Goal: Task Accomplishment & Management: Use online tool/utility

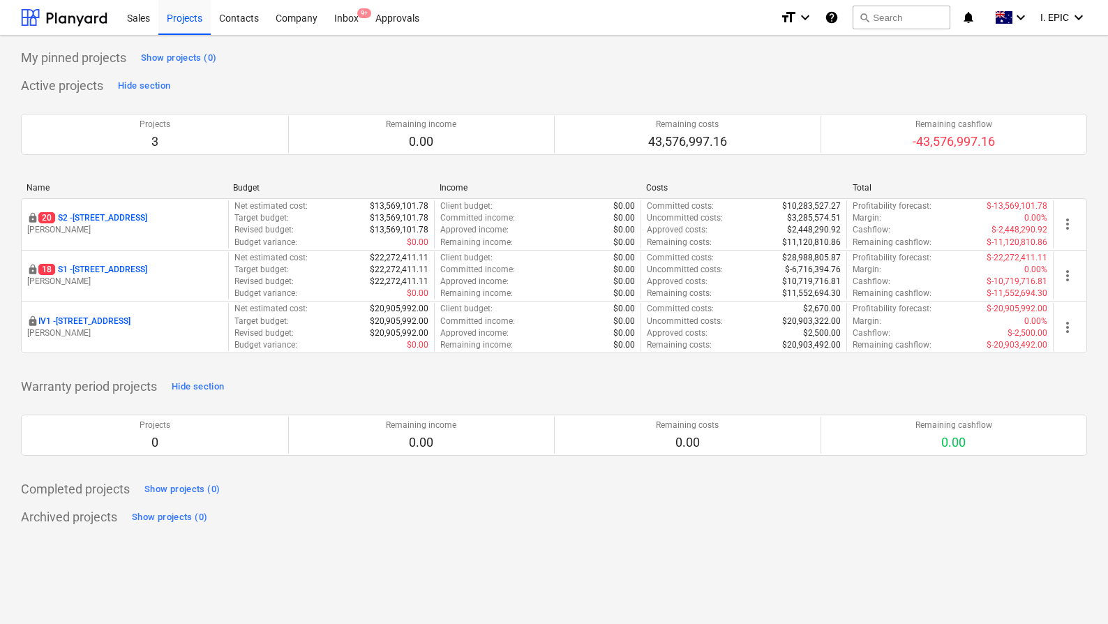
click at [465, 70] on div "My pinned projects Show projects (0) Active projects Hide section Projects 3 Re…" at bounding box center [554, 287] width 1066 height 481
click at [347, 20] on div "Inbox 9+" at bounding box center [346, 17] width 41 height 36
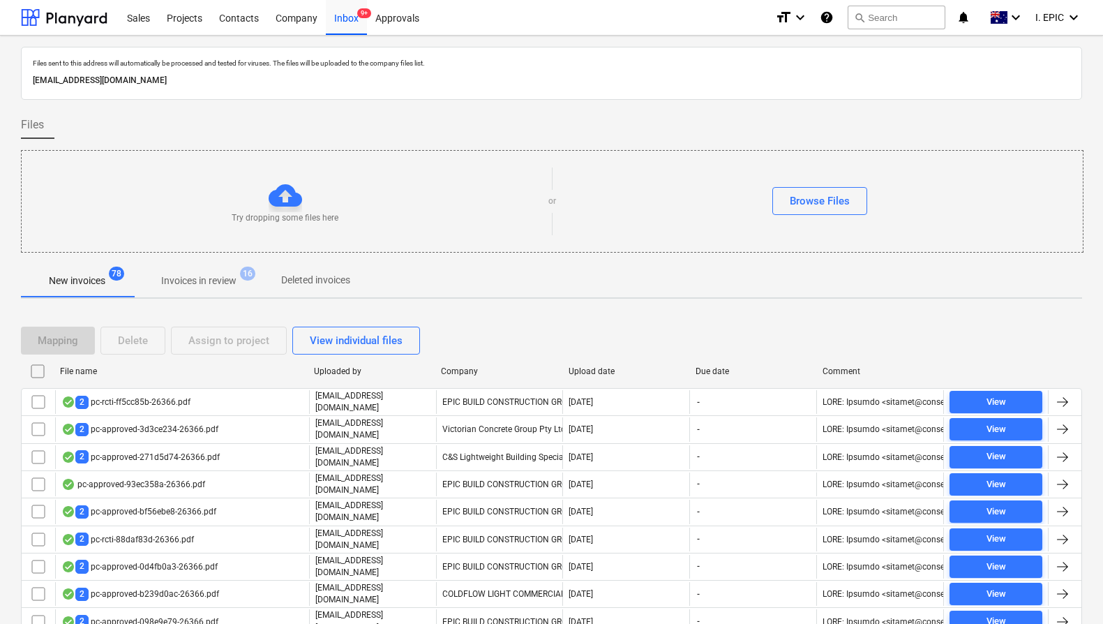
click at [620, 139] on div at bounding box center [551, 144] width 1061 height 11
drag, startPoint x: 255, startPoint y: 187, endPoint x: 342, endPoint y: 218, distance: 92.4
click at [342, 218] on div "Try dropping some files here" at bounding box center [285, 201] width 527 height 45
click at [289, 82] on p "[EMAIL_ADDRESS][DOMAIN_NAME]" at bounding box center [551, 80] width 1037 height 15
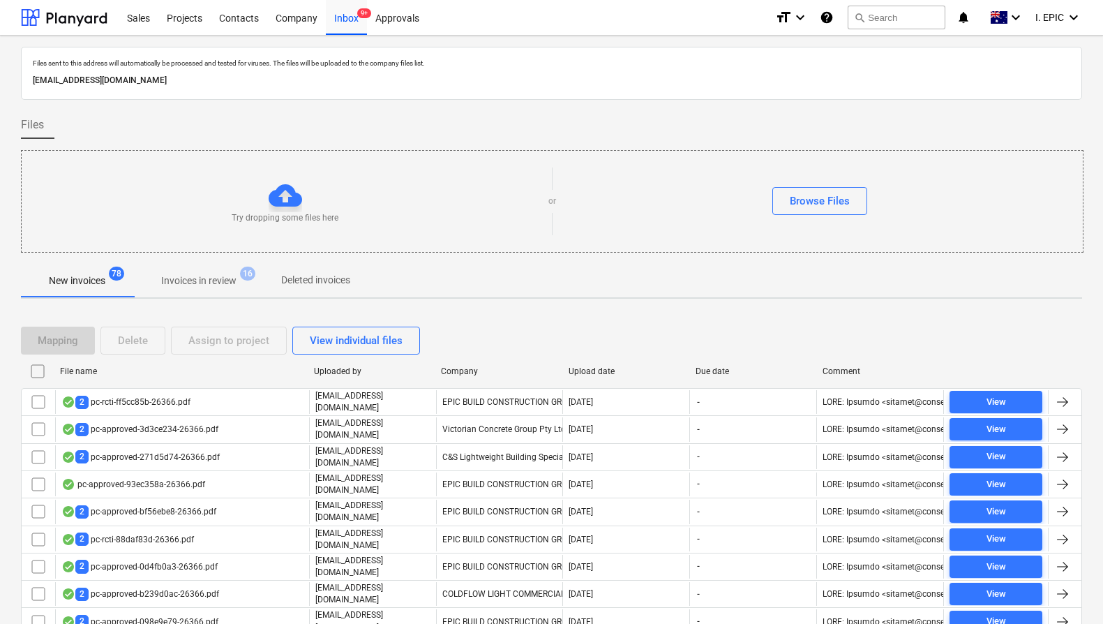
click at [289, 82] on p "[EMAIL_ADDRESS][DOMAIN_NAME]" at bounding box center [551, 80] width 1037 height 15
copy p "[EMAIL_ADDRESS][DOMAIN_NAME]"
click at [188, 285] on p "Invoices in review" at bounding box center [198, 280] width 75 height 15
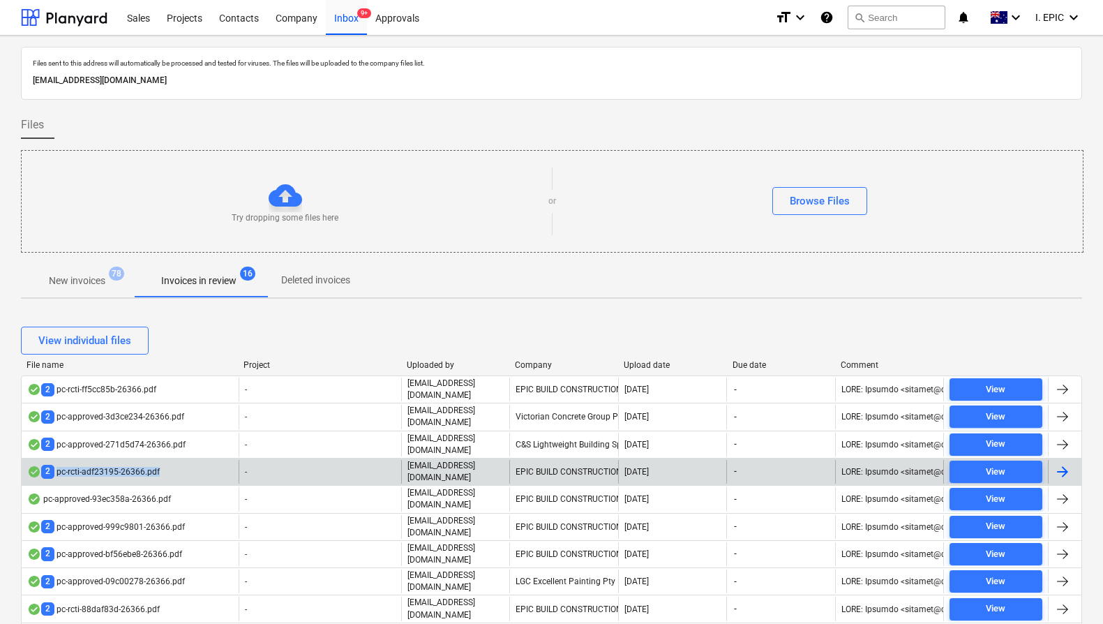
copy div "pc-rcti-adf23195-26366.pdf"
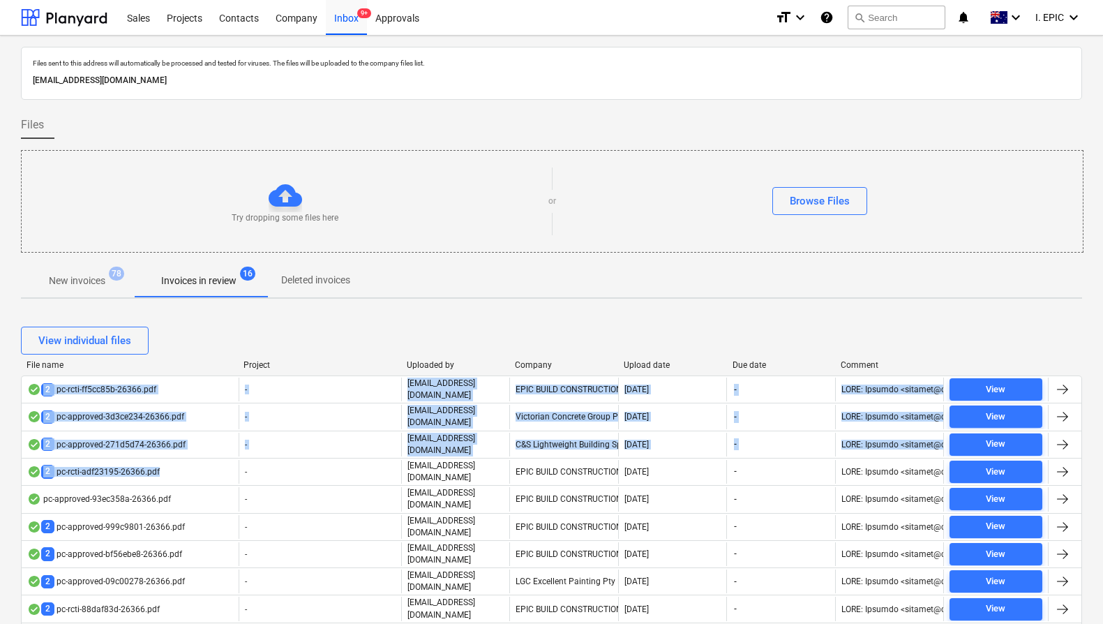
drag, startPoint x: 164, startPoint y: 463, endPoint x: 360, endPoint y: 292, distance: 260.0
click at [900, 19] on button "search Search" at bounding box center [896, 18] width 98 height 24
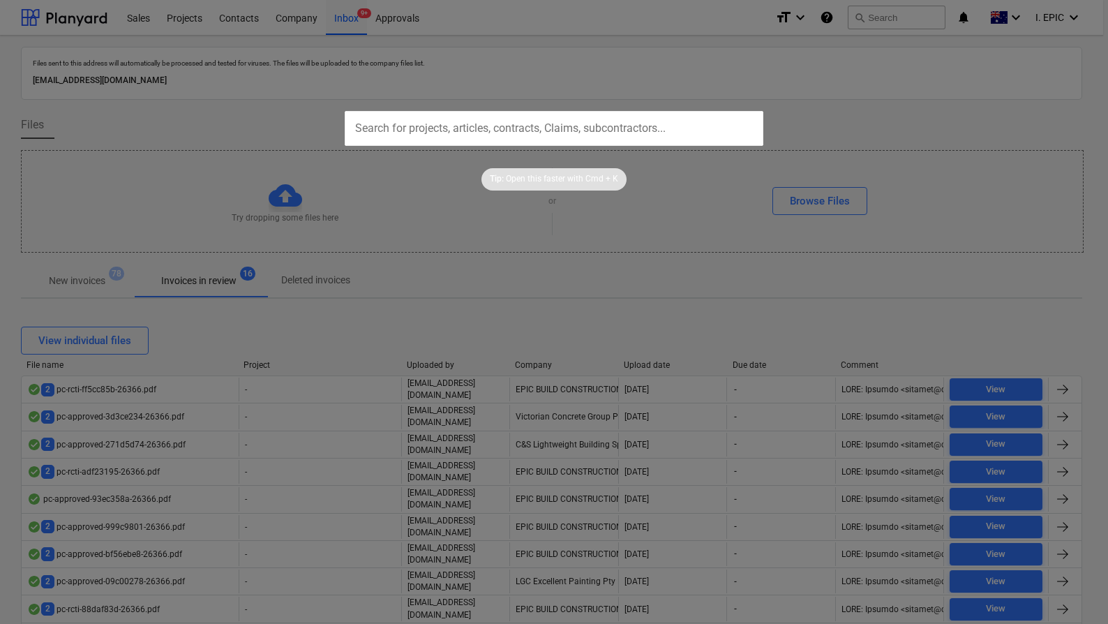
click at [614, 130] on input "text" at bounding box center [554, 128] width 418 height 35
type input "pc-rcti-adf23195-26366.pdf"
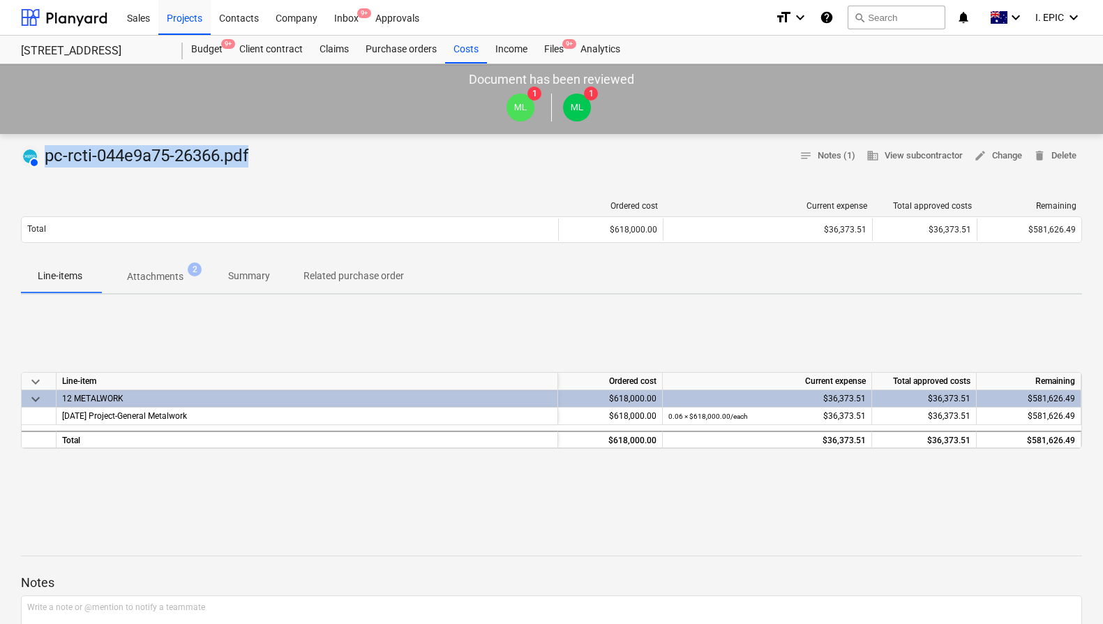
drag, startPoint x: 272, startPoint y: 155, endPoint x: 47, endPoint y: 149, distance: 225.4
click at [47, 149] on div "AUTHORISED pc-rcti-044e9a75-26366.pdf notes Notes (1) business View subcontract…" at bounding box center [551, 156] width 1061 height 22
click at [898, 21] on button "search Search" at bounding box center [896, 18] width 98 height 24
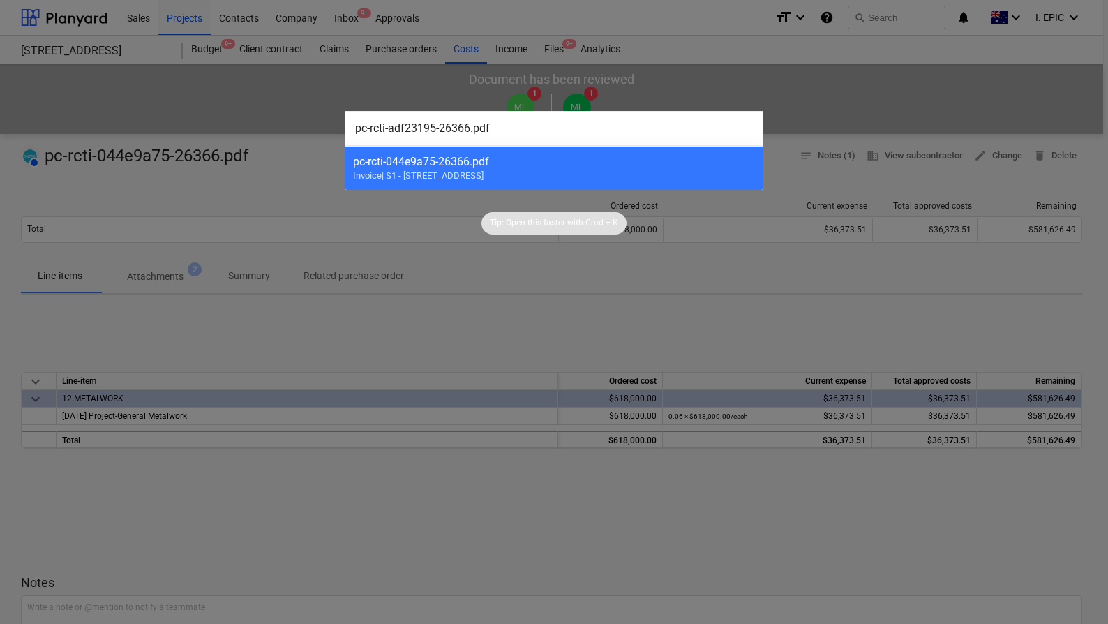
type input "pc-rcti-adf23195-26366.pdf"
click at [297, 178] on div at bounding box center [554, 312] width 1108 height 624
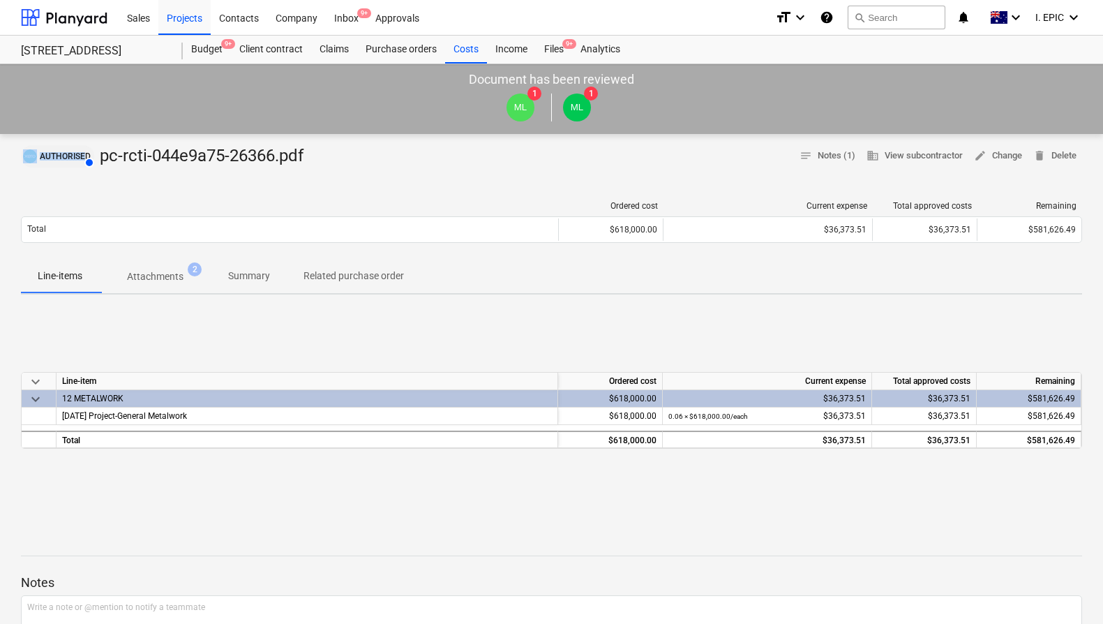
drag, startPoint x: 83, startPoint y: 156, endPoint x: 36, endPoint y: 156, distance: 47.4
click at [36, 156] on div "AUTHORISED" at bounding box center [57, 156] width 73 height 22
click at [388, 176] on div at bounding box center [551, 172] width 1061 height 11
click at [875, 23] on button "search Search" at bounding box center [896, 18] width 98 height 24
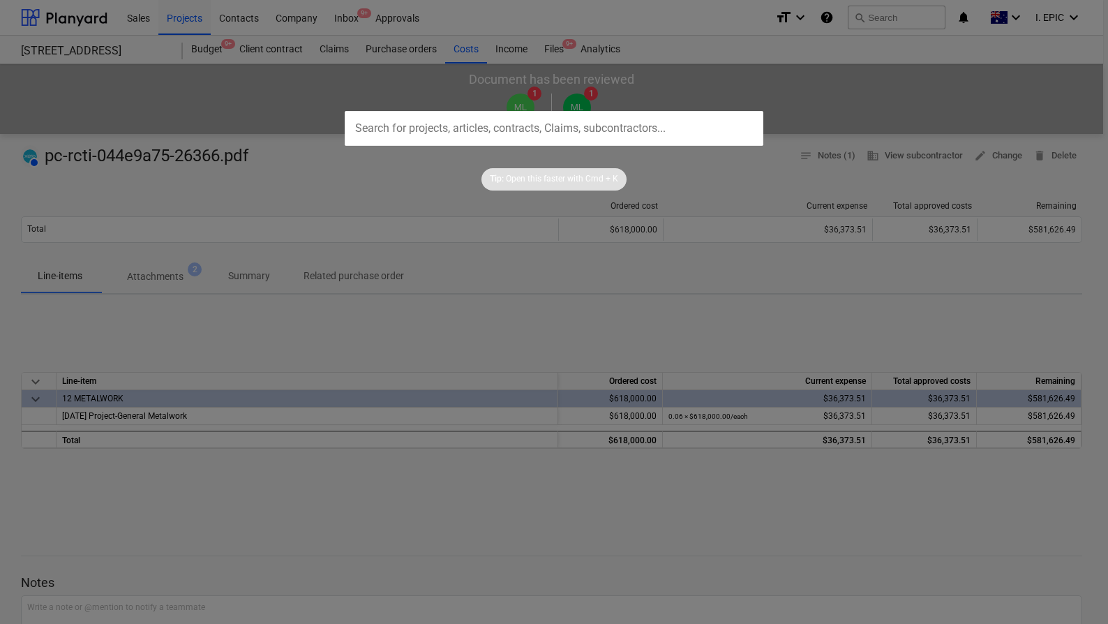
click at [599, 130] on input "text" at bounding box center [554, 128] width 418 height 35
type input "pc-rcti-adf23195-26366.pdf"
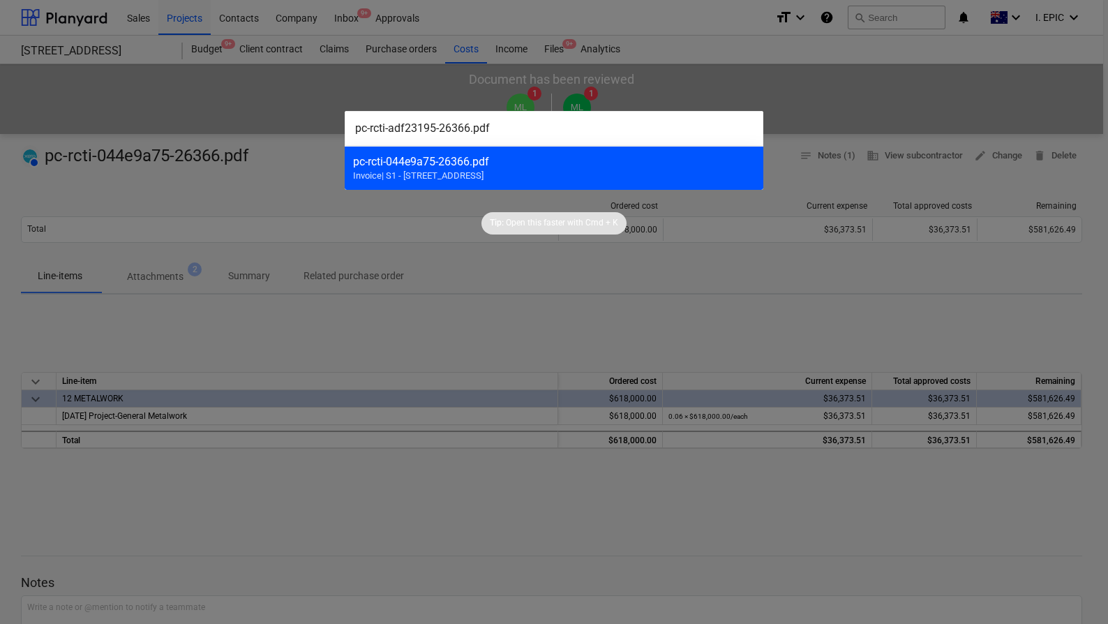
click at [437, 170] on span "Invoice | S1 - 248 Bay Rd, Sandringham" at bounding box center [418, 175] width 130 height 10
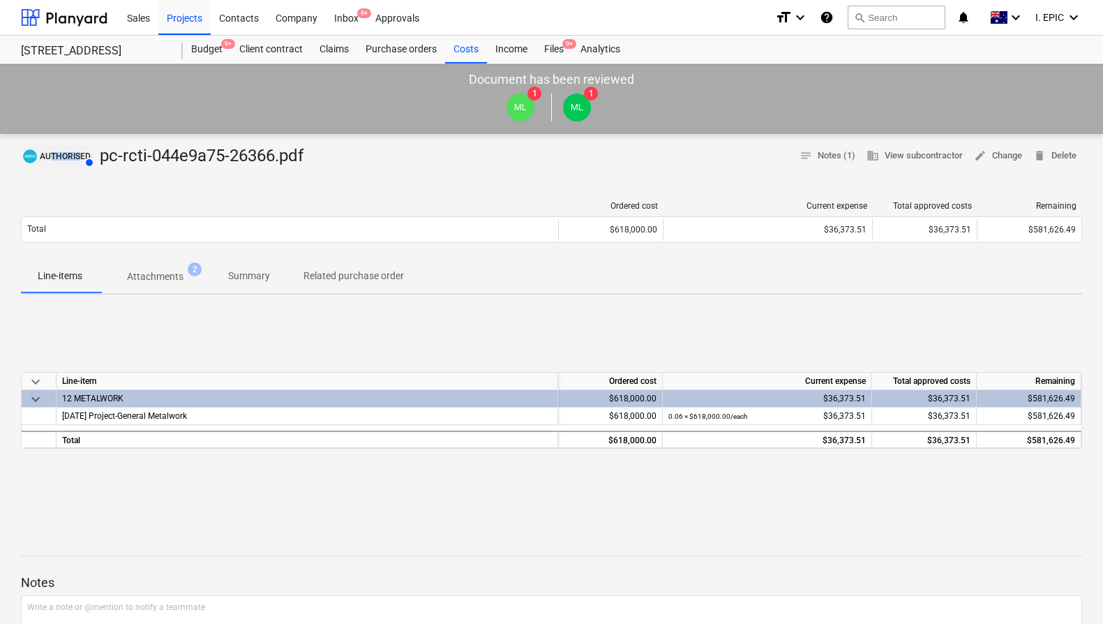
drag, startPoint x: 82, startPoint y: 158, endPoint x: 49, endPoint y: 153, distance: 33.1
click at [49, 153] on span "AUTHORISED" at bounding box center [65, 156] width 51 height 8
drag, startPoint x: 229, startPoint y: 156, endPoint x: 48, endPoint y: 151, distance: 181.4
click at [48, 151] on div "AUTHORISED pc-rcti-044e9a75-26366.pdf" at bounding box center [137, 156] width 233 height 22
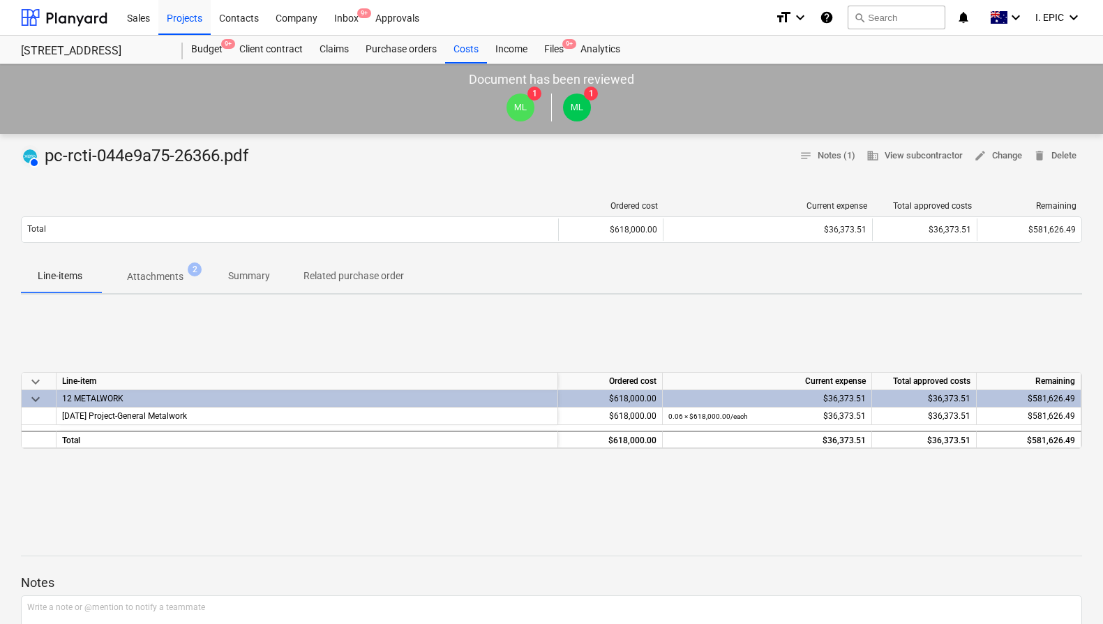
click at [389, 179] on div "AUTHORISED pc-rcti-044e9a75-26366.pdf notes Notes (1) business View subcontract…" at bounding box center [551, 516] width 1103 height 764
click at [174, 277] on p "Attachments" at bounding box center [155, 276] width 56 height 15
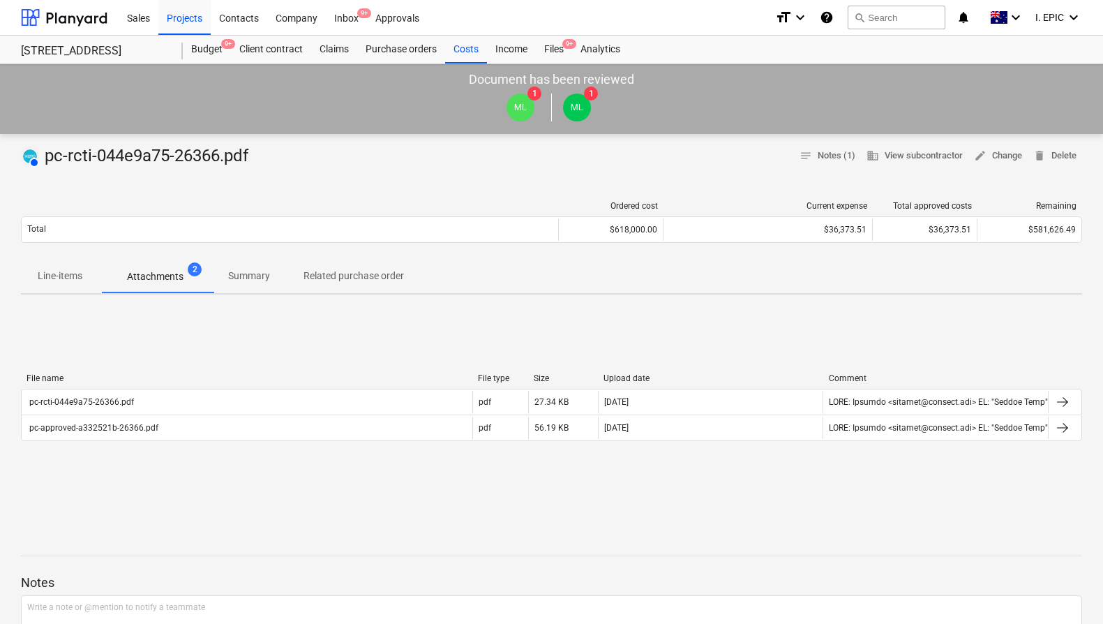
click at [257, 277] on p "Summary" at bounding box center [249, 276] width 42 height 15
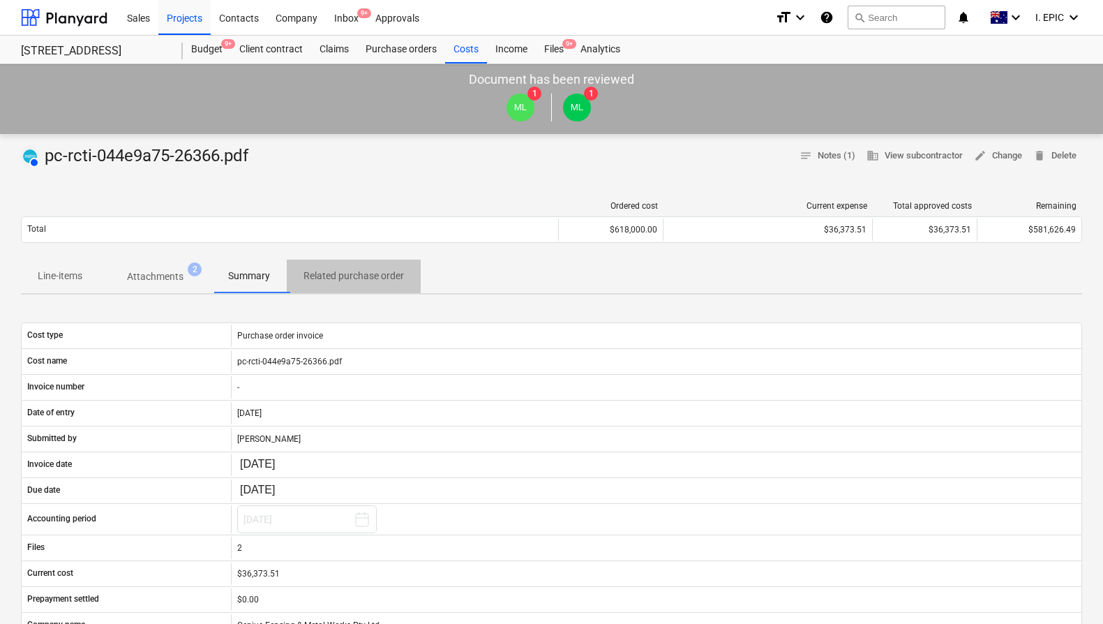
click at [345, 275] on p "Related purchase order" at bounding box center [353, 276] width 100 height 15
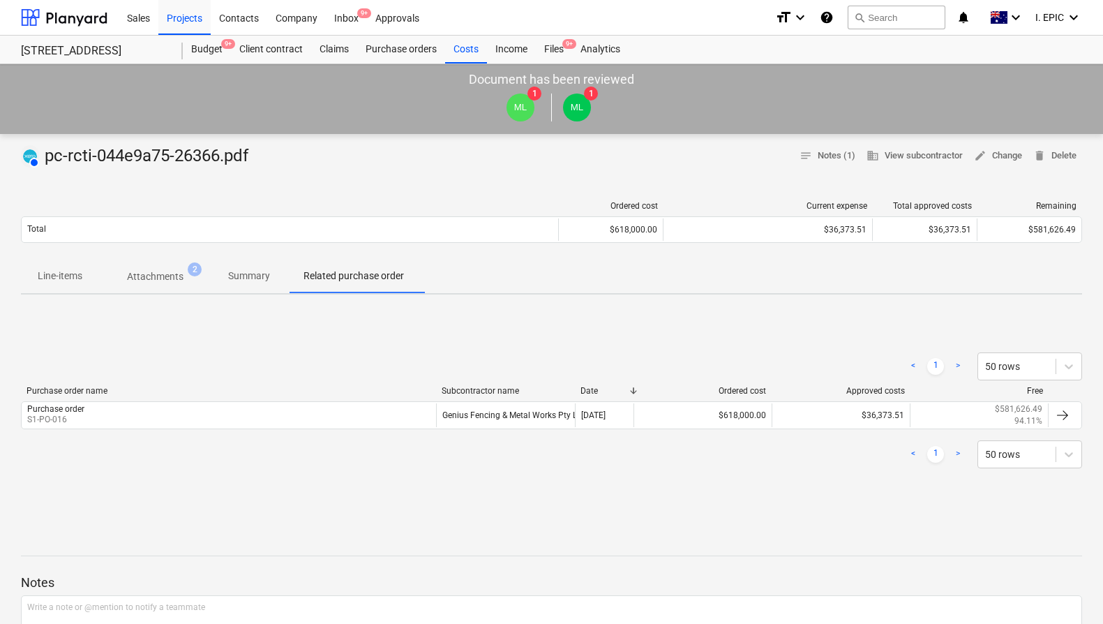
drag, startPoint x: 235, startPoint y: 281, endPoint x: 77, endPoint y: 280, distance: 157.6
click at [235, 281] on p "Summary" at bounding box center [249, 276] width 42 height 15
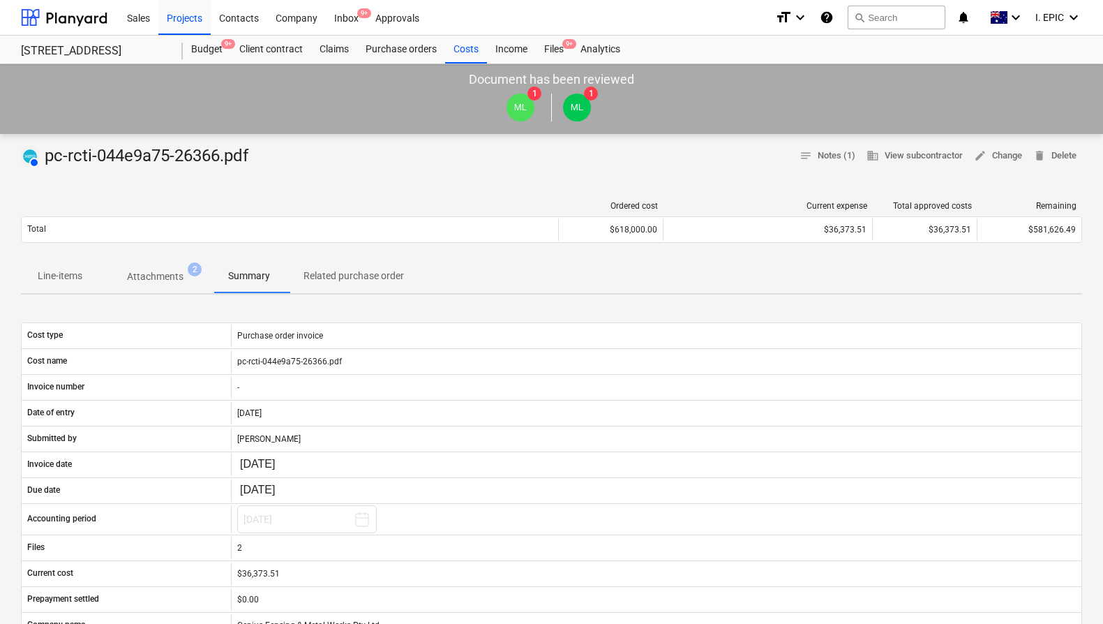
click at [77, 280] on p "Line-items" at bounding box center [60, 276] width 45 height 15
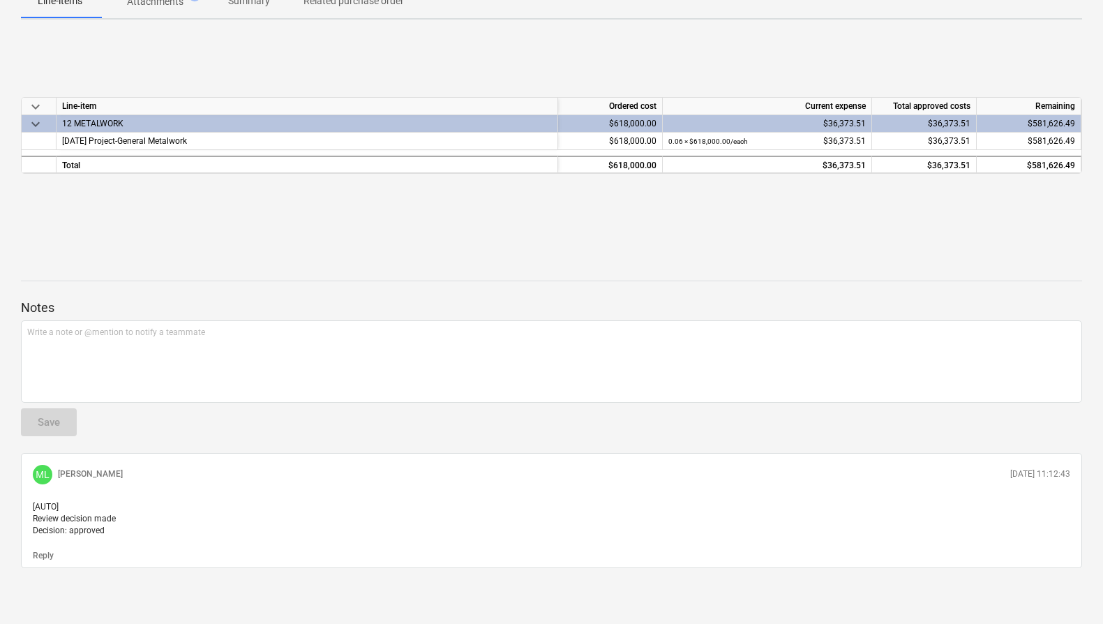
scroll to position [280, 0]
drag, startPoint x: 43, startPoint y: 504, endPoint x: 134, endPoint y: 556, distance: 104.7
click at [135, 554] on div "ML Matt Lebon 04.09.2025 11:12:43 [AUTO] Review decision made Decision: approve…" at bounding box center [551, 511] width 1061 height 116
click at [134, 556] on div "Reply" at bounding box center [551, 555] width 1048 height 14
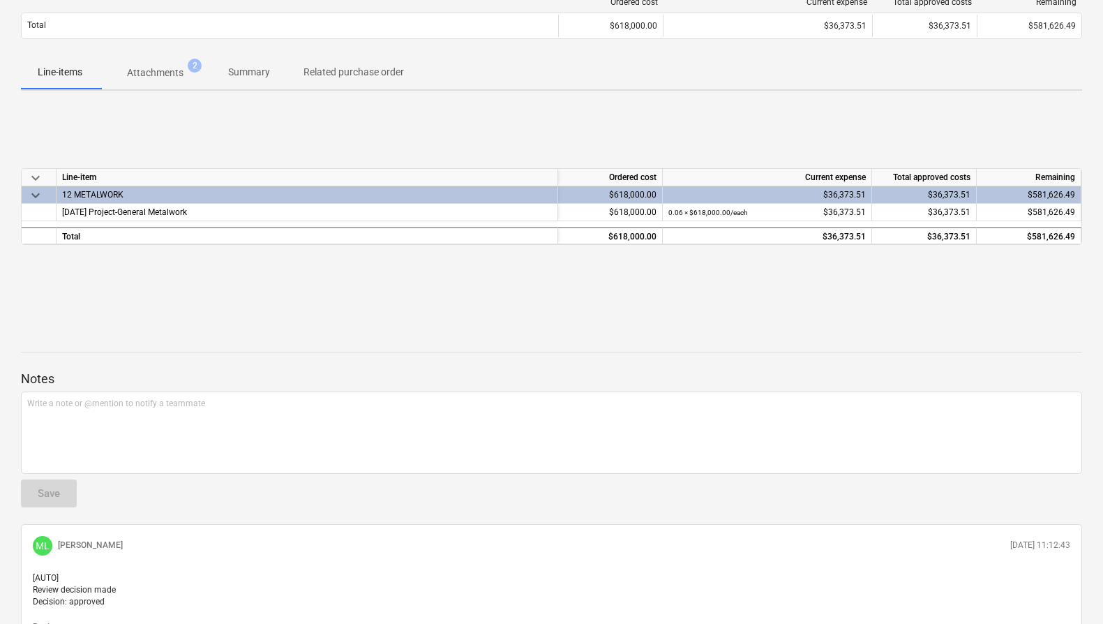
scroll to position [0, 0]
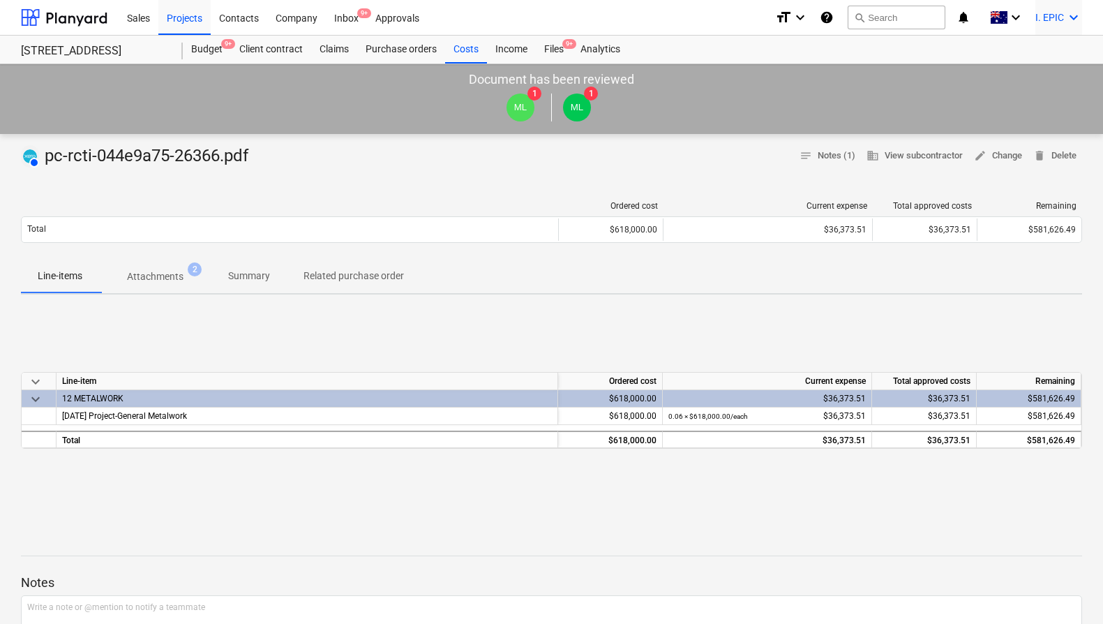
click at [1073, 15] on icon "keyboard_arrow_down" at bounding box center [1073, 17] width 17 height 17
click at [439, 341] on div at bounding box center [551, 312] width 1103 height 624
click at [886, 20] on button "search Search" at bounding box center [896, 18] width 98 height 24
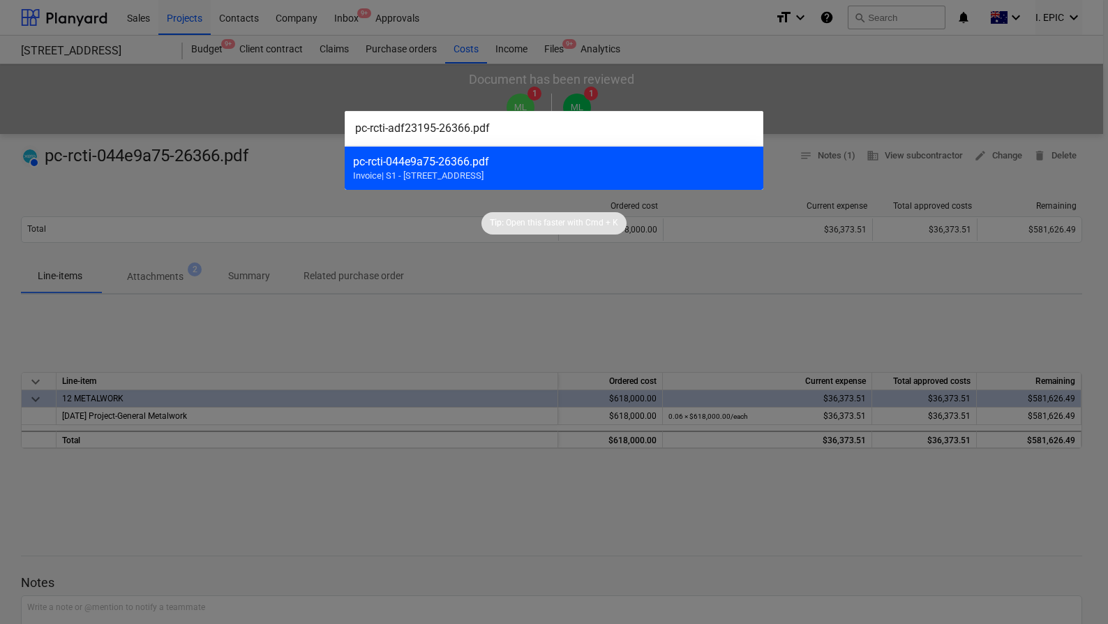
type input "pc-rcti-adf23195-26366.pdf"
click at [421, 182] on div "pc-rcti-044e9a75-26366.pdf Invoice | S1 - 248 Bay Rd, Sandringham" at bounding box center [554, 168] width 418 height 44
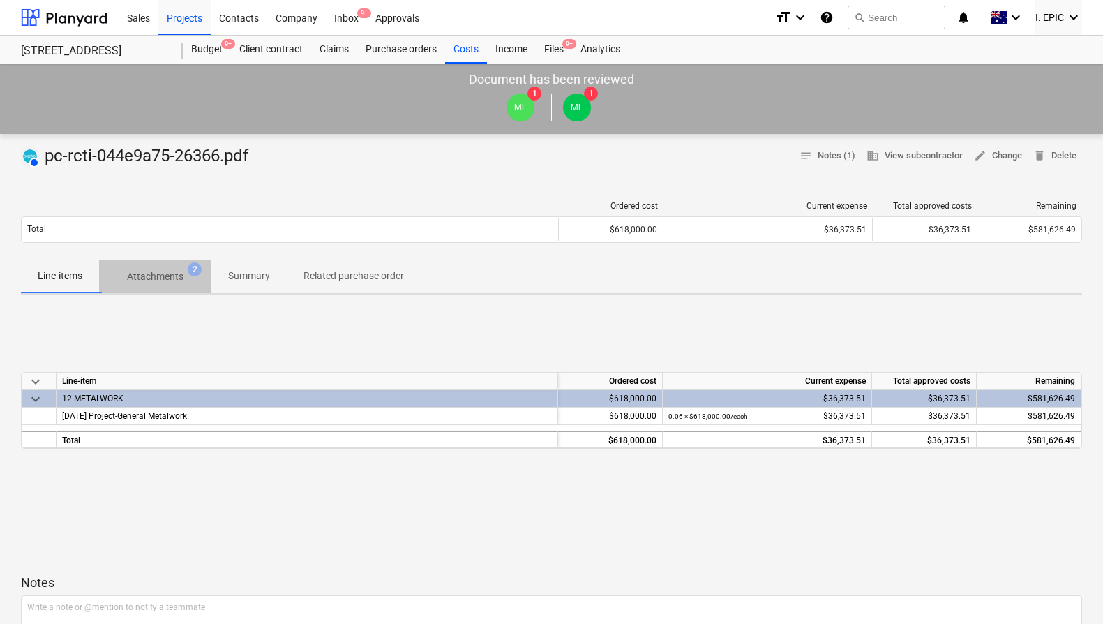
click at [167, 271] on p "Attachments" at bounding box center [155, 276] width 56 height 15
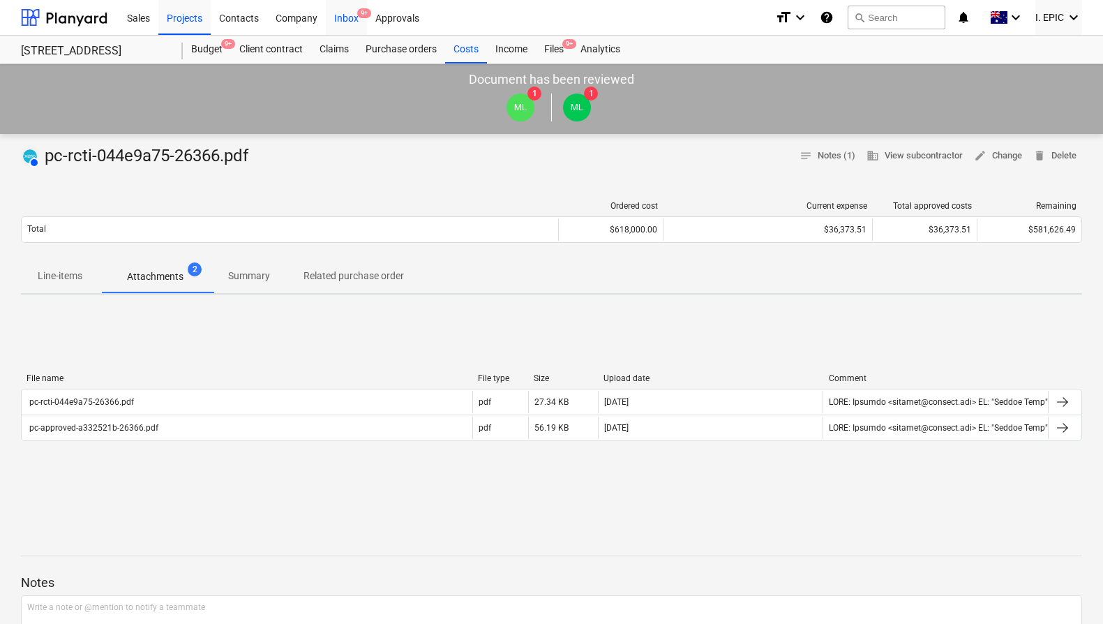
click at [330, 9] on div "Inbox 9+" at bounding box center [346, 17] width 41 height 36
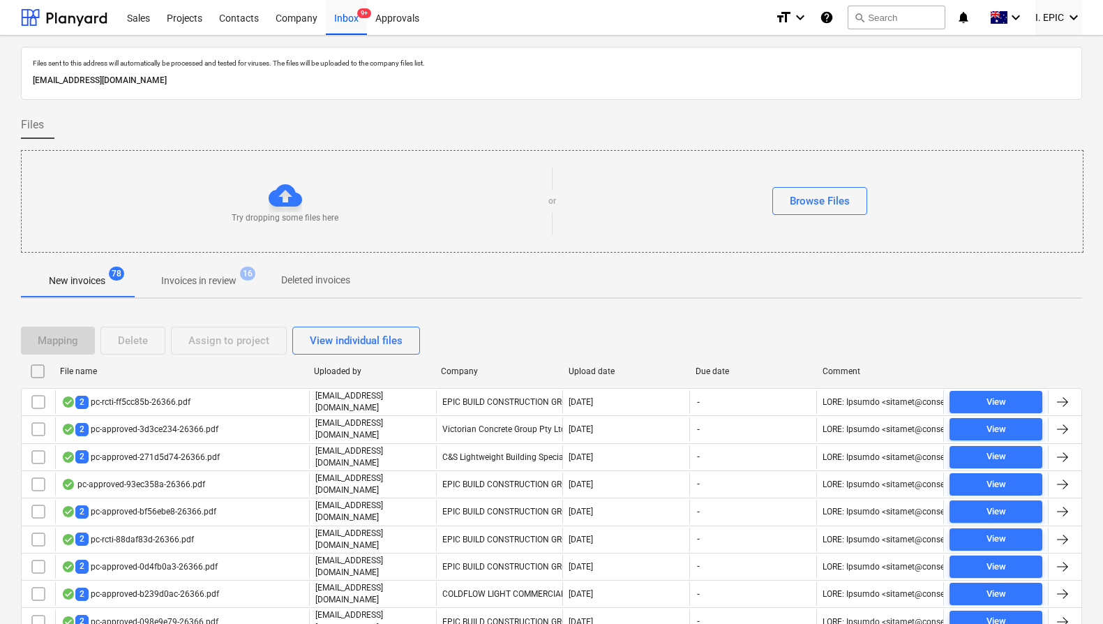
click at [483, 366] on div "Company" at bounding box center [499, 371] width 116 height 10
checkbox input "false"
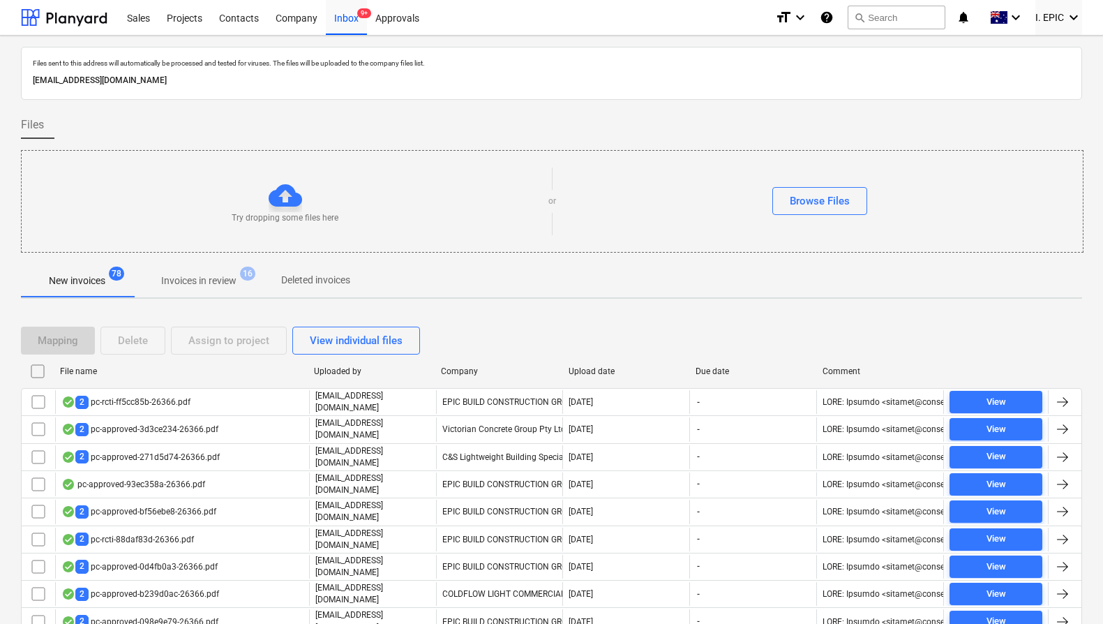
checkbox input "false"
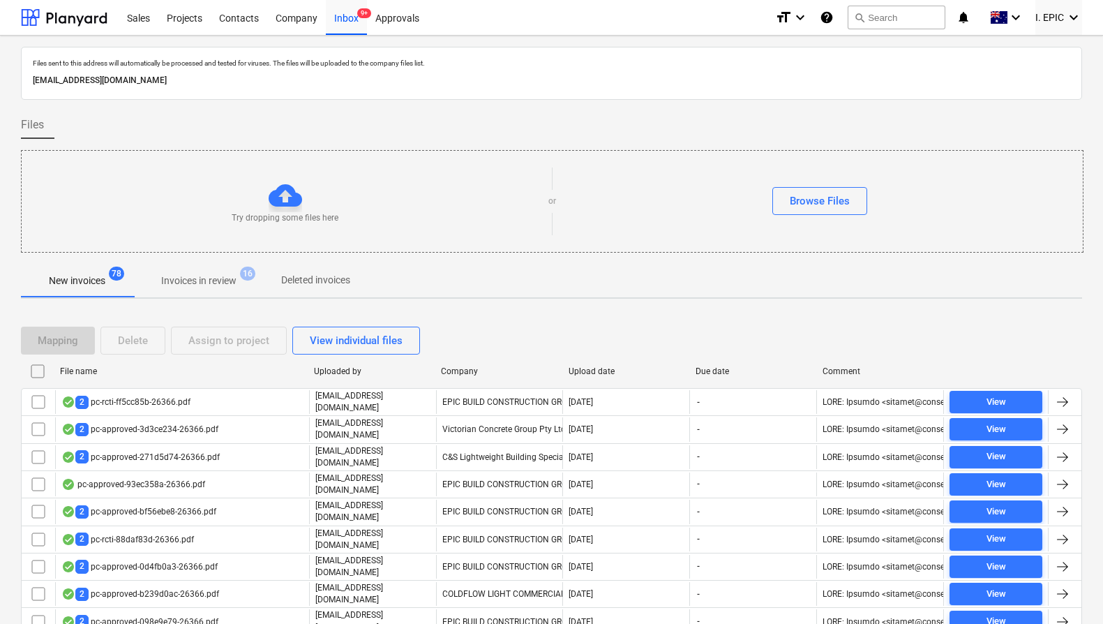
checkbox input "false"
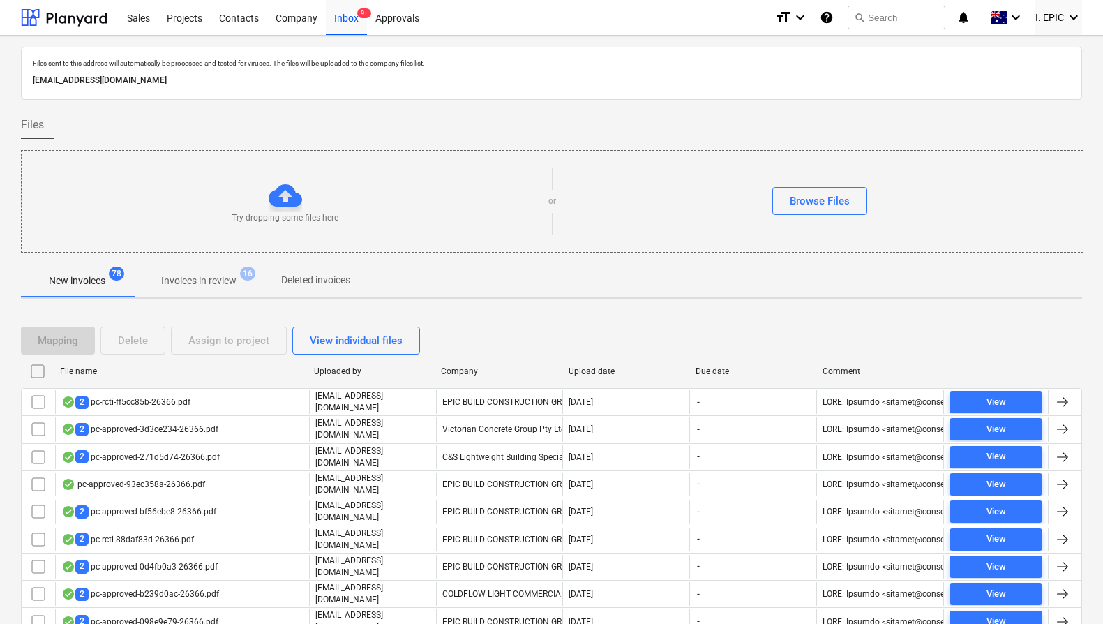
checkbox input "false"
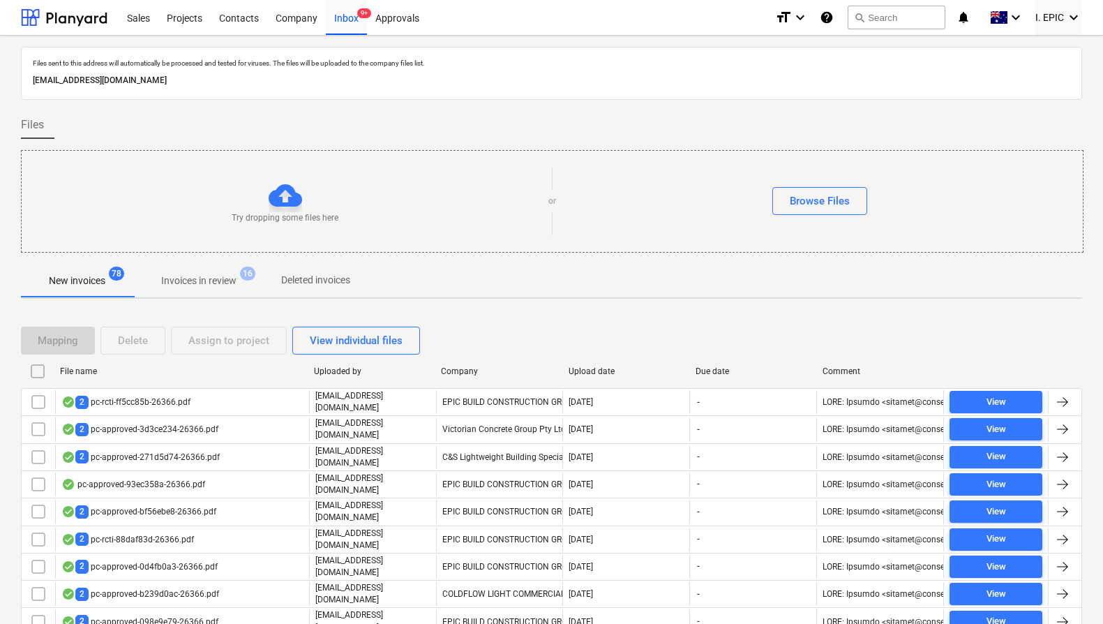
checkbox input "false"
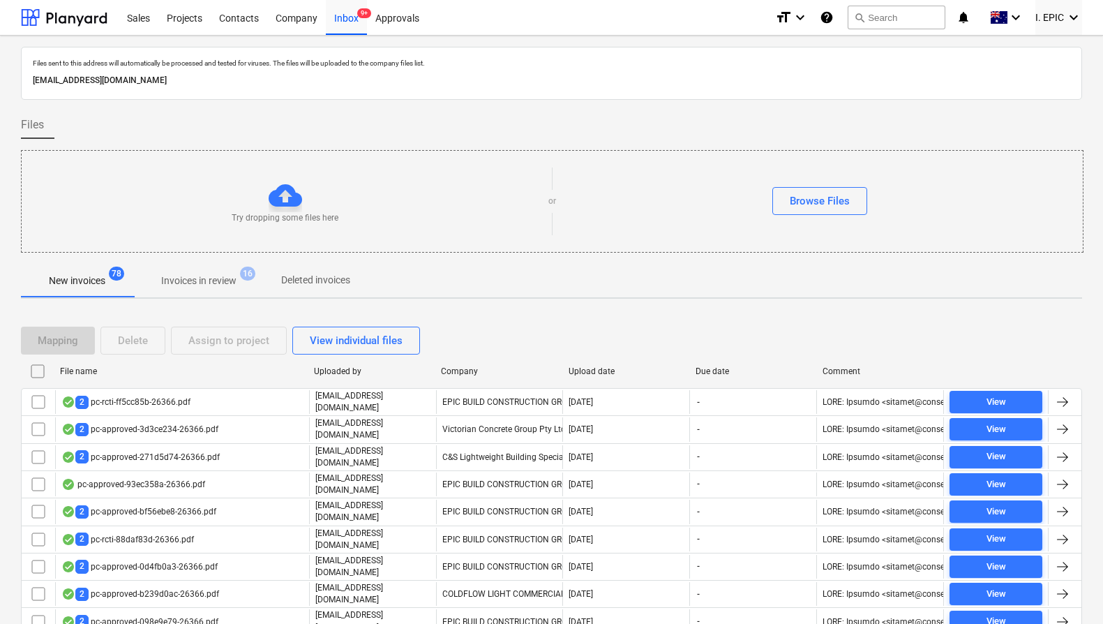
checkbox input "false"
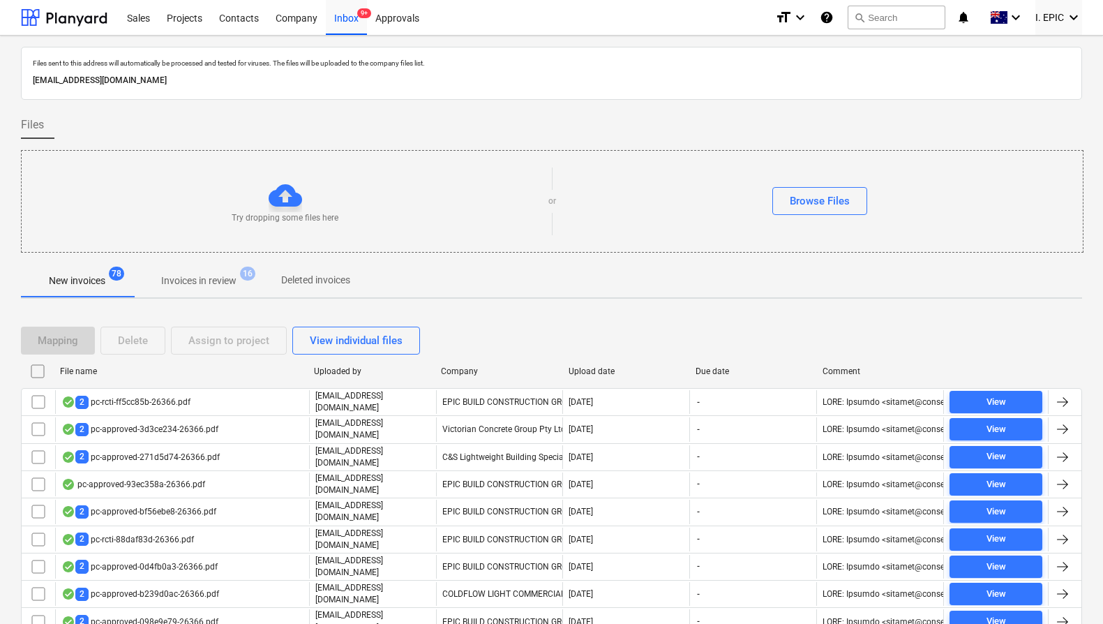
checkbox input "false"
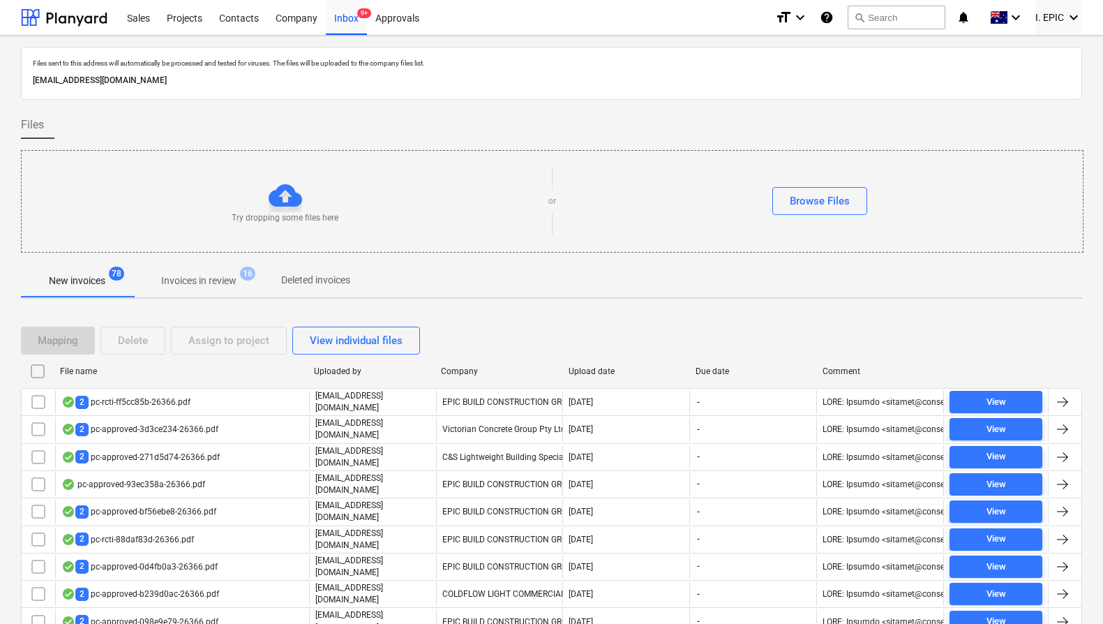
checkbox input "false"
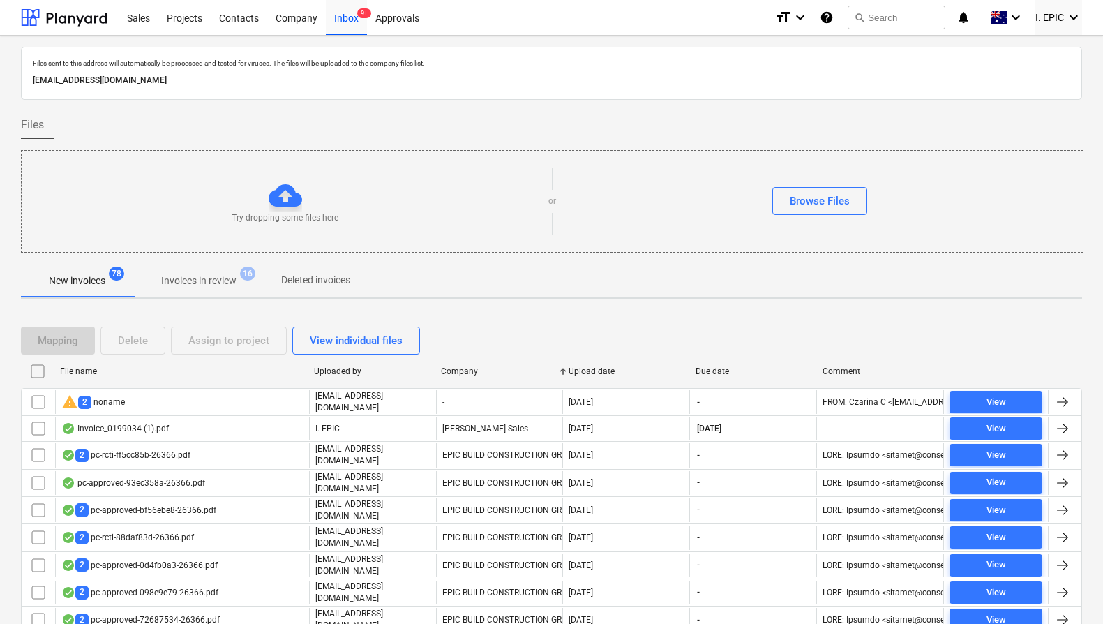
click at [471, 370] on div "Company" at bounding box center [499, 371] width 116 height 10
checkbox input "false"
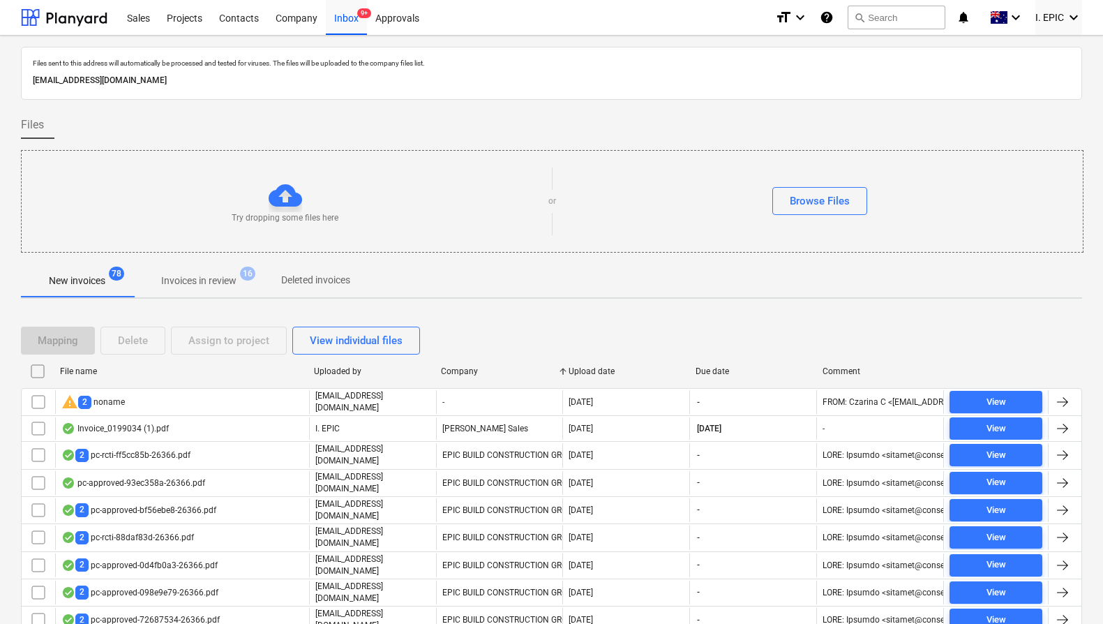
checkbox input "false"
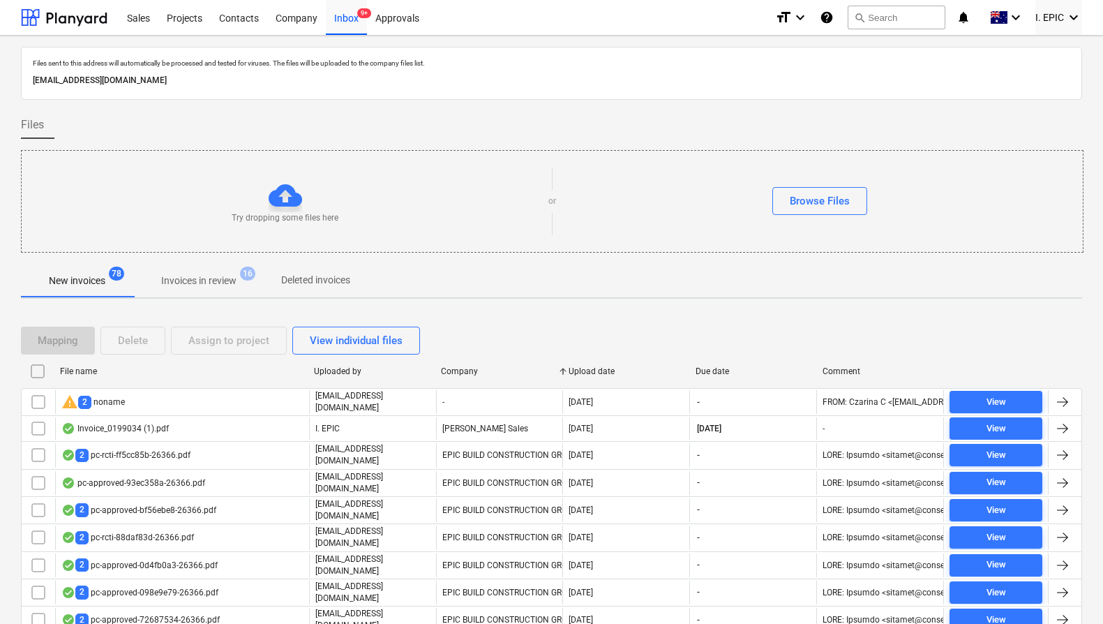
checkbox input "false"
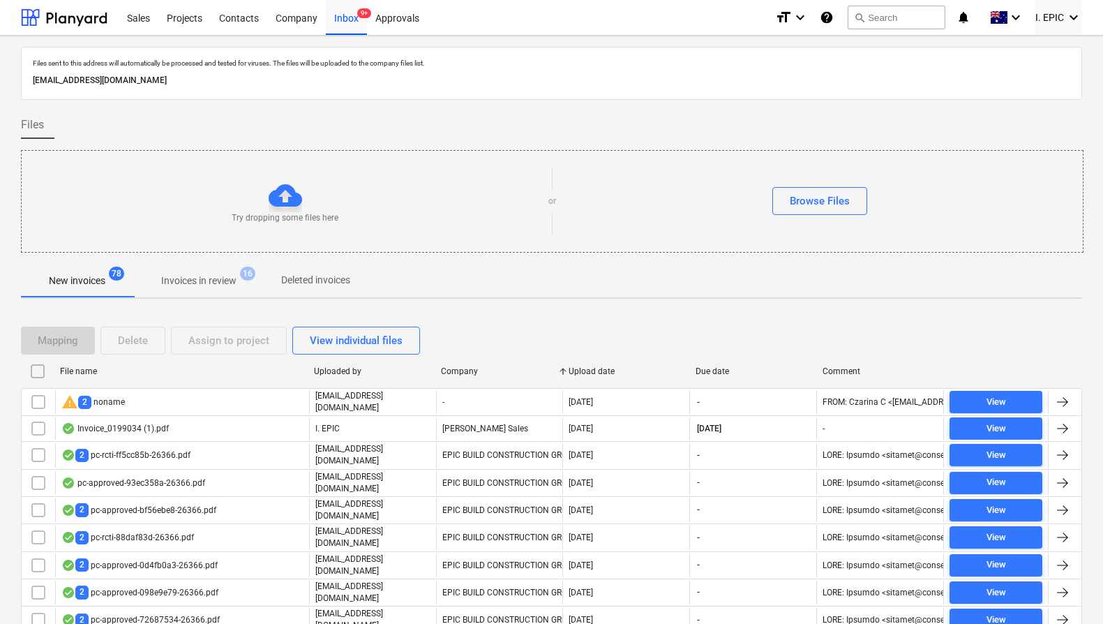
checkbox input "false"
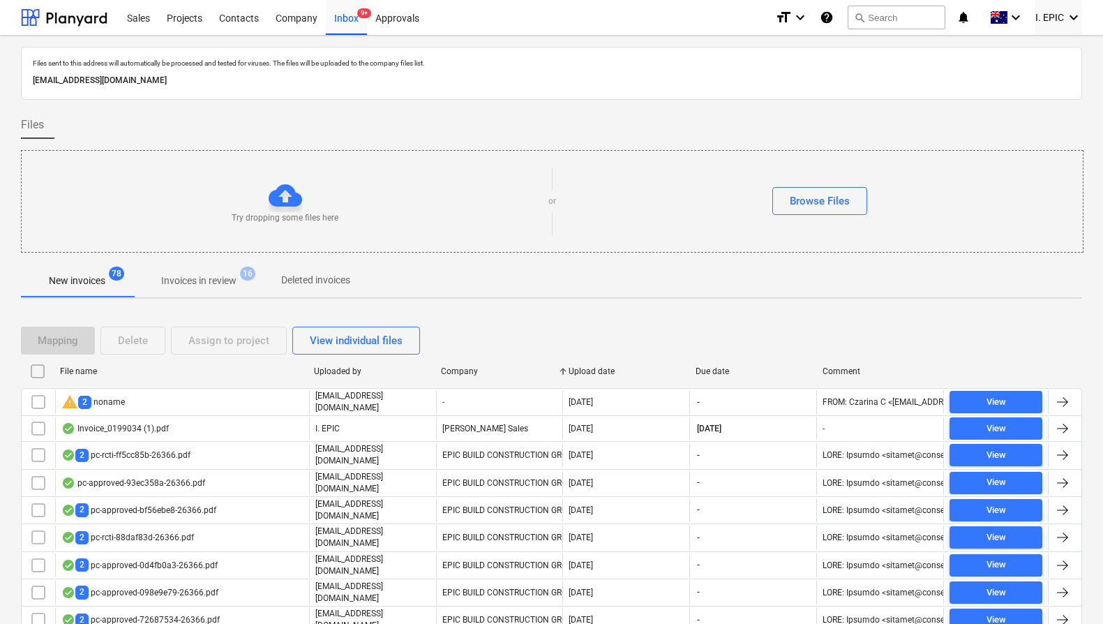
checkbox input "false"
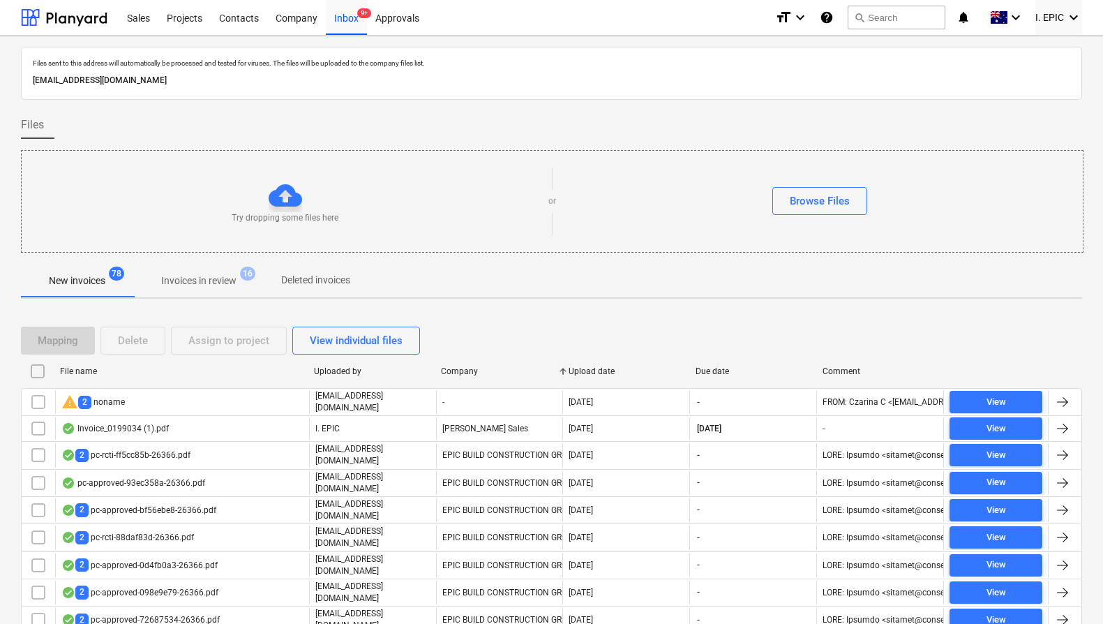
checkbox input "false"
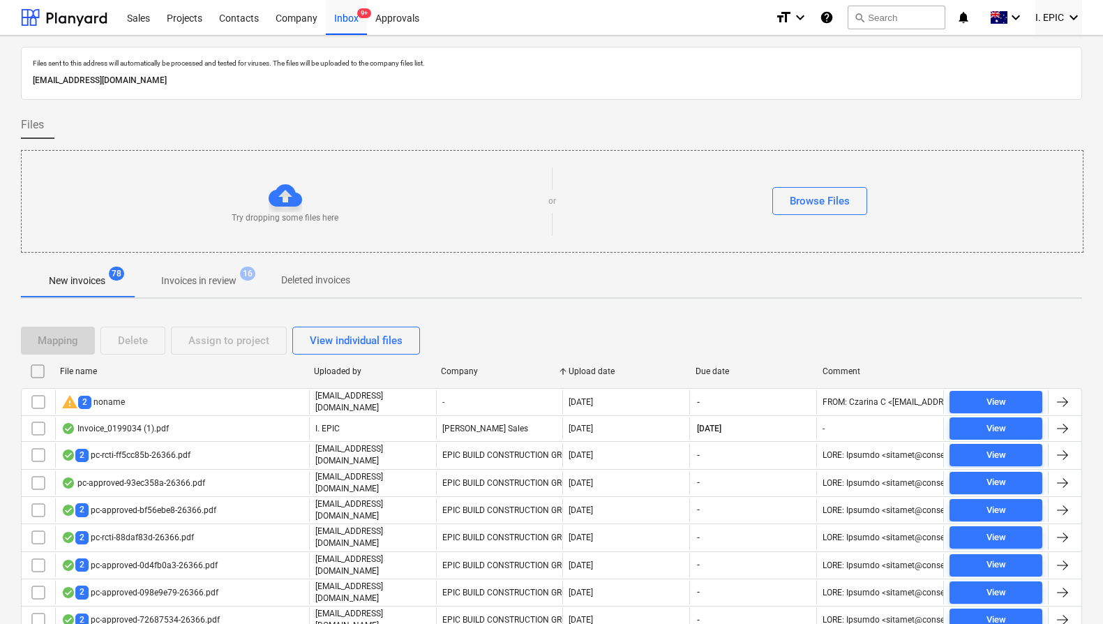
checkbox input "false"
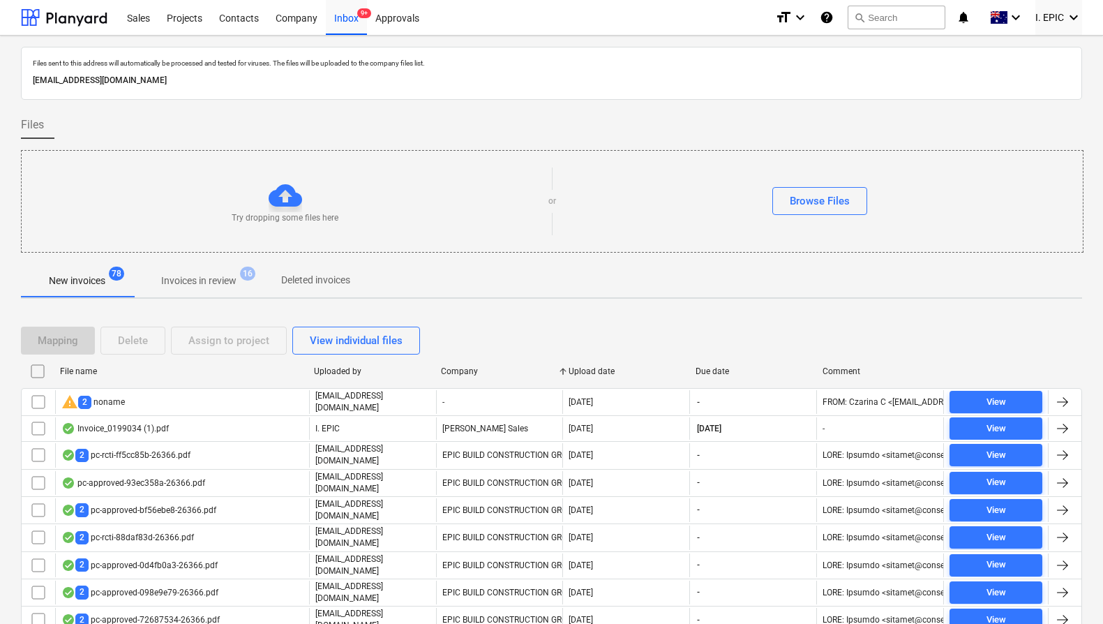
checkbox input "false"
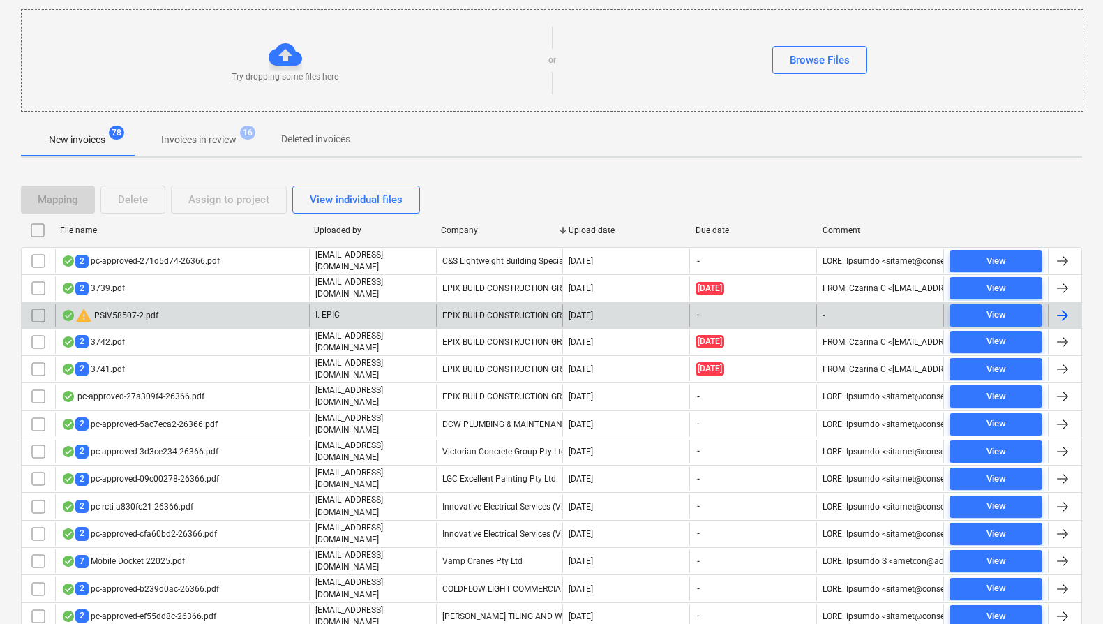
scroll to position [146, 0]
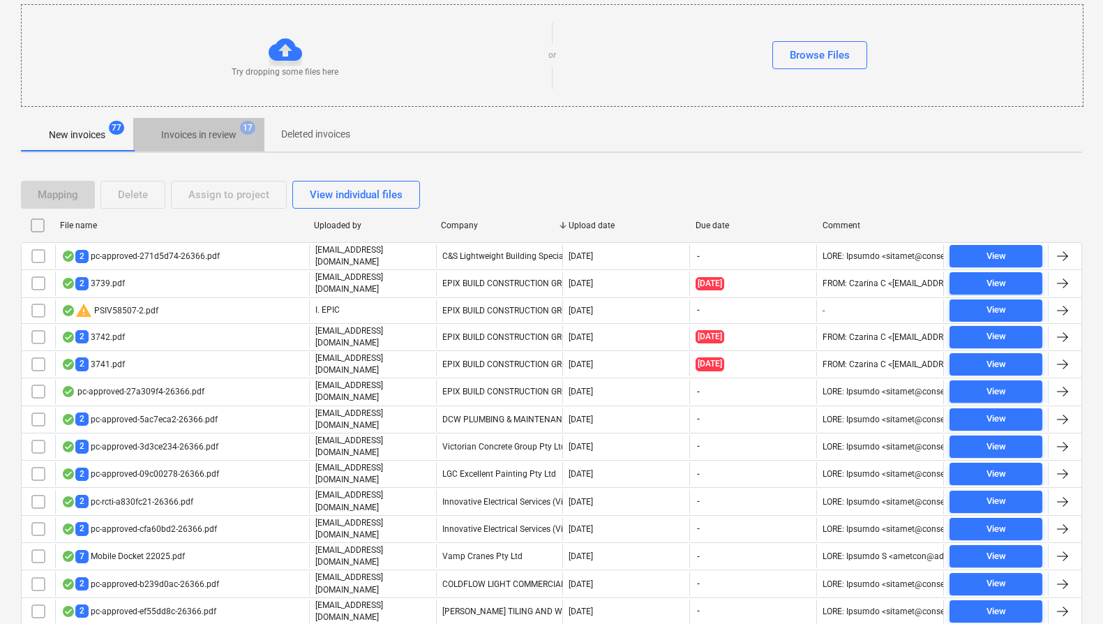
click at [231, 140] on p "Invoices in review" at bounding box center [198, 135] width 75 height 15
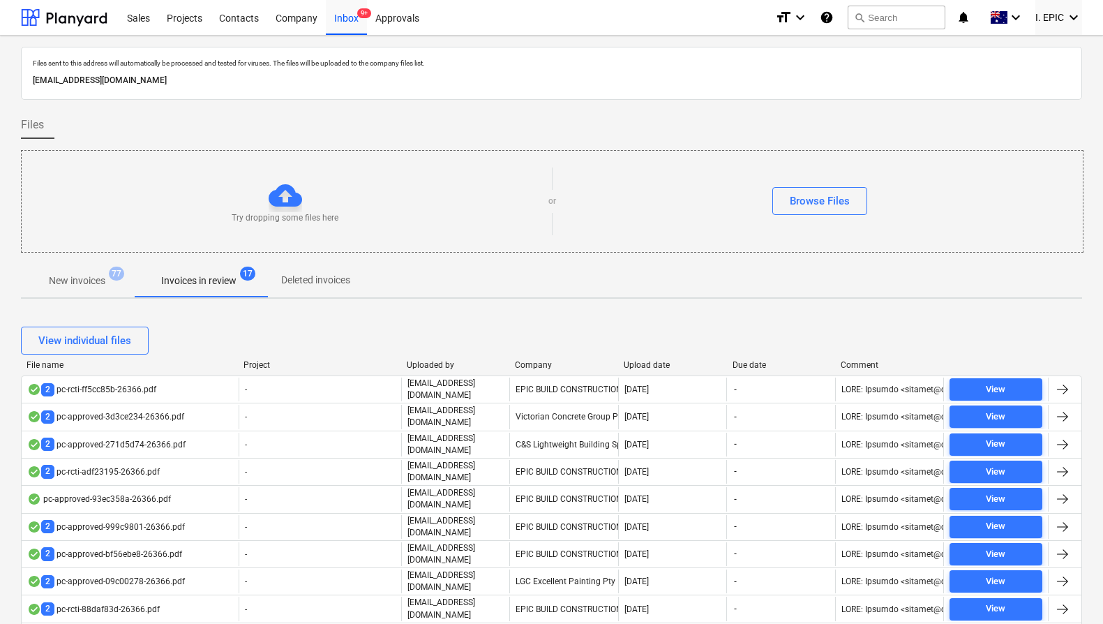
click at [56, 370] on div "File name Project Uploaded by Company Upload date Due date Comment" at bounding box center [551, 367] width 1061 height 15
click at [64, 368] on div "File name" at bounding box center [130, 365] width 206 height 10
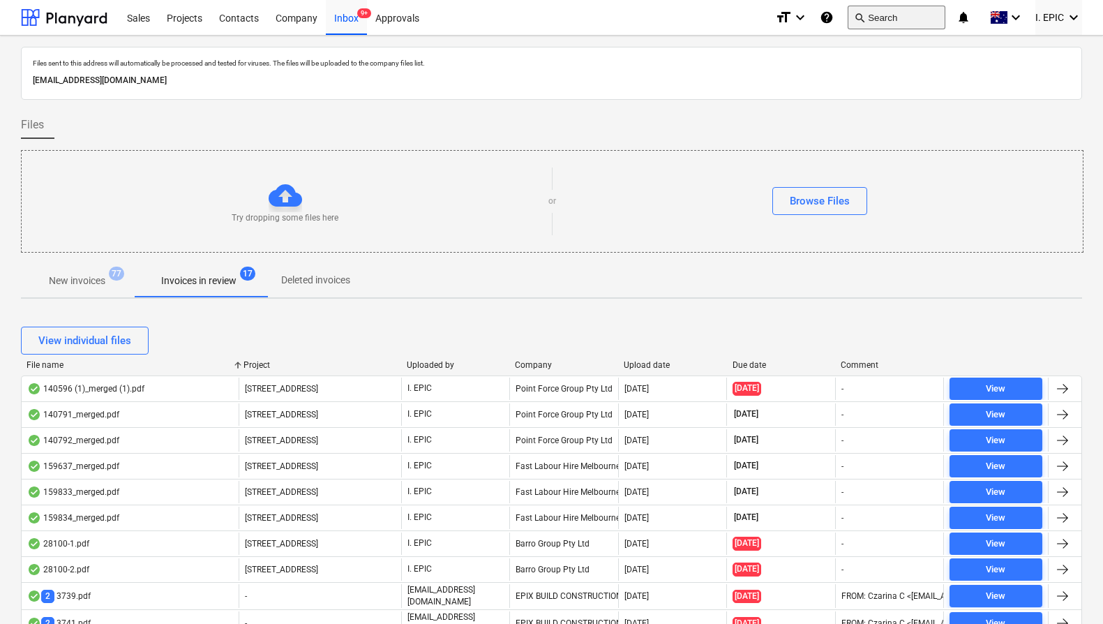
click at [887, 24] on button "search Search" at bounding box center [896, 18] width 98 height 24
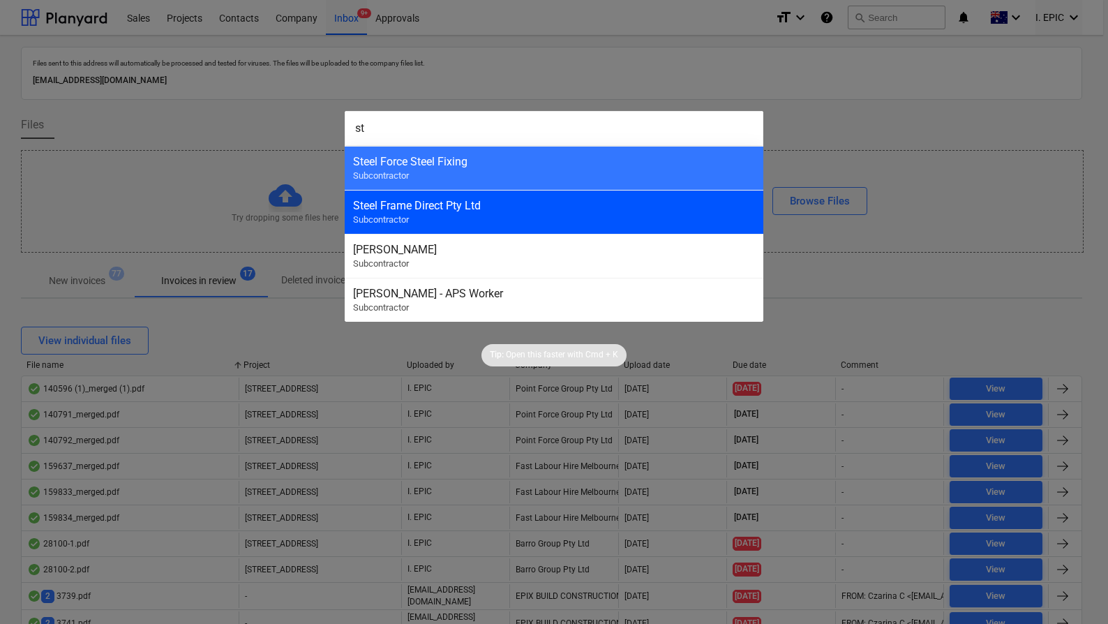
type input "s"
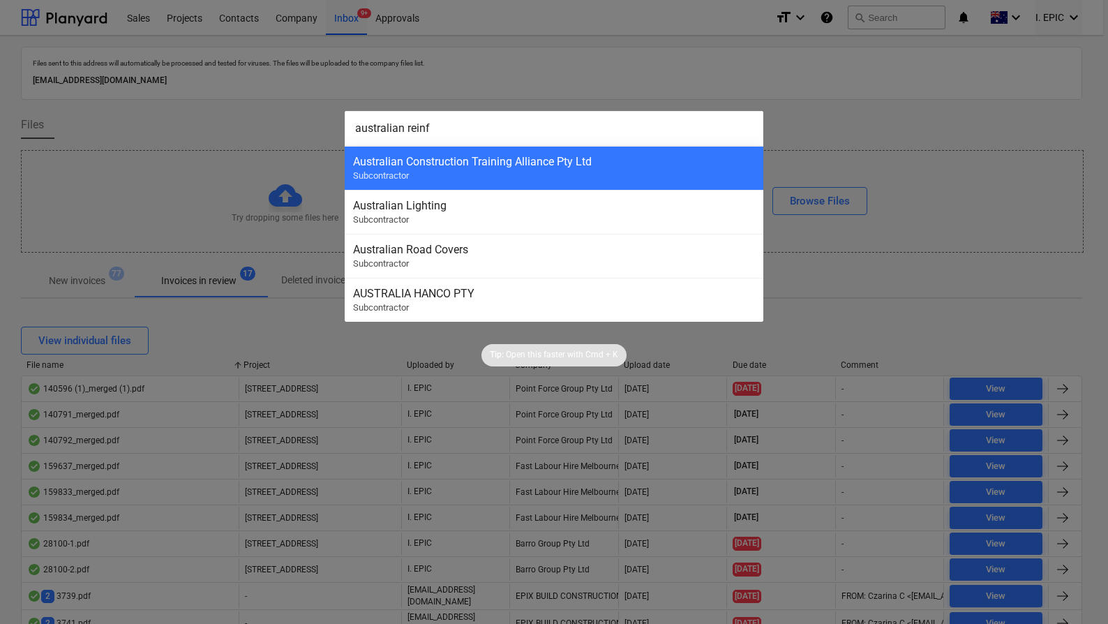
drag, startPoint x: 477, startPoint y: 133, endPoint x: 287, endPoint y: 129, distance: 190.4
click at [287, 129] on div "australian reinf Australian Construction Training Alliance Pty Ltd Subcontracto…" at bounding box center [554, 312] width 1108 height 624
drag, startPoint x: 414, startPoint y: 131, endPoint x: 271, endPoint y: 127, distance: 143.0
click at [271, 127] on div "steel Steel Force Steel Fixing Subcontractor Steel Frame Direct Pty Ltd Subcont…" at bounding box center [554, 312] width 1108 height 624
drag, startPoint x: 400, startPoint y: 131, endPoint x: 259, endPoint y: 121, distance: 141.2
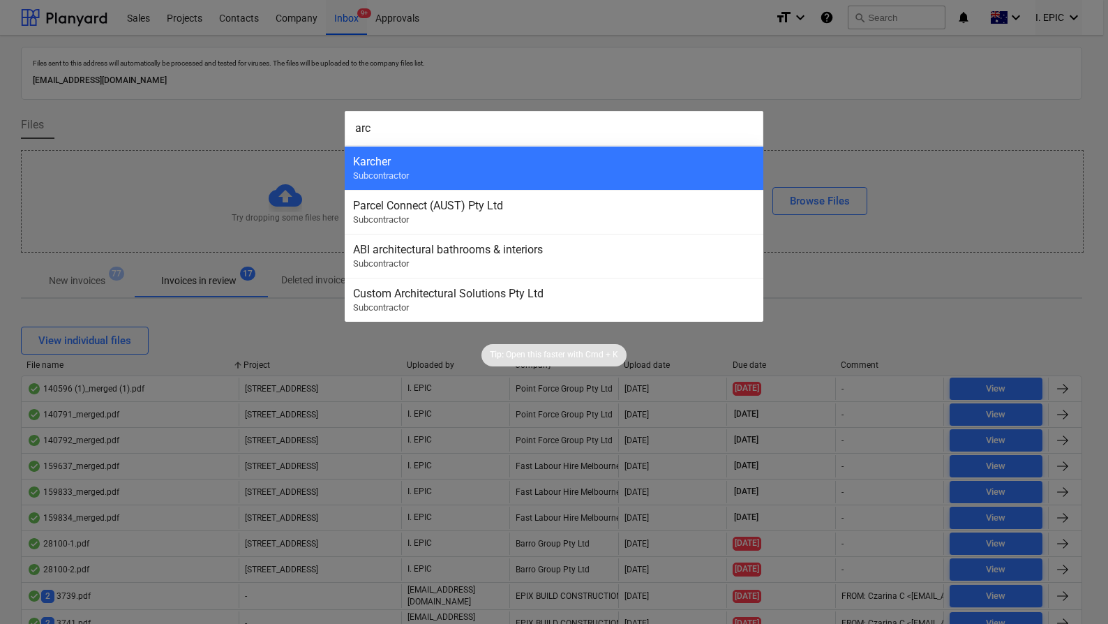
click at [259, 121] on div "arc Karcher Subcontractor Parcel Connect (AUST) Pty Ltd Subcontractor ABI archi…" at bounding box center [554, 312] width 1108 height 624
type input "a"
type input "the austra"
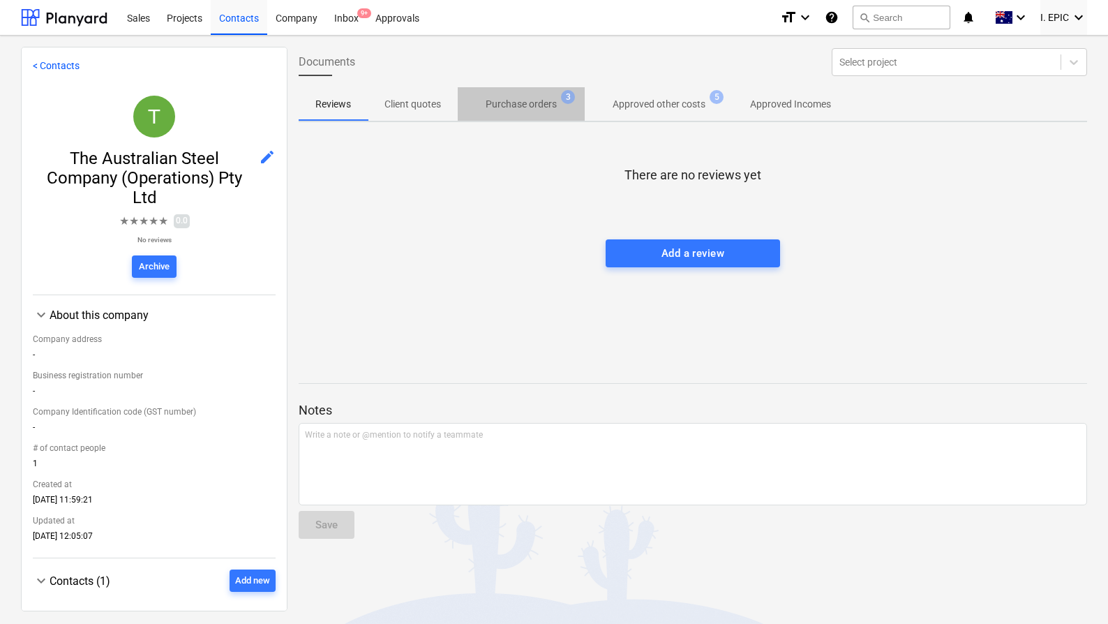
click at [542, 110] on p "Purchase orders" at bounding box center [520, 104] width 71 height 15
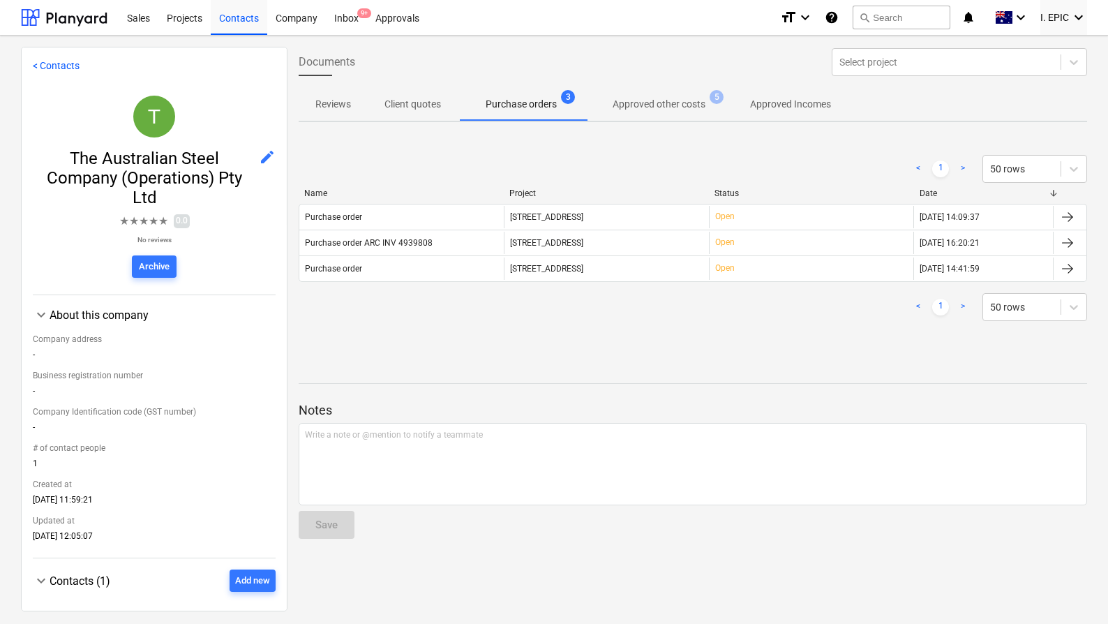
click at [661, 107] on p "Approved other costs" at bounding box center [658, 104] width 93 height 15
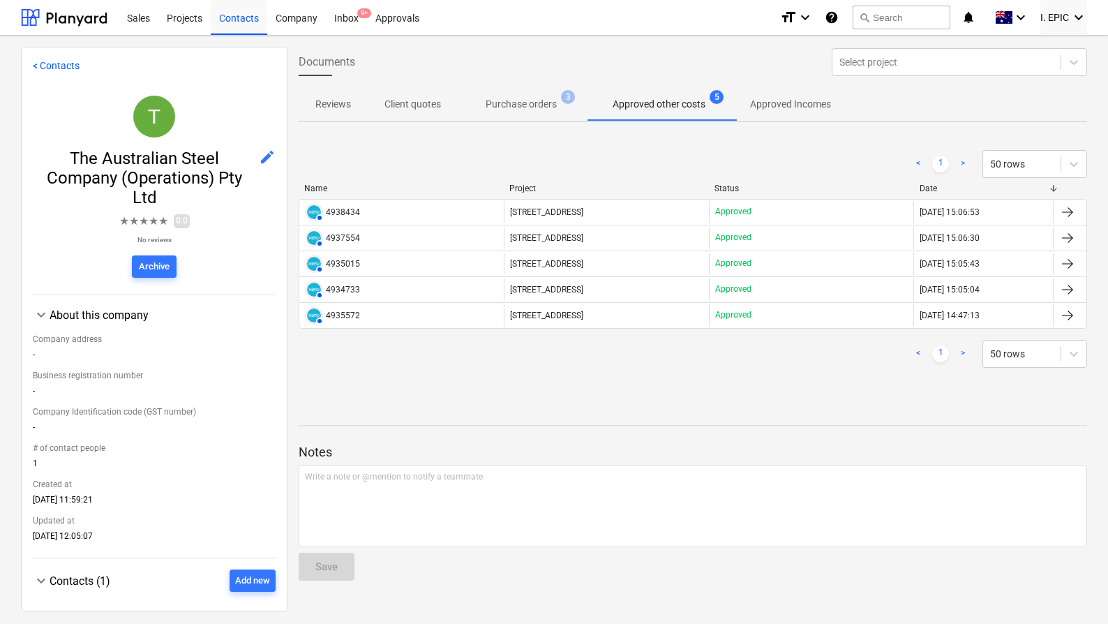
click at [506, 98] on p "Purchase orders" at bounding box center [520, 104] width 71 height 15
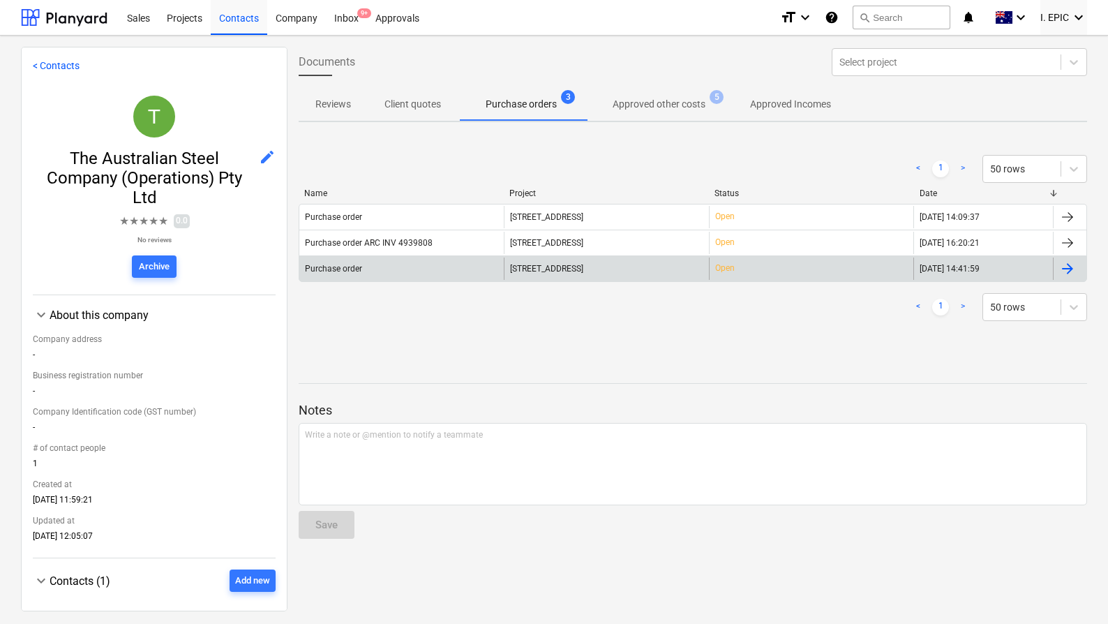
click at [424, 274] on div "Purchase order" at bounding box center [401, 268] width 204 height 22
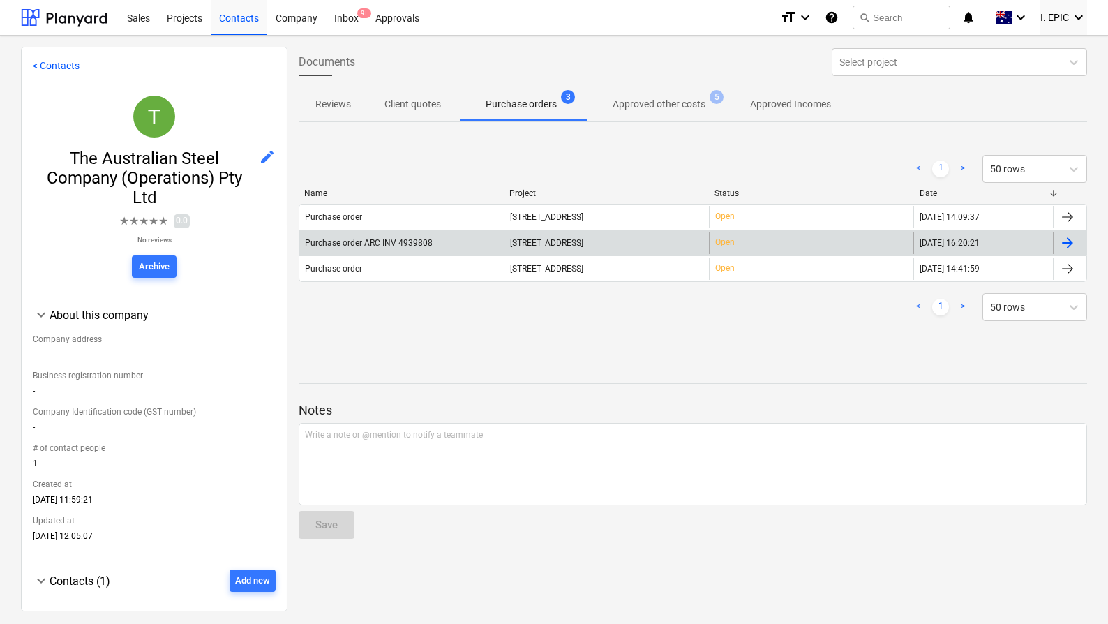
click at [462, 250] on div "Purchase order ARC INV 4939808" at bounding box center [401, 243] width 204 height 22
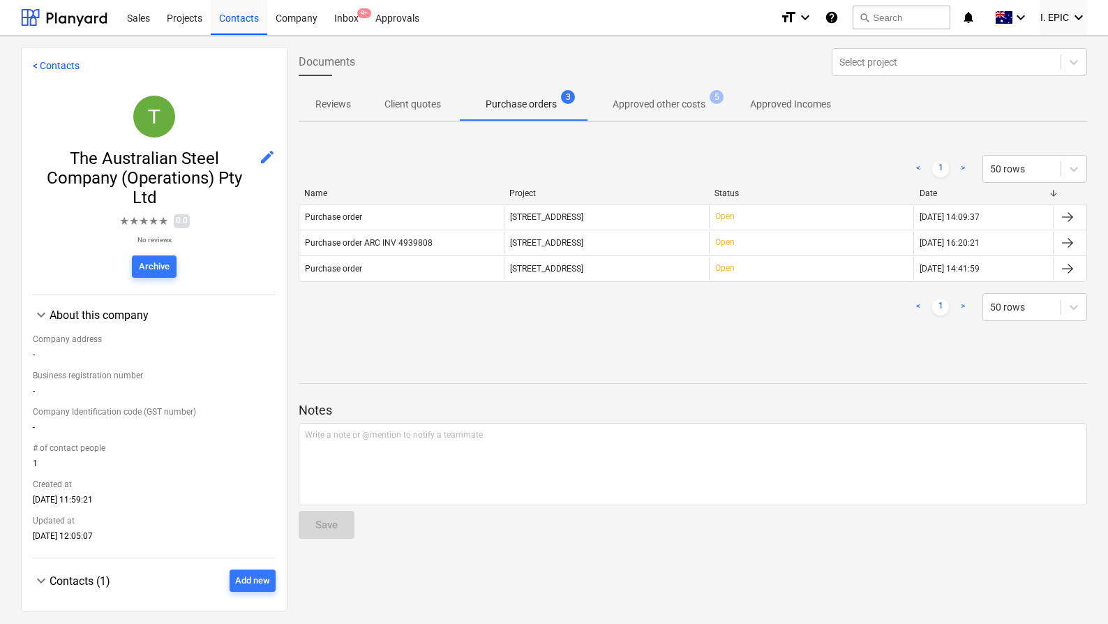
click at [807, 95] on span "Approved Incomes" at bounding box center [790, 104] width 114 height 23
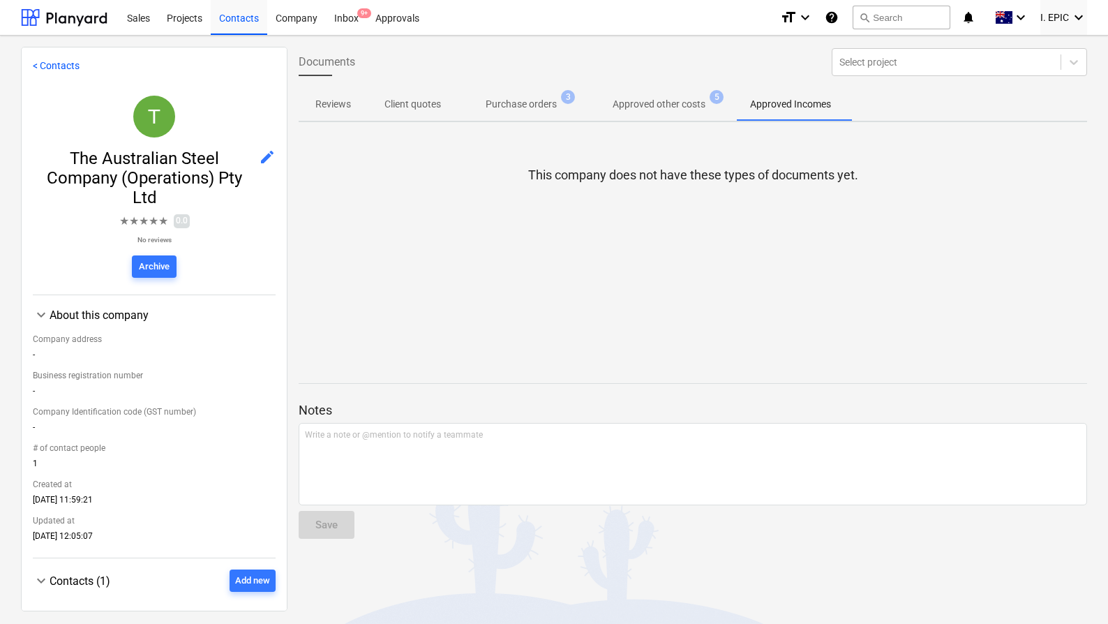
click at [469, 287] on div "This company does not have these types of documents yet." at bounding box center [693, 237] width 788 height 209
click at [356, 14] on div "Inbox 9+" at bounding box center [346, 17] width 41 height 36
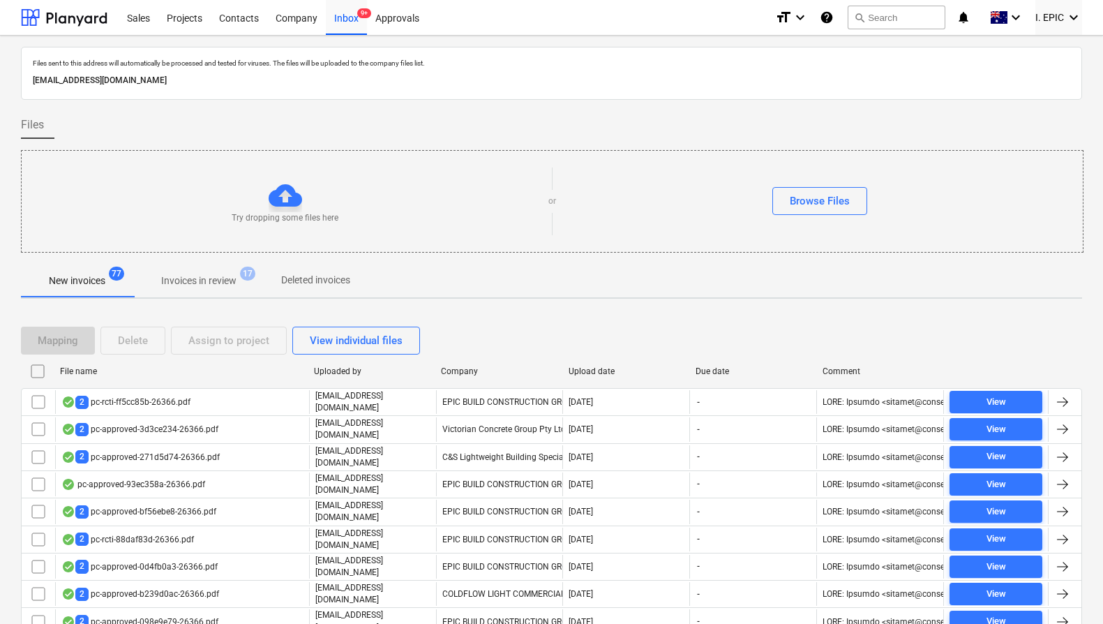
click at [595, 369] on div "Upload date" at bounding box center [626, 371] width 116 height 10
checkbox input "false"
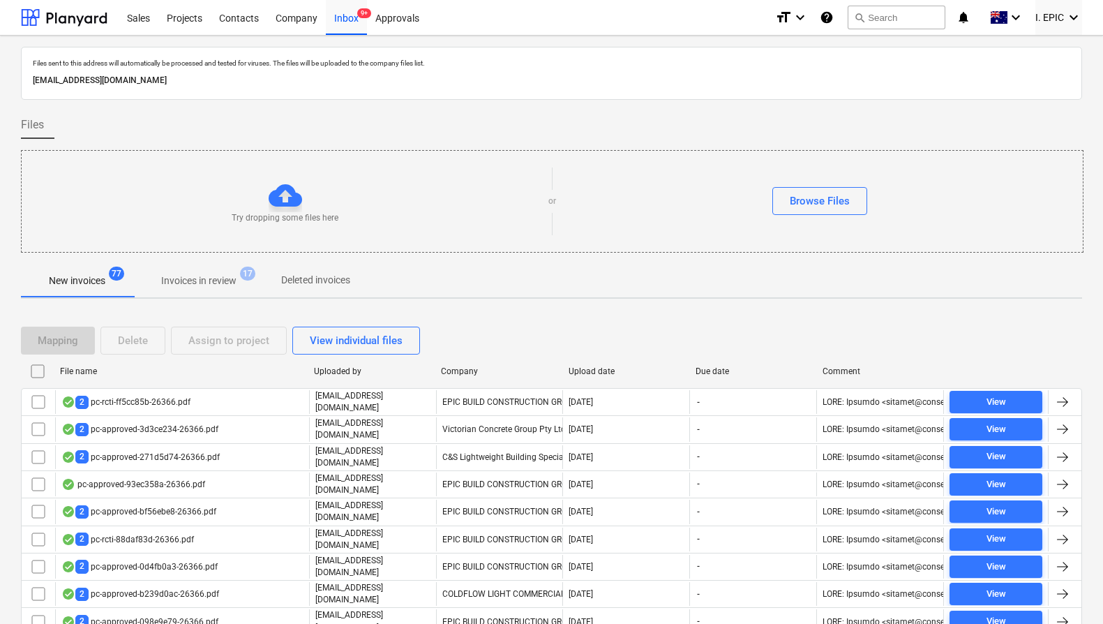
checkbox input "false"
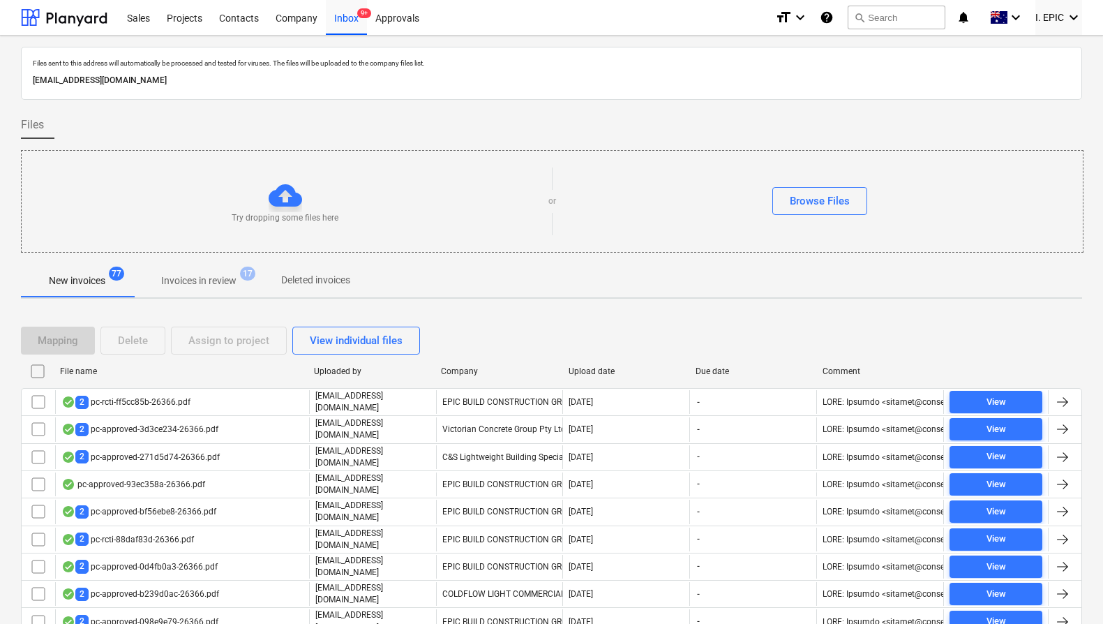
checkbox input "false"
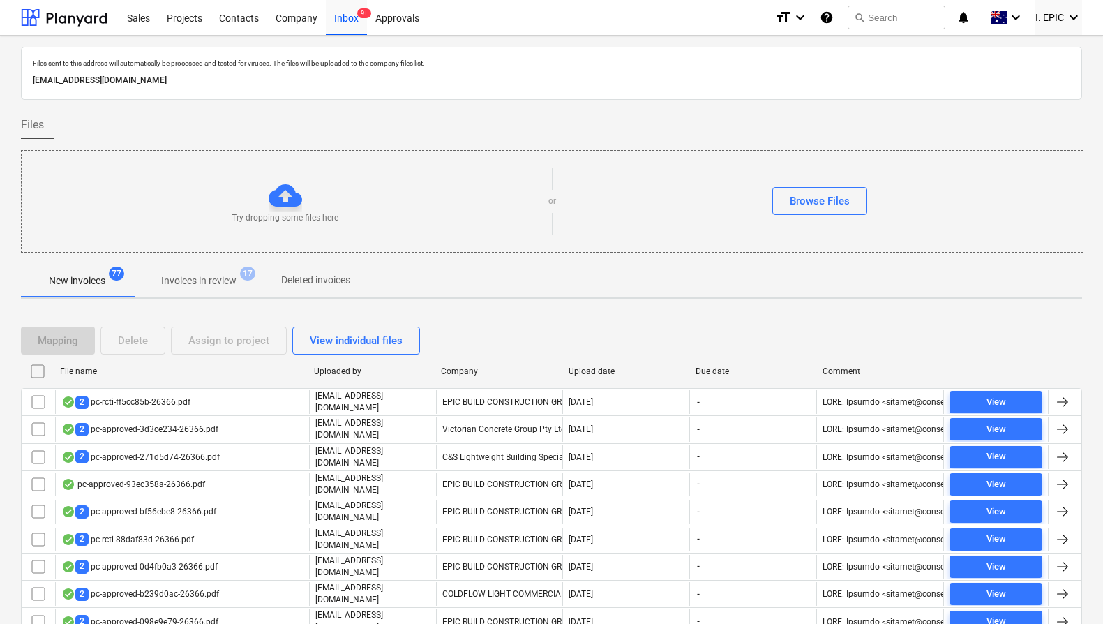
checkbox input "false"
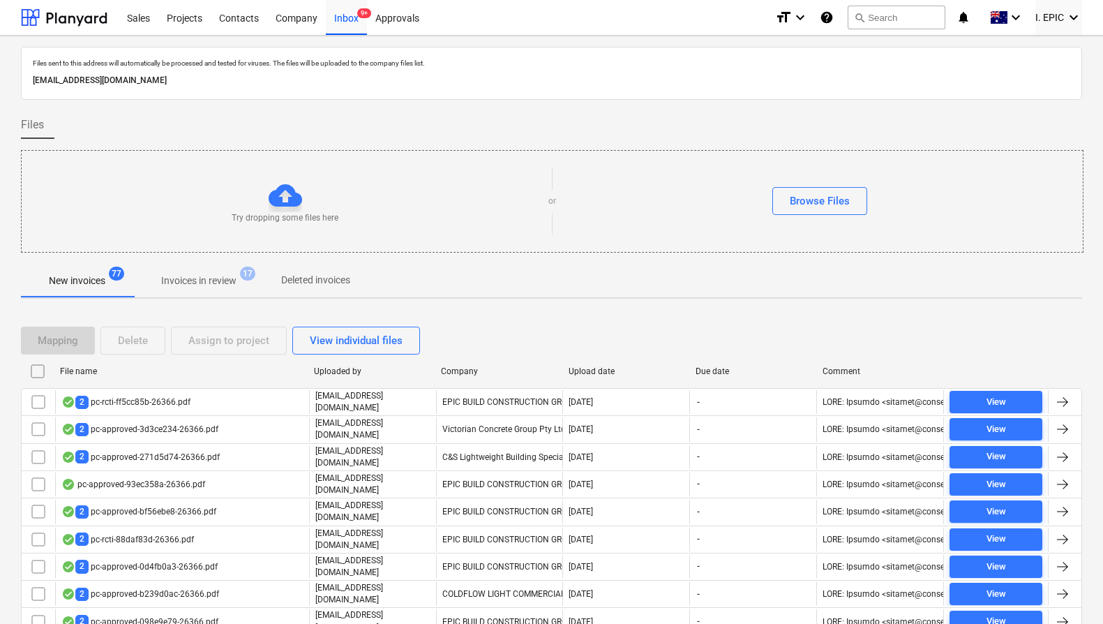
checkbox input "false"
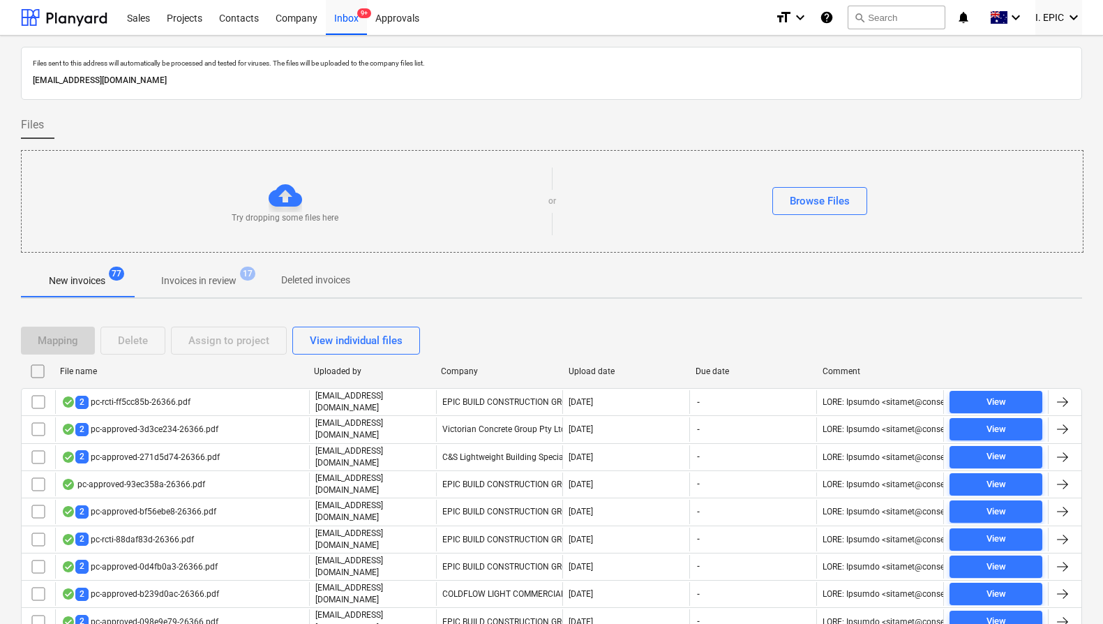
checkbox input "false"
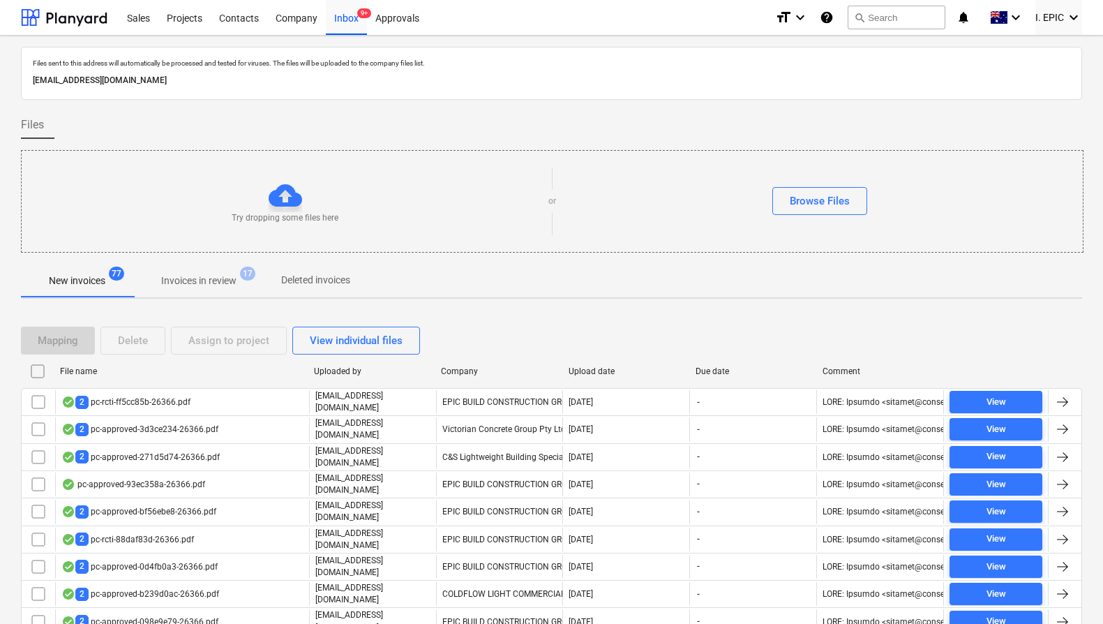
checkbox input "false"
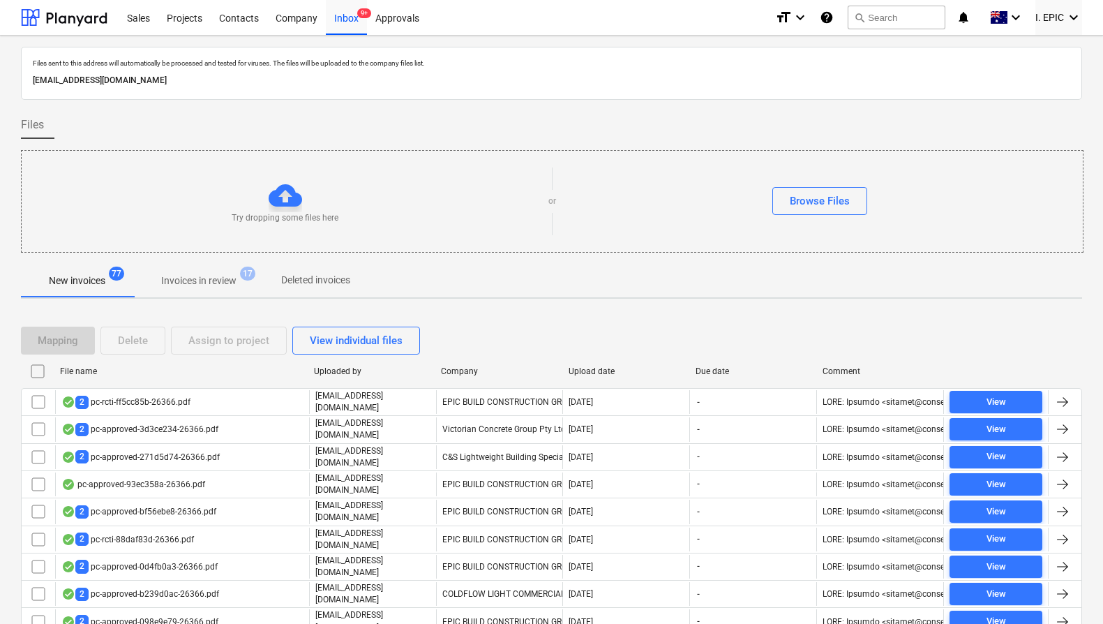
checkbox input "false"
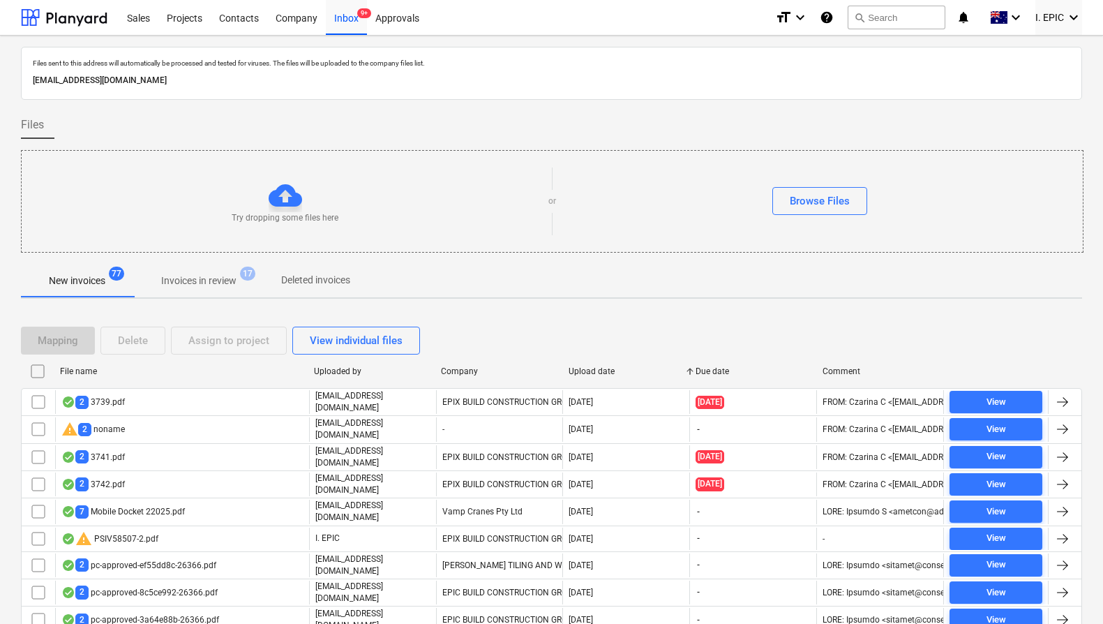
click at [573, 296] on div "New invoices 77 Invoices in review 17 Deleted invoices" at bounding box center [551, 280] width 1061 height 33
click at [197, 273] on p "Invoices in review" at bounding box center [198, 280] width 75 height 15
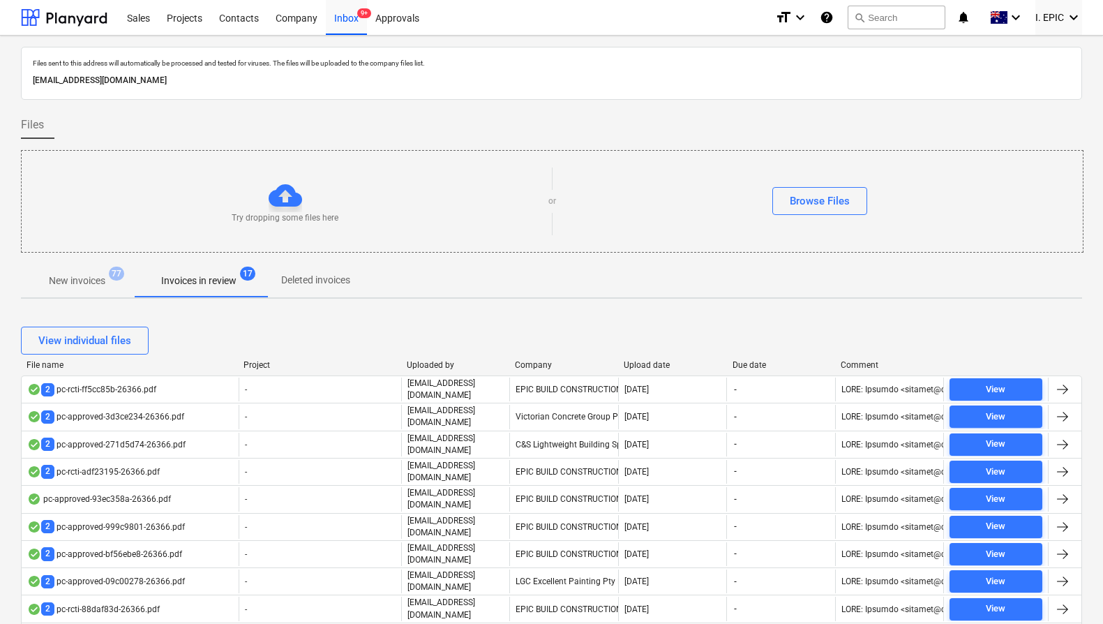
click at [649, 364] on div "Upload date" at bounding box center [673, 365] width 98 height 10
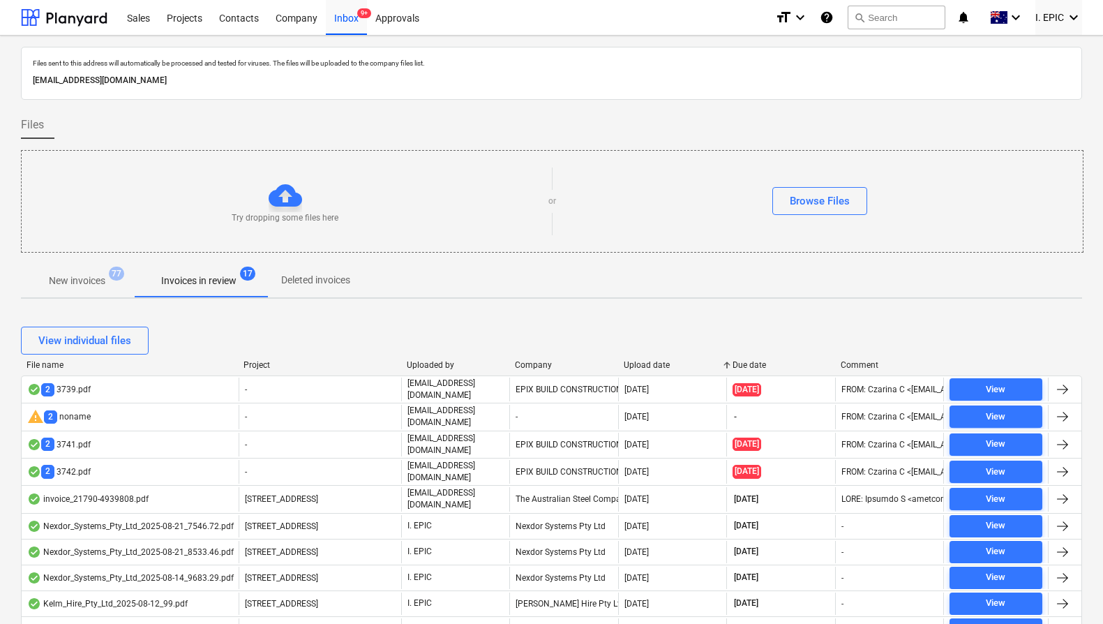
click at [77, 275] on p "New invoices" at bounding box center [77, 280] width 56 height 15
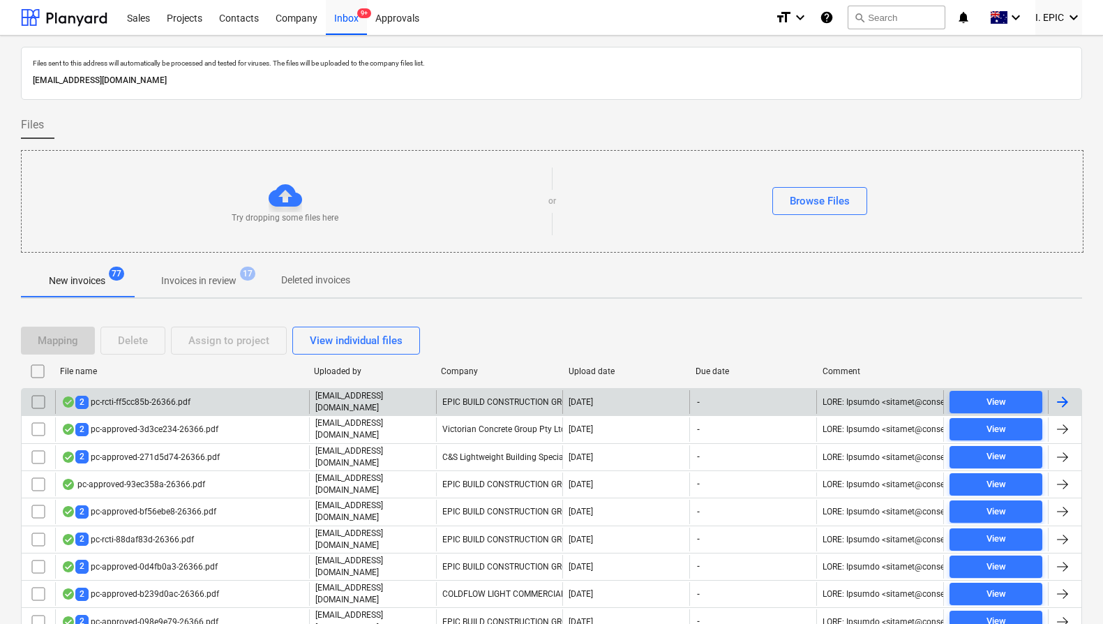
drag, startPoint x: 594, startPoint y: 370, endPoint x: 601, endPoint y: 395, distance: 26.1
click at [594, 370] on div "Upload date" at bounding box center [626, 371] width 116 height 10
checkbox input "false"
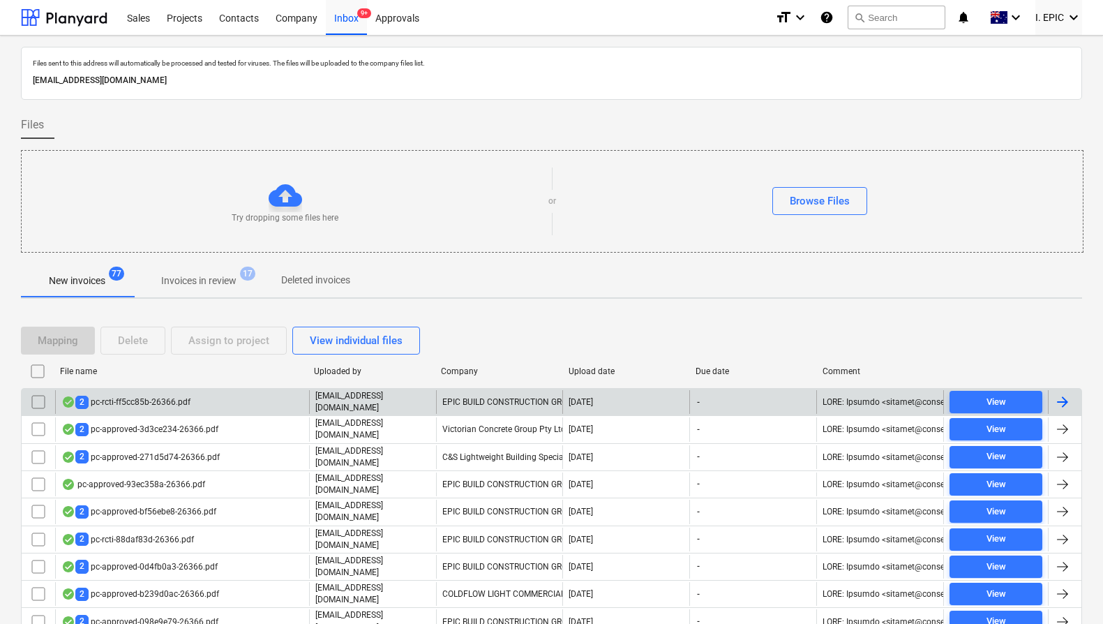
checkbox input "false"
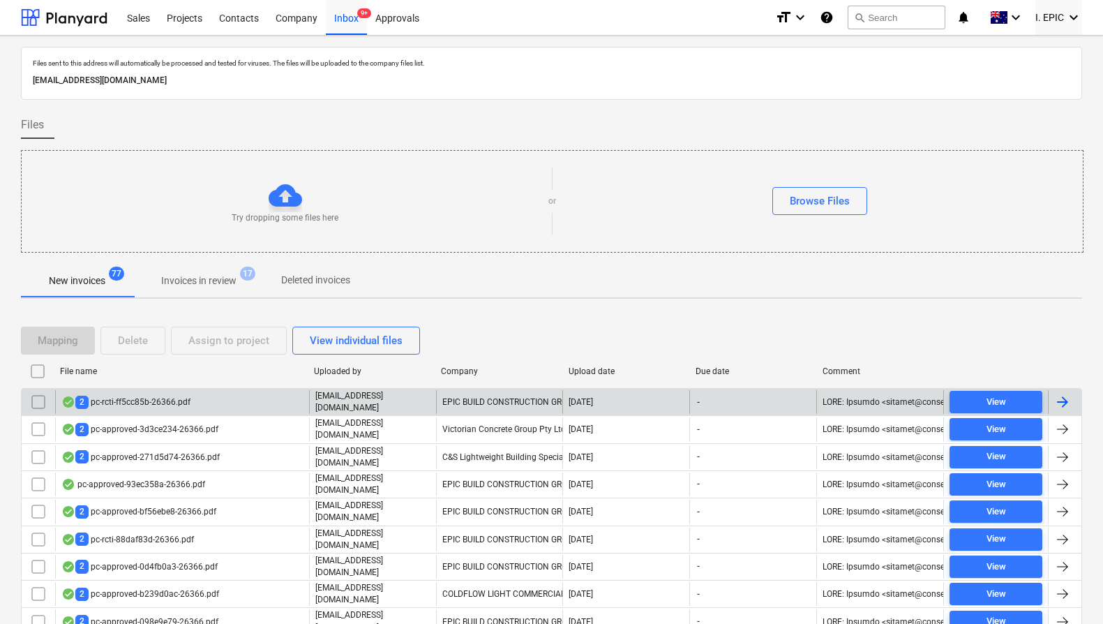
checkbox input "false"
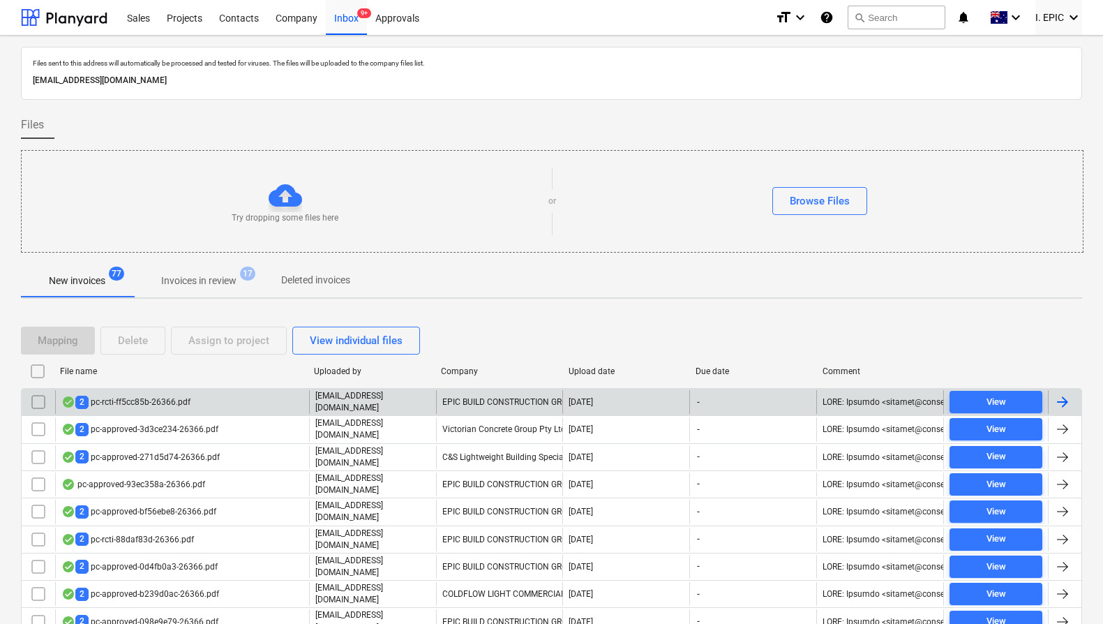
checkbox input "false"
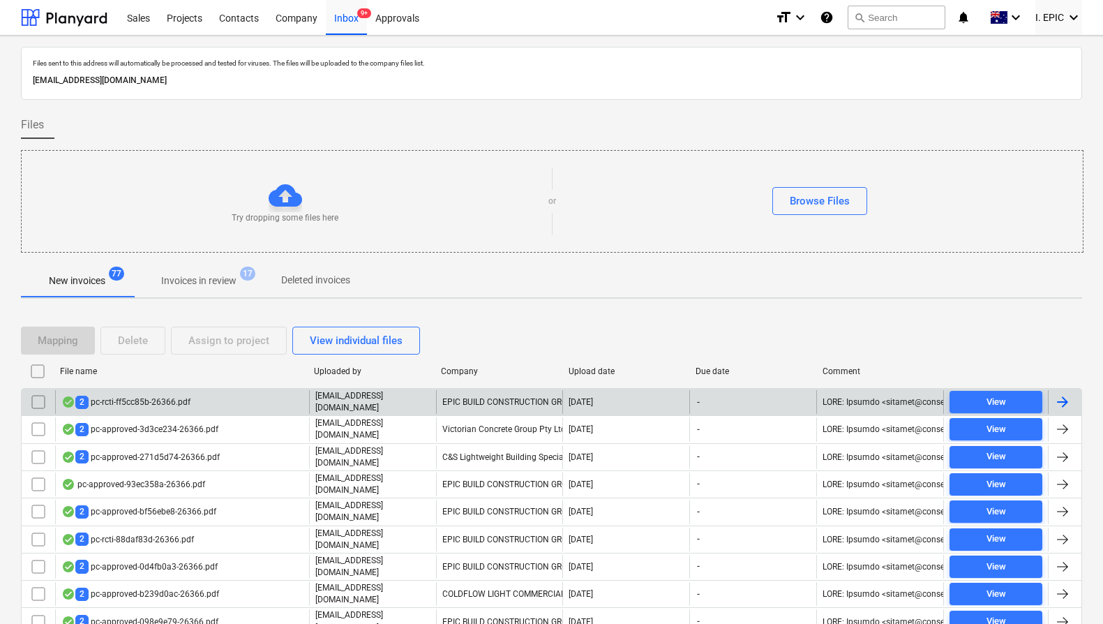
checkbox input "false"
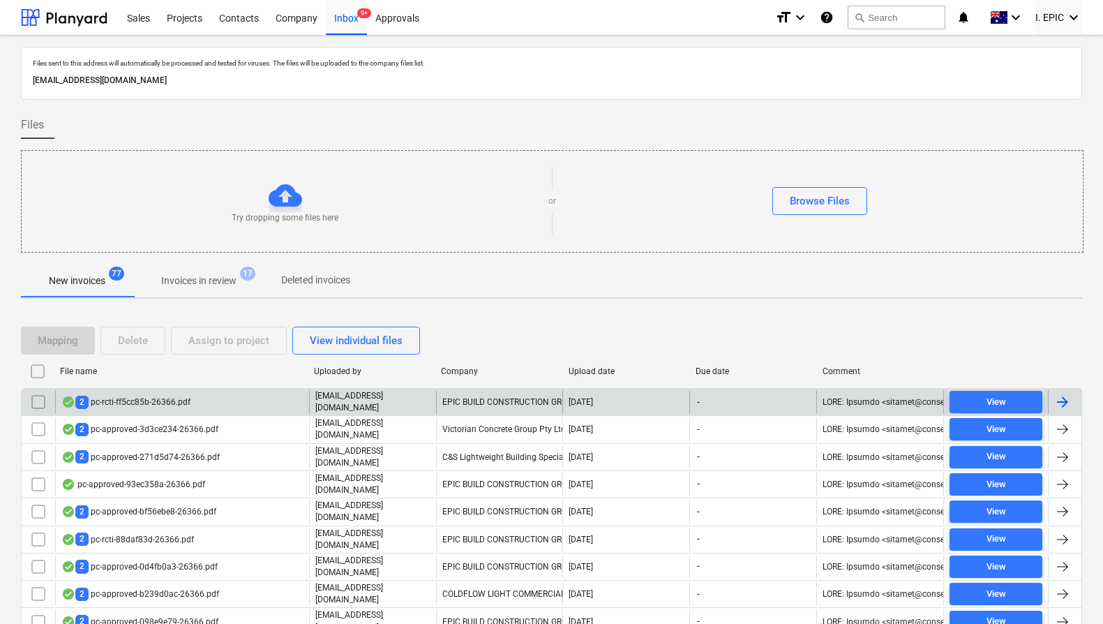
checkbox input "false"
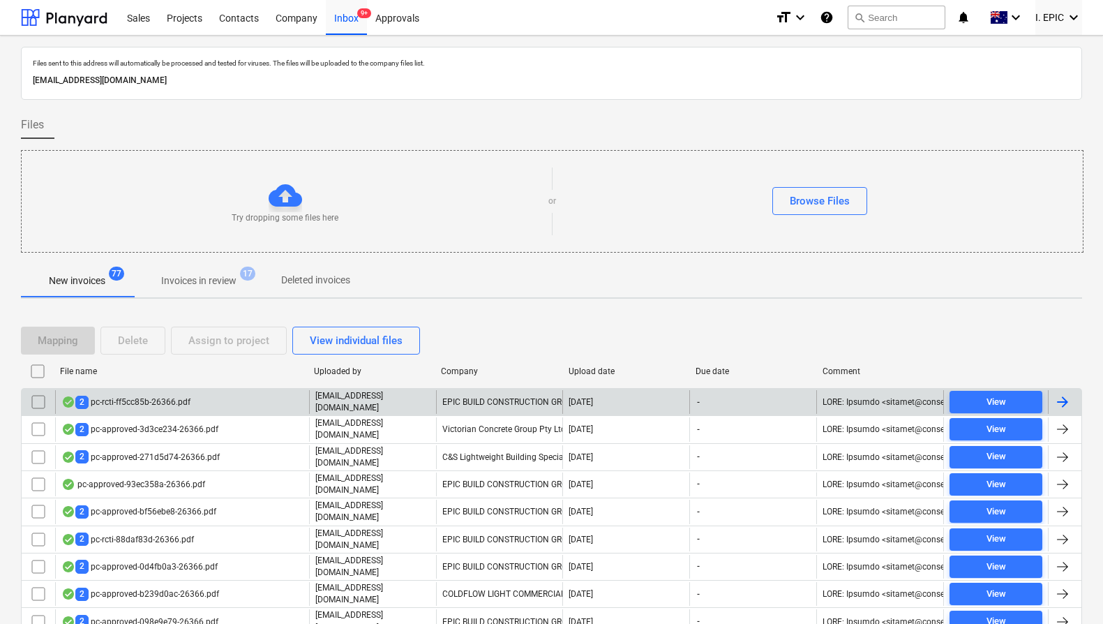
checkbox input "false"
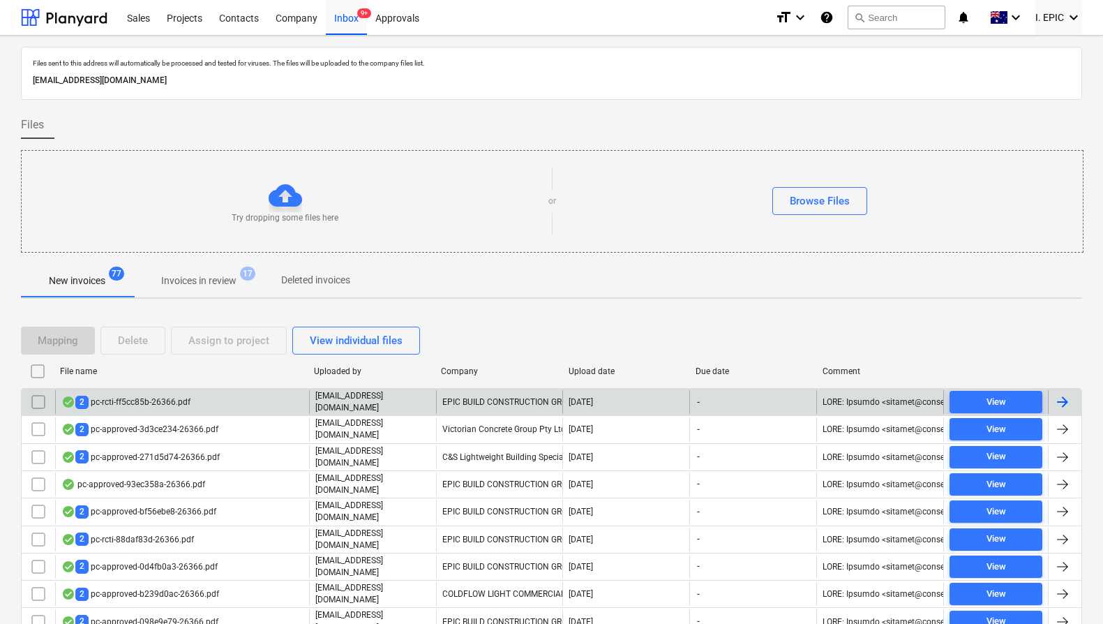
checkbox input "false"
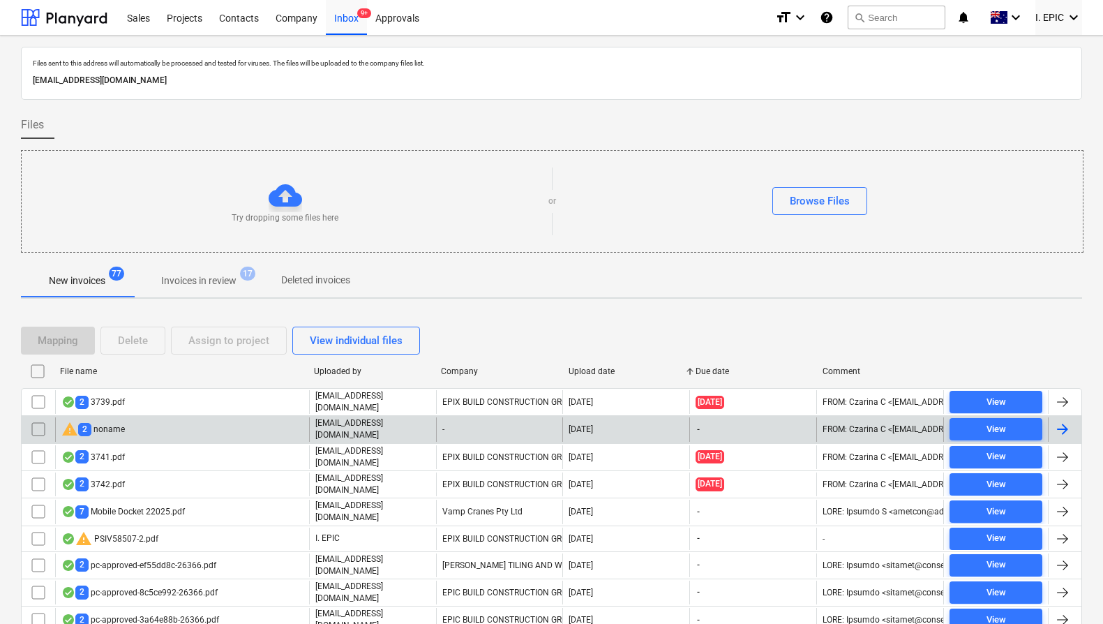
scroll to position [796, 0]
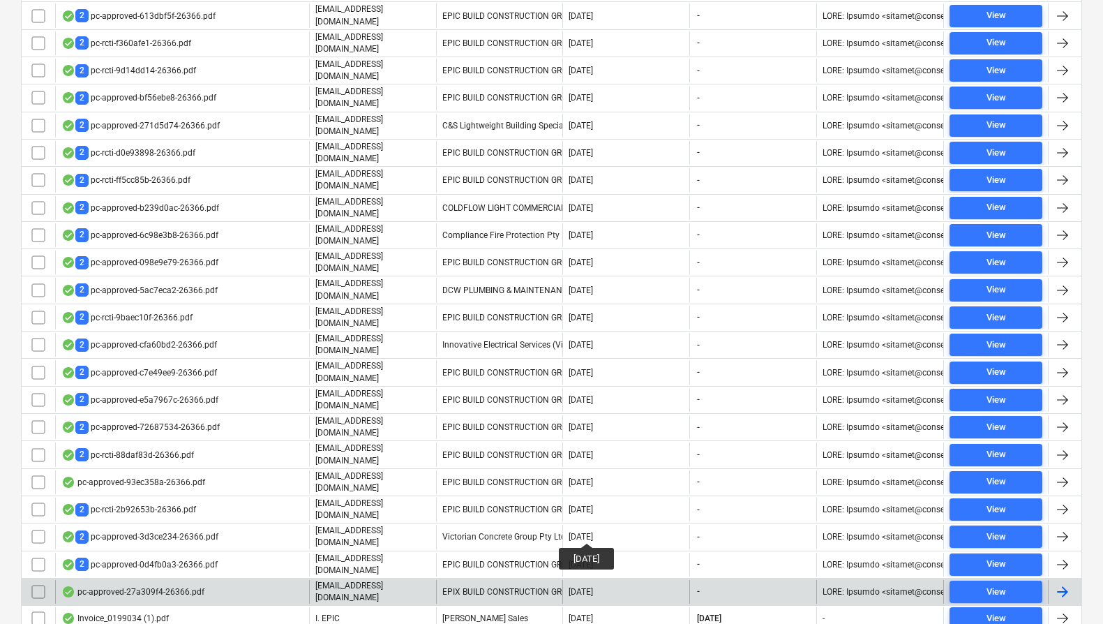
click at [593, 587] on div "[DATE]" at bounding box center [580, 592] width 24 height 10
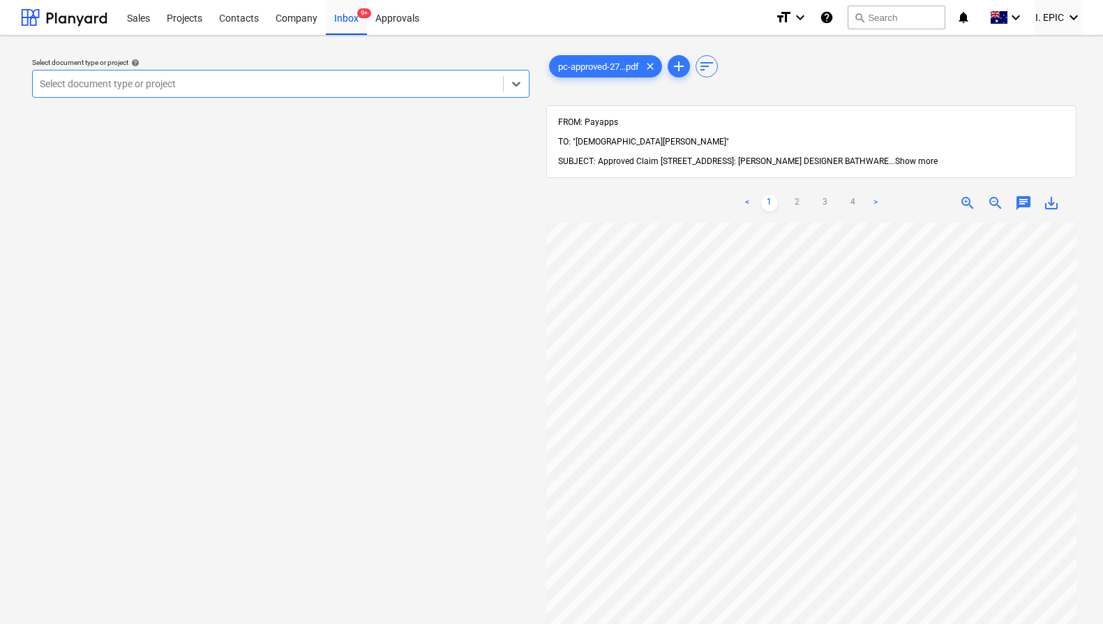
click at [937, 156] on span "Show more" at bounding box center [916, 161] width 43 height 10
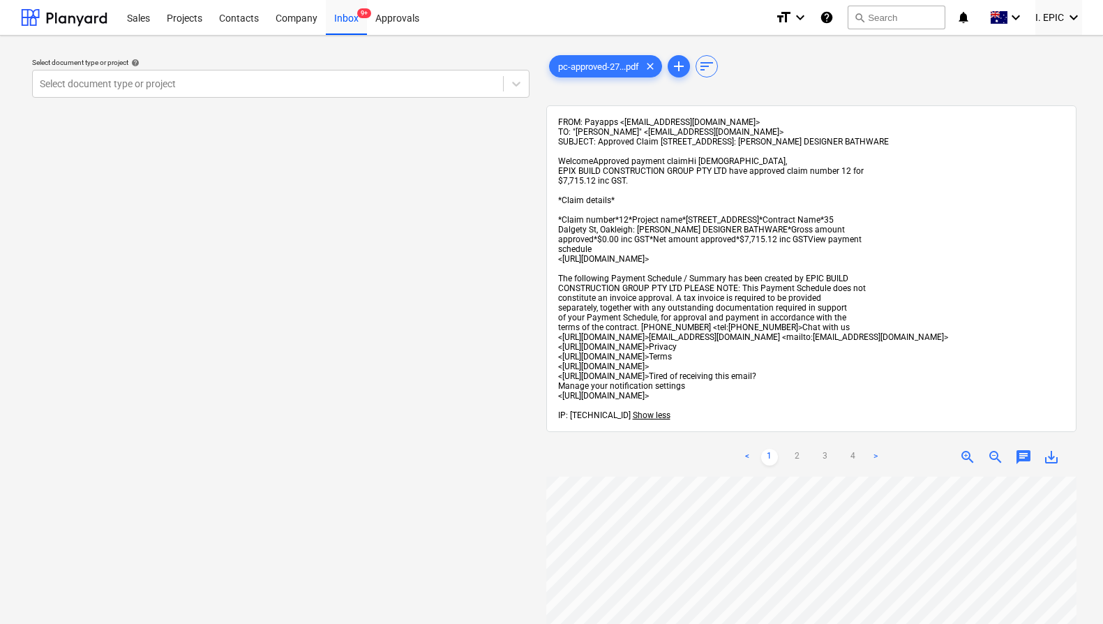
drag, startPoint x: 603, startPoint y: 123, endPoint x: 776, endPoint y: 396, distance: 322.6
click at [776, 396] on div "FROM: Payapps <support@payapps.com> TO: "Christian McLean" <cmclean@rickmcleans…" at bounding box center [811, 268] width 507 height 303
click at [775, 396] on div "FROM: Payapps <support@payapps.com> TO: "Christian McLean" <cmclean@rickmcleans…" at bounding box center [811, 268] width 507 height 303
drag, startPoint x: 764, startPoint y: 392, endPoint x: 631, endPoint y: 342, distance: 143.0
click at [633, 345] on div "FROM: Payapps <support@payapps.com> TO: "Christian McLean" <cmclean@rickmcleans…" at bounding box center [811, 268] width 507 height 303
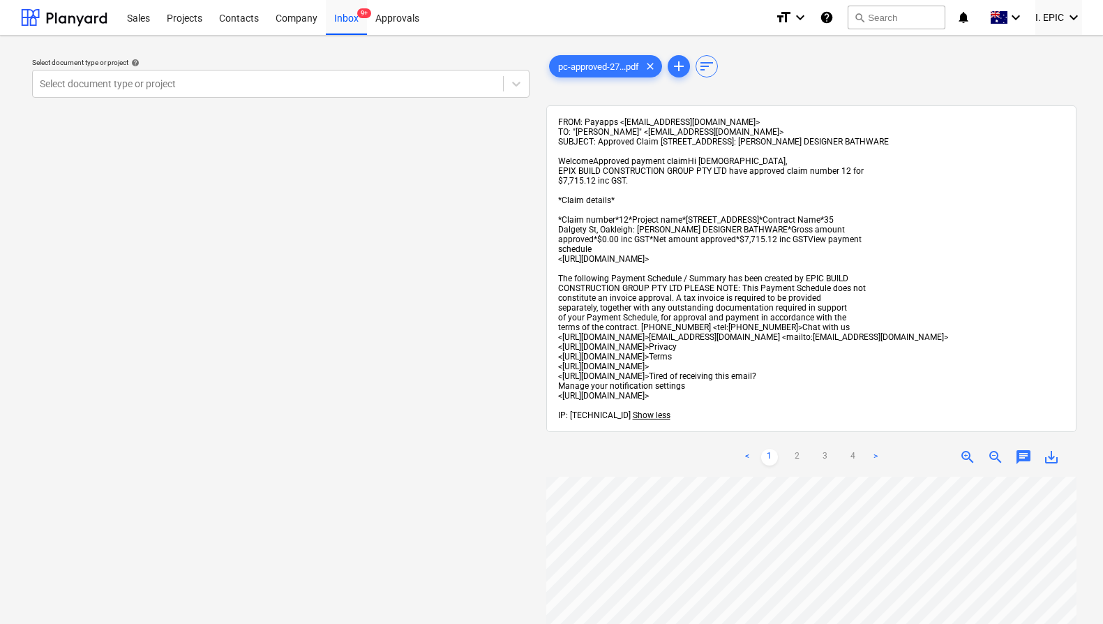
click at [631, 342] on span "<https://www.payapps.com/>Privacy" at bounding box center [617, 347] width 119 height 10
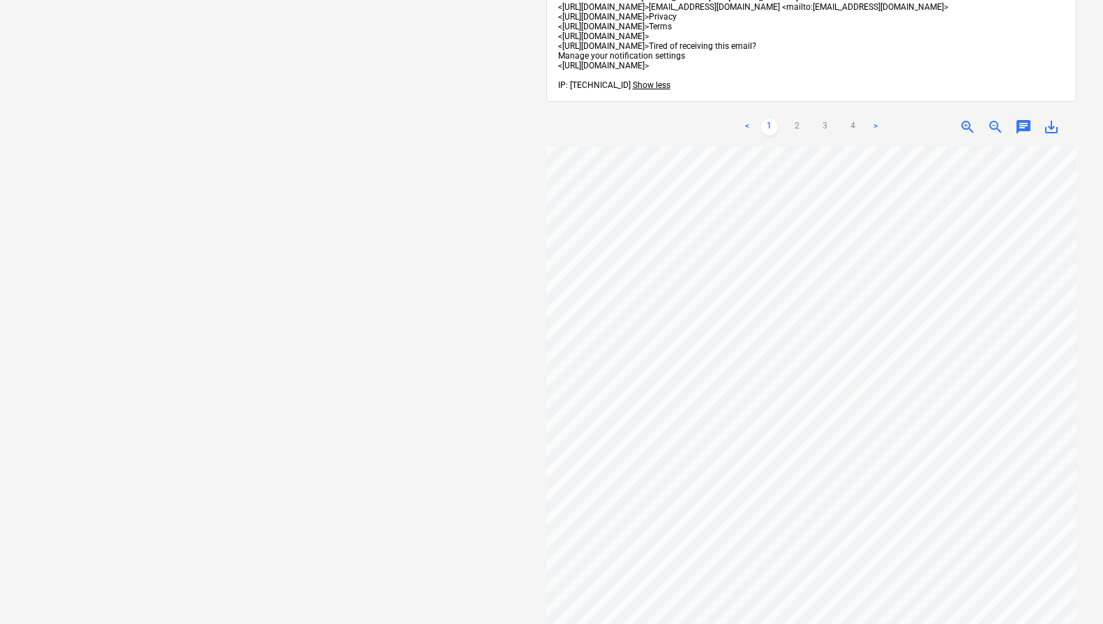
scroll to position [152, 505]
click at [322, 223] on div "Select document type or project help Select document type or project" at bounding box center [281, 227] width 520 height 1020
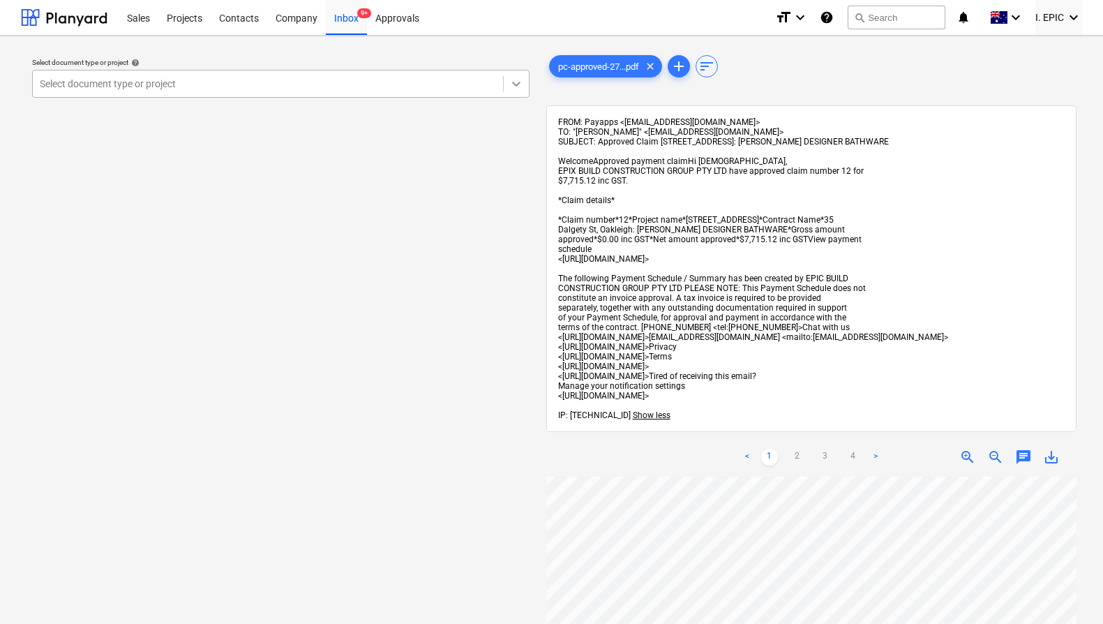
click at [518, 86] on icon at bounding box center [516, 84] width 14 height 14
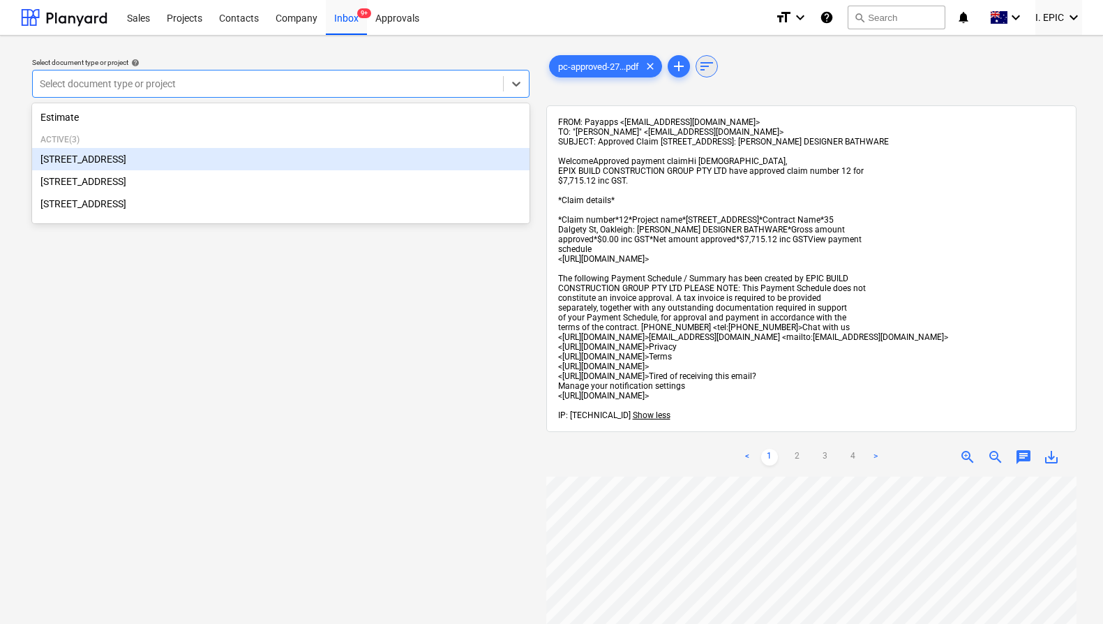
click at [717, 59] on span "sort" at bounding box center [706, 66] width 21 height 17
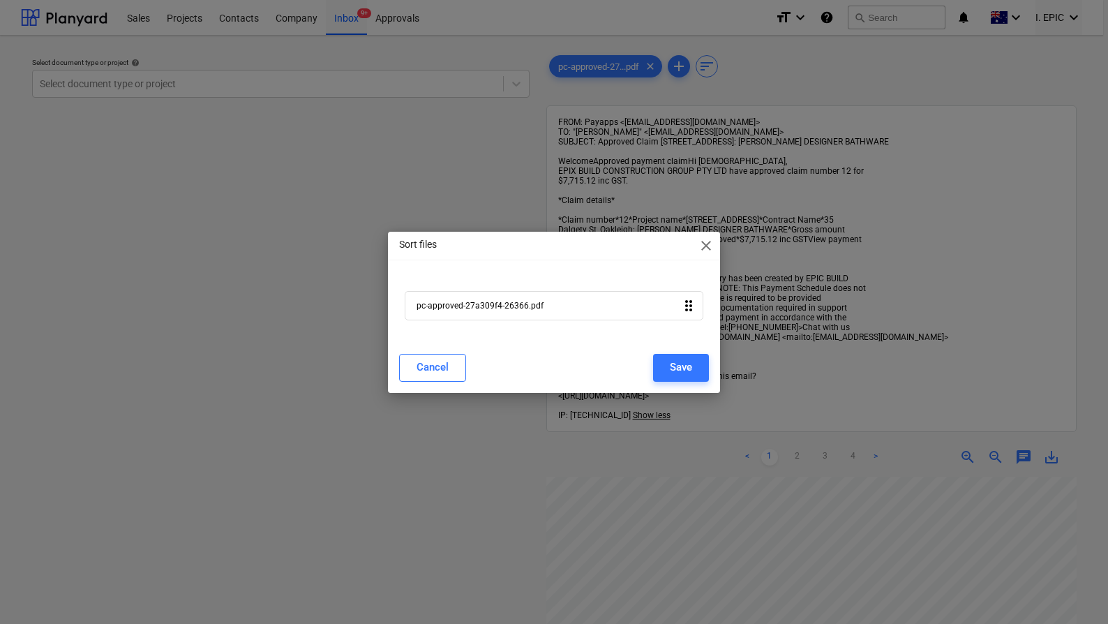
click at [700, 254] on div "Sort files close" at bounding box center [554, 246] width 332 height 28
click at [774, 96] on div "Sort files close pc-approved-27a309f4-26366.pdf drag_indicator Cancel Save" at bounding box center [554, 312] width 1108 height 624
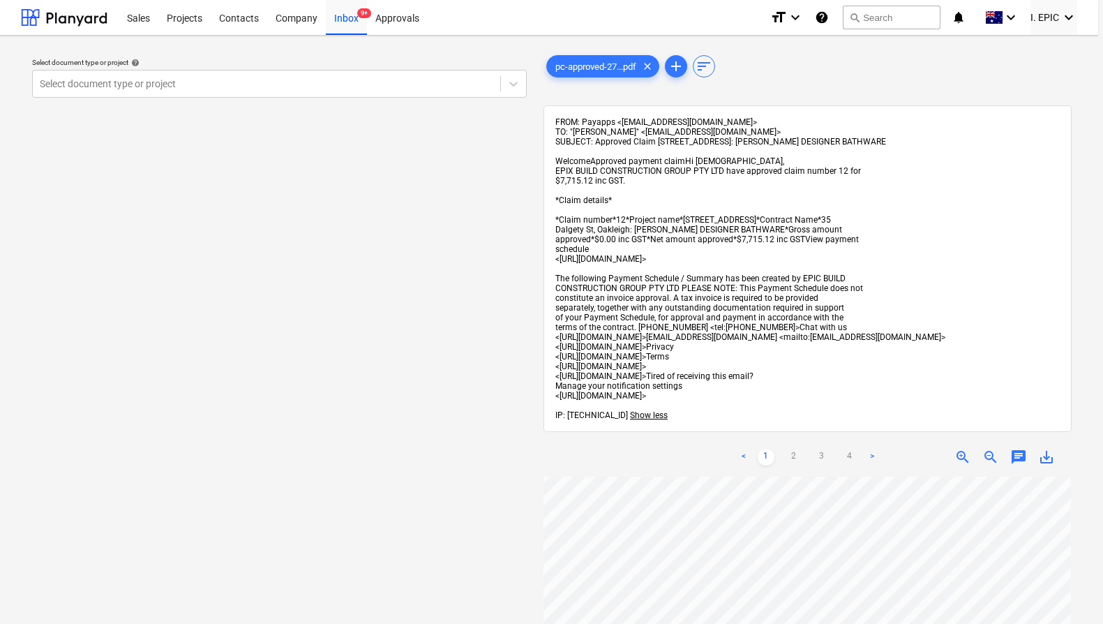
scroll to position [0, 503]
click at [742, 108] on div "FROM: Payapps <support@payapps.com> TO: "Christian McLean" <cmclean@rickmcleans…" at bounding box center [811, 268] width 531 height 326
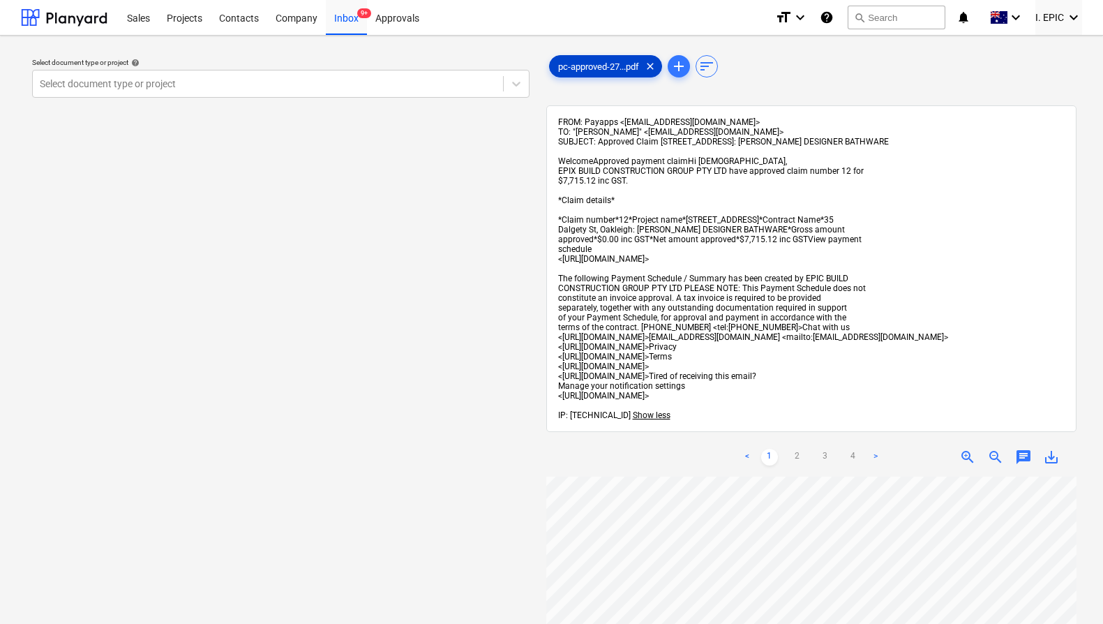
click at [656, 63] on span "clear" at bounding box center [650, 66] width 17 height 17
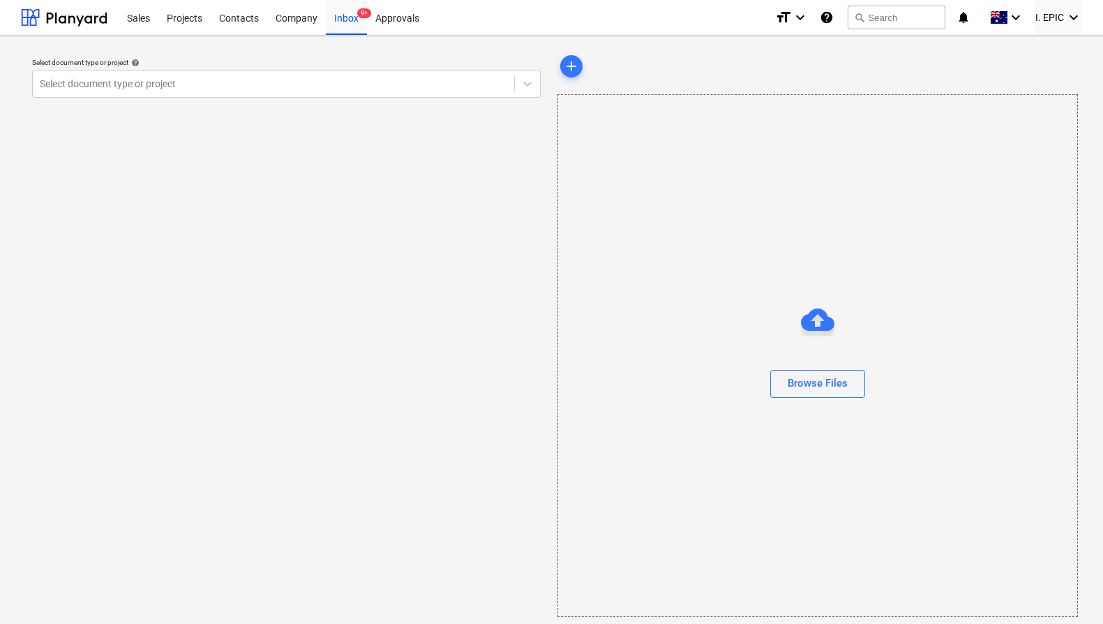
click at [467, 151] on div "Select document type or project help Select document type or project" at bounding box center [286, 334] width 531 height 575
click at [354, 24] on div "Inbox 9+" at bounding box center [346, 17] width 41 height 36
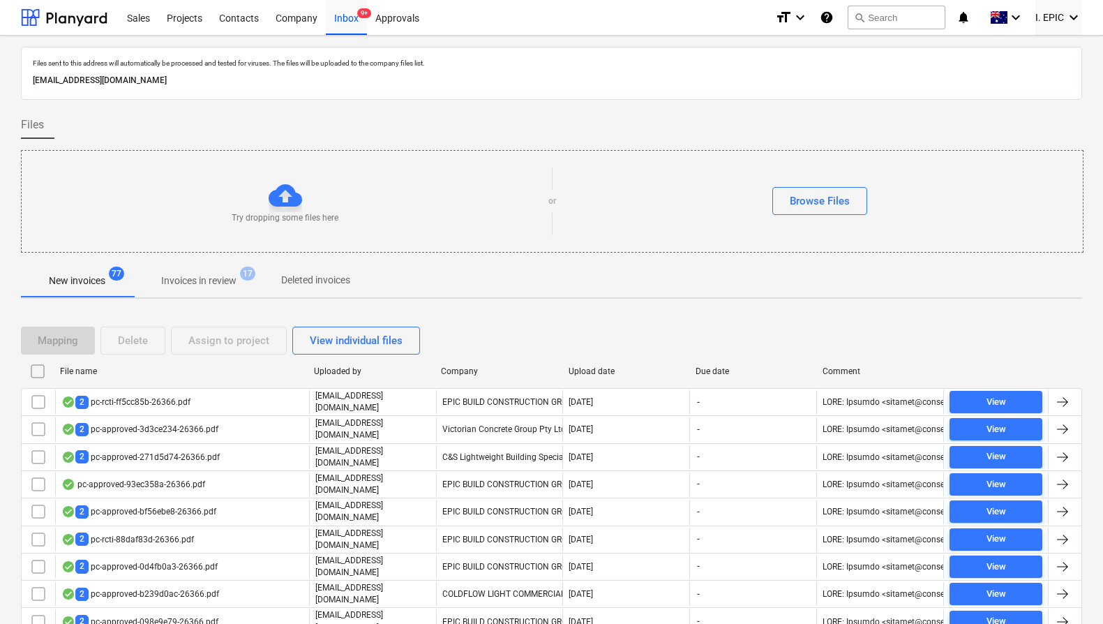
click at [597, 370] on div "Upload date" at bounding box center [626, 371] width 116 height 10
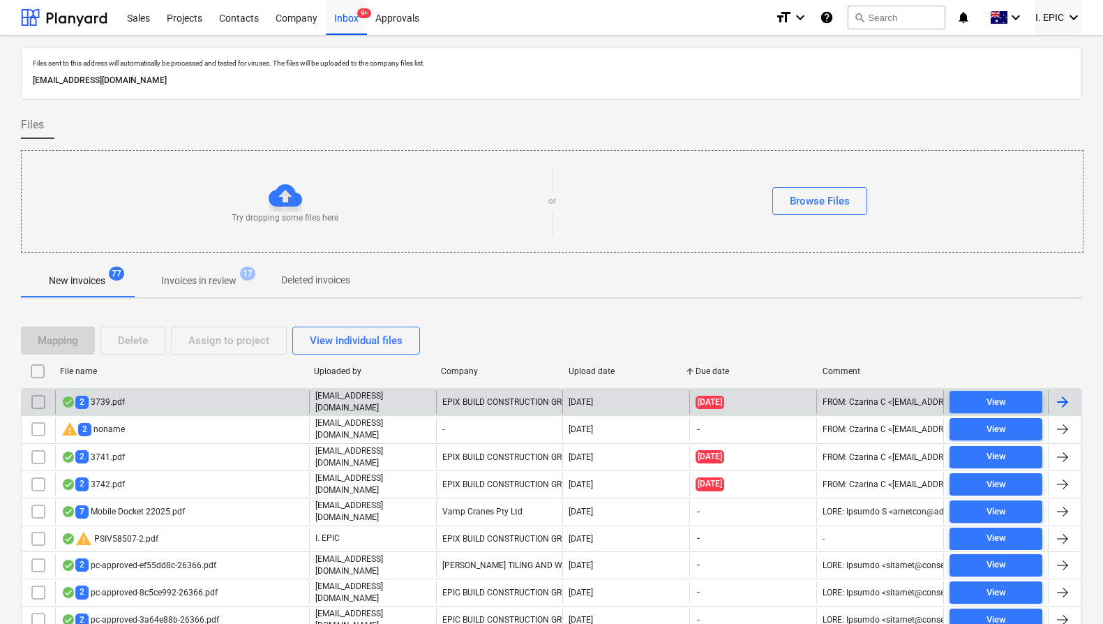
scroll to position [796, 0]
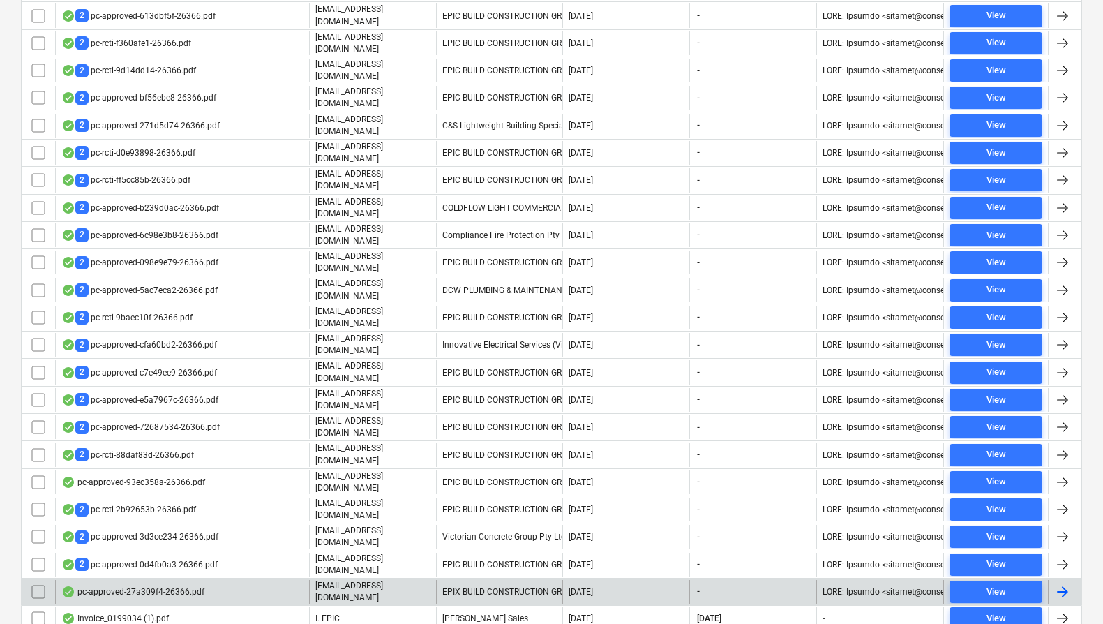
click at [33, 580] on input "checkbox" at bounding box center [38, 591] width 22 height 22
click at [165, 586] on div "pc-approved-27a309f4-26366.pdf" at bounding box center [132, 591] width 143 height 11
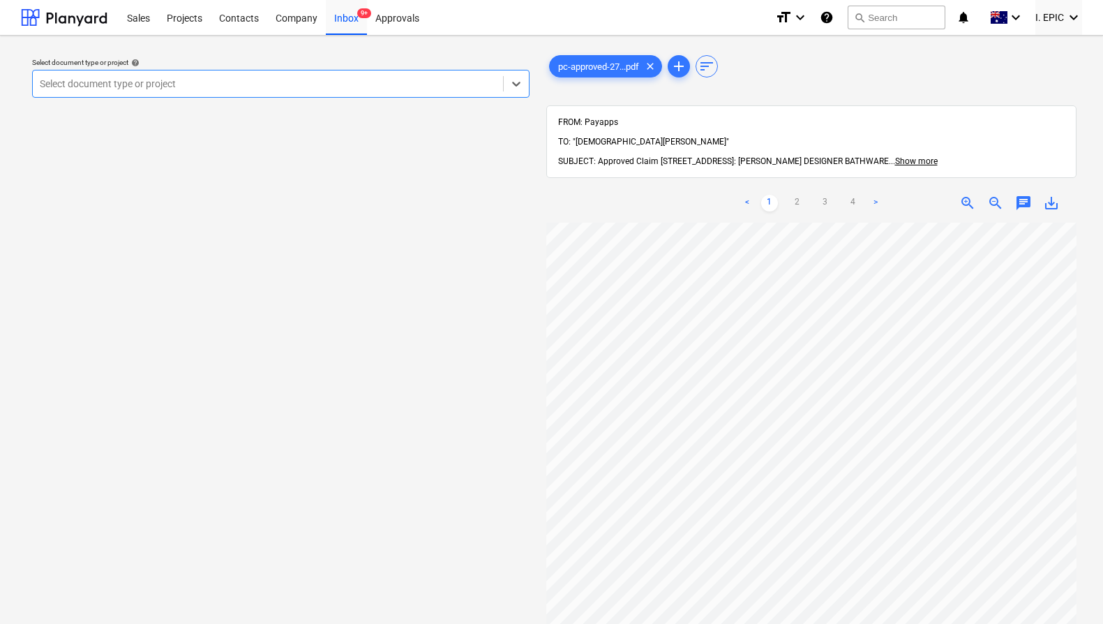
scroll to position [152, 0]
click at [241, 165] on div "Select document type or project help Select document type or project" at bounding box center [281, 430] width 520 height 766
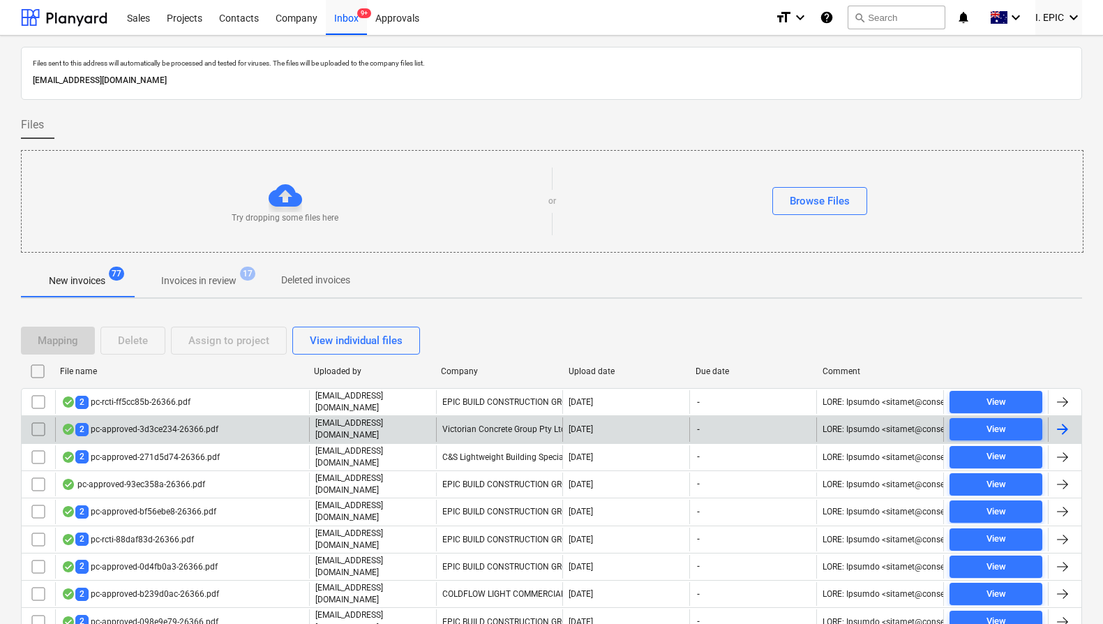
click at [598, 370] on div "Upload date" at bounding box center [626, 371] width 116 height 10
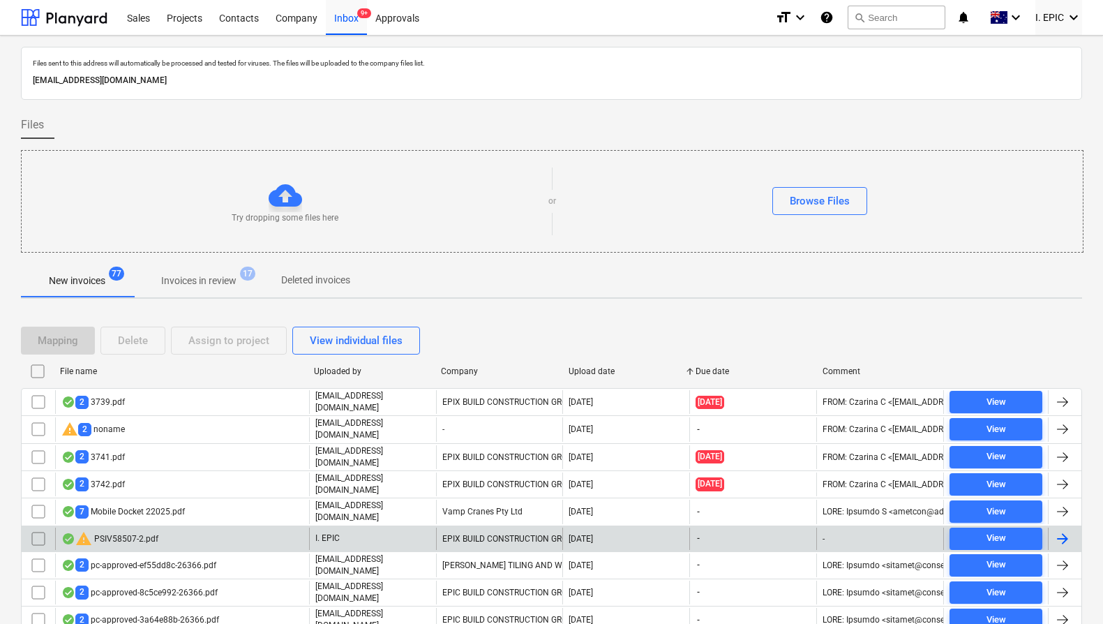
scroll to position [796, 0]
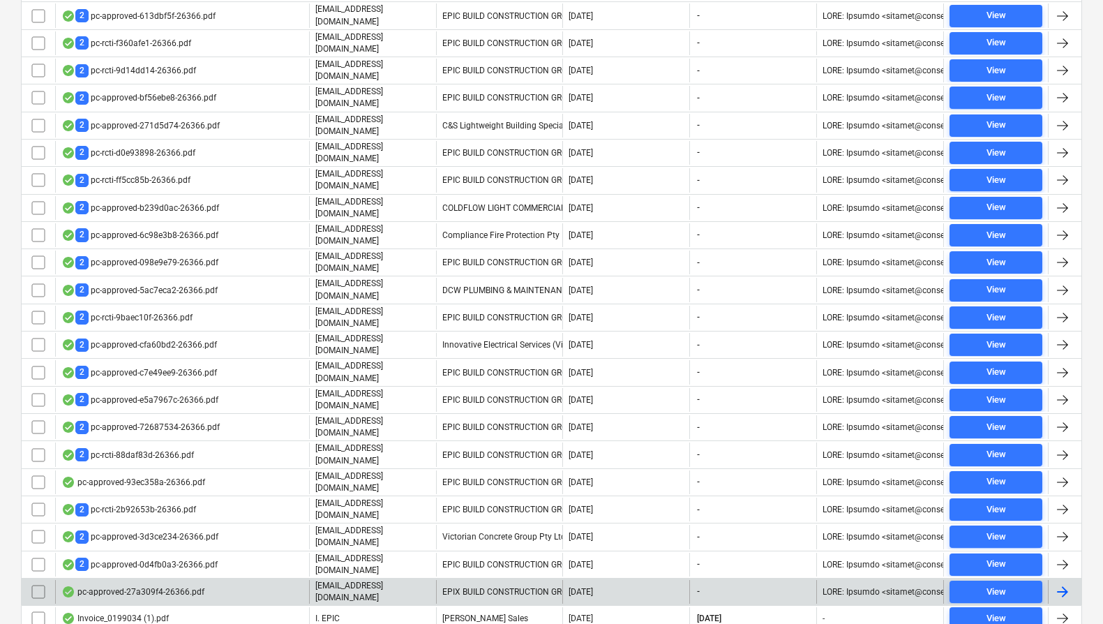
click at [36, 580] on input "checkbox" at bounding box center [38, 591] width 22 height 22
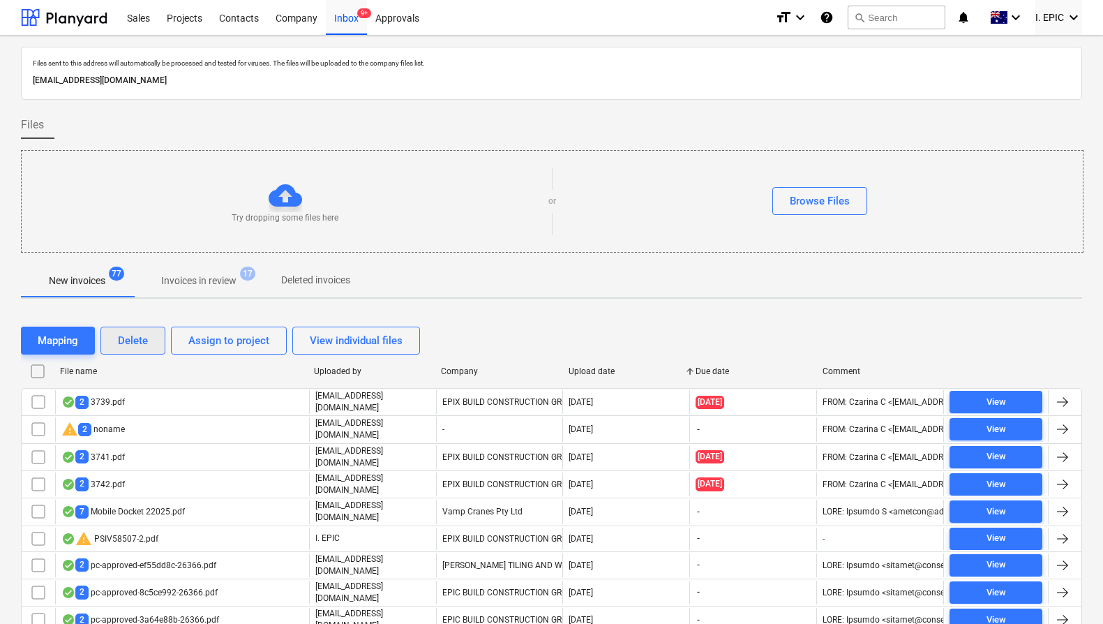
click at [146, 333] on div "Delete" at bounding box center [133, 340] width 30 height 18
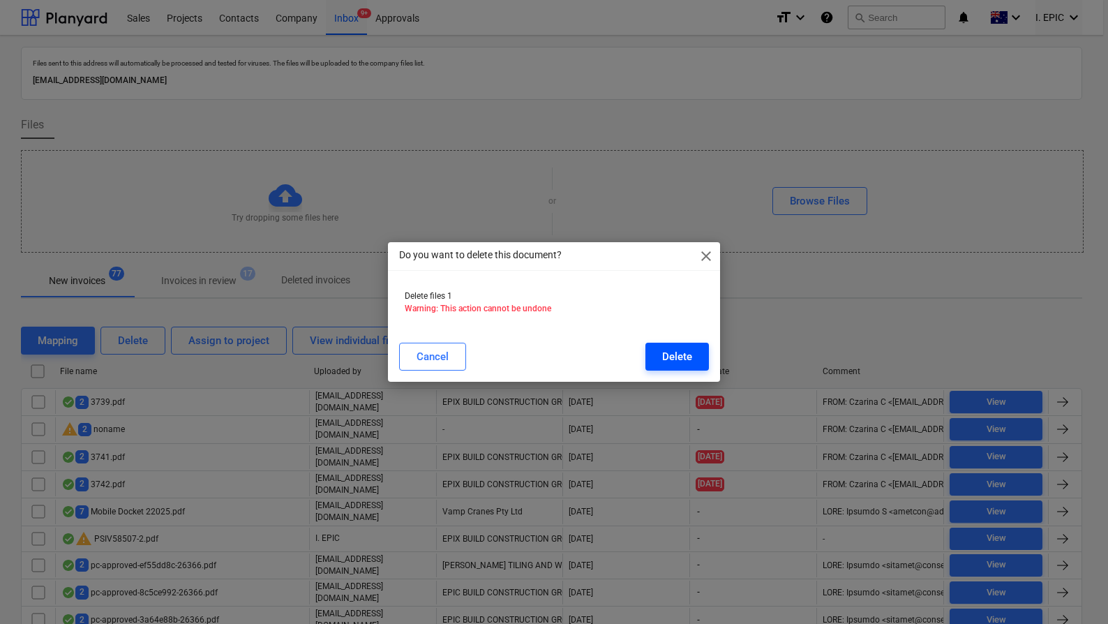
click at [666, 359] on div "Delete" at bounding box center [677, 356] width 30 height 18
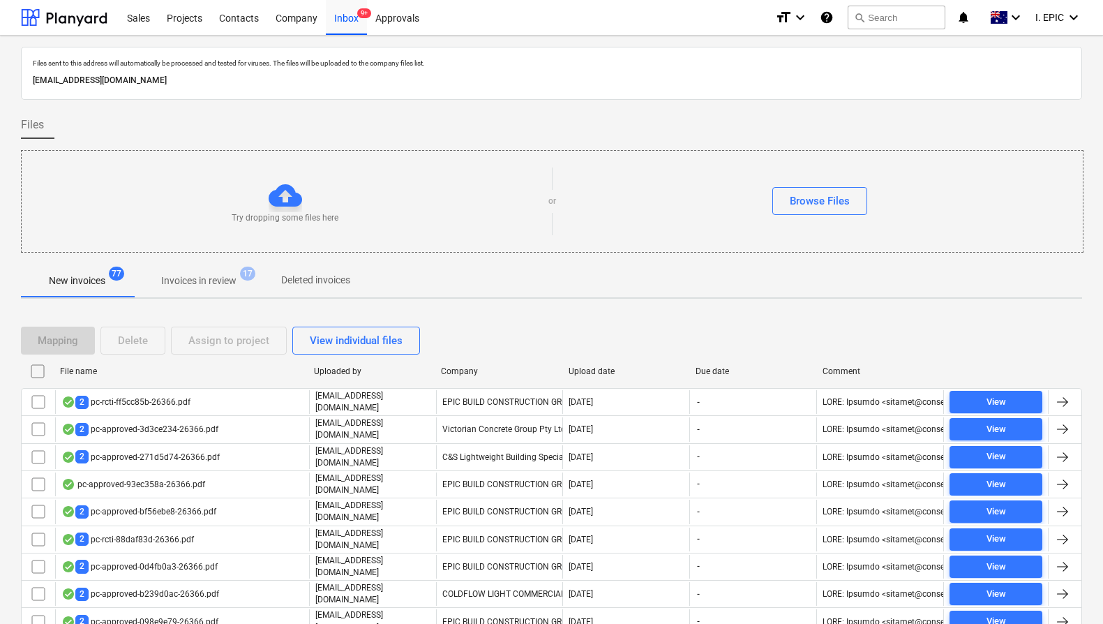
click at [611, 368] on div "Upload date" at bounding box center [626, 371] width 116 height 10
checkbox input "false"
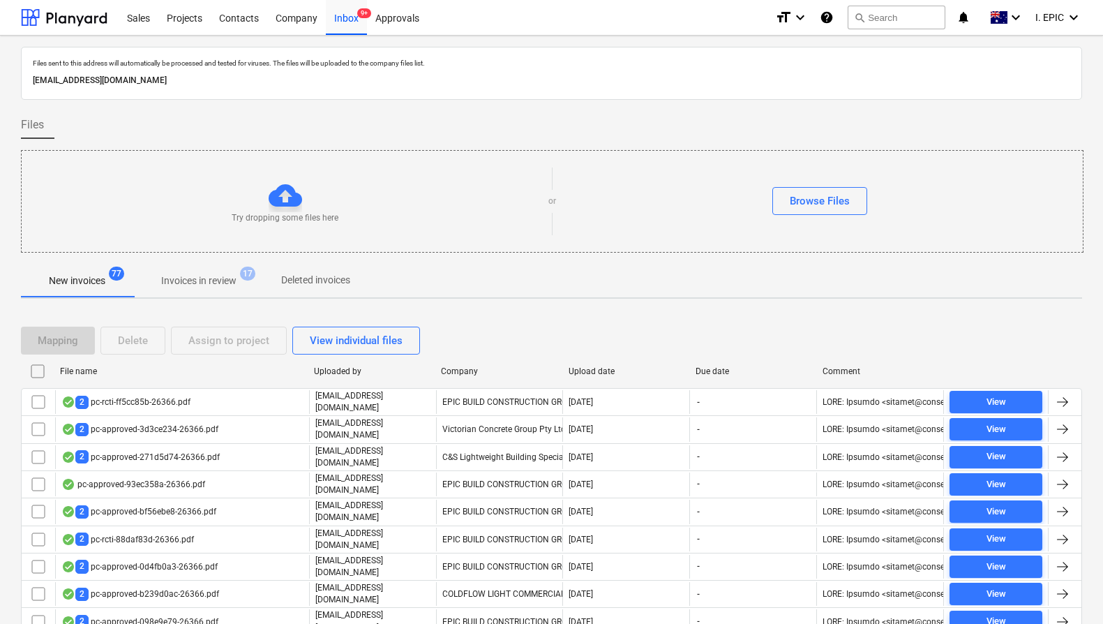
checkbox input "false"
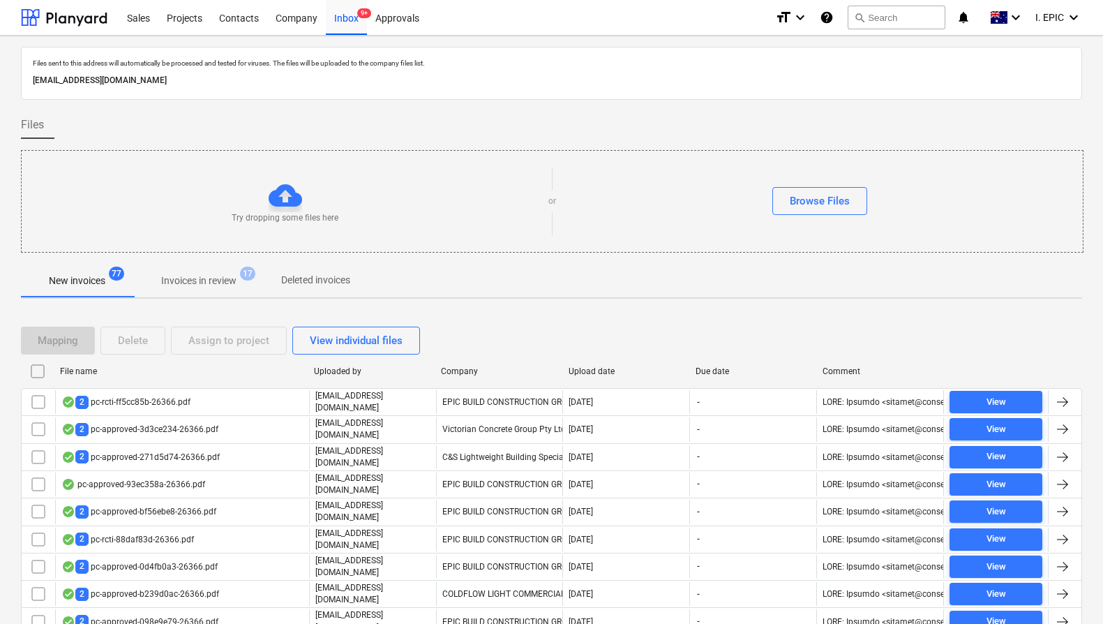
checkbox input "false"
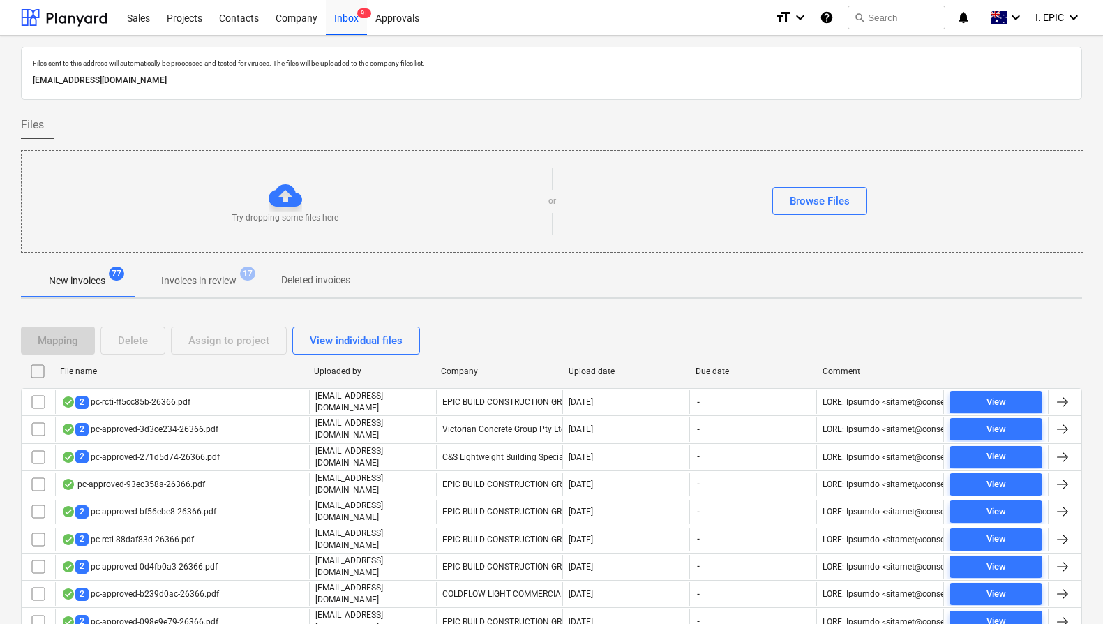
checkbox input "false"
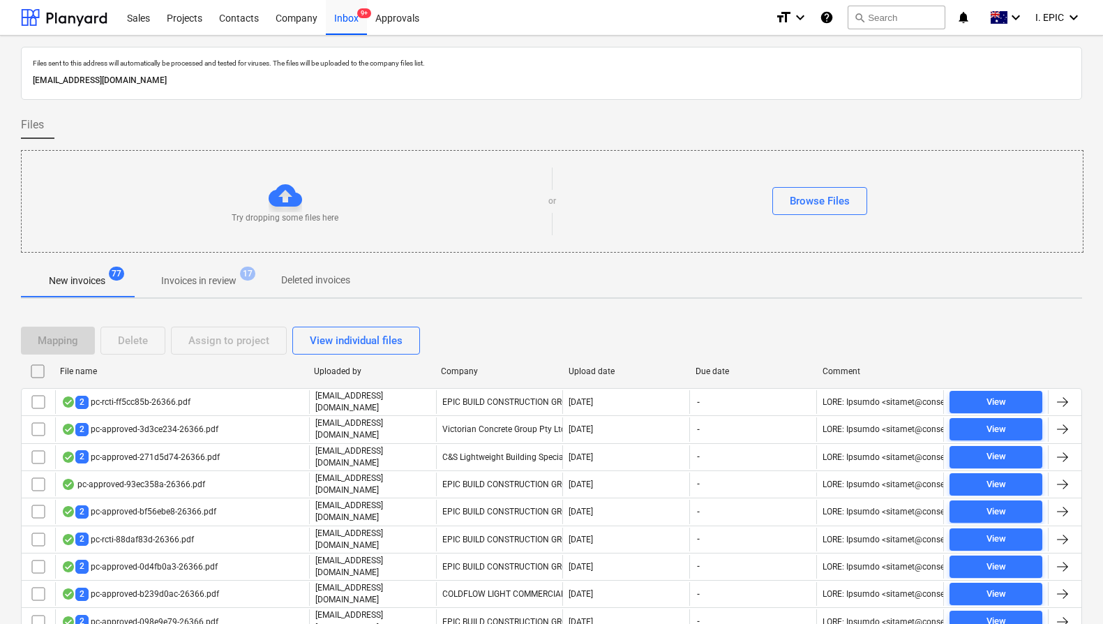
checkbox input "false"
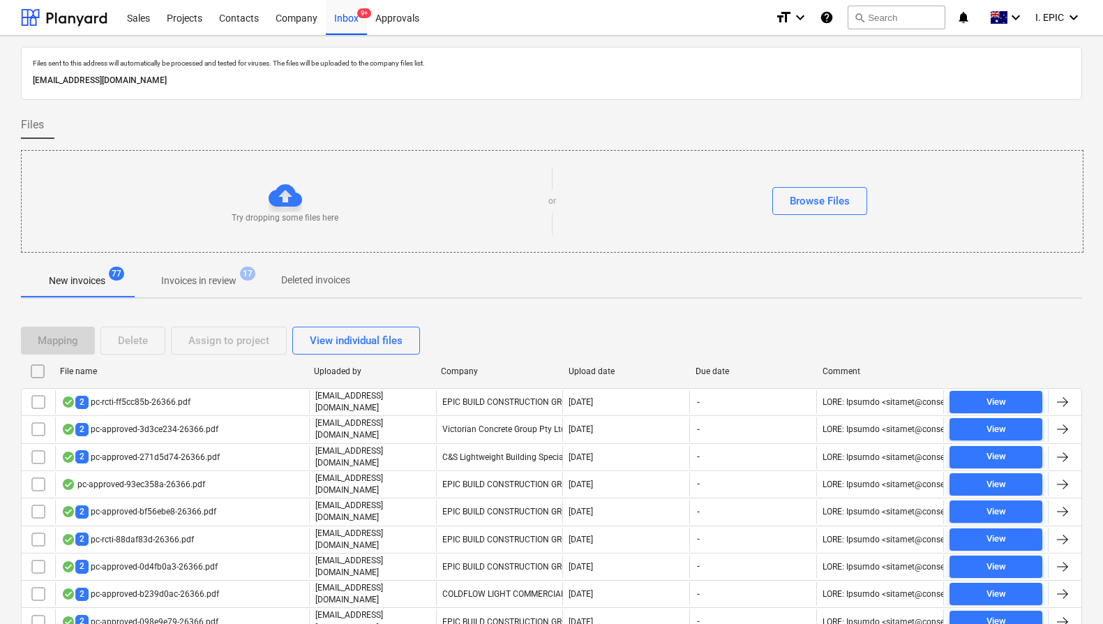
checkbox input "false"
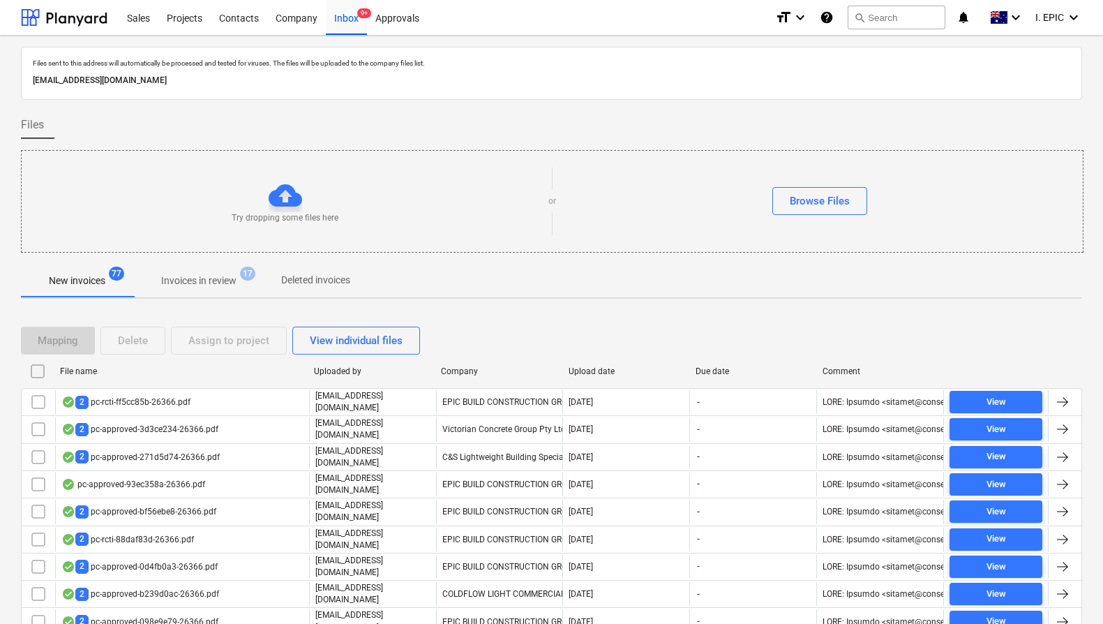
checkbox input "false"
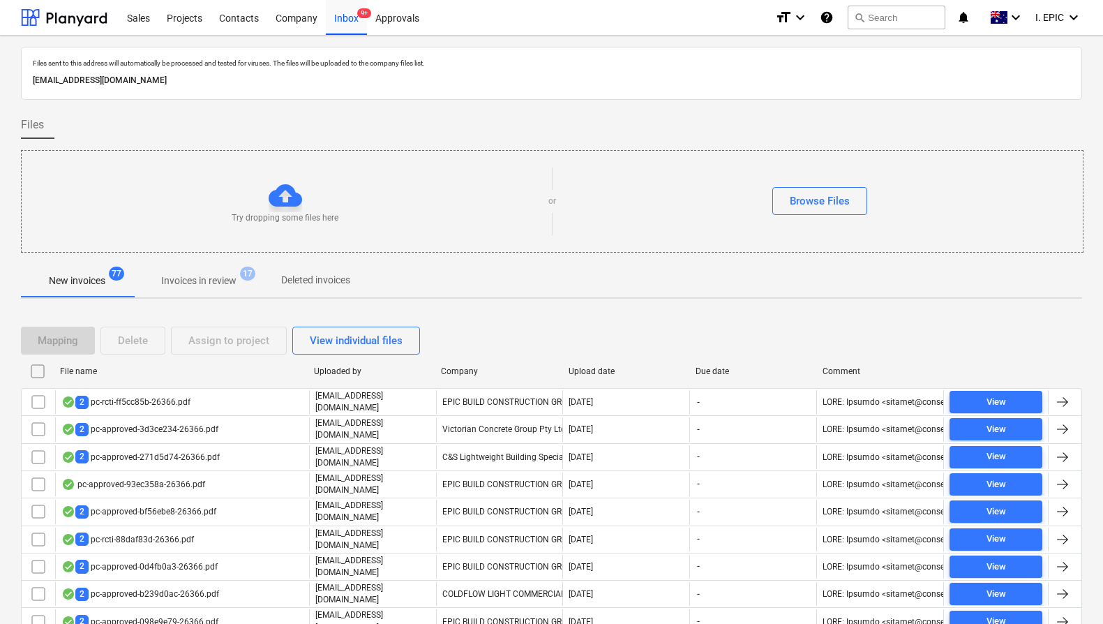
checkbox input "false"
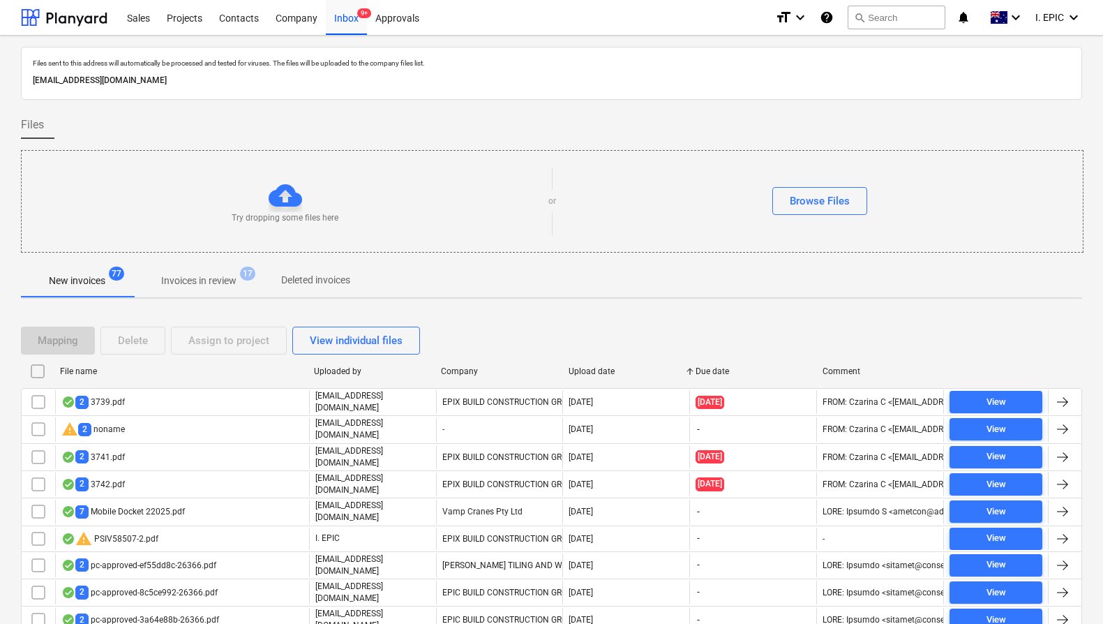
scroll to position [796, 0]
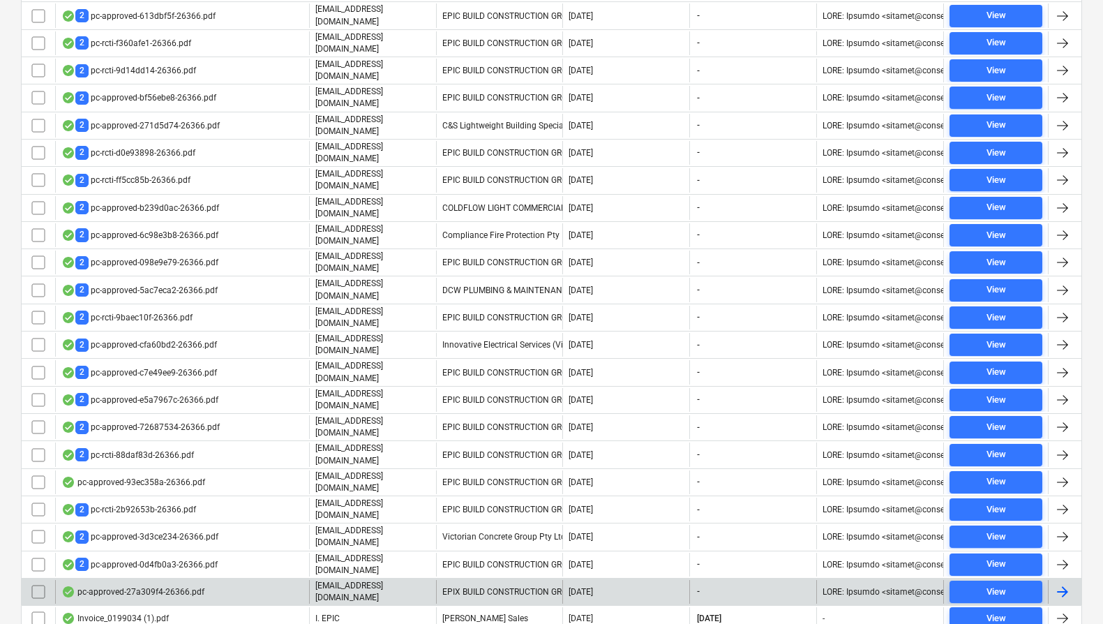
click at [301, 580] on div "pc-approved-27a309f4-26366.pdf" at bounding box center [182, 592] width 254 height 24
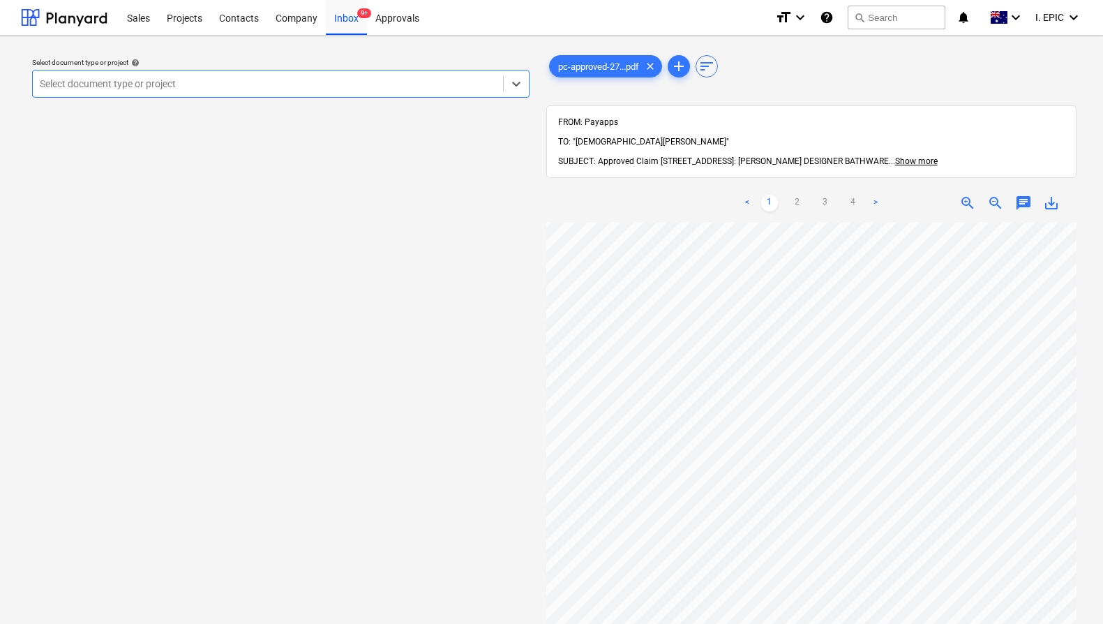
scroll to position [27, 0]
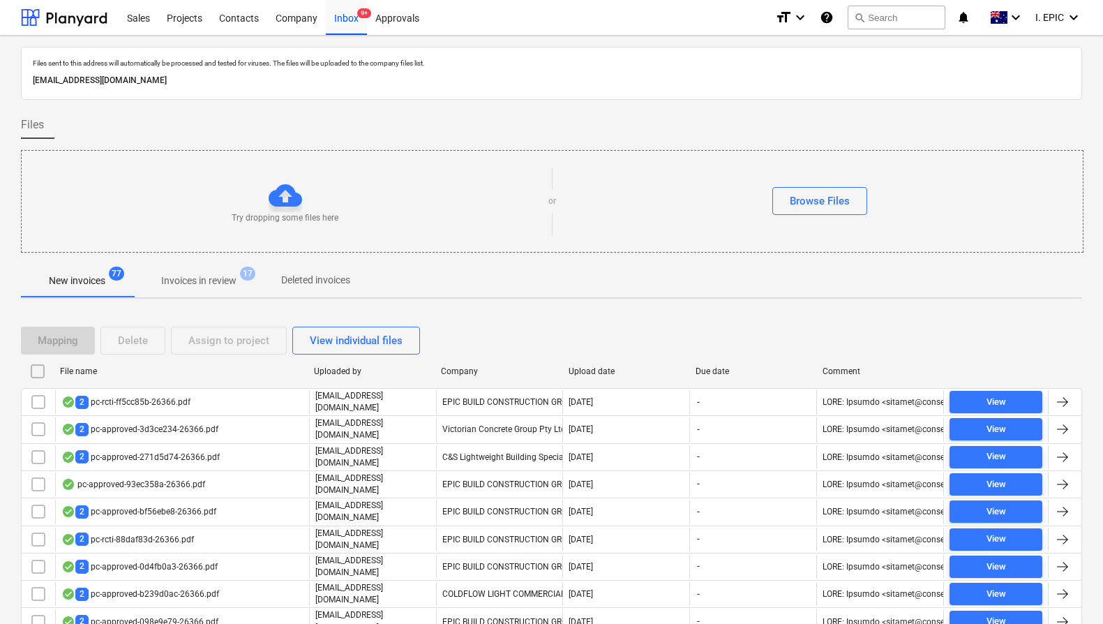
drag, startPoint x: 597, startPoint y: 370, endPoint x: 597, endPoint y: 383, distance: 12.6
click at [597, 370] on div "Upload date" at bounding box center [626, 371] width 116 height 10
checkbox input "false"
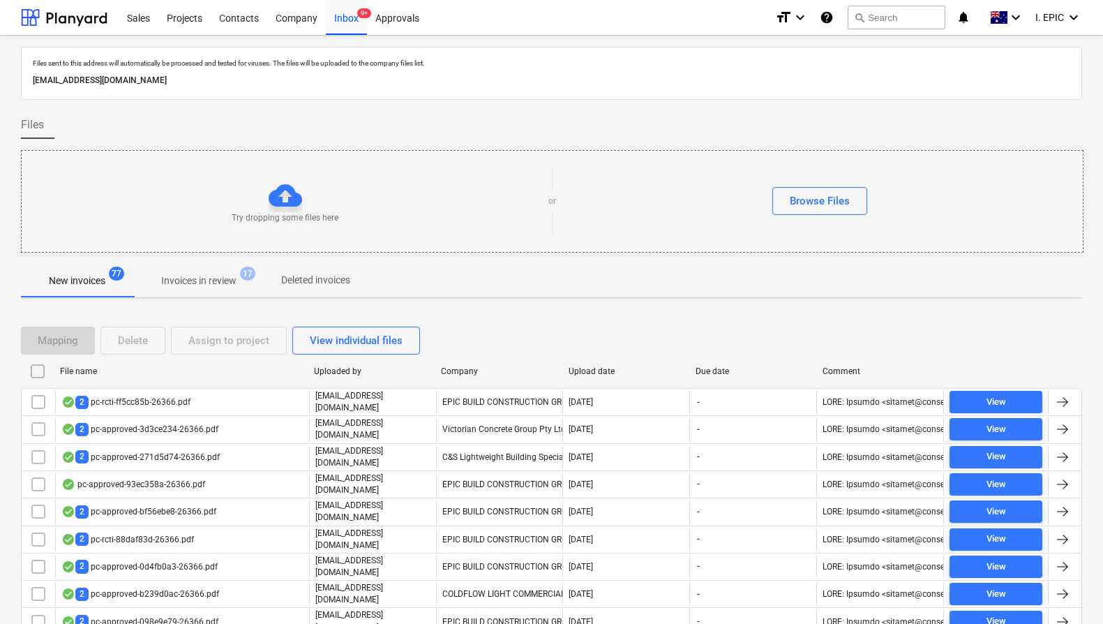
checkbox input "false"
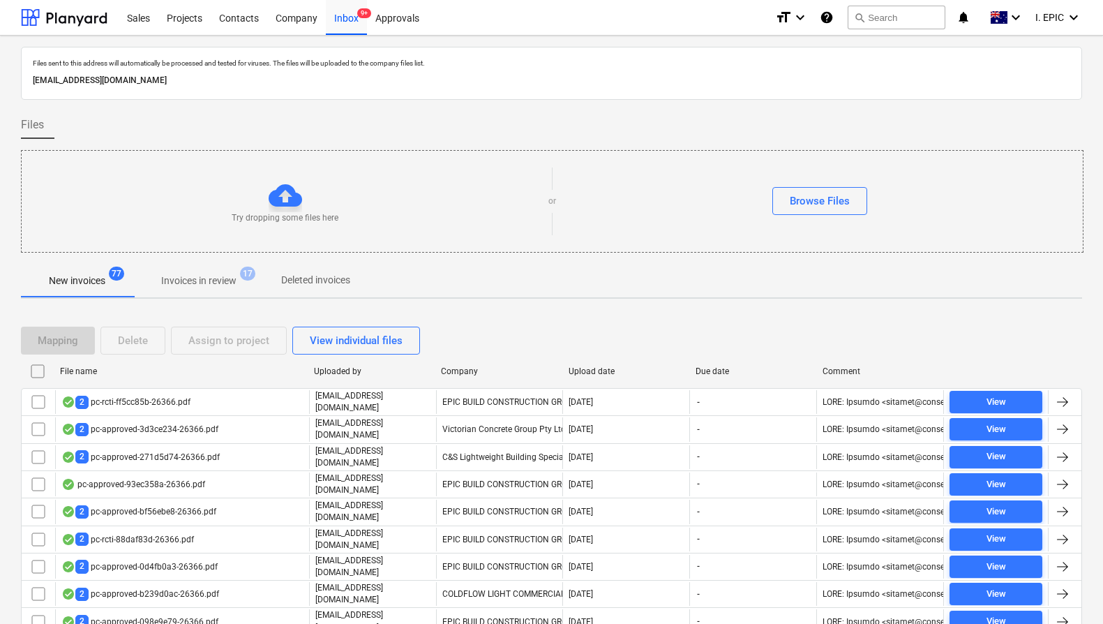
checkbox input "false"
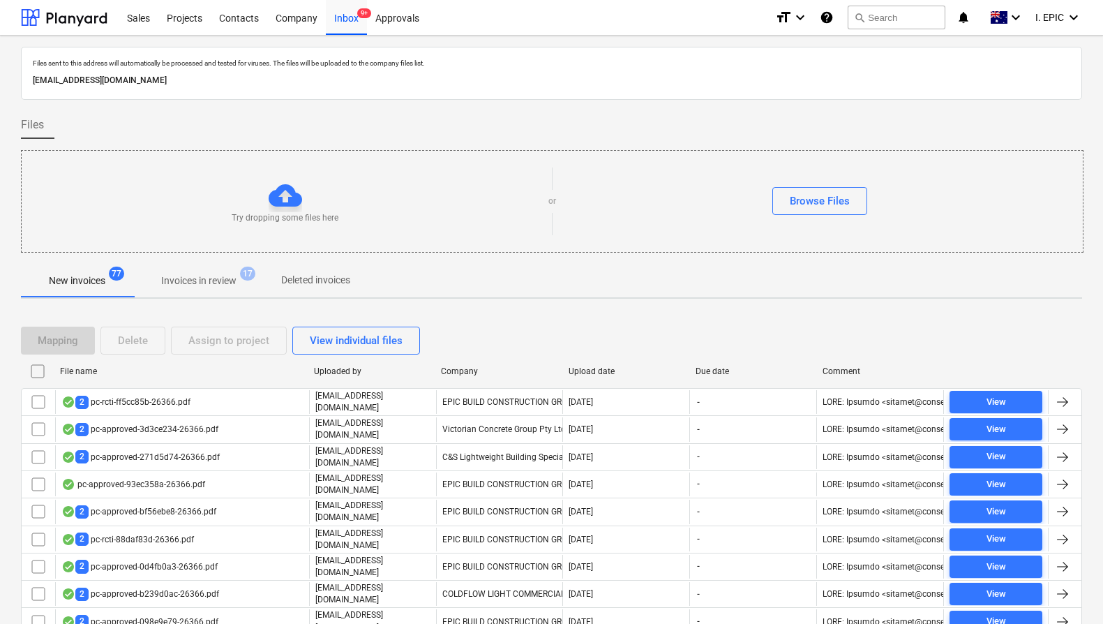
checkbox input "false"
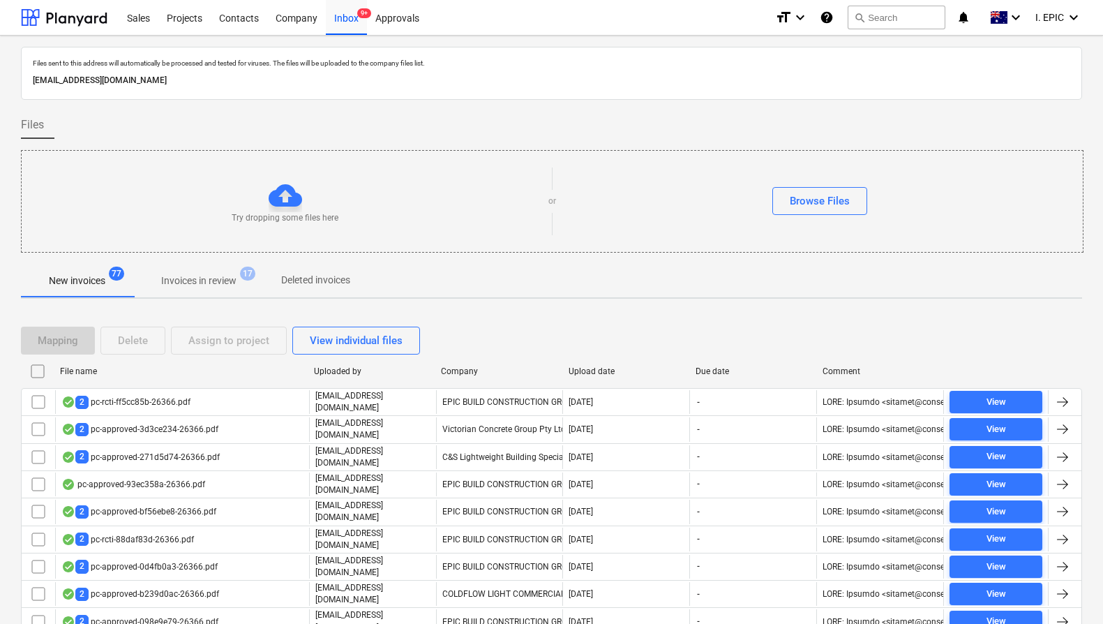
checkbox input "false"
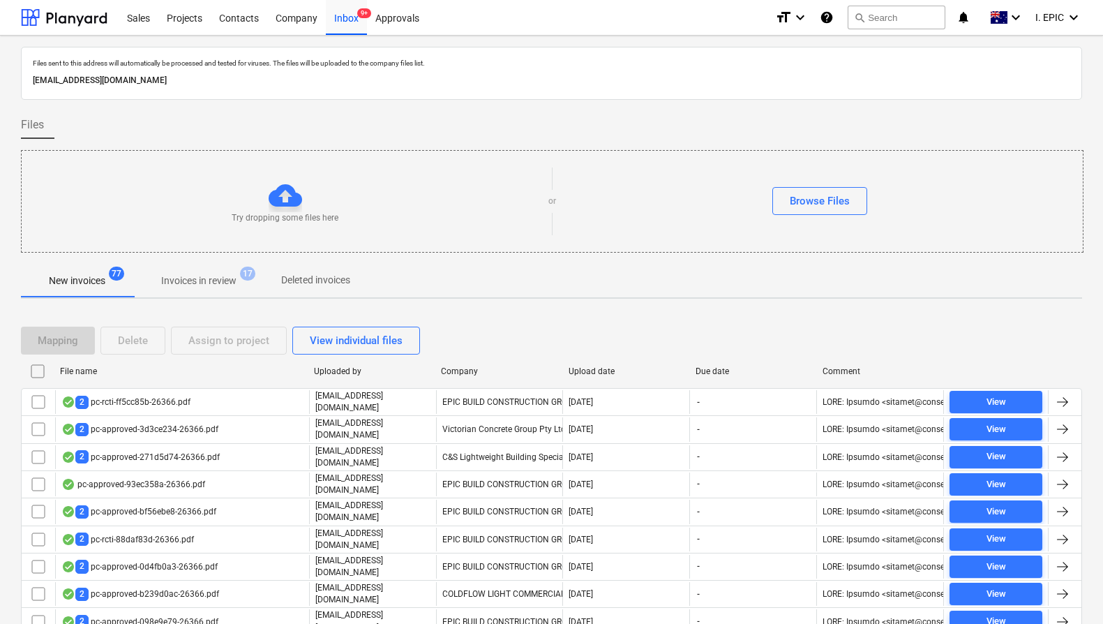
checkbox input "false"
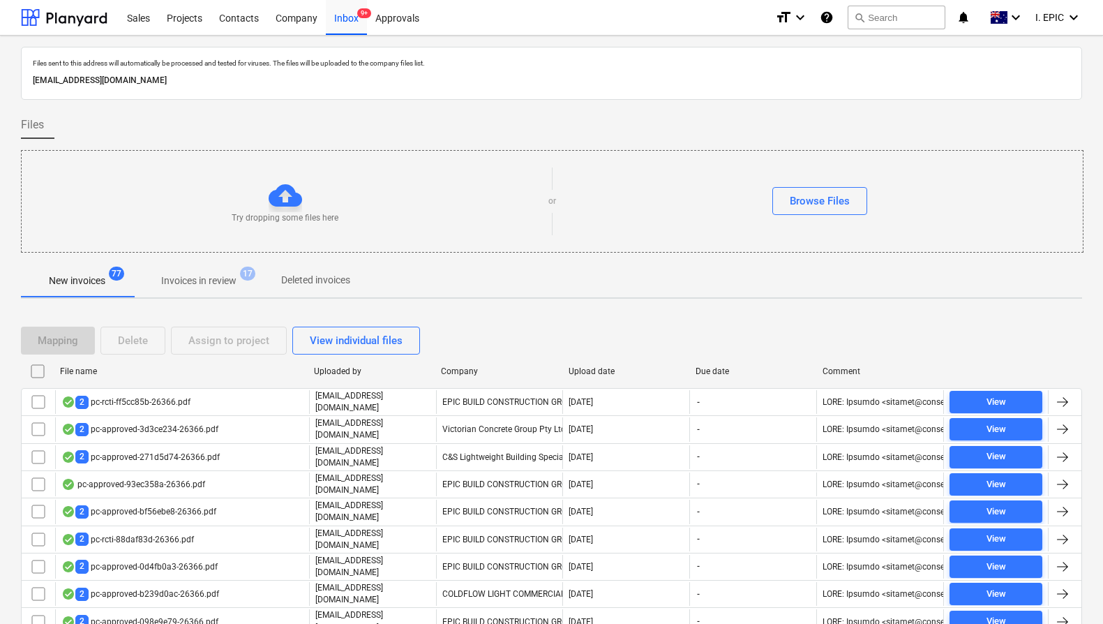
checkbox input "false"
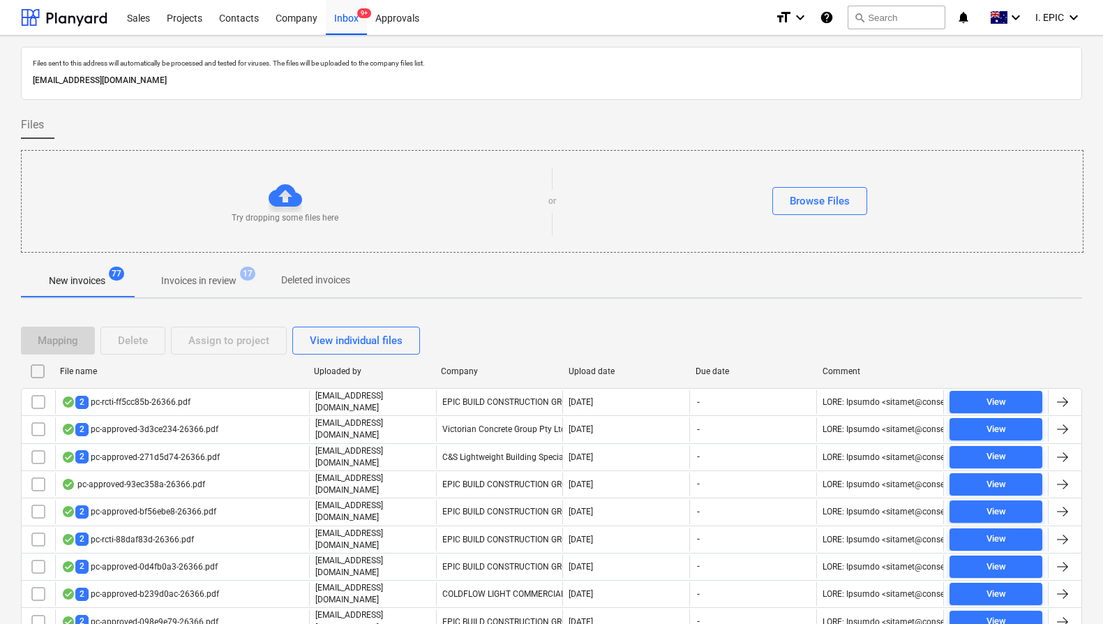
checkbox input "false"
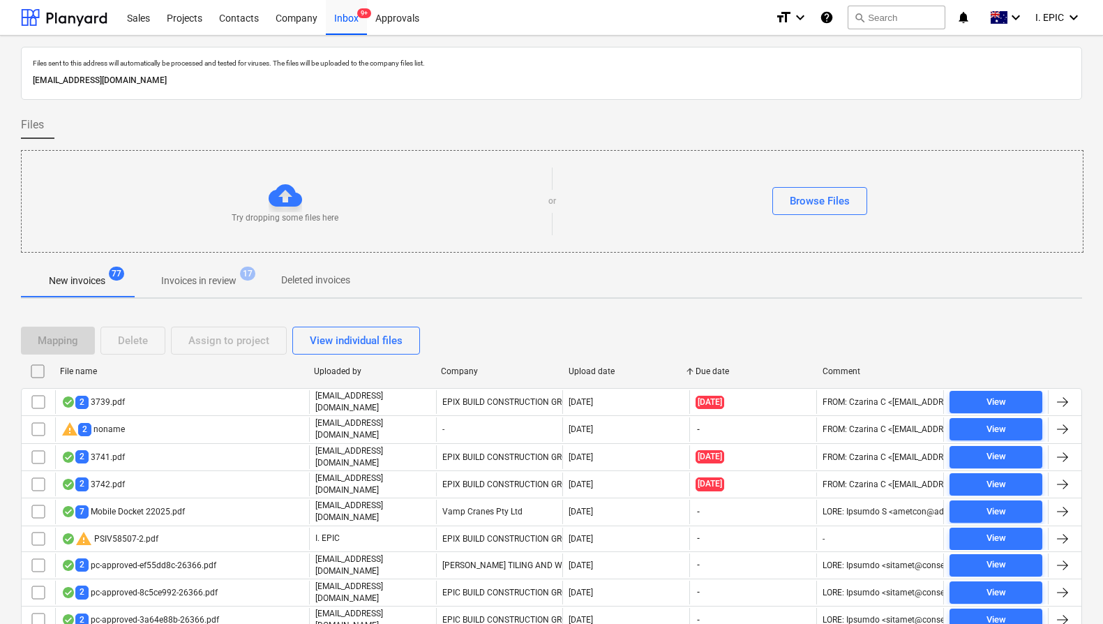
scroll to position [796, 0]
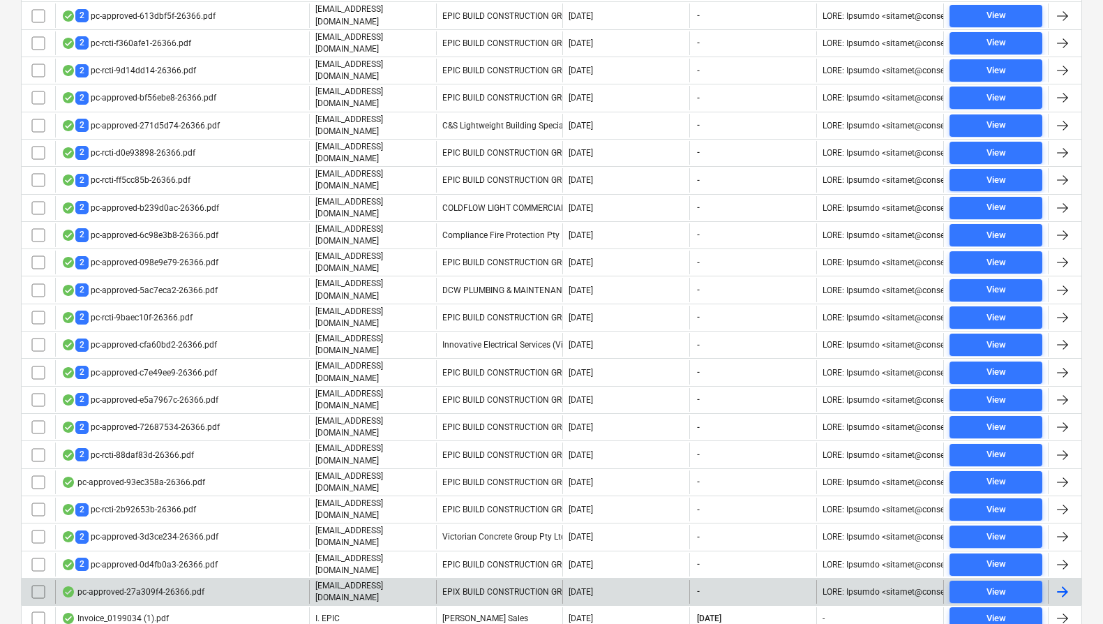
click at [33, 580] on input "checkbox" at bounding box center [38, 591] width 22 height 22
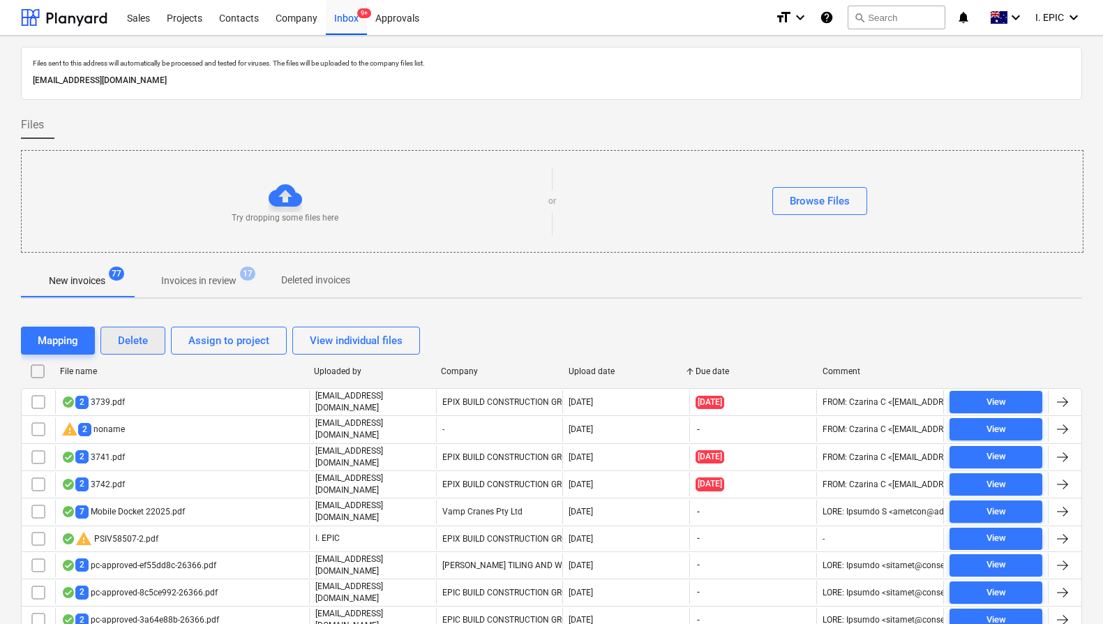
click at [126, 338] on div "Delete" at bounding box center [133, 340] width 30 height 18
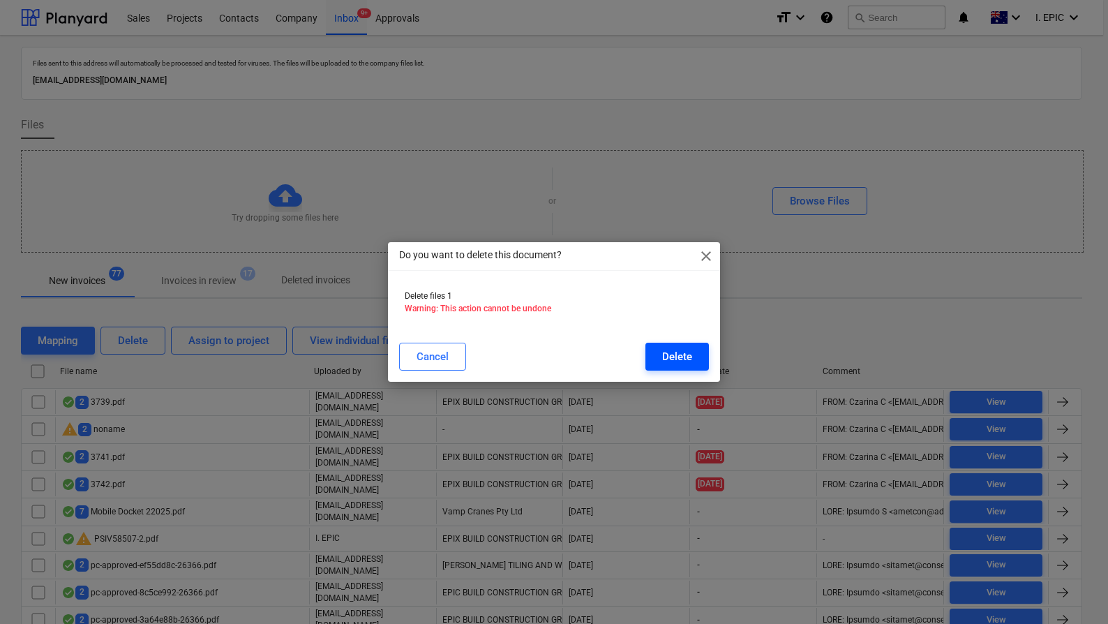
click at [681, 353] on div "Delete" at bounding box center [677, 356] width 30 height 18
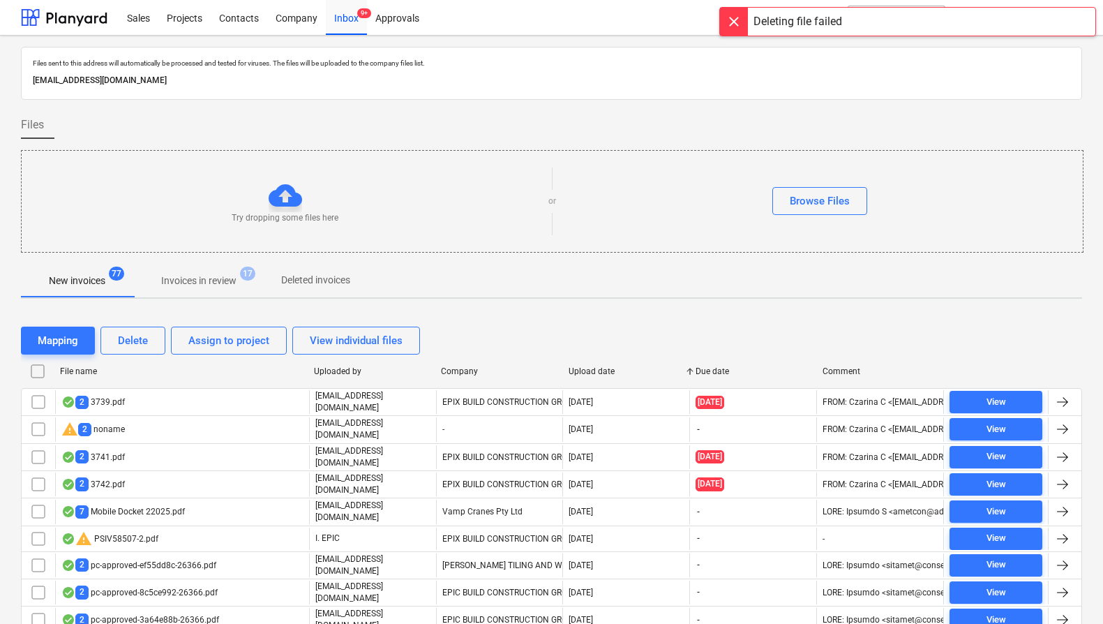
drag, startPoint x: 1017, startPoint y: 141, endPoint x: 1016, endPoint y: 103, distance: 37.7
click at [1017, 140] on div at bounding box center [551, 144] width 1061 height 11
drag, startPoint x: 848, startPoint y: 28, endPoint x: 1040, endPoint y: 16, distance: 192.2
click at [1040, 16] on div "Deleting file failed" at bounding box center [907, 21] width 377 height 29
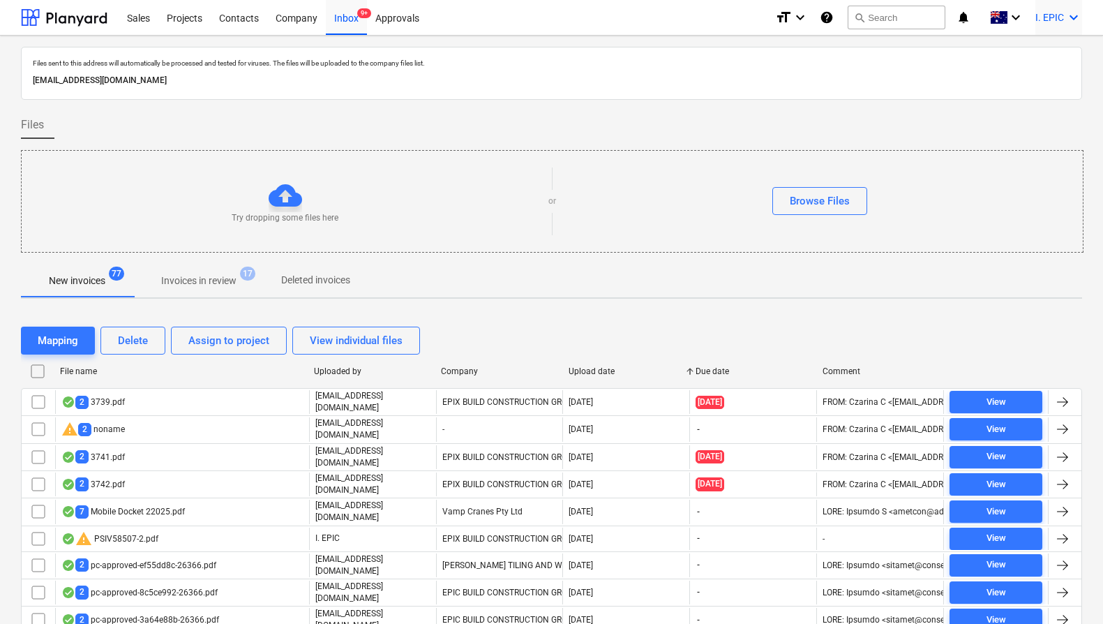
click at [1079, 17] on icon "keyboard_arrow_down" at bounding box center [1073, 17] width 17 height 17
click at [1045, 50] on div "Settings" at bounding box center [1040, 54] width 84 height 22
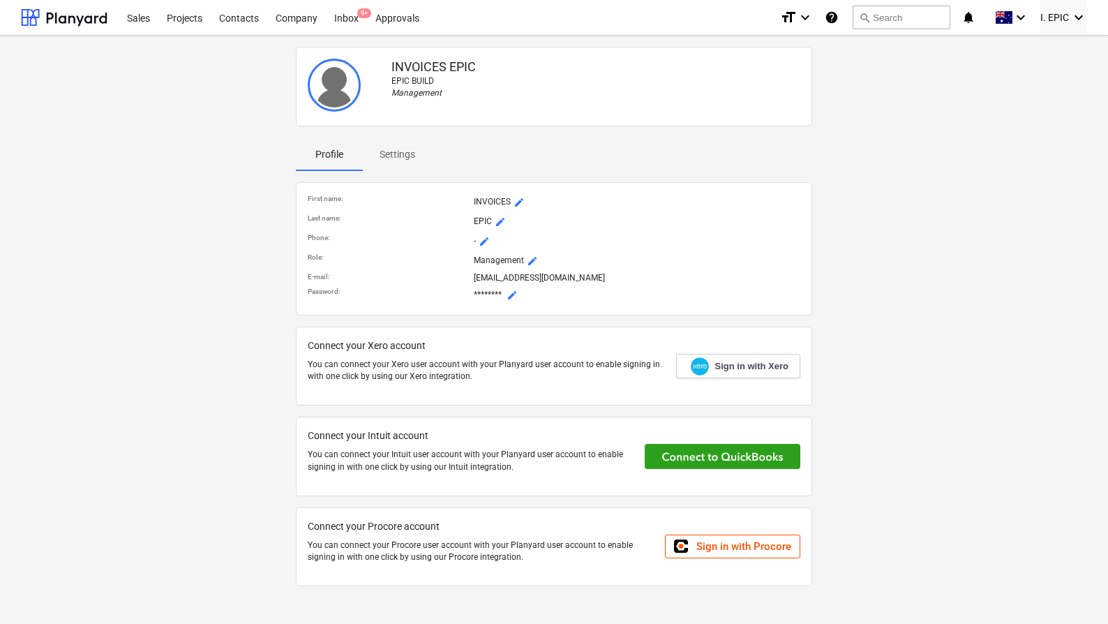
click at [170, 183] on div "INVOICES EPIC EPIC BUILD Management Profile Settings First name : INVOICES mode…" at bounding box center [553, 321] width 1077 height 561
click at [531, 264] on span "mode_edit" at bounding box center [532, 260] width 11 height 11
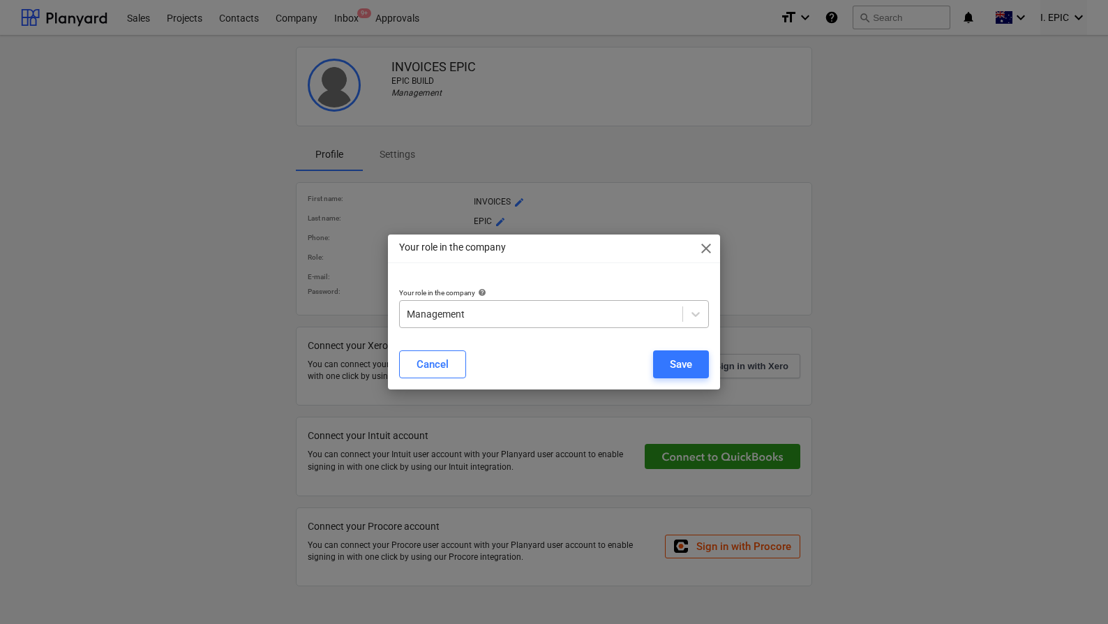
click at [587, 305] on div "Management" at bounding box center [541, 314] width 282 height 20
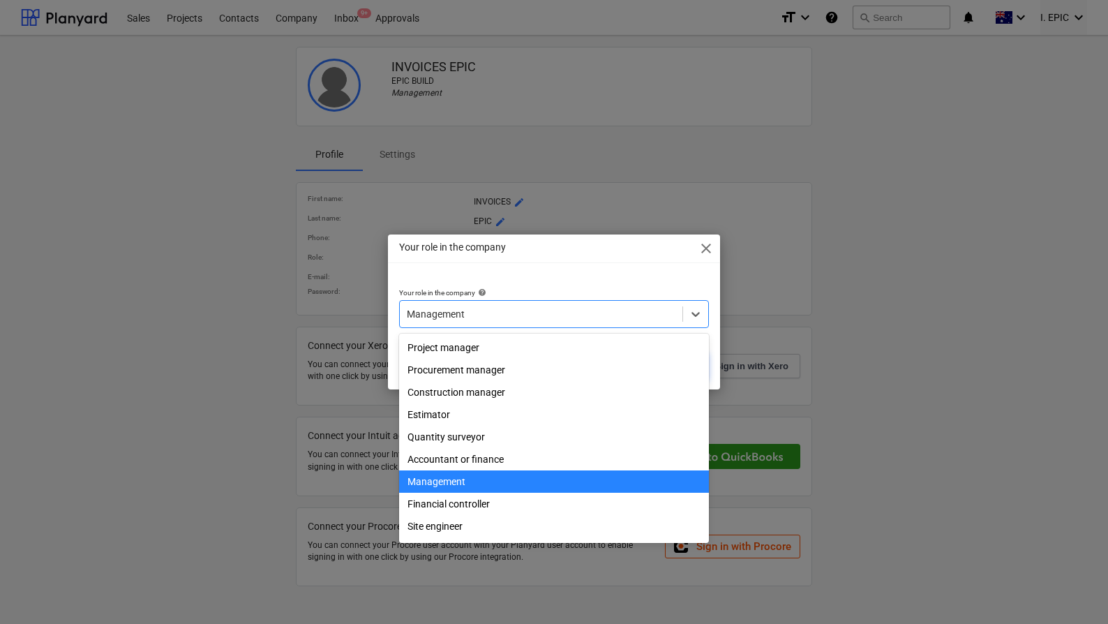
click at [620, 259] on div "Your role in the company close" at bounding box center [554, 248] width 332 height 28
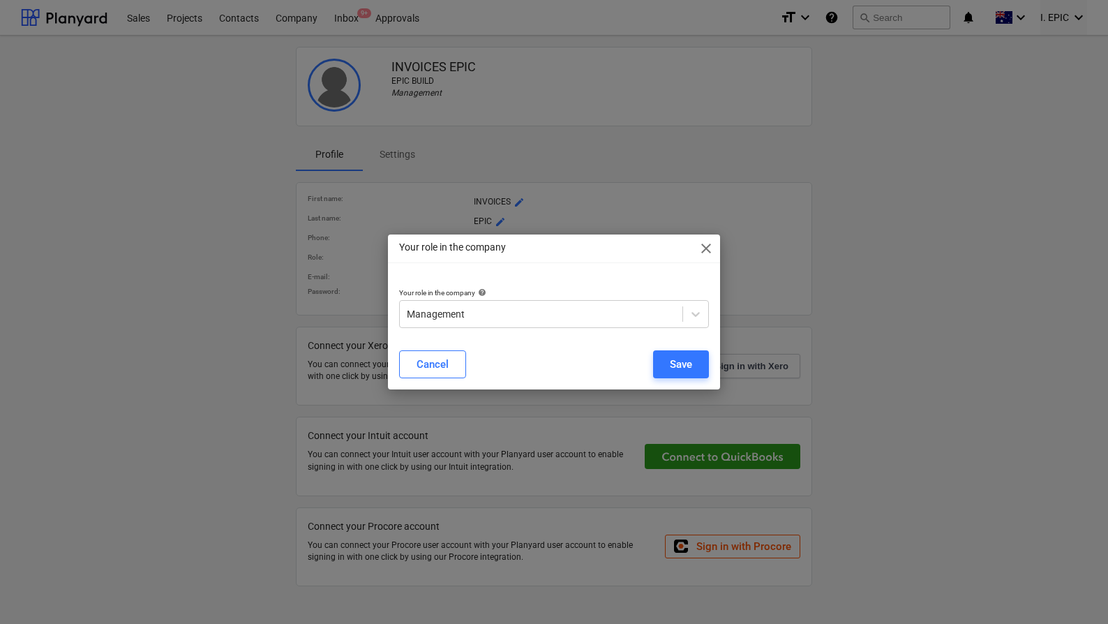
click at [709, 253] on span "close" at bounding box center [705, 248] width 17 height 17
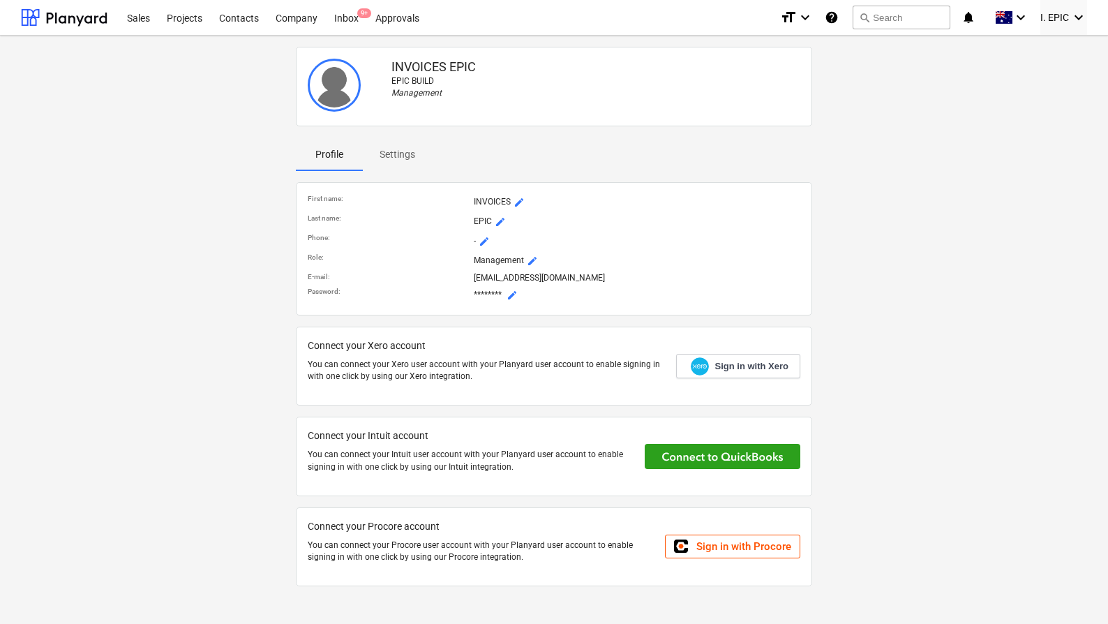
click at [144, 172] on div "INVOICES EPIC EPIC BUILD Management Profile Settings First name : INVOICES mode…" at bounding box center [553, 321] width 1077 height 561
click at [170, 206] on div "INVOICES EPIC EPIC BUILD Management Profile Settings First name : INVOICES mode…" at bounding box center [553, 321] width 1077 height 561
drag, startPoint x: 216, startPoint y: 250, endPoint x: 199, endPoint y: 194, distance: 58.9
click at [216, 247] on div "INVOICES EPIC EPIC BUILD Management Profile Settings First name : INVOICES mode…" at bounding box center [553, 321] width 1077 height 561
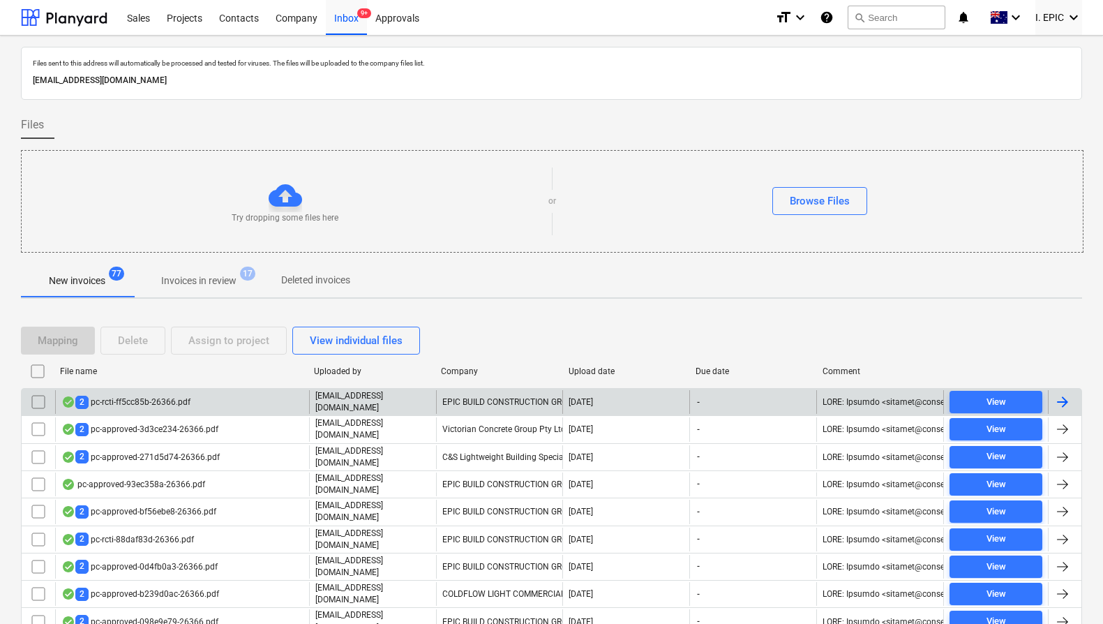
click at [156, 401] on div "2 pc-rcti-ff5cc85b-26366.pdf" at bounding box center [125, 401] width 129 height 13
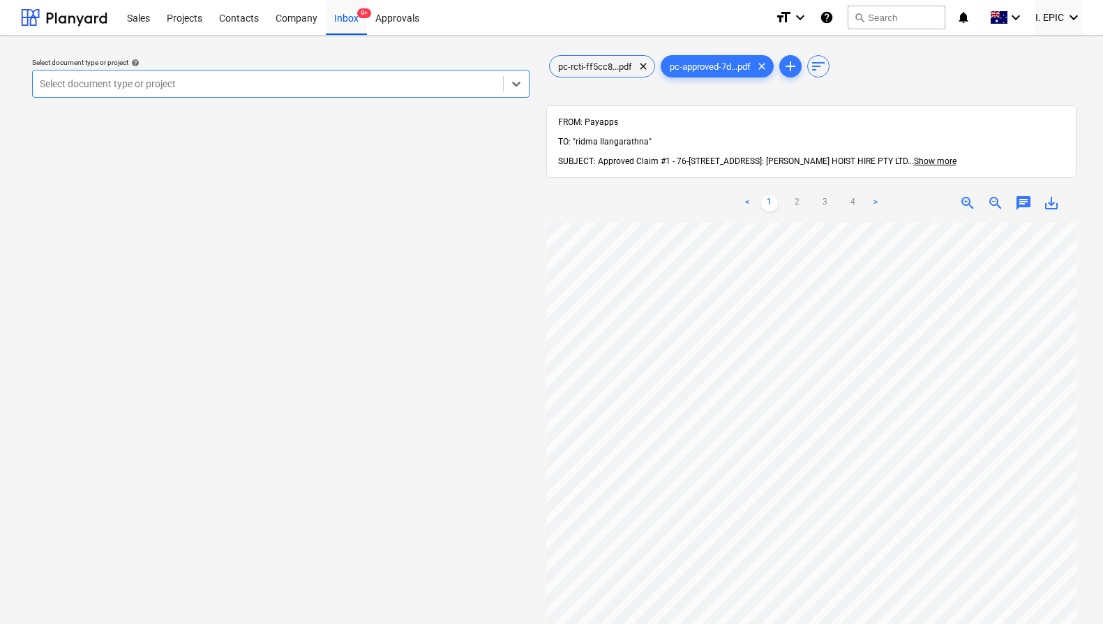
scroll to position [152, 0]
click at [266, 80] on div at bounding box center [268, 84] width 456 height 14
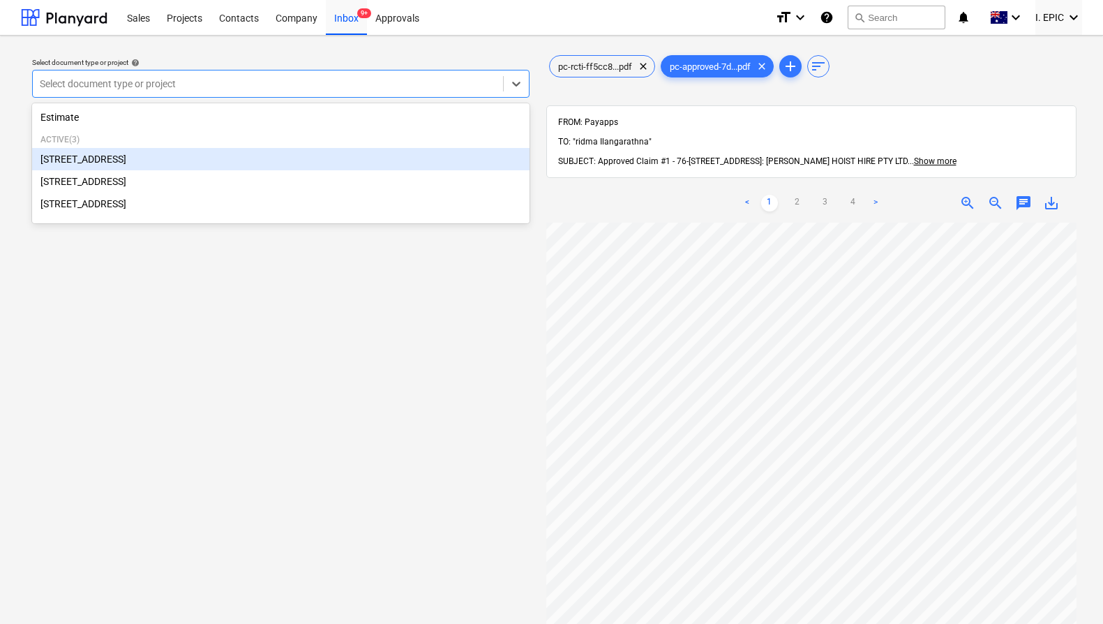
click at [213, 156] on div "[STREET_ADDRESS]" at bounding box center [280, 159] width 497 height 22
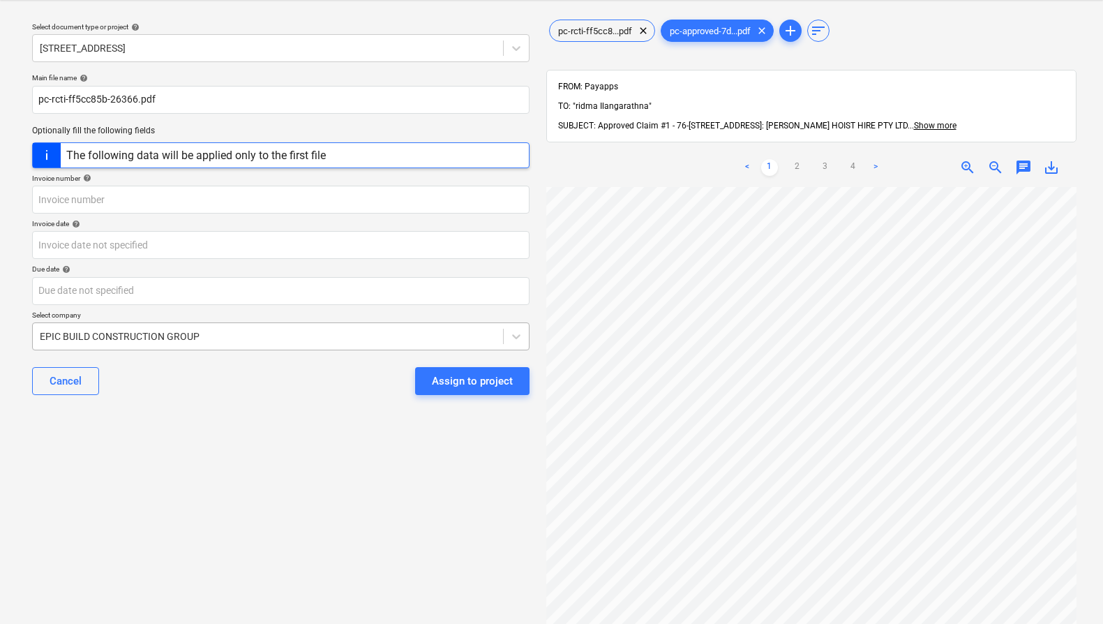
scroll to position [152, 0]
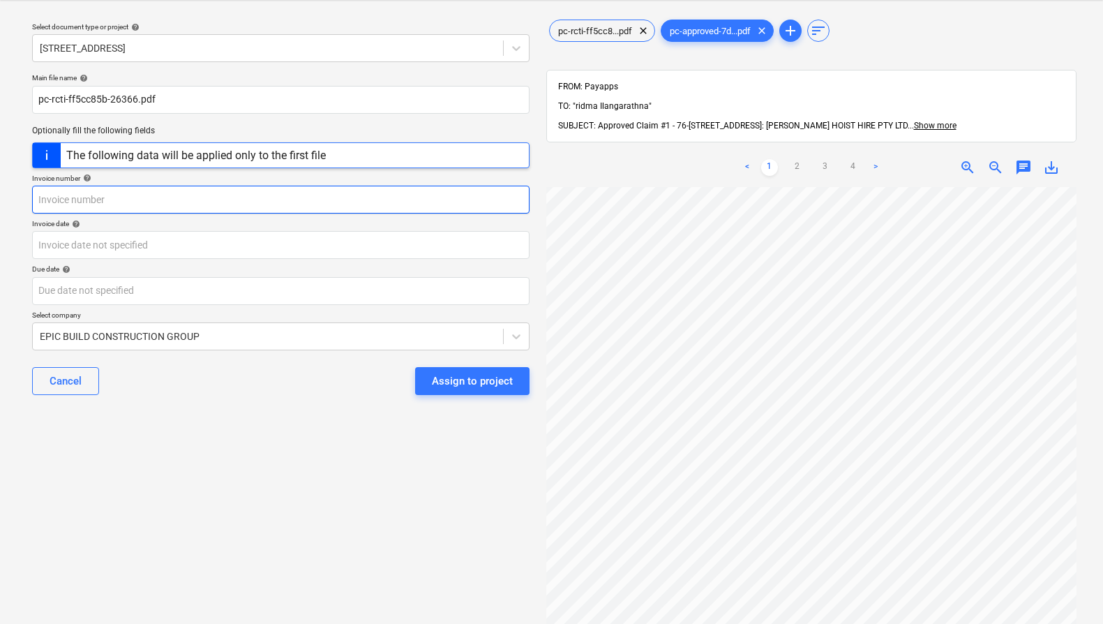
click at [128, 199] on input "text" at bounding box center [280, 200] width 497 height 28
type input "[PERSON_NAME] hoist"
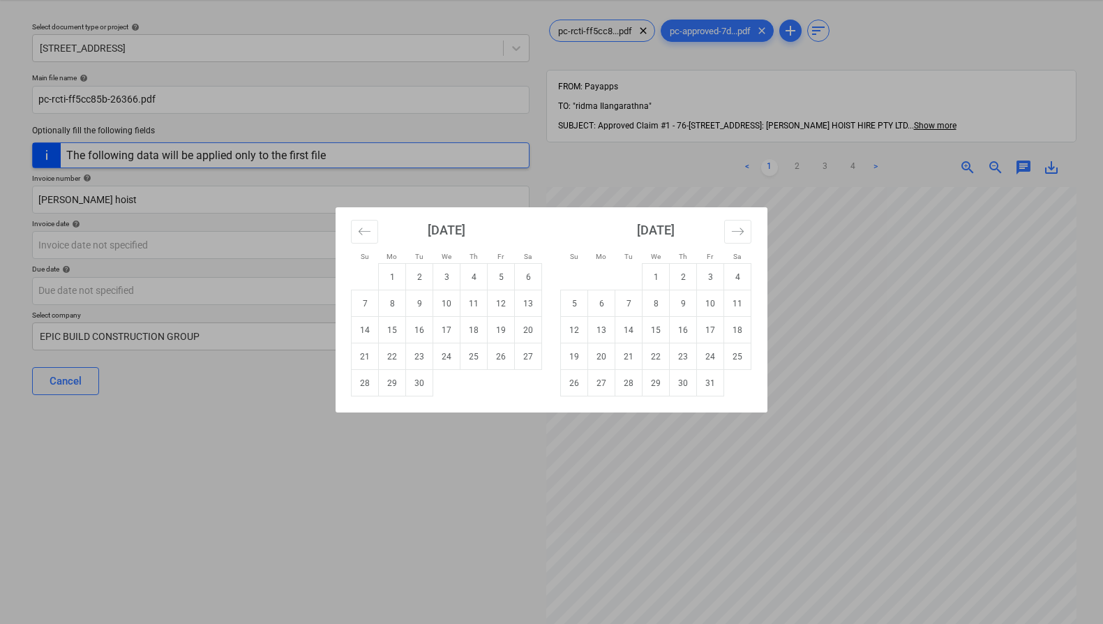
click at [388, 305] on td "8" at bounding box center [392, 303] width 27 height 27
type input "[DATE]"
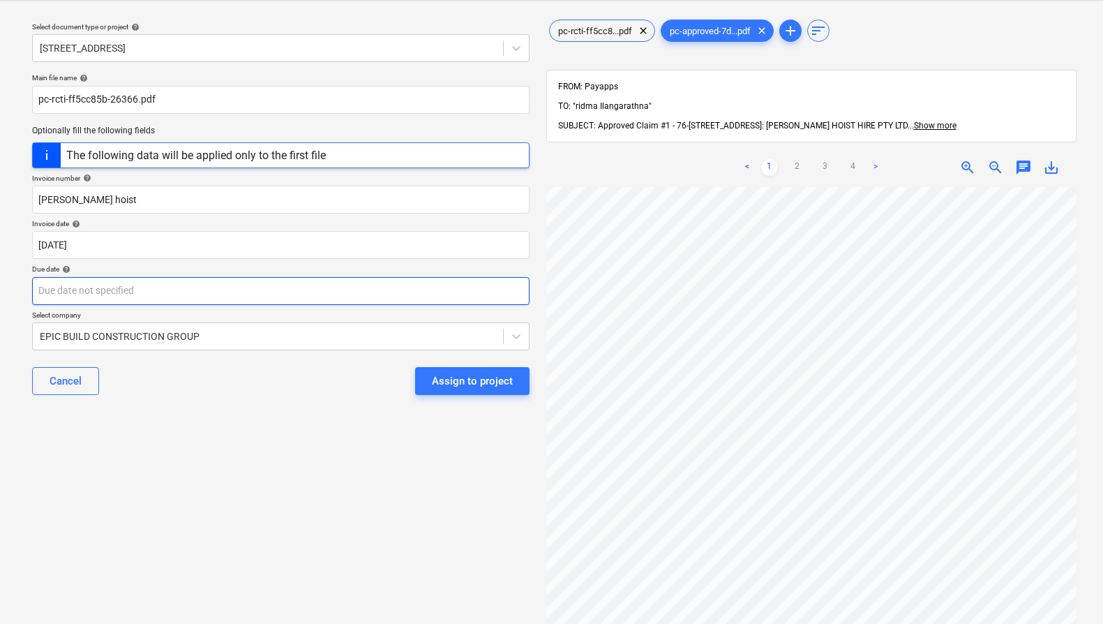
click at [209, 292] on body "Sales Projects Contacts Company Inbox 9+ Approvals format_size keyboard_arrow_d…" at bounding box center [551, 276] width 1103 height 624
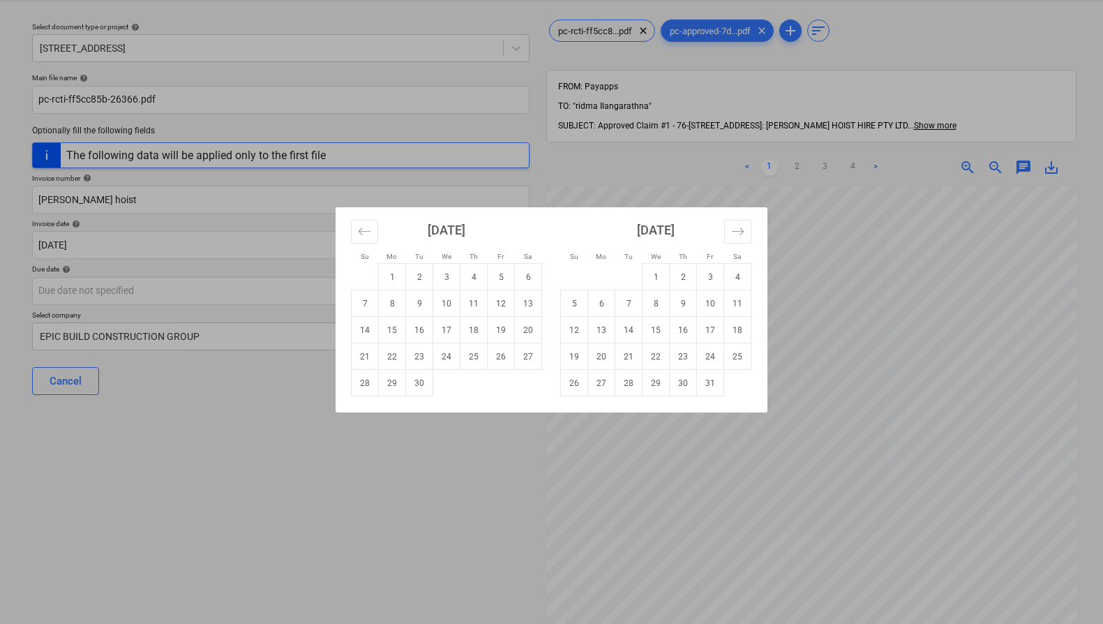
click at [391, 305] on td "8" at bounding box center [392, 303] width 27 height 27
type input "[DATE]"
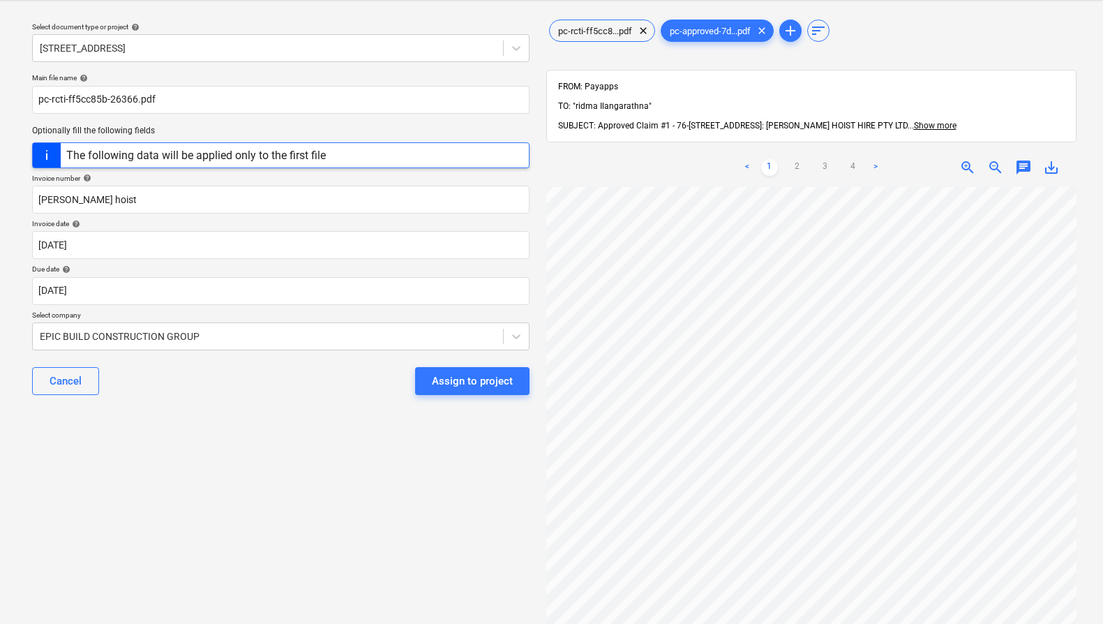
click at [342, 418] on div "Select document type or project help [STREET_ADDRESS] file name help pc-rcti-ff…" at bounding box center [281, 384] width 520 height 746
drag, startPoint x: 485, startPoint y: 387, endPoint x: 296, endPoint y: 378, distance: 189.2
click at [296, 378] on div "Cancel Assign to project" at bounding box center [280, 381] width 497 height 50
click at [294, 378] on div "Cancel Assign to project" at bounding box center [280, 381] width 497 height 50
click at [367, 340] on div at bounding box center [268, 336] width 456 height 14
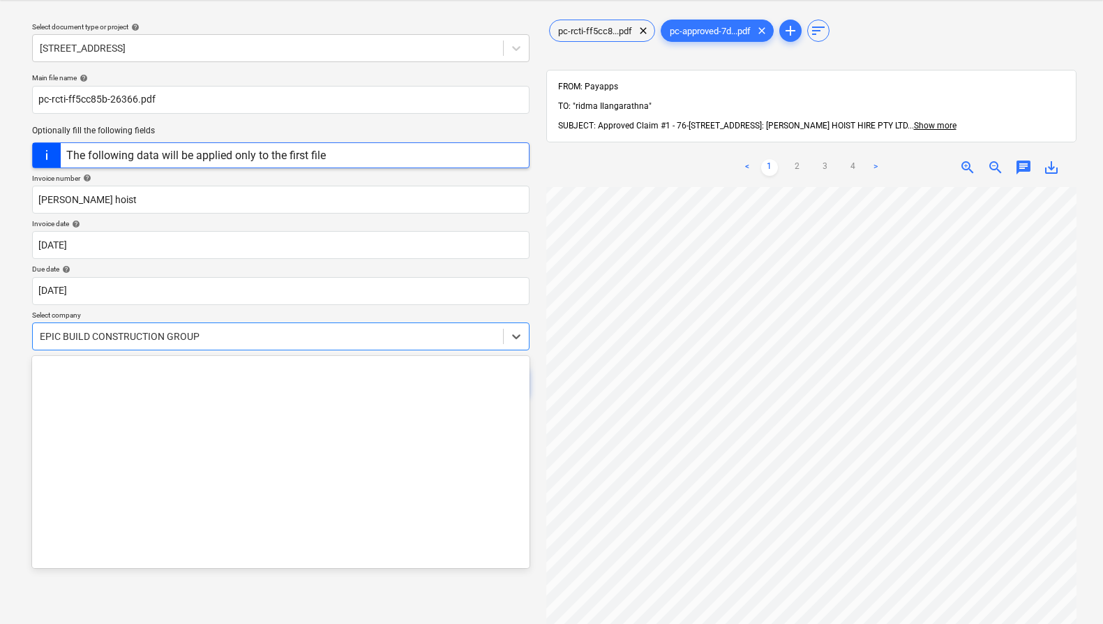
scroll to position [8422, 0]
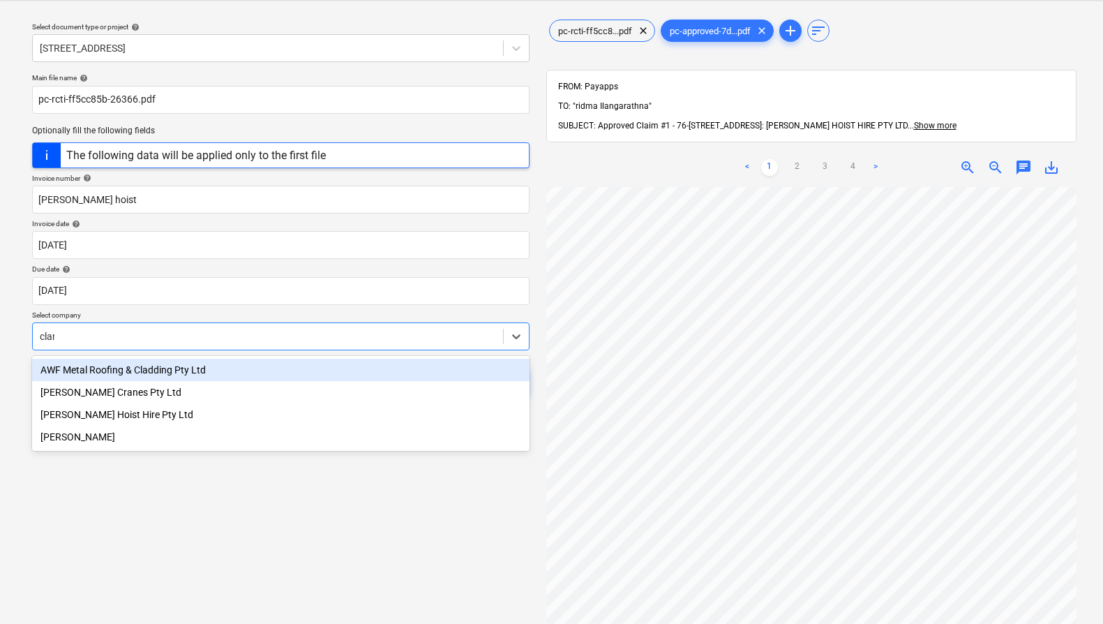
type input "[PERSON_NAME]"
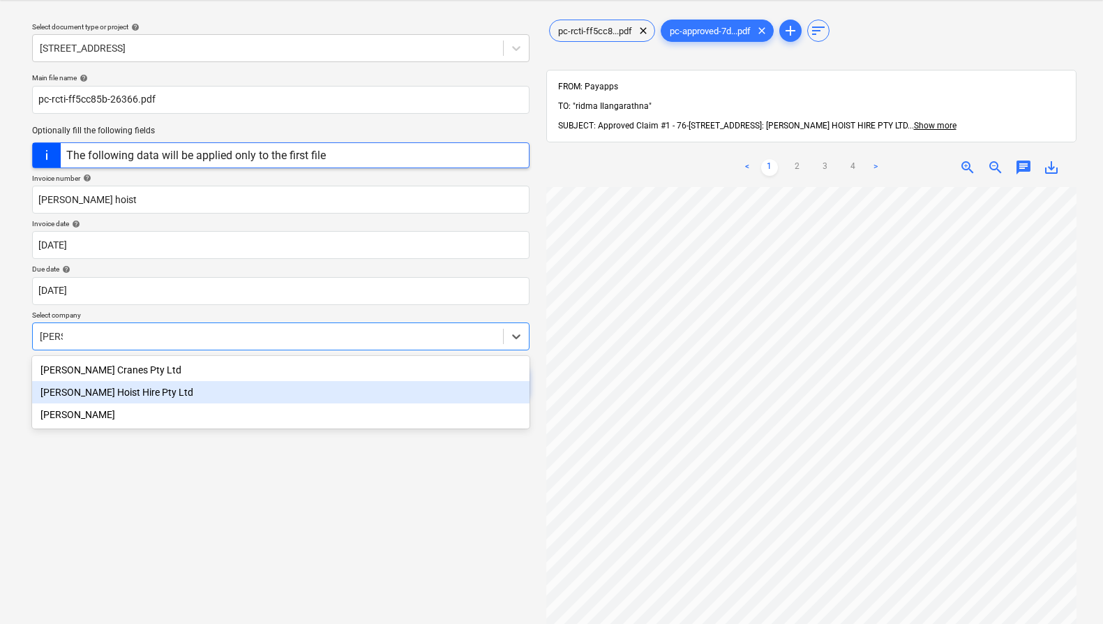
click at [332, 389] on div "[PERSON_NAME] Hoist Hire Pty Ltd" at bounding box center [280, 392] width 497 height 22
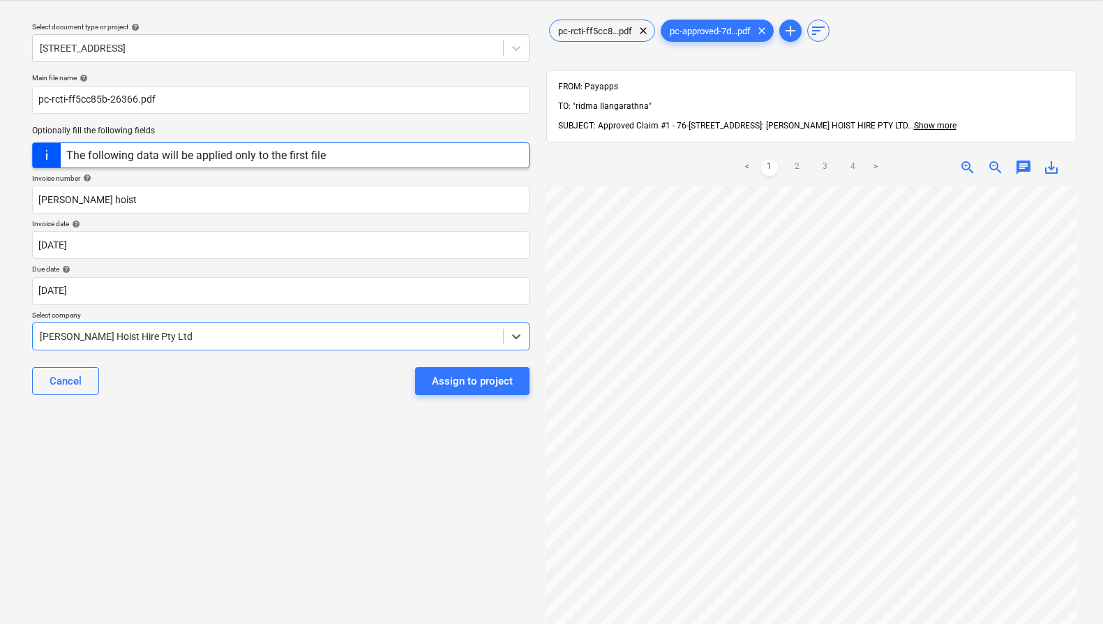
click at [359, 474] on div "Select document type or project help [STREET_ADDRESS] file name help pc-rcti-ff…" at bounding box center [281, 384] width 520 height 746
click at [482, 379] on div "Assign to project" at bounding box center [472, 381] width 81 height 18
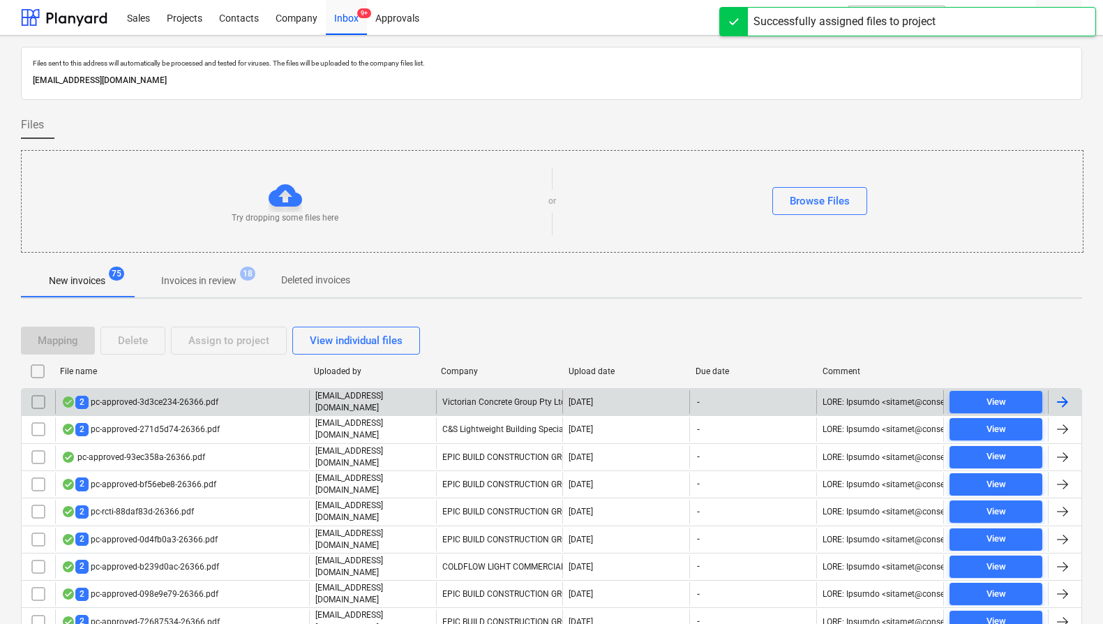
click at [116, 402] on div "2 pc-approved-3d3ce234-26366.pdf" at bounding box center [139, 401] width 157 height 13
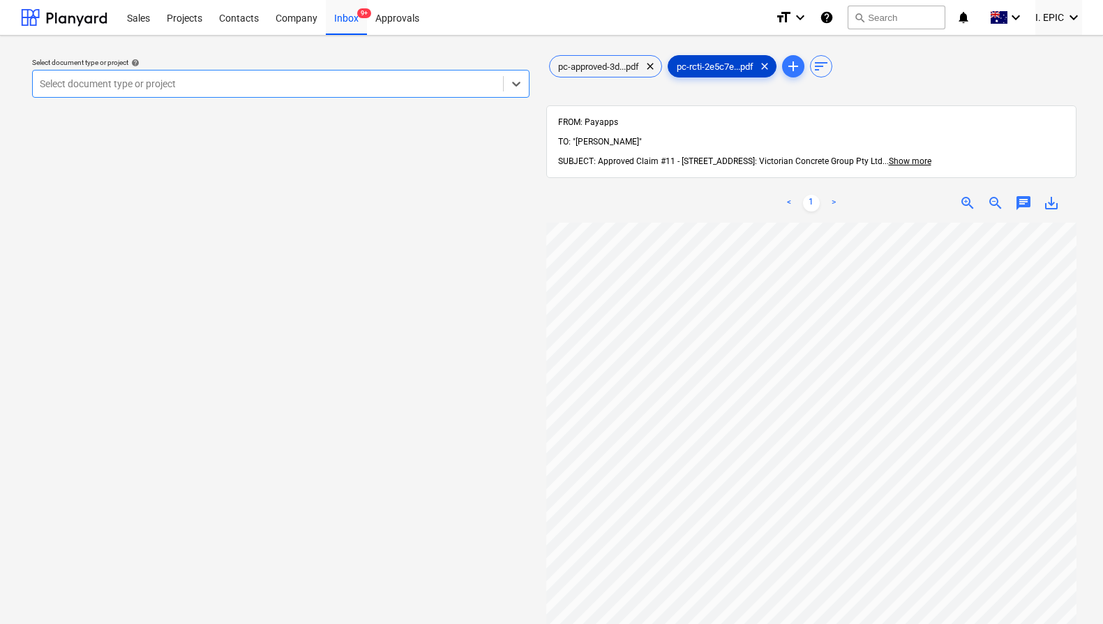
click at [710, 72] on div "pc-rcti-2e5c7e...pdf clear" at bounding box center [721, 66] width 109 height 22
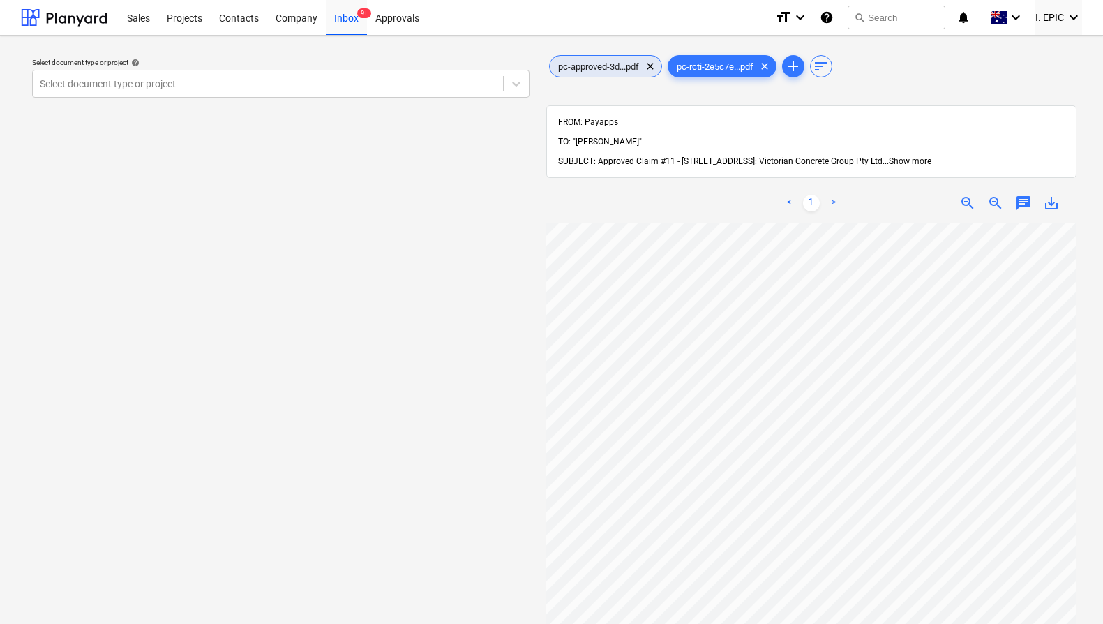
click at [576, 68] on span "pc-approved-3d...pdf" at bounding box center [599, 66] width 98 height 10
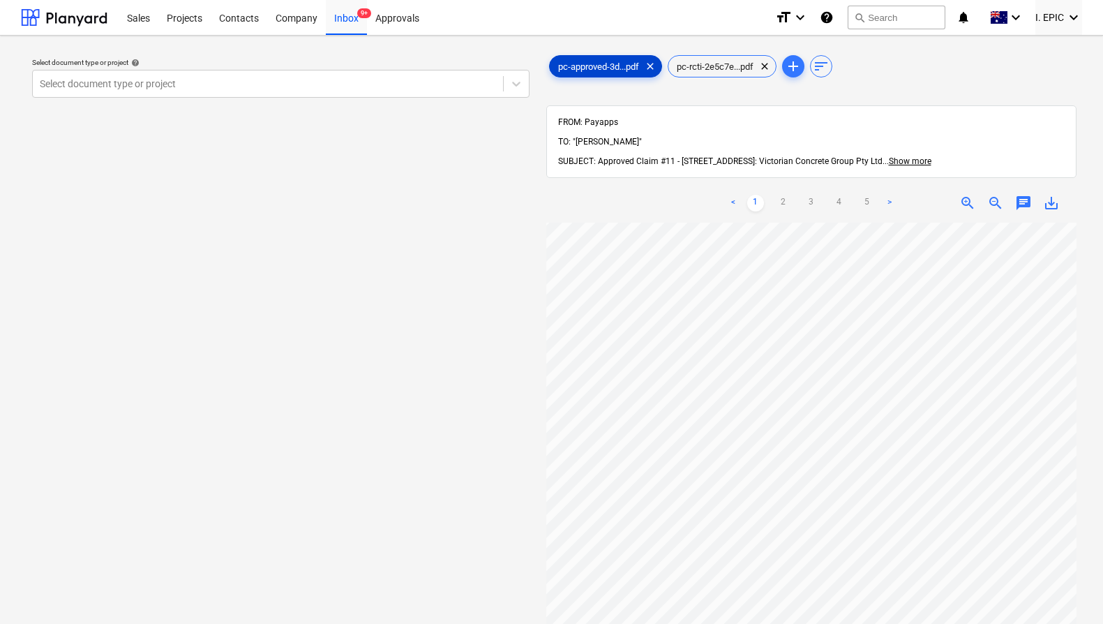
scroll to position [152, 0]
click at [233, 89] on div at bounding box center [268, 84] width 456 height 14
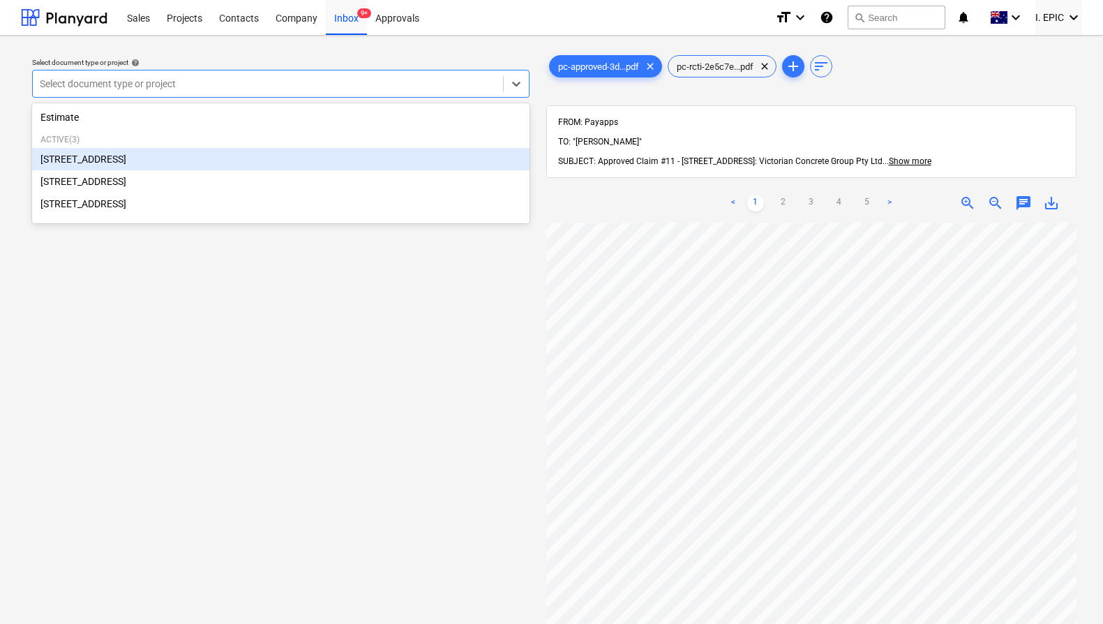
click at [169, 162] on div "[STREET_ADDRESS]" at bounding box center [280, 159] width 497 height 22
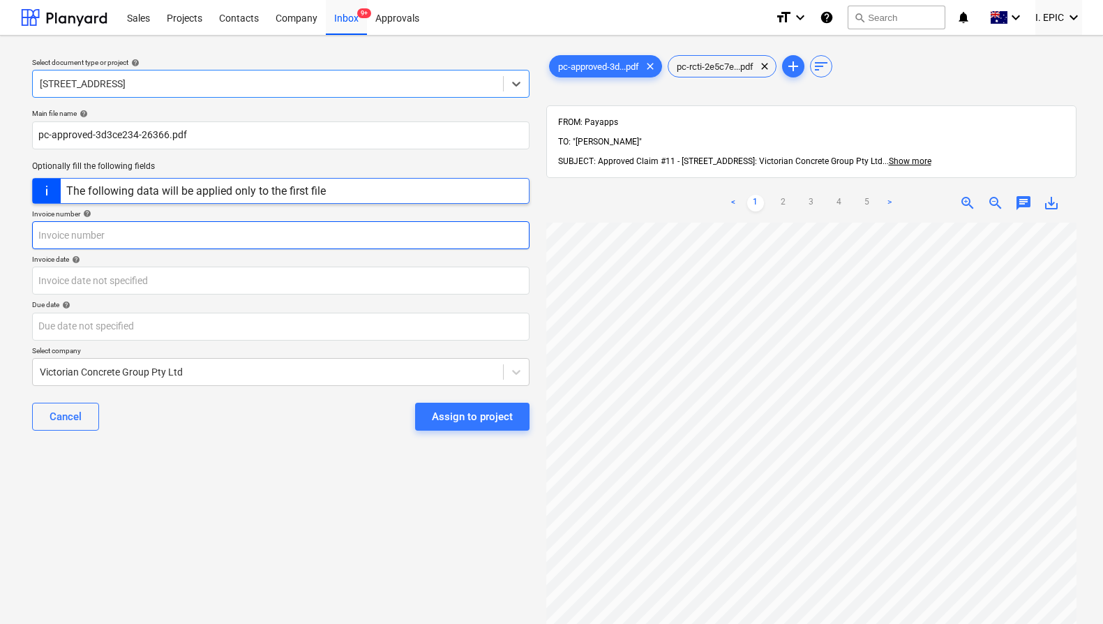
click at [151, 239] on input "text" at bounding box center [280, 235] width 497 height 28
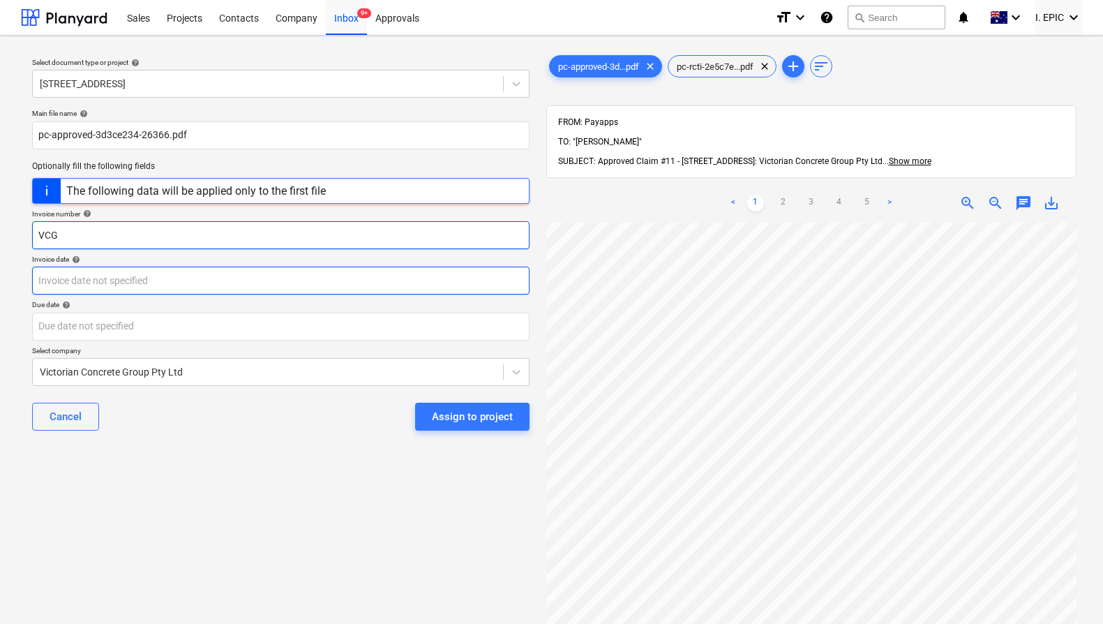
type input "VCG"
click at [146, 289] on body "Sales Projects Contacts Company Inbox 9+ Approvals format_size keyboard_arrow_d…" at bounding box center [551, 312] width 1103 height 624
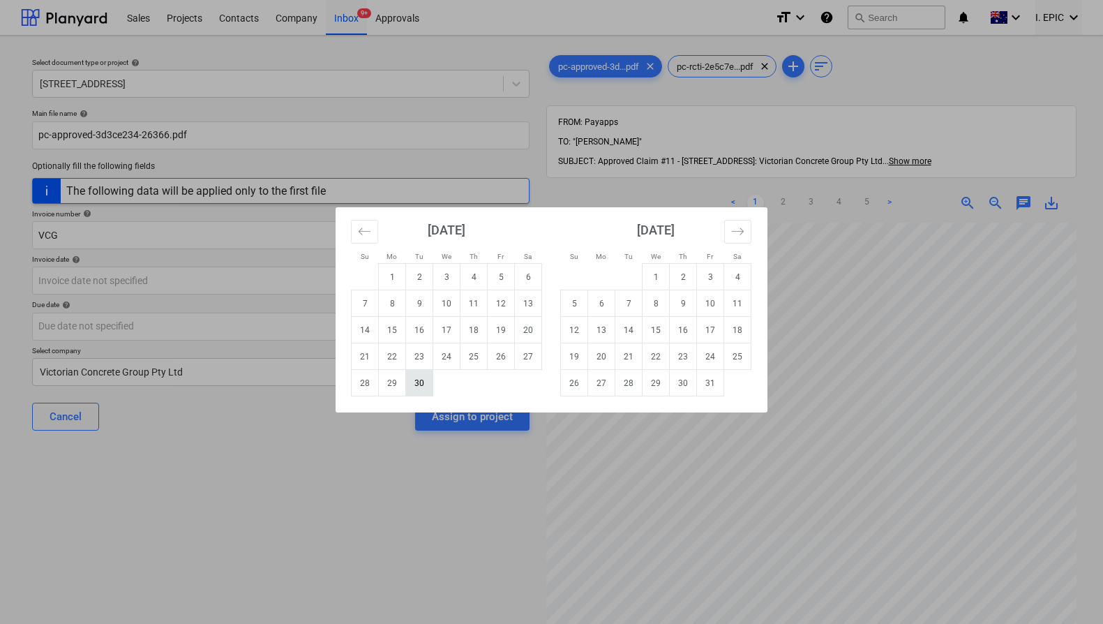
click at [418, 379] on td "30" at bounding box center [419, 383] width 27 height 27
type input "[DATE]"
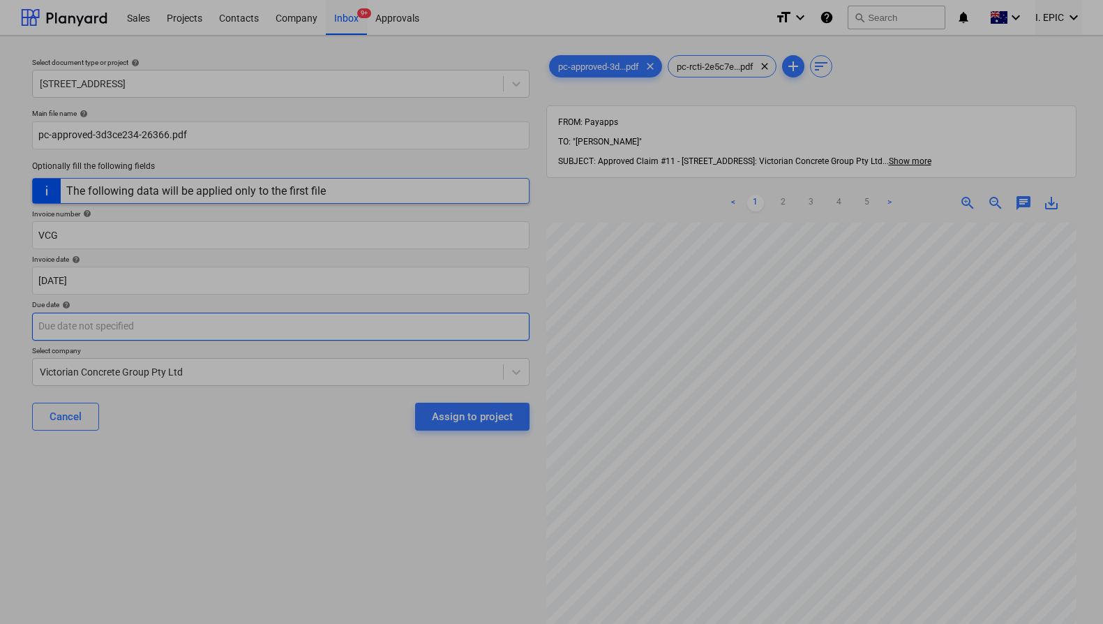
click at [122, 328] on body "Sales Projects Contacts Company Inbox 9+ Approvals format_size keyboard_arrow_d…" at bounding box center [551, 312] width 1103 height 624
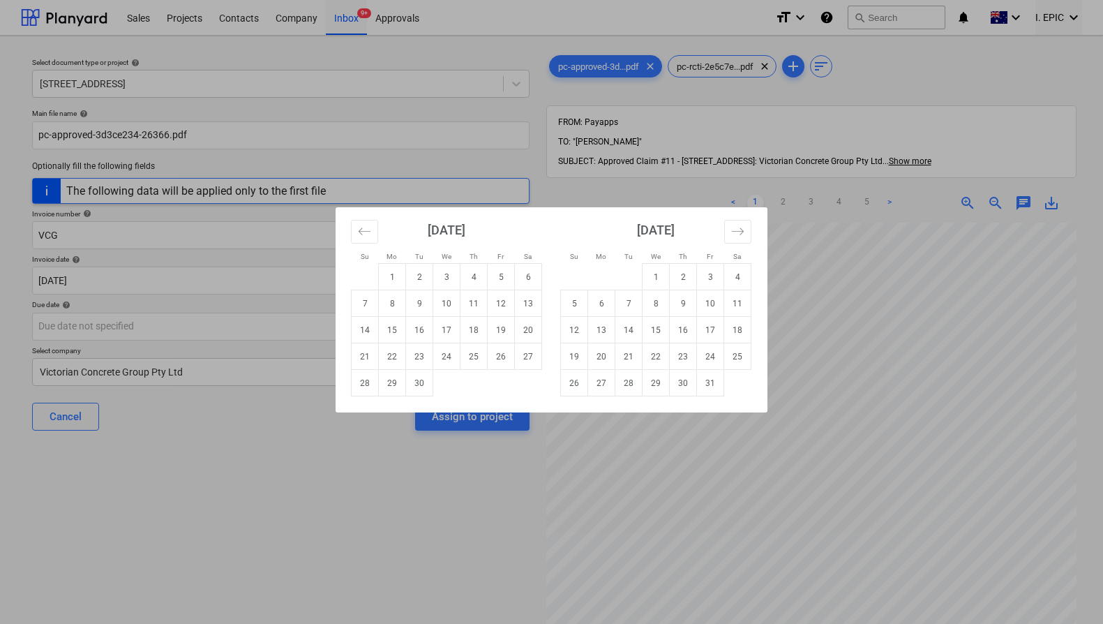
drag, startPoint x: 421, startPoint y: 381, endPoint x: 402, endPoint y: 390, distance: 20.9
click at [421, 381] on td "30" at bounding box center [419, 383] width 27 height 27
type input "[DATE]"
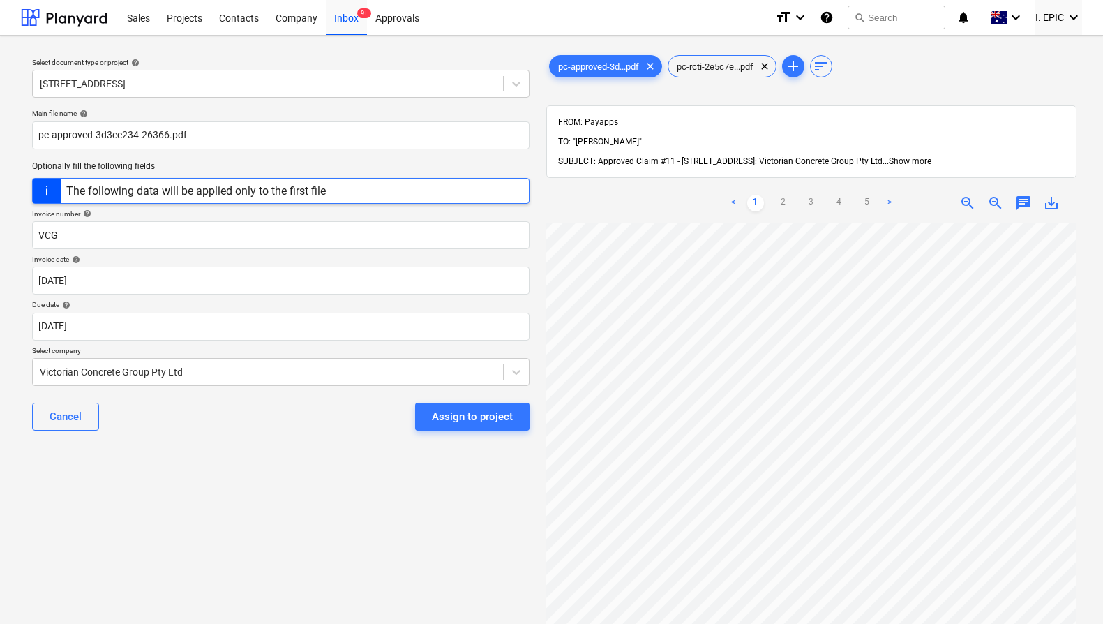
drag, startPoint x: 453, startPoint y: 415, endPoint x: 238, endPoint y: 435, distance: 216.5
click at [238, 435] on div "Cancel Assign to project" at bounding box center [280, 416] width 497 height 50
click at [204, 236] on input "VCG" at bounding box center [280, 235] width 497 height 28
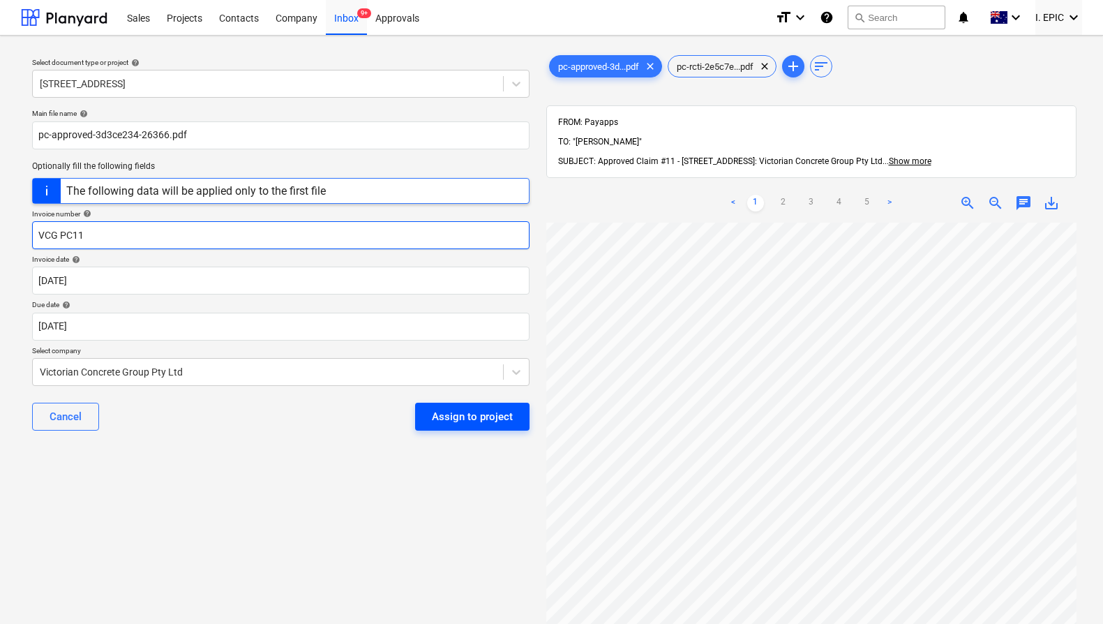
scroll to position [152, 0]
type input "VCG PC11"
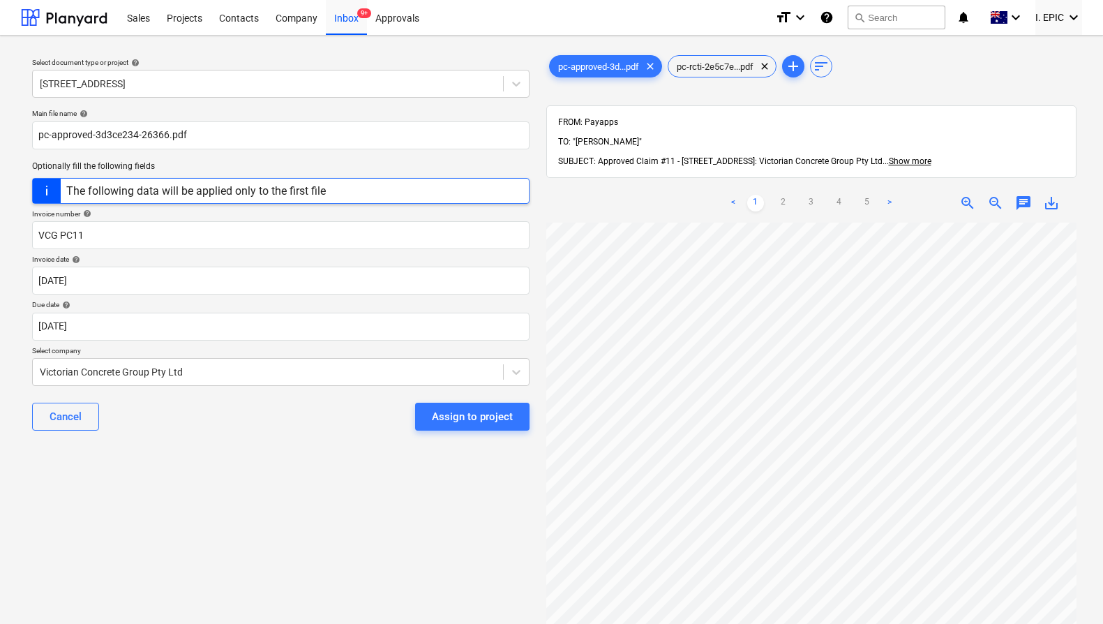
click at [494, 423] on div "Assign to project" at bounding box center [472, 416] width 81 height 18
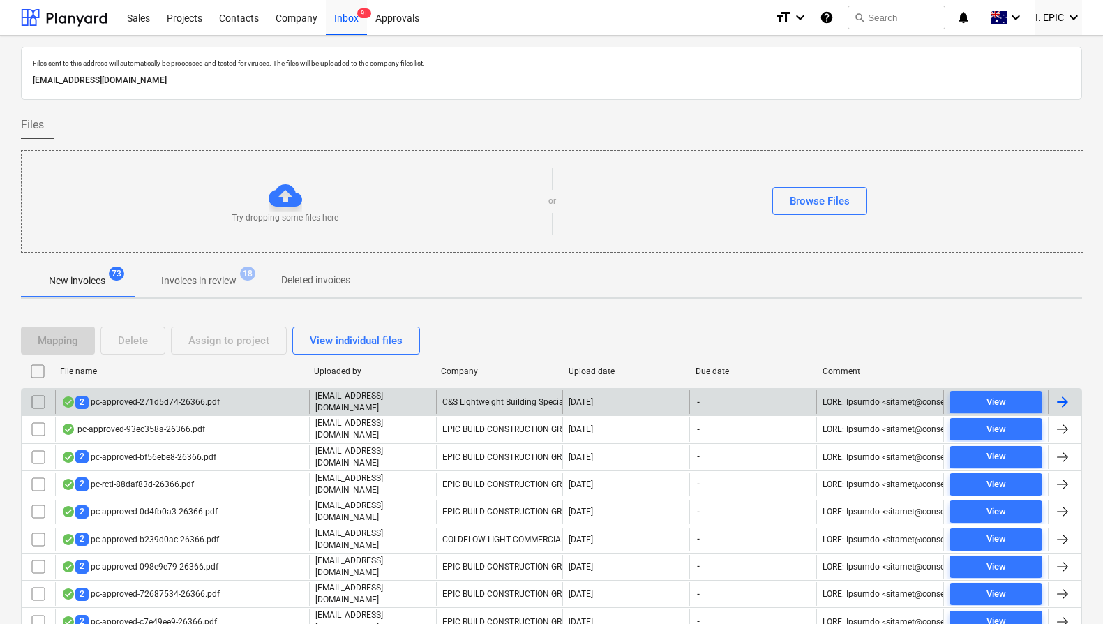
click at [330, 402] on p "[EMAIL_ADDRESS][DOMAIN_NAME]" at bounding box center [372, 402] width 115 height 24
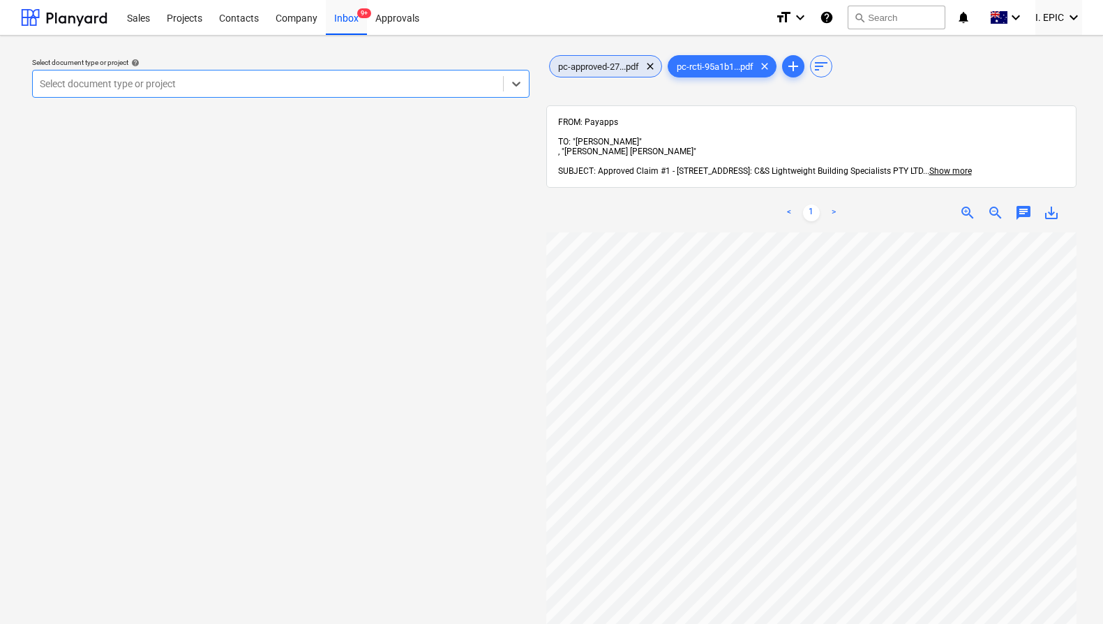
click at [621, 62] on span "pc-approved-27...pdf" at bounding box center [599, 66] width 98 height 10
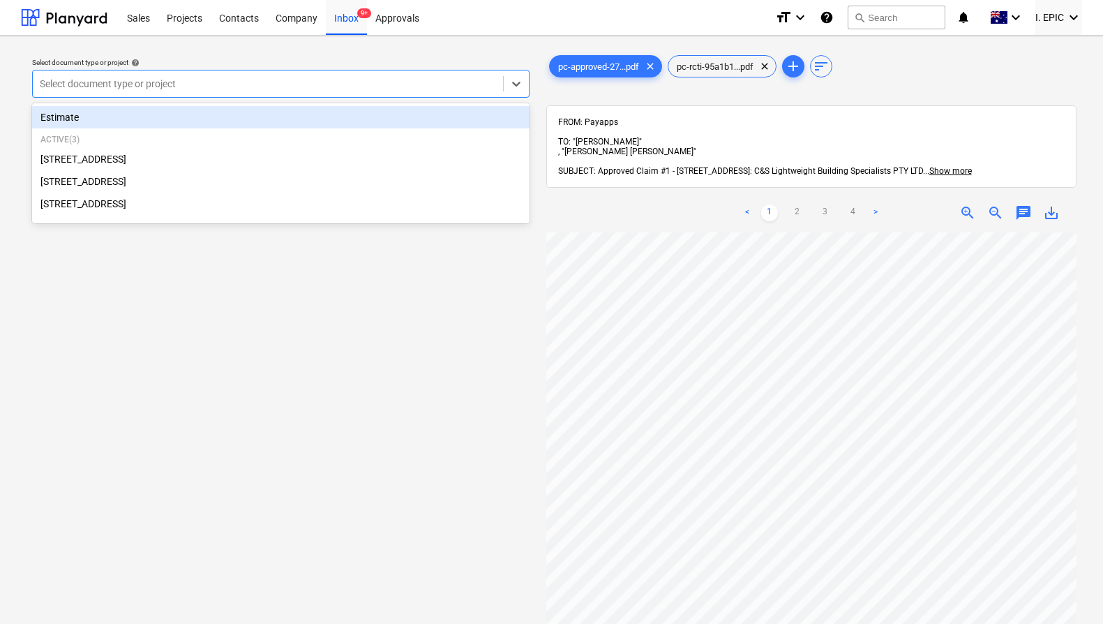
click at [303, 95] on div "Select document type or project" at bounding box center [280, 84] width 497 height 28
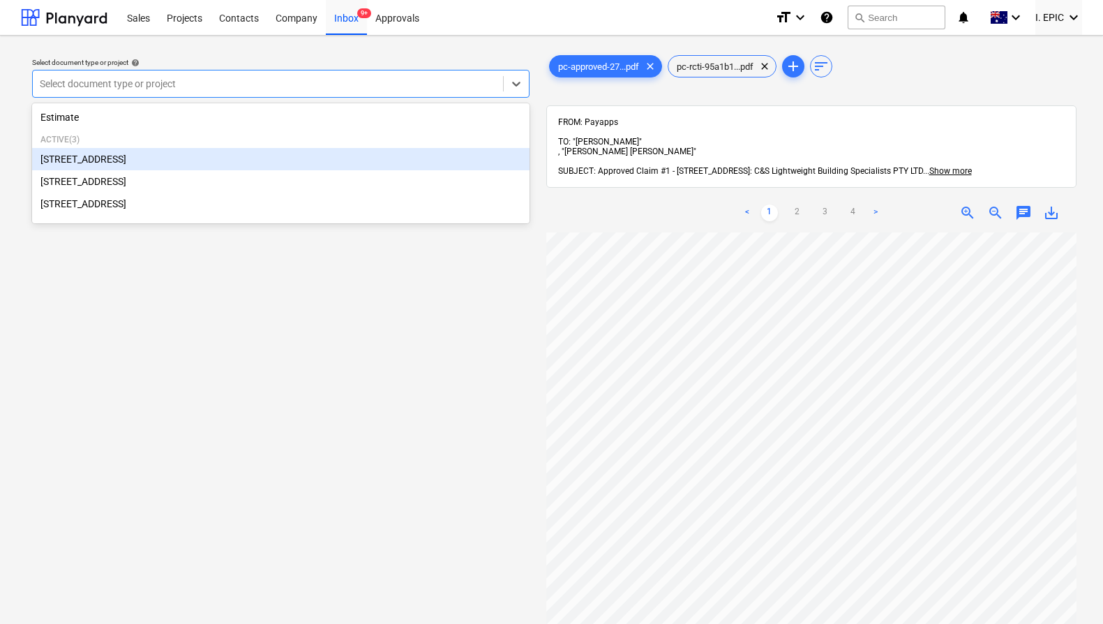
click at [197, 163] on div "[STREET_ADDRESS]" at bounding box center [280, 159] width 497 height 22
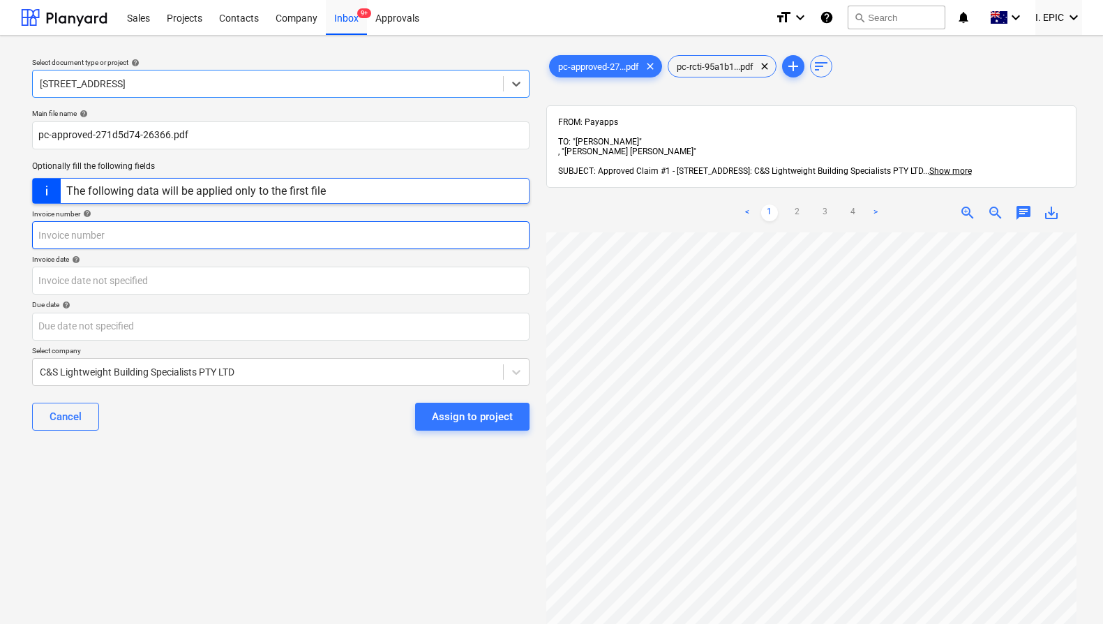
click at [161, 238] on input "text" at bounding box center [280, 235] width 497 height 28
type input "C&S"
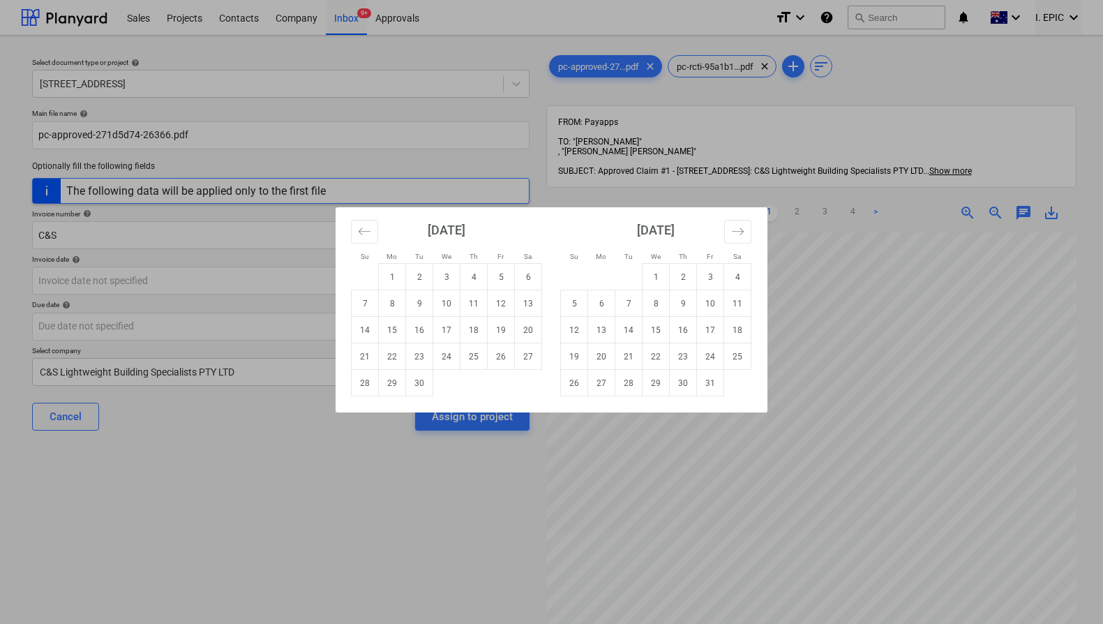
click at [430, 387] on td "30" at bounding box center [419, 383] width 27 height 27
type input "[DATE]"
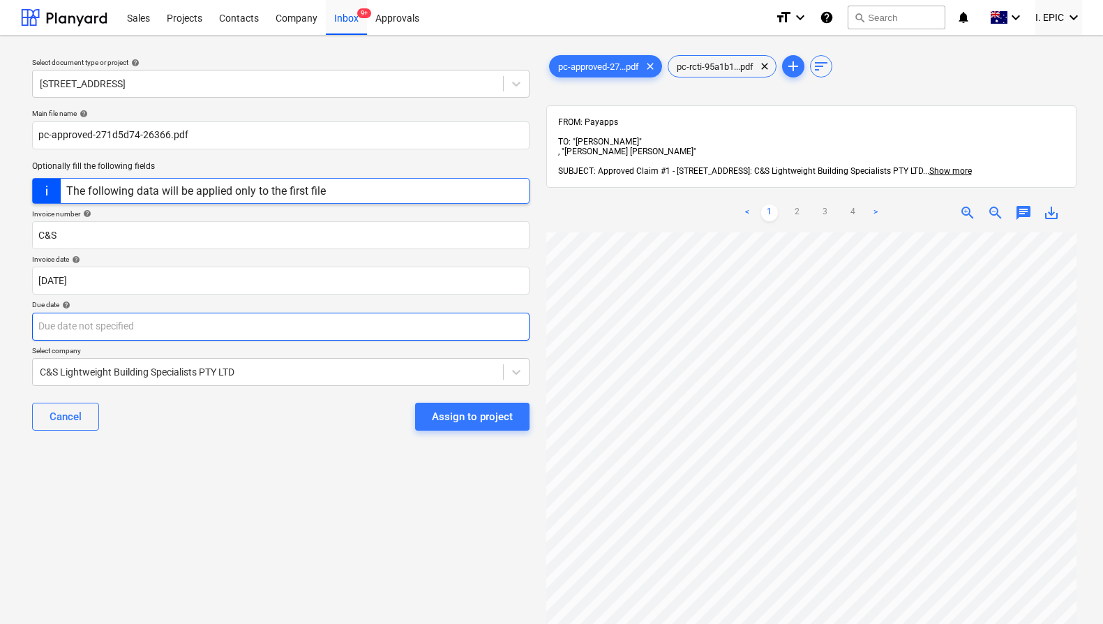
click at [279, 335] on body "Sales Projects Contacts Company Inbox 9+ Approvals format_size keyboard_arrow_d…" at bounding box center [551, 312] width 1103 height 624
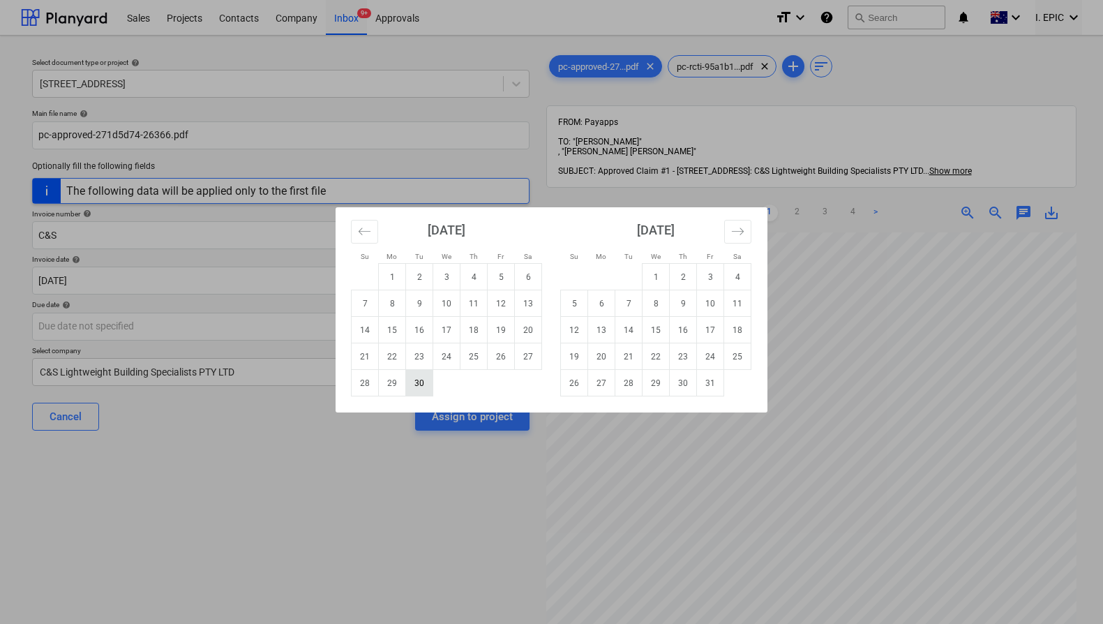
click at [417, 383] on td "30" at bounding box center [419, 383] width 27 height 27
type input "[DATE]"
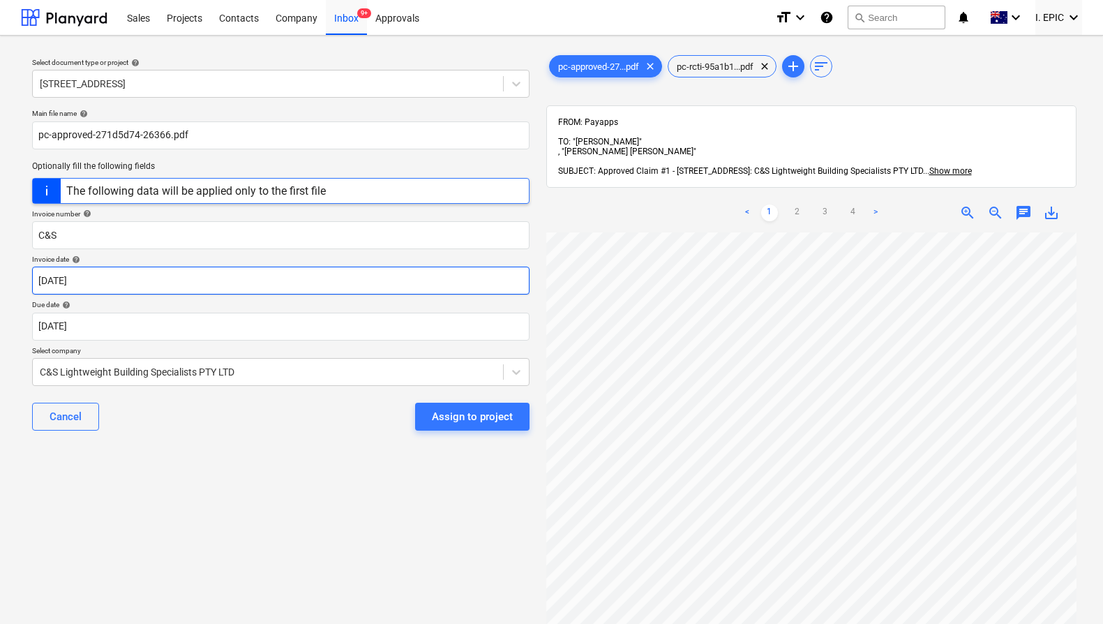
click at [184, 280] on body "Sales Projects Contacts Company Inbox 9+ Approvals format_size keyboard_arrow_d…" at bounding box center [551, 312] width 1103 height 624
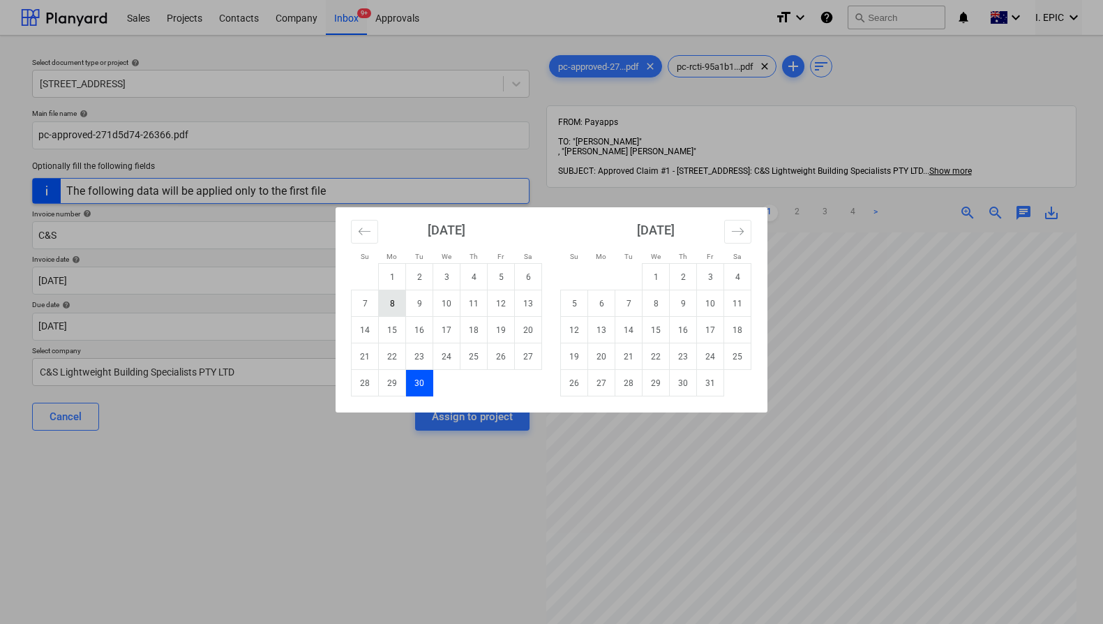
click at [394, 299] on td "8" at bounding box center [392, 303] width 27 height 27
type input "[DATE]"
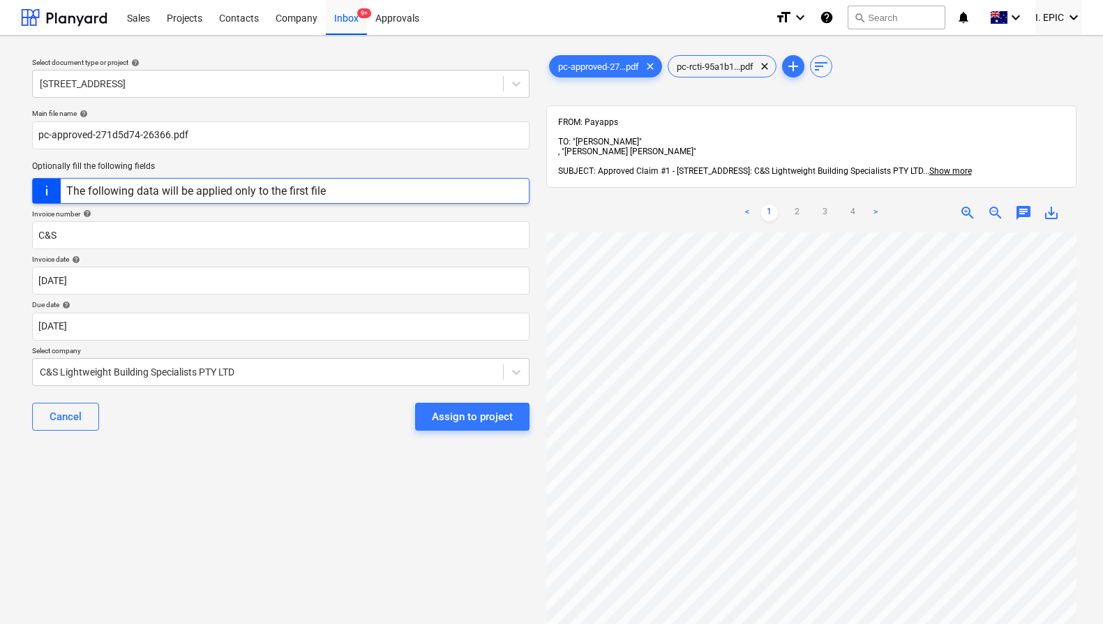
click at [314, 428] on div "Cancel Assign to project" at bounding box center [280, 416] width 497 height 50
click at [472, 423] on div "Assign to project" at bounding box center [472, 416] width 81 height 18
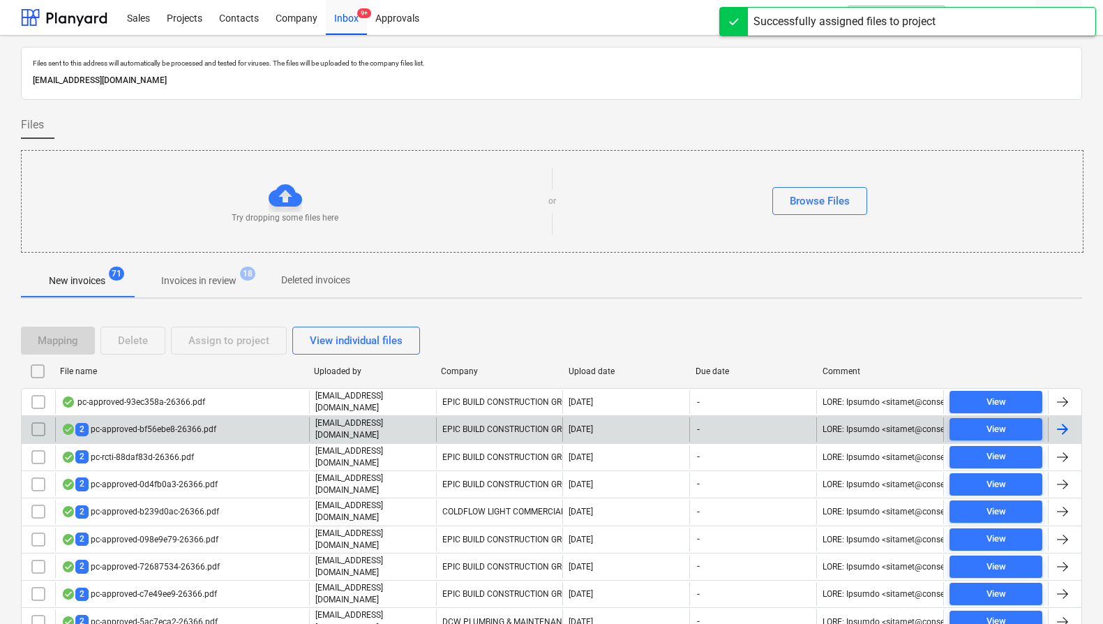
click at [225, 417] on div "2 pc-approved-bf56ebe8-26366.pdf" at bounding box center [182, 429] width 254 height 24
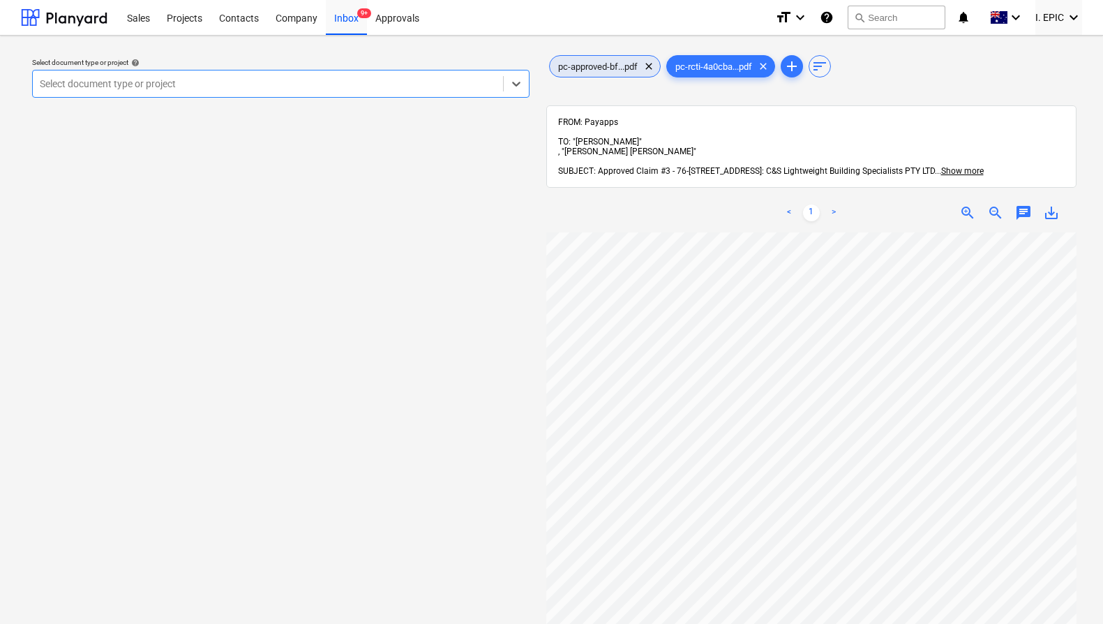
click at [605, 57] on div "pc-approved-bf...pdf clear" at bounding box center [605, 66] width 112 height 22
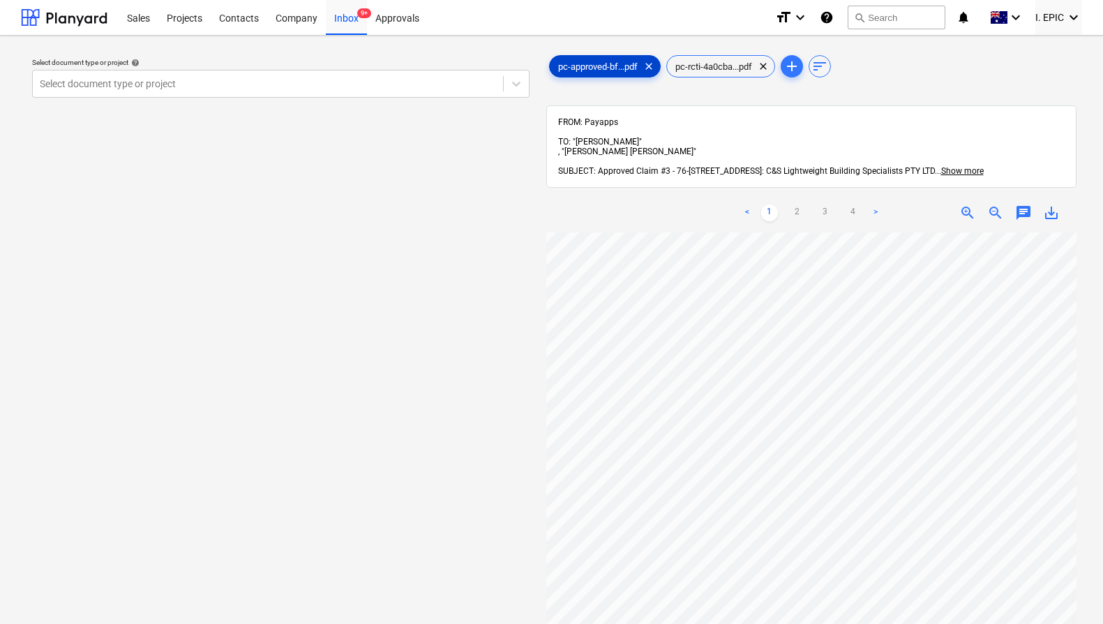
scroll to position [27, 505]
click at [215, 77] on div at bounding box center [268, 84] width 456 height 14
click at [240, 79] on div at bounding box center [268, 84] width 456 height 14
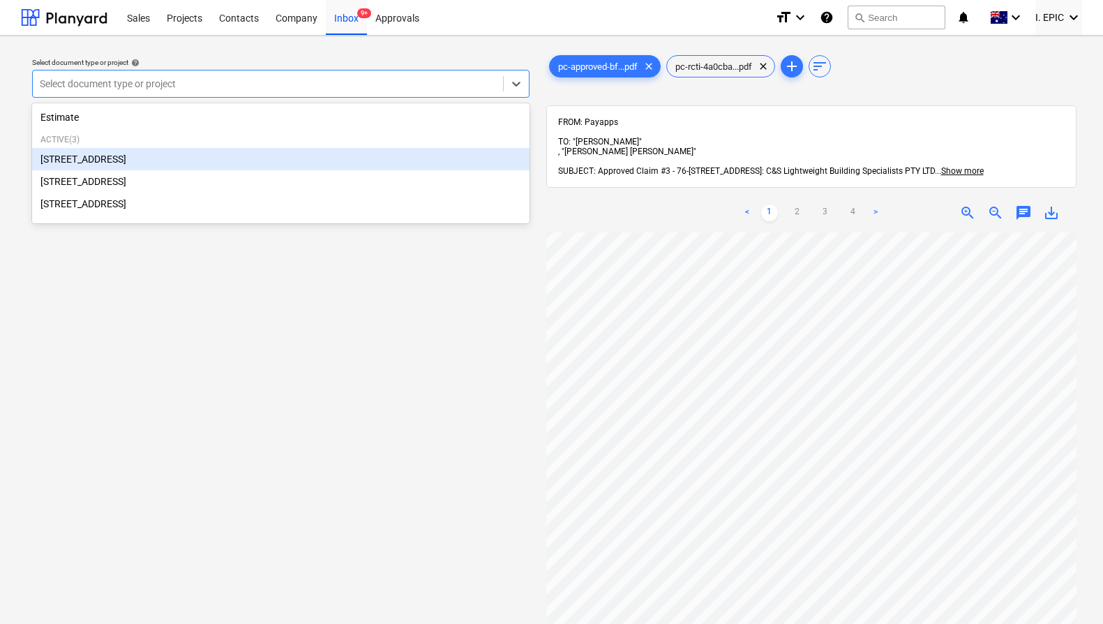
click at [201, 167] on div "[STREET_ADDRESS]" at bounding box center [280, 159] width 497 height 22
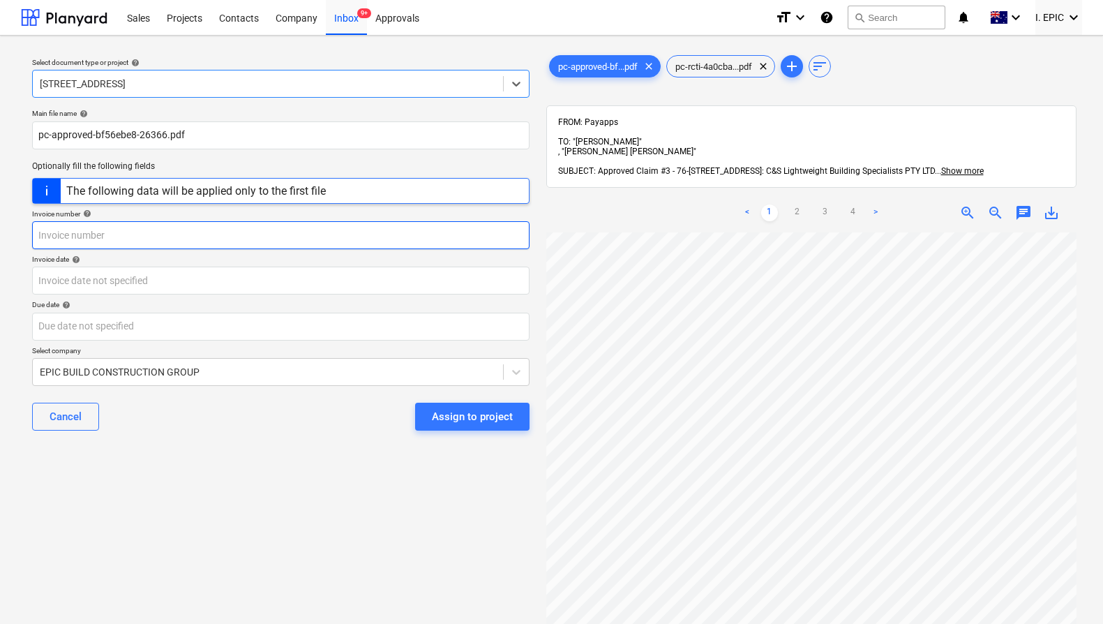
click at [267, 233] on input "text" at bounding box center [280, 235] width 497 height 28
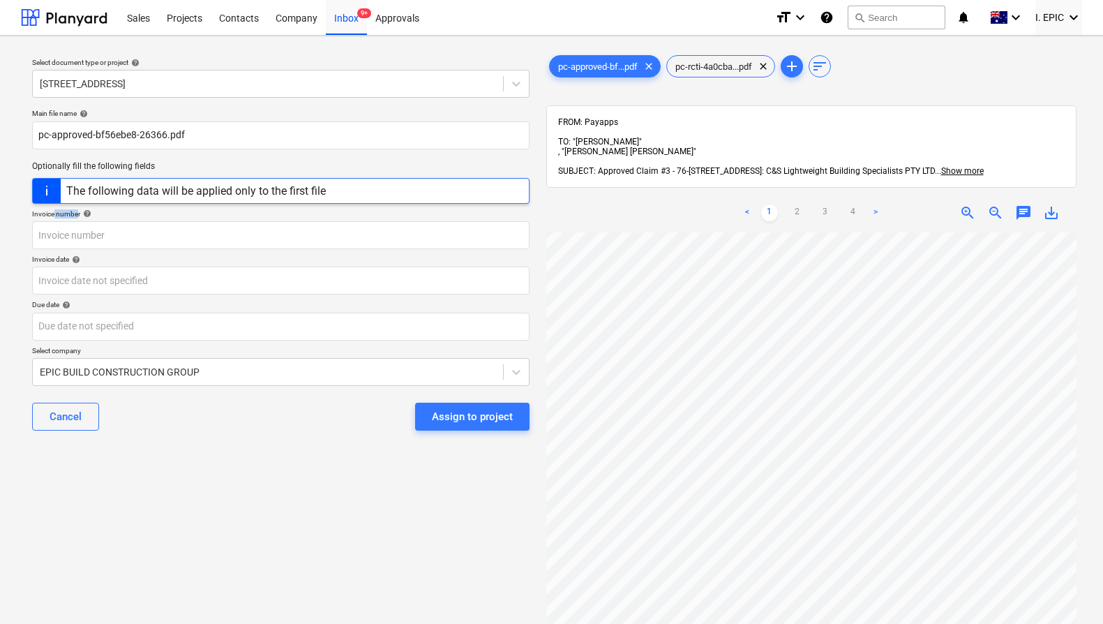
drag, startPoint x: 78, startPoint y: 211, endPoint x: 54, endPoint y: 209, distance: 23.8
click at [54, 209] on div "Invoice number help" at bounding box center [280, 213] width 497 height 9
drag, startPoint x: 36, startPoint y: 213, endPoint x: 74, endPoint y: 214, distance: 37.7
click at [74, 214] on div "Invoice number help" at bounding box center [280, 213] width 497 height 9
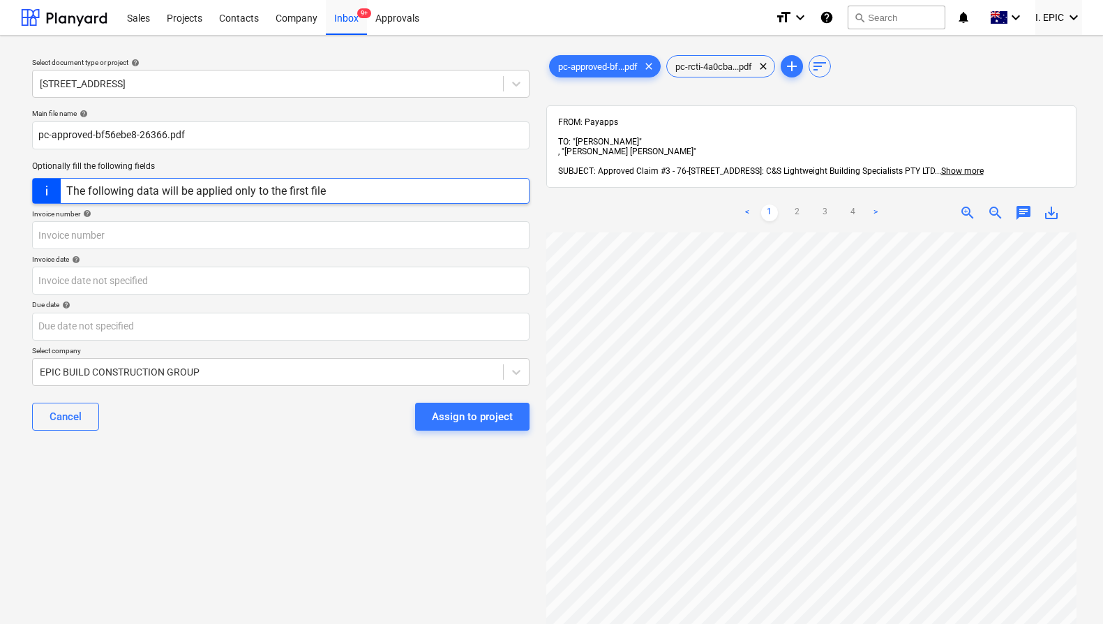
click at [73, 213] on div "Invoice number help" at bounding box center [280, 213] width 497 height 9
drag, startPoint x: 75, startPoint y: 214, endPoint x: 39, endPoint y: 214, distance: 35.6
click at [39, 214] on div "Invoice number help" at bounding box center [280, 213] width 497 height 9
click at [74, 216] on div "Invoice number help" at bounding box center [280, 213] width 497 height 9
drag, startPoint x: 75, startPoint y: 214, endPoint x: 38, endPoint y: 211, distance: 36.4
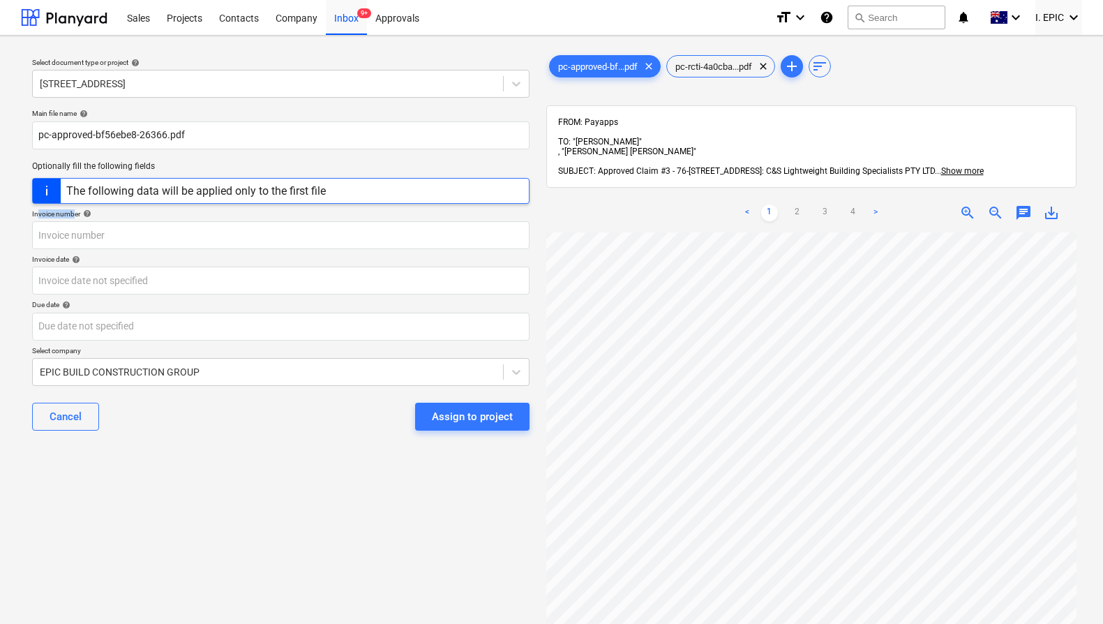
click at [38, 211] on div "Invoice number help" at bounding box center [280, 213] width 497 height 9
drag, startPoint x: 336, startPoint y: 49, endPoint x: 347, endPoint y: 27, distance: 25.0
click at [336, 49] on div "Select document type or project help [STREET_ADDRESS] file name help pc-approve…" at bounding box center [281, 435] width 520 height 776
click at [350, 21] on div "Inbox 9+" at bounding box center [346, 17] width 41 height 36
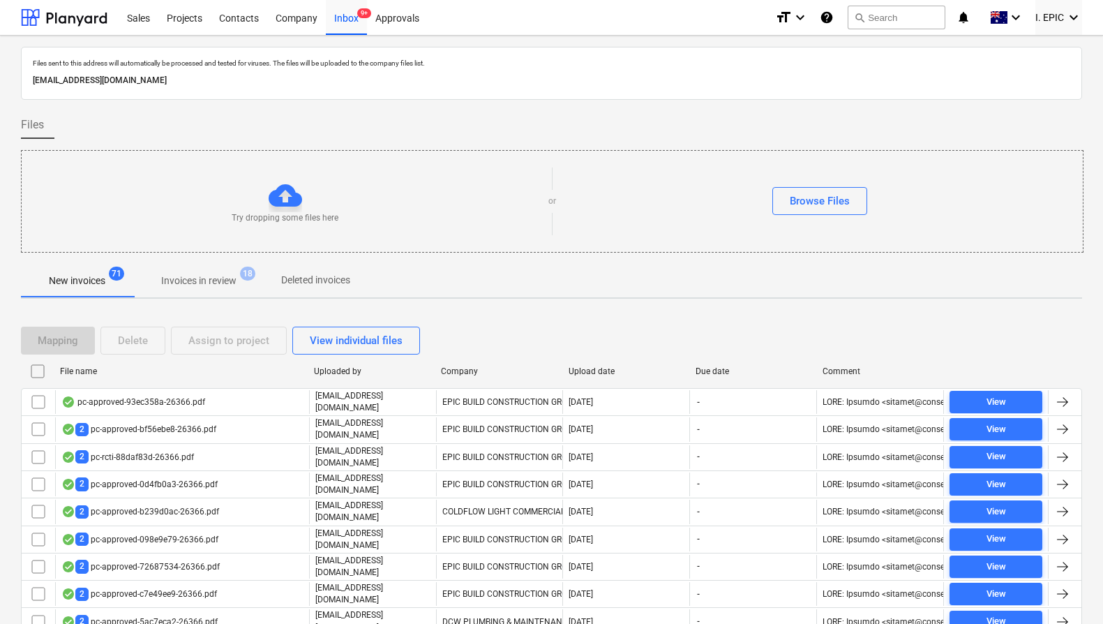
click at [545, 330] on div "Mapping Delete Assign to project View individual files" at bounding box center [551, 340] width 1061 height 28
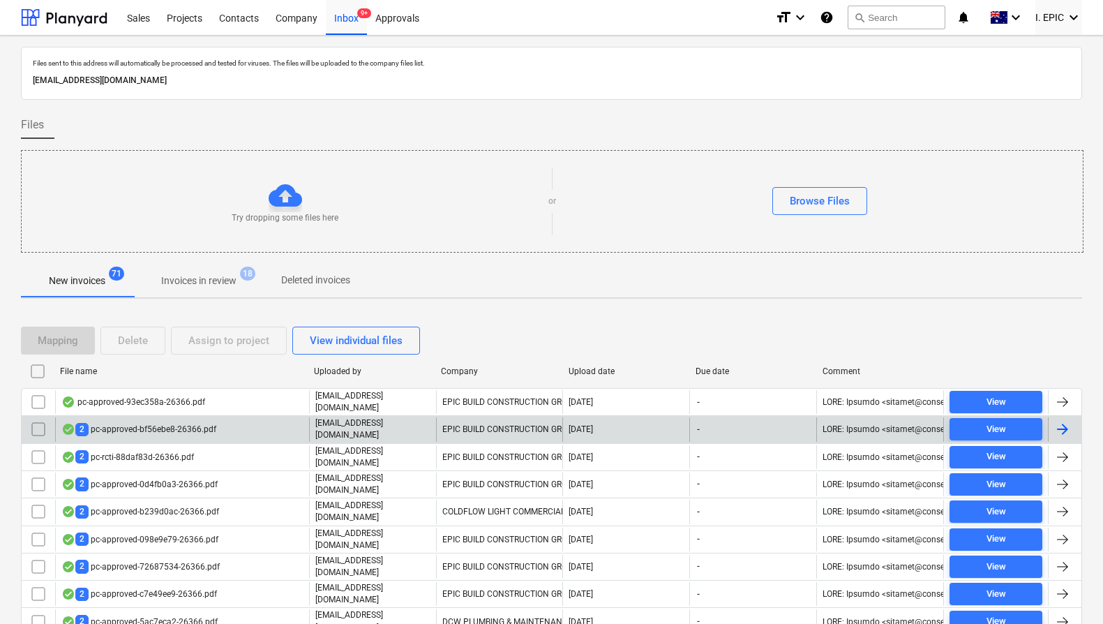
click at [148, 428] on div "2 pc-approved-bf56ebe8-26366.pdf" at bounding box center [138, 429] width 155 height 13
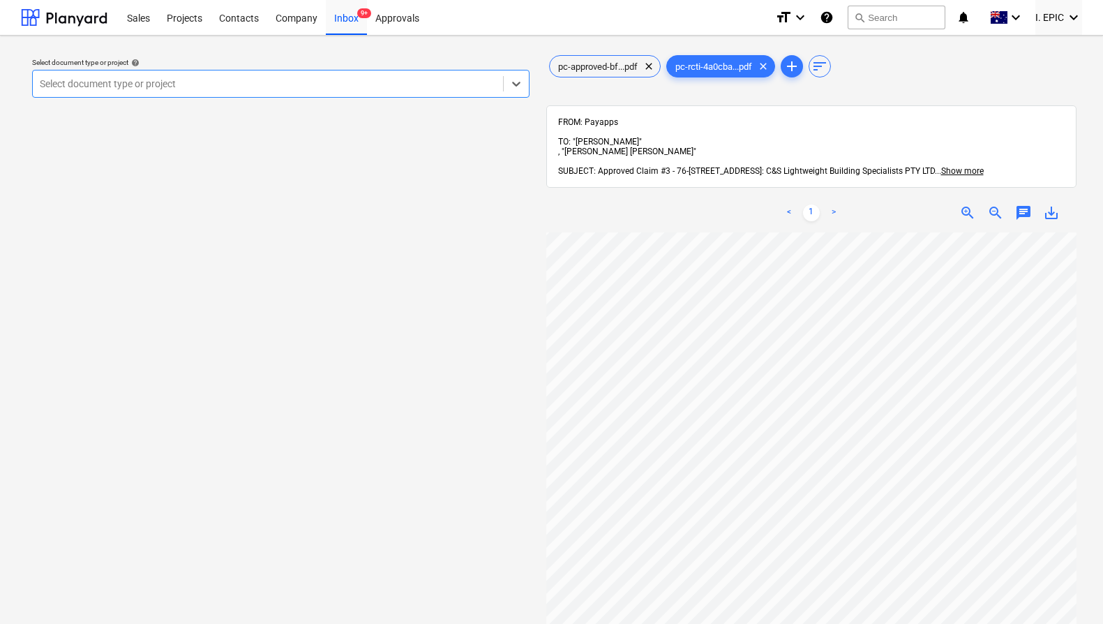
scroll to position [0, 203]
click at [285, 194] on div "Select document type or project help Select is focused ,type to refine list, pr…" at bounding box center [281, 435] width 520 height 776
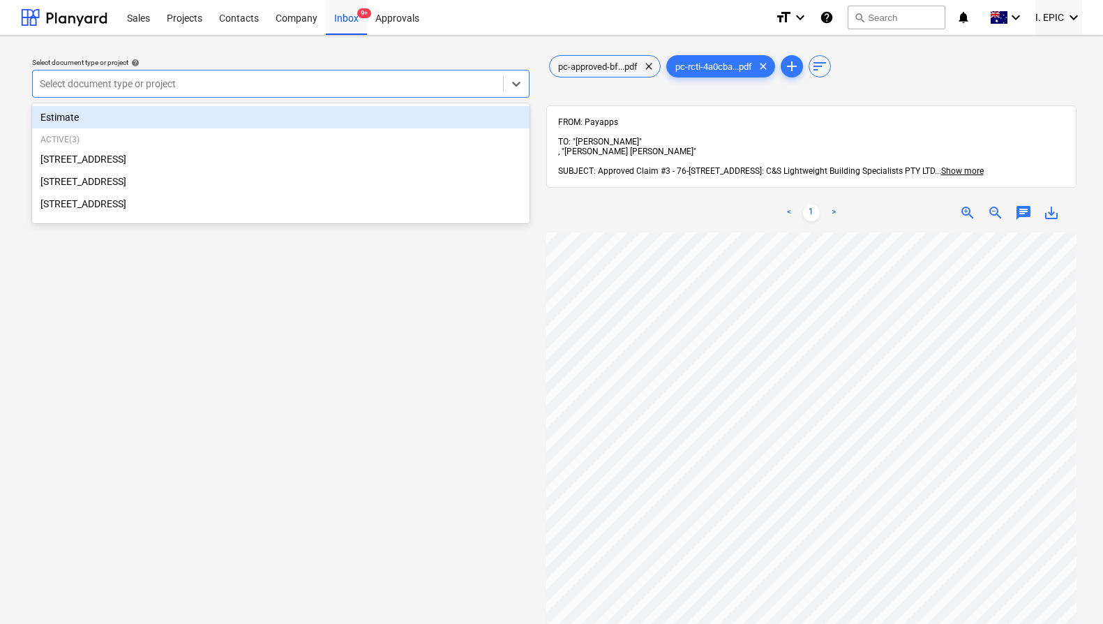
click at [315, 82] on div at bounding box center [268, 84] width 456 height 14
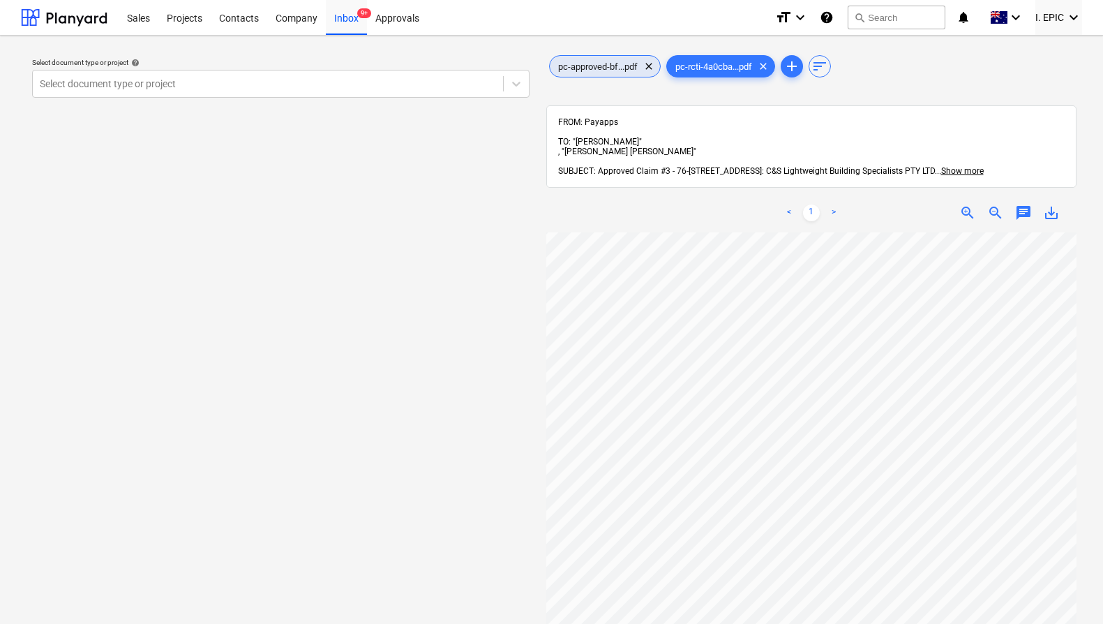
click at [614, 64] on span "pc-approved-bf...pdf" at bounding box center [598, 66] width 96 height 10
click at [349, 24] on div "Inbox 9+" at bounding box center [346, 17] width 41 height 36
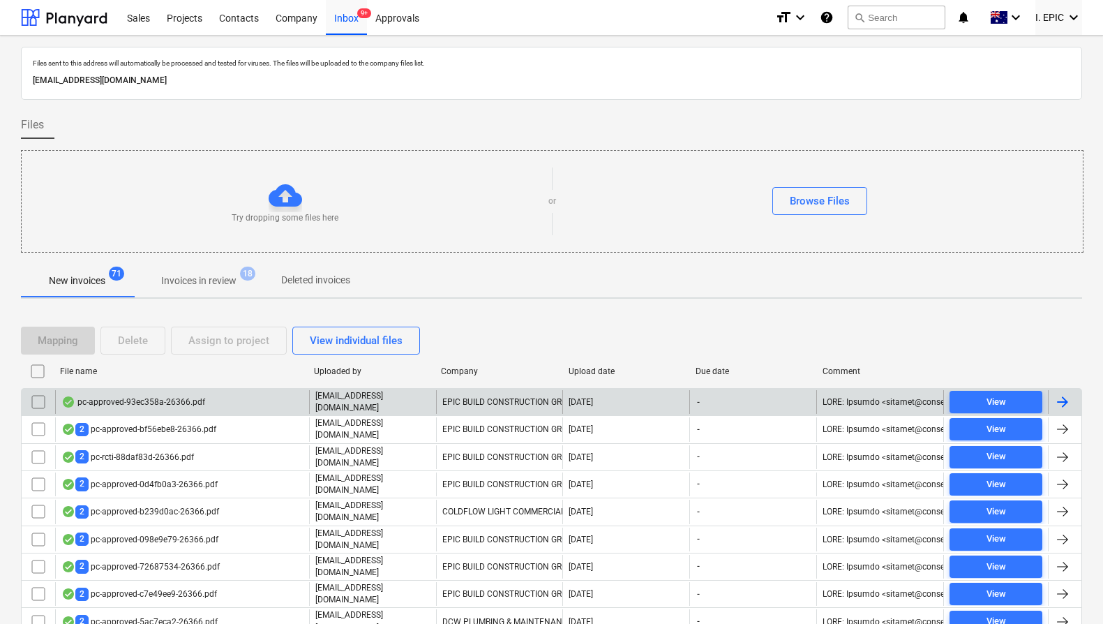
drag, startPoint x: 596, startPoint y: 366, endPoint x: 605, endPoint y: 391, distance: 26.5
click at [596, 366] on div "Upload date" at bounding box center [626, 371] width 116 height 10
checkbox input "false"
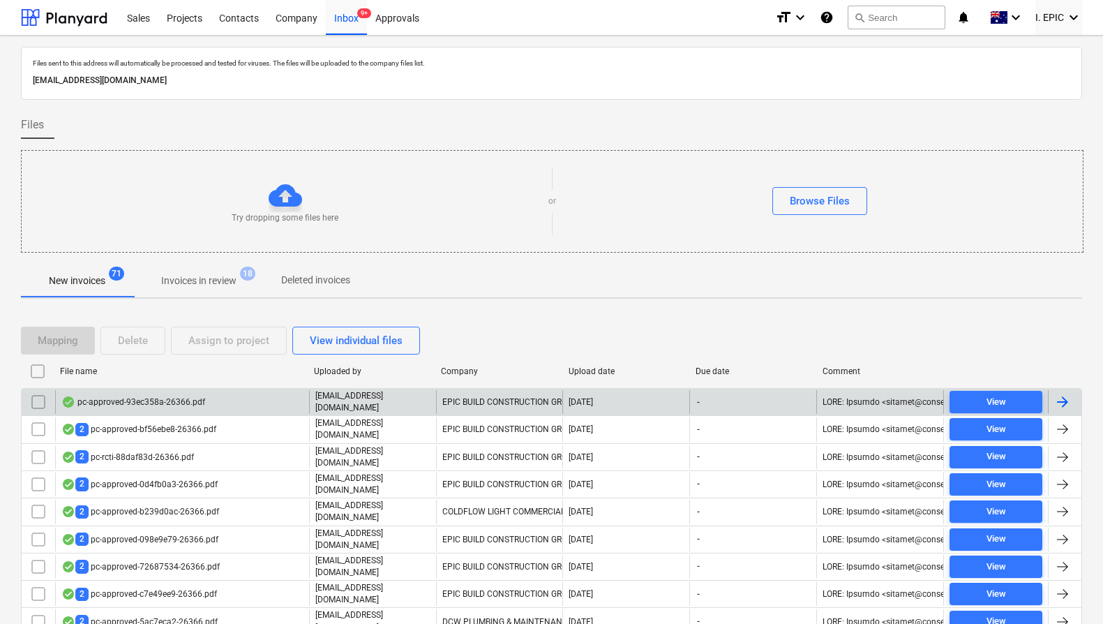
checkbox input "false"
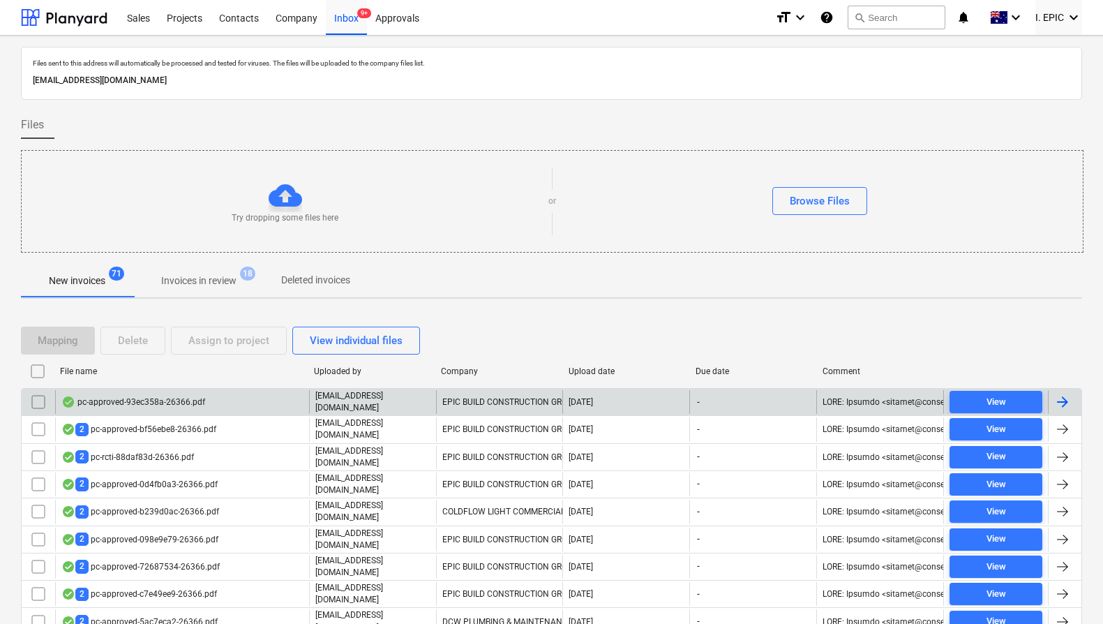
checkbox input "false"
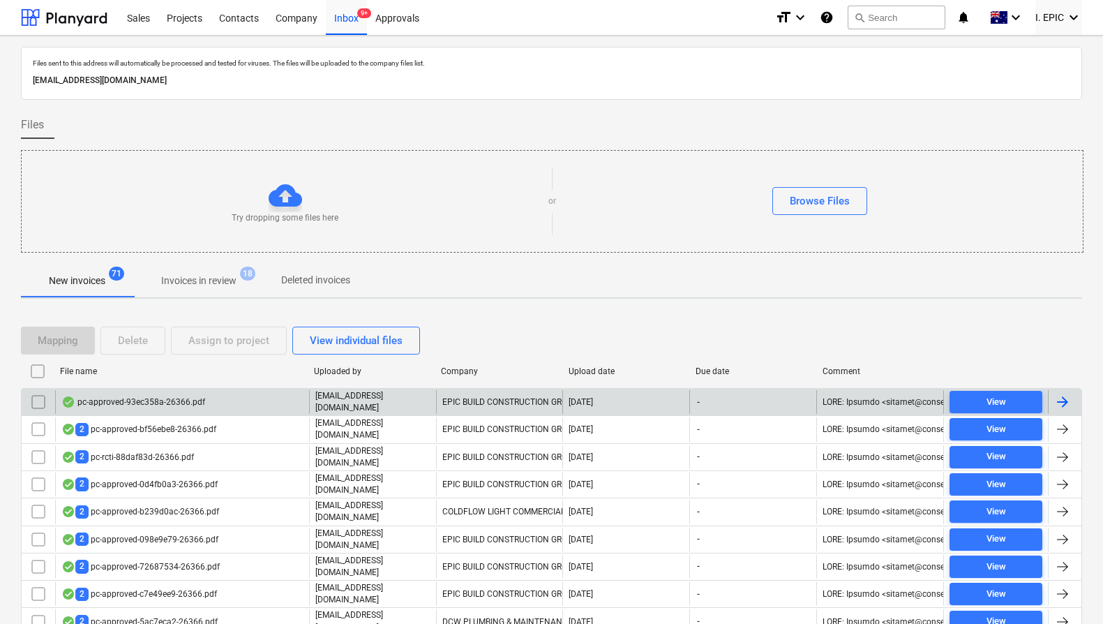
checkbox input "false"
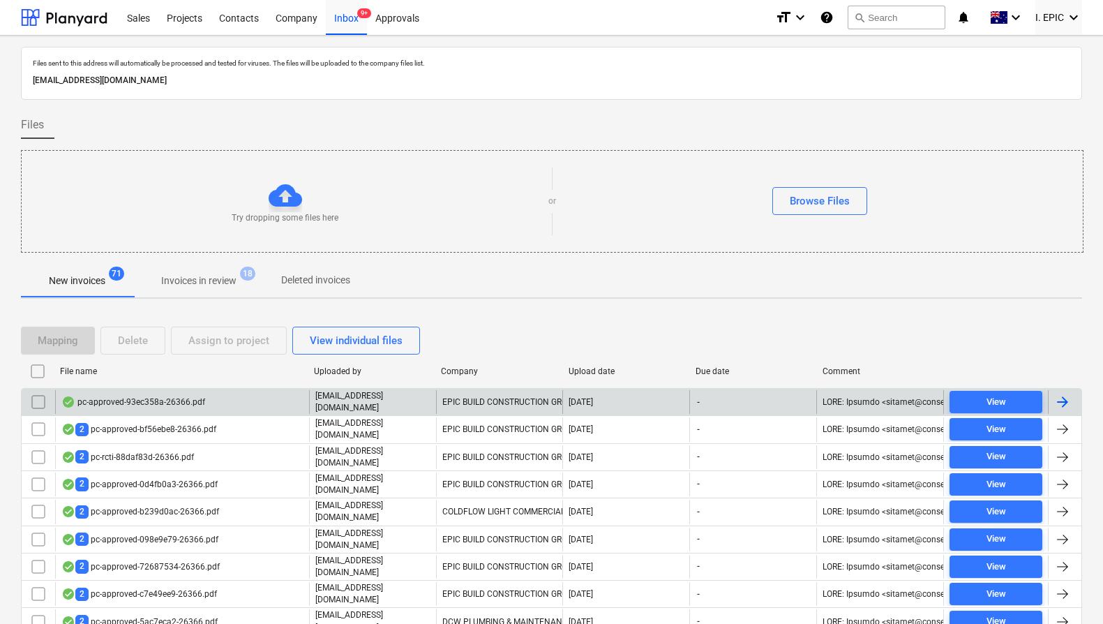
checkbox input "false"
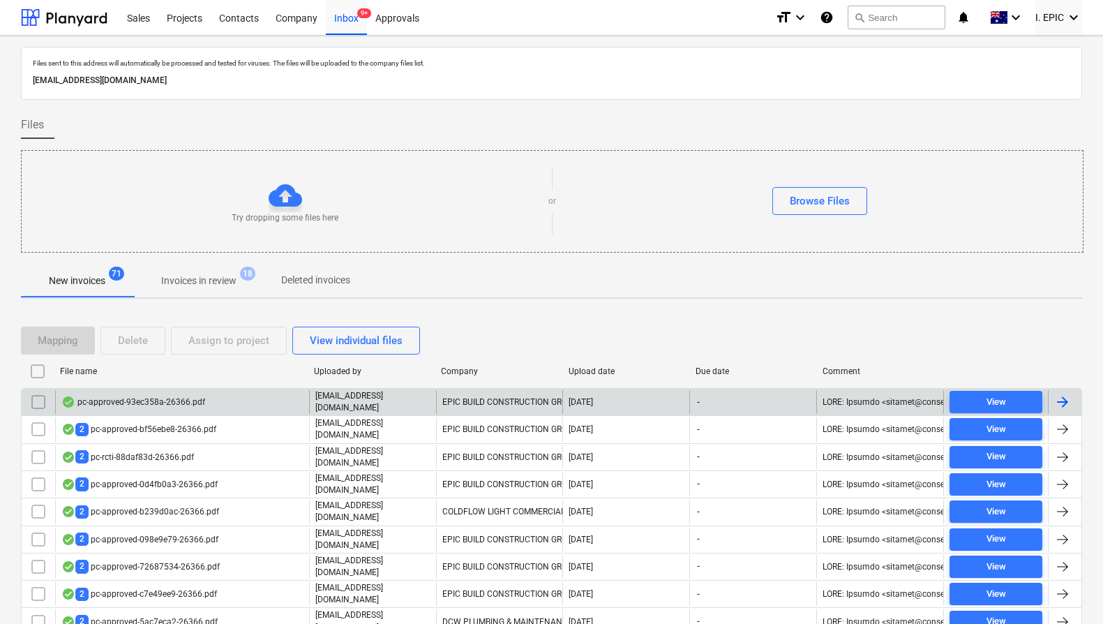
checkbox input "false"
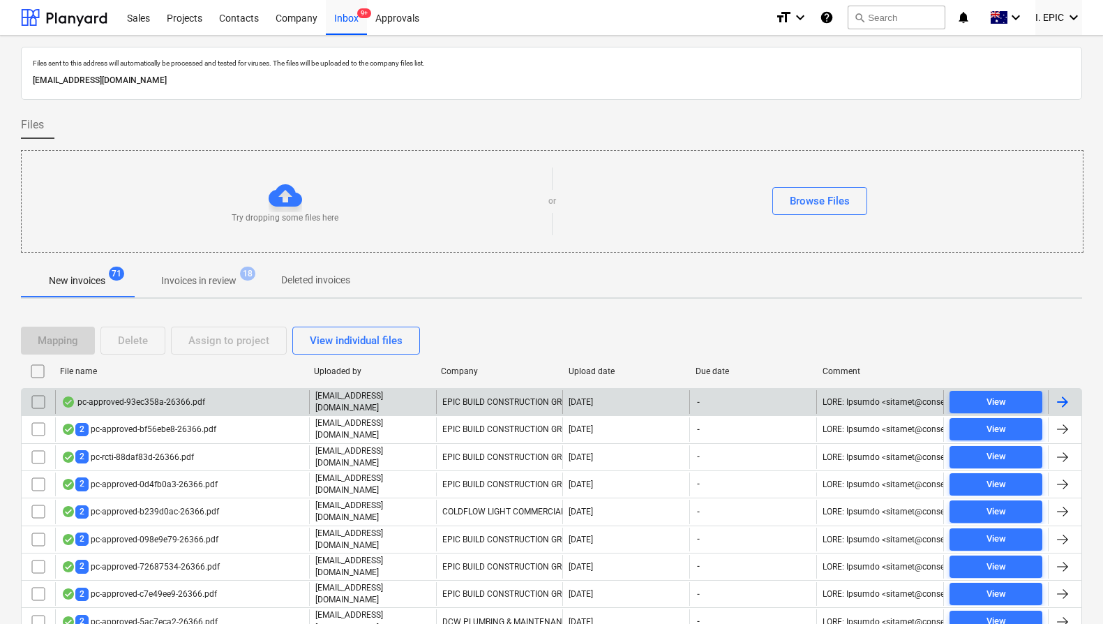
checkbox input "false"
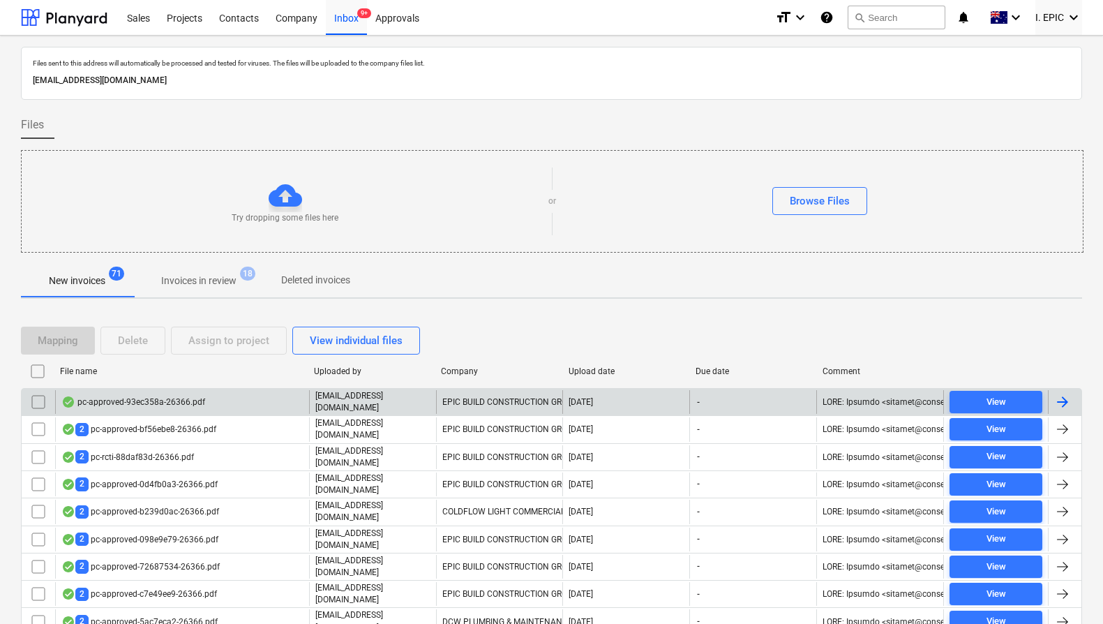
checkbox input "false"
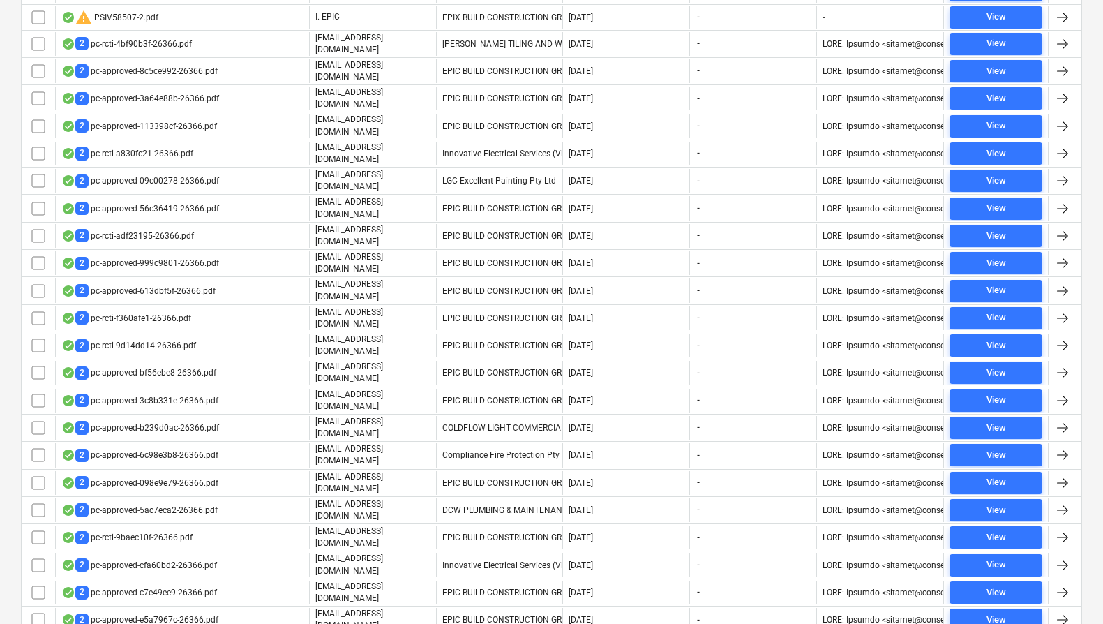
scroll to position [718, 0]
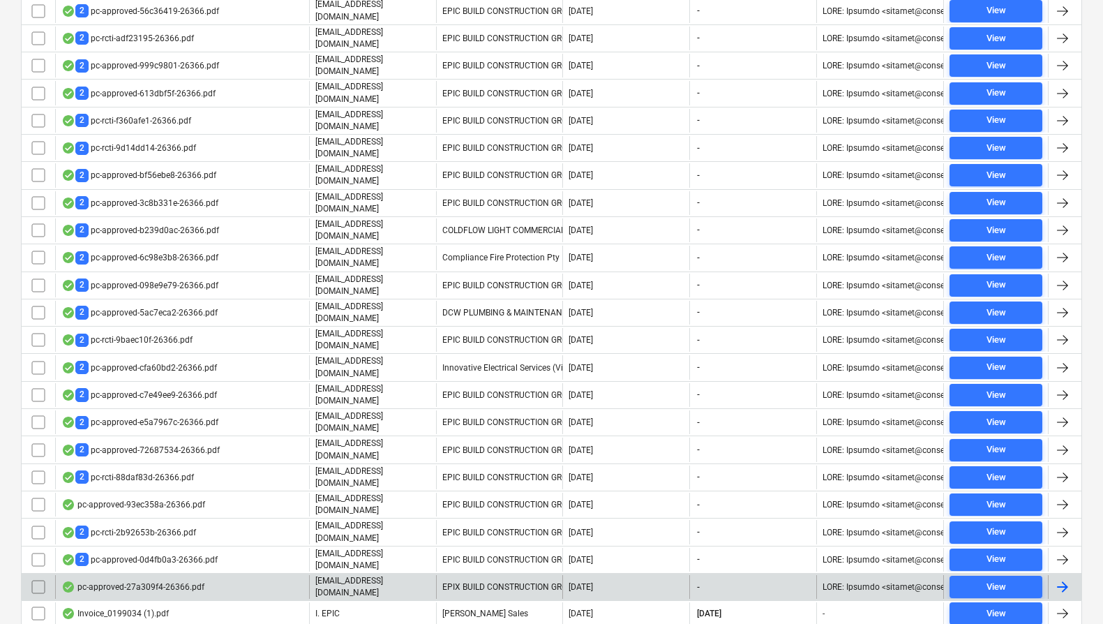
click at [142, 581] on div "pc-approved-27a309f4-26366.pdf" at bounding box center [132, 586] width 143 height 11
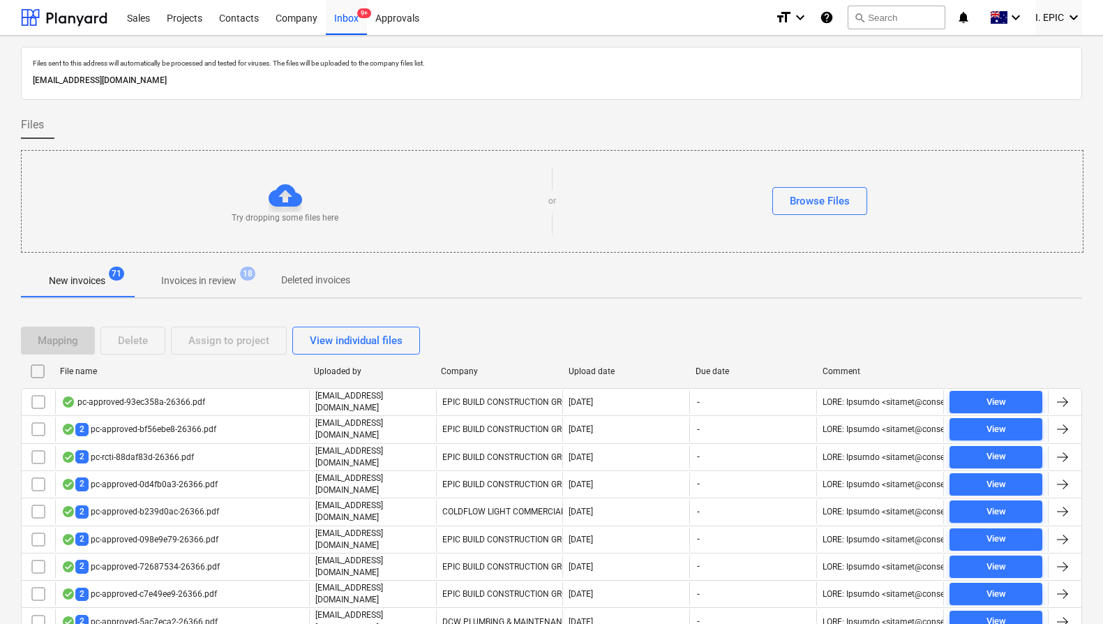
click at [594, 368] on div "Upload date" at bounding box center [626, 371] width 116 height 10
checkbox input "false"
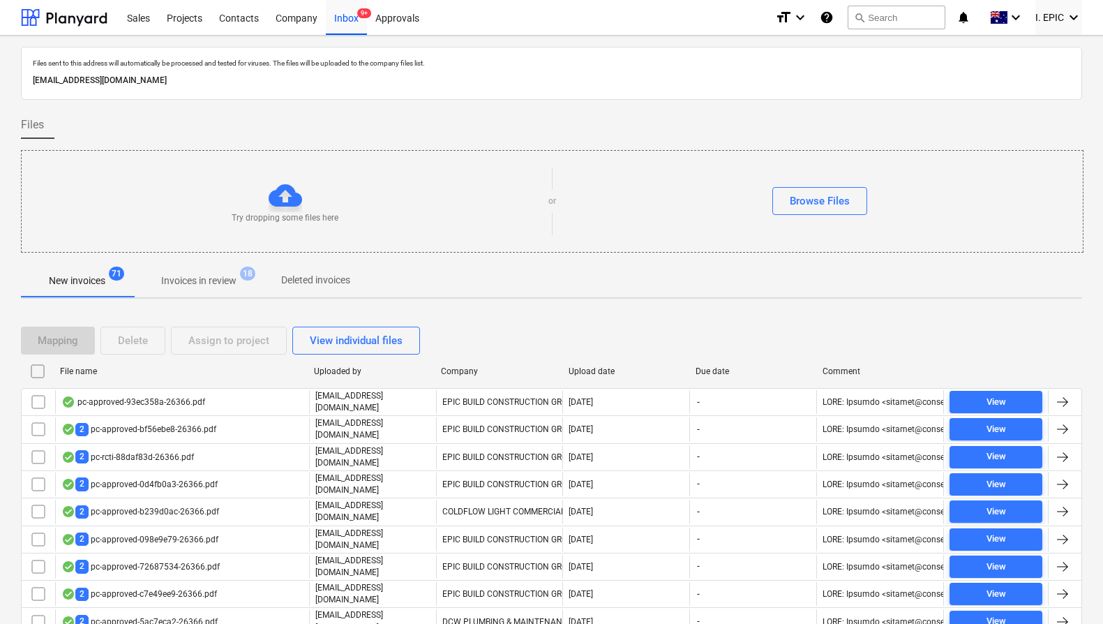
checkbox input "false"
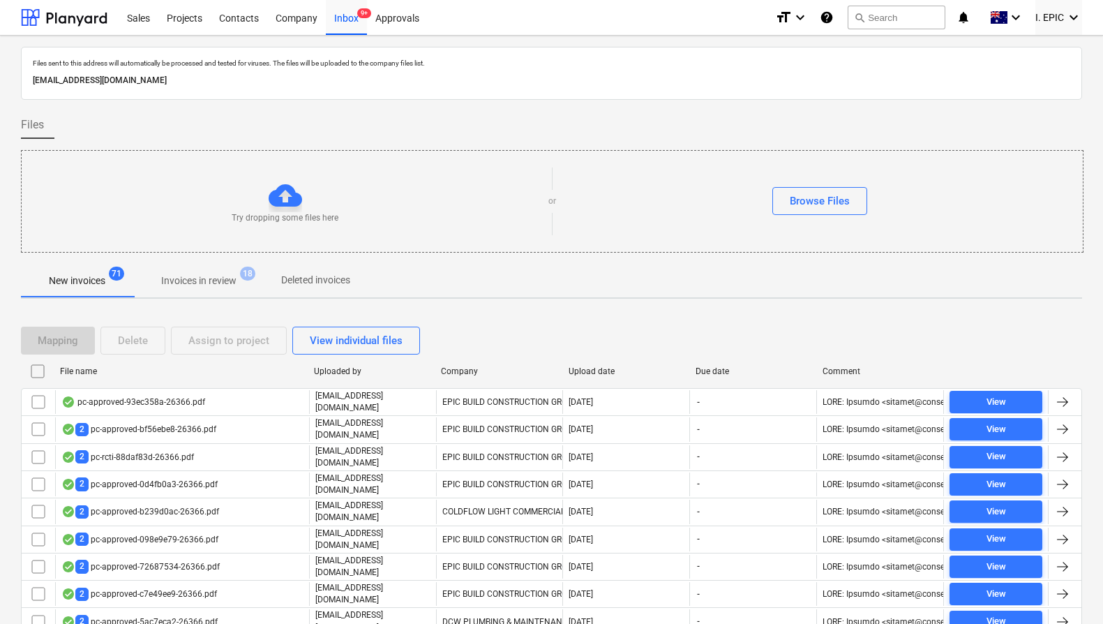
checkbox input "false"
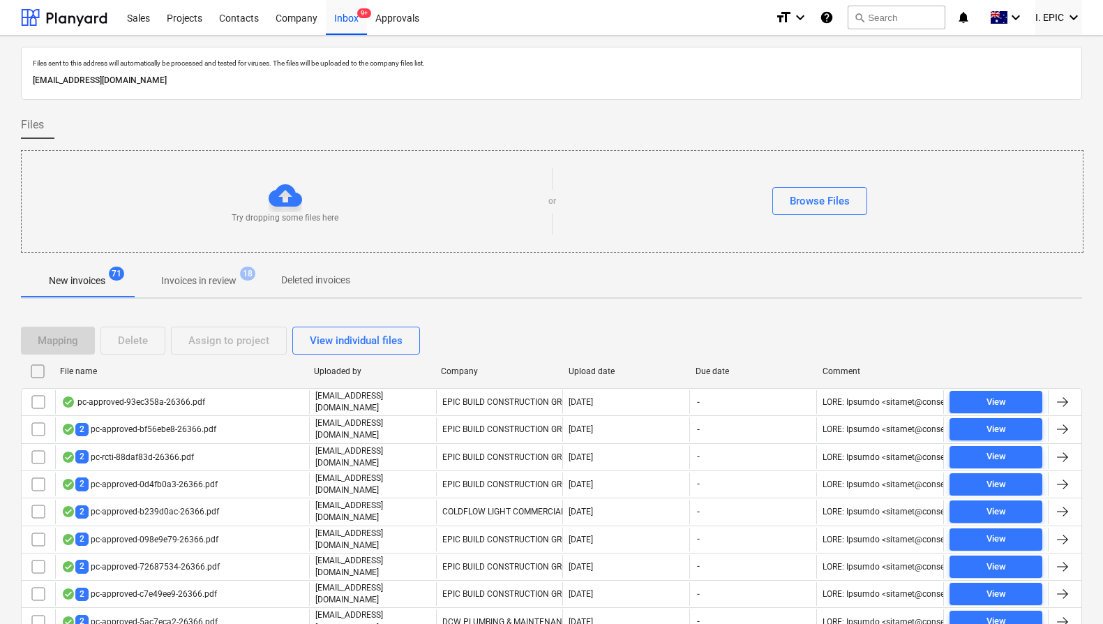
checkbox input "false"
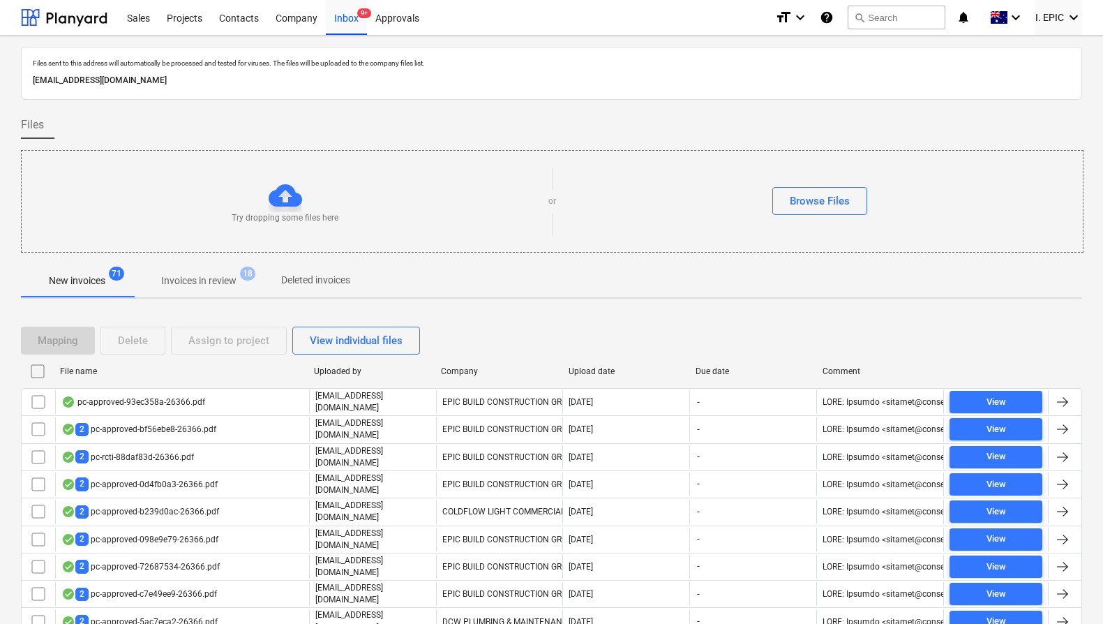
checkbox input "false"
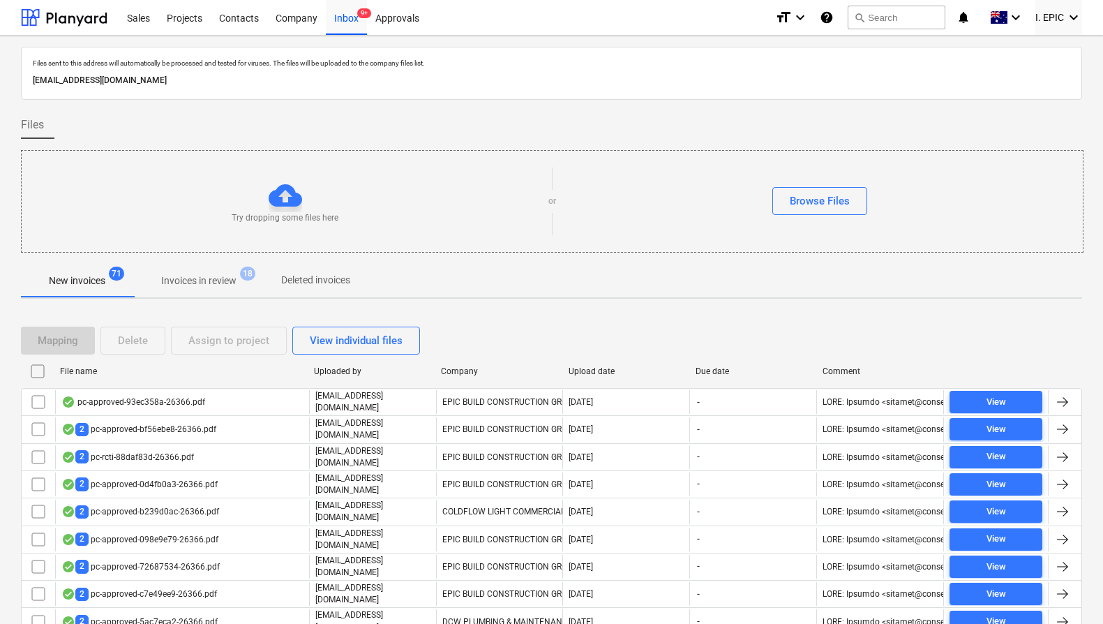
checkbox input "false"
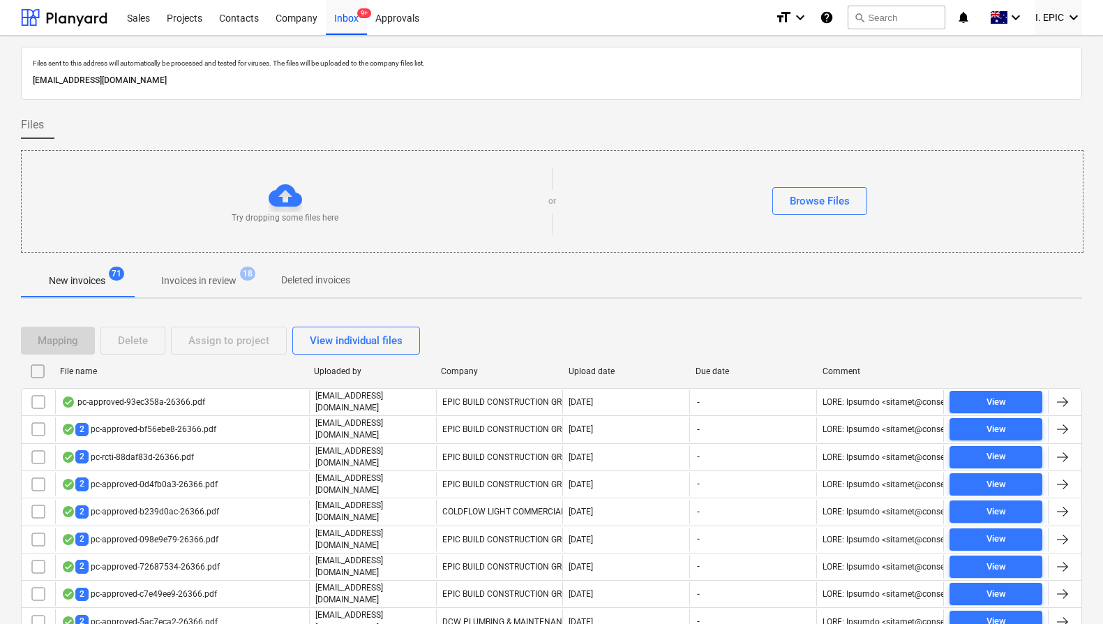
checkbox input "false"
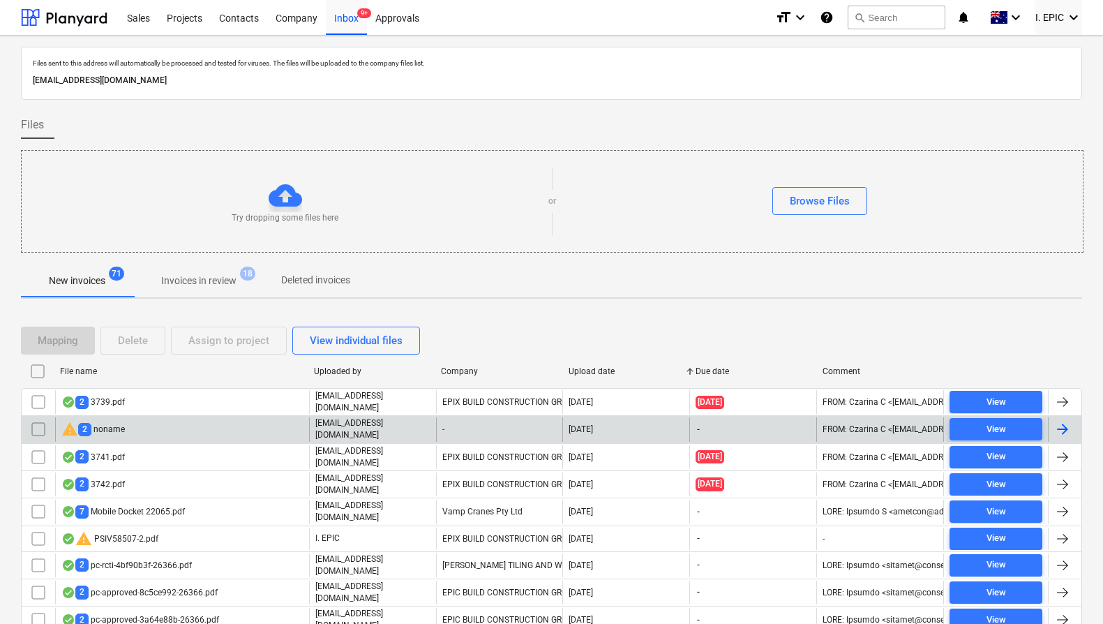
scroll to position [718, 0]
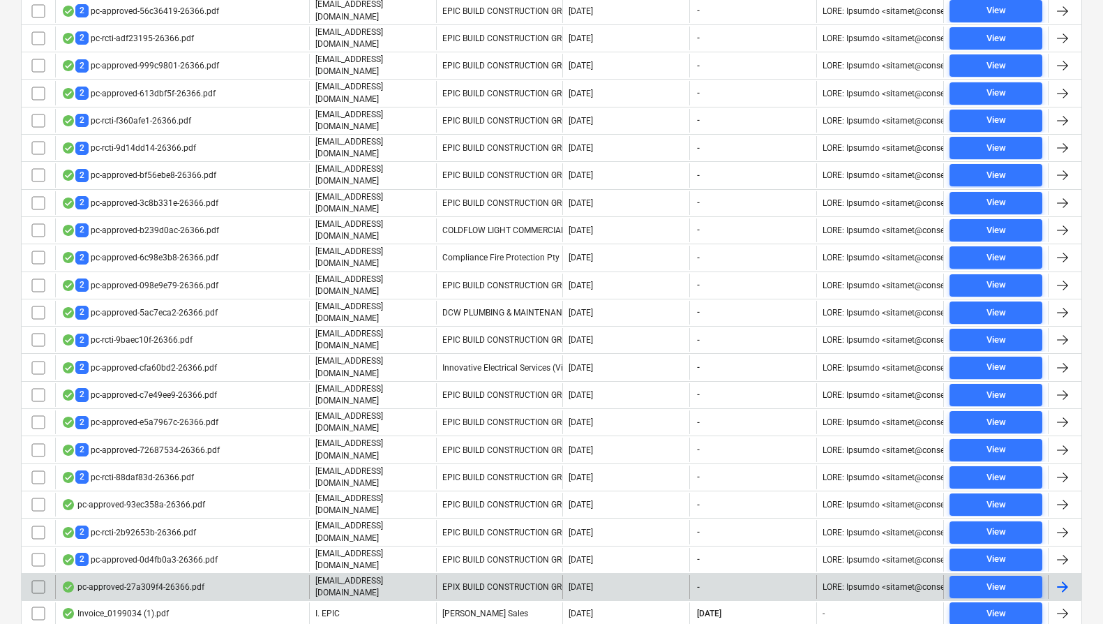
click at [40, 575] on input "checkbox" at bounding box center [38, 586] width 22 height 22
click at [542, 601] on div "Mapping Delete Assign to project View individual files File name Uploaded by Co…" at bounding box center [551, 122] width 1061 height 1063
click at [39, 575] on input "checkbox" at bounding box center [38, 586] width 22 height 22
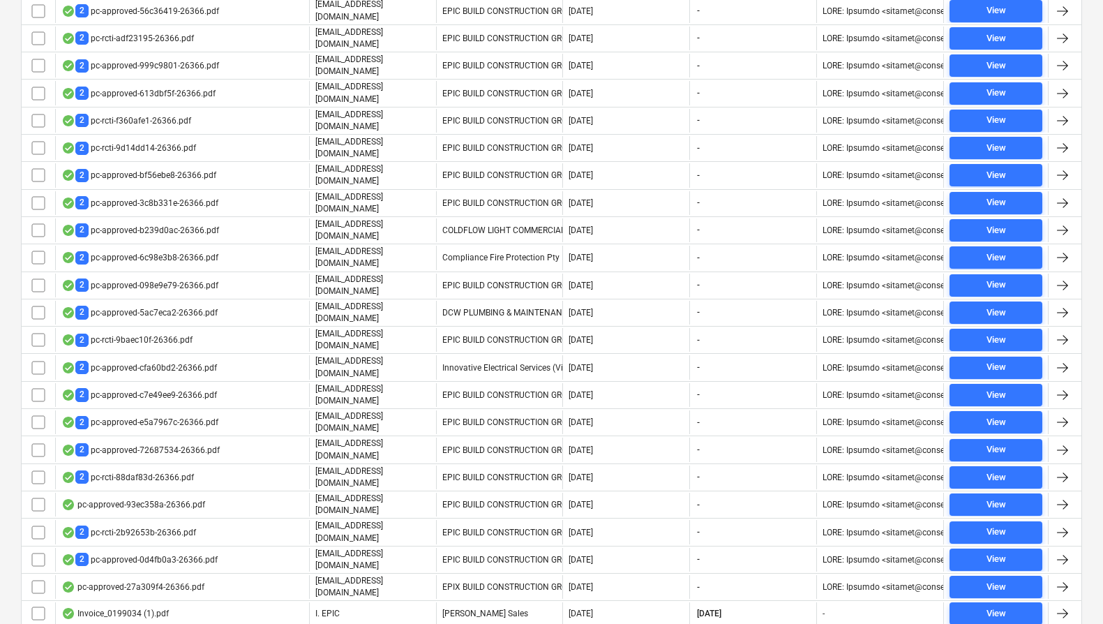
scroll to position [0, 0]
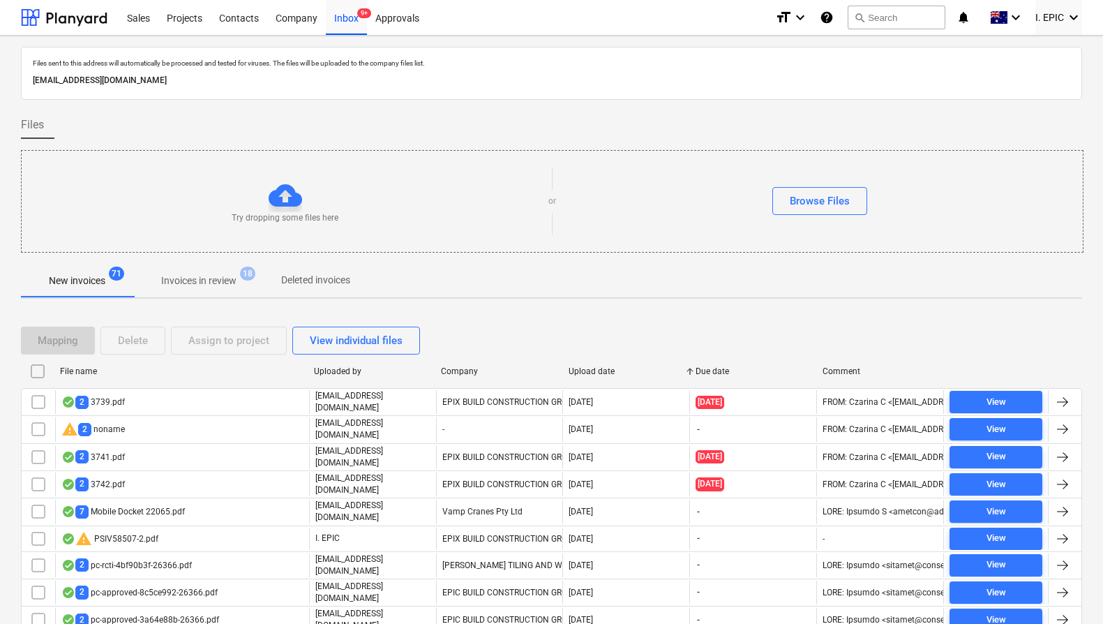
click at [537, 330] on div "Mapping Delete Assign to project View individual files" at bounding box center [551, 340] width 1061 height 28
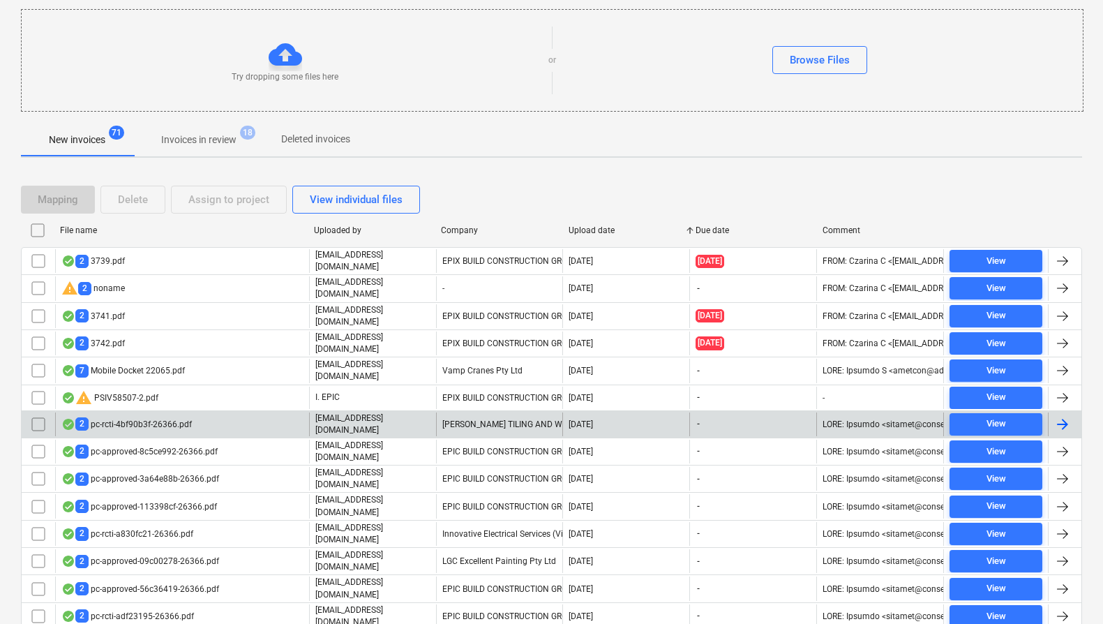
scroll to position [150, 0]
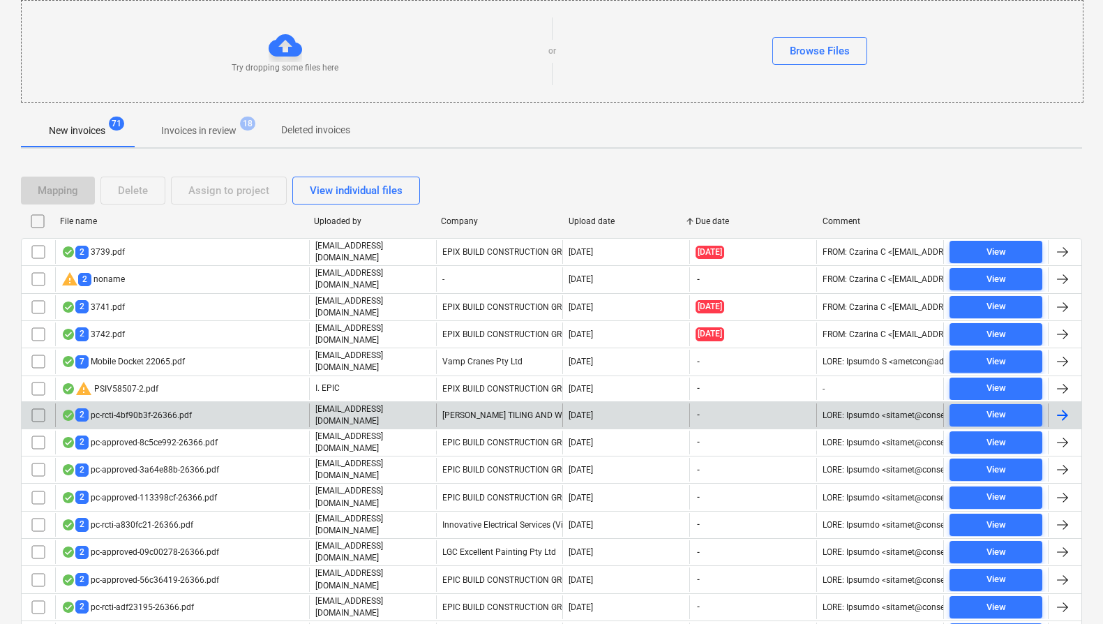
click at [485, 407] on div "[PERSON_NAME] TILING AND WATERPROOFING" at bounding box center [499, 415] width 127 height 24
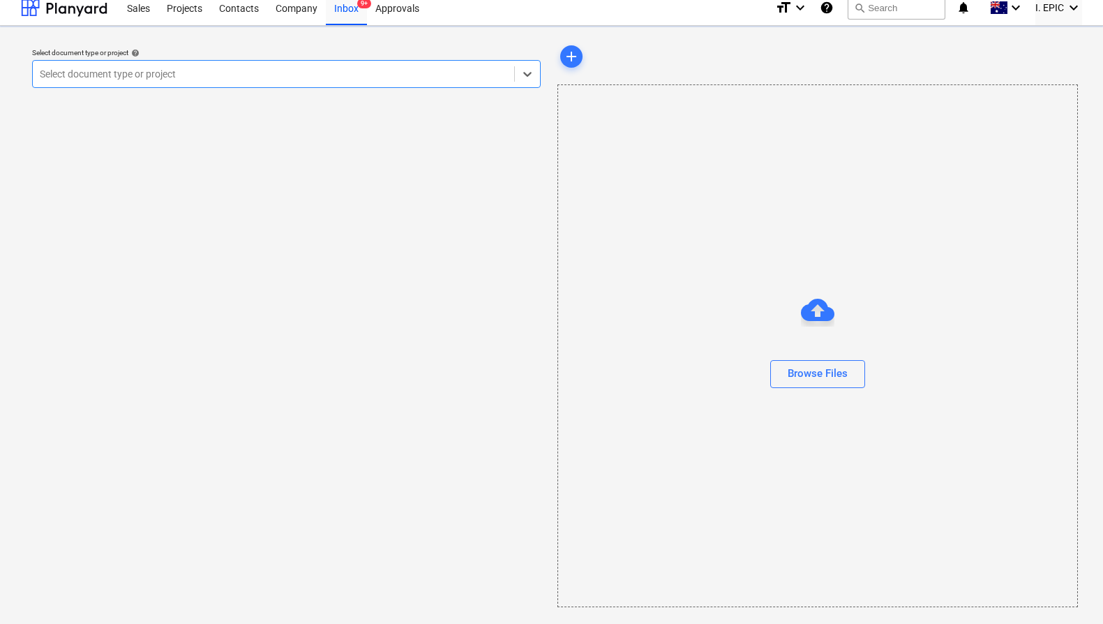
scroll to position [10, 0]
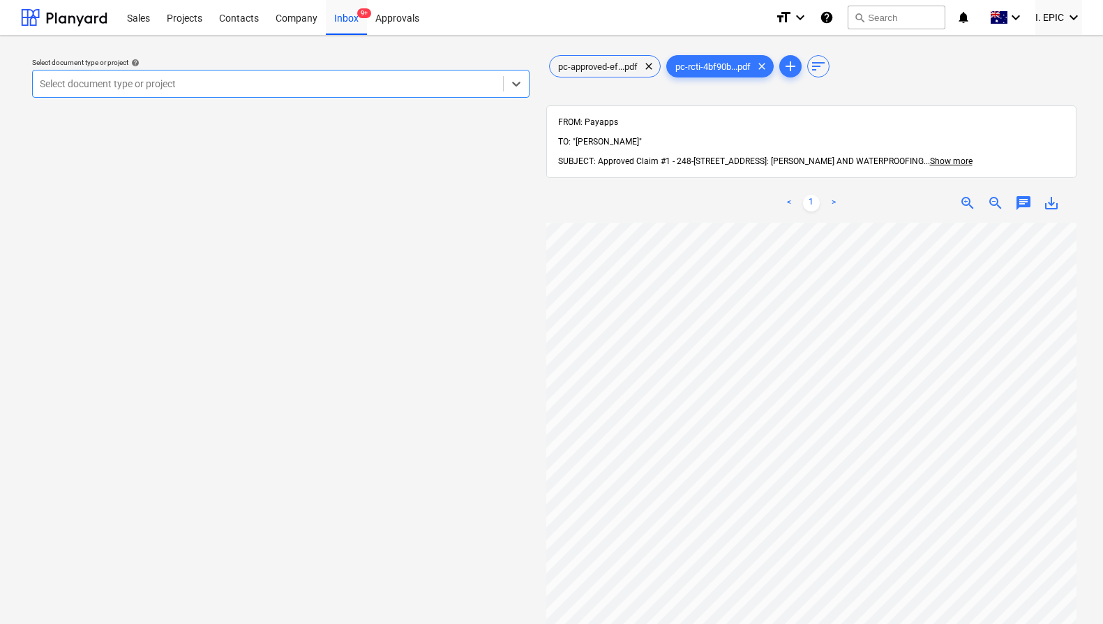
scroll to position [211, 0]
click at [613, 62] on span "pc-approved-ef...pdf" at bounding box center [598, 66] width 96 height 10
click at [202, 80] on div at bounding box center [268, 84] width 456 height 14
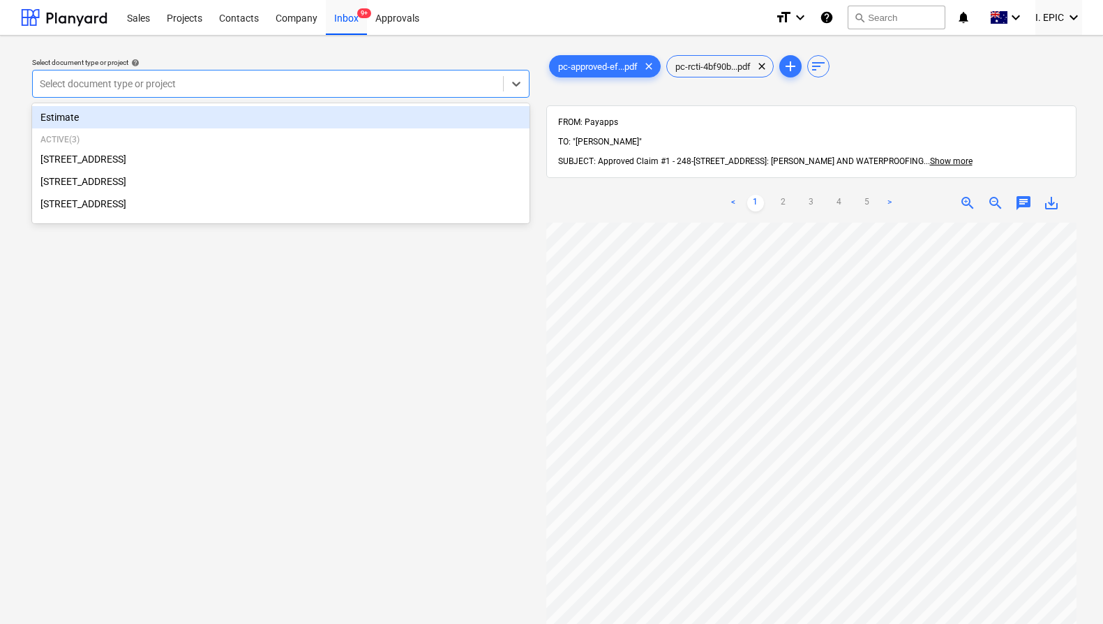
scroll to position [152, 0]
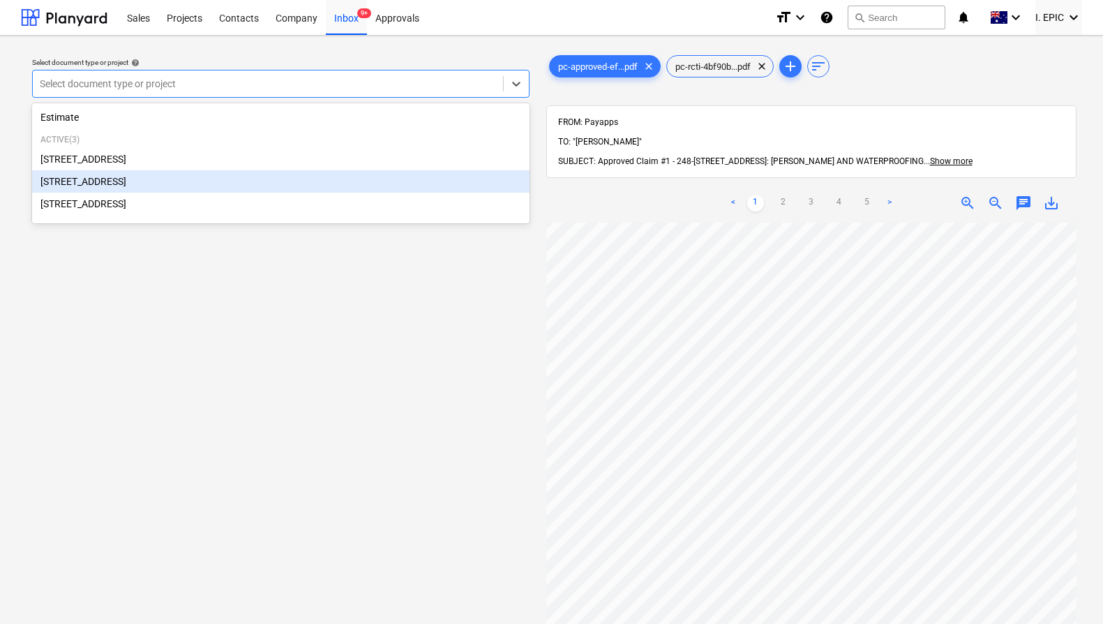
click at [194, 188] on div "[STREET_ADDRESS]" at bounding box center [280, 181] width 497 height 22
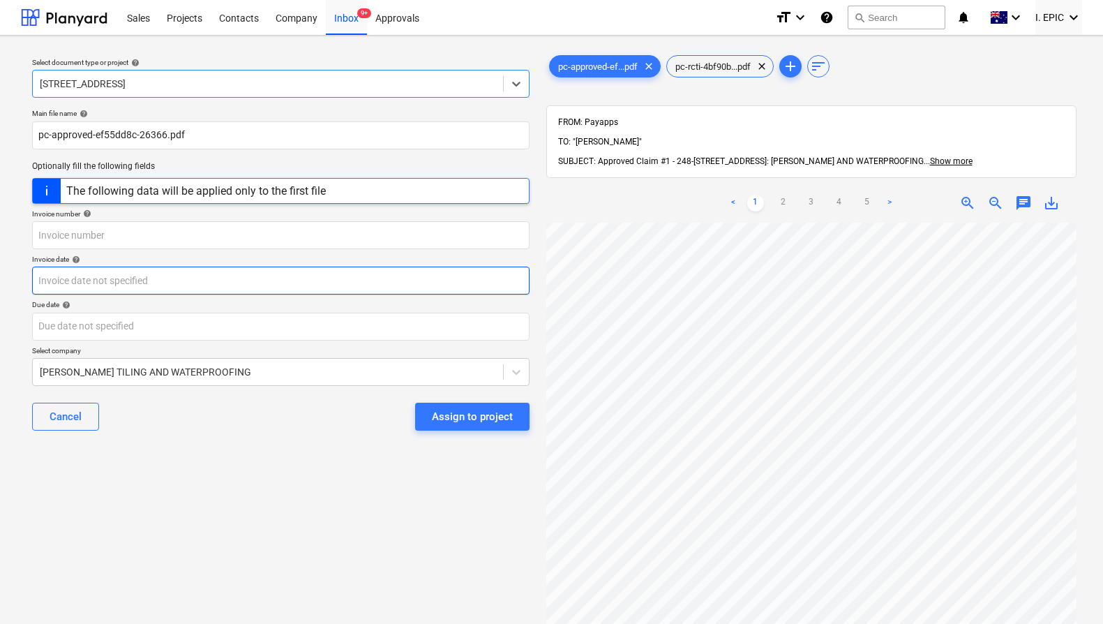
scroll to position [181, 0]
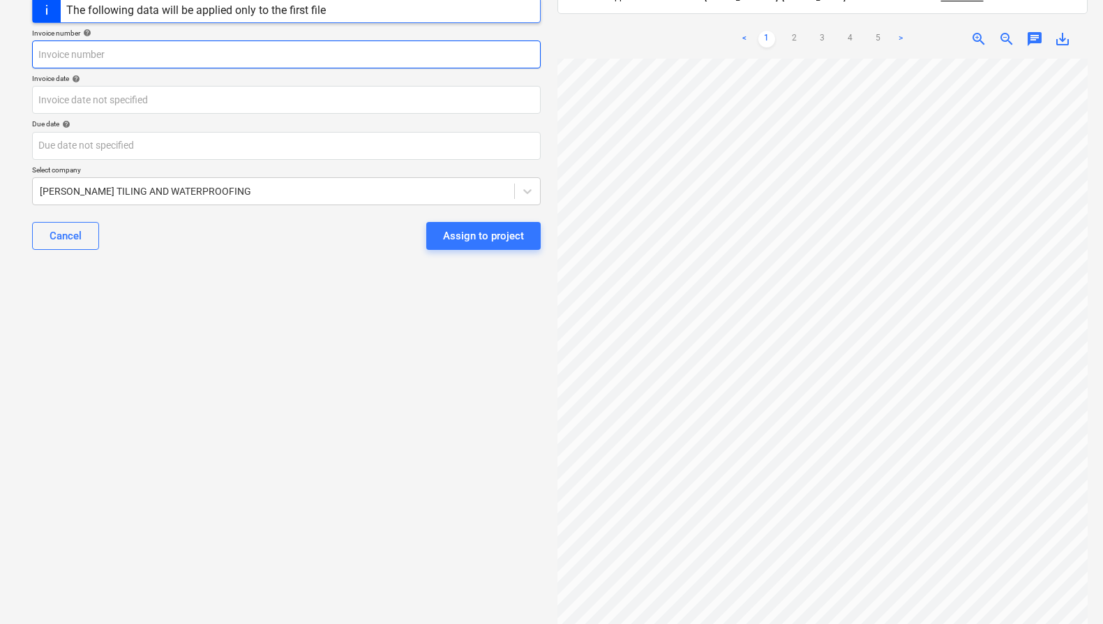
click at [283, 61] on input "text" at bounding box center [286, 54] width 508 height 28
type input "[PERSON_NAME] PC1"
click at [184, 81] on div "Invoice date help" at bounding box center [286, 78] width 508 height 9
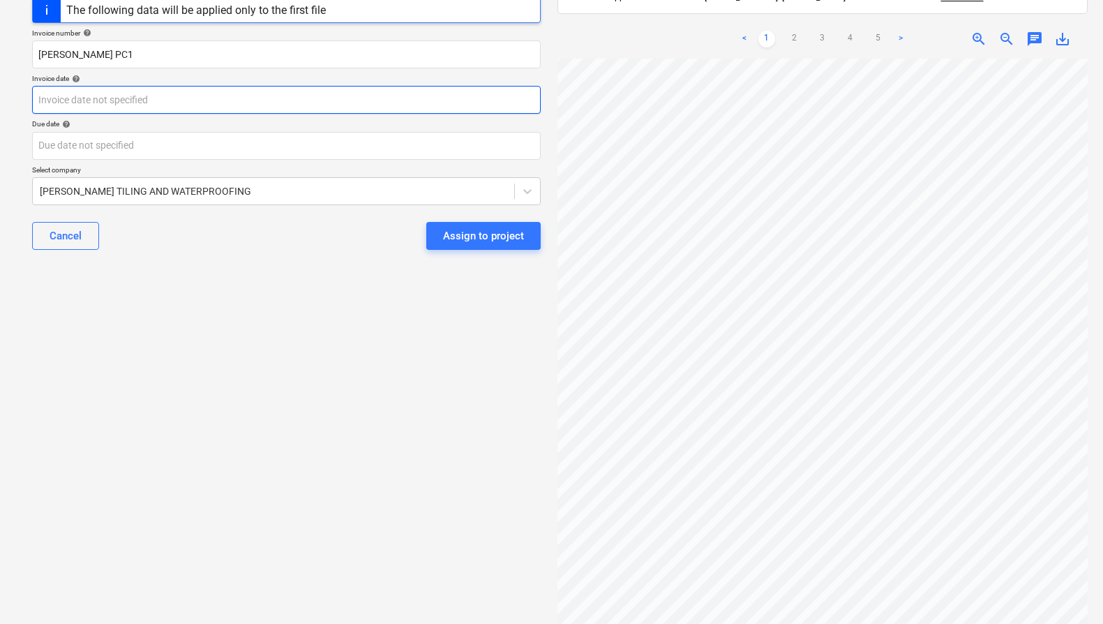
click at [187, 95] on body "Sales Projects Contacts Company Inbox 9+ Approvals format_size keyboard_arrow_d…" at bounding box center [551, 131] width 1103 height 624
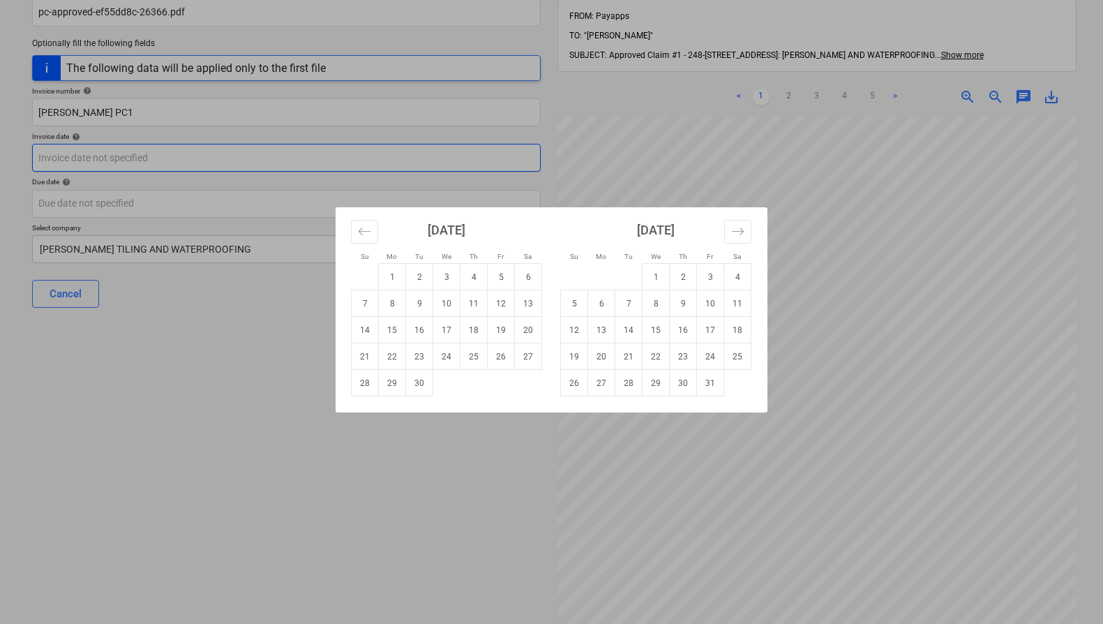
scroll to position [0, 0]
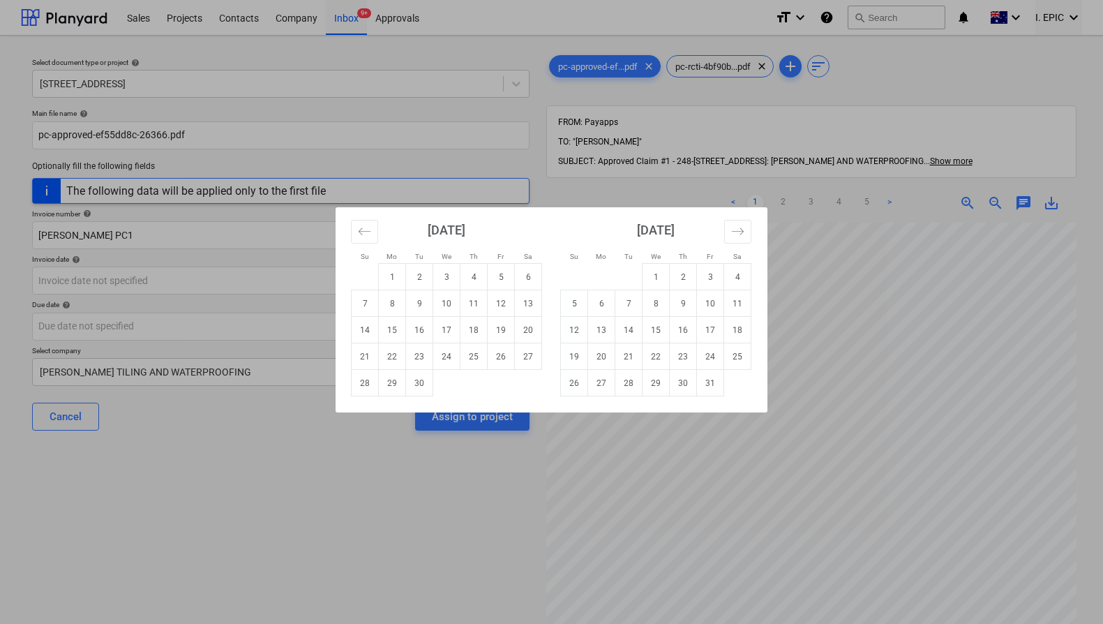
drag, startPoint x: 498, startPoint y: 276, endPoint x: 466, endPoint y: 302, distance: 41.2
click at [498, 276] on td "5" at bounding box center [501, 277] width 27 height 27
type input "[DATE]"
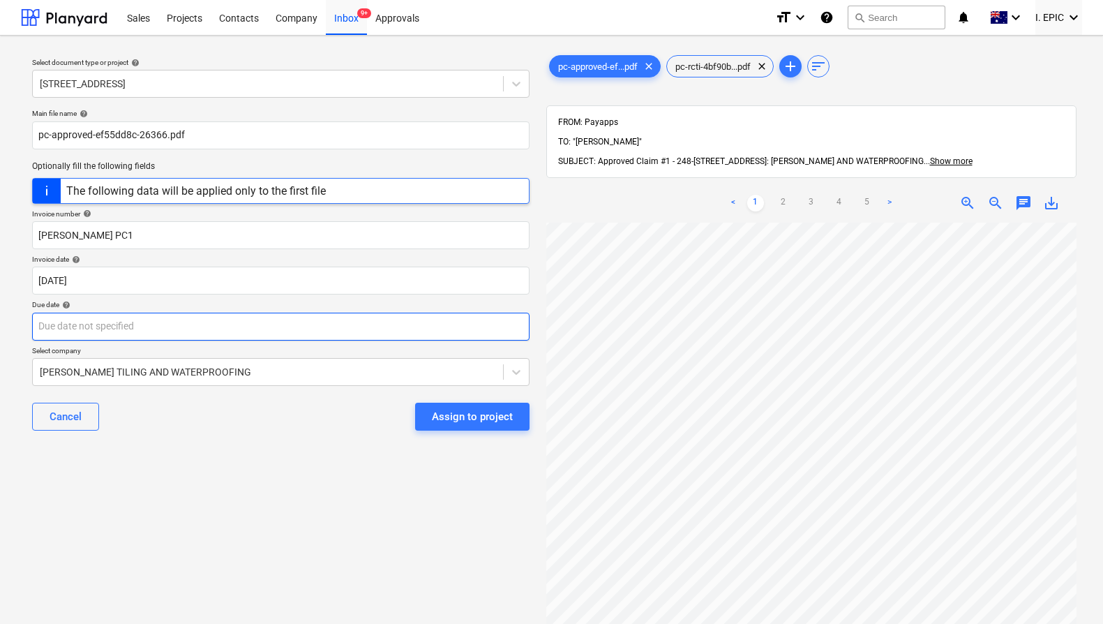
click at [209, 329] on body "Sales Projects Contacts Company Inbox 9+ Approvals format_size keyboard_arrow_d…" at bounding box center [551, 312] width 1103 height 624
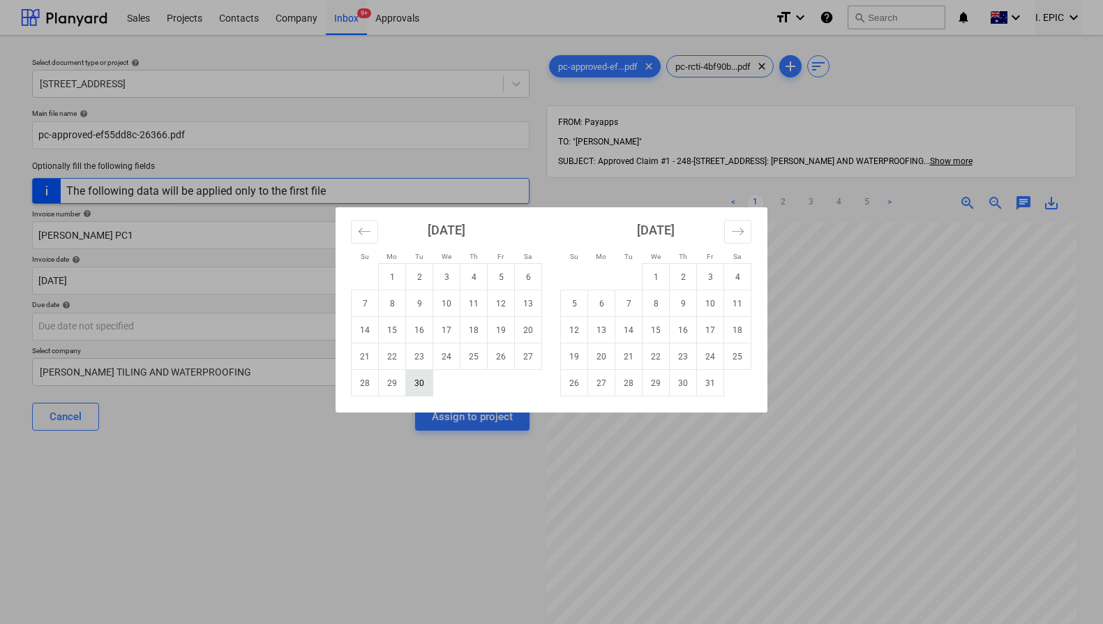
click at [417, 380] on td "30" at bounding box center [419, 383] width 27 height 27
type input "[DATE]"
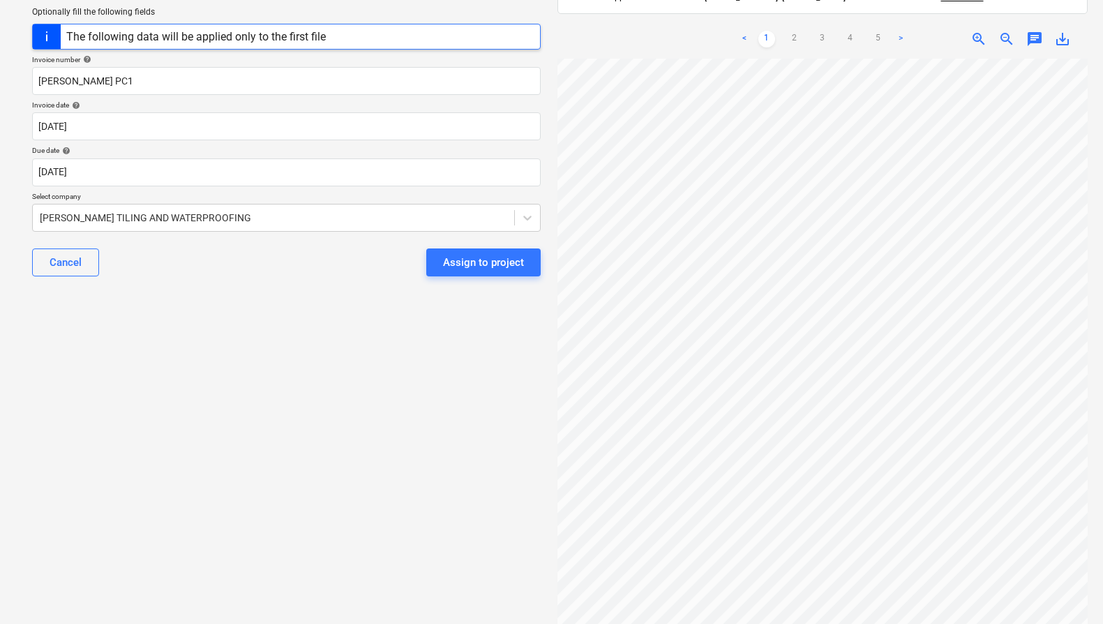
scroll to position [181, 0]
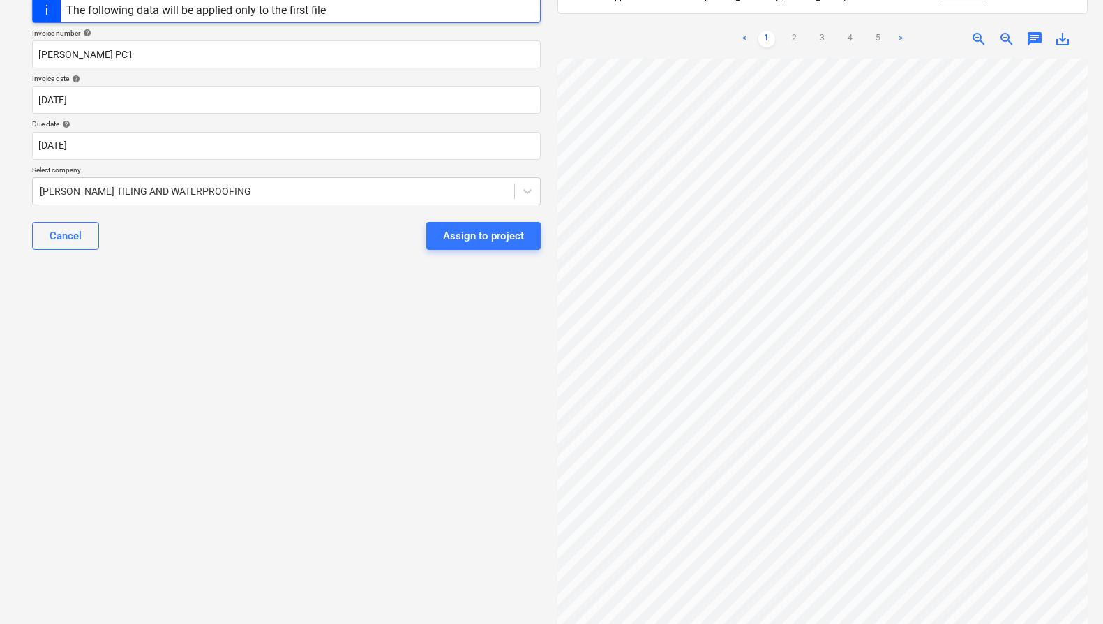
click at [453, 239] on div "Assign to project" at bounding box center [483, 236] width 81 height 18
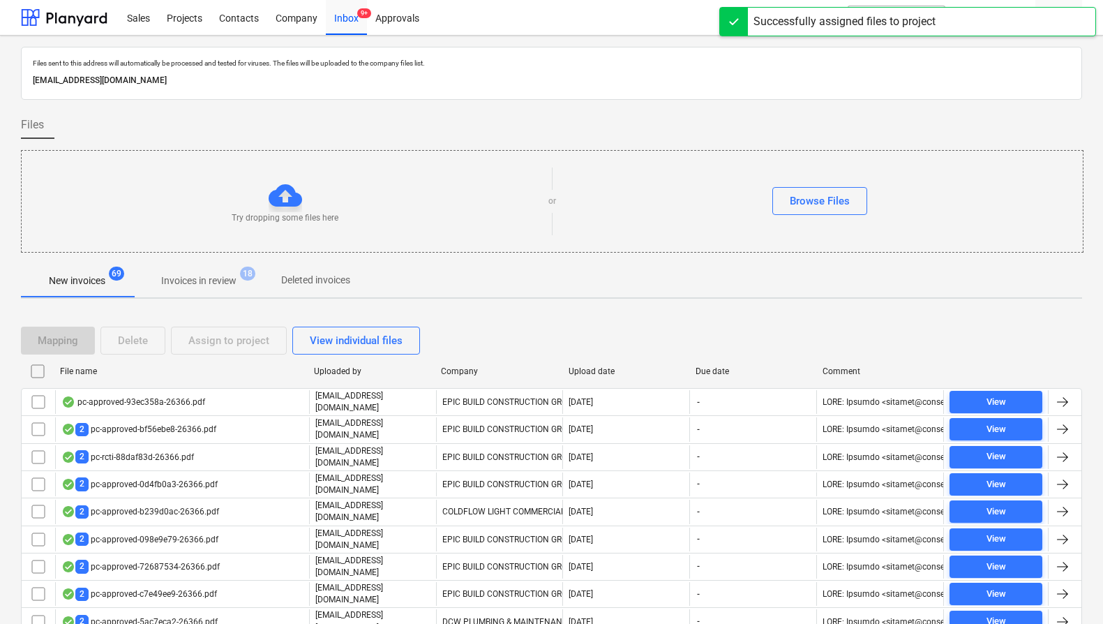
click at [154, 429] on div "2 pc-approved-bf56ebe8-26366.pdf" at bounding box center [138, 429] width 155 height 13
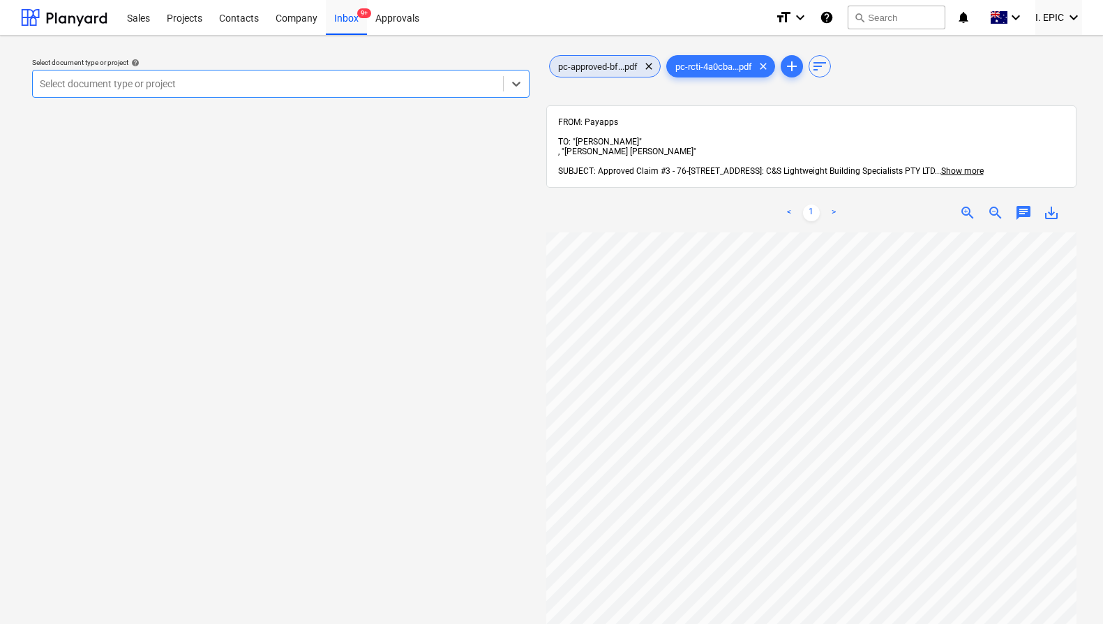
click at [607, 68] on span "pc-approved-bf...pdf" at bounding box center [598, 66] width 96 height 10
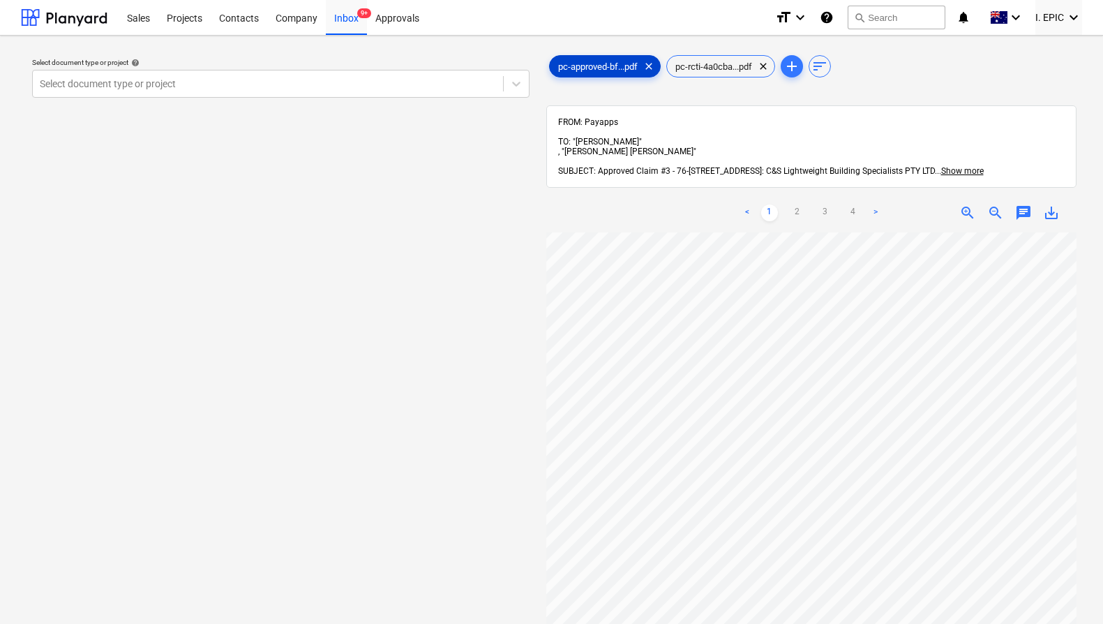
scroll to position [152, 0]
click at [455, 90] on div at bounding box center [268, 84] width 456 height 14
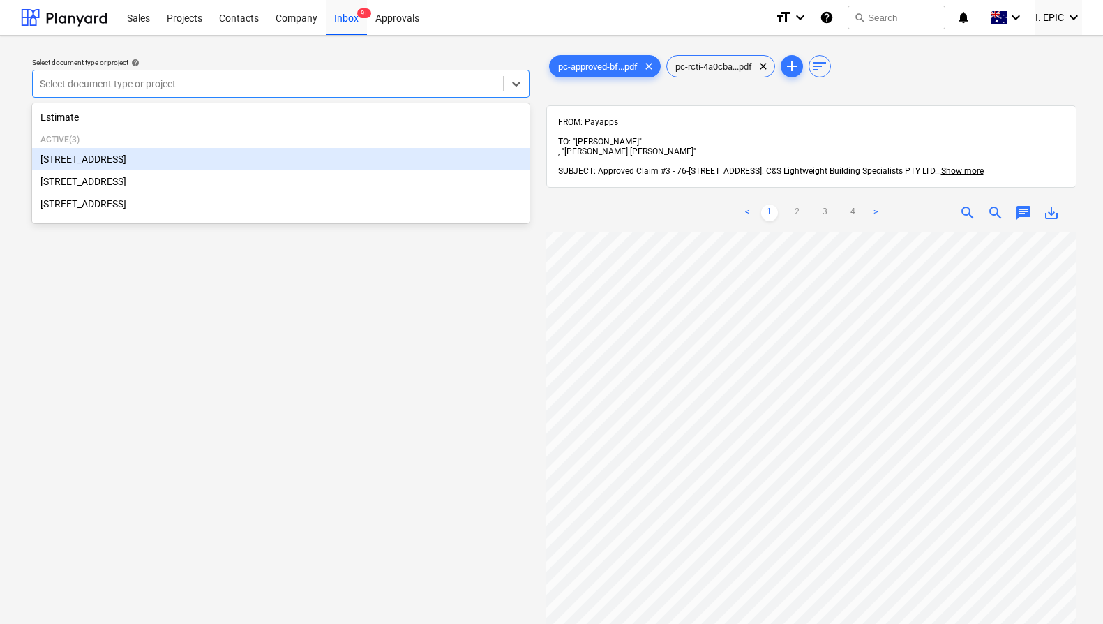
click at [273, 158] on div "[STREET_ADDRESS]" at bounding box center [280, 159] width 497 height 22
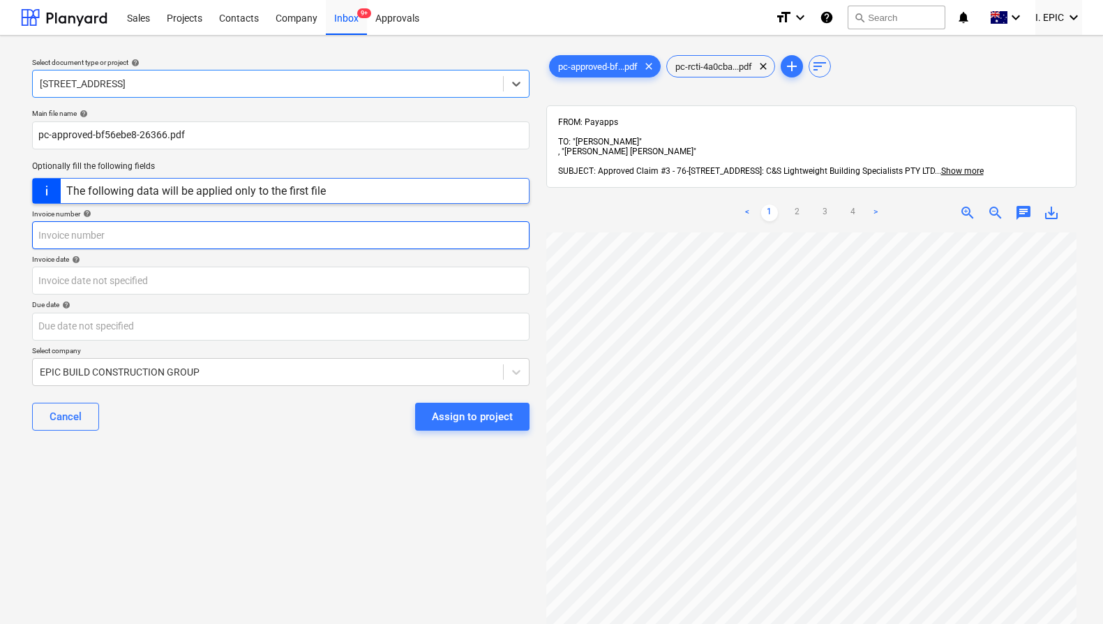
click at [193, 236] on input "text" at bounding box center [280, 235] width 497 height 28
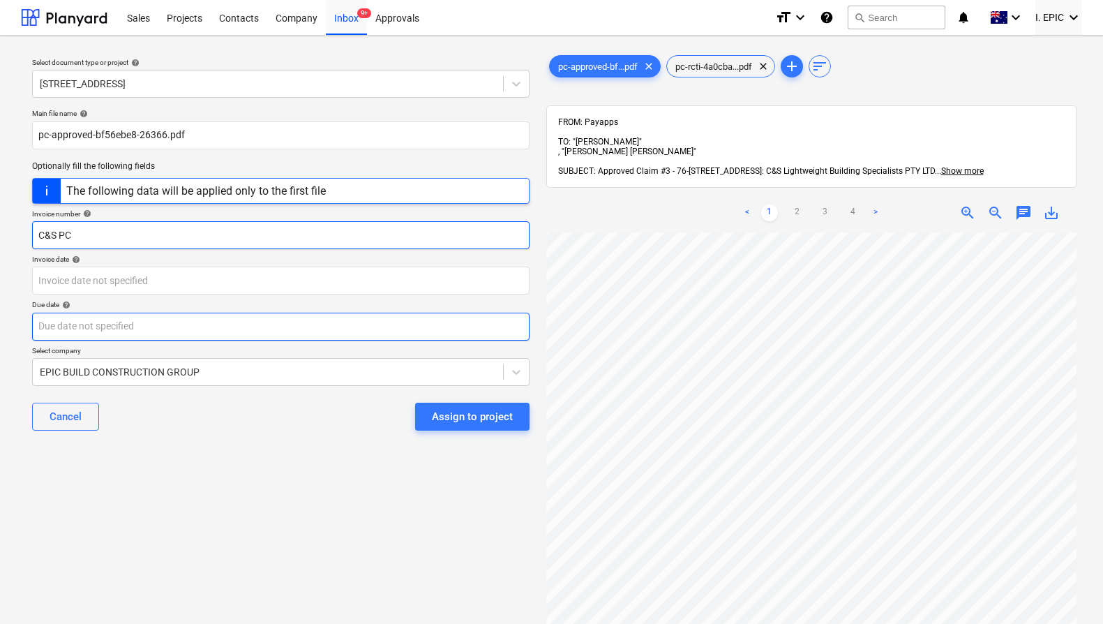
scroll to position [152, 459]
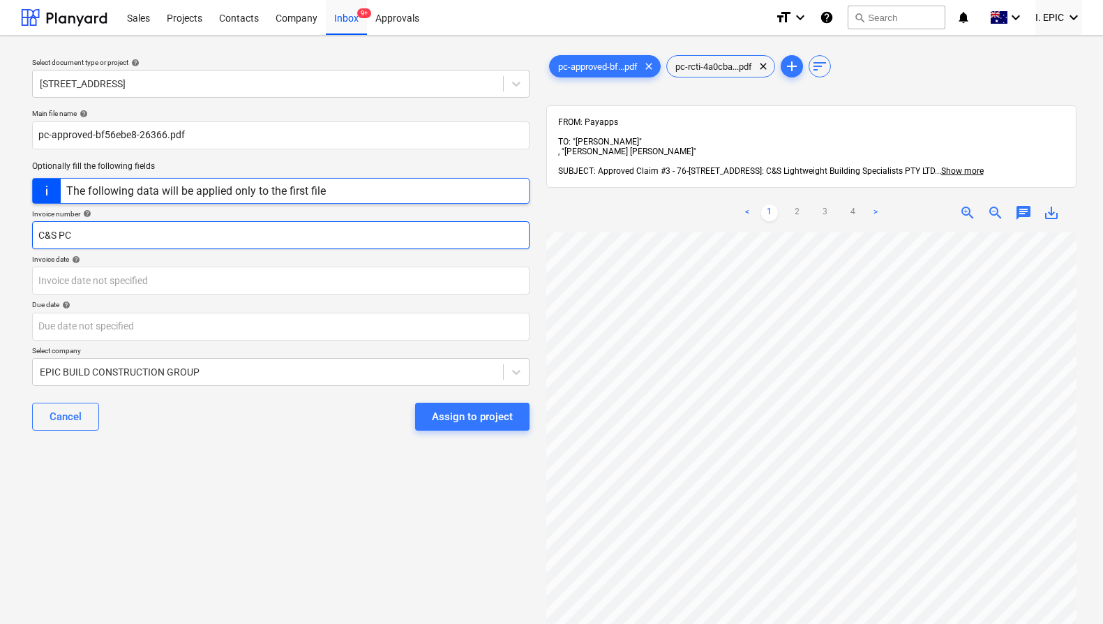
click at [128, 229] on input "C&S PC" at bounding box center [280, 235] width 497 height 28
type input "C&S PC3"
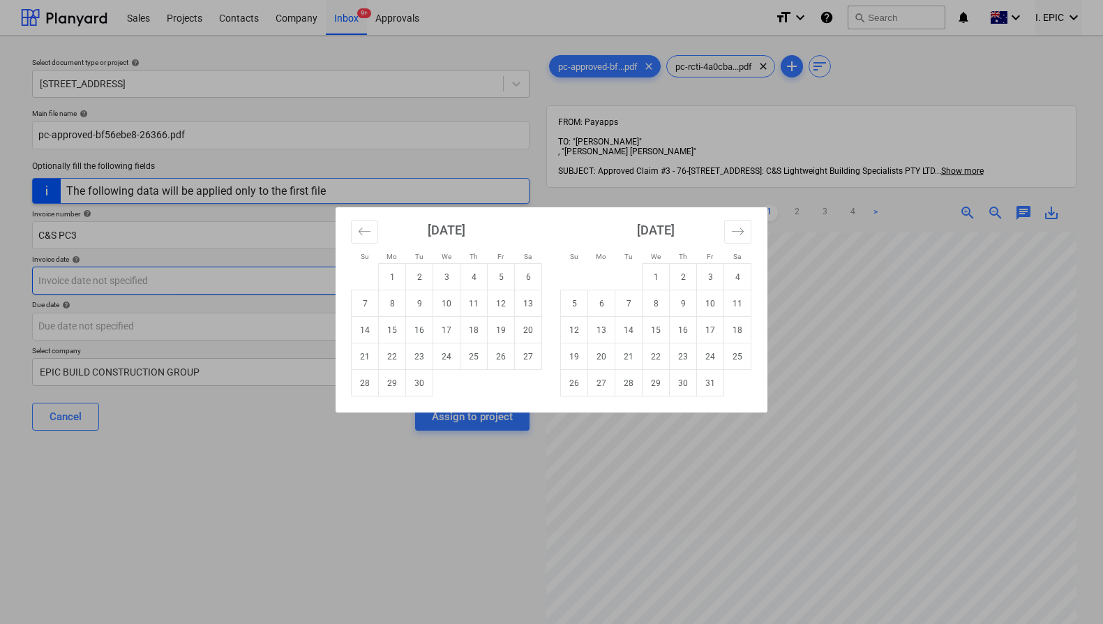
click at [127, 280] on body "Sales Projects Contacts Company Inbox 9+ Approvals format_size keyboard_arrow_d…" at bounding box center [551, 312] width 1103 height 624
click at [501, 275] on td "5" at bounding box center [501, 277] width 27 height 27
type input "[DATE]"
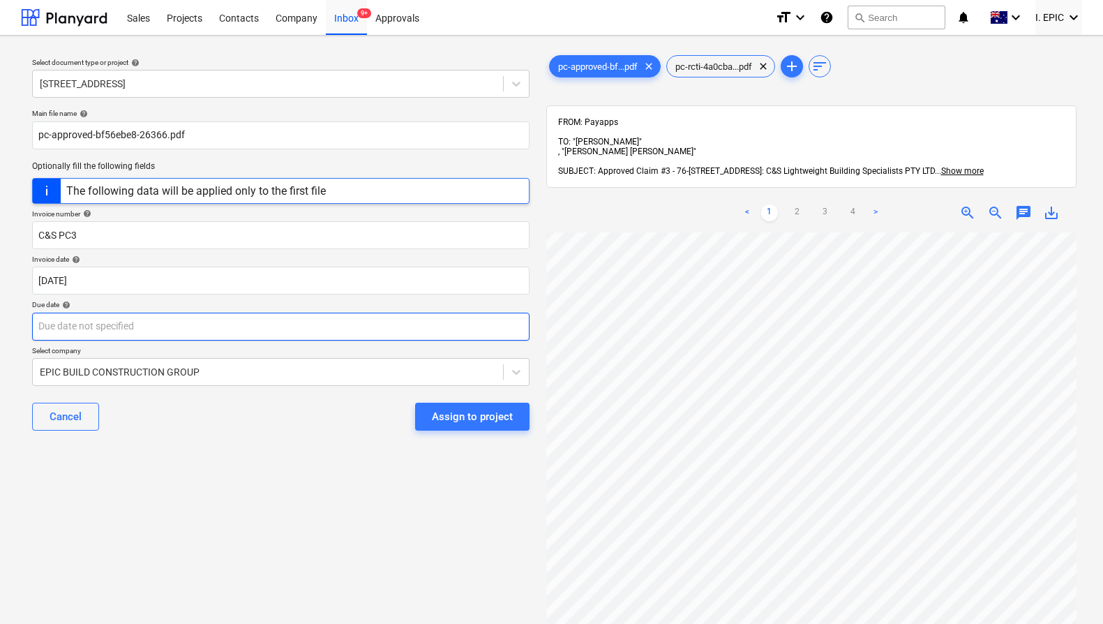
click at [256, 326] on body "Sales Projects Contacts Company Inbox 9+ Approvals format_size keyboard_arrow_d…" at bounding box center [551, 312] width 1103 height 624
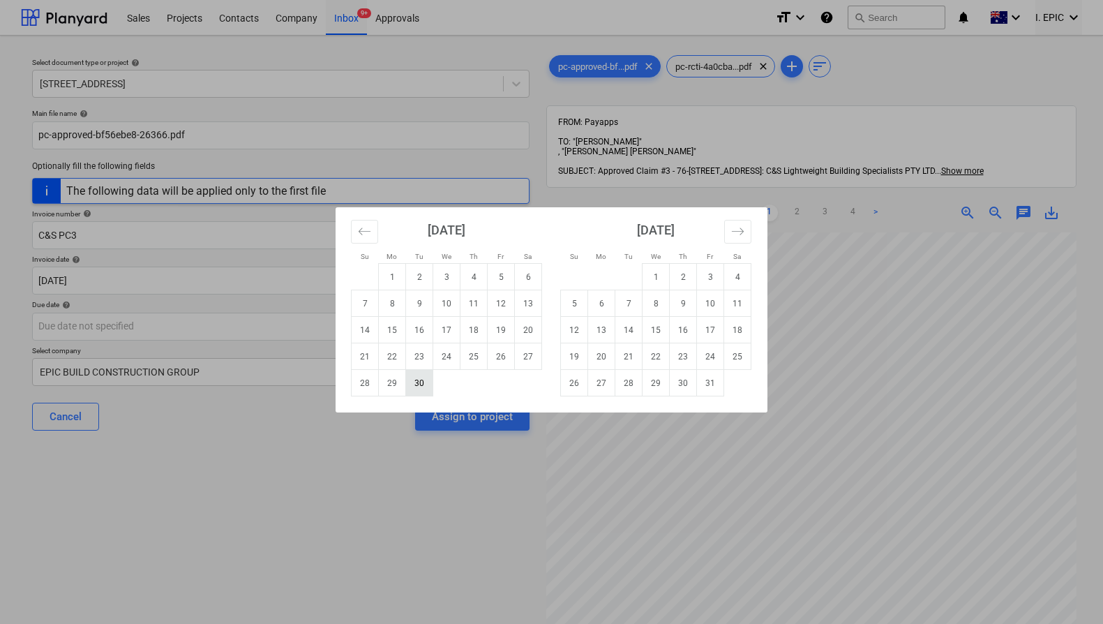
click at [415, 388] on td "30" at bounding box center [419, 383] width 27 height 27
type input "[DATE]"
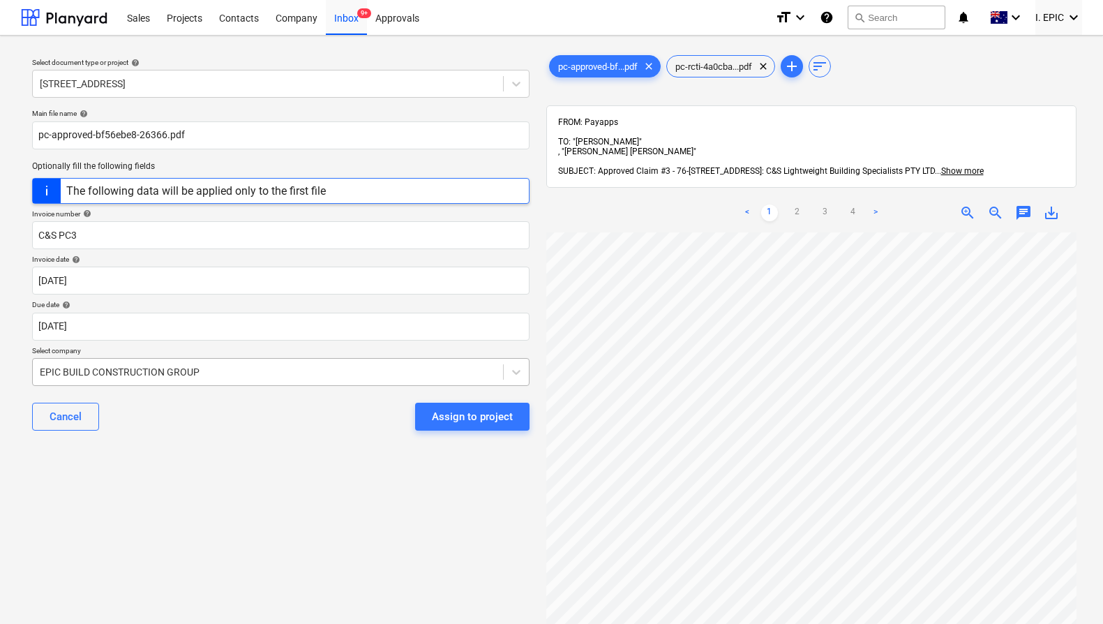
click at [266, 377] on div at bounding box center [268, 372] width 456 height 14
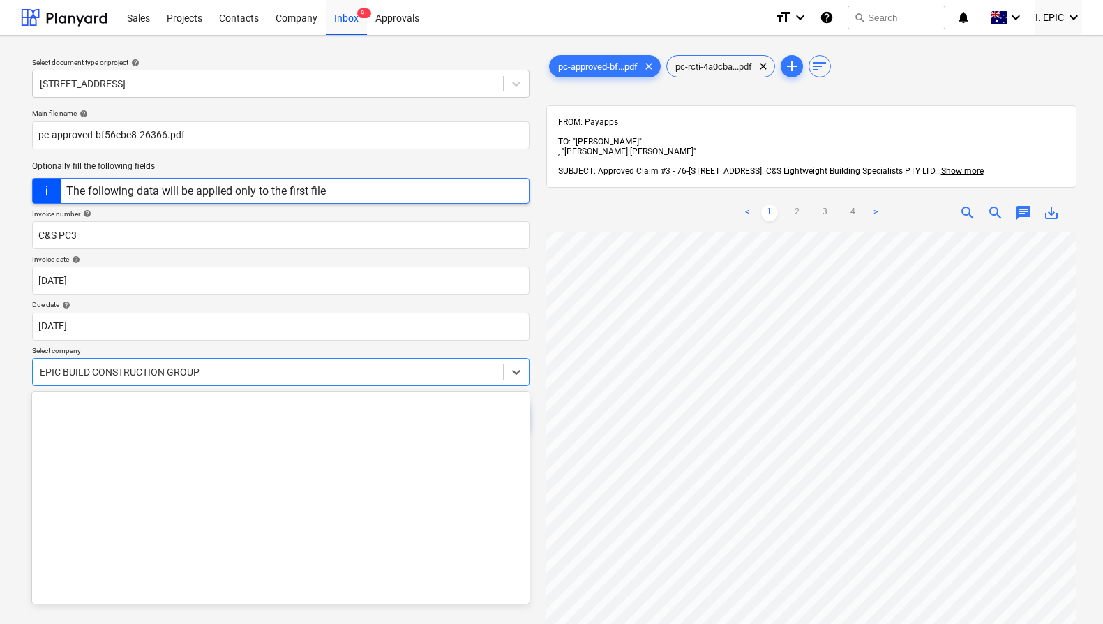
scroll to position [8422, 0]
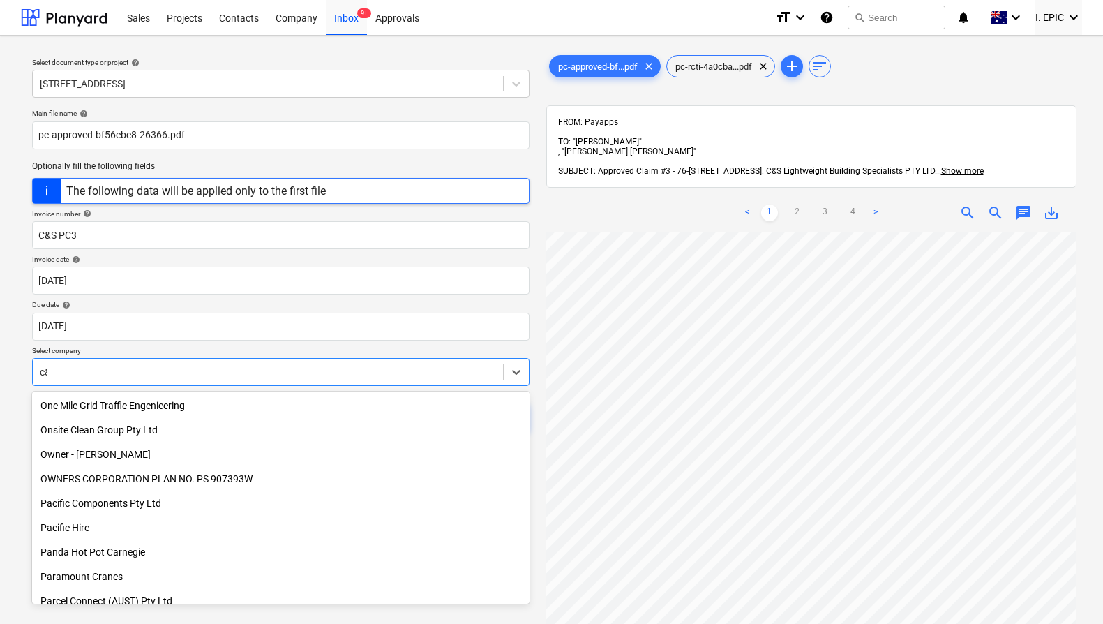
type input "c&s"
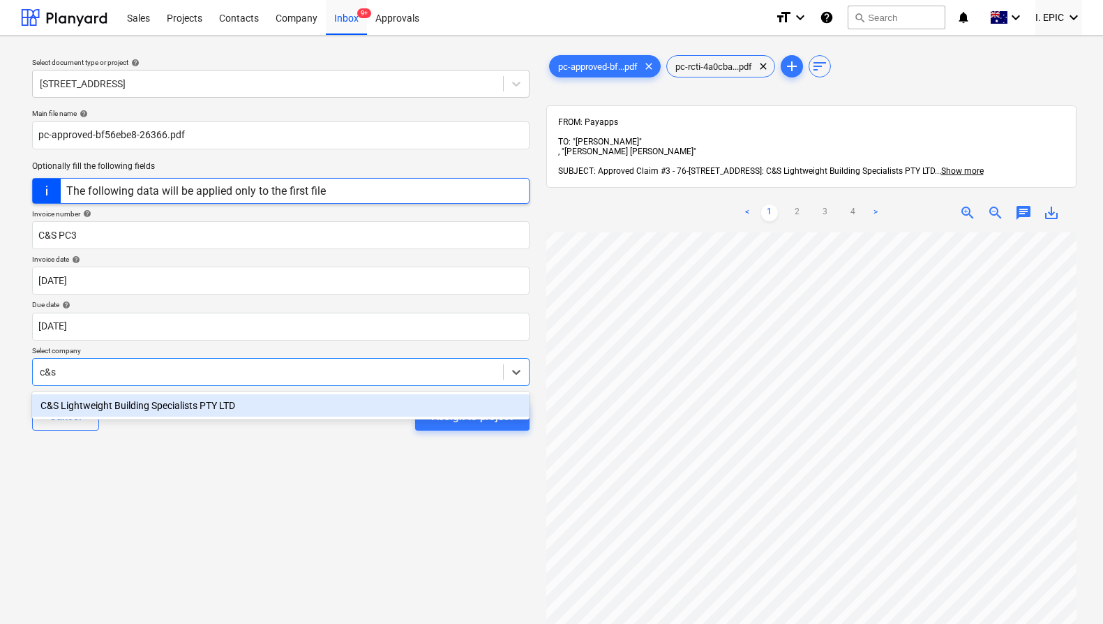
click at [318, 409] on div "C&S Lightweight Building Specialists PTY LTD" at bounding box center [280, 405] width 497 height 22
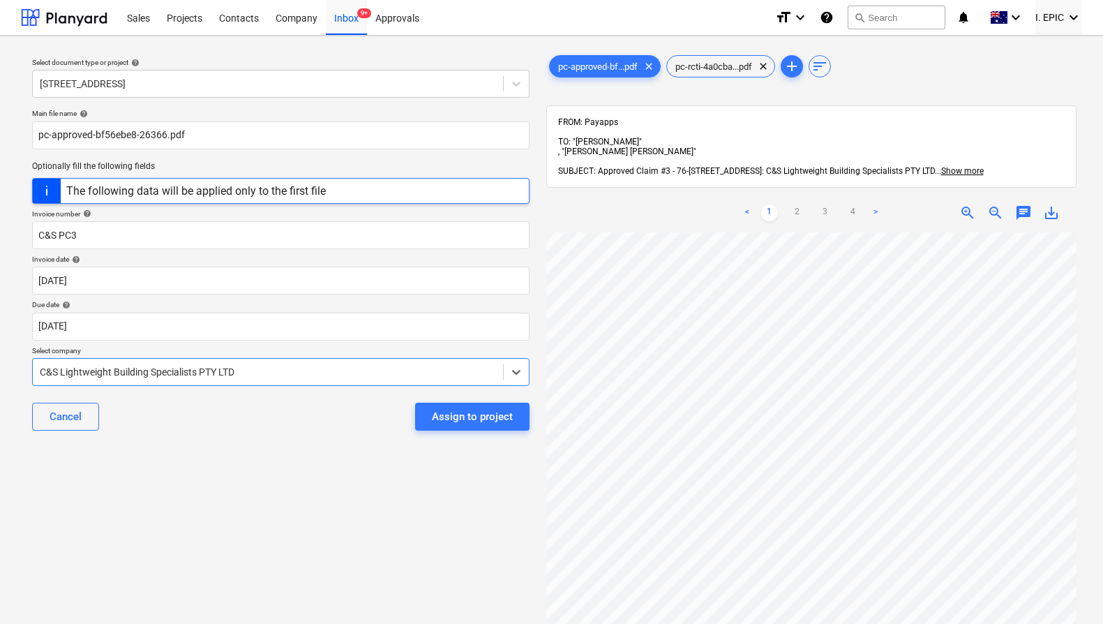
scroll to position [152, 25]
click at [471, 416] on div "Assign to project" at bounding box center [472, 416] width 81 height 18
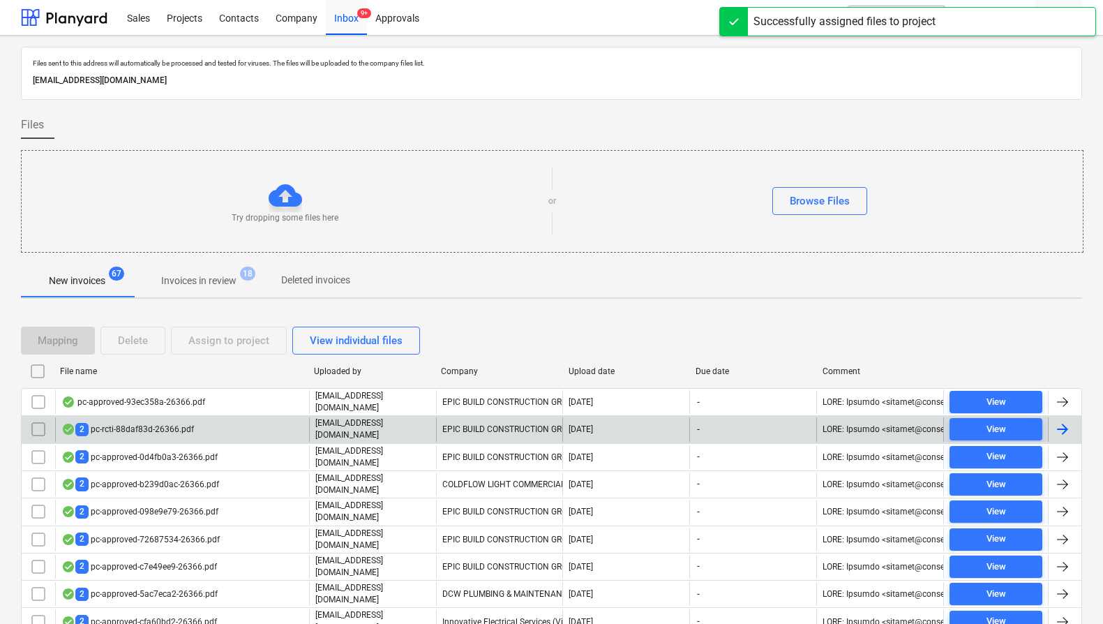
click at [304, 427] on div "2 pc-rcti-88daf83d-26366.pdf" at bounding box center [182, 429] width 254 height 24
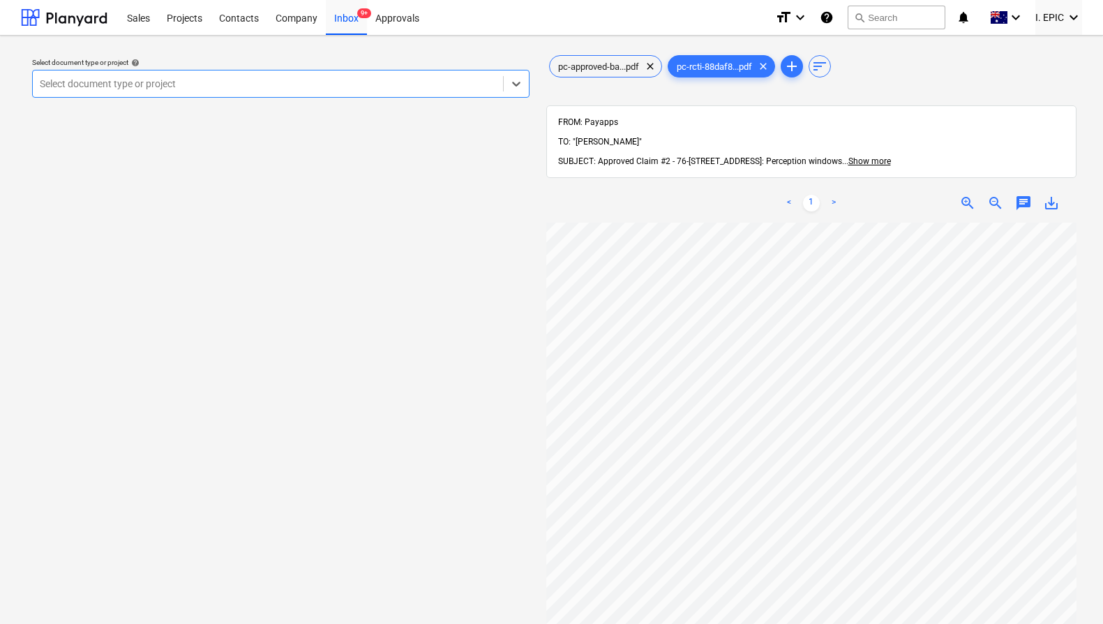
scroll to position [105, 0]
click at [606, 61] on span "pc-approved-ba...pdf" at bounding box center [599, 66] width 98 height 10
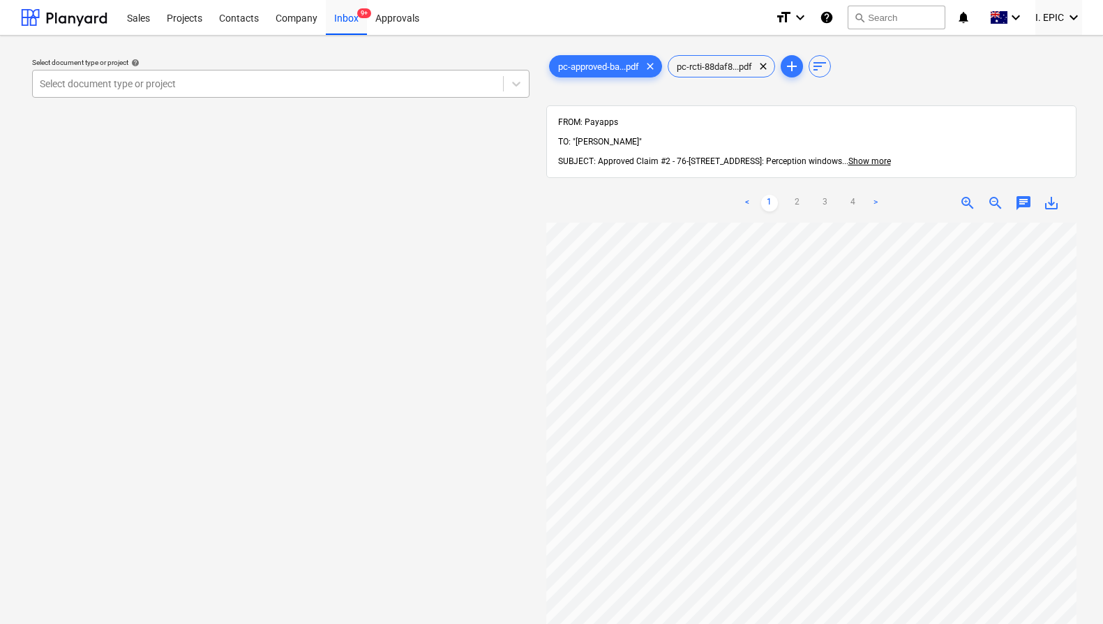
click at [267, 85] on div at bounding box center [268, 84] width 456 height 14
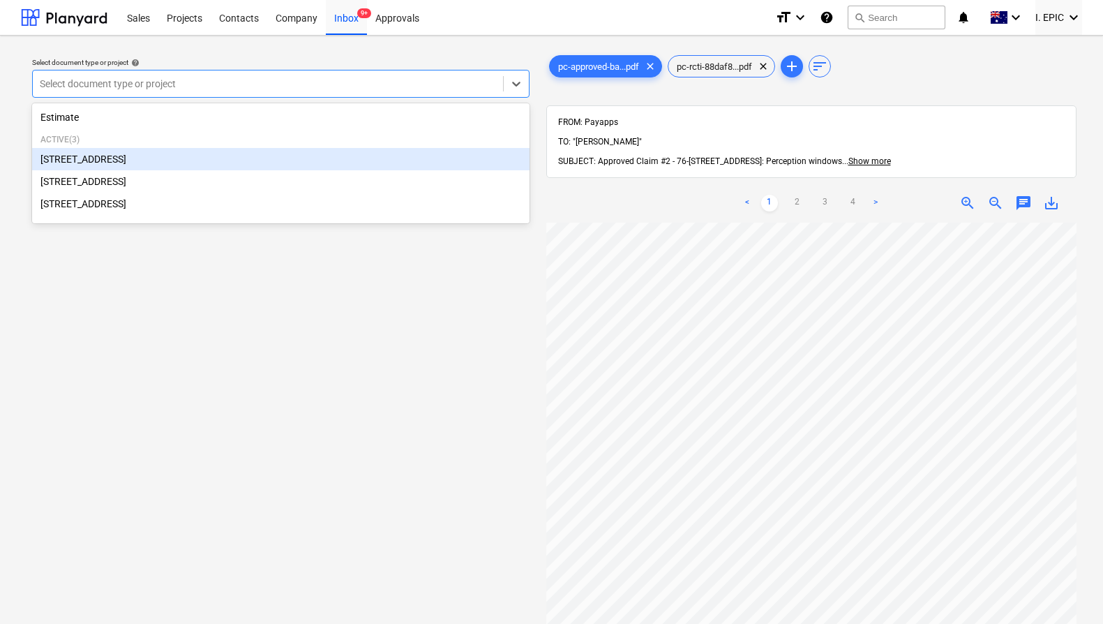
click at [174, 160] on div "[STREET_ADDRESS]" at bounding box center [280, 159] width 497 height 22
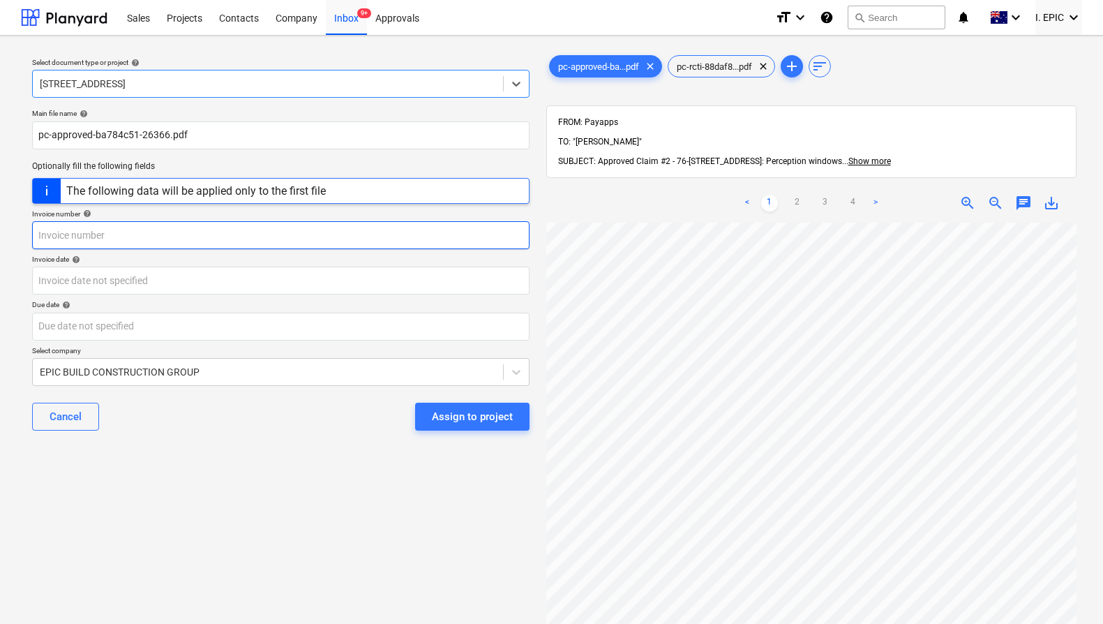
click at [184, 233] on input "text" at bounding box center [280, 235] width 497 height 28
type input "perception"
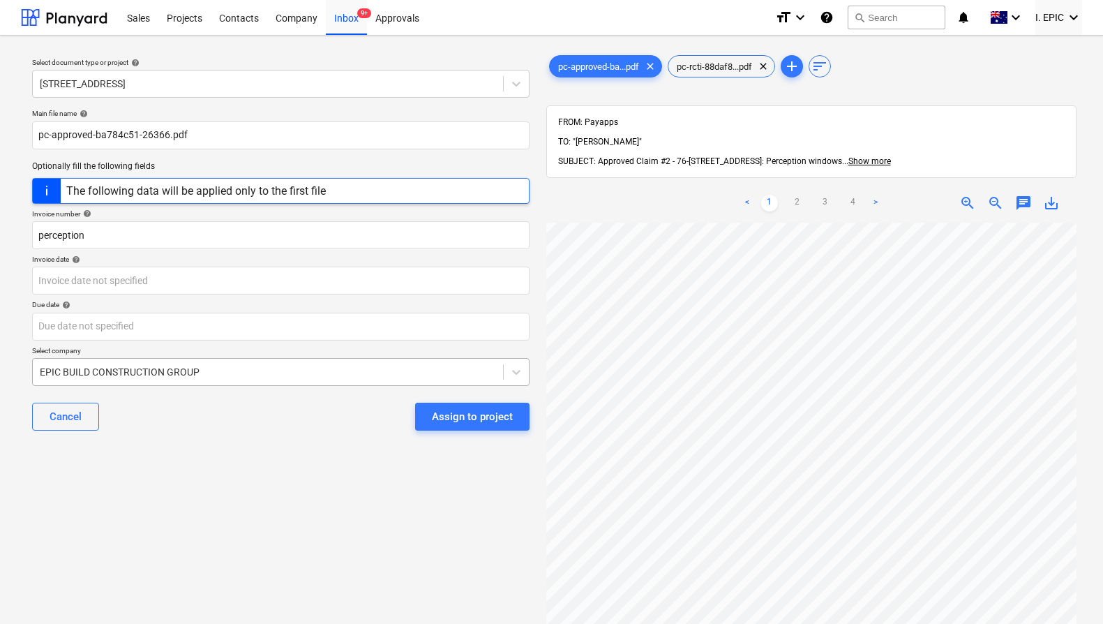
click at [275, 368] on div at bounding box center [268, 372] width 456 height 14
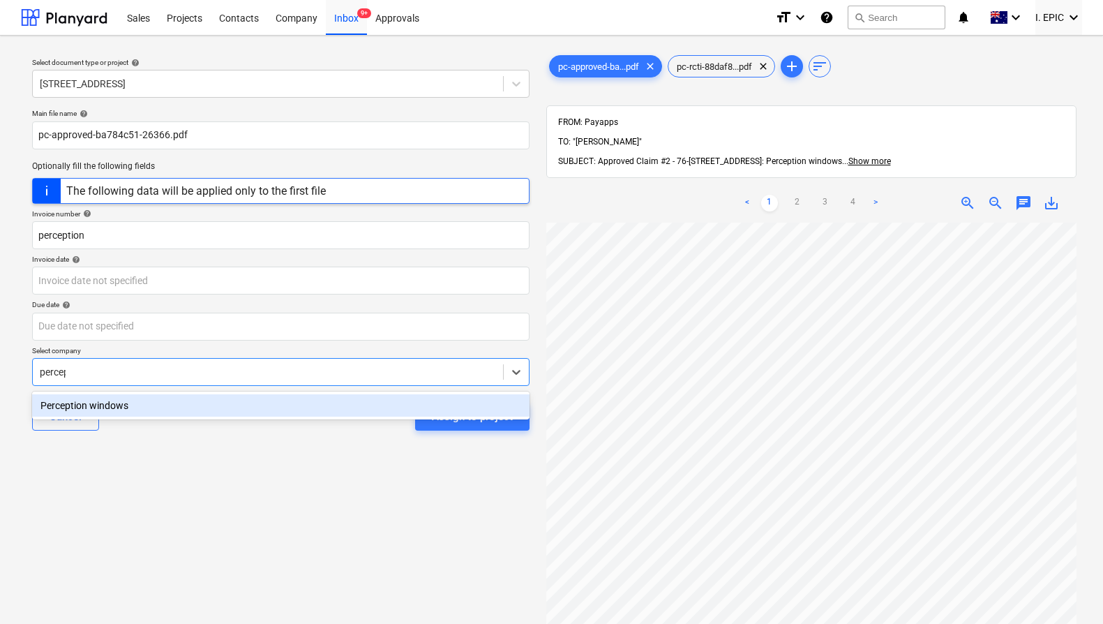
type input "percept"
click at [272, 414] on div "Perception windows" at bounding box center [280, 405] width 497 height 22
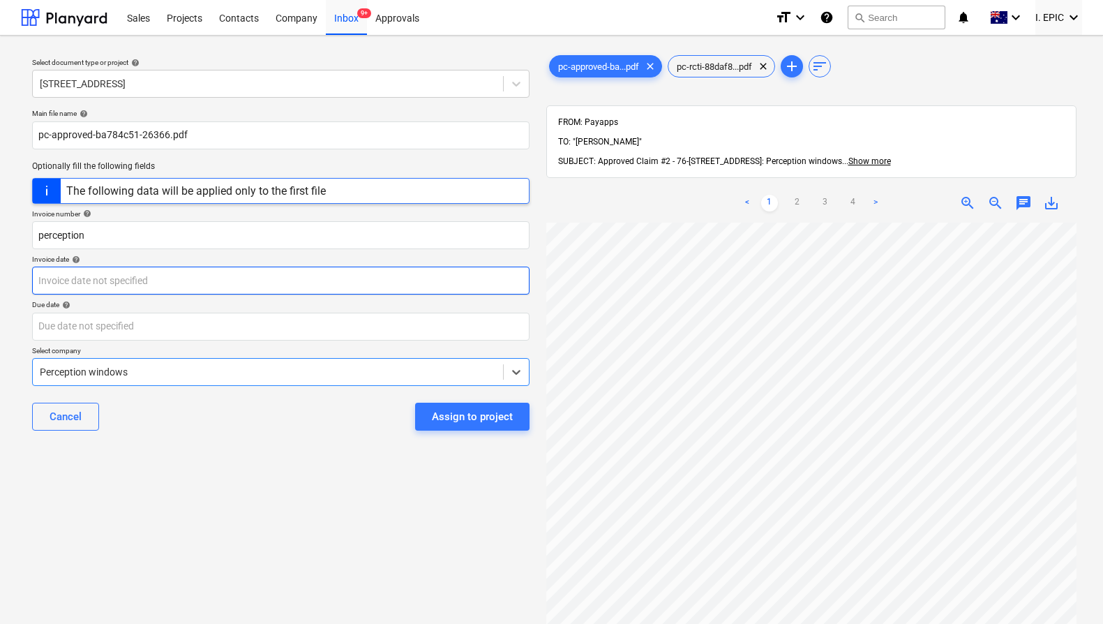
click at [200, 279] on body "Sales Projects Contacts Company Inbox 9+ Approvals format_size keyboard_arrow_d…" at bounding box center [551, 312] width 1103 height 624
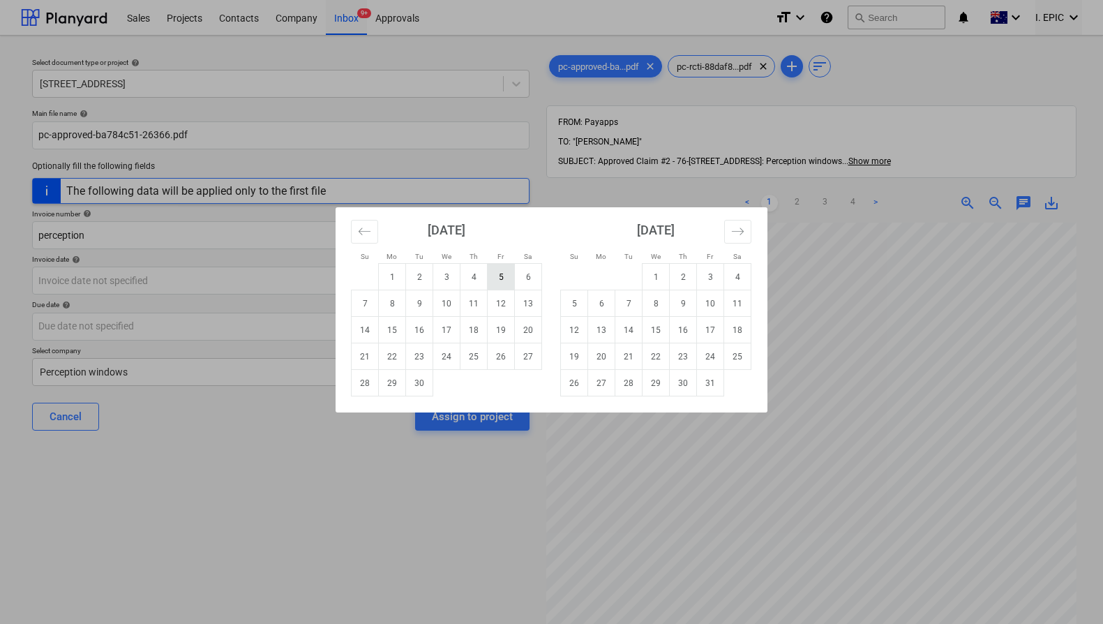
click at [504, 268] on td "5" at bounding box center [501, 277] width 27 height 27
type input "[DATE]"
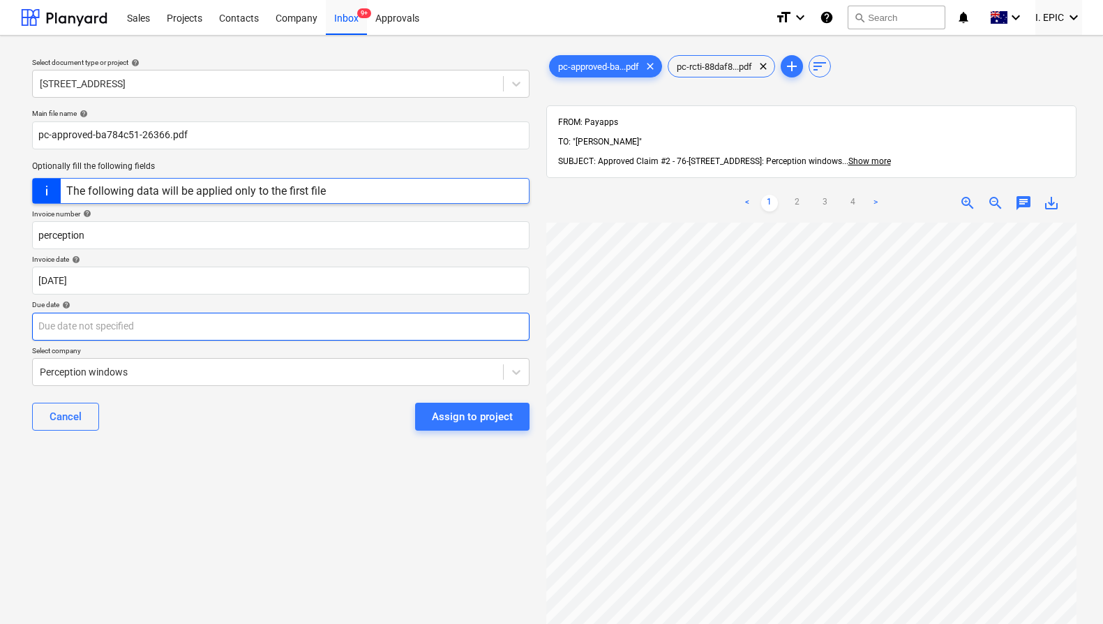
click at [275, 319] on body "Sales Projects Contacts Company Inbox 9+ Approvals format_size keyboard_arrow_d…" at bounding box center [551, 312] width 1103 height 624
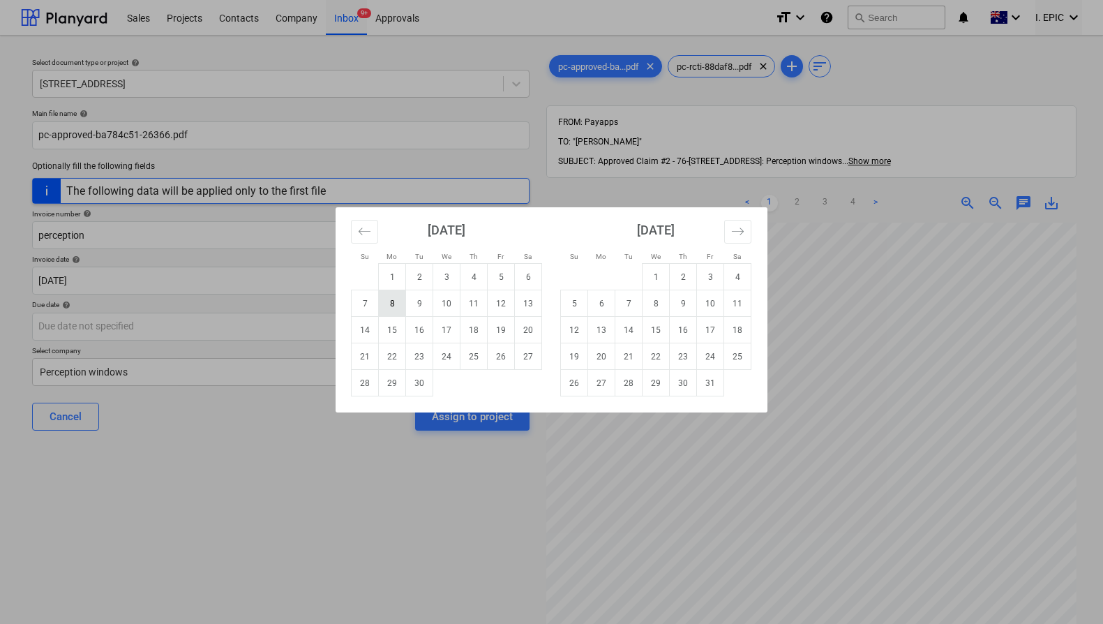
click at [388, 299] on td "8" at bounding box center [392, 303] width 27 height 27
type input "[DATE]"
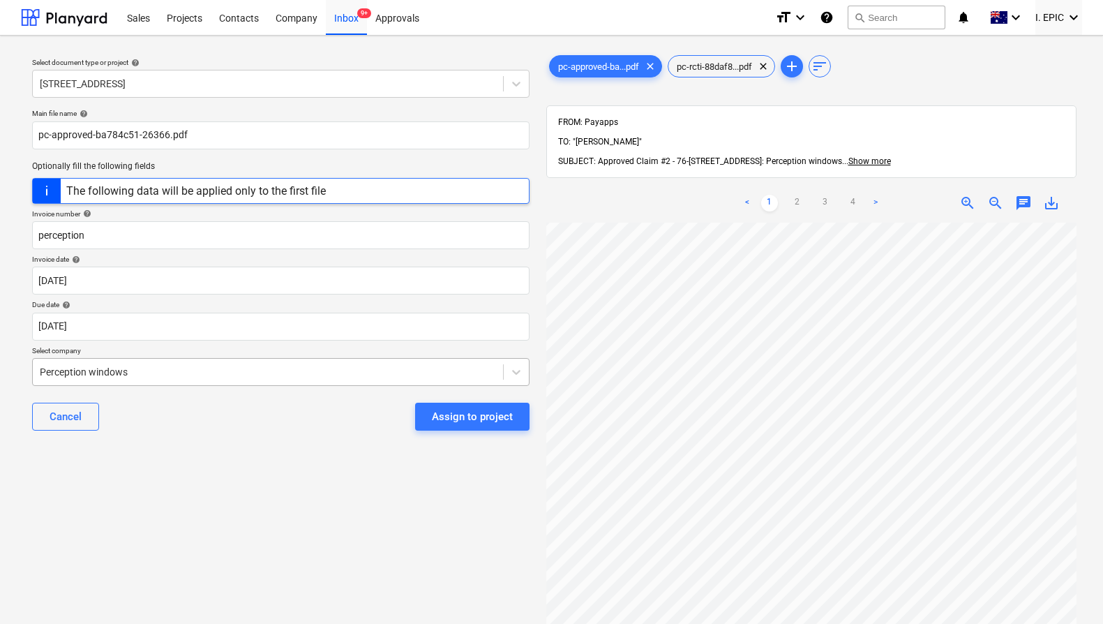
scroll to position [105, 505]
click at [177, 233] on input "perception" at bounding box center [280, 235] width 497 height 28
type input "perception PC2"
click at [458, 411] on div "Assign to project" at bounding box center [472, 416] width 81 height 18
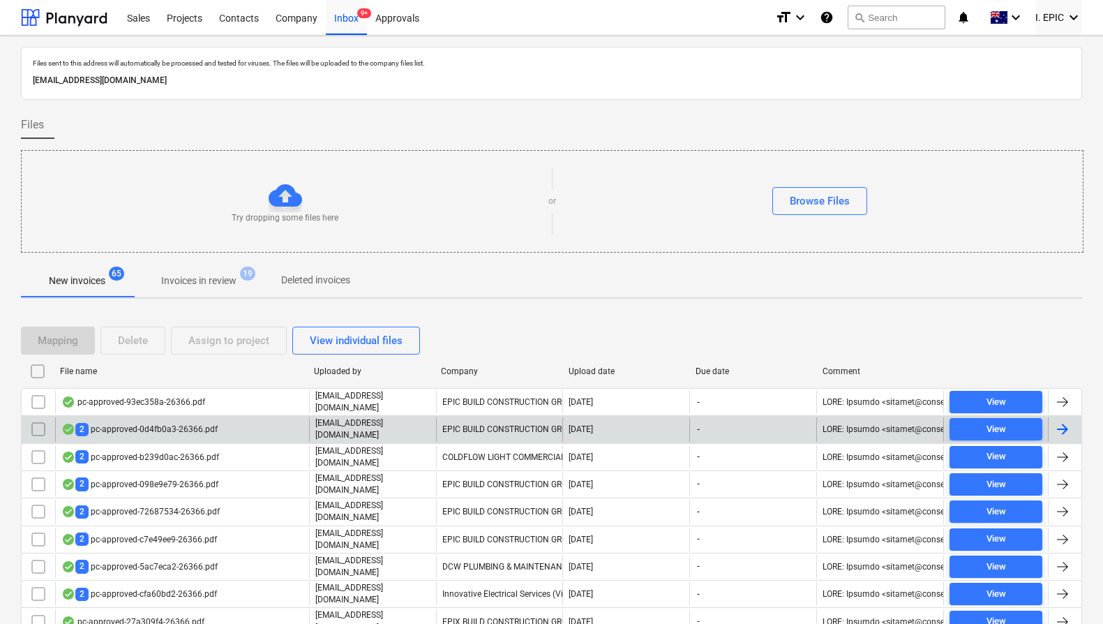
click at [375, 425] on p "[EMAIL_ADDRESS][DOMAIN_NAME]" at bounding box center [372, 429] width 115 height 24
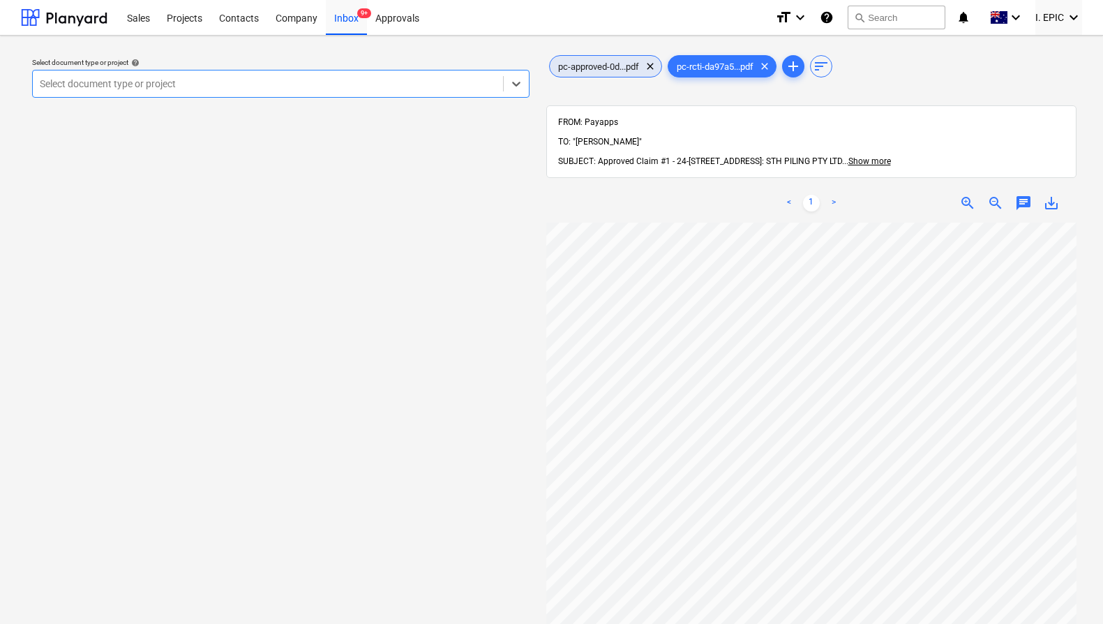
click at [615, 63] on span "pc-approved-0d...pdf" at bounding box center [599, 66] width 98 height 10
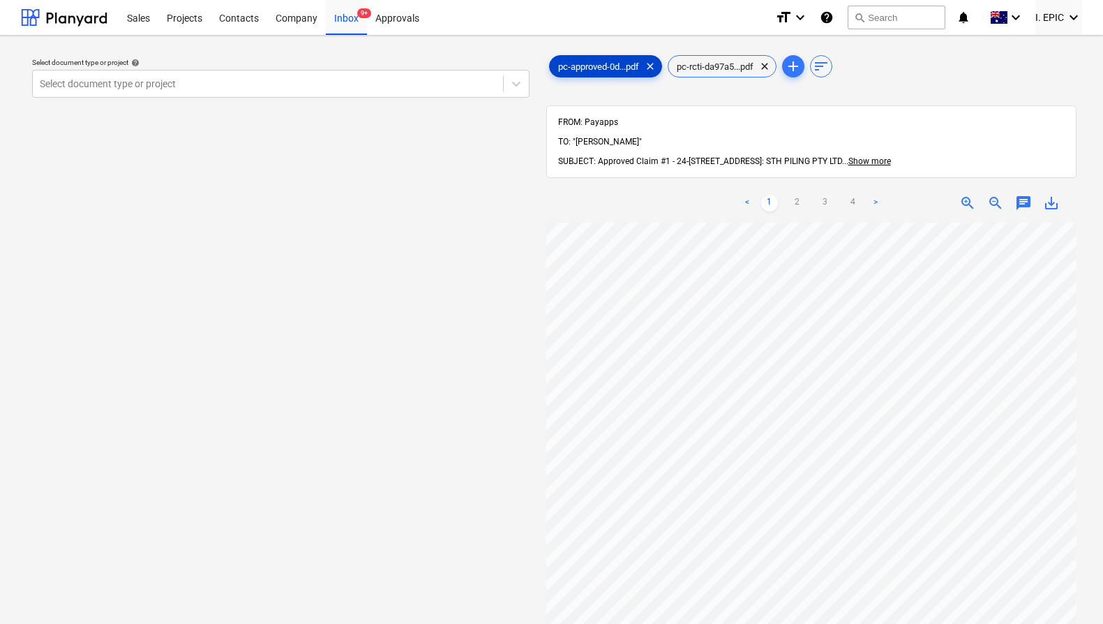
scroll to position [8, 0]
click at [709, 68] on span "pc-rcti-da97a5...pdf" at bounding box center [714, 66] width 93 height 10
click at [573, 65] on span "pc-approved-0d...pdf" at bounding box center [599, 66] width 98 height 10
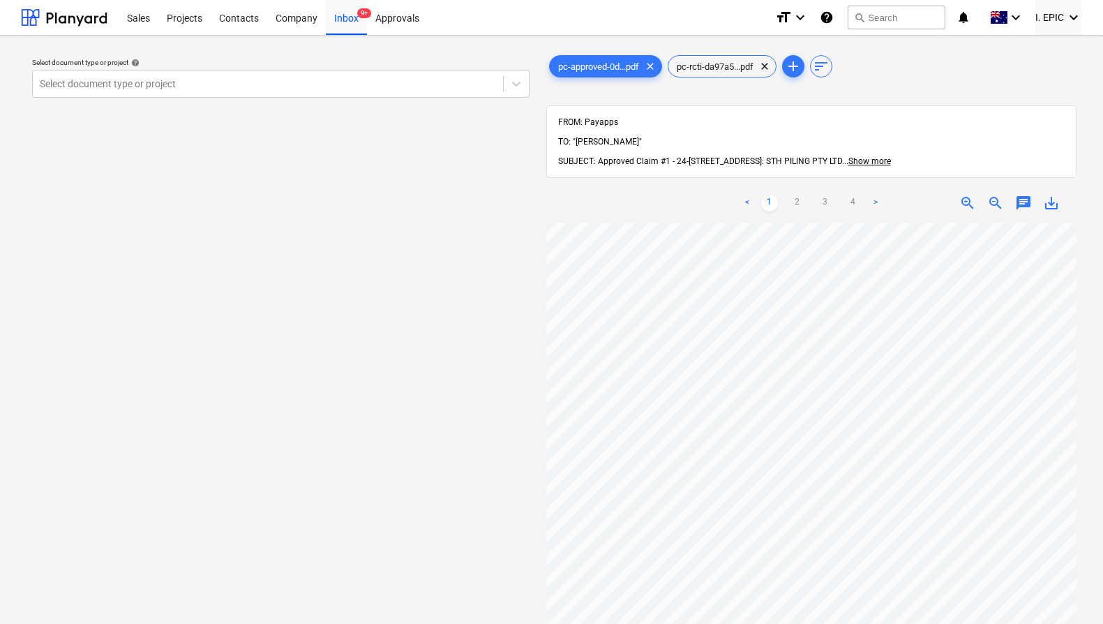
click at [285, 225] on div "Select document type or project help Select document type or project" at bounding box center [281, 430] width 520 height 766
click at [212, 80] on div at bounding box center [268, 84] width 456 height 14
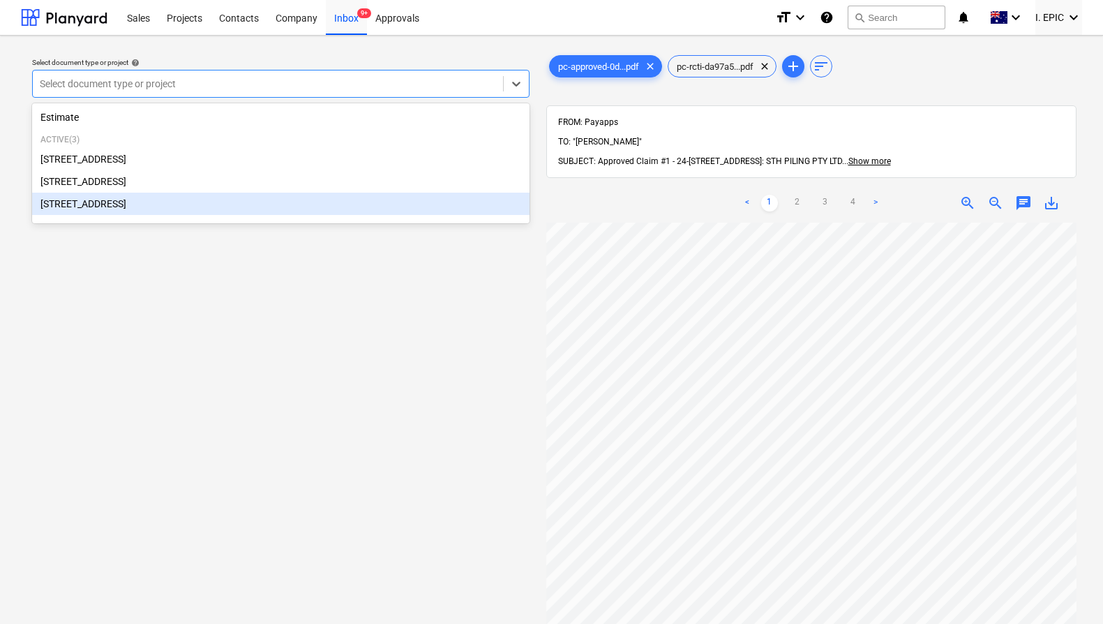
click at [158, 200] on div "[STREET_ADDRESS]" at bounding box center [280, 204] width 497 height 22
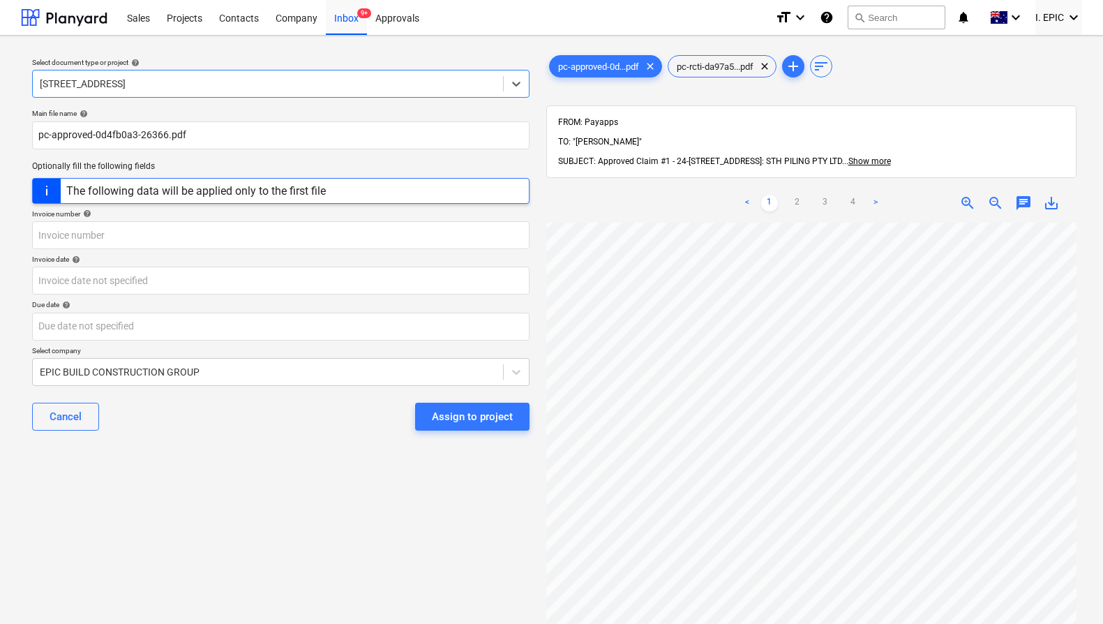
scroll to position [141, 0]
click at [220, 368] on div at bounding box center [268, 372] width 456 height 14
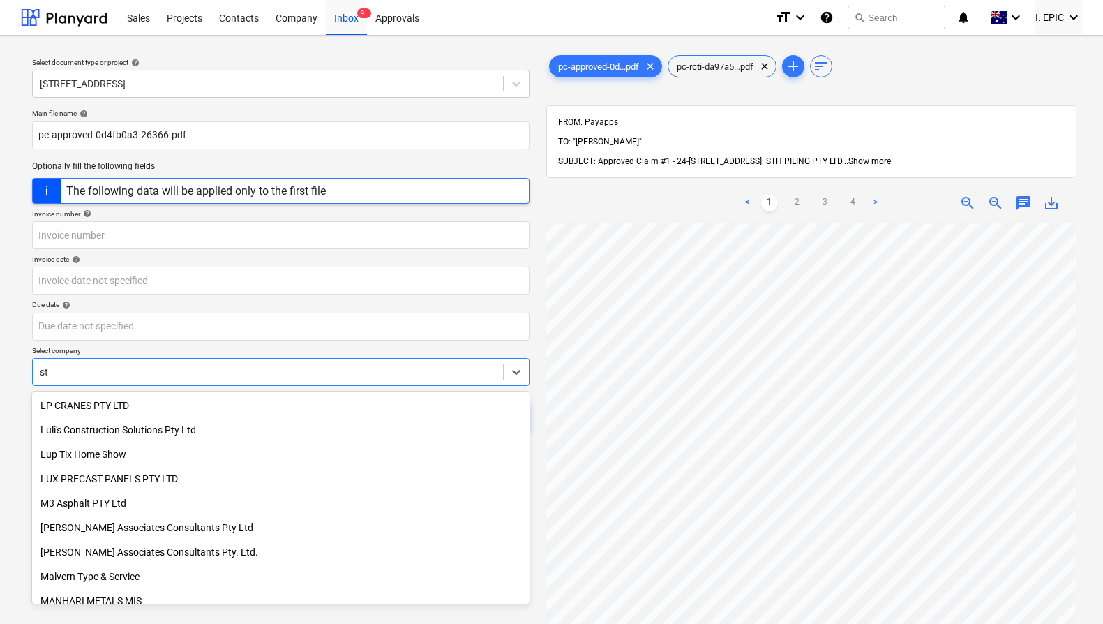
scroll to position [5454, 0]
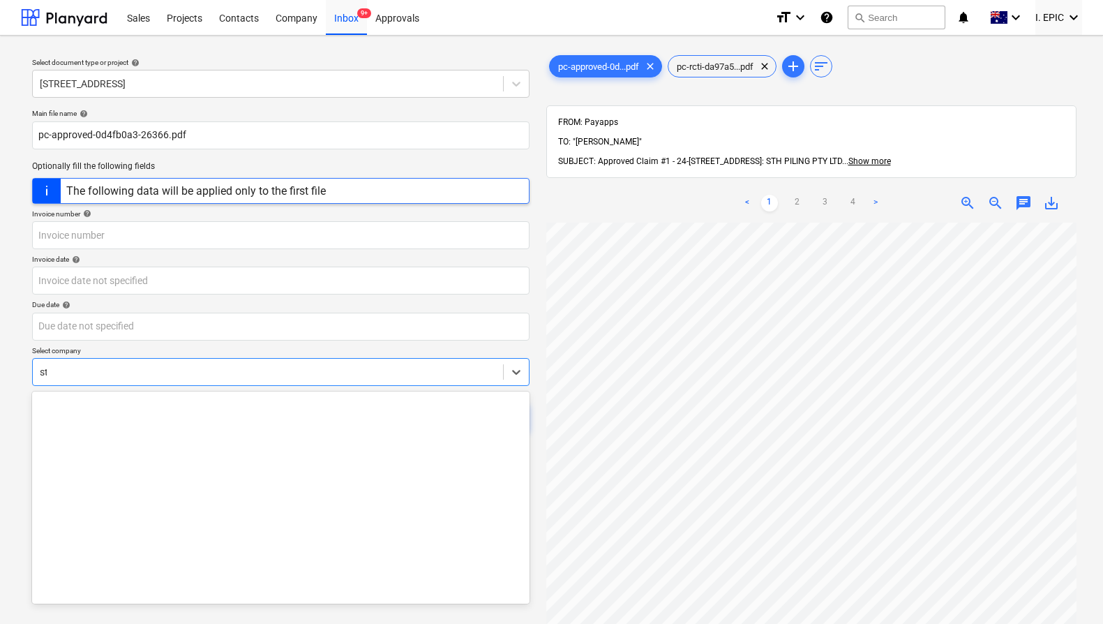
type input "sth"
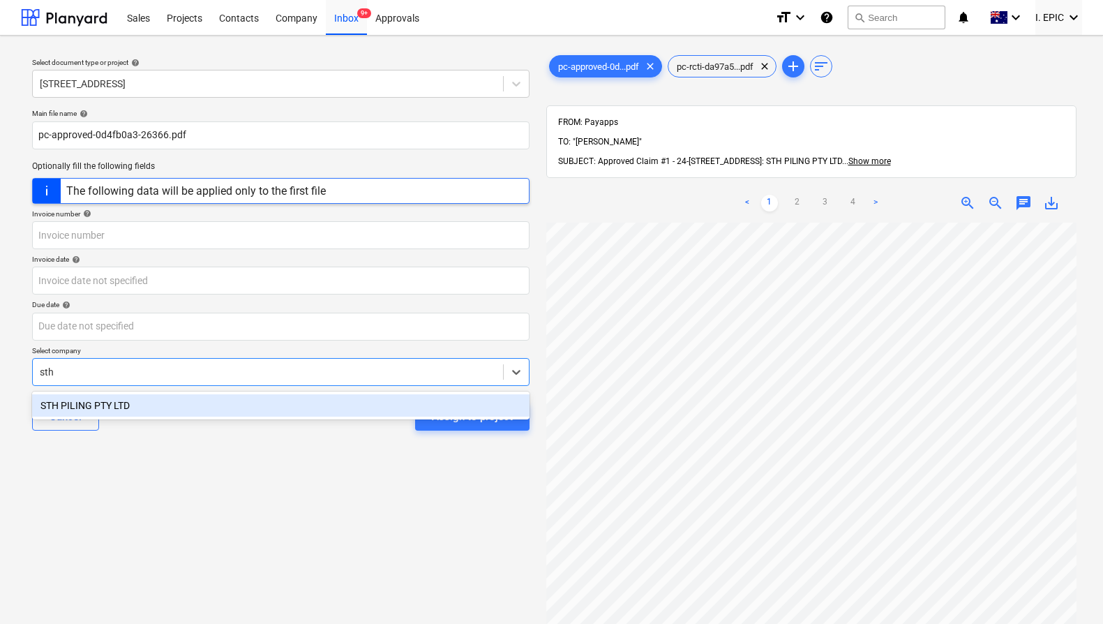
click at [209, 401] on div "STH PILING PTY LTD" at bounding box center [280, 405] width 497 height 22
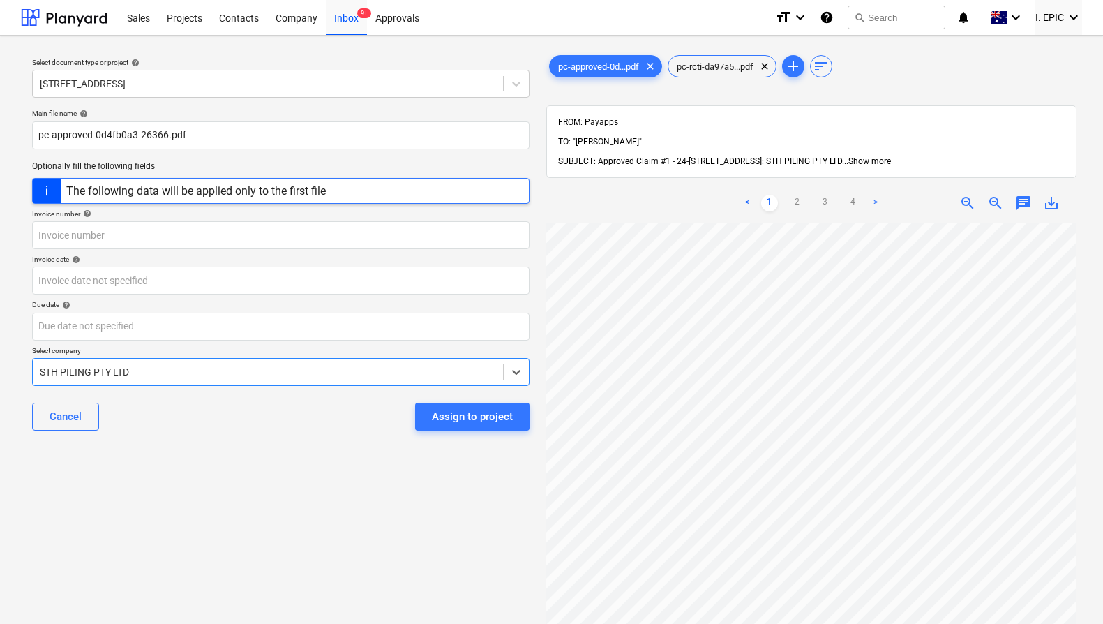
scroll to position [141, 505]
click at [135, 227] on input "text" at bounding box center [280, 235] width 497 height 28
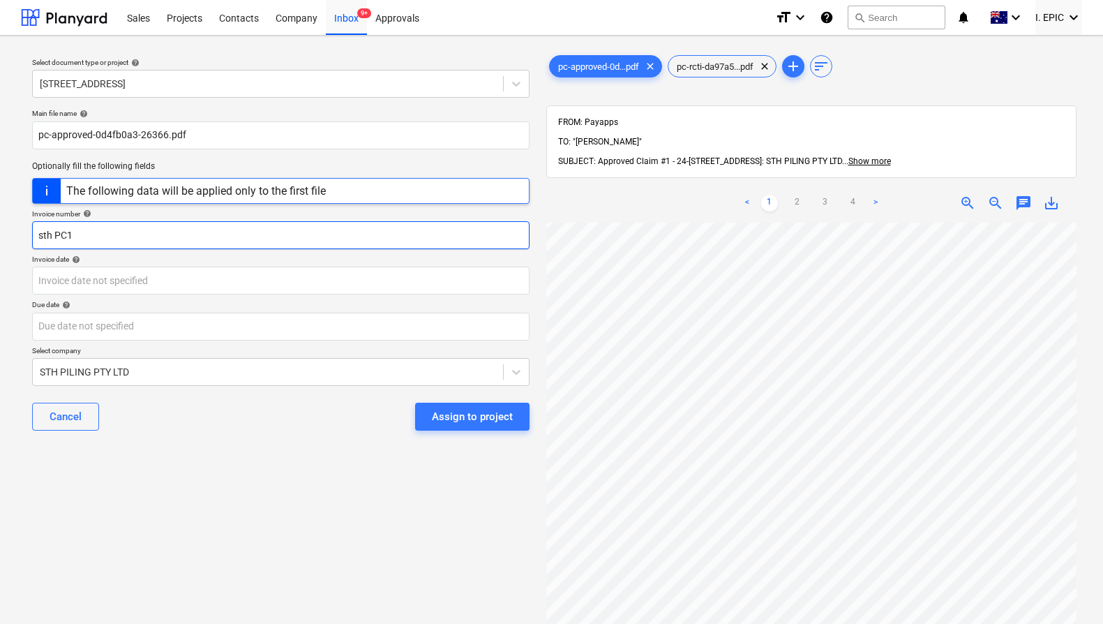
type input "sth PC1"
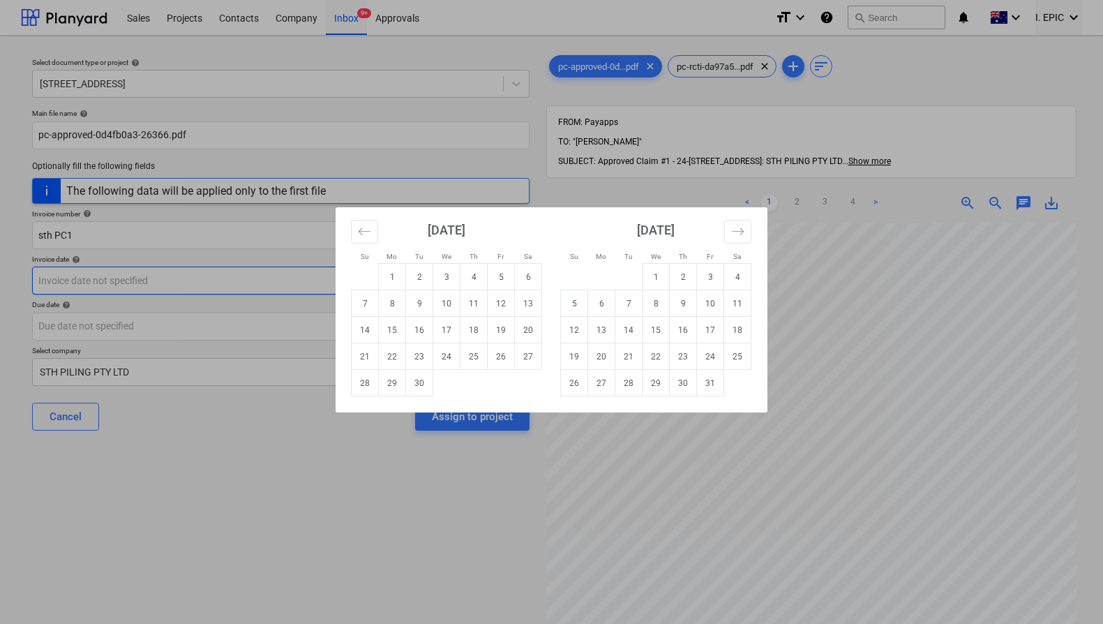
click at [506, 273] on td "5" at bounding box center [501, 277] width 27 height 27
type input "[DATE]"
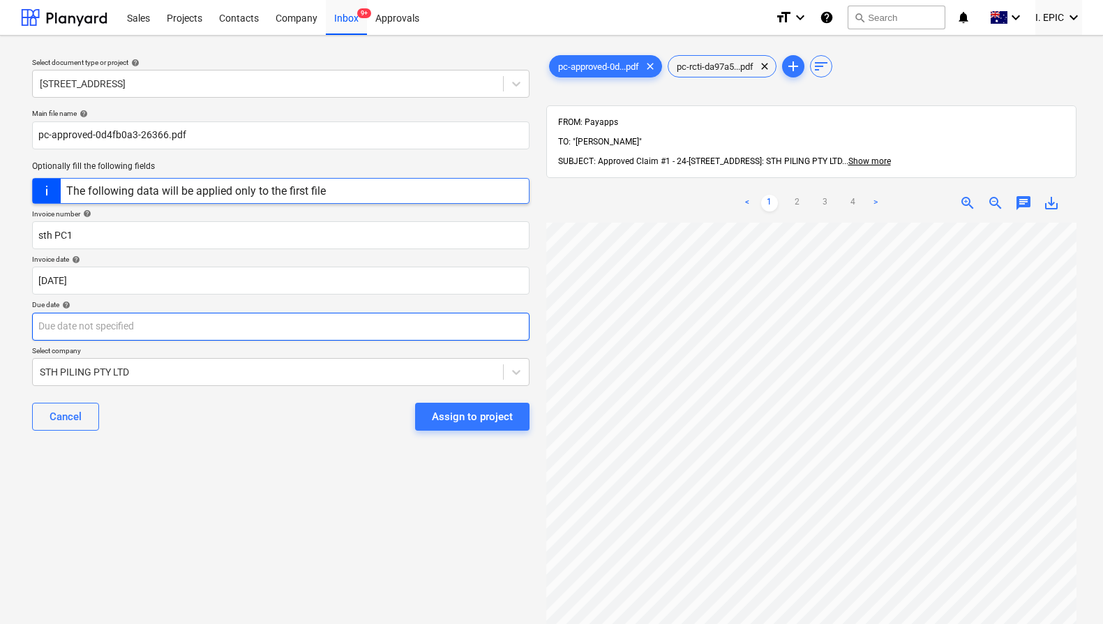
click at [282, 322] on body "Sales Projects Contacts Company Inbox 9+ Approvals format_size keyboard_arrow_d…" at bounding box center [551, 312] width 1103 height 624
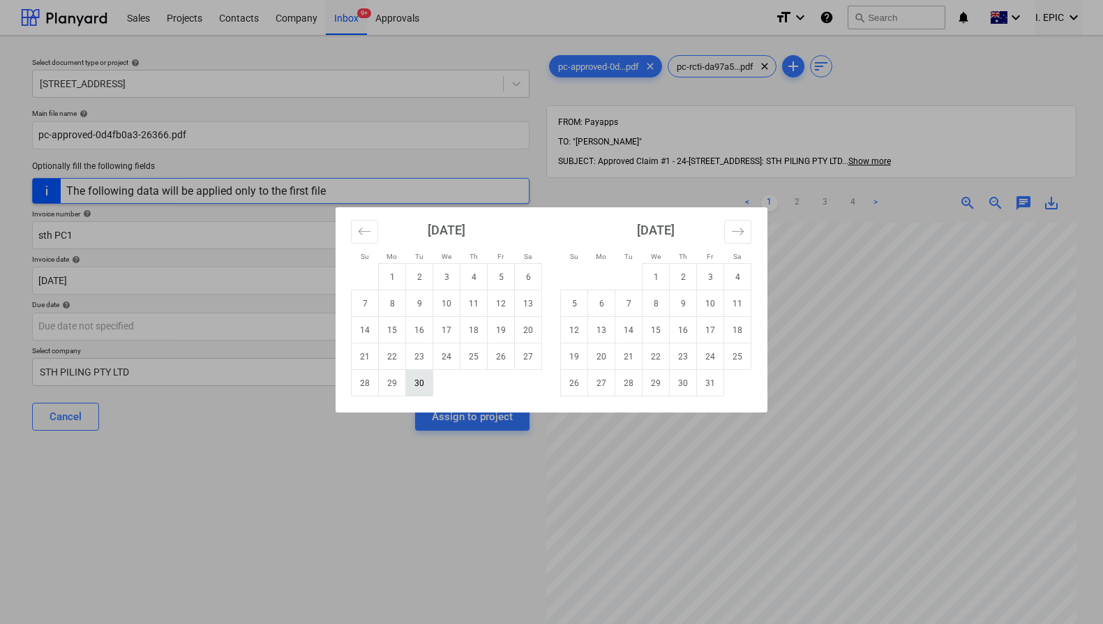
click at [417, 379] on td "30" at bounding box center [419, 383] width 27 height 27
type input "[DATE]"
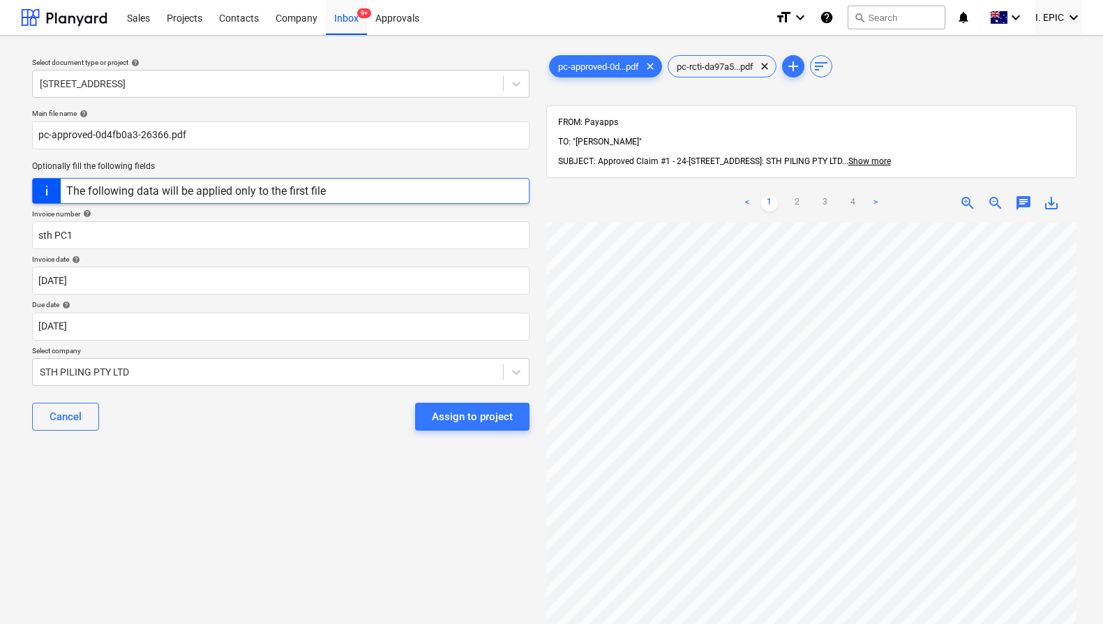
click at [348, 499] on div "Select document type or project help [STREET_ADDRESS] file name help pc-approve…" at bounding box center [281, 430] width 520 height 766
click at [469, 425] on div "Assign to project" at bounding box center [472, 416] width 81 height 18
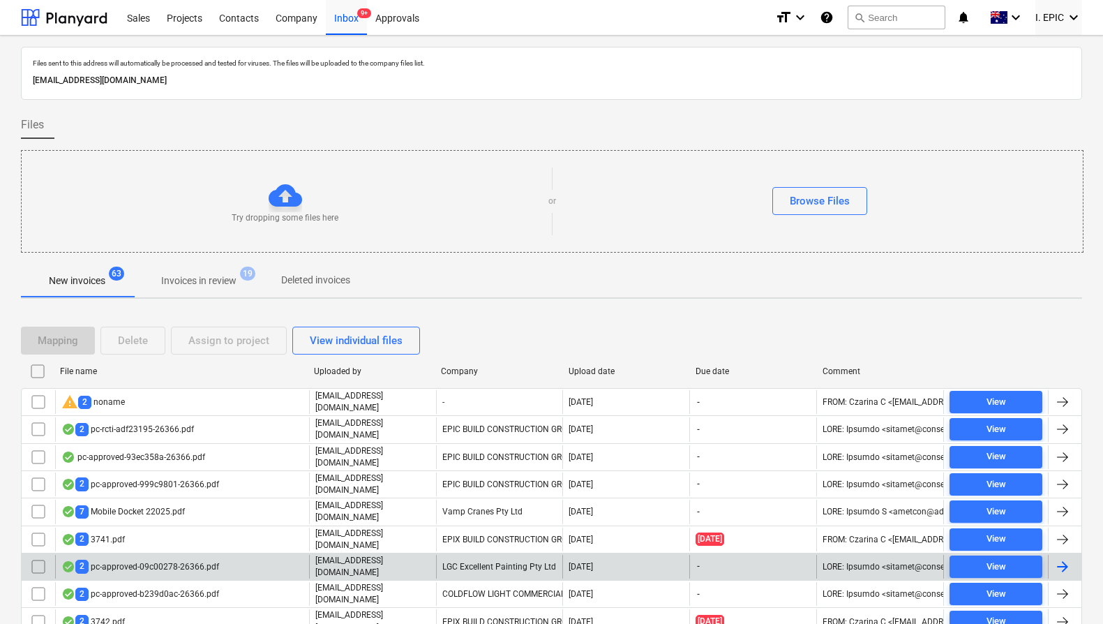
scroll to position [77, 0]
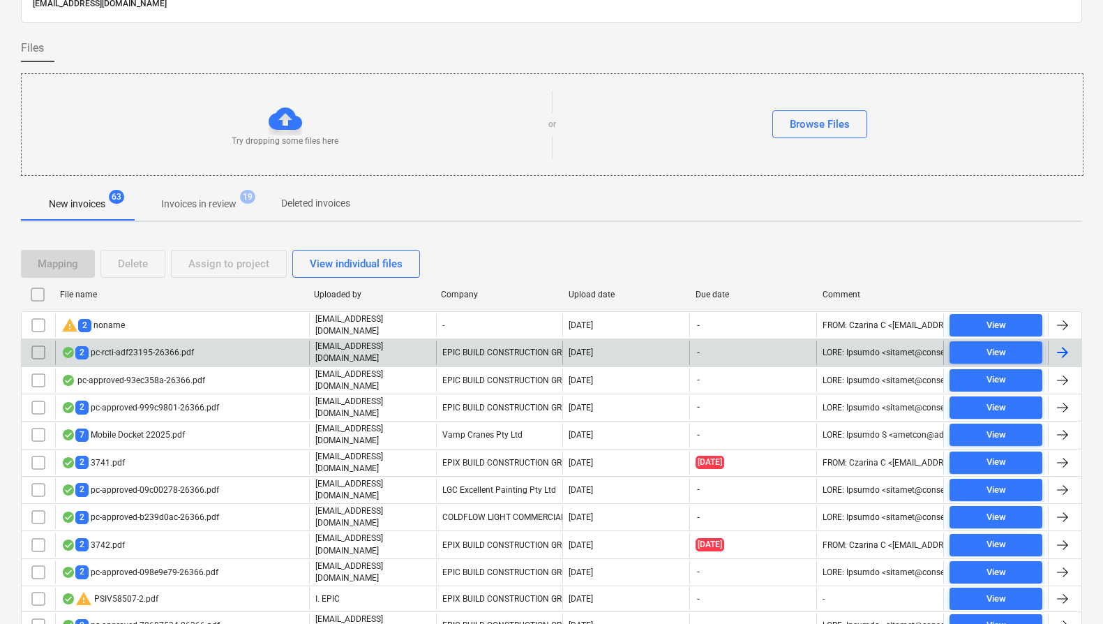
click at [330, 353] on p "[EMAIL_ADDRESS][DOMAIN_NAME]" at bounding box center [372, 352] width 115 height 24
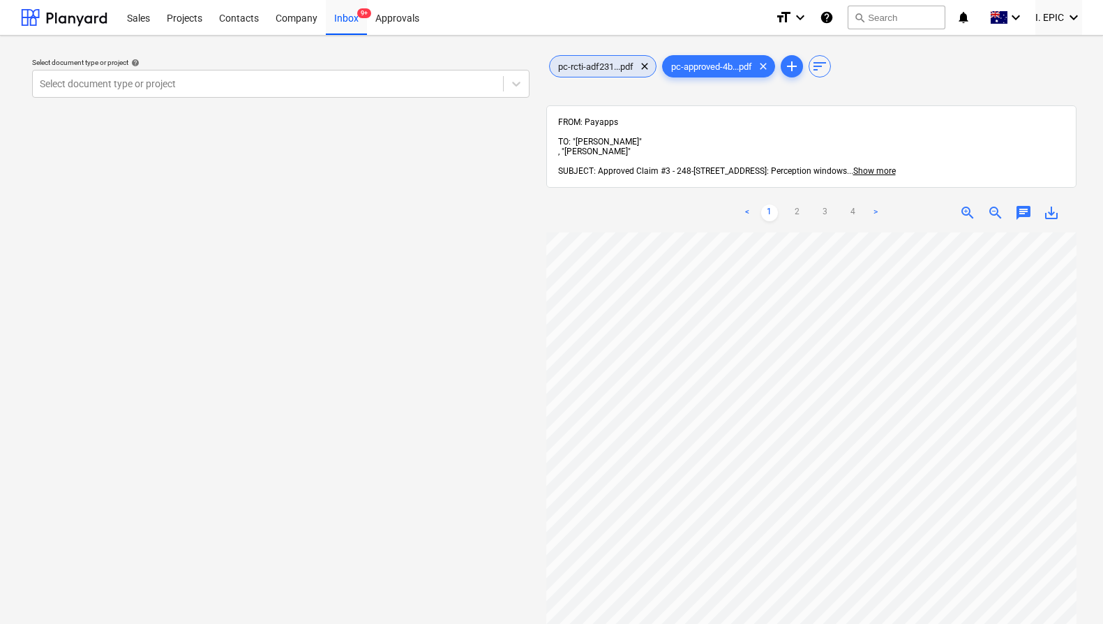
click at [610, 63] on span "pc-rcti-adf231...pdf" at bounding box center [596, 66] width 92 height 10
click at [725, 71] on div "pc-approved-4b...pdf clear" at bounding box center [718, 66] width 113 height 22
click at [193, 195] on div "Select document type or project help Select document type or project" at bounding box center [281, 435] width 520 height 776
click at [188, 85] on div at bounding box center [268, 84] width 456 height 14
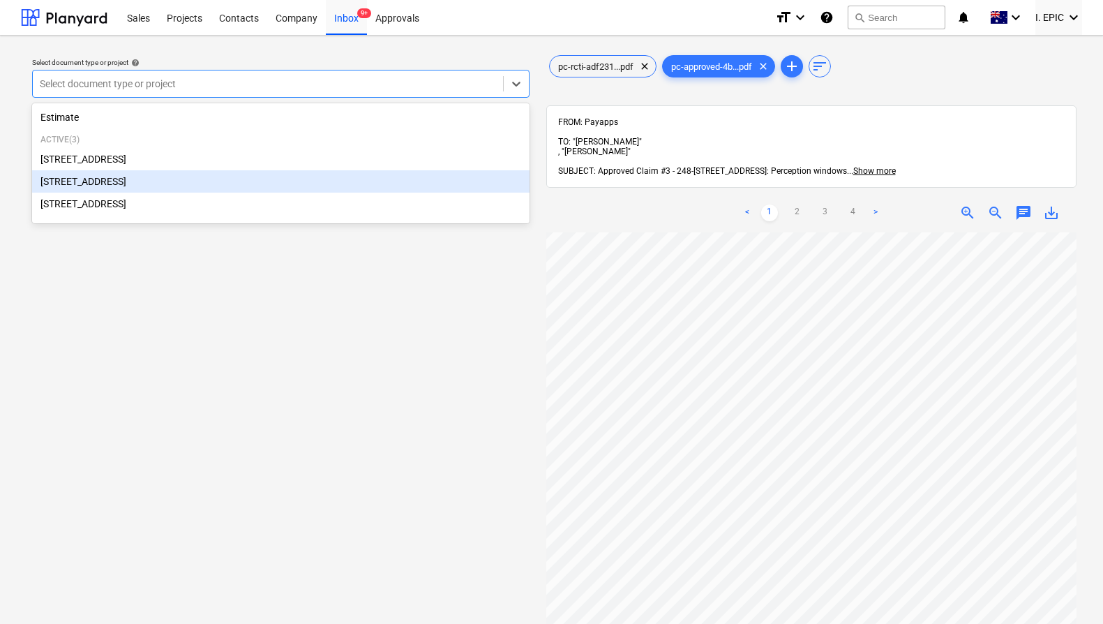
click at [144, 182] on div "[STREET_ADDRESS]" at bounding box center [280, 181] width 497 height 22
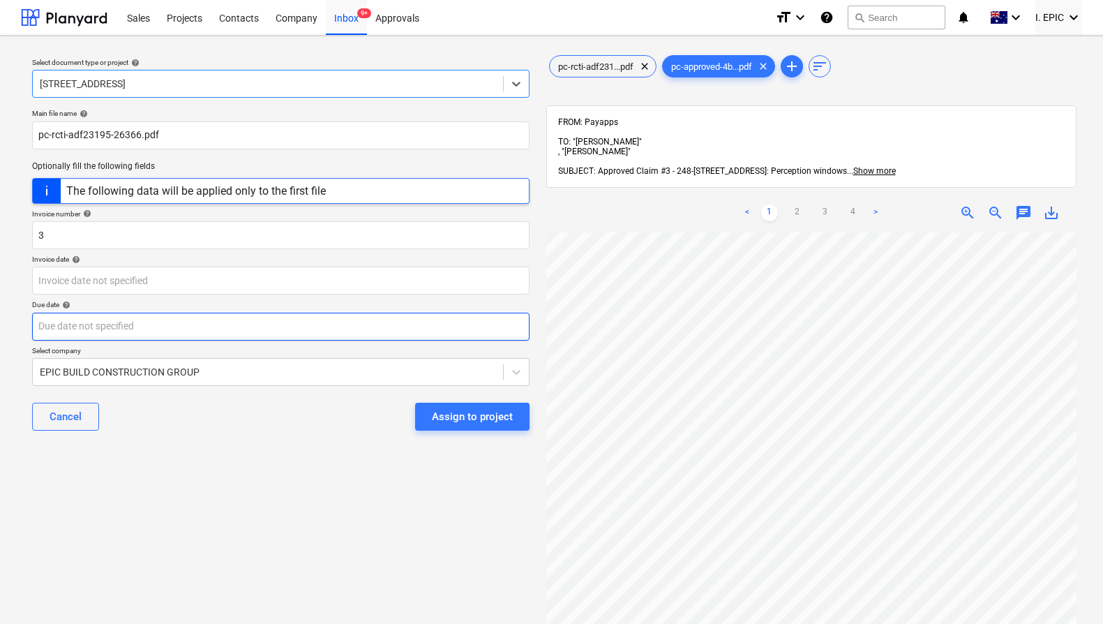
scroll to position [152, 0]
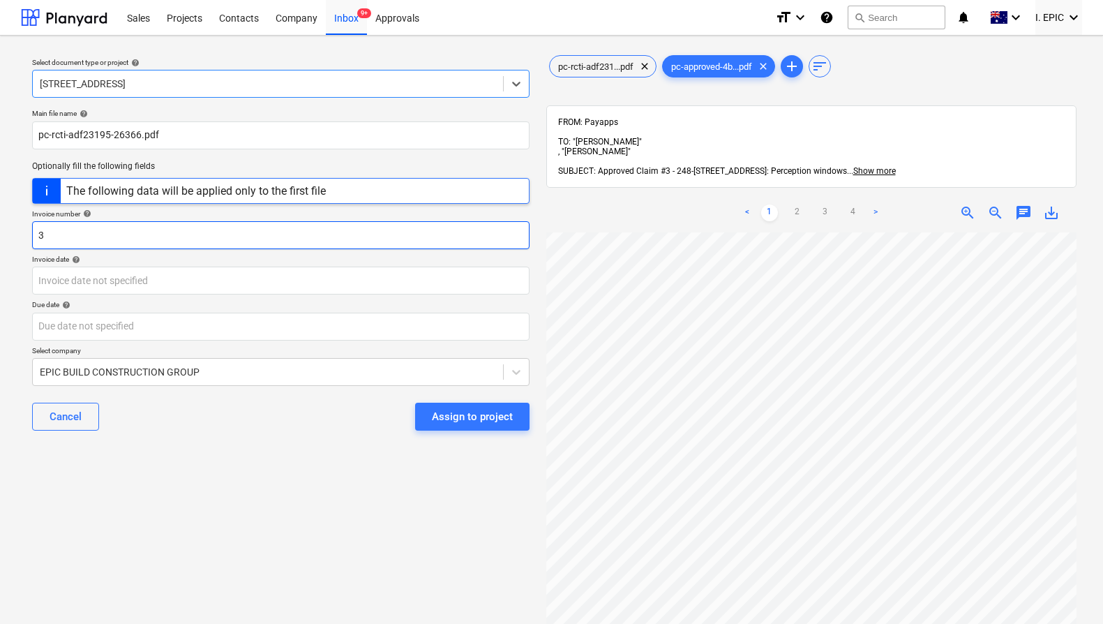
click at [36, 236] on input "3" at bounding box center [280, 235] width 497 height 28
type input "perception PC3"
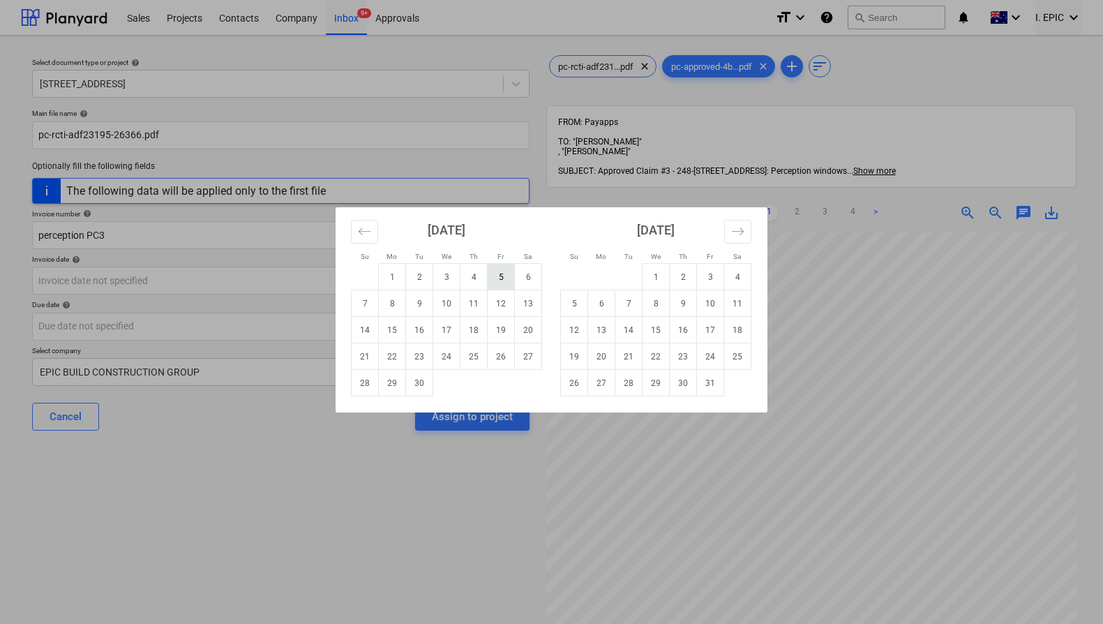
click at [504, 278] on td "5" at bounding box center [501, 277] width 27 height 27
type input "[DATE]"
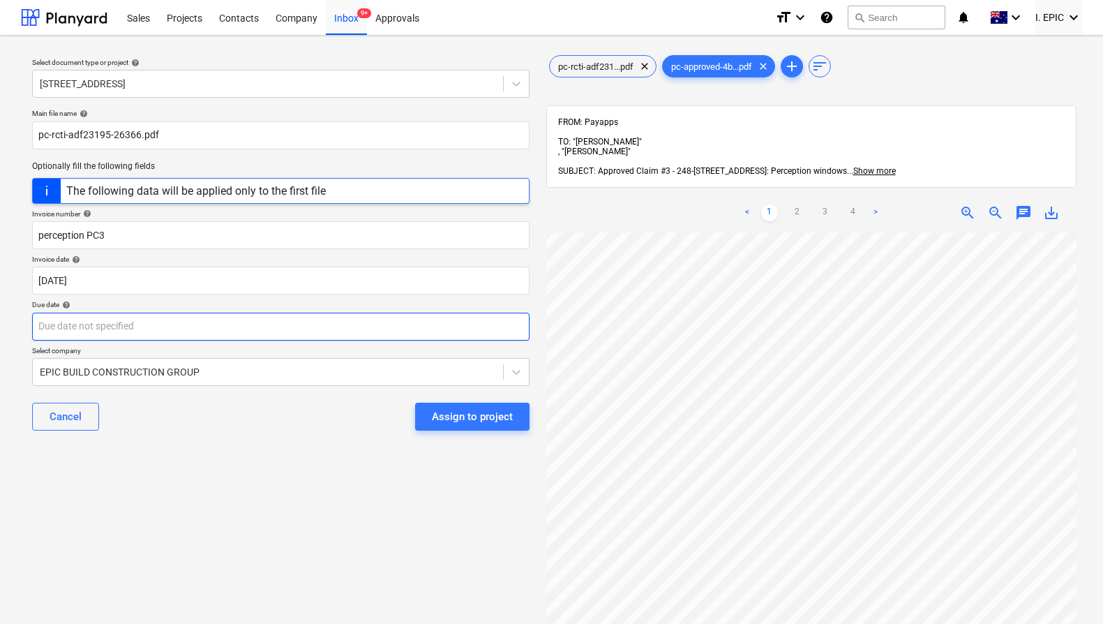
click at [204, 327] on body "Sales Projects Contacts Company Inbox 9+ Approvals format_size keyboard_arrow_d…" at bounding box center [551, 312] width 1103 height 624
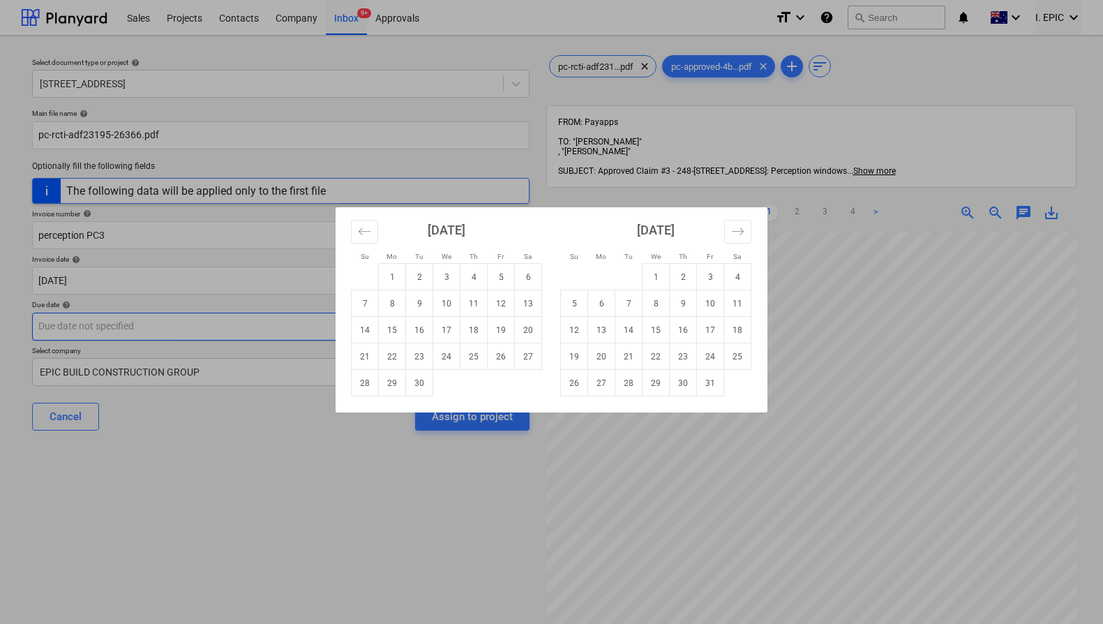
drag, startPoint x: 388, startPoint y: 306, endPoint x: 382, endPoint y: 312, distance: 7.9
click at [388, 306] on td "8" at bounding box center [392, 303] width 27 height 27
type input "[DATE]"
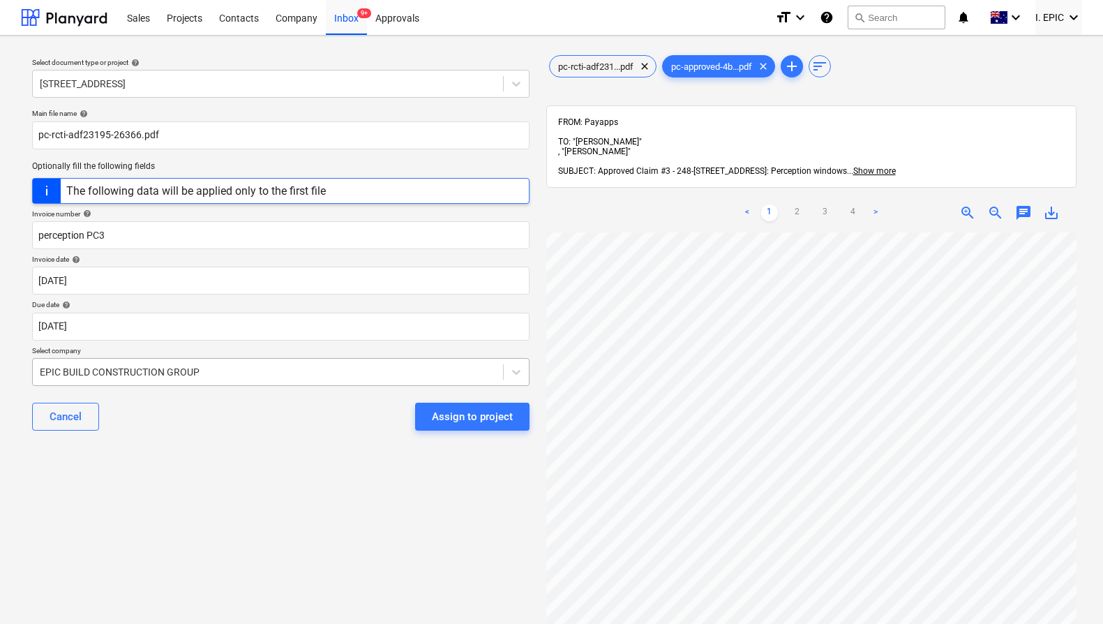
click at [273, 370] on div at bounding box center [268, 372] width 456 height 14
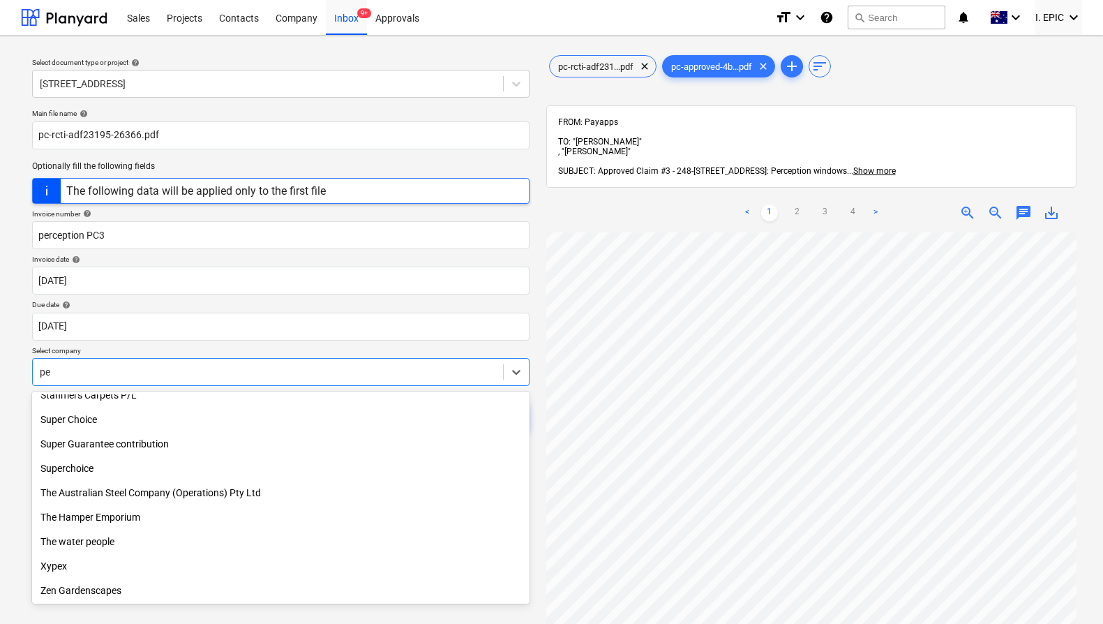
scroll to position [865, 0]
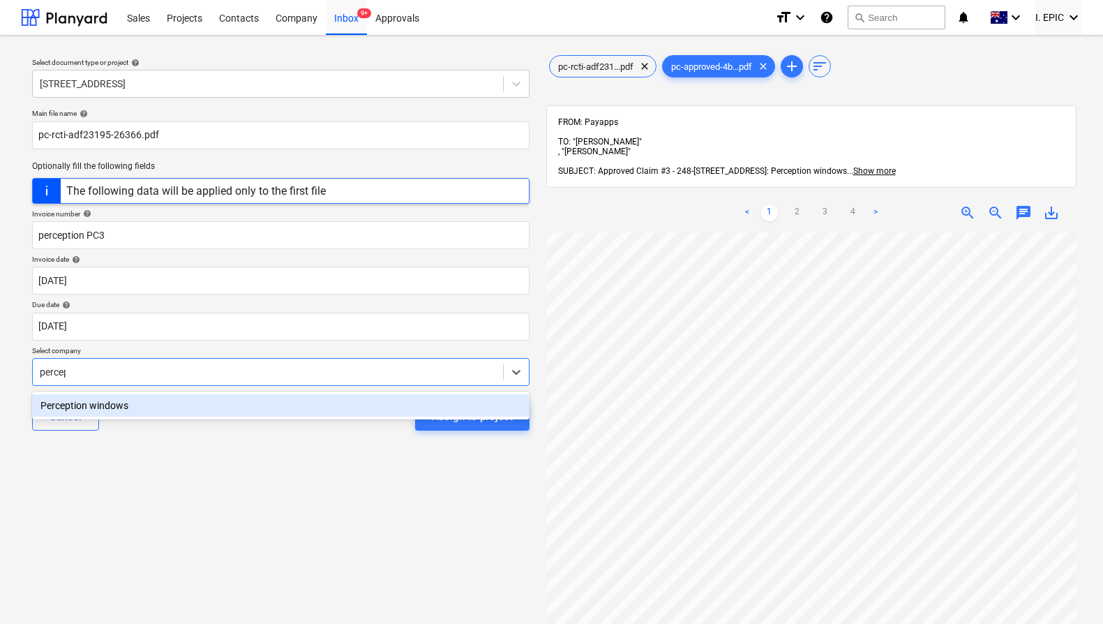
type input "percept"
click at [271, 403] on div "Perception windows" at bounding box center [280, 405] width 497 height 22
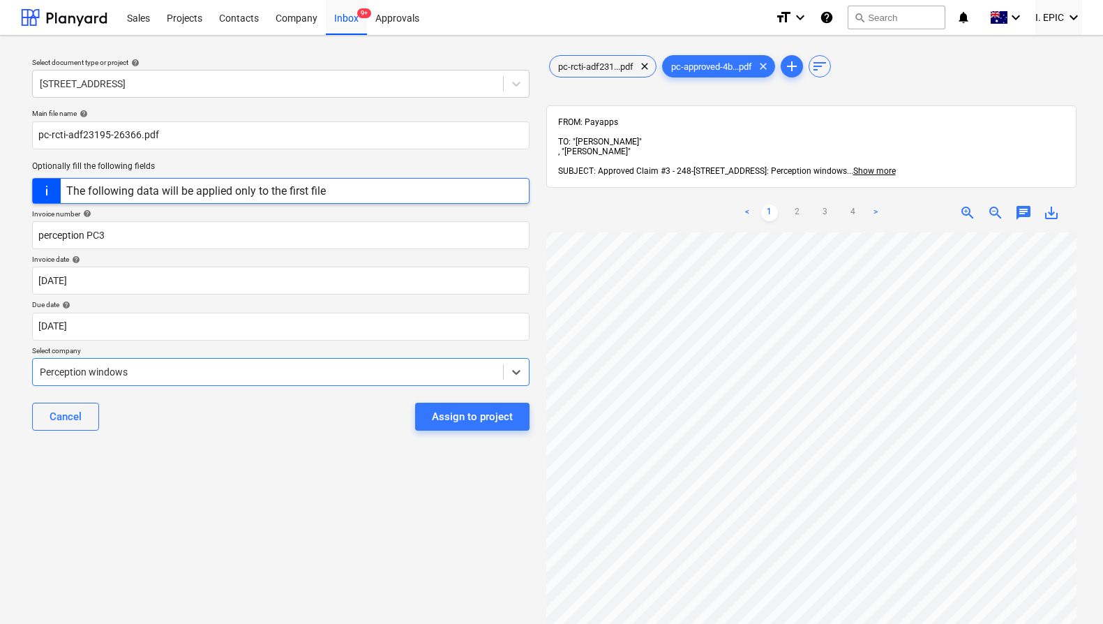
click at [289, 501] on div "Select document type or project help [STREET_ADDRESS] file name help pc-rcti-ad…" at bounding box center [281, 435] width 520 height 776
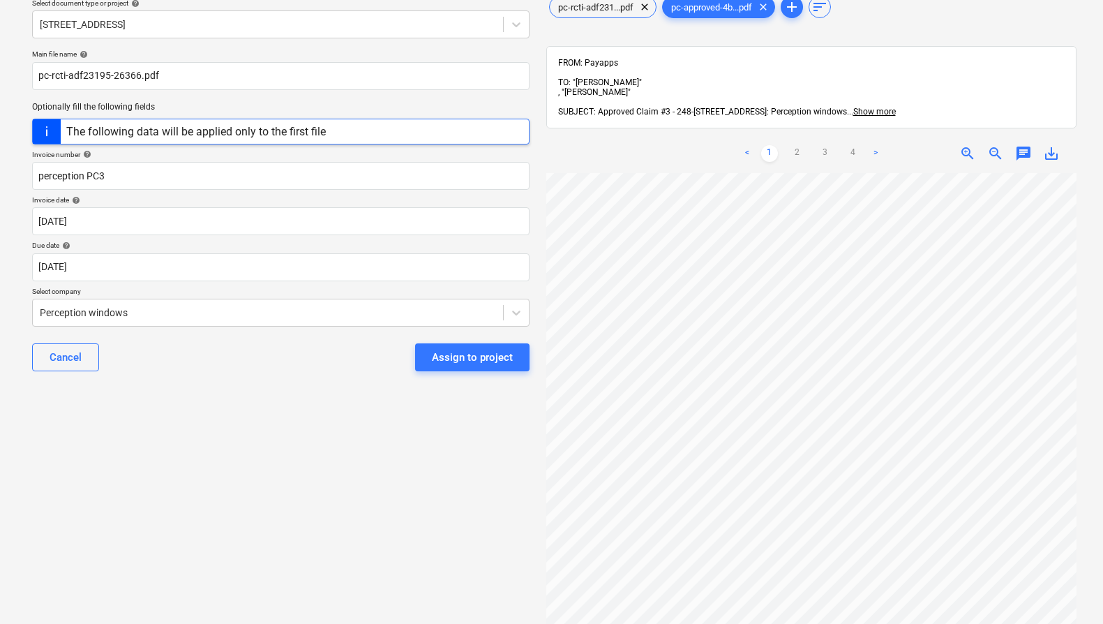
scroll to position [152, 505]
drag, startPoint x: 402, startPoint y: 439, endPoint x: 450, endPoint y: 393, distance: 66.6
click at [402, 439] on div "Select document type or project help [STREET_ADDRESS] file name help pc-rcti-ad…" at bounding box center [281, 360] width 520 height 746
click at [468, 354] on div "Assign to project" at bounding box center [472, 357] width 81 height 18
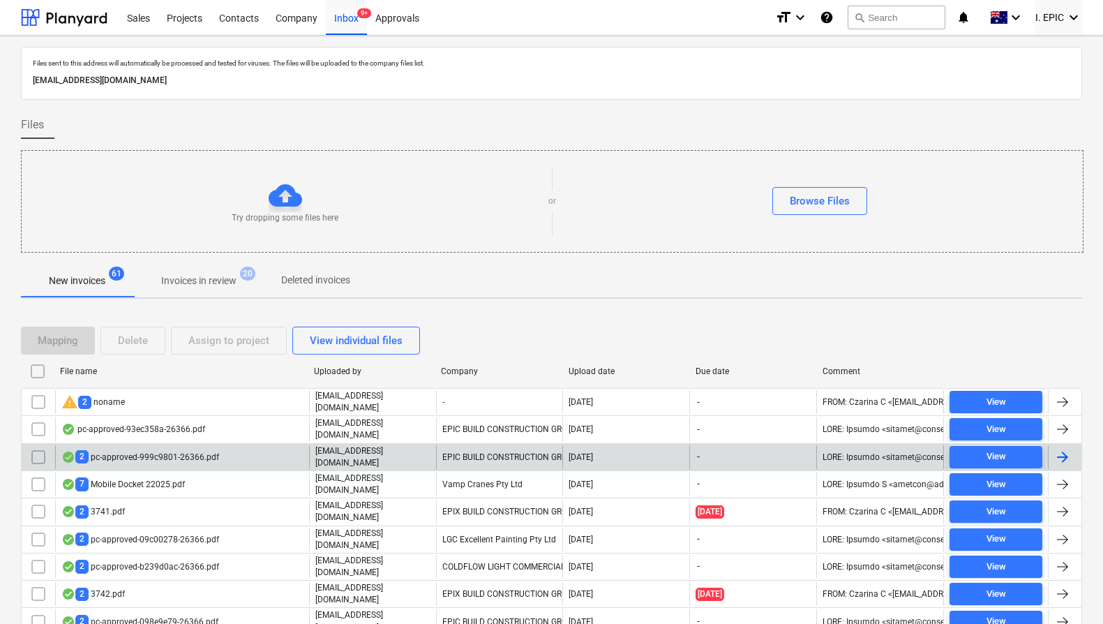
click at [391, 451] on p "[EMAIL_ADDRESS][DOMAIN_NAME]" at bounding box center [372, 457] width 115 height 24
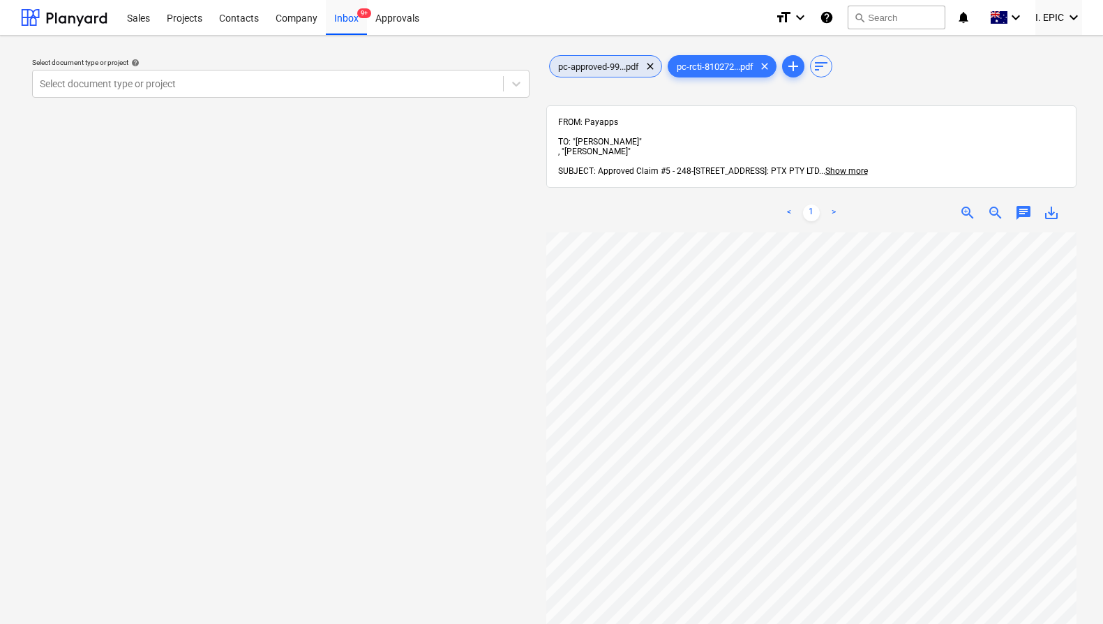
click at [592, 68] on span "pc-approved-99...pdf" at bounding box center [599, 66] width 98 height 10
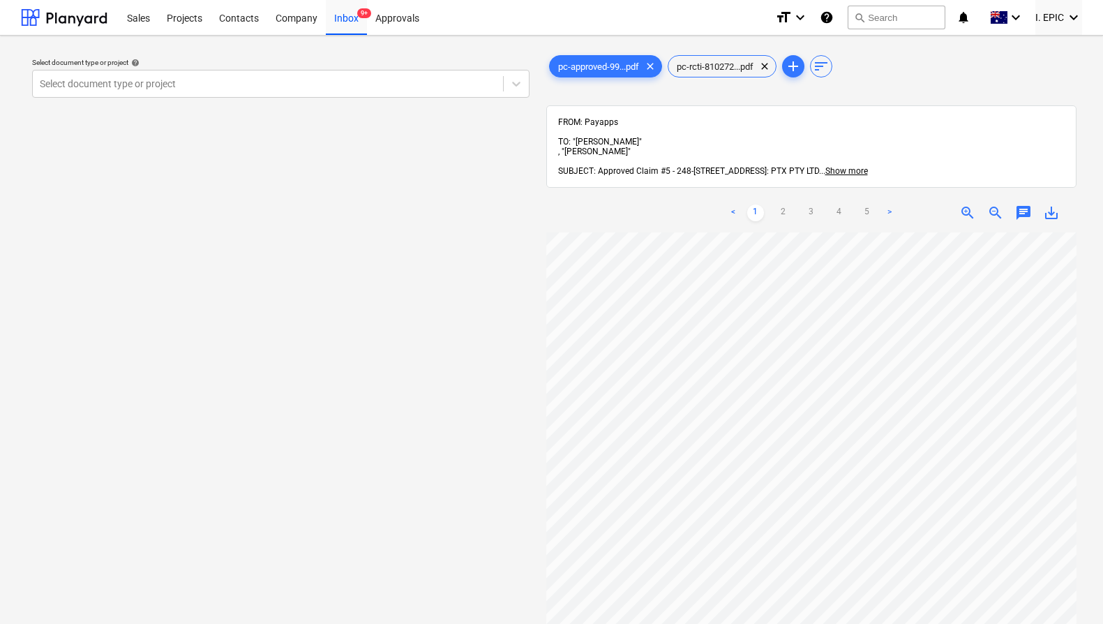
click at [258, 252] on div "Select document type or project help Select document type or project" at bounding box center [281, 435] width 520 height 776
click at [181, 76] on div "Select document type or project" at bounding box center [268, 84] width 470 height 20
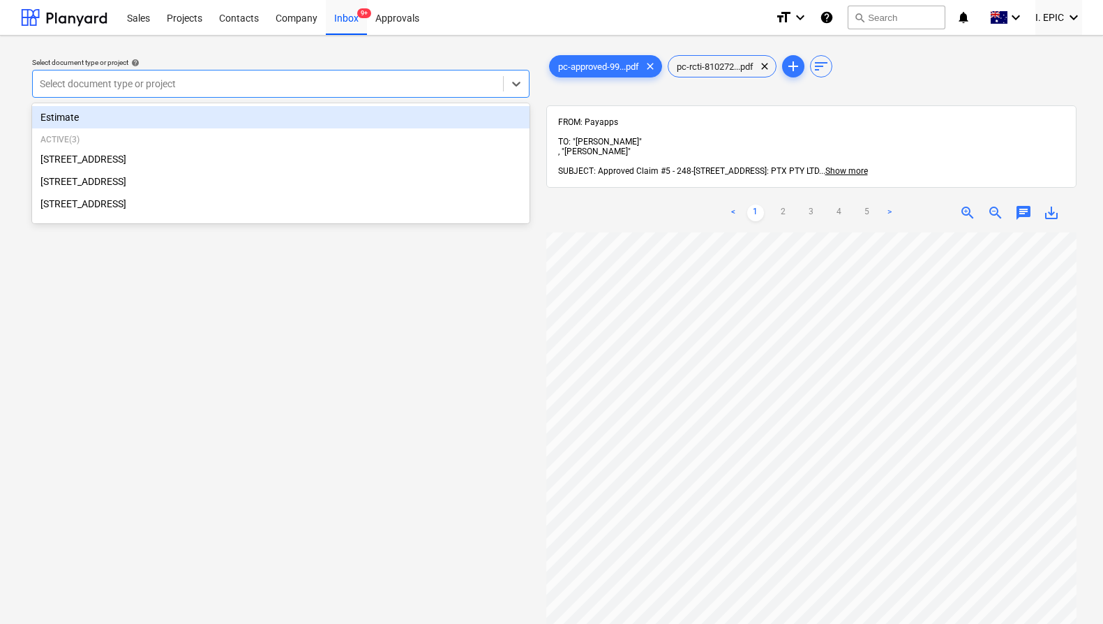
click at [199, 84] on div at bounding box center [268, 84] width 456 height 14
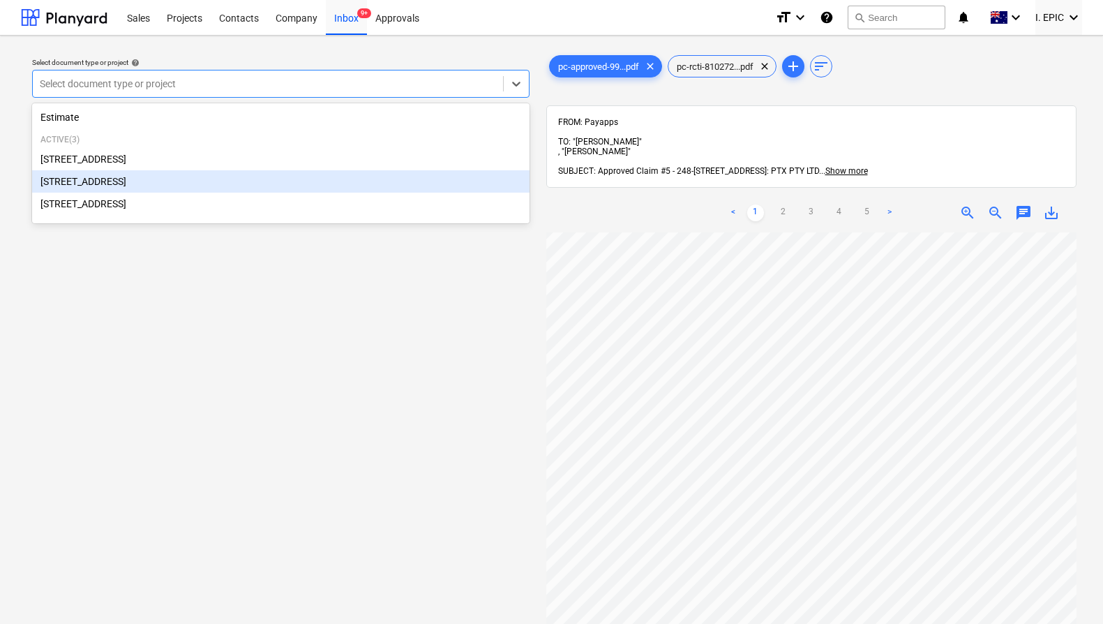
click at [152, 185] on div "[STREET_ADDRESS]" at bounding box center [280, 181] width 497 height 22
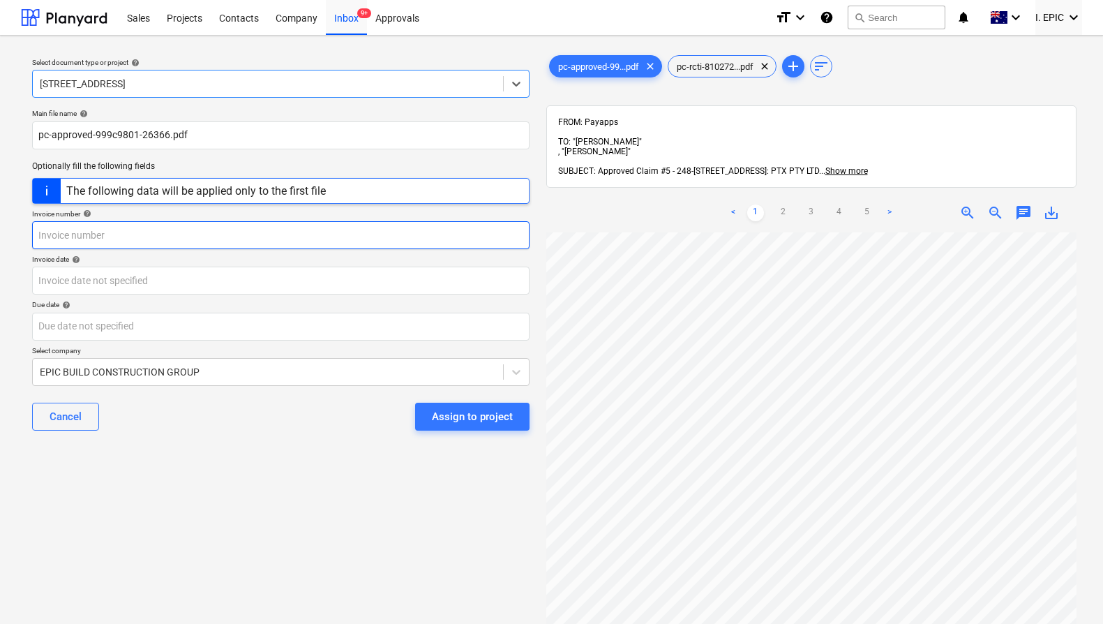
click at [161, 229] on input "text" at bounding box center [280, 235] width 497 height 28
click at [128, 225] on input "ptx" at bounding box center [280, 235] width 497 height 28
click at [131, 232] on input "ptx" at bounding box center [280, 235] width 497 height 28
type input "ptx PC5"
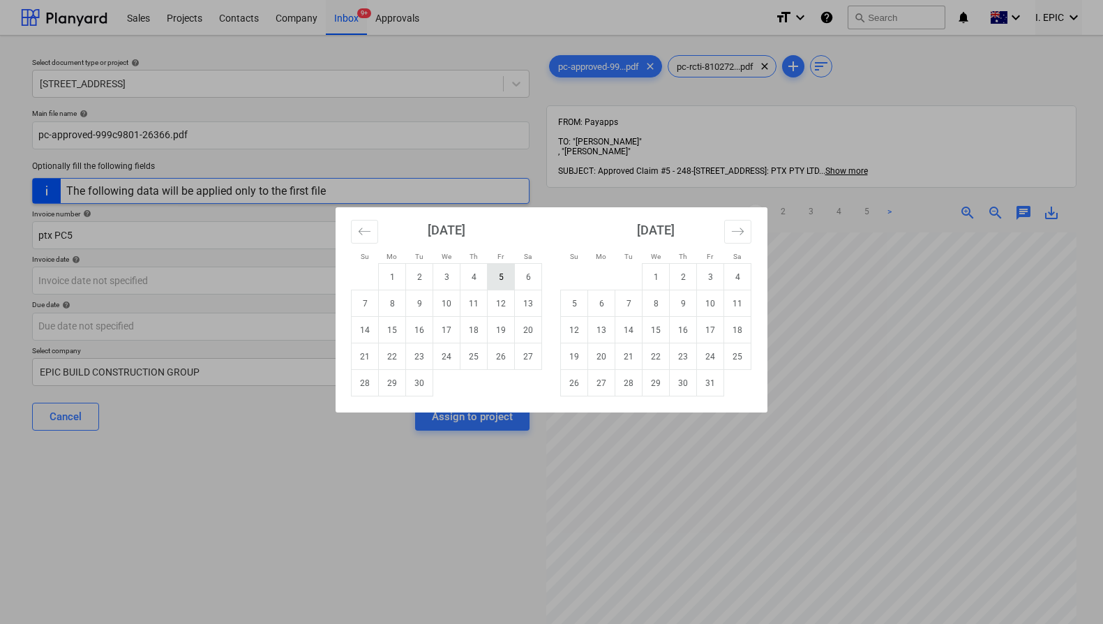
click at [496, 275] on td "5" at bounding box center [501, 277] width 27 height 27
type input "[DATE]"
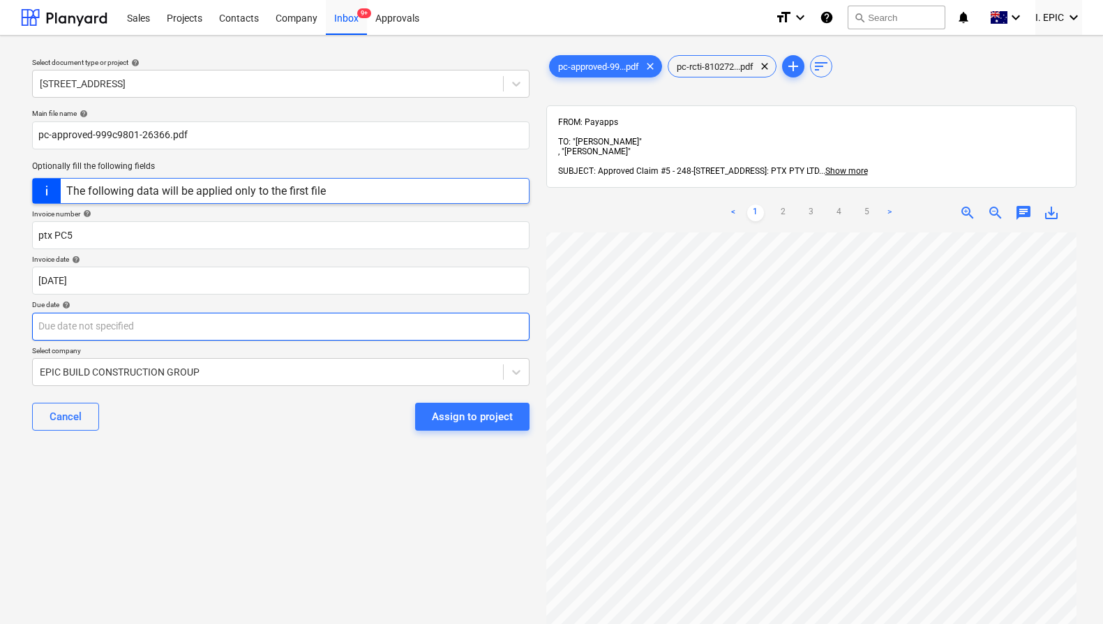
click at [334, 323] on body "Sales Projects Contacts Company Inbox 9+ Approvals format_size keyboard_arrow_d…" at bounding box center [551, 312] width 1103 height 624
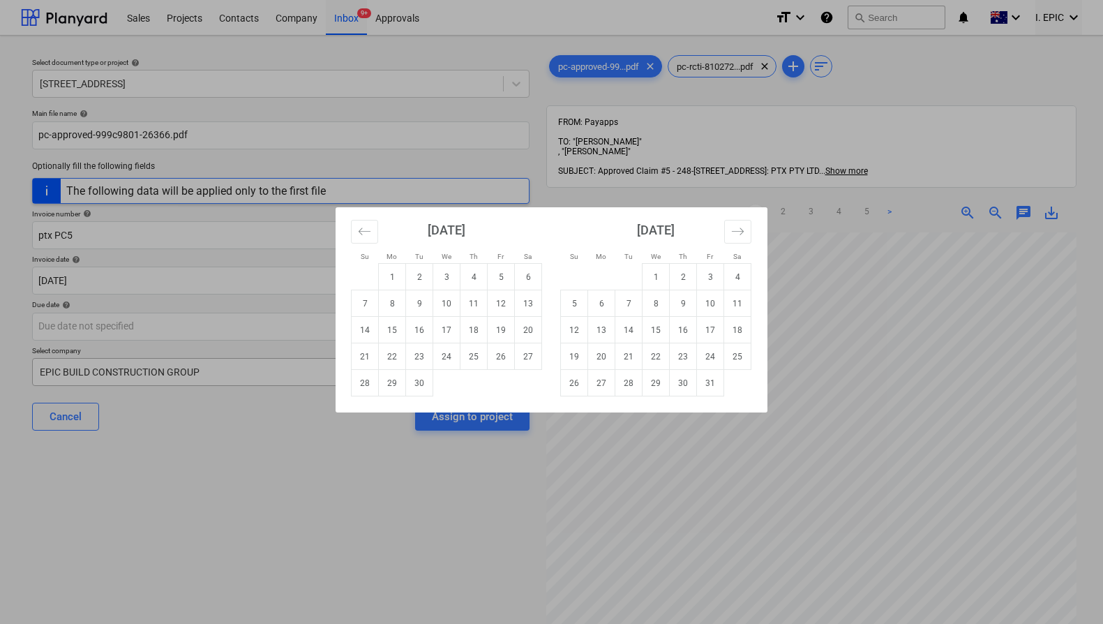
click at [420, 381] on td "30" at bounding box center [419, 383] width 27 height 27
type input "[DATE]"
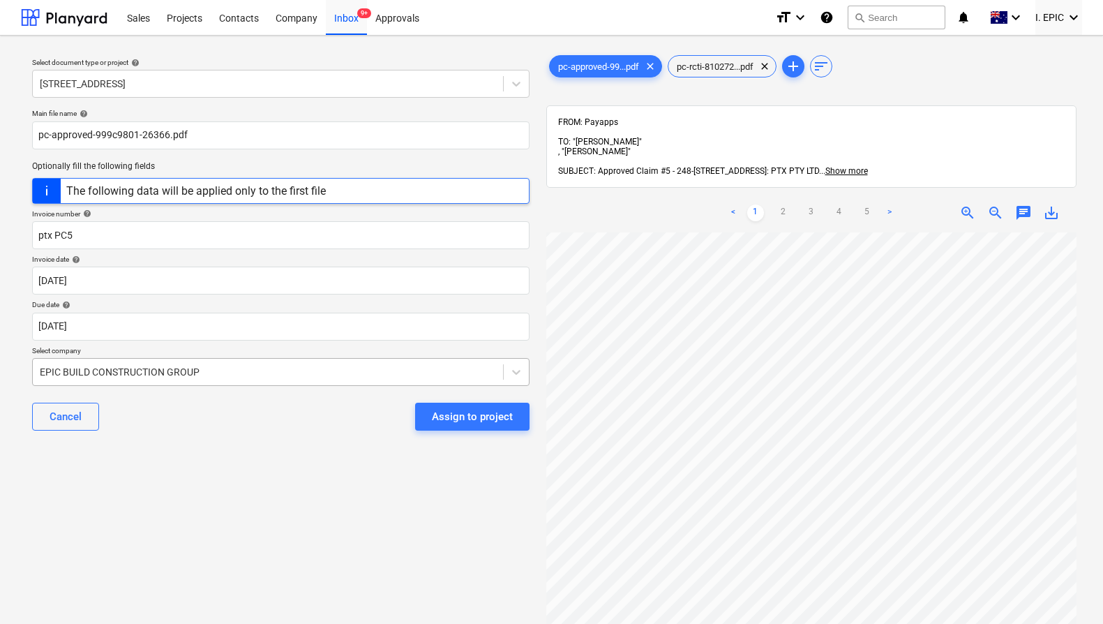
click at [322, 368] on div at bounding box center [268, 372] width 456 height 14
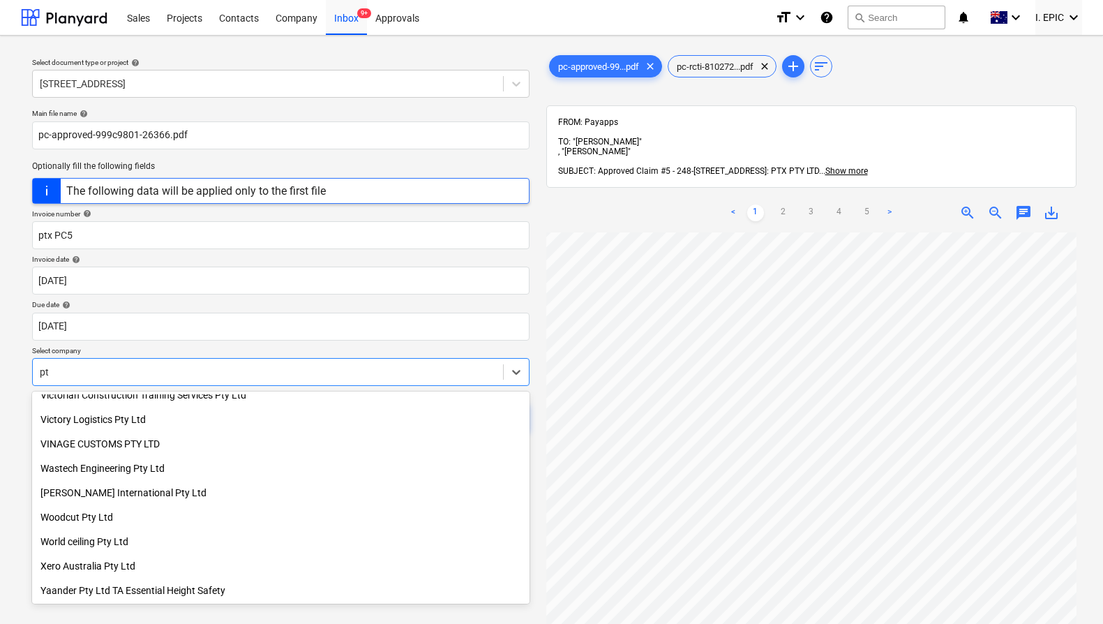
scroll to position [7432, 0]
type input "ptx"
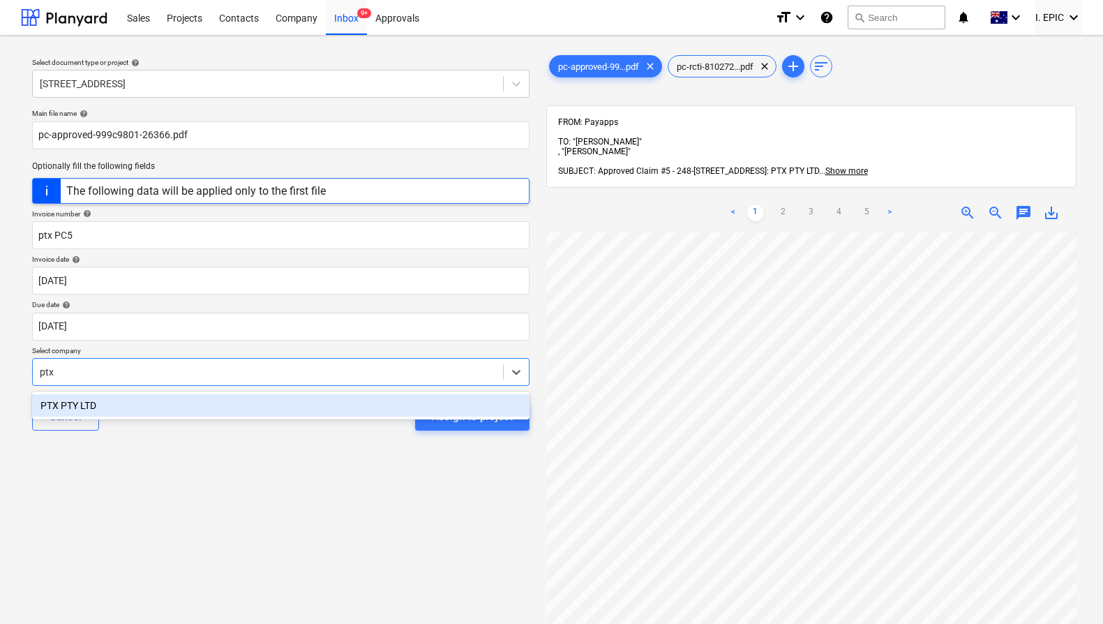
click at [352, 405] on div "PTX PTY LTD" at bounding box center [280, 405] width 497 height 22
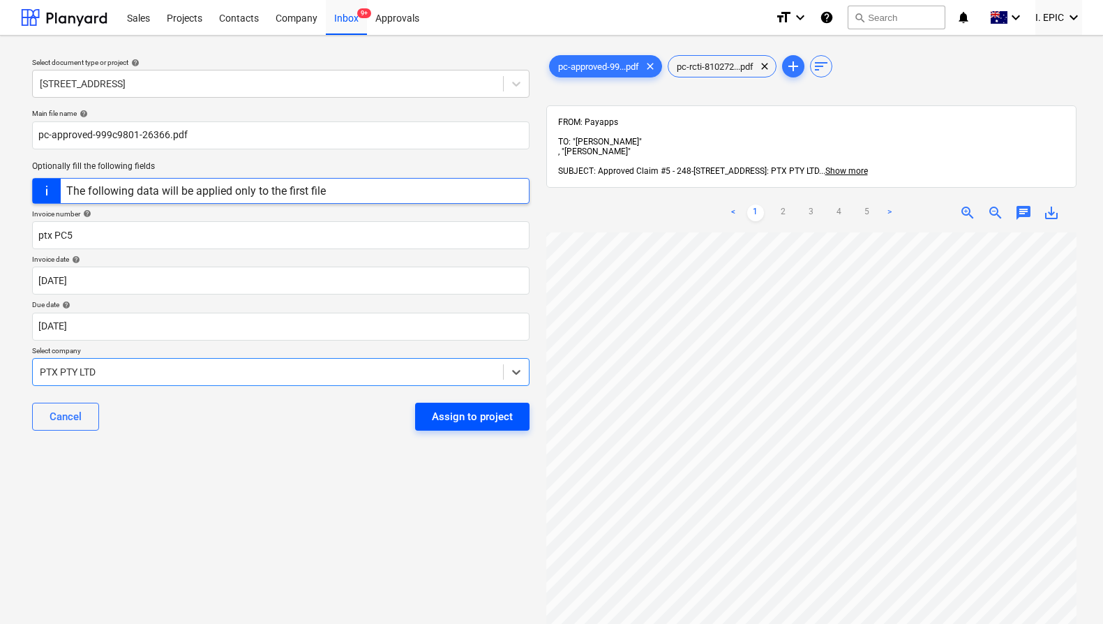
click at [456, 416] on div "Assign to project" at bounding box center [472, 416] width 81 height 18
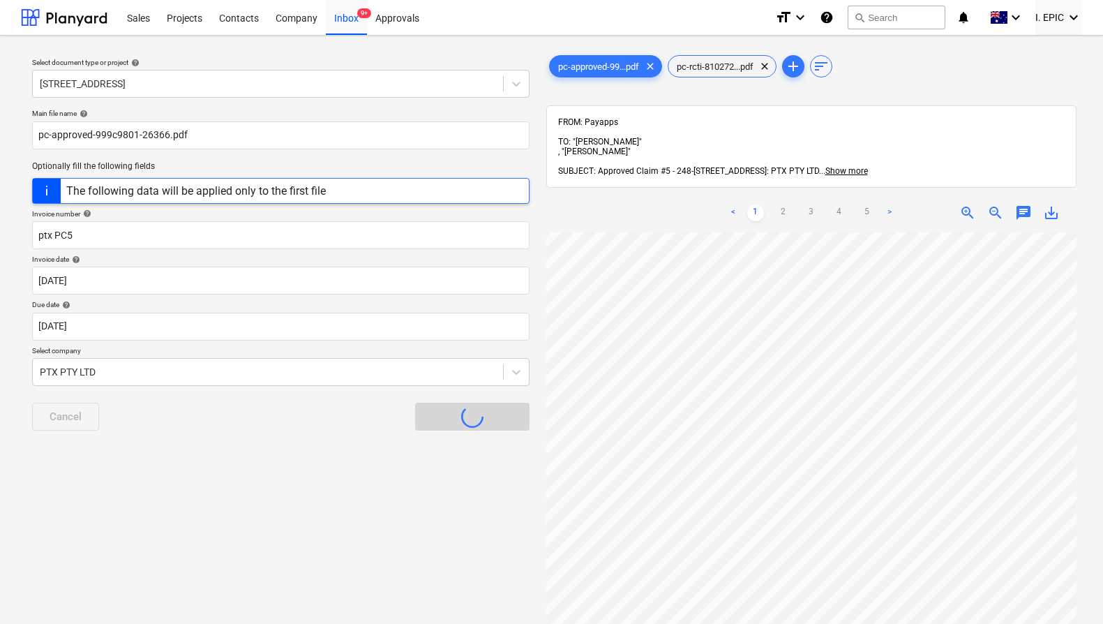
scroll to position [152, 0]
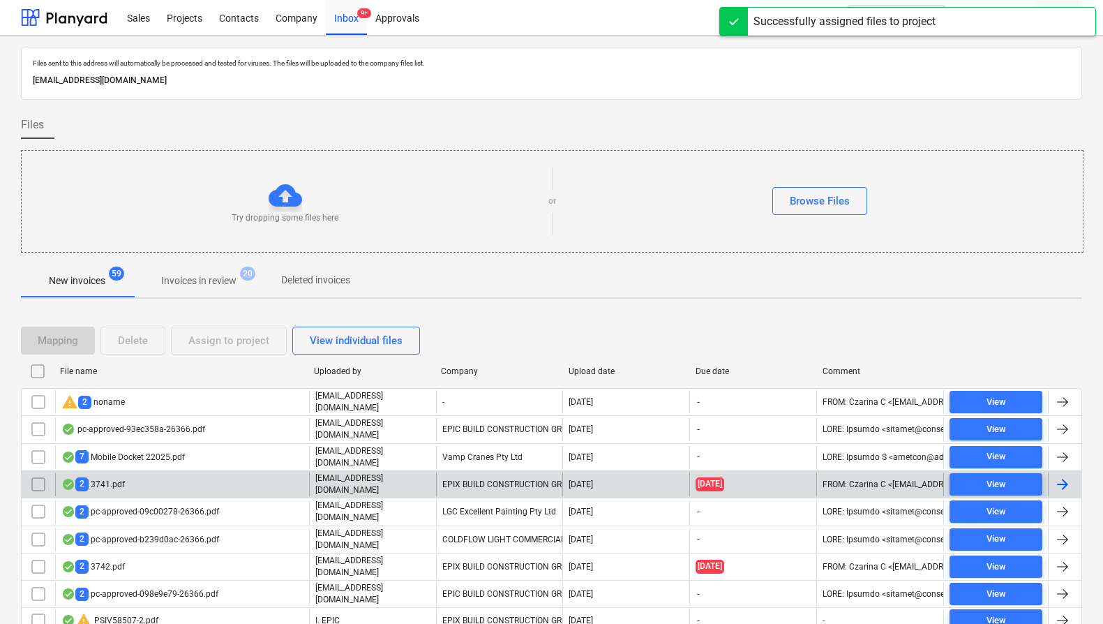
click at [241, 479] on div "2 3741.pdf" at bounding box center [182, 484] width 254 height 24
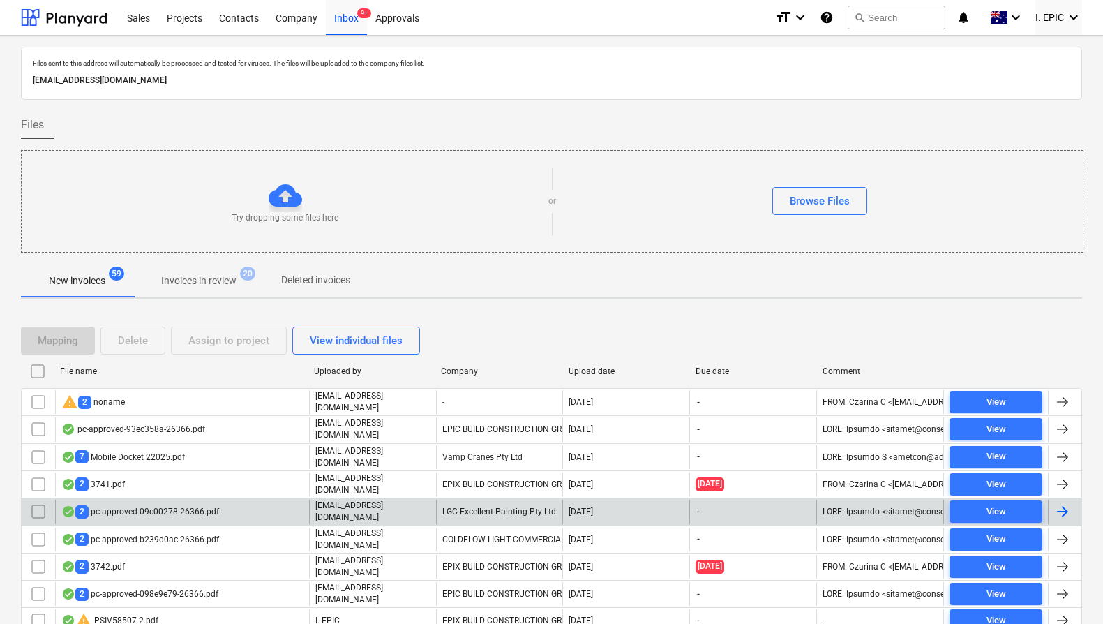
click at [435, 502] on div "[EMAIL_ADDRESS][DOMAIN_NAME]" at bounding box center [372, 511] width 127 height 24
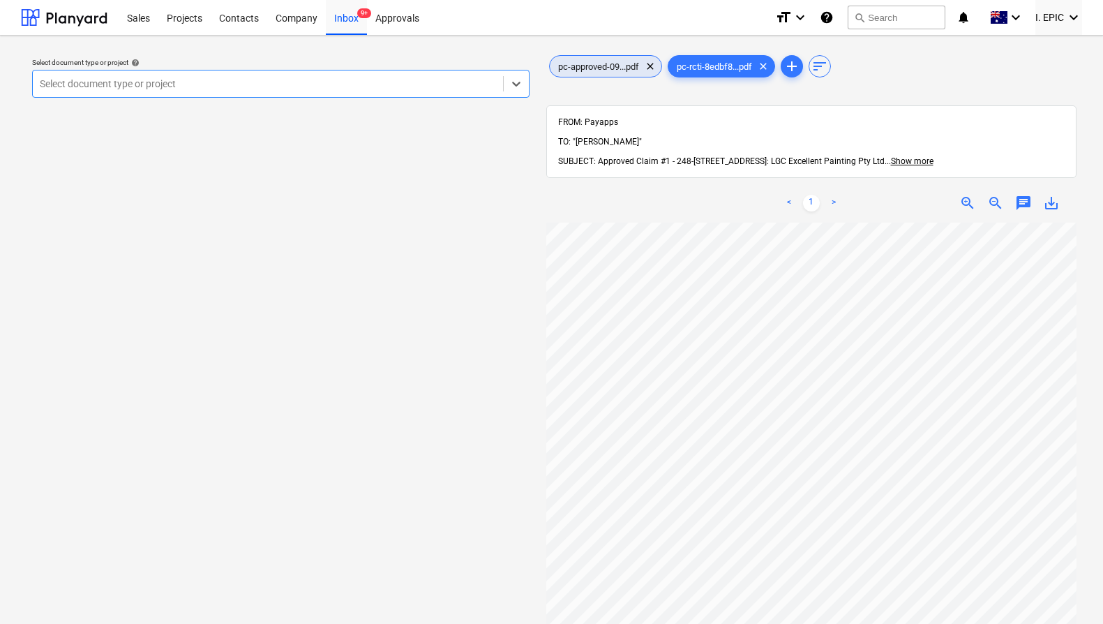
drag, startPoint x: 616, startPoint y: 68, endPoint x: 633, endPoint y: 137, distance: 71.2
click at [616, 67] on span "pc-approved-09...pdf" at bounding box center [599, 66] width 98 height 10
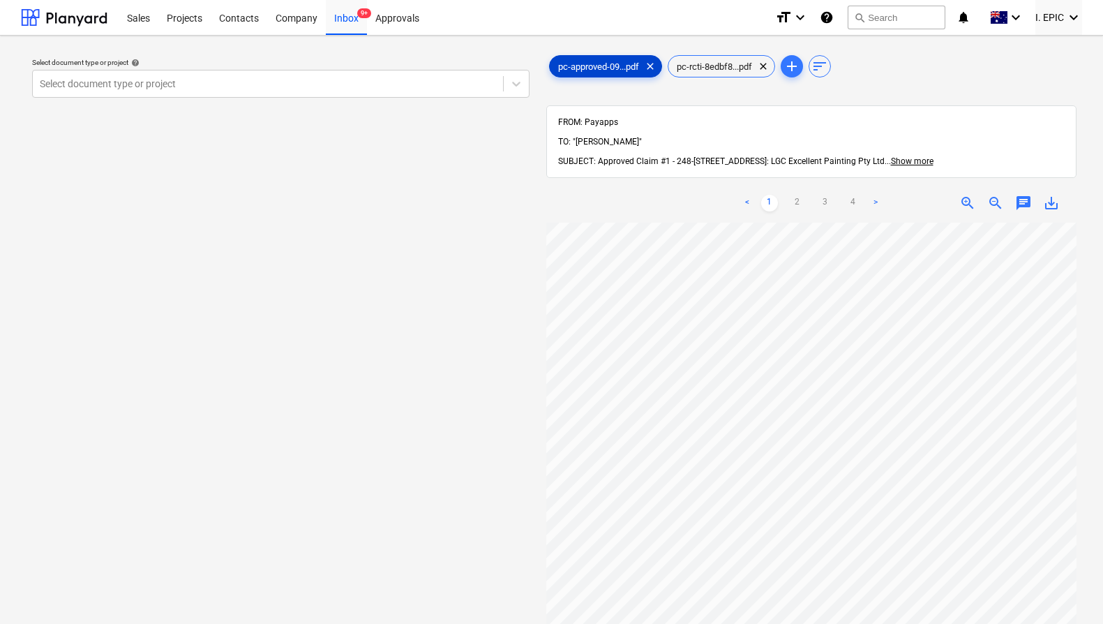
scroll to position [152, 0]
click at [129, 86] on div at bounding box center [268, 84] width 456 height 14
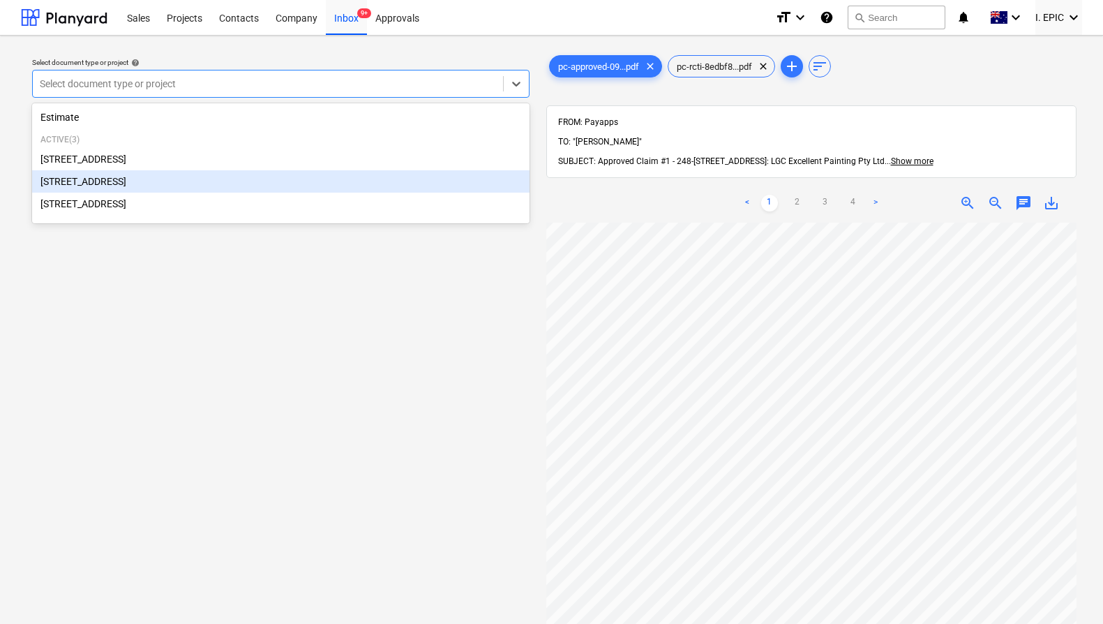
click at [115, 190] on div "[STREET_ADDRESS]" at bounding box center [280, 181] width 497 height 22
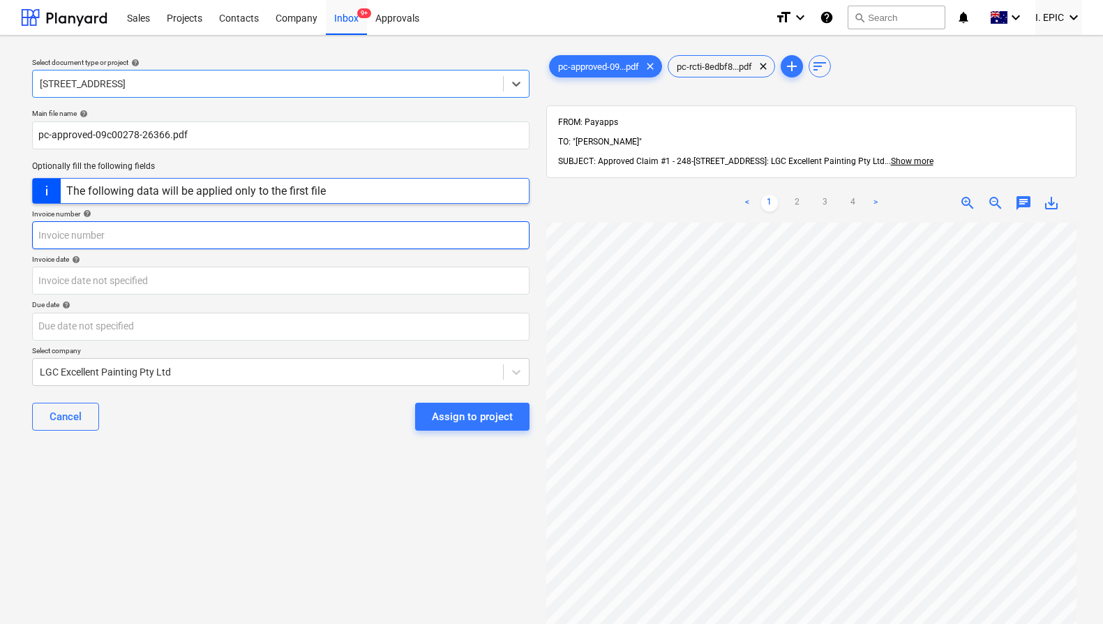
click at [137, 236] on input "text" at bounding box center [280, 235] width 497 height 28
click at [149, 236] on input "LGC" at bounding box center [280, 235] width 497 height 28
type input "LGC PC1"
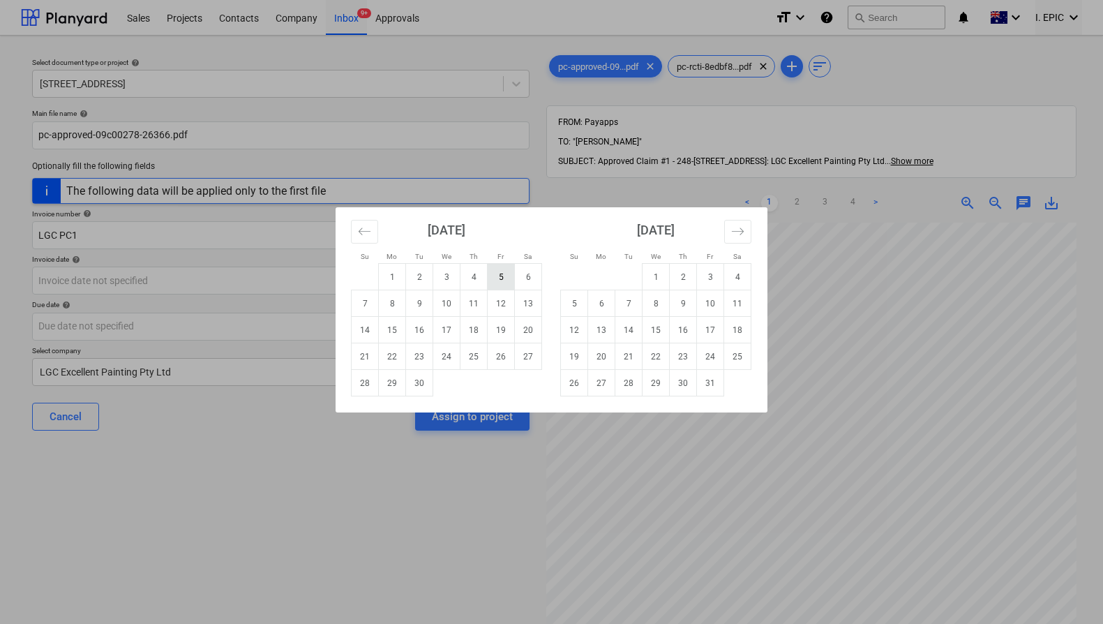
click at [507, 284] on td "5" at bounding box center [501, 277] width 27 height 27
type input "[DATE]"
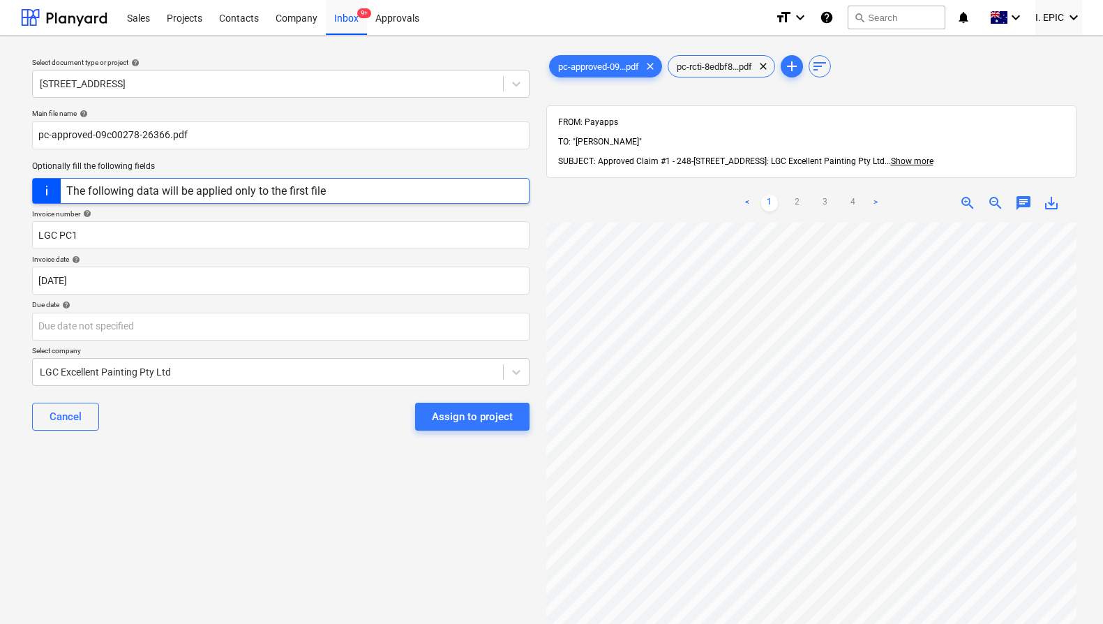
click at [398, 309] on p "Due date help" at bounding box center [280, 306] width 497 height 12
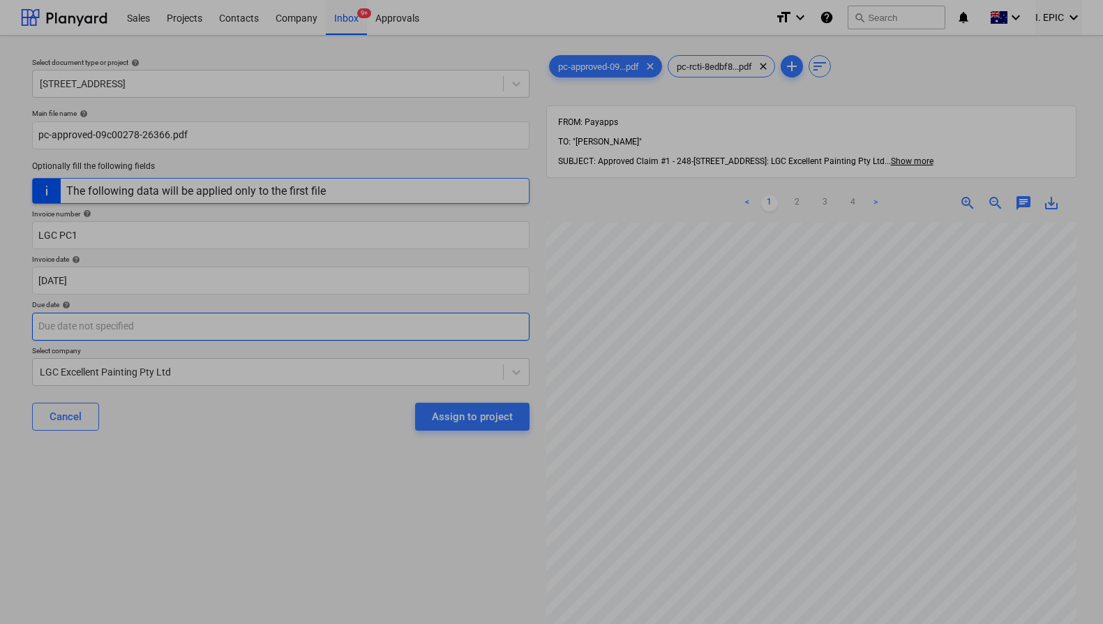
click at [398, 321] on body "Sales Projects Contacts Company Inbox 9+ Approvals format_size keyboard_arrow_d…" at bounding box center [551, 312] width 1103 height 624
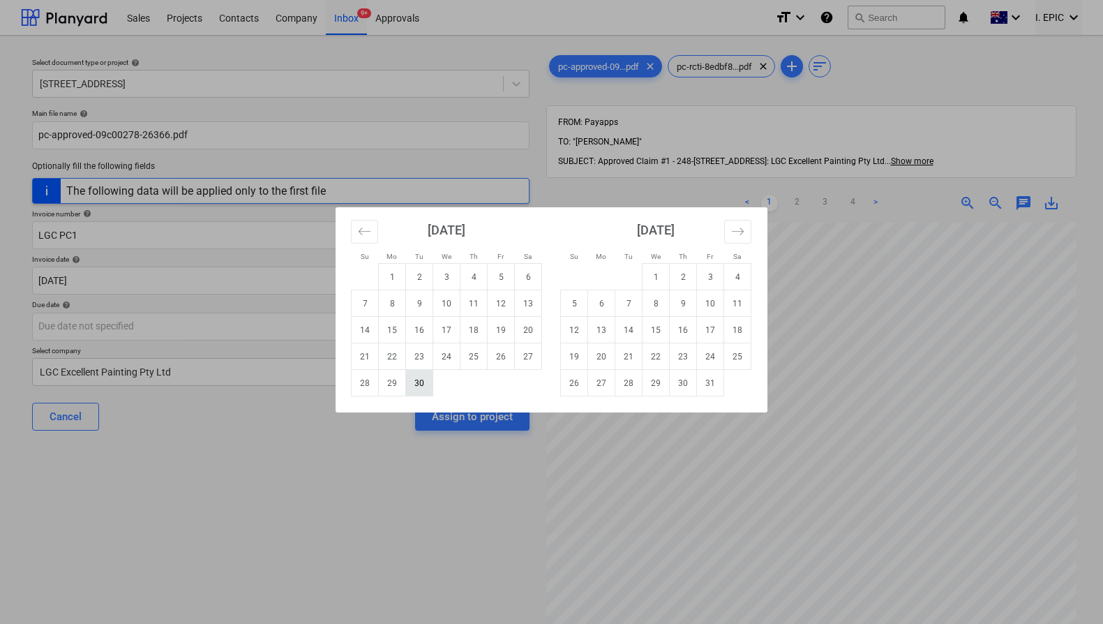
click at [421, 380] on td "30" at bounding box center [419, 383] width 27 height 27
type input "[DATE]"
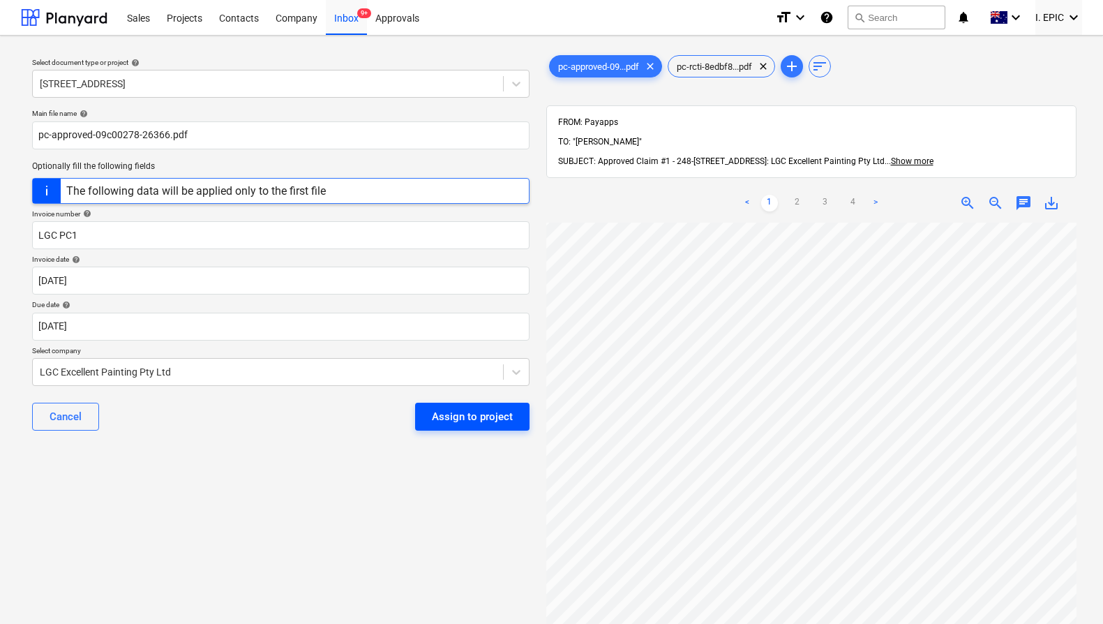
click at [476, 420] on div "Assign to project" at bounding box center [472, 416] width 81 height 18
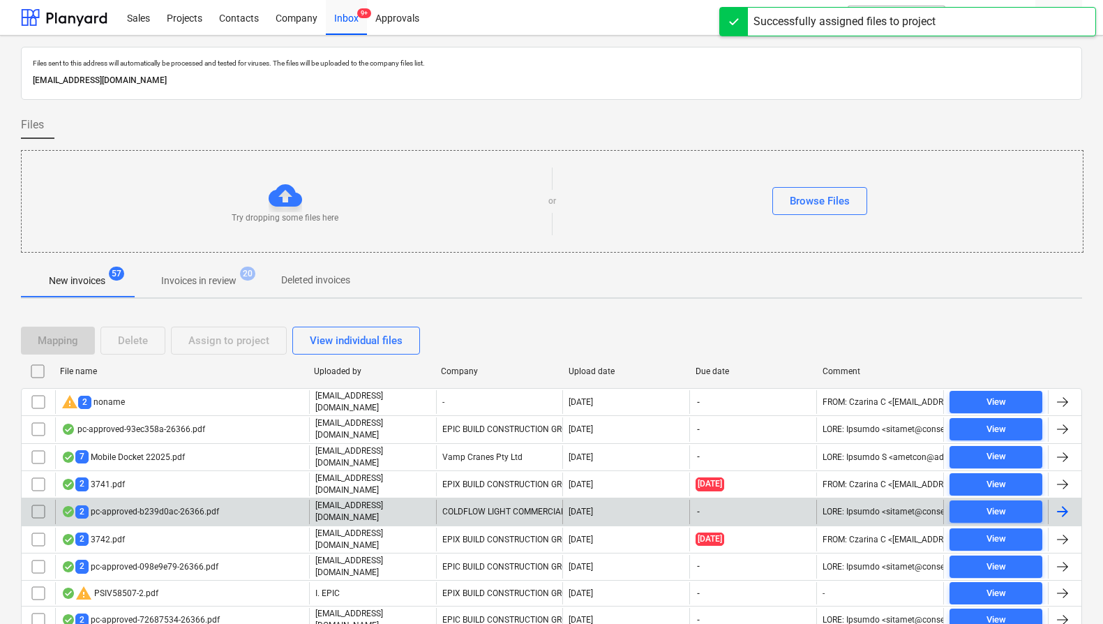
click at [259, 501] on div "2 pc-approved-b239d0ac-26366.pdf" at bounding box center [182, 511] width 254 height 24
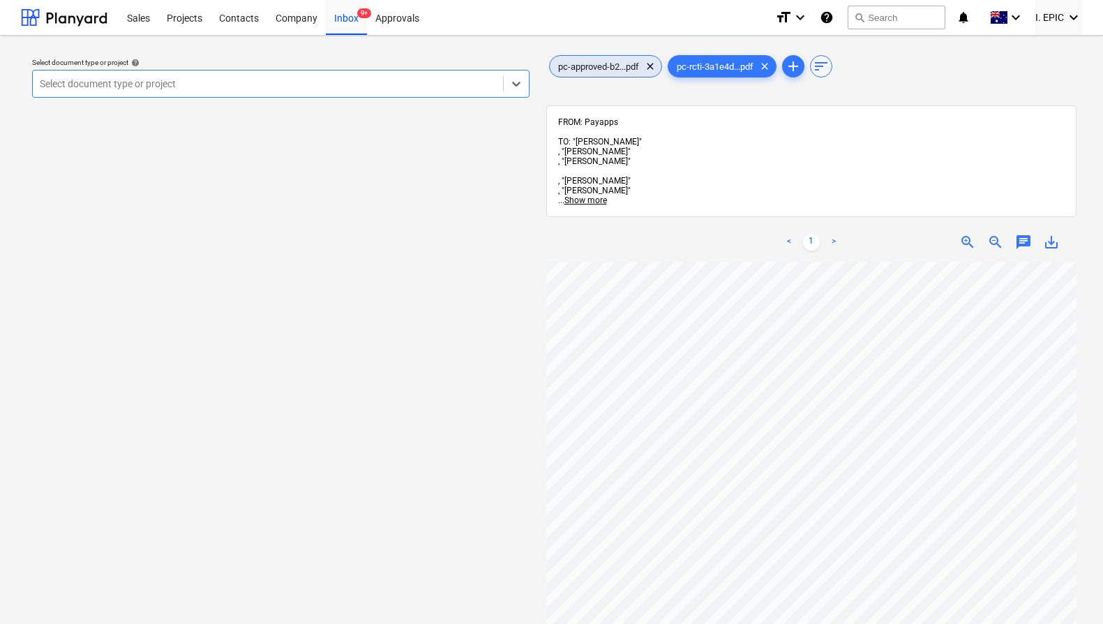
click at [602, 58] on div "pc-approved-b2...pdf clear" at bounding box center [605, 66] width 113 height 22
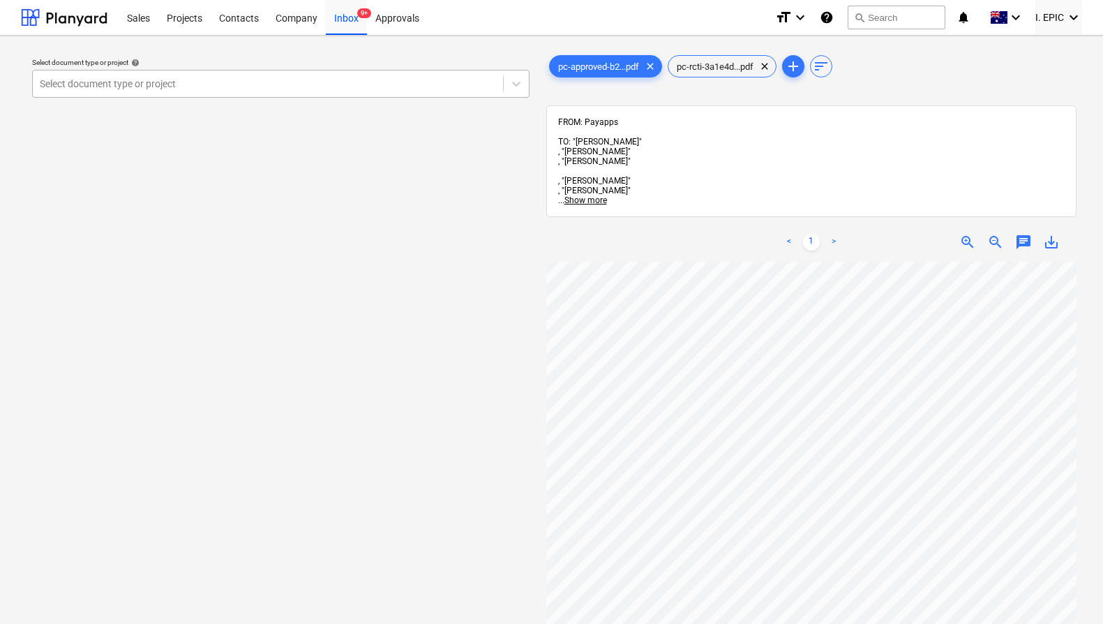
click at [328, 83] on div at bounding box center [268, 84] width 456 height 14
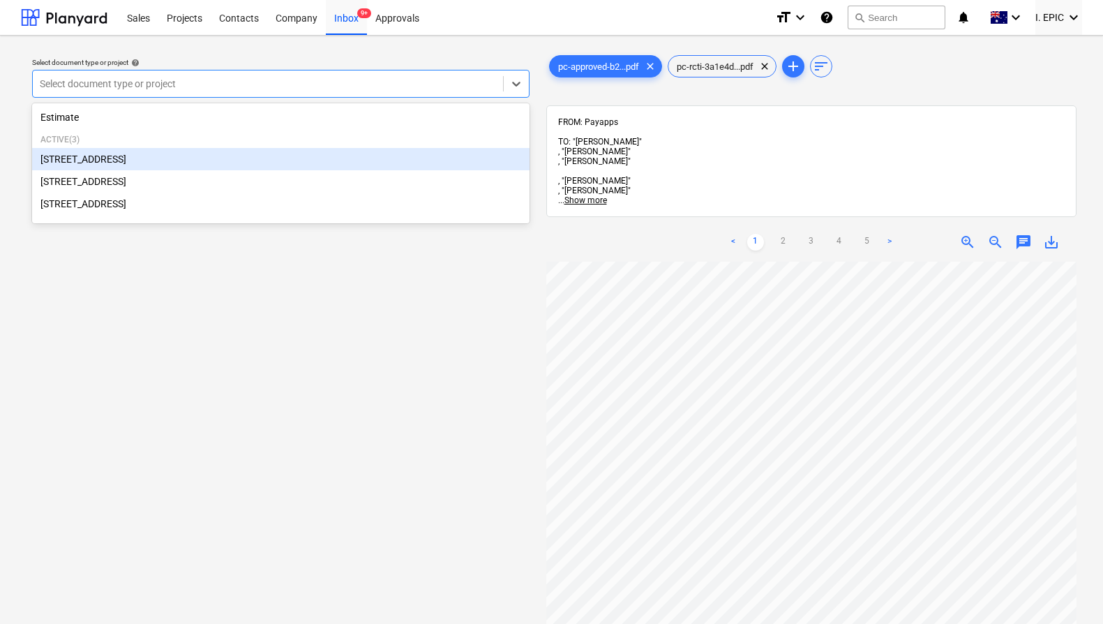
click at [209, 152] on div "[STREET_ADDRESS]" at bounding box center [280, 159] width 497 height 22
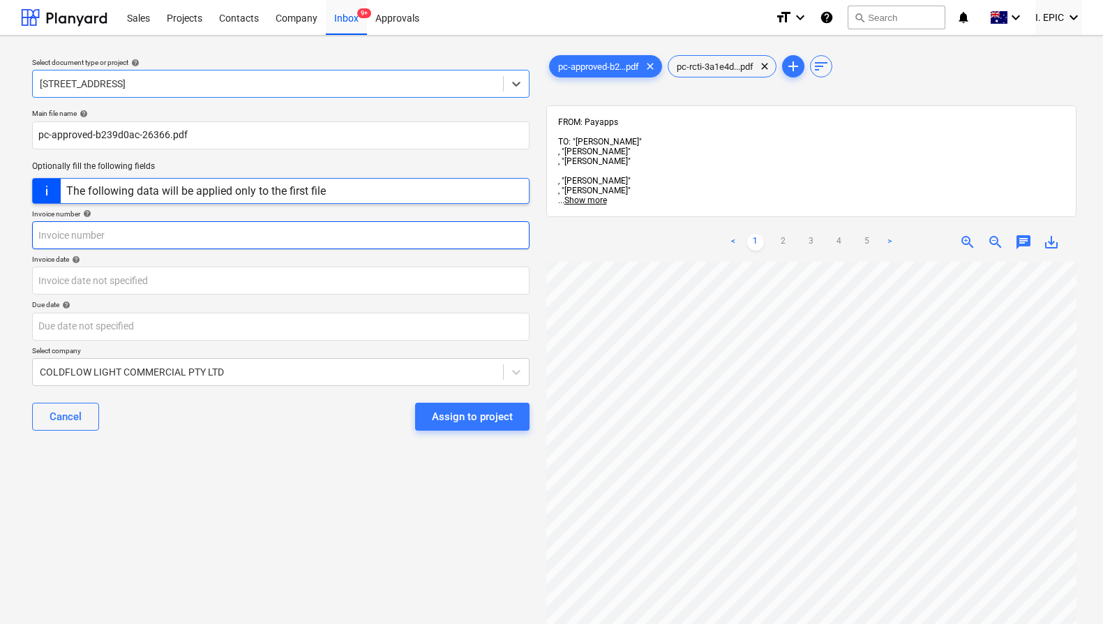
click at [211, 233] on input "text" at bounding box center [280, 235] width 497 height 28
click at [192, 240] on input "Cold Flow" at bounding box center [280, 235] width 497 height 28
type input "Cold Flow PC2"
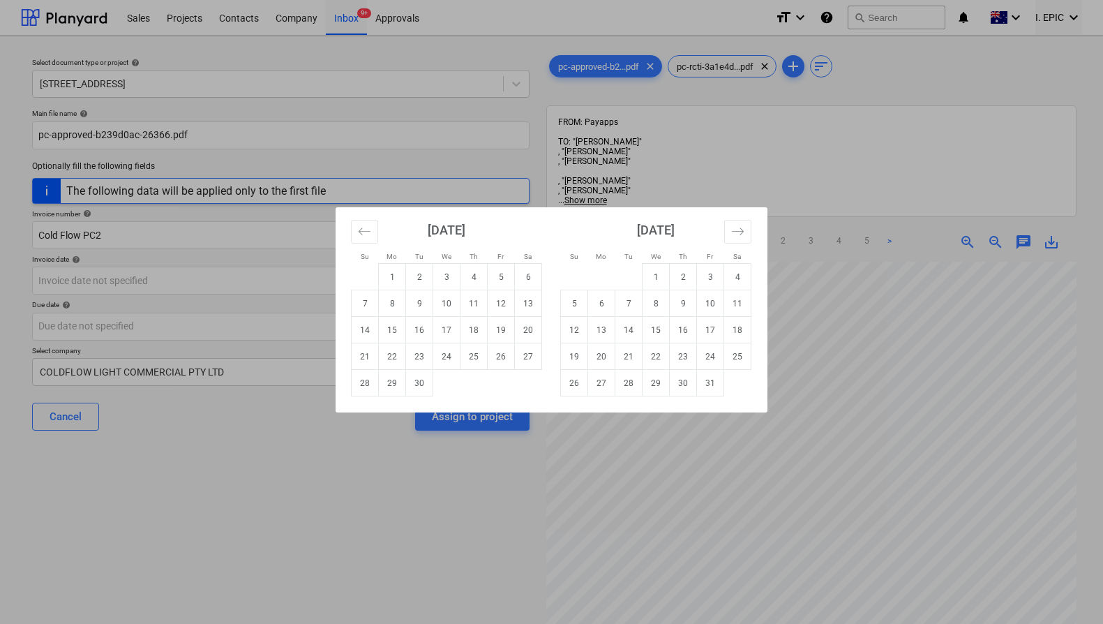
drag, startPoint x: 503, startPoint y: 280, endPoint x: 490, endPoint y: 295, distance: 19.8
click at [503, 280] on td "5" at bounding box center [501, 277] width 27 height 27
type input "[DATE]"
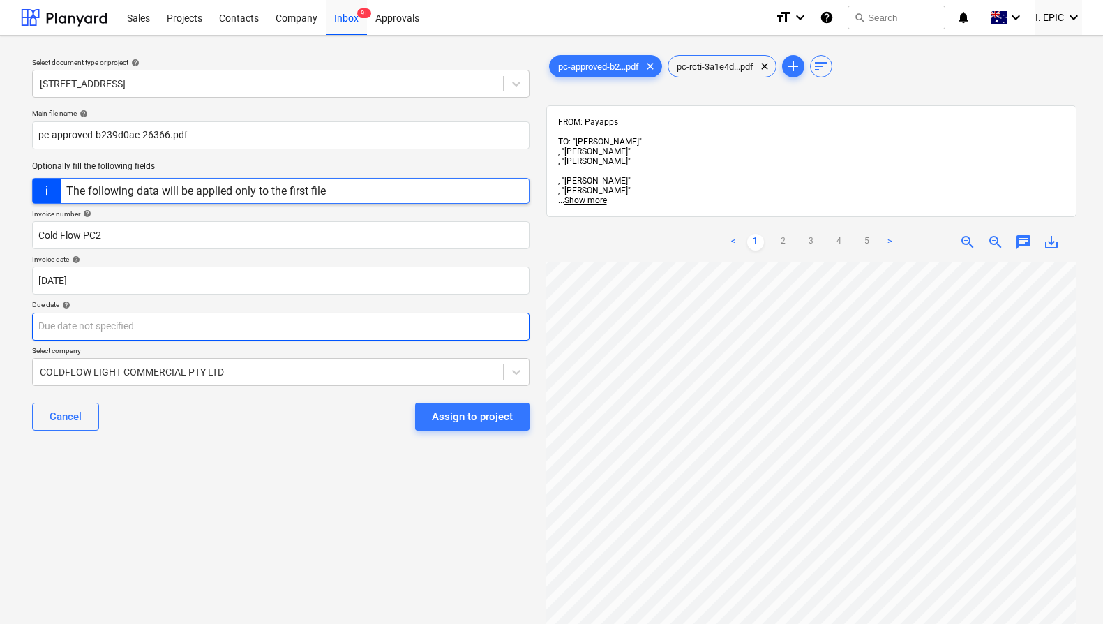
click at [395, 320] on body "Sales Projects Contacts Company Inbox 9+ Approvals format_size keyboard_arrow_d…" at bounding box center [551, 312] width 1103 height 624
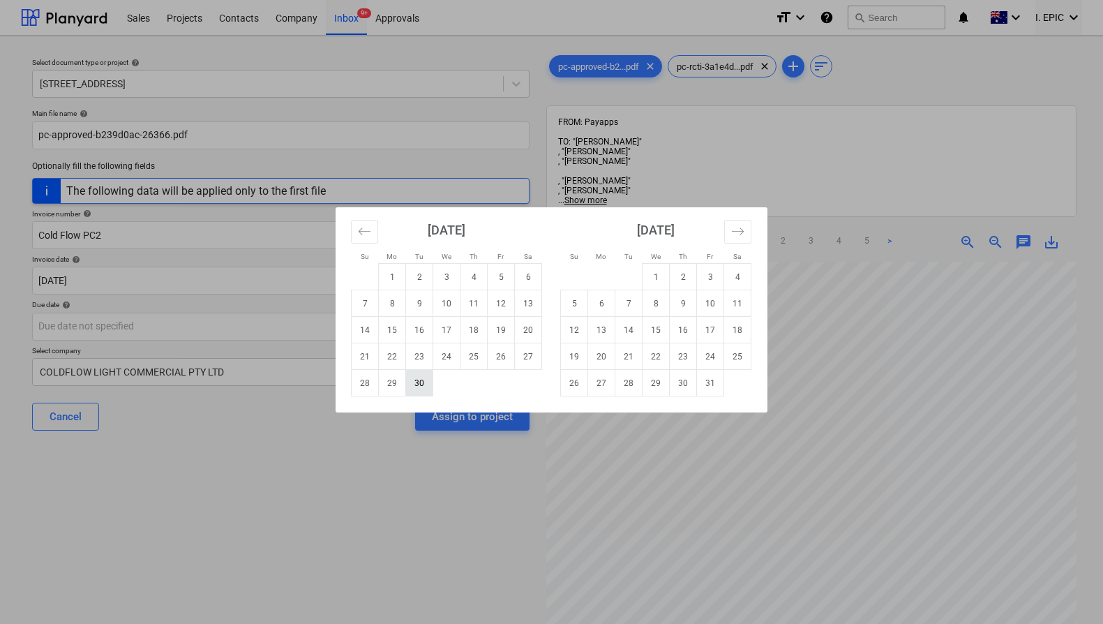
click at [418, 384] on td "30" at bounding box center [419, 383] width 27 height 27
type input "[DATE]"
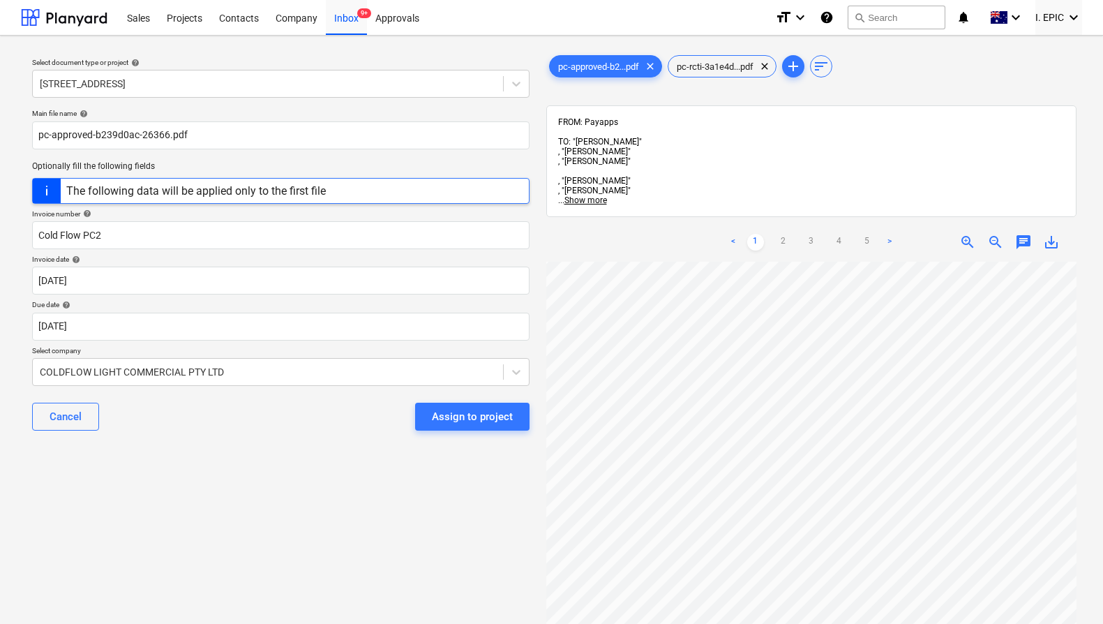
drag, startPoint x: 335, startPoint y: 458, endPoint x: 426, endPoint y: 438, distance: 93.6
click at [335, 458] on div "Select document type or project help [STREET_ADDRESS] file name help pc-approve…" at bounding box center [281, 449] width 520 height 805
click at [458, 424] on div "Assign to project" at bounding box center [472, 416] width 81 height 18
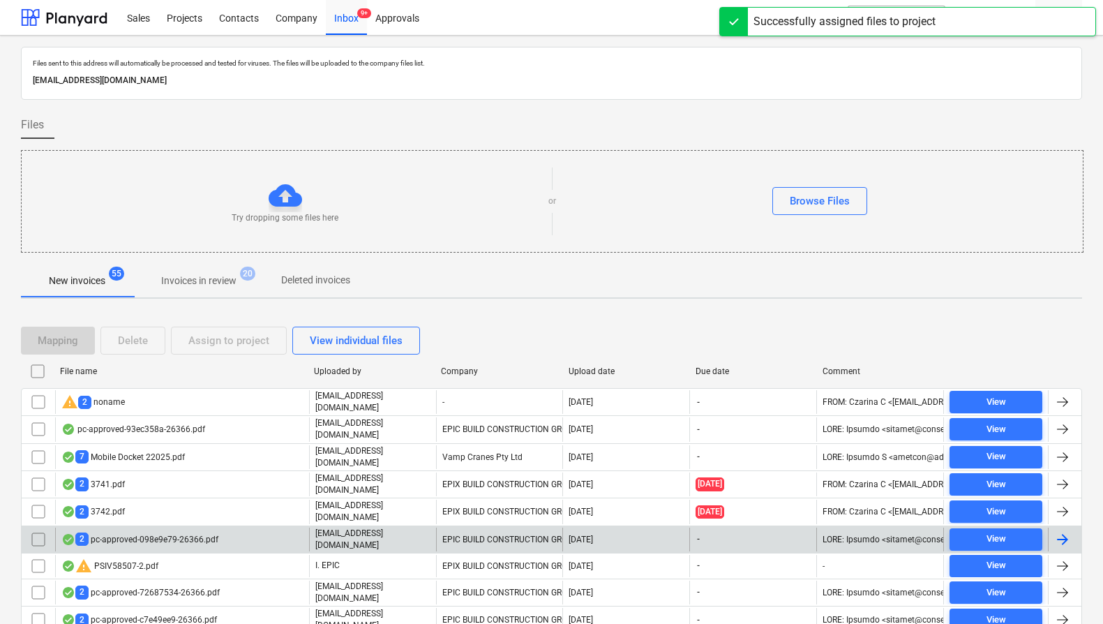
click at [400, 527] on p "[EMAIL_ADDRESS][DOMAIN_NAME]" at bounding box center [372, 539] width 115 height 24
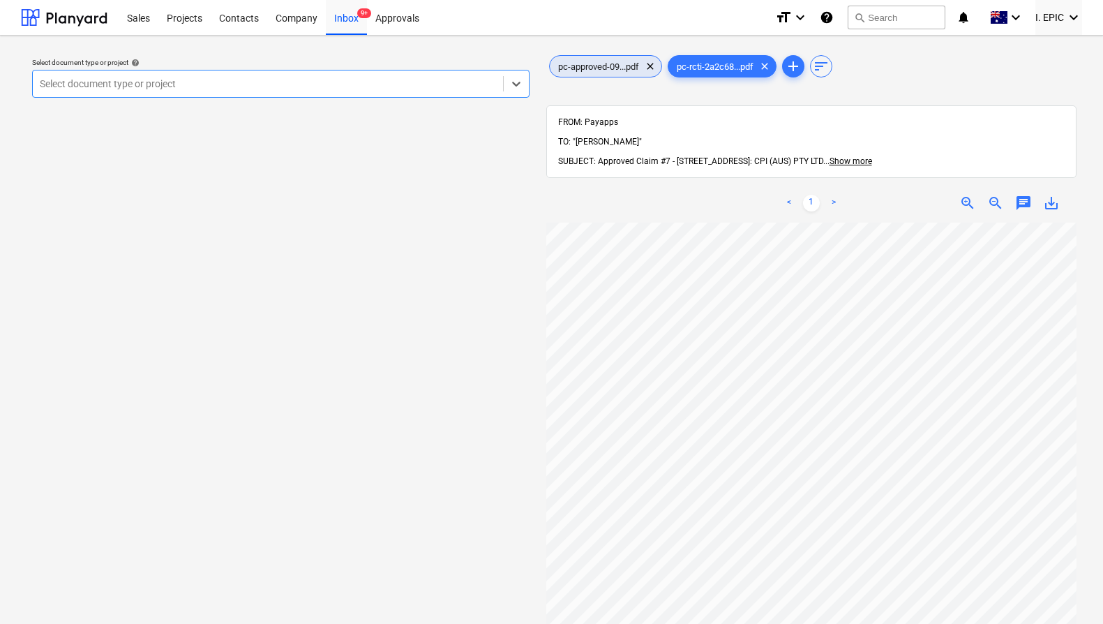
click at [593, 63] on span "pc-approved-09...pdf" at bounding box center [599, 66] width 98 height 10
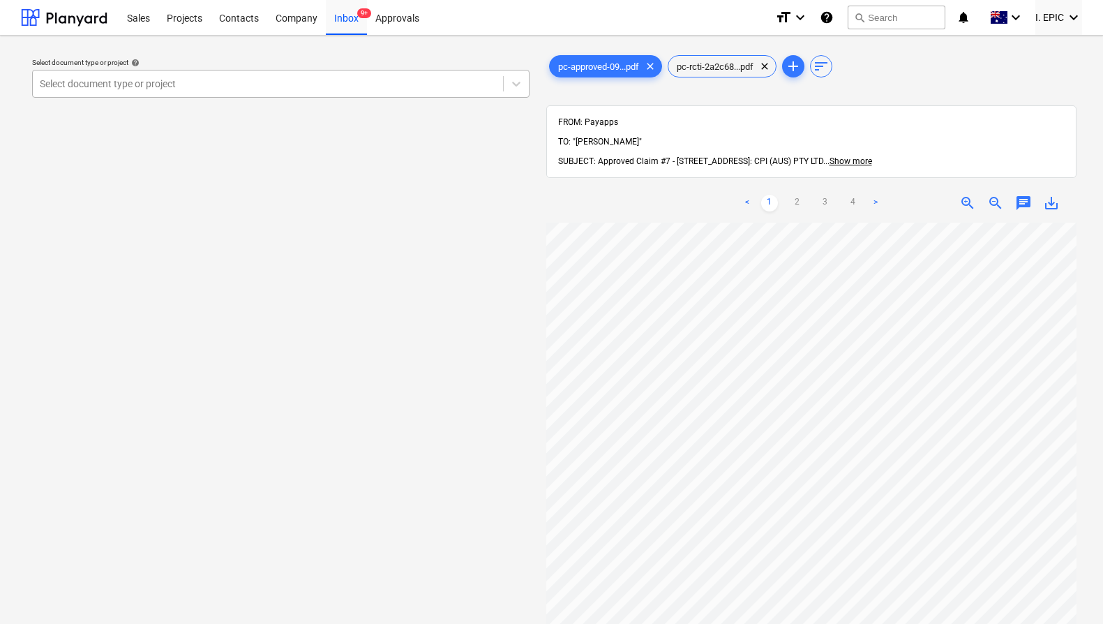
click at [293, 85] on div at bounding box center [268, 84] width 456 height 14
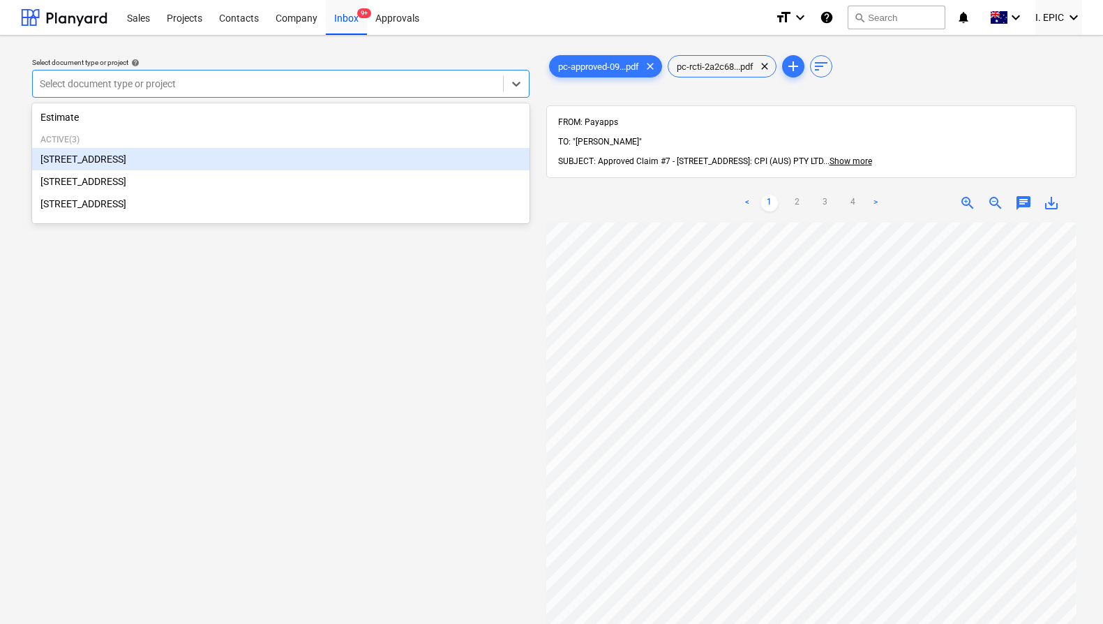
click at [225, 160] on div "[STREET_ADDRESS]" at bounding box center [280, 159] width 497 height 22
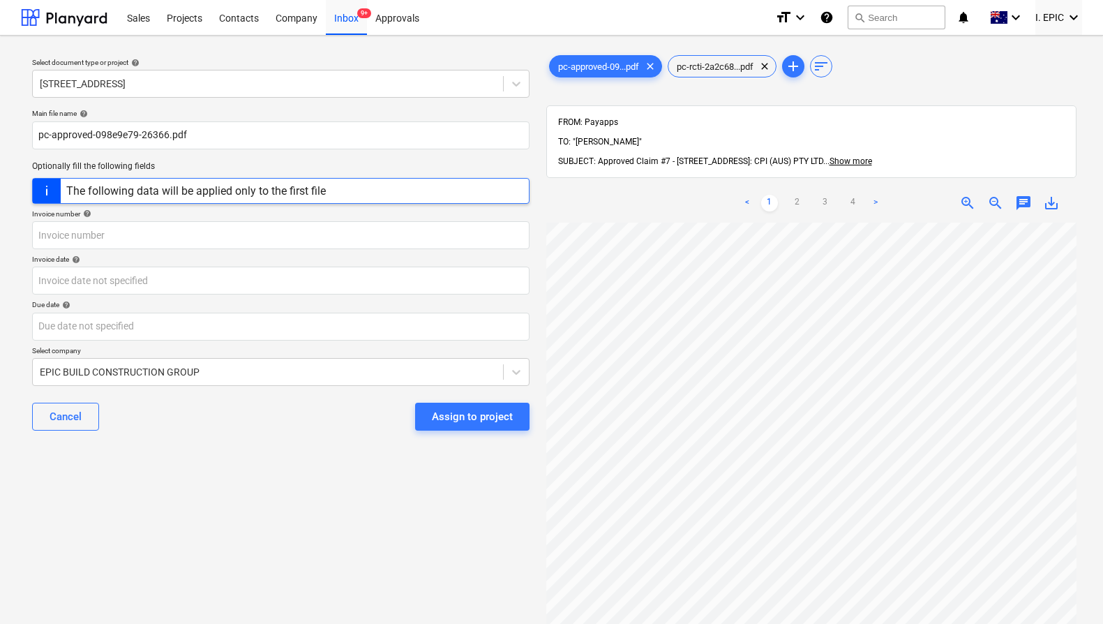
scroll to position [152, 0]
click at [100, 231] on input "text" at bounding box center [280, 235] width 497 height 28
click at [119, 235] on input "CPI" at bounding box center [280, 235] width 497 height 28
type input "CPI PC7"
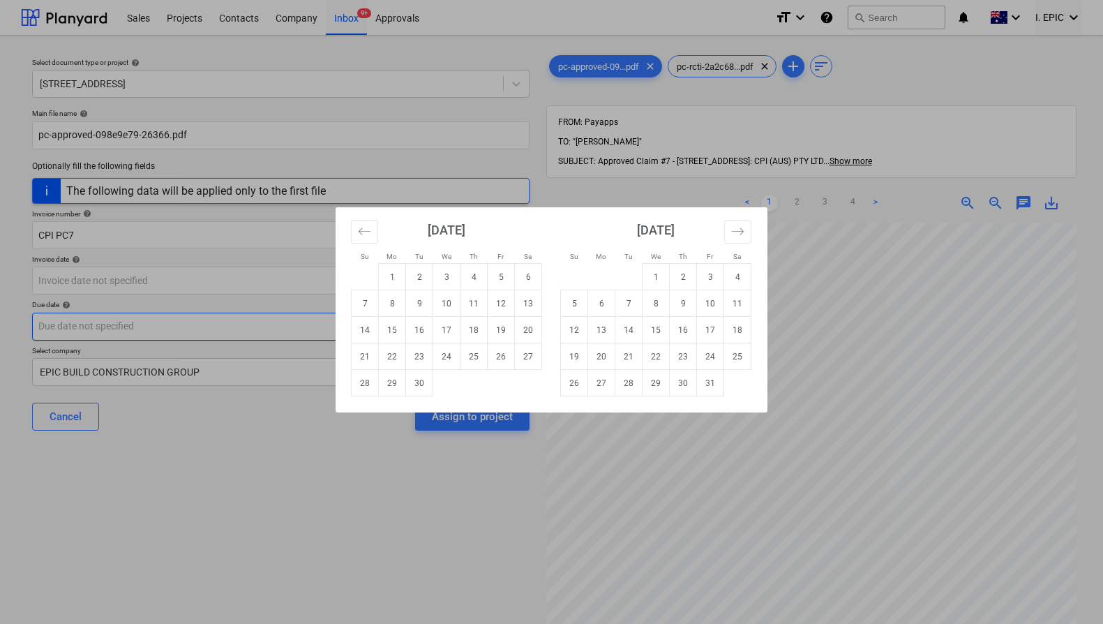
drag, startPoint x: 497, startPoint y: 274, endPoint x: 442, endPoint y: 333, distance: 80.4
click at [497, 273] on td "5" at bounding box center [501, 277] width 27 height 27
type input "[DATE]"
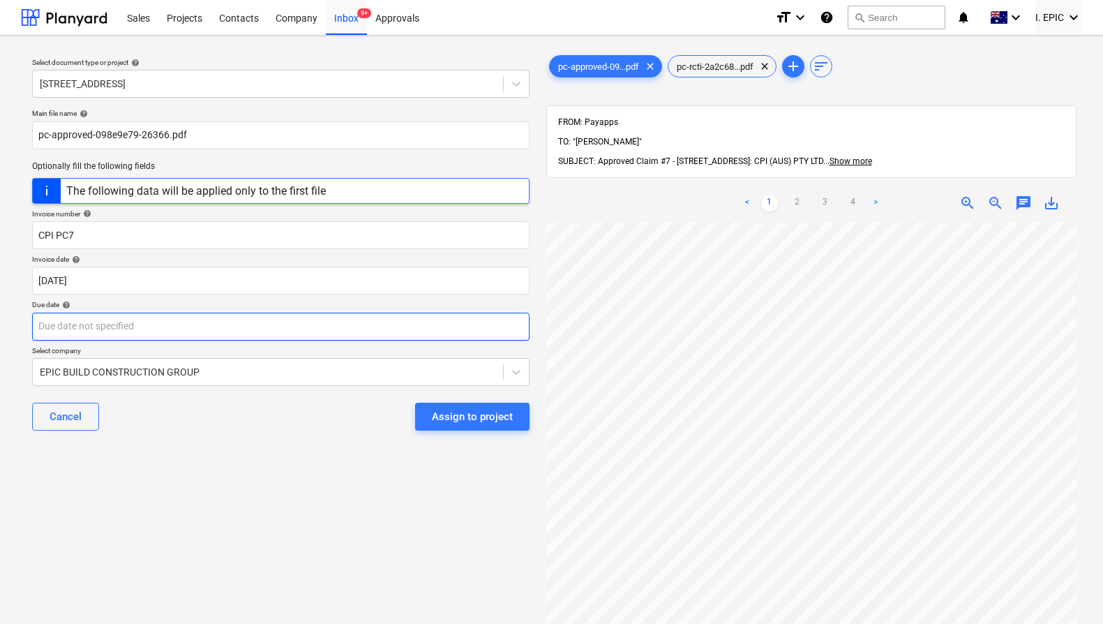
click at [336, 327] on body "Sales Projects Contacts Company Inbox 9+ Approvals format_size keyboard_arrow_d…" at bounding box center [551, 312] width 1103 height 624
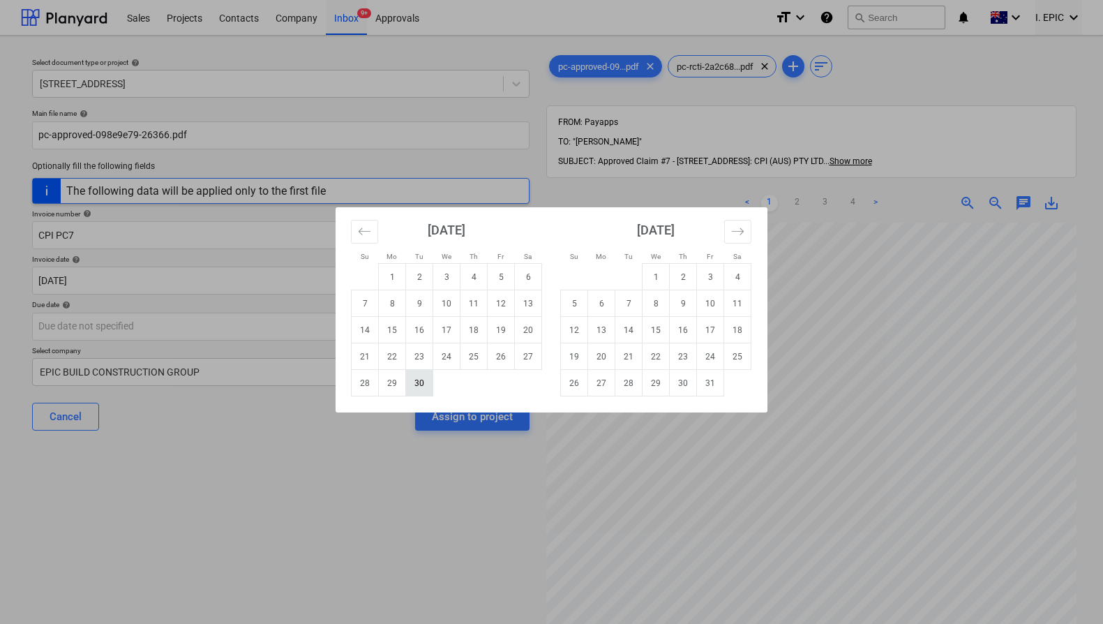
click at [416, 382] on td "30" at bounding box center [419, 383] width 27 height 27
type input "[DATE]"
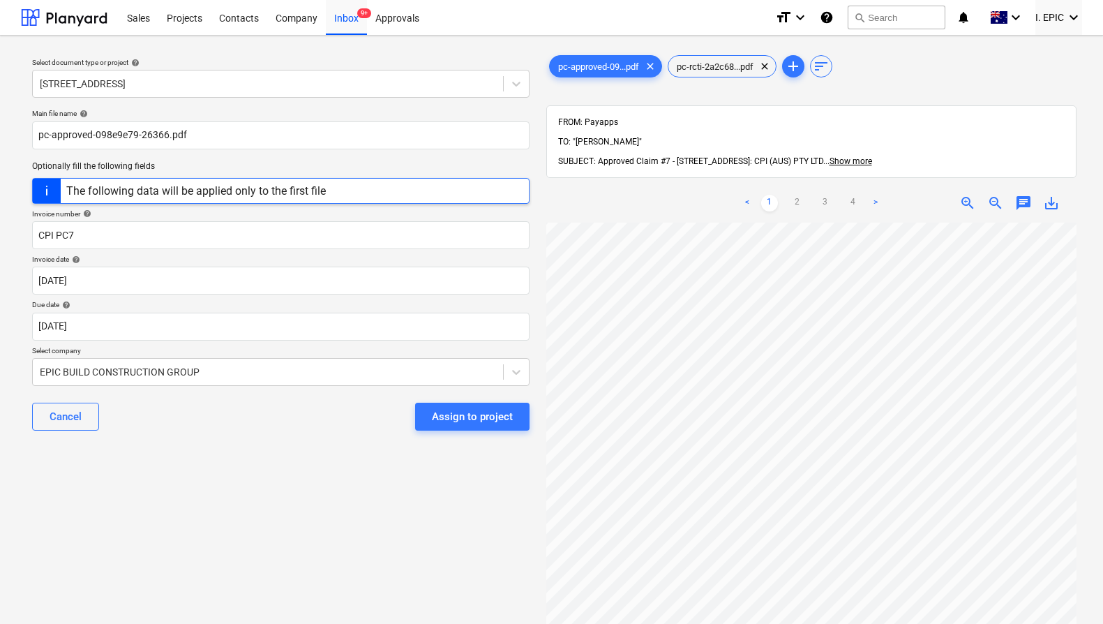
click at [367, 455] on div "Select document type or project help [STREET_ADDRESS] file name help pc-approve…" at bounding box center [281, 430] width 520 height 766
click at [351, 372] on div at bounding box center [268, 372] width 456 height 14
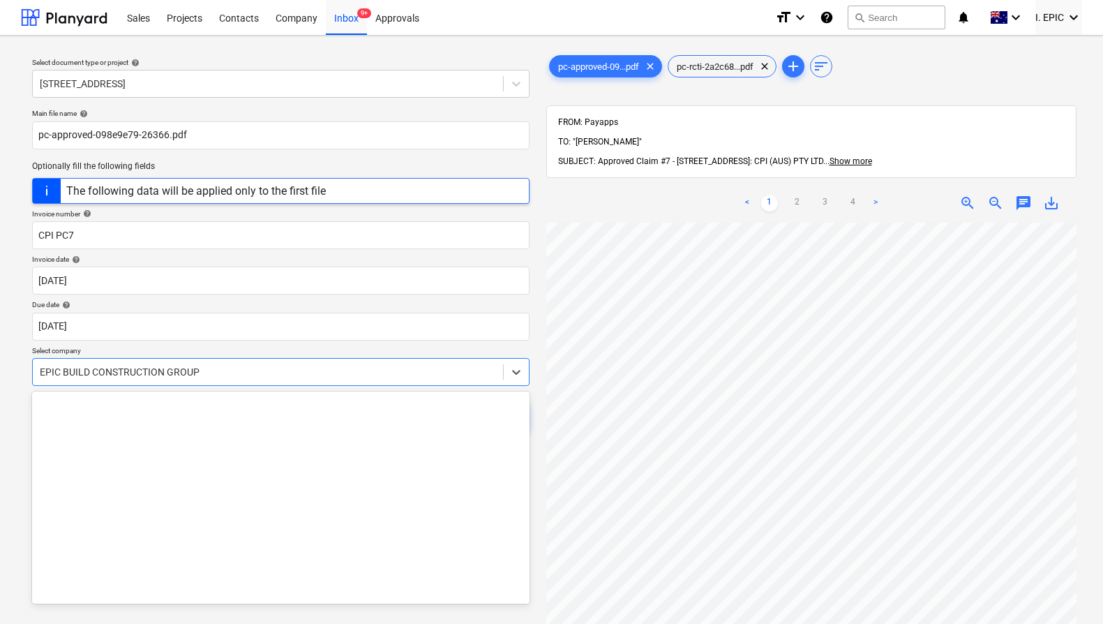
scroll to position [8422, 0]
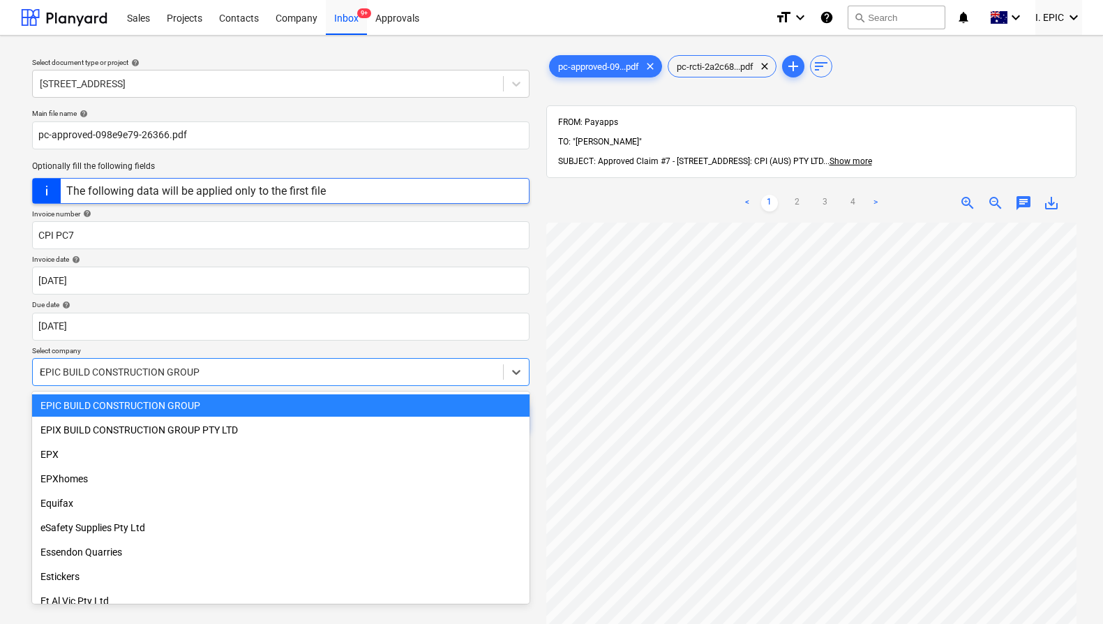
type input "cpi"
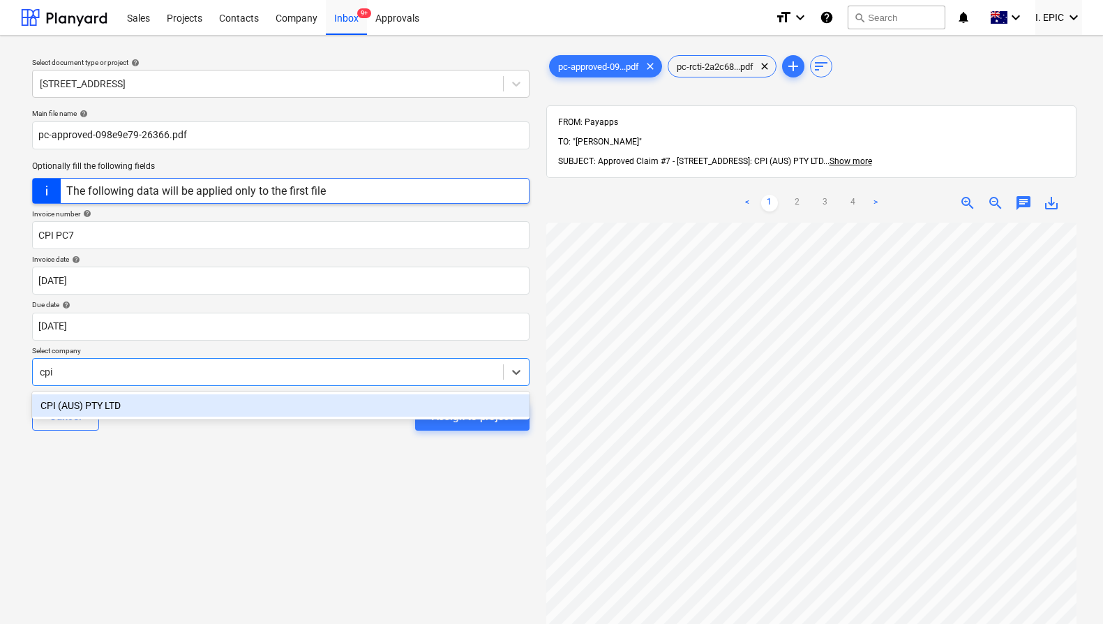
click at [296, 407] on div "CPI (AUS) PTY LTD" at bounding box center [280, 405] width 497 height 22
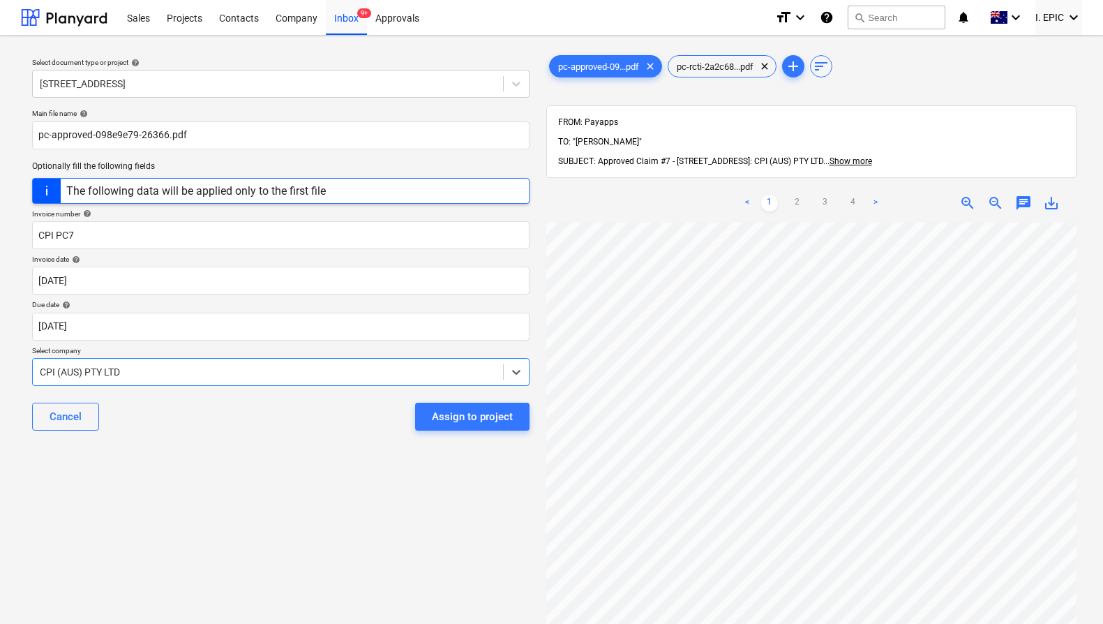
click at [289, 463] on div "Select document type or project help [STREET_ADDRESS] file name help pc-approve…" at bounding box center [281, 430] width 520 height 766
click at [409, 486] on div "Select document type or project help [STREET_ADDRESS] file name help pc-approve…" at bounding box center [281, 430] width 520 height 766
click at [468, 414] on div "Assign to project" at bounding box center [472, 416] width 81 height 18
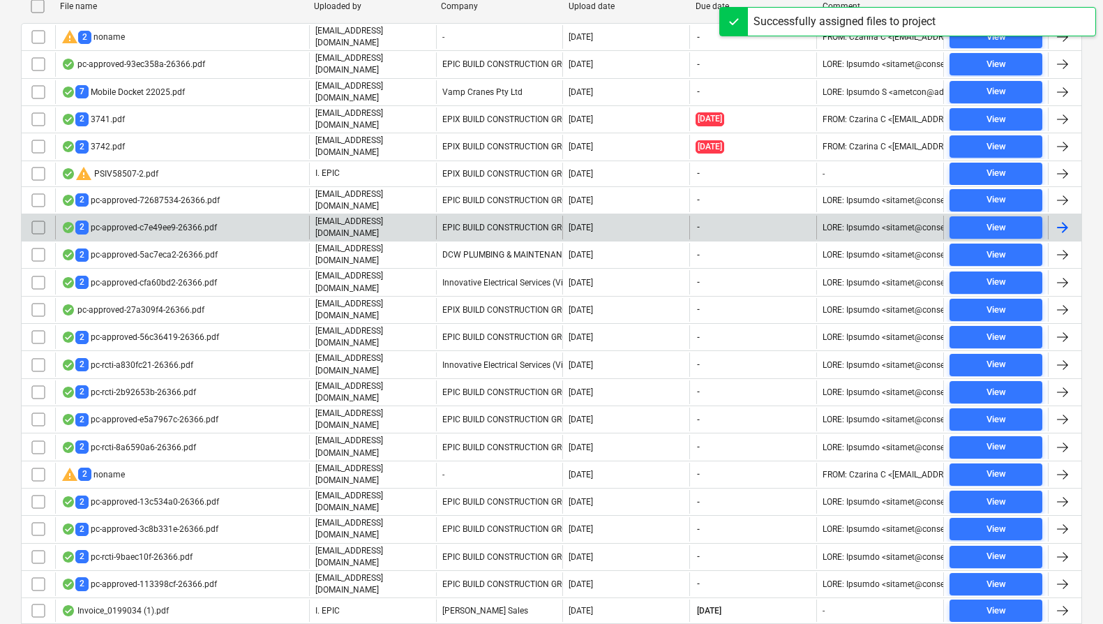
scroll to position [486, 0]
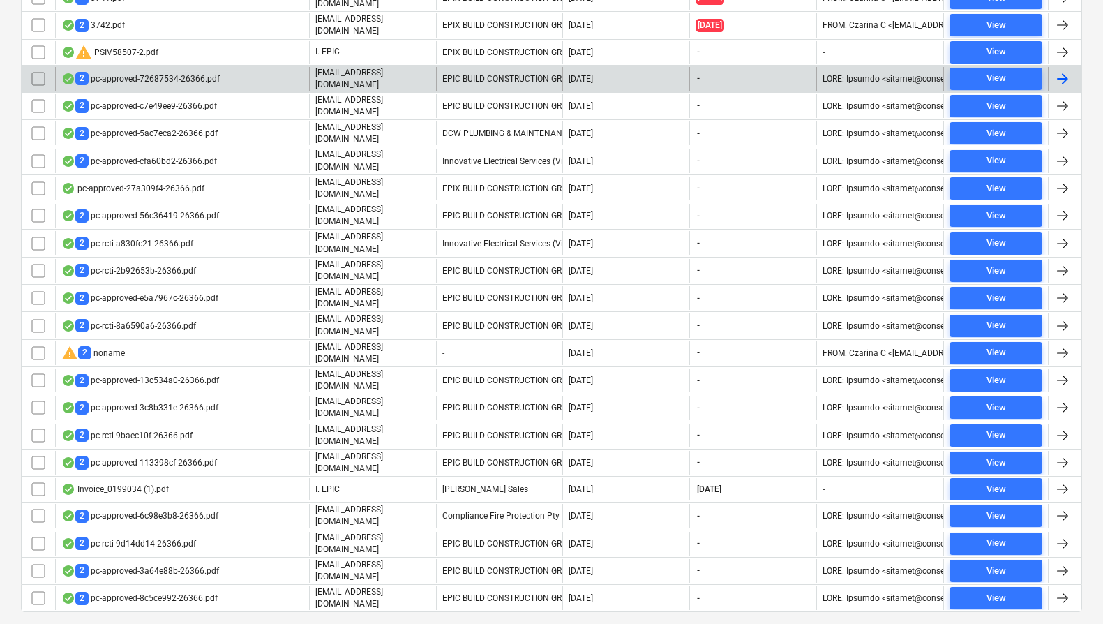
click at [275, 67] on div "2 pc-approved-72687534-26366.pdf" at bounding box center [182, 79] width 254 height 24
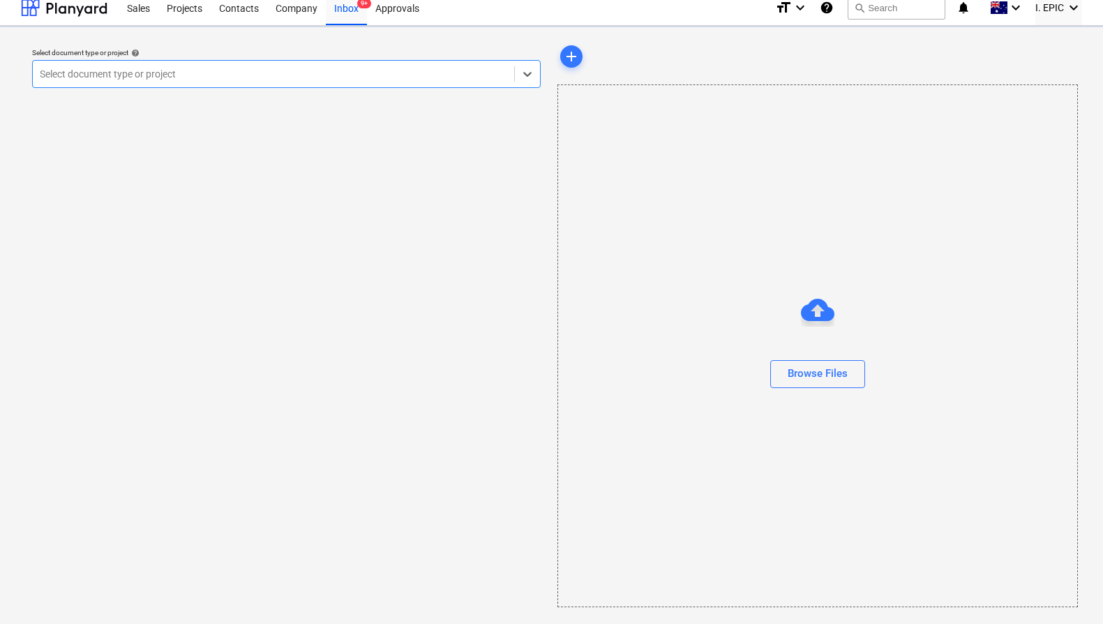
scroll to position [10, 0]
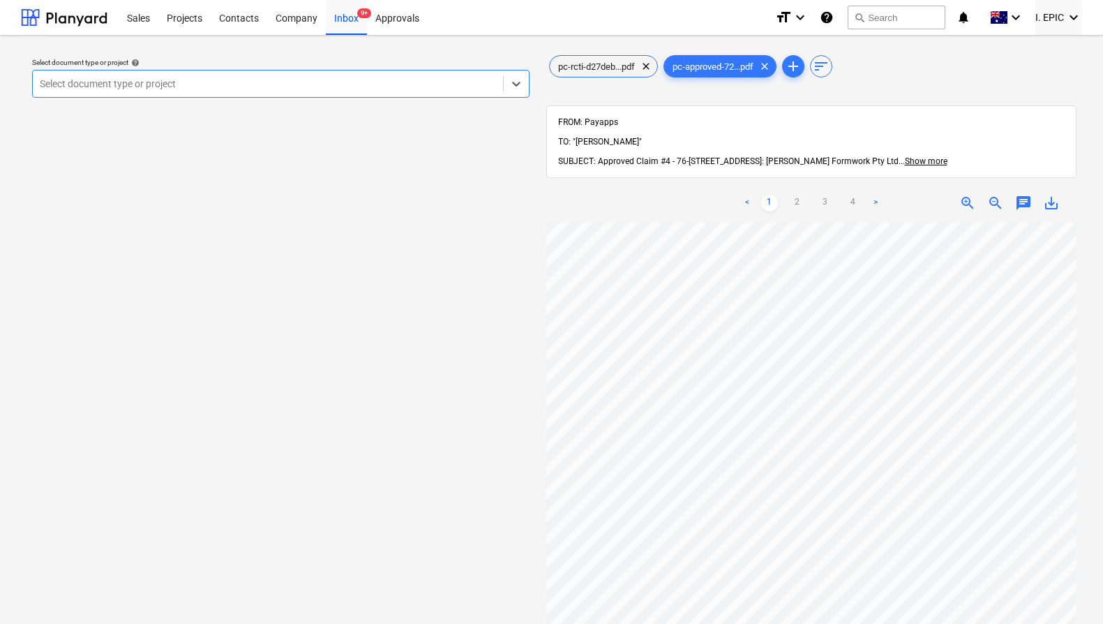
click at [407, 347] on div "Select document type or project help Select is focused ,type to refine list, pr…" at bounding box center [281, 430] width 520 height 766
click at [243, 90] on div at bounding box center [268, 84] width 456 height 14
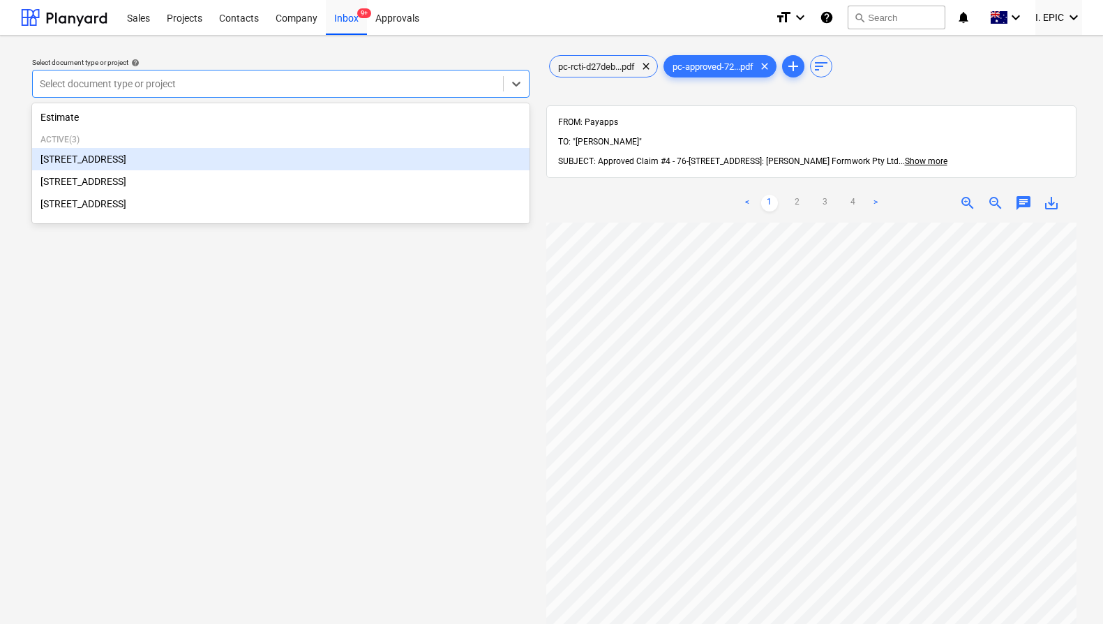
click at [195, 158] on div "[STREET_ADDRESS]" at bounding box center [280, 159] width 497 height 22
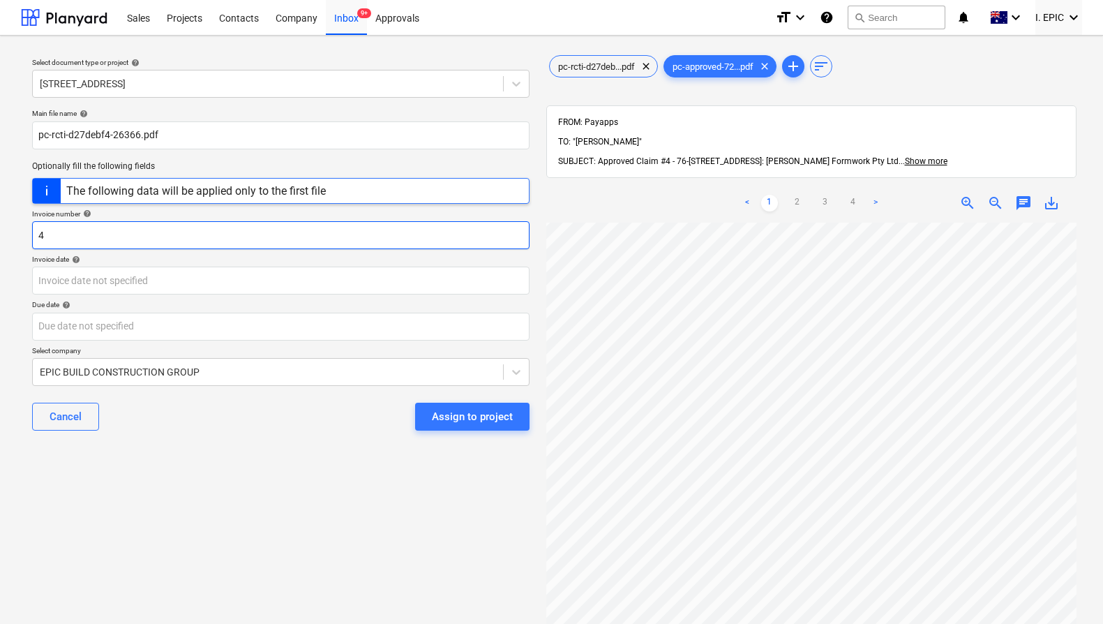
click at [140, 231] on input "4" at bounding box center [280, 235] width 497 height 28
click at [0, 221] on html "Sales Projects Contacts Company Inbox 9+ Approvals format_size keyboard_arrow_d…" at bounding box center [551, 312] width 1103 height 624
click at [188, 232] on input "CREDIT NOTE [PERSON_NAME]" at bounding box center [280, 235] width 497 height 28
type input "CREDIT NOTE [PERSON_NAME] PC4"
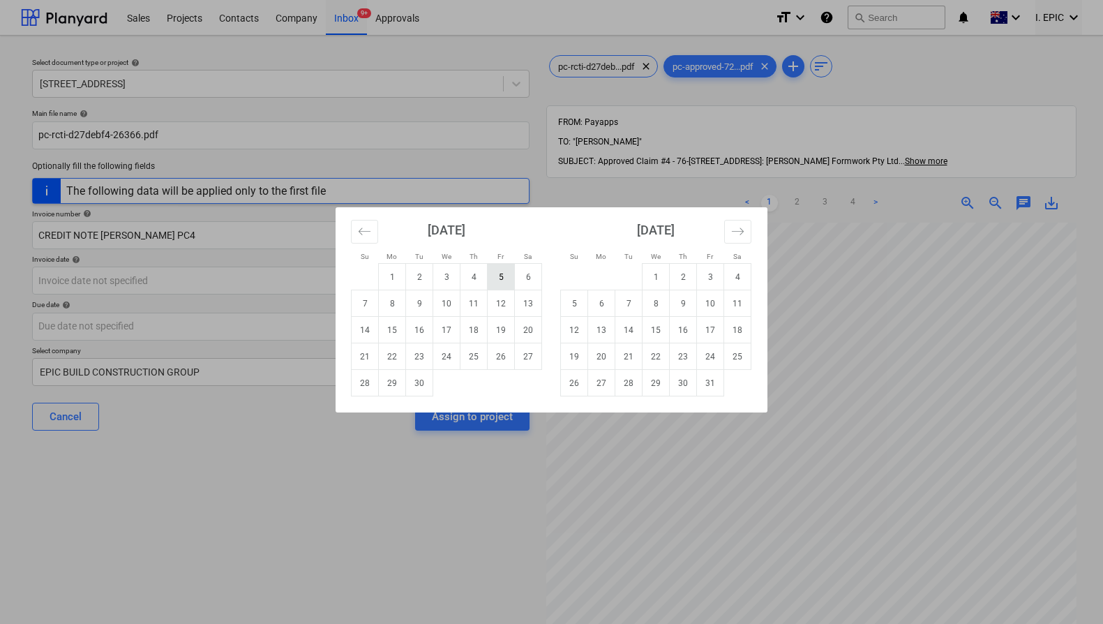
click at [499, 275] on td "5" at bounding box center [501, 277] width 27 height 27
type input "[DATE]"
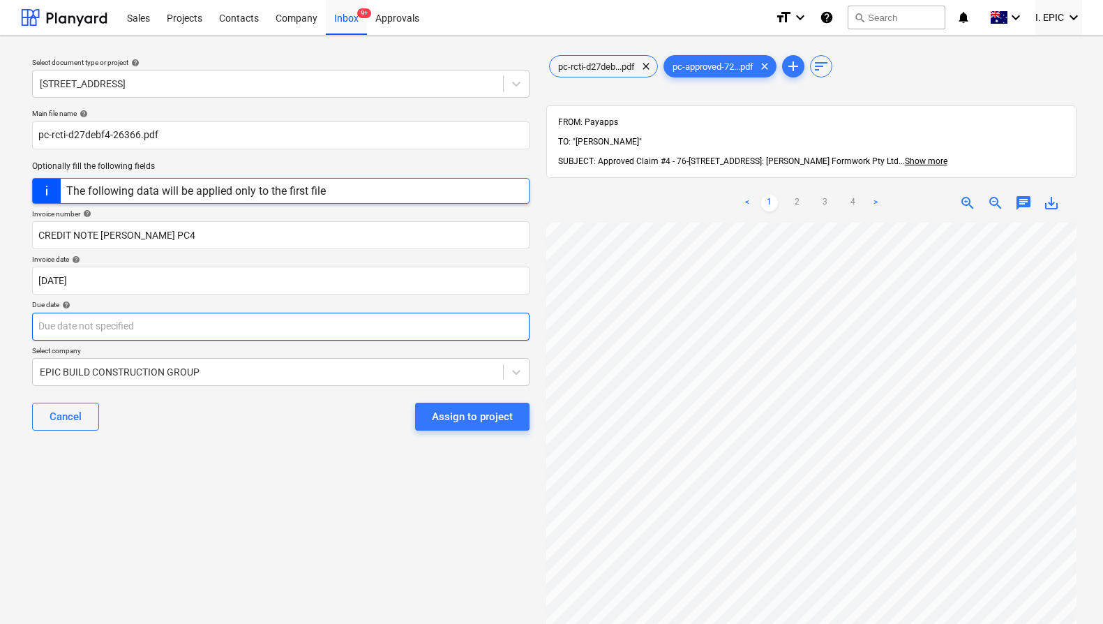
click at [282, 323] on body "Sales Projects Contacts Company Inbox 9+ Approvals format_size keyboard_arrow_d…" at bounding box center [551, 312] width 1103 height 624
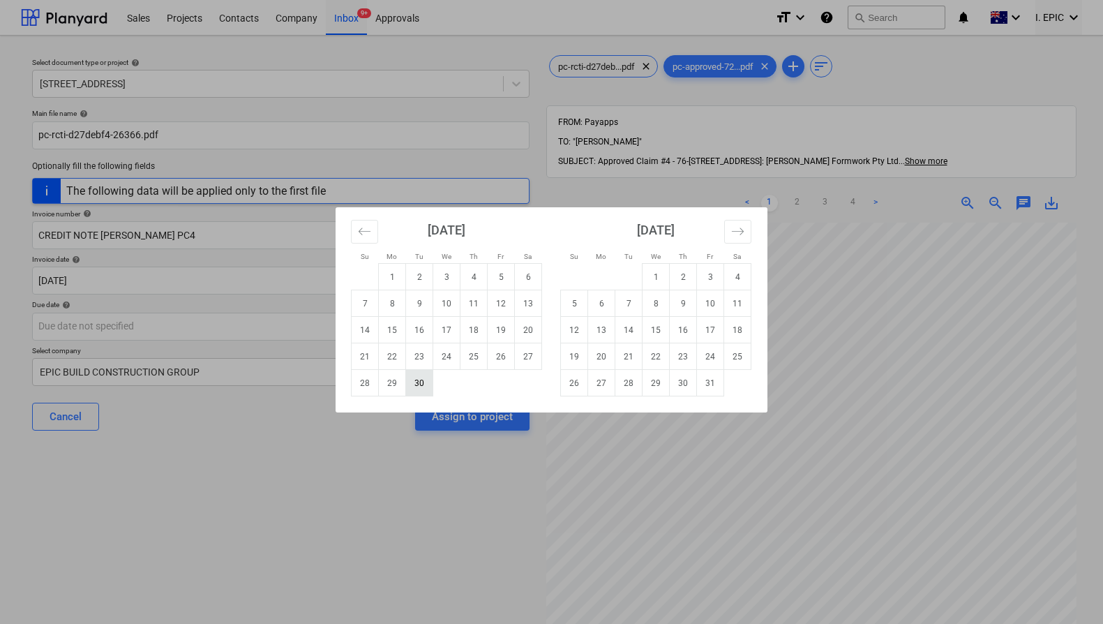
click at [416, 381] on td "30" at bounding box center [419, 383] width 27 height 27
type input "[DATE]"
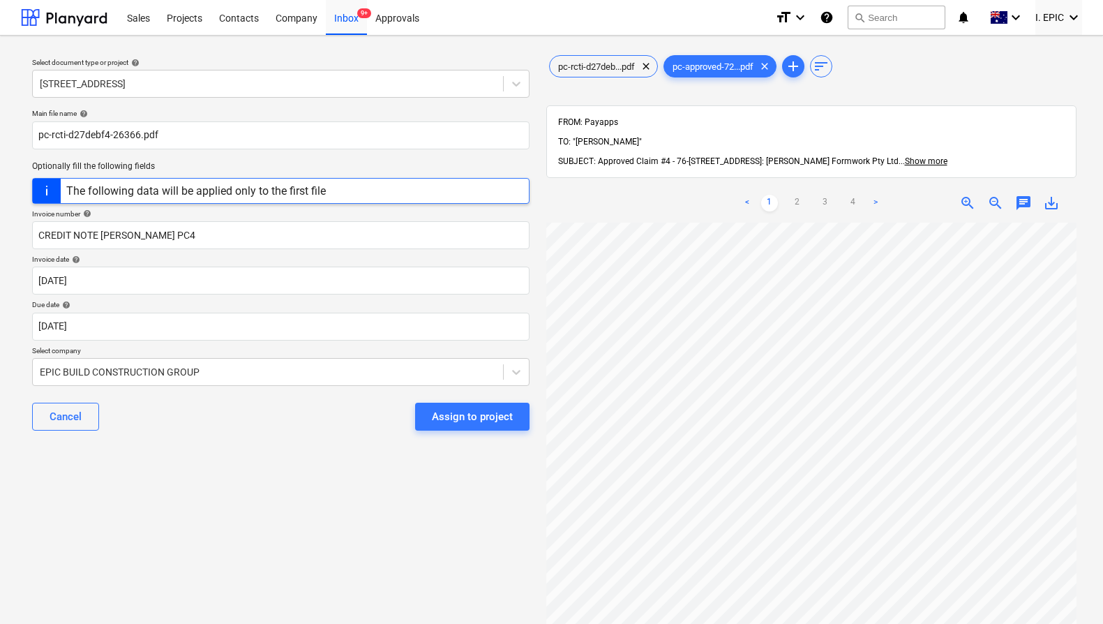
click at [298, 460] on div "Select document type or project help [STREET_ADDRESS] file name help pc-rcti-d2…" at bounding box center [281, 430] width 520 height 766
click at [306, 377] on div at bounding box center [268, 372] width 456 height 14
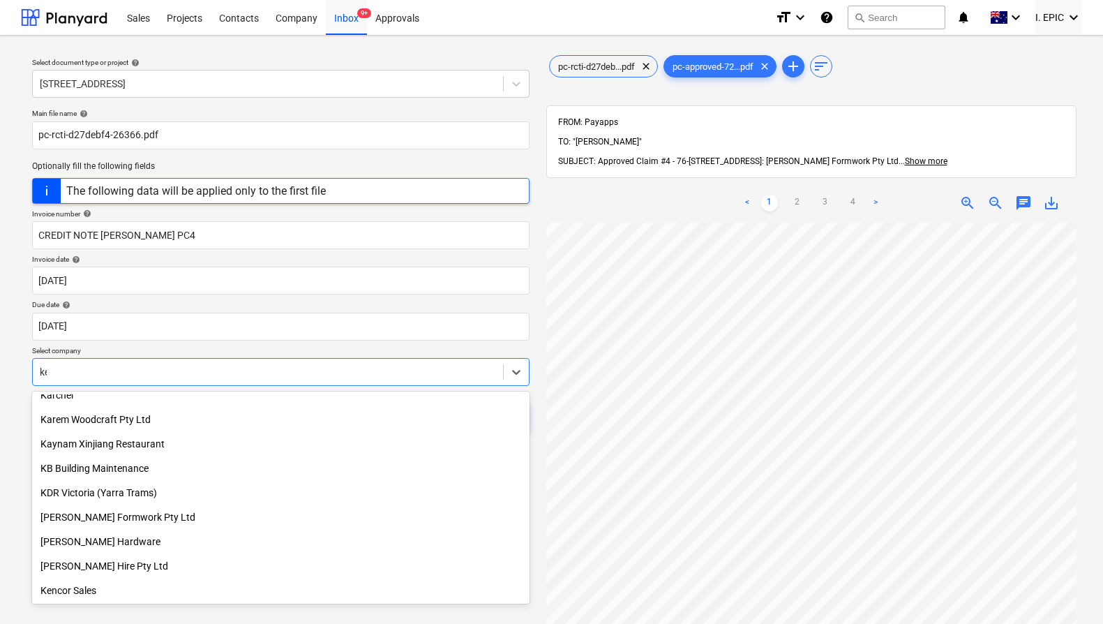
scroll to position [0, 0]
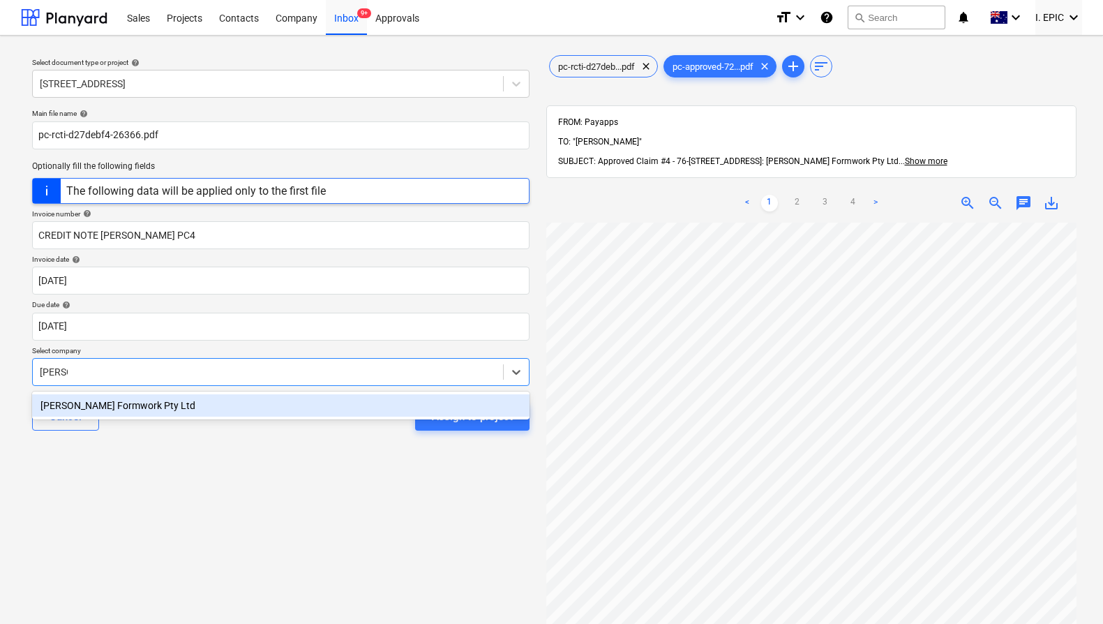
click at [312, 401] on div "[PERSON_NAME] Formwork Pty Ltd" at bounding box center [280, 405] width 497 height 22
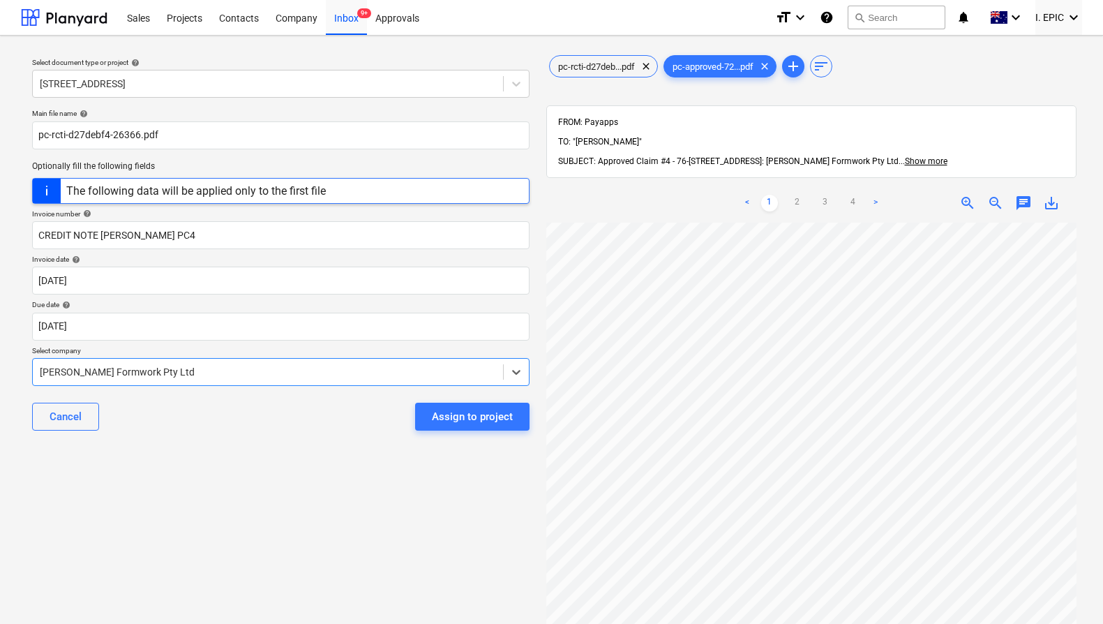
click at [283, 471] on div "Select document type or project help [STREET_ADDRESS] file name help pc-rcti-d2…" at bounding box center [281, 430] width 520 height 766
click at [388, 517] on div "Select document type or project help [STREET_ADDRESS] file name help pc-rcti-d2…" at bounding box center [281, 430] width 520 height 766
click at [453, 424] on div "Assign to project" at bounding box center [472, 416] width 81 height 18
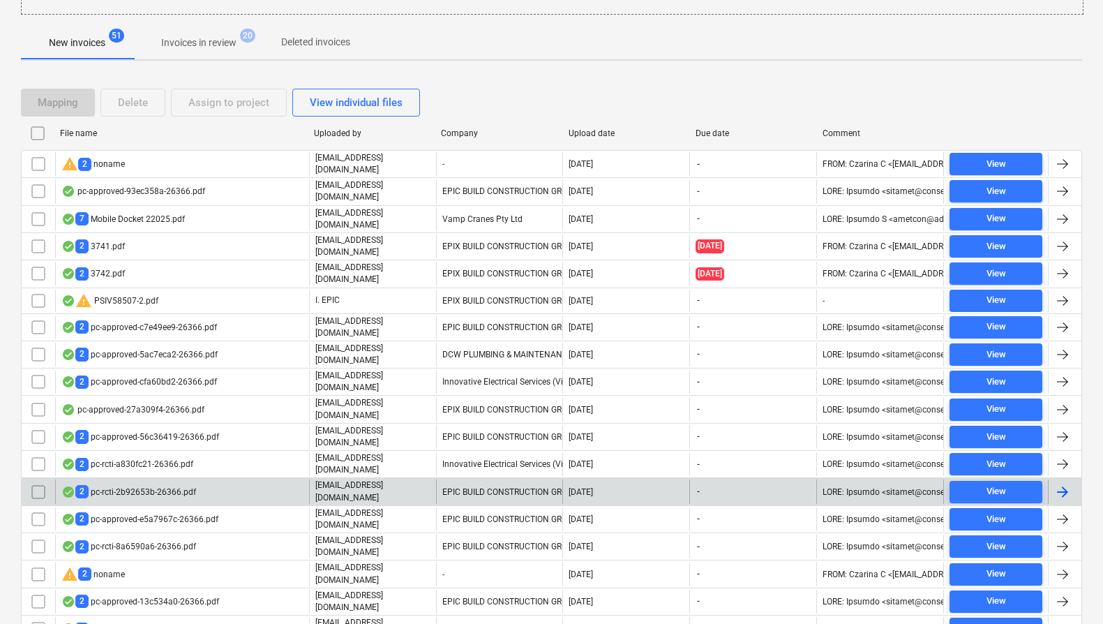
scroll to position [315, 0]
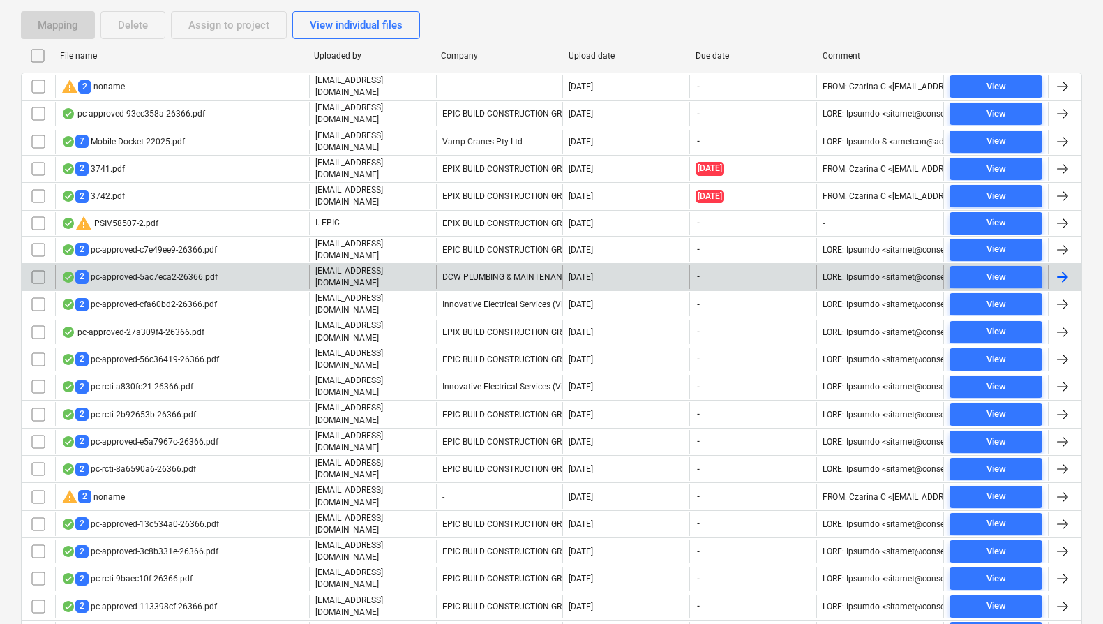
click at [165, 270] on div "2 pc-approved-5ac7eca2-26366.pdf" at bounding box center [139, 276] width 156 height 13
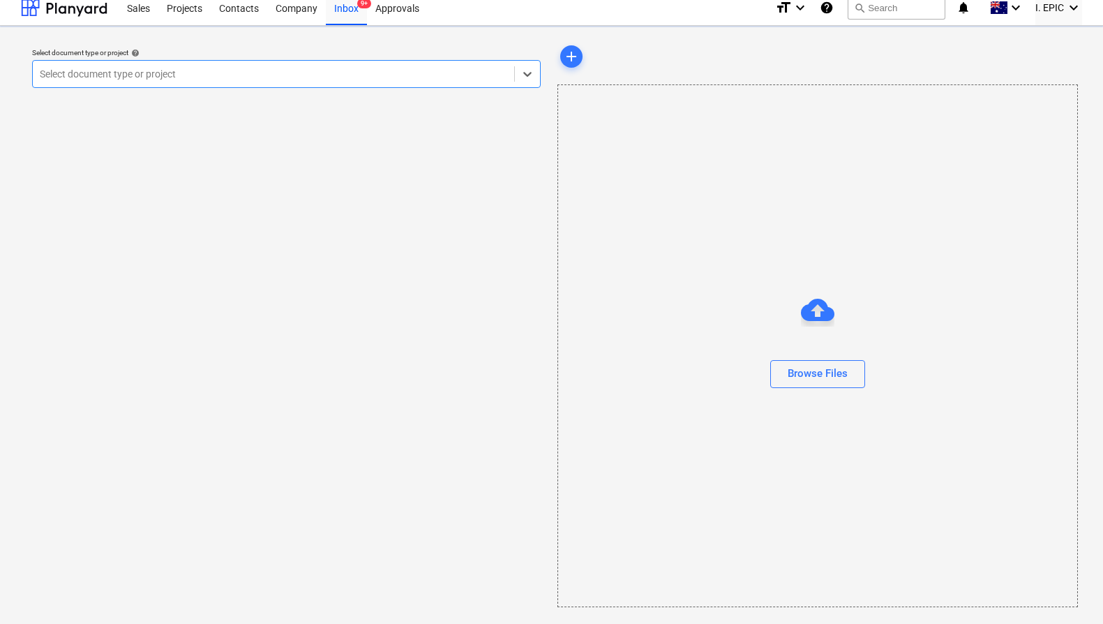
scroll to position [10, 0]
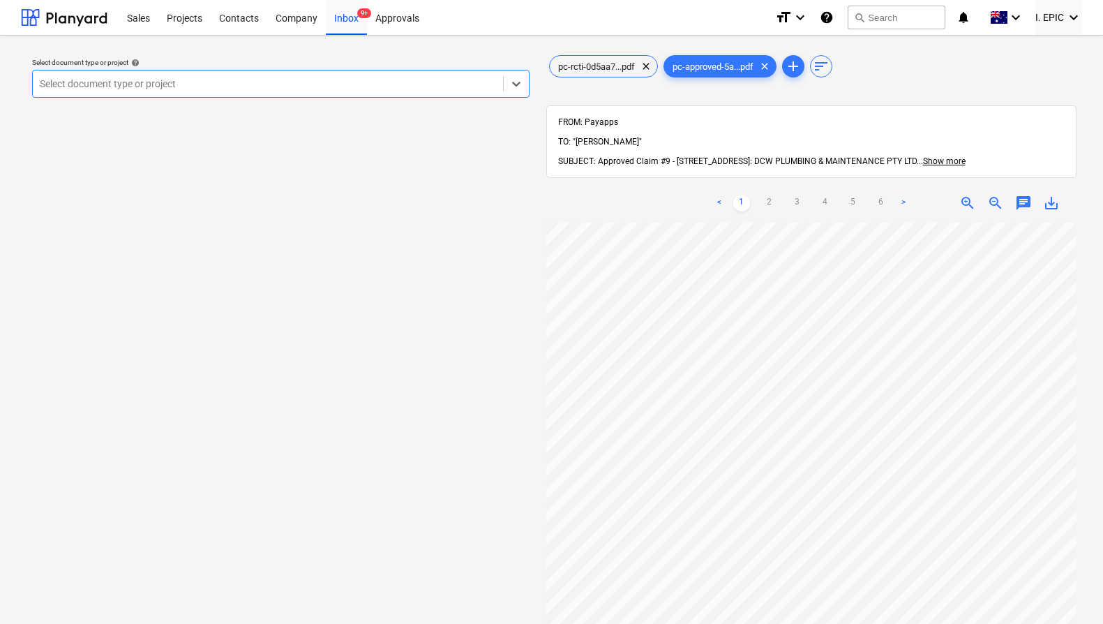
drag, startPoint x: 432, startPoint y: 260, endPoint x: 400, endPoint y: 233, distance: 41.5
click at [432, 259] on div "Select document type or project help Select is focused ,type to refine list, pr…" at bounding box center [281, 430] width 520 height 766
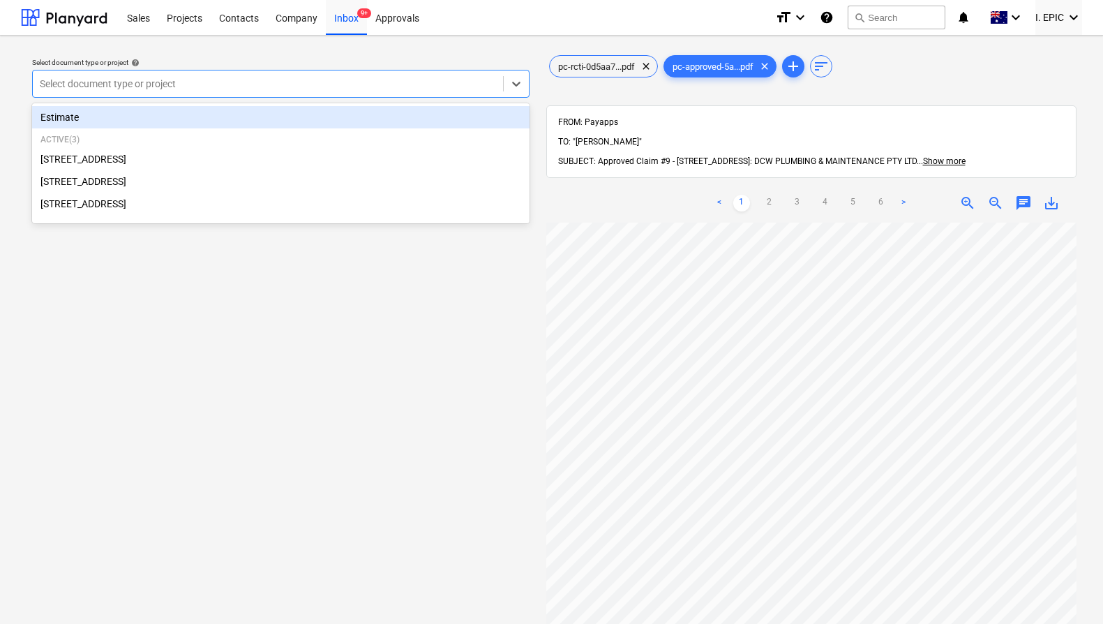
click at [336, 85] on div at bounding box center [268, 84] width 456 height 14
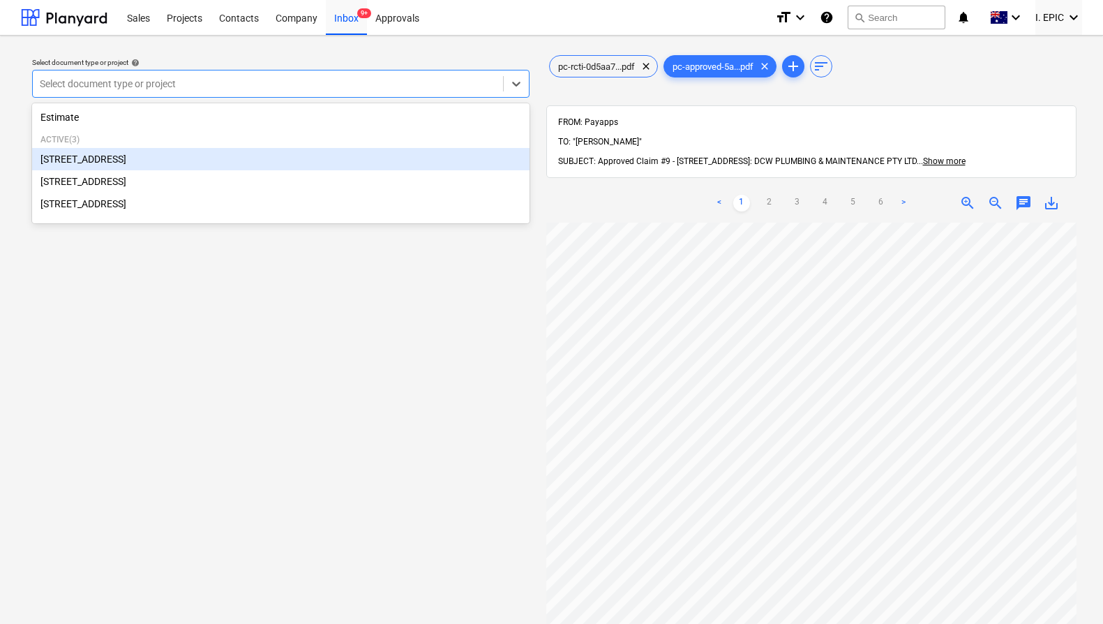
click at [215, 153] on div "[STREET_ADDRESS]" at bounding box center [280, 159] width 497 height 22
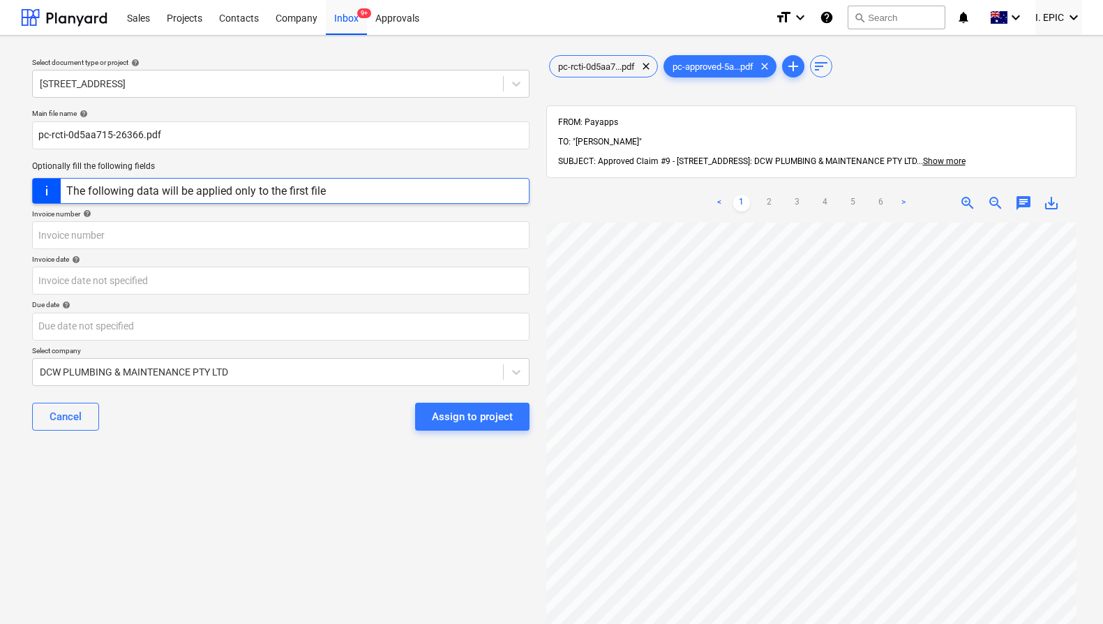
scroll to position [152, 505]
click at [75, 232] on input "text" at bounding box center [280, 235] width 497 height 28
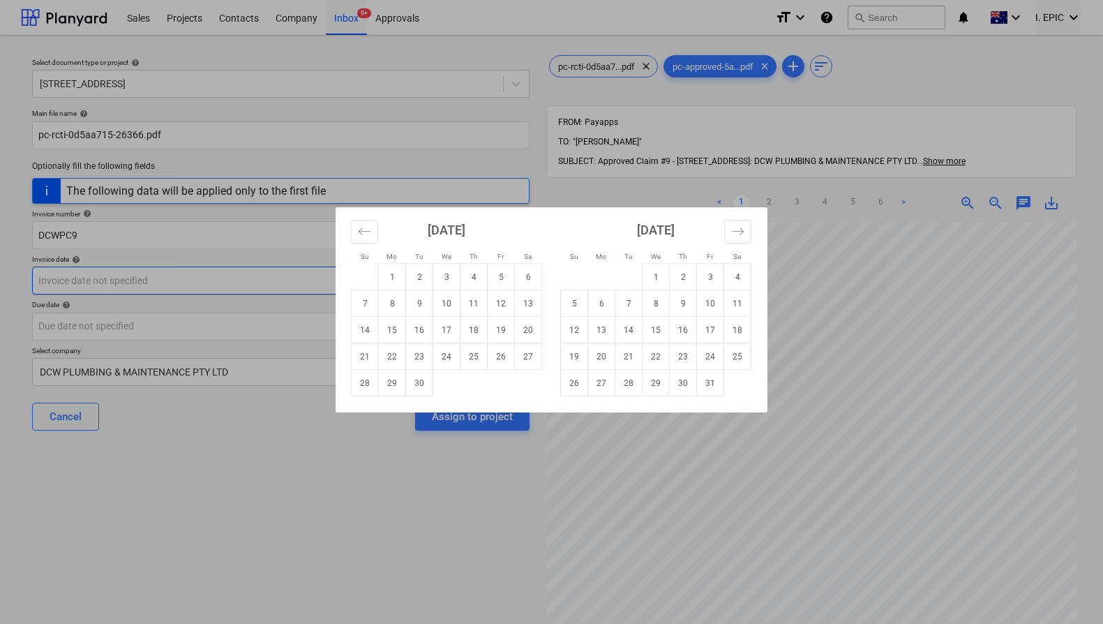
click at [497, 278] on td "5" at bounding box center [501, 277] width 27 height 27
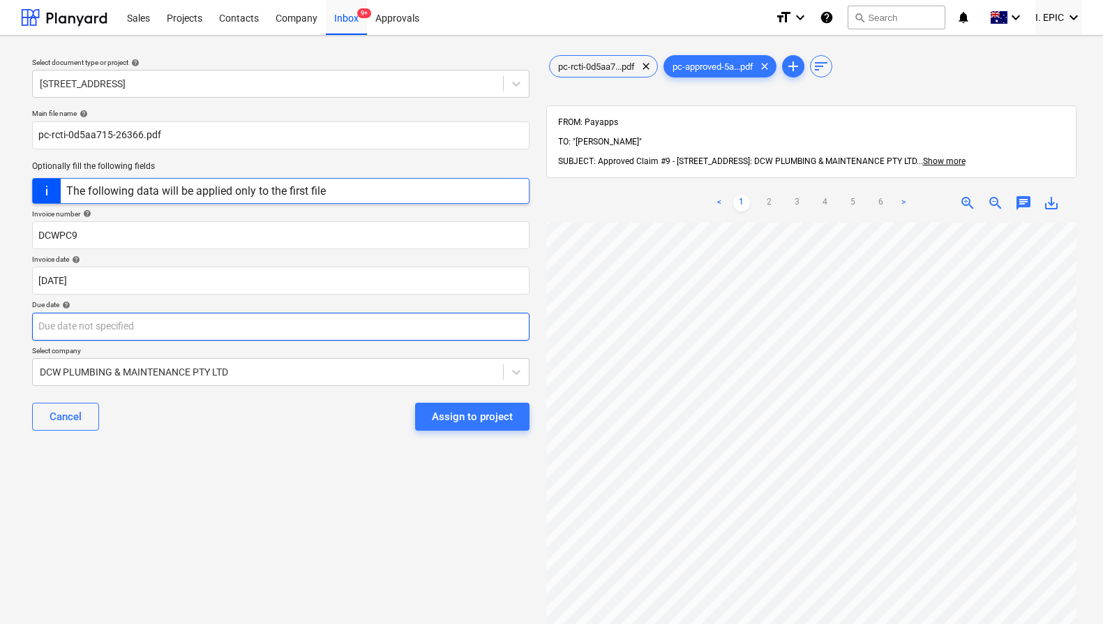
click at [275, 335] on body "Sales Projects Contacts Company Inbox 9+ Approvals format_size keyboard_arrow_d…" at bounding box center [551, 312] width 1103 height 624
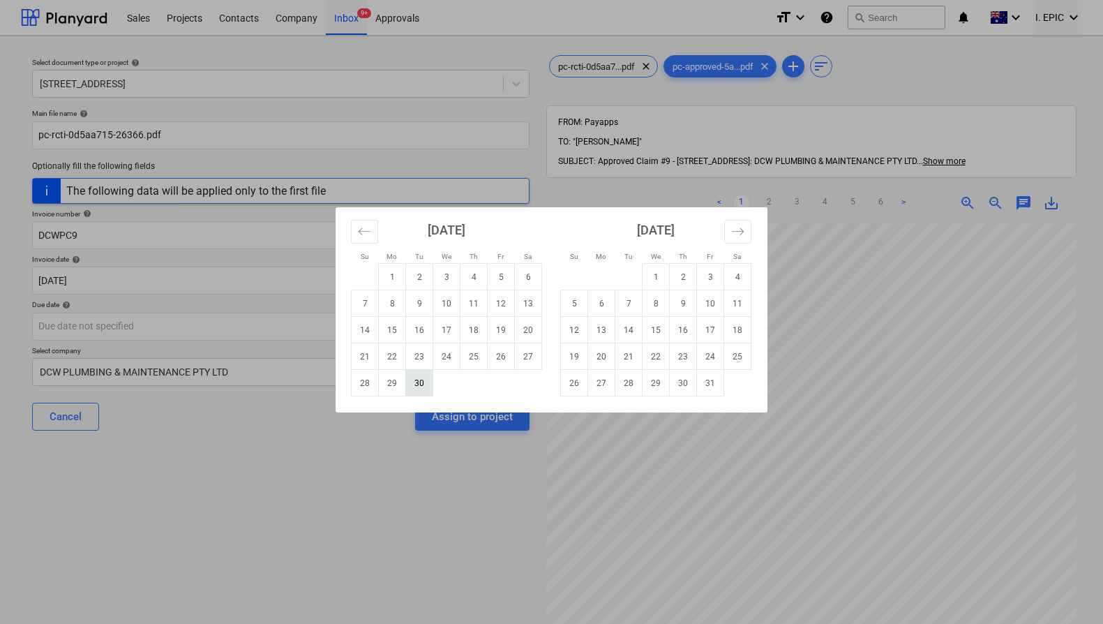
click at [425, 378] on td "30" at bounding box center [419, 383] width 27 height 27
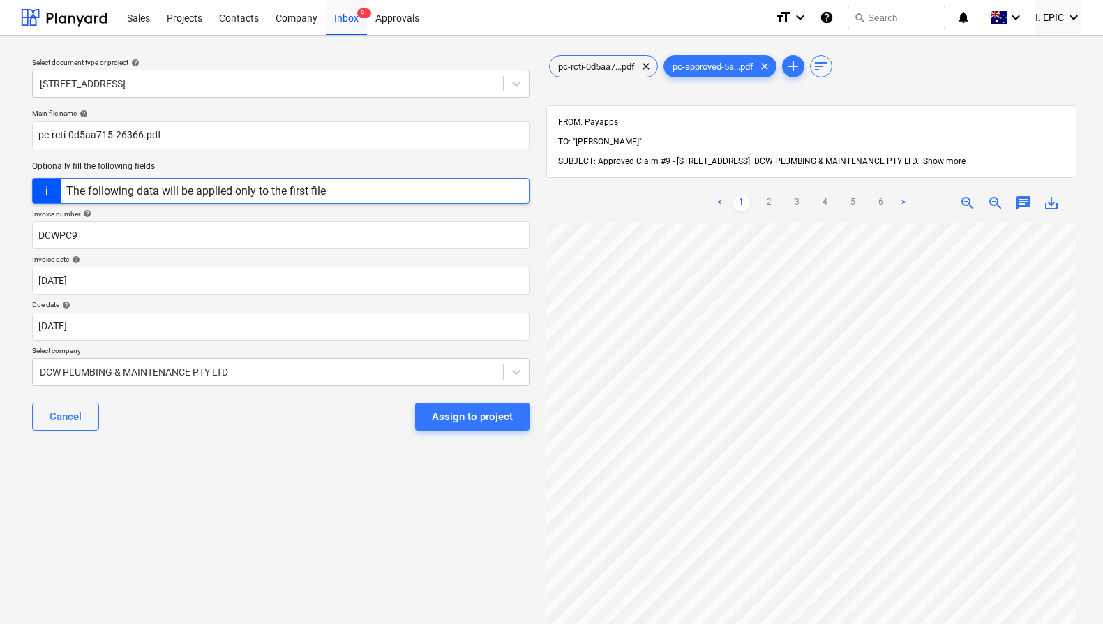
click at [334, 458] on div "Select document type or project help [STREET_ADDRESS] file name help pc-rcti-0d…" at bounding box center [281, 430] width 520 height 766
drag, startPoint x: 61, startPoint y: 236, endPoint x: 100, endPoint y: 243, distance: 39.8
click at [61, 236] on input "DCWPC9" at bounding box center [280, 235] width 497 height 28
click at [354, 468] on div "Select document type or project help [STREET_ADDRESS] file name help pc-rcti-0d…" at bounding box center [281, 430] width 520 height 766
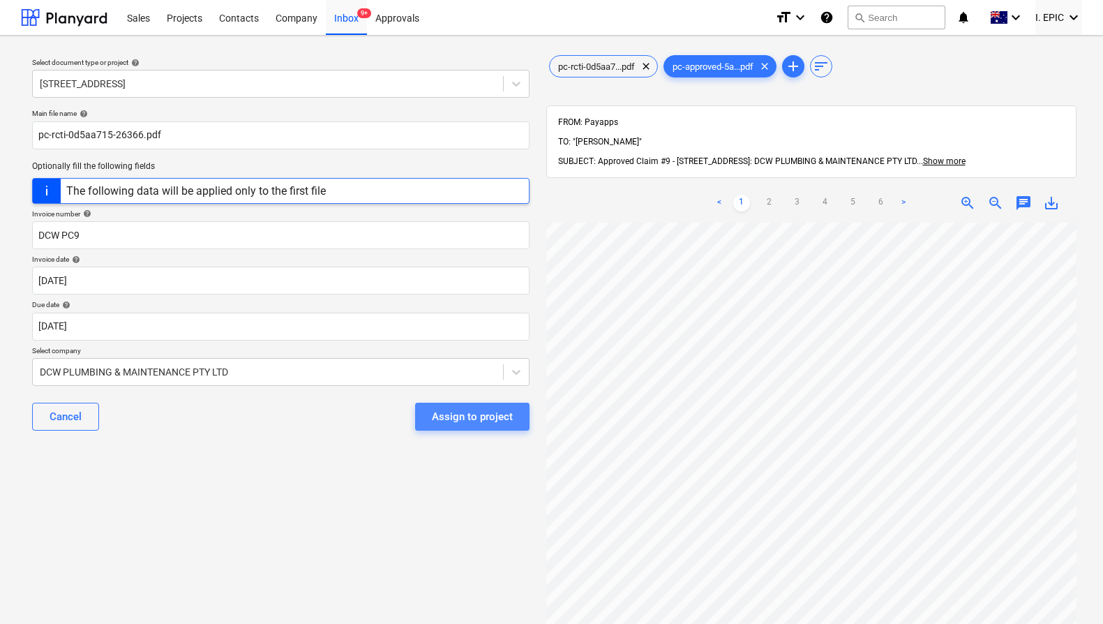
click at [460, 419] on div "Assign to project" at bounding box center [472, 416] width 81 height 18
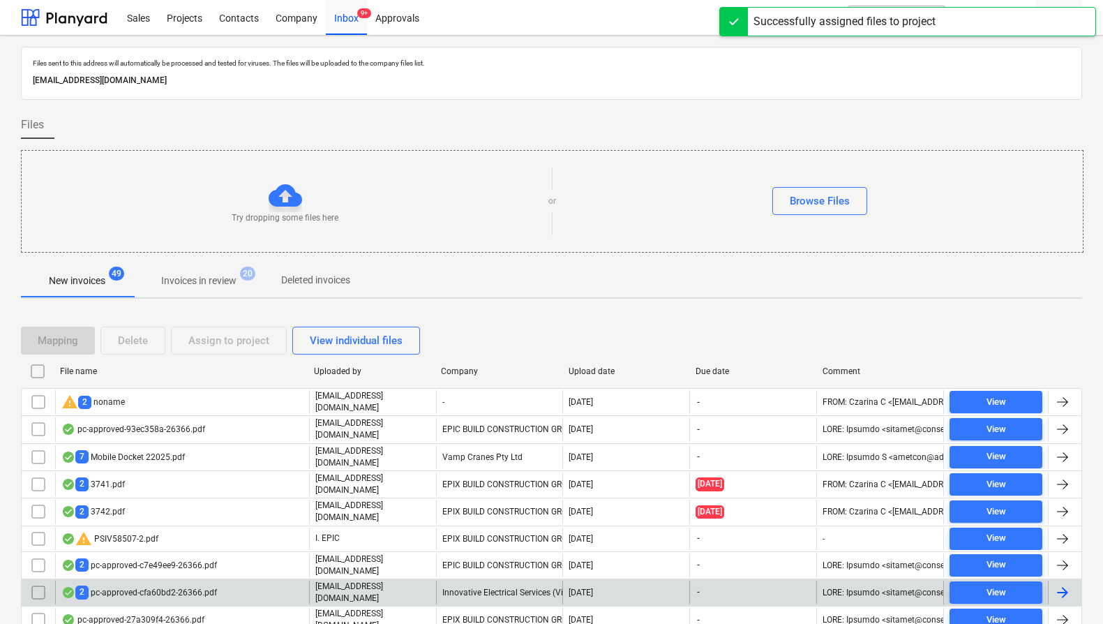
click at [262, 583] on div "2 pc-approved-cfa60bd2-26366.pdf" at bounding box center [182, 592] width 254 height 24
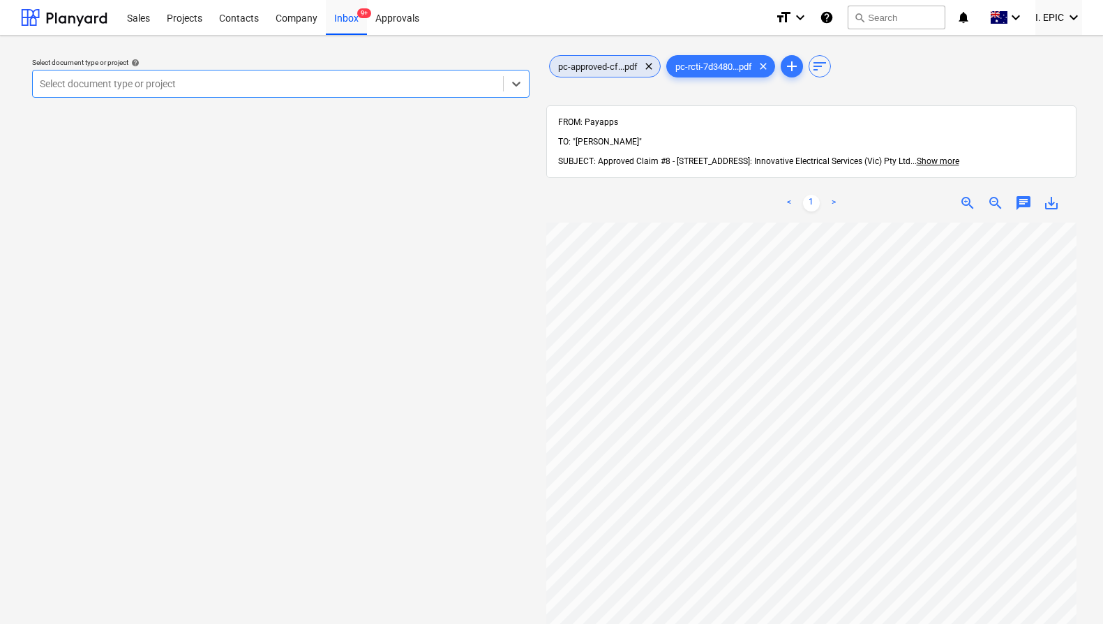
click at [596, 60] on div "pc-approved-cf...pdf clear" at bounding box center [605, 66] width 112 height 22
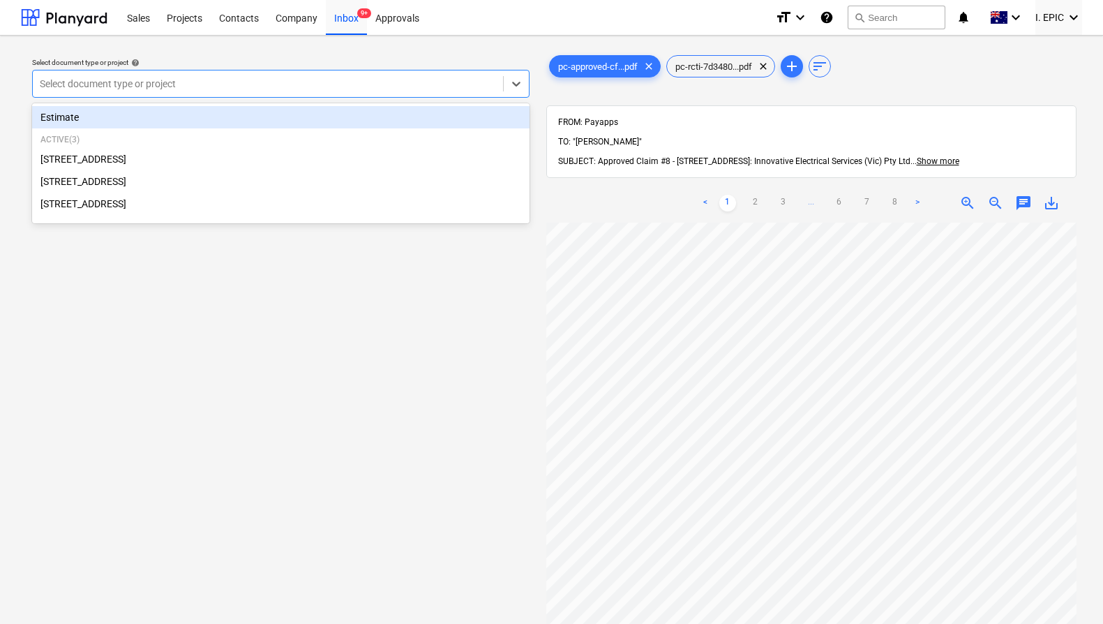
click at [442, 82] on div at bounding box center [268, 84] width 456 height 14
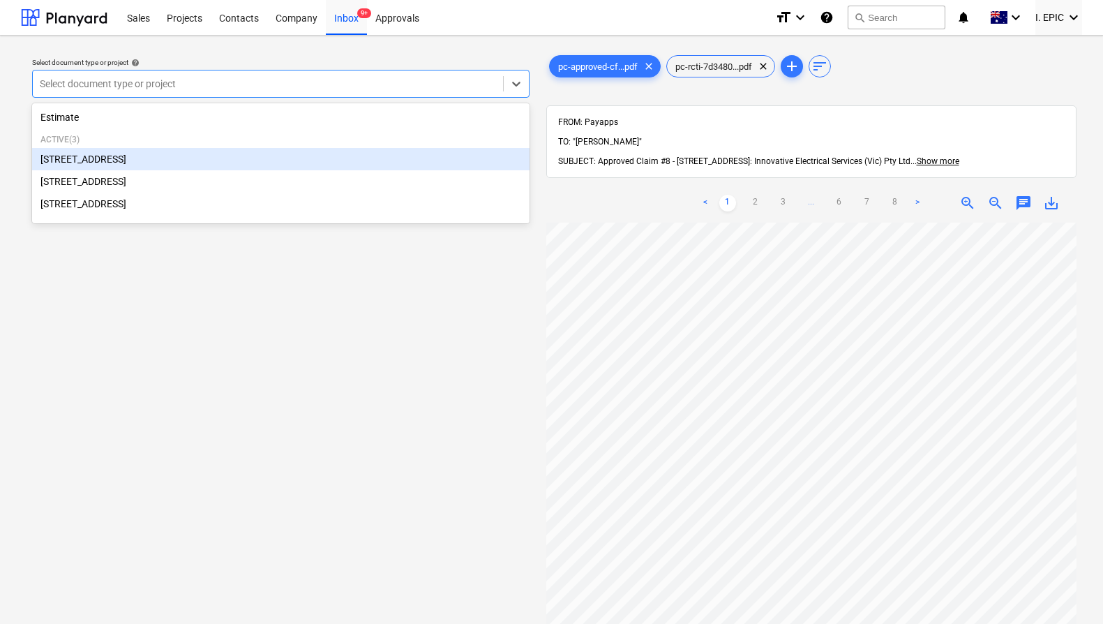
click at [199, 160] on div "[STREET_ADDRESS]" at bounding box center [280, 159] width 497 height 22
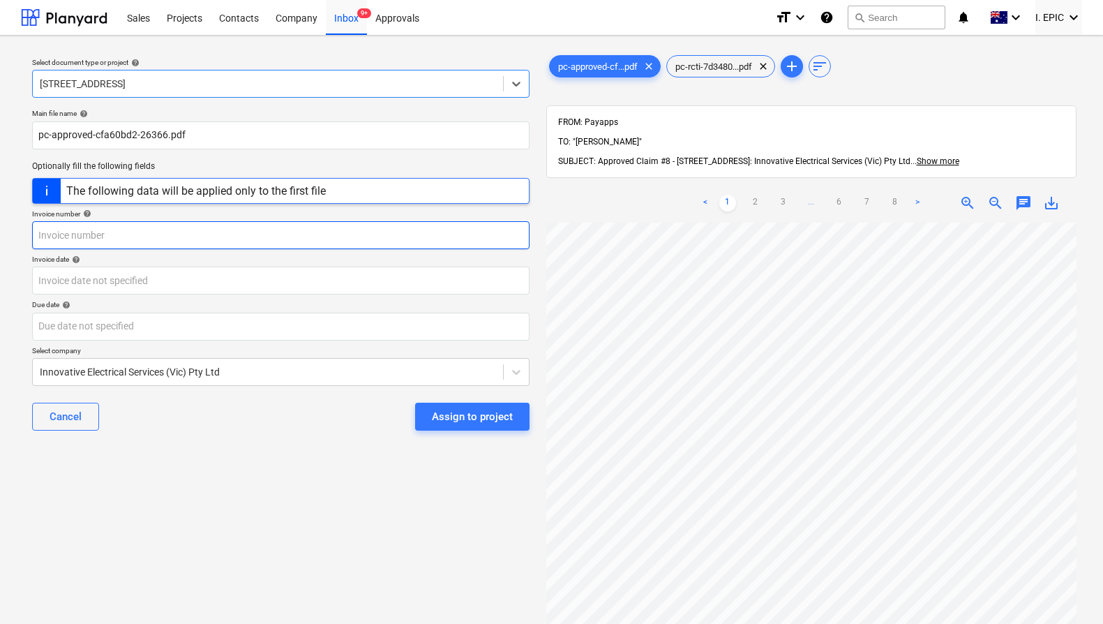
click at [227, 228] on input "text" at bounding box center [280, 235] width 497 height 28
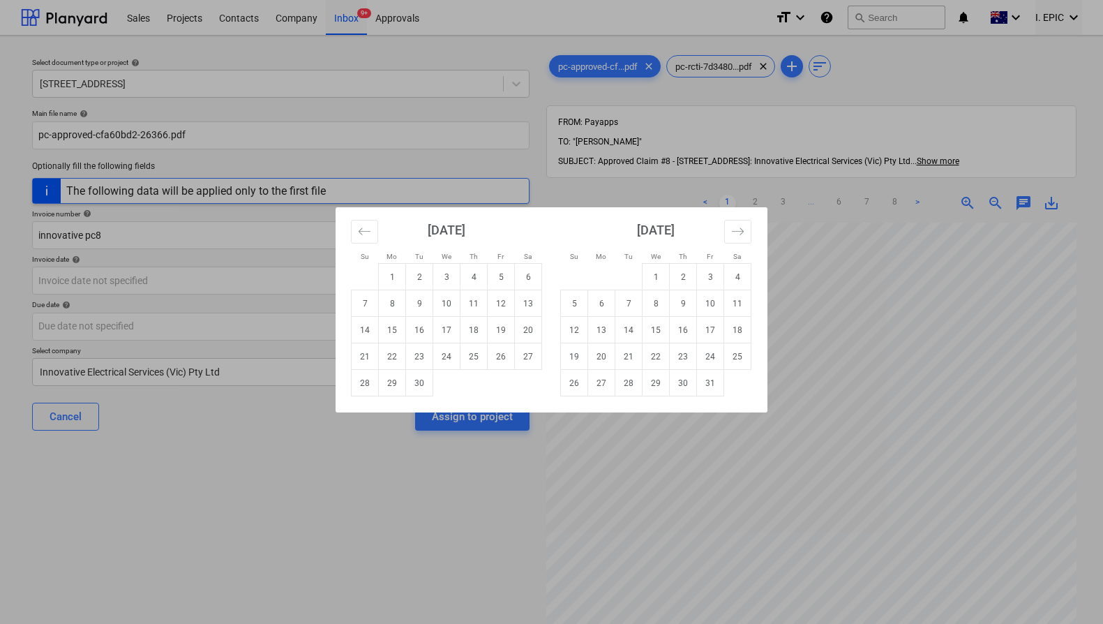
drag, startPoint x: 507, startPoint y: 270, endPoint x: 425, endPoint y: 342, distance: 109.2
click at [507, 270] on td "5" at bounding box center [501, 277] width 27 height 27
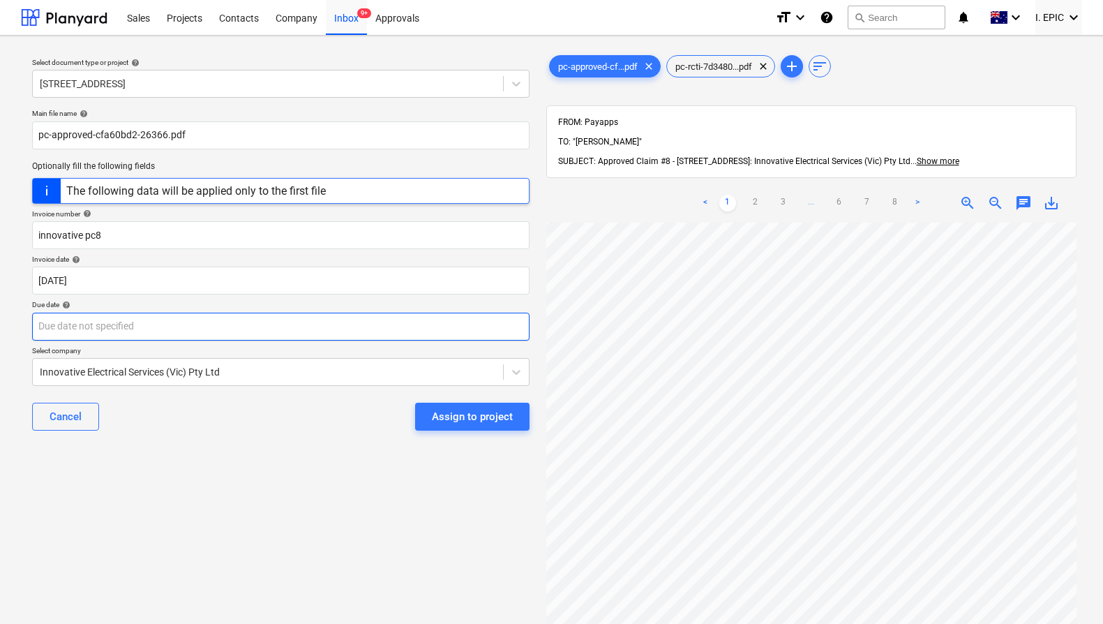
click at [319, 317] on body "Sales Projects Contacts Company Inbox 9+ Approvals format_size keyboard_arrow_d…" at bounding box center [551, 312] width 1103 height 624
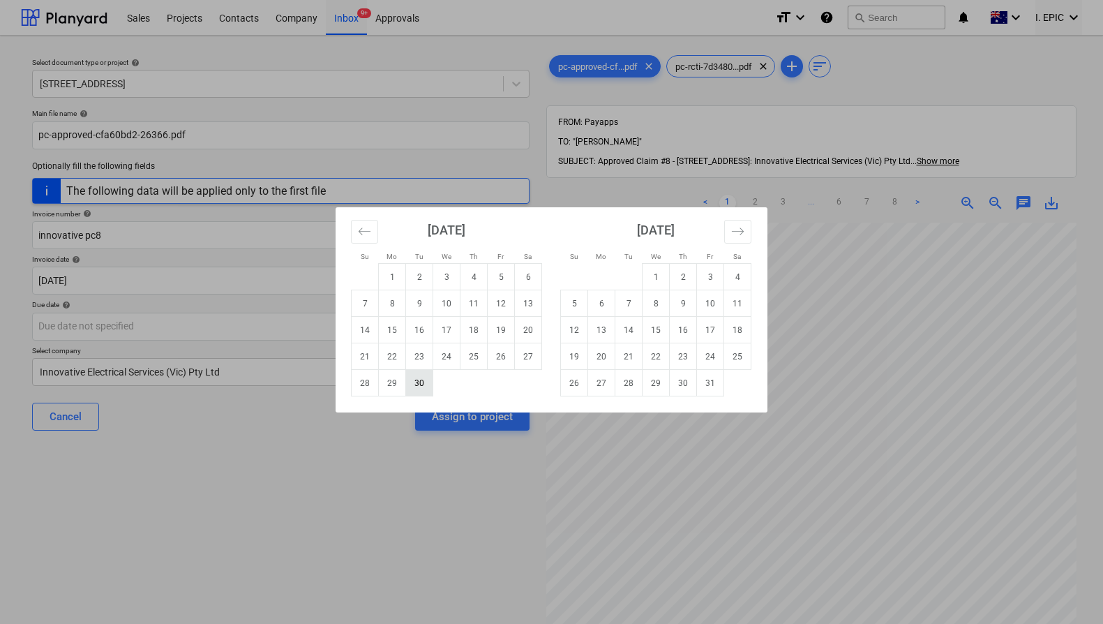
click at [425, 378] on td "30" at bounding box center [419, 383] width 27 height 27
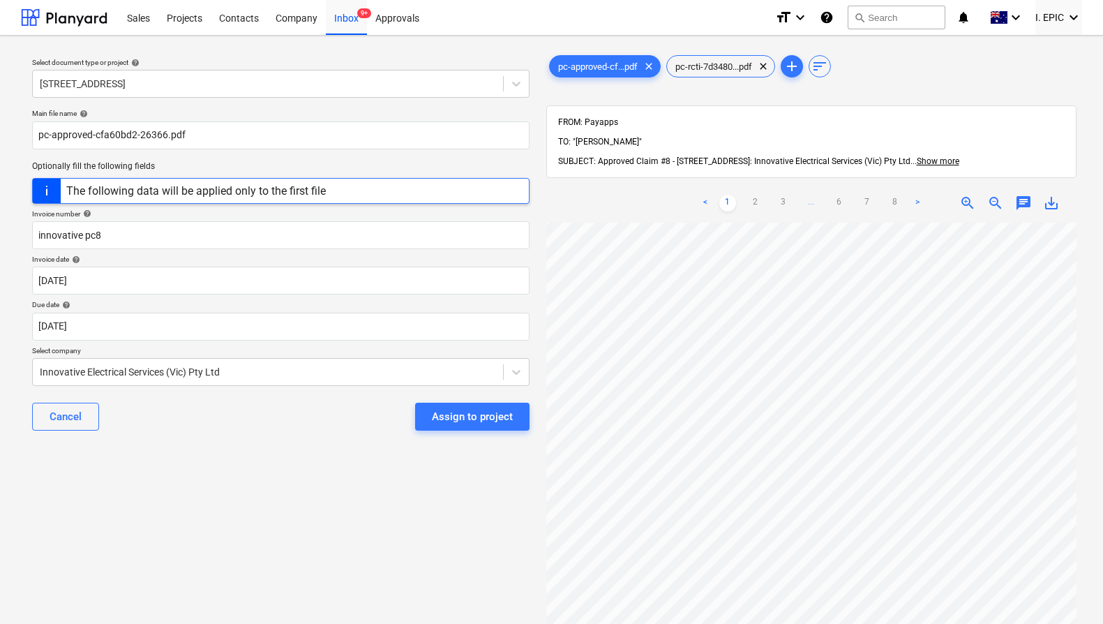
click at [458, 420] on div "Assign to project" at bounding box center [472, 416] width 81 height 18
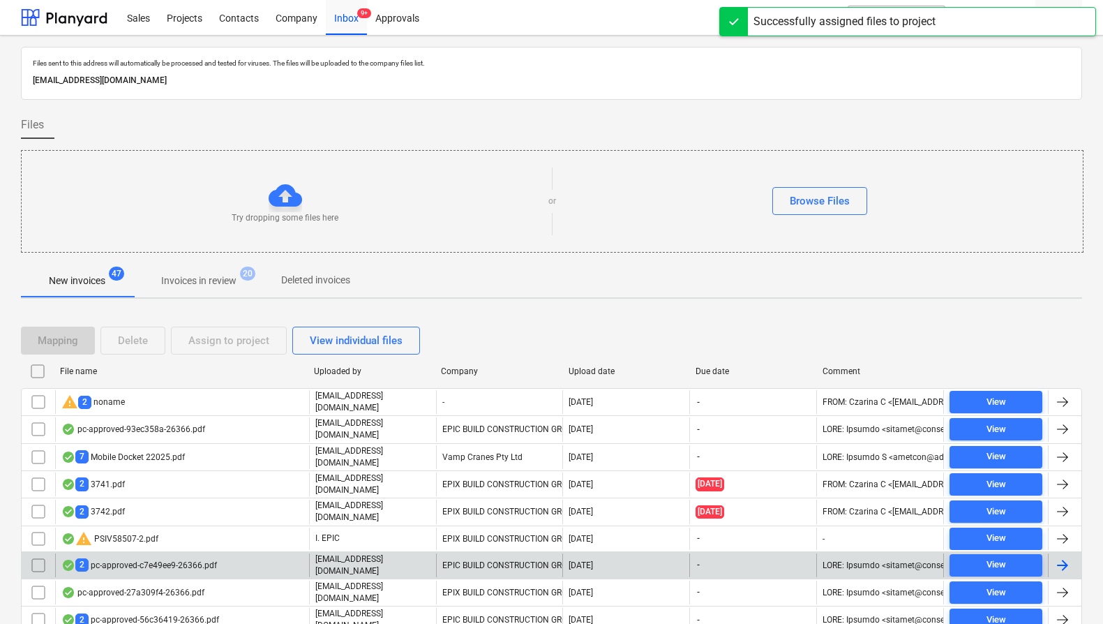
click at [411, 559] on div "[EMAIL_ADDRESS][DOMAIN_NAME]" at bounding box center [372, 565] width 127 height 24
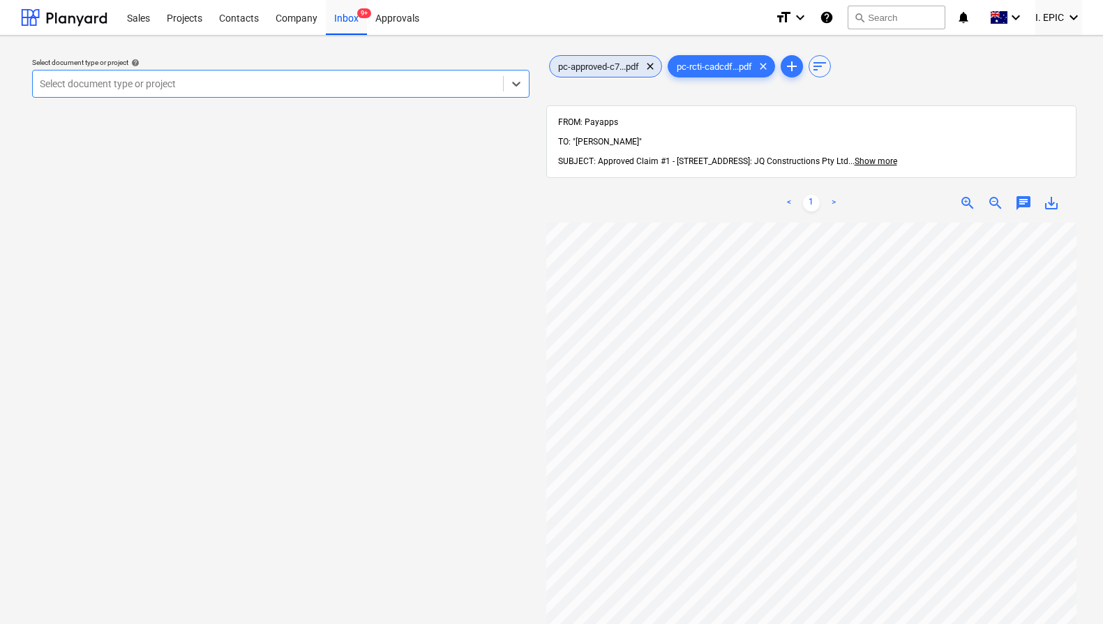
click at [608, 70] on span "pc-approved-c7...pdf" at bounding box center [599, 66] width 98 height 10
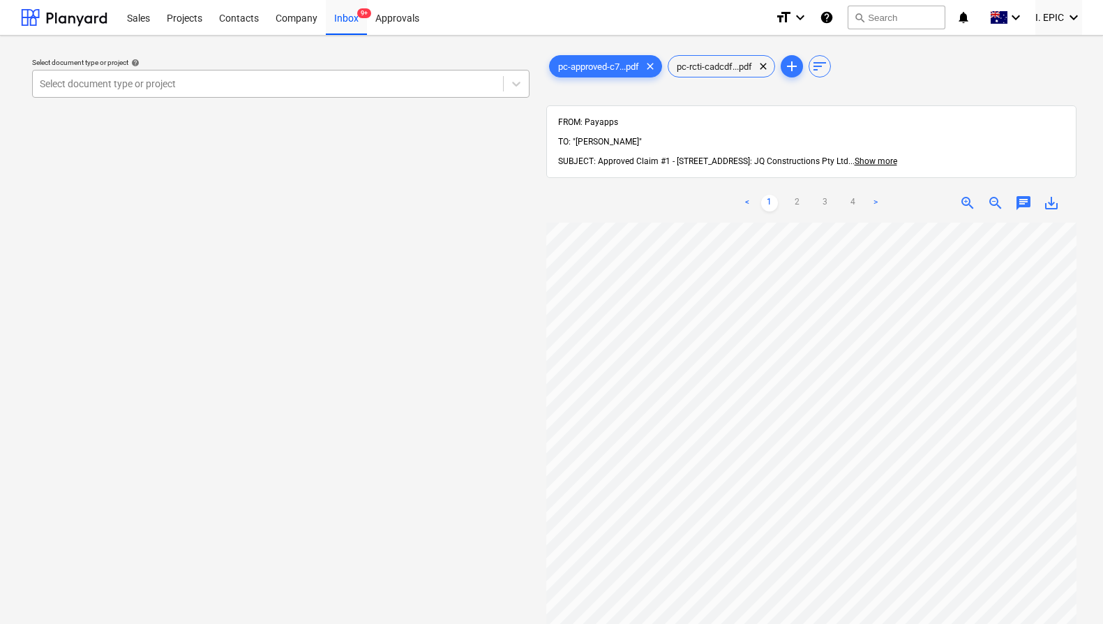
click at [305, 87] on div at bounding box center [268, 84] width 456 height 14
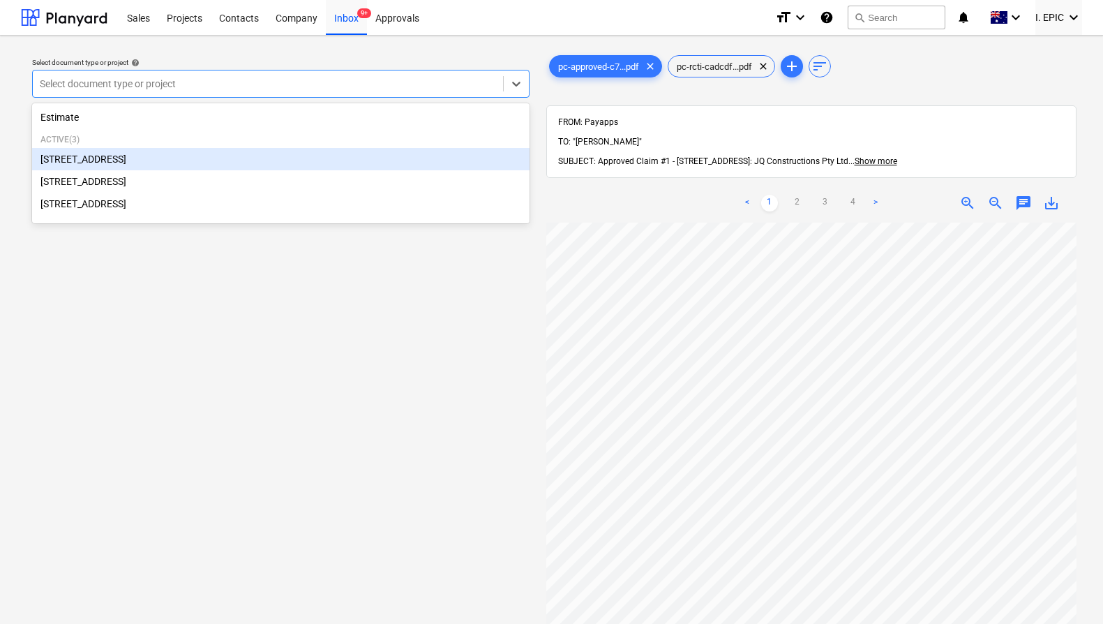
click at [224, 162] on div "[STREET_ADDRESS]" at bounding box center [280, 159] width 497 height 22
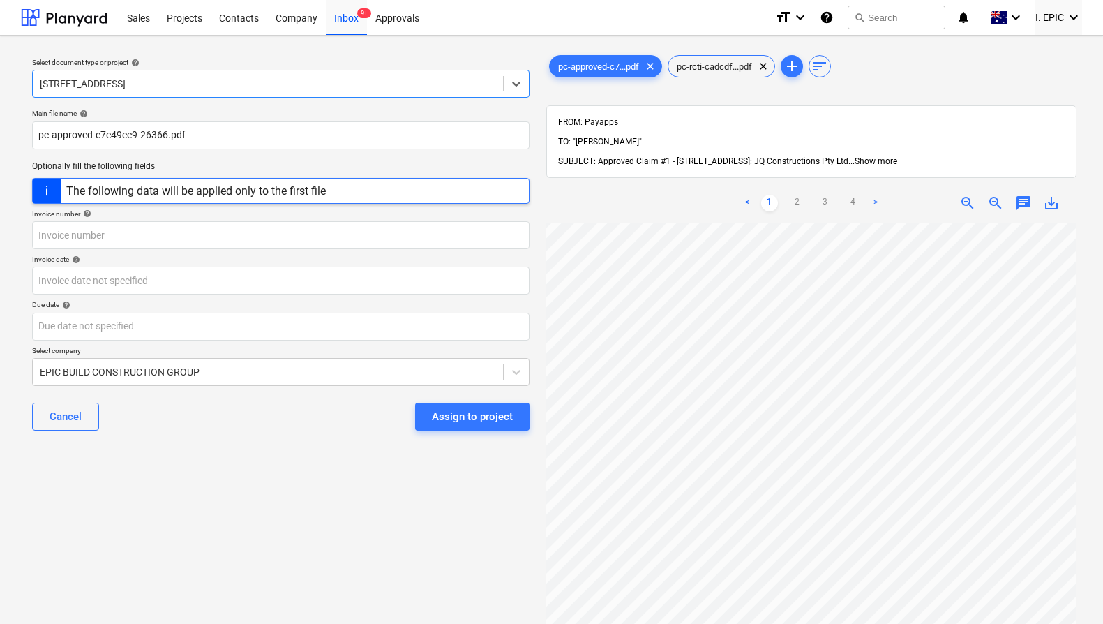
scroll to position [152, 483]
click at [107, 226] on input "text" at bounding box center [280, 235] width 497 height 28
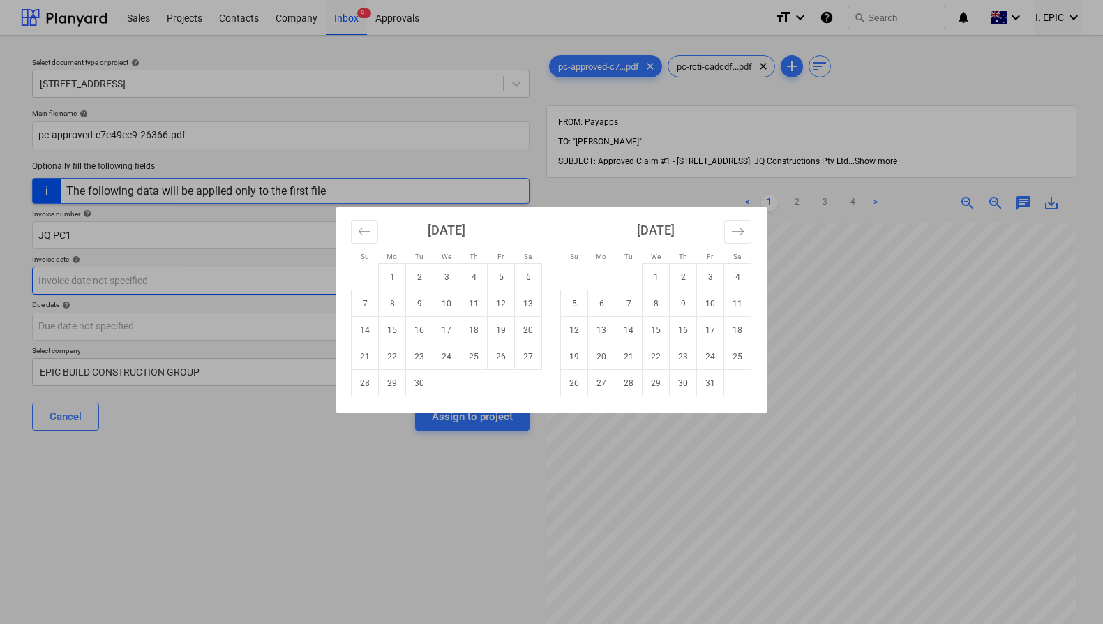
click at [511, 280] on td "5" at bounding box center [501, 277] width 27 height 27
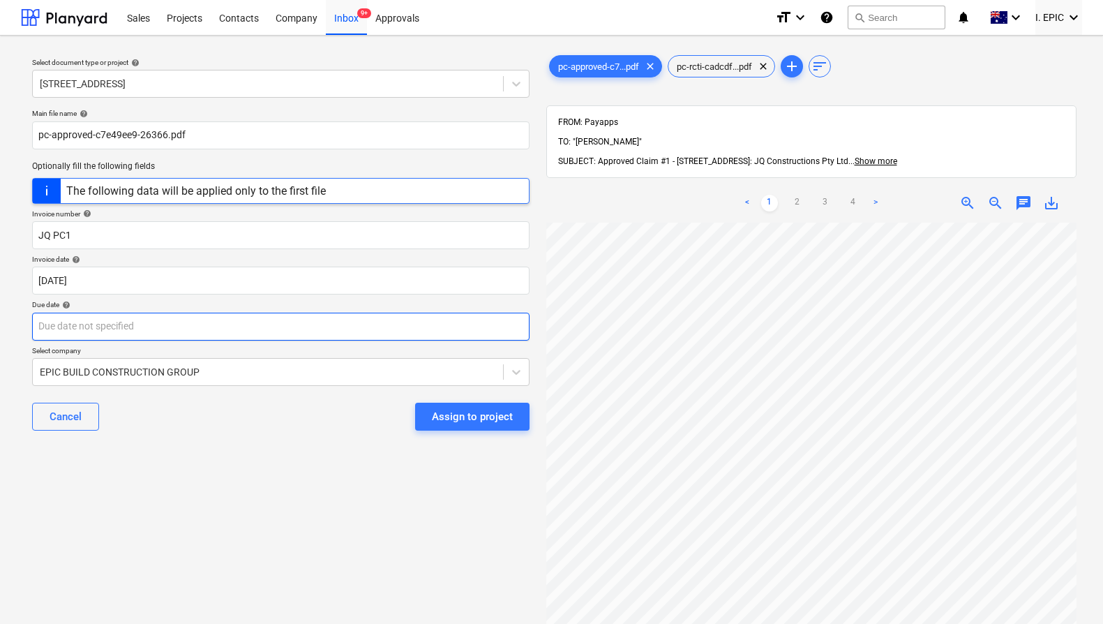
click at [360, 323] on body "Sales Projects Contacts Company Inbox 9+ Approvals format_size keyboard_arrow_d…" at bounding box center [551, 312] width 1103 height 624
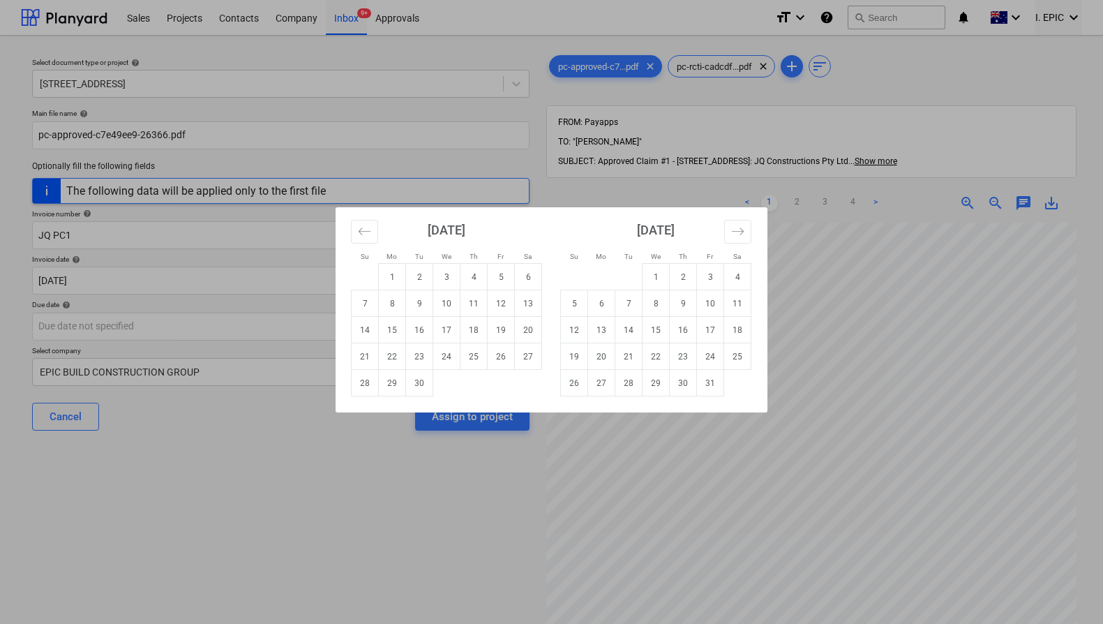
drag, startPoint x: 426, startPoint y: 386, endPoint x: 416, endPoint y: 395, distance: 14.3
click at [426, 386] on td "30" at bounding box center [419, 383] width 27 height 27
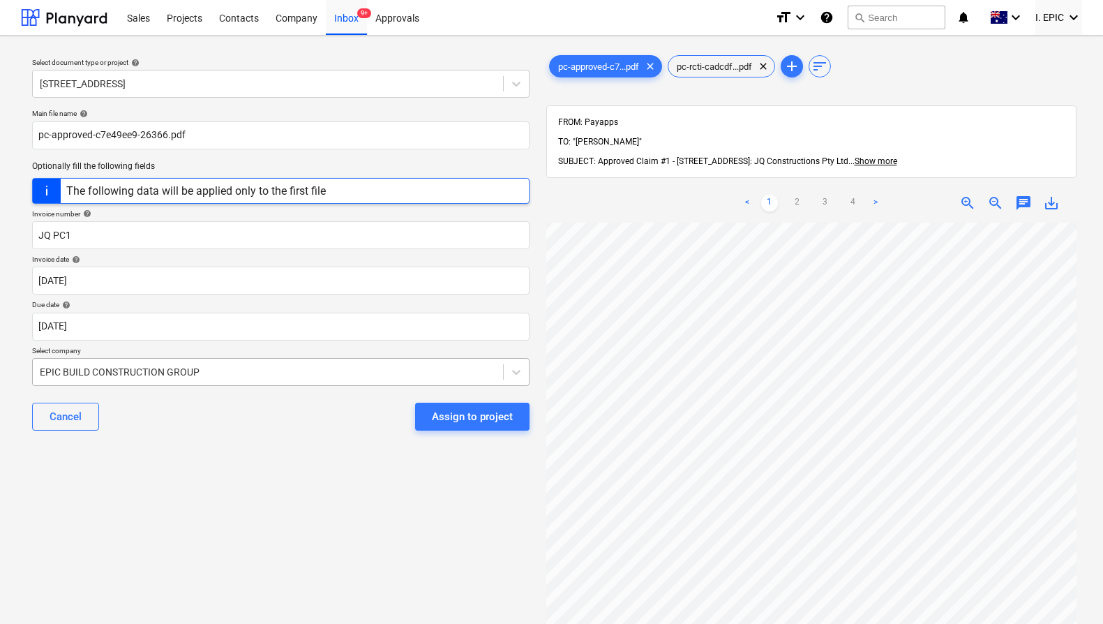
click at [362, 384] on div "EPIC BUILD CONSTRUCTION GROUP" at bounding box center [280, 372] width 497 height 28
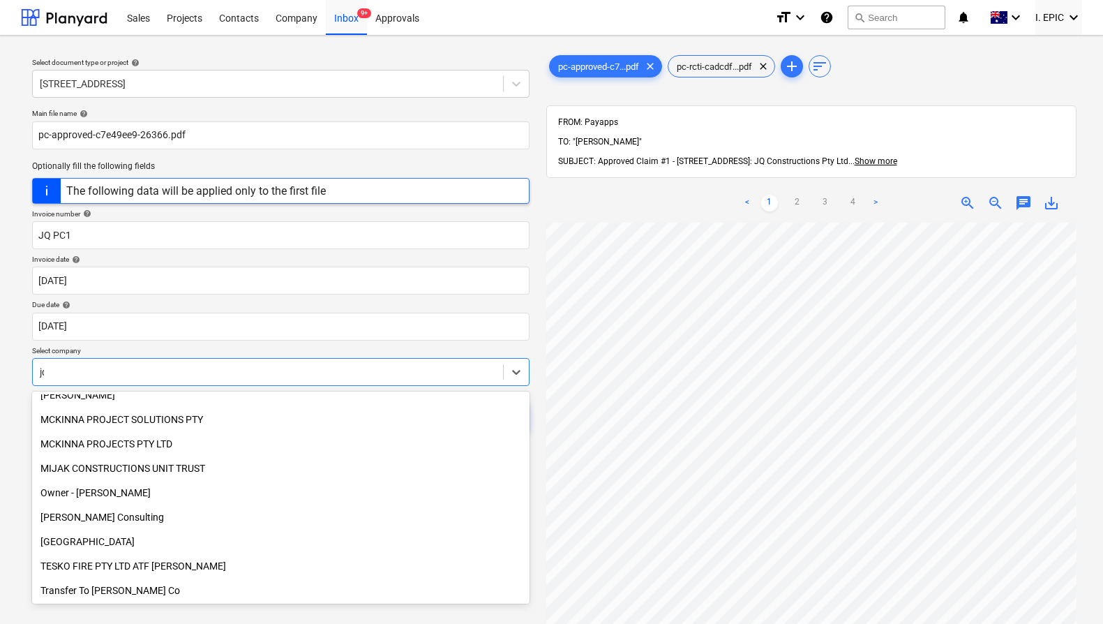
scroll to position [0, 0]
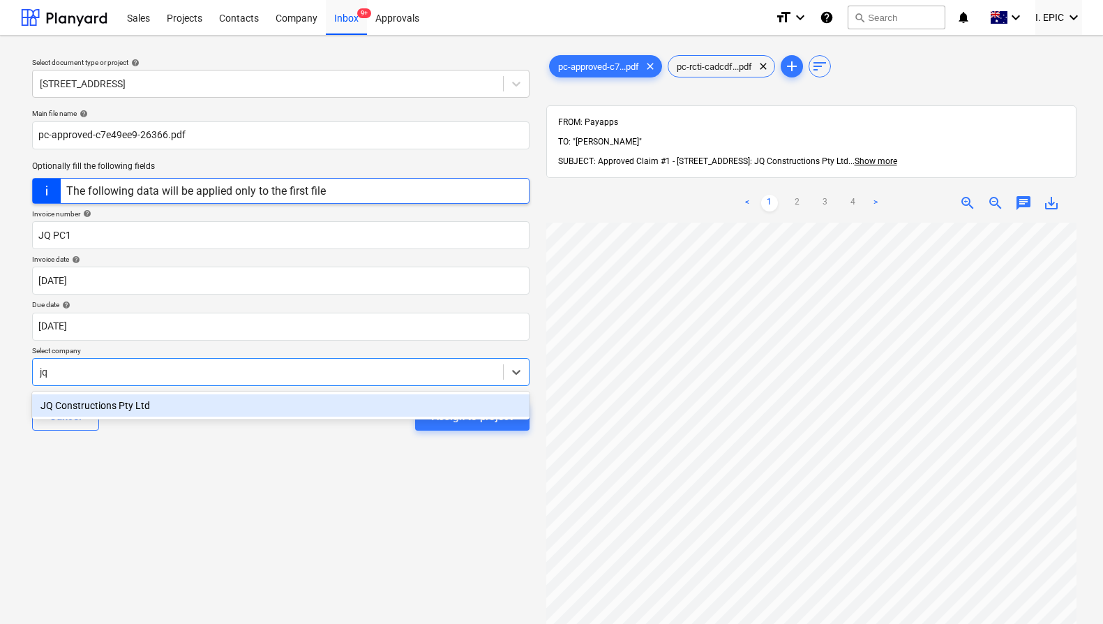
click at [378, 400] on div "JQ Constructions Pty Ltd" at bounding box center [280, 405] width 497 height 22
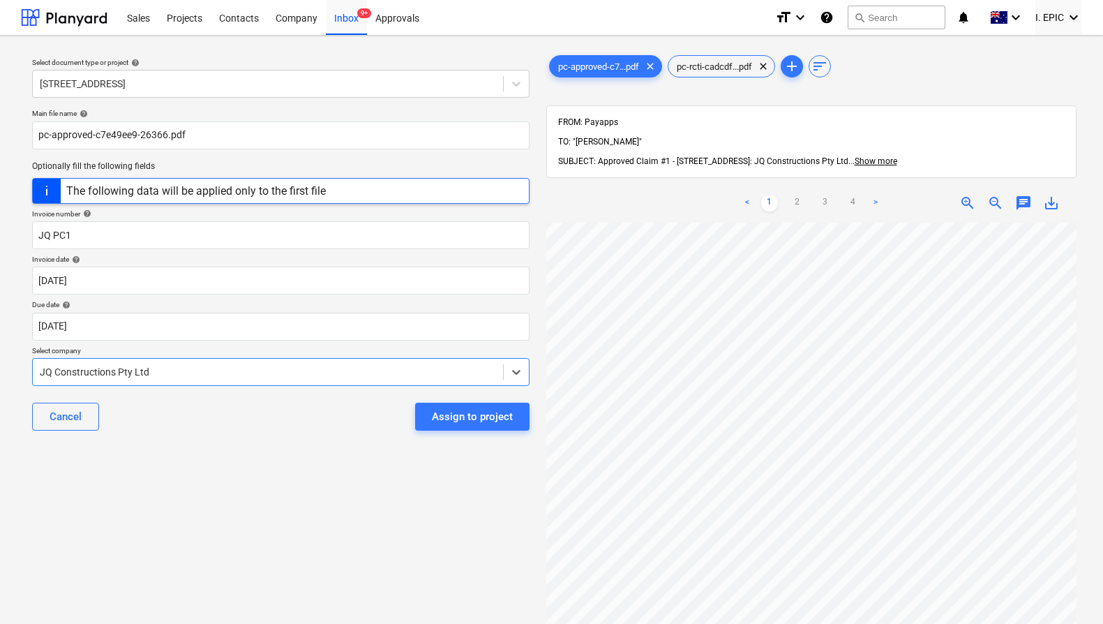
click at [447, 415] on div "Assign to project" at bounding box center [472, 416] width 81 height 18
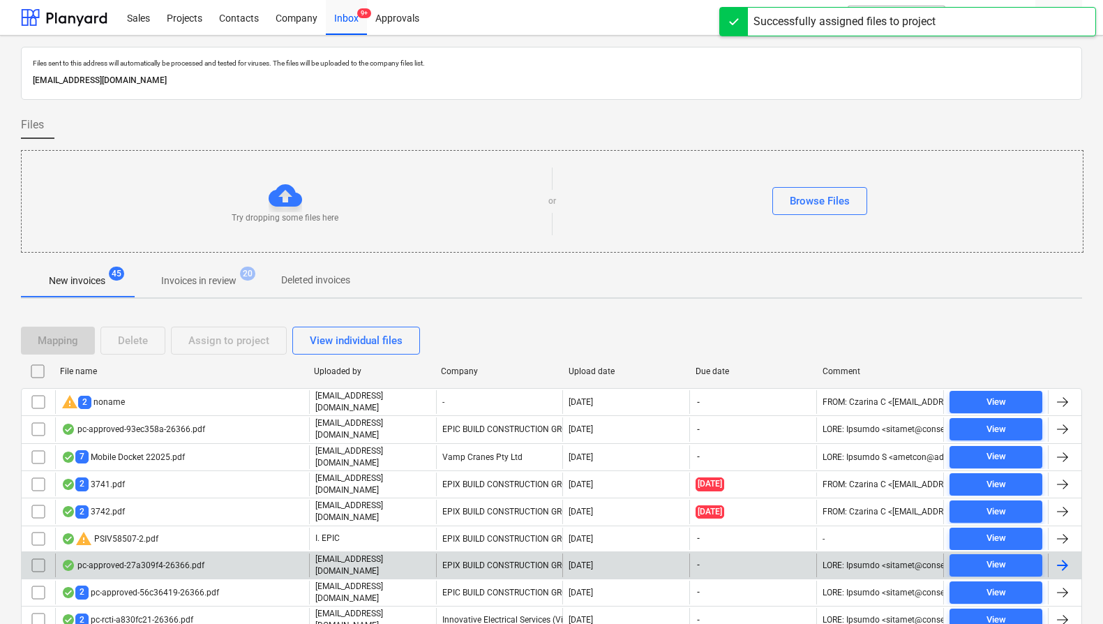
click at [295, 555] on div "pc-approved-27a309f4-26366.pdf" at bounding box center [182, 565] width 254 height 24
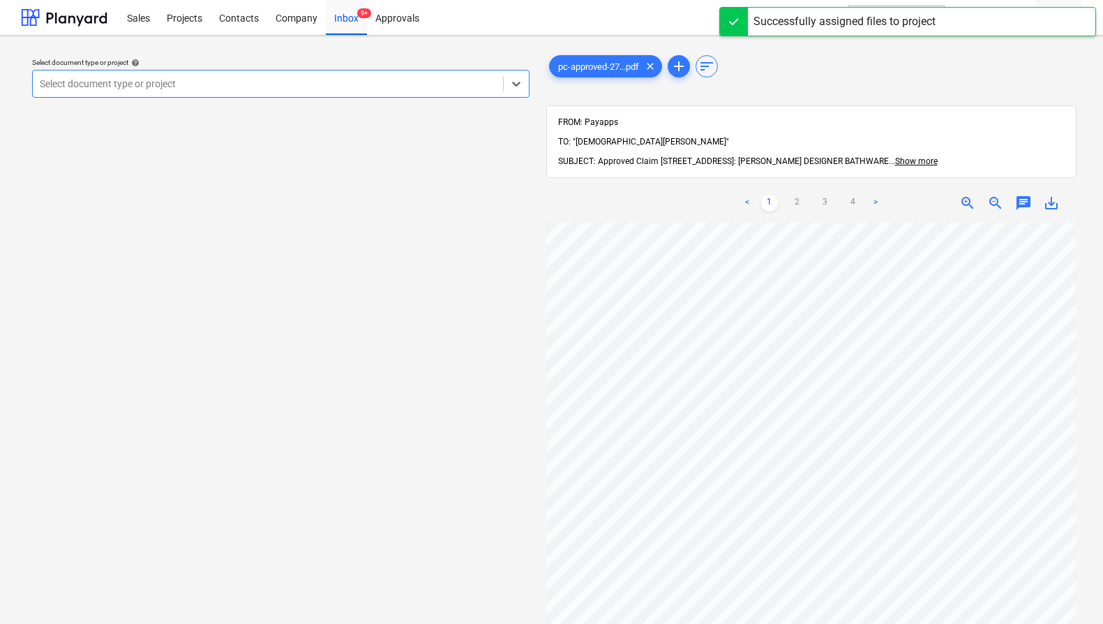
scroll to position [152, 0]
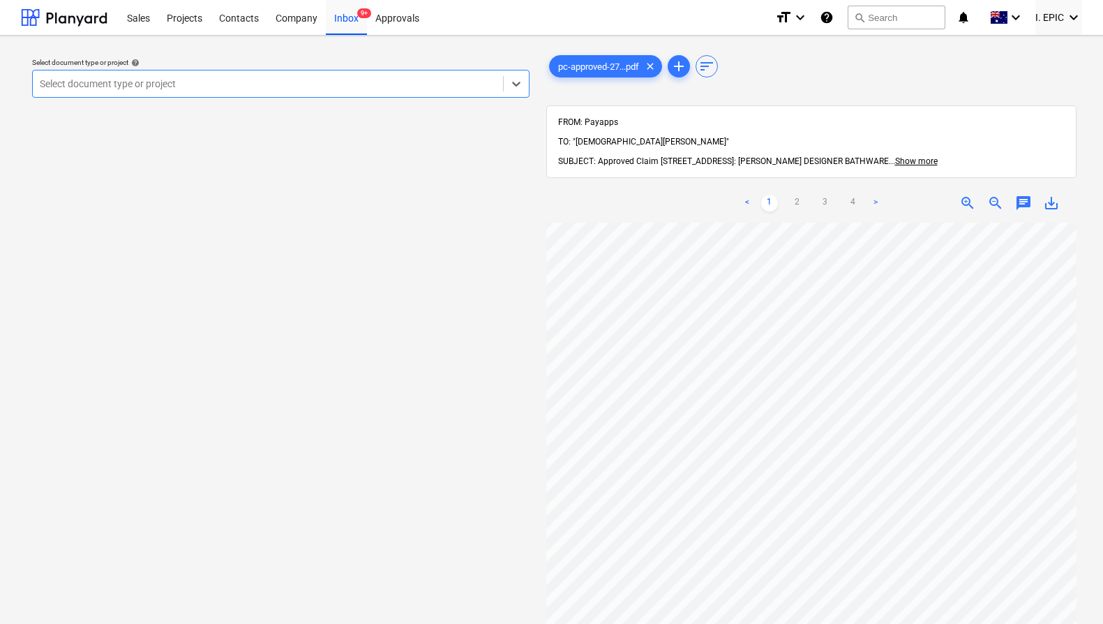
click at [420, 328] on div "Select document type or project help Select is focused ,type to refine list, pr…" at bounding box center [281, 430] width 520 height 766
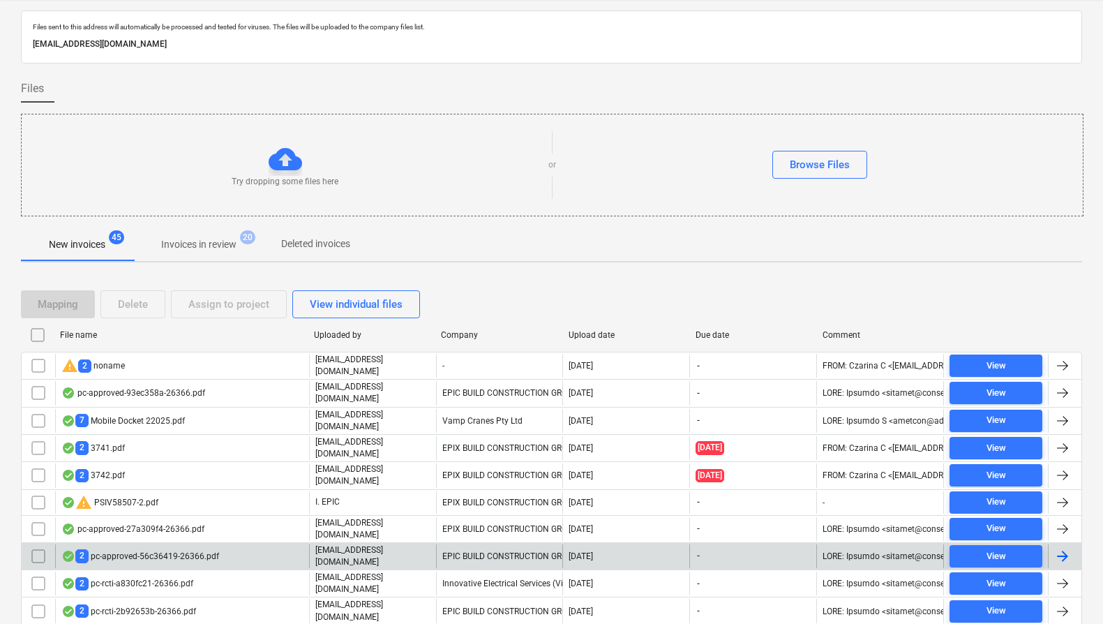
scroll to position [45, 0]
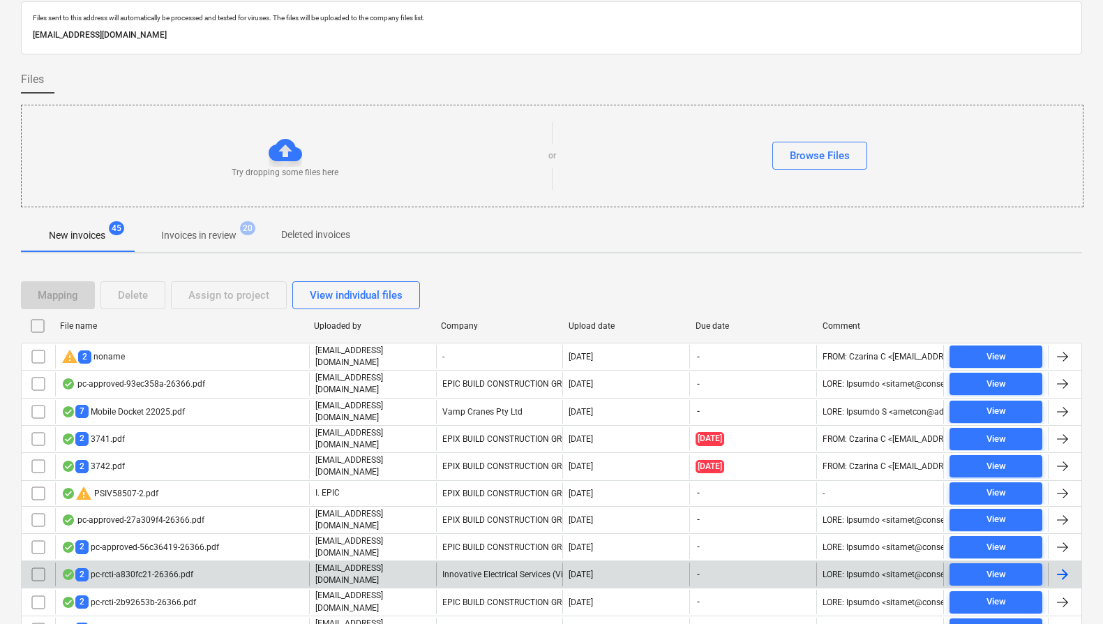
click at [333, 564] on p "[EMAIL_ADDRESS][DOMAIN_NAME]" at bounding box center [372, 574] width 115 height 24
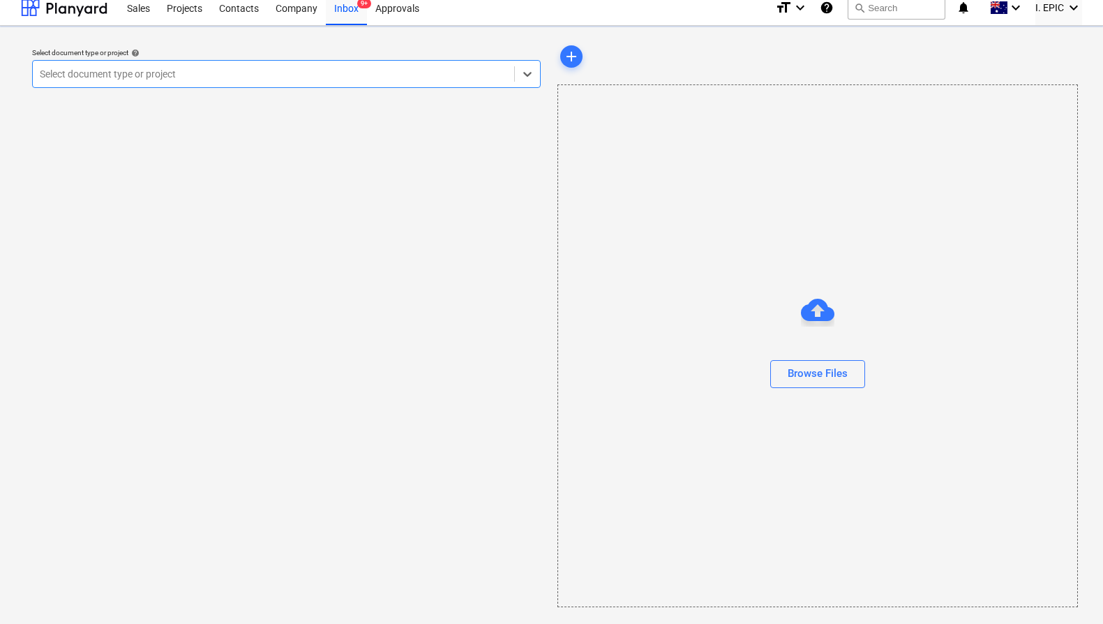
scroll to position [10, 0]
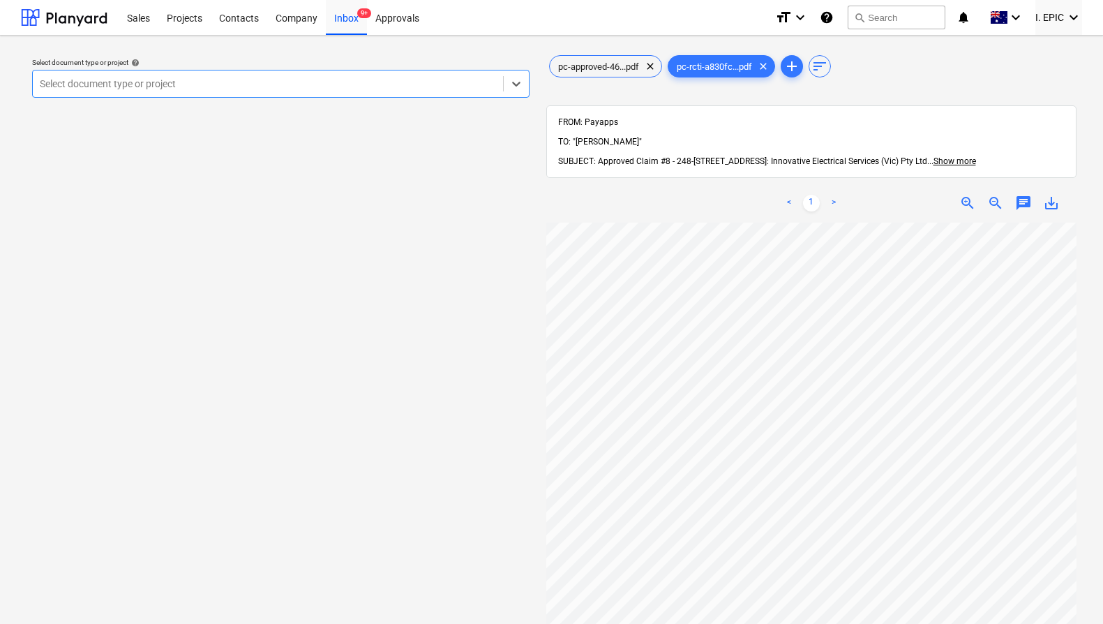
scroll to position [212, 0]
click at [628, 61] on span "pc-approved-46...pdf" at bounding box center [599, 66] width 98 height 10
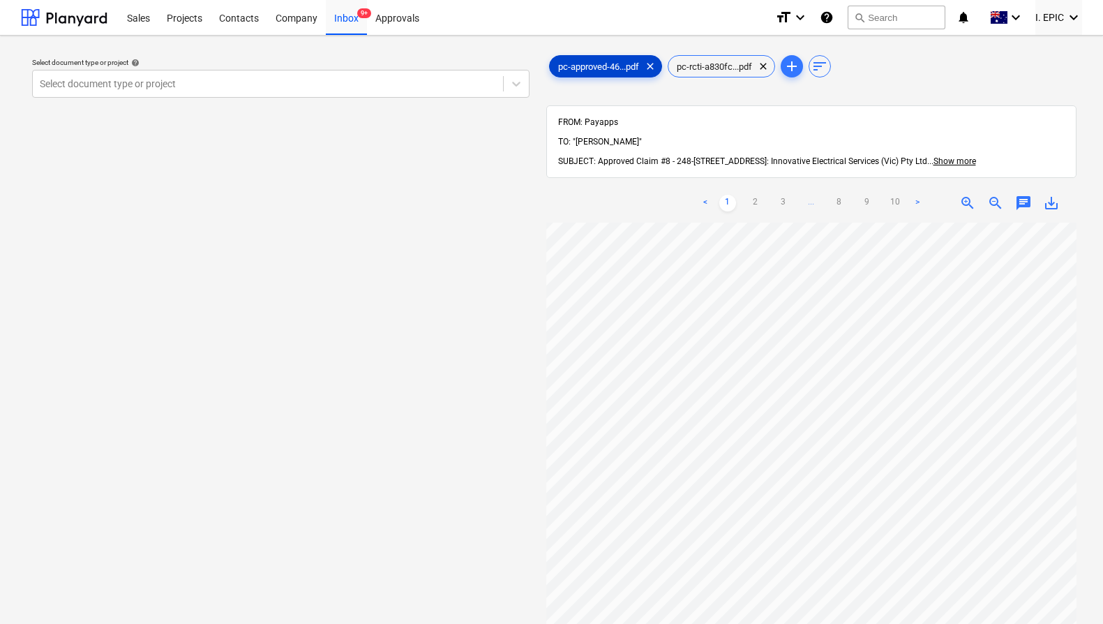
scroll to position [152, 0]
click at [363, 275] on div "Select document type or project help Select document type or project" at bounding box center [281, 430] width 520 height 766
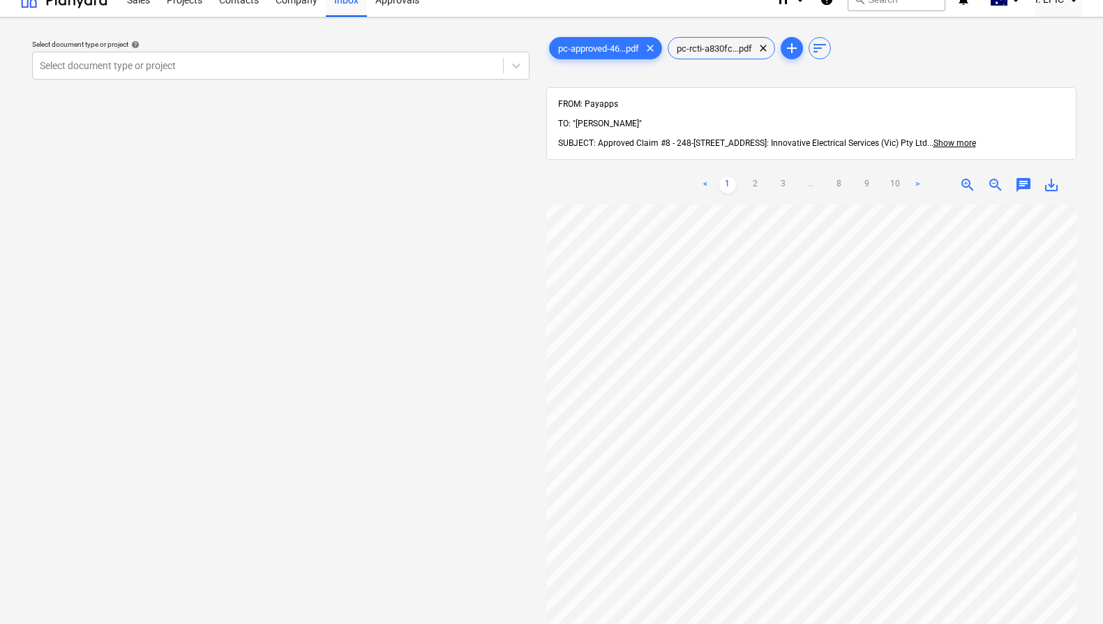
click at [303, 143] on div "Select document type or project help Select document type or project" at bounding box center [281, 412] width 520 height 766
click at [288, 56] on div "Select document type or project" at bounding box center [268, 66] width 470 height 20
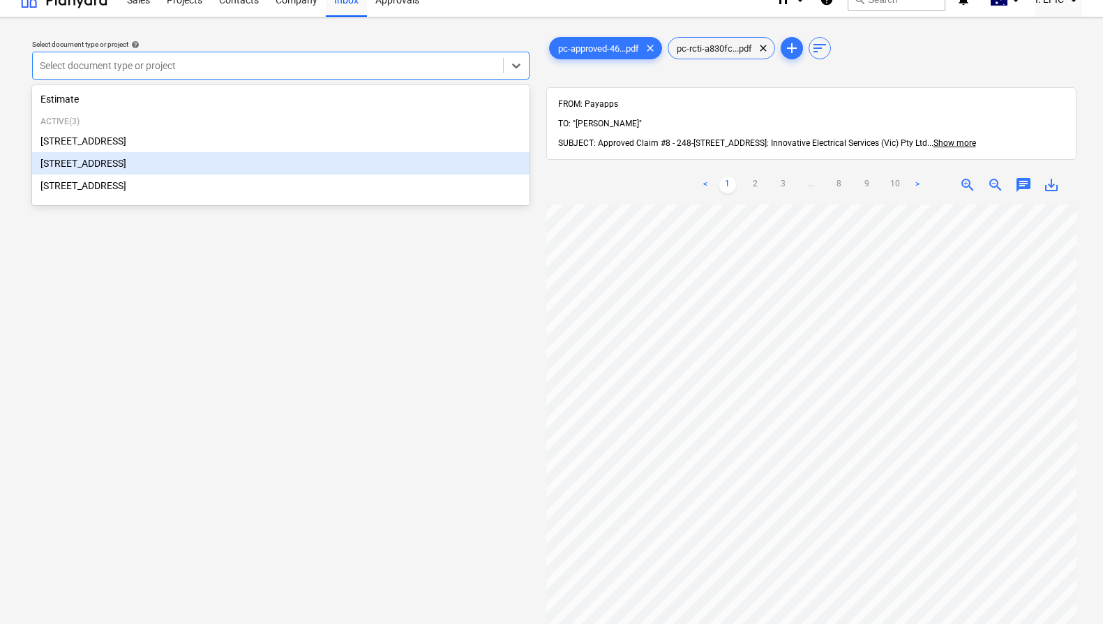
click at [231, 166] on div "[STREET_ADDRESS]" at bounding box center [280, 163] width 497 height 22
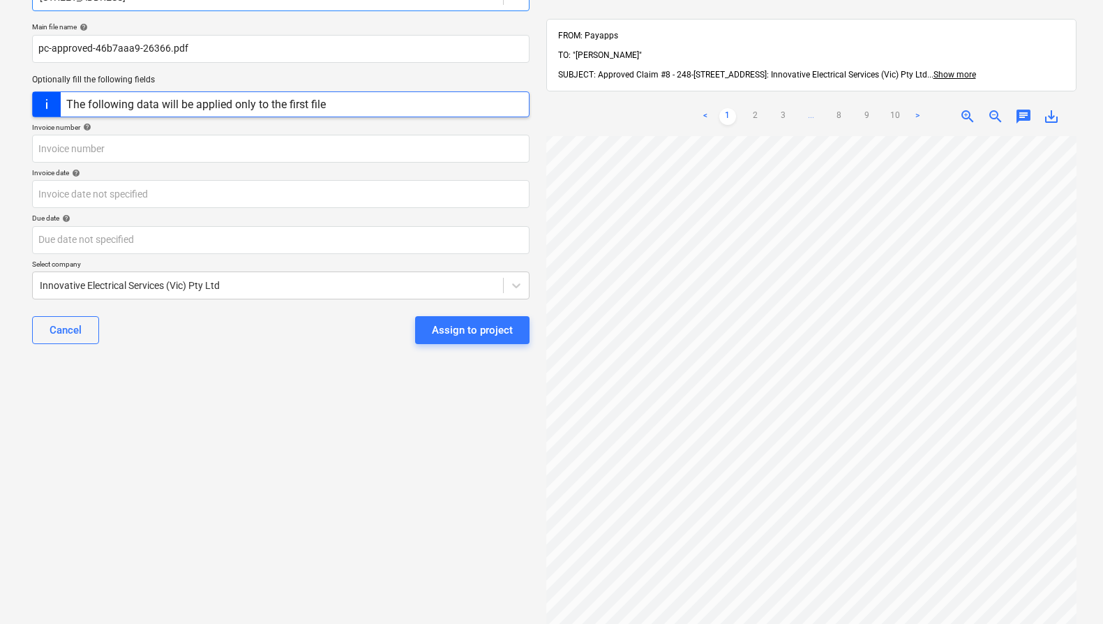
scroll to position [152, 505]
click at [249, 133] on p "Invoice number help" at bounding box center [280, 129] width 497 height 12
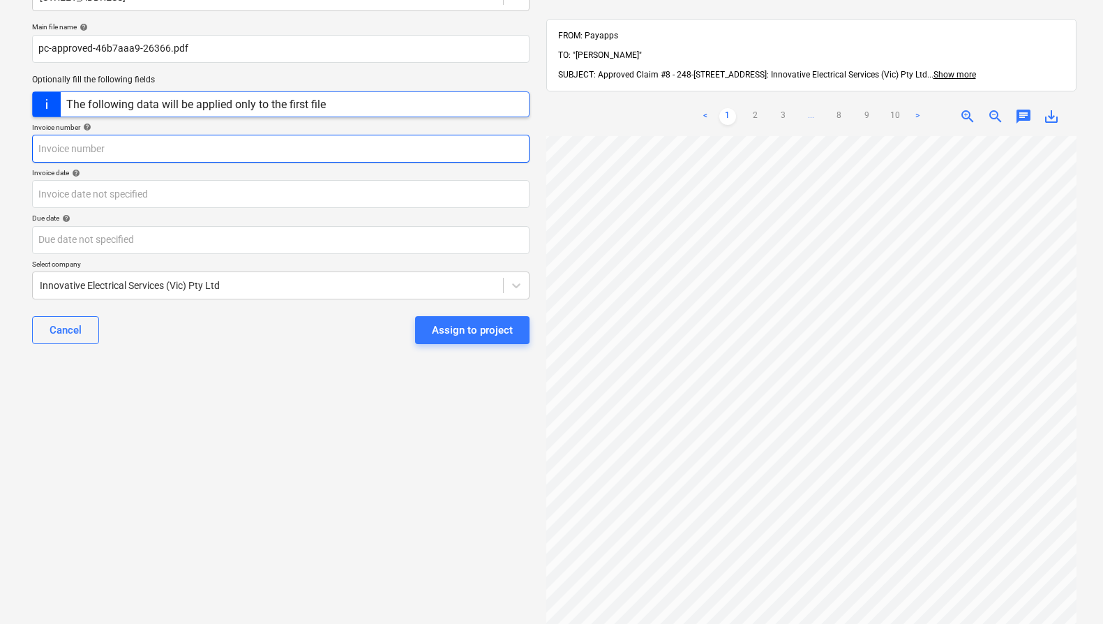
click at [248, 139] on input "text" at bounding box center [280, 149] width 497 height 28
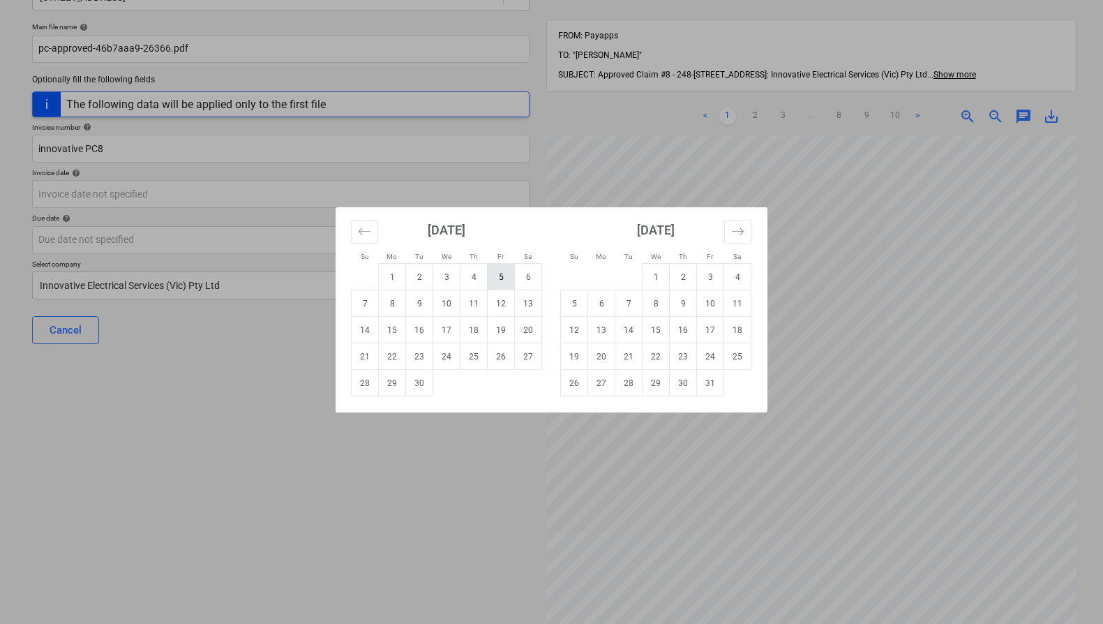
click at [501, 276] on td "5" at bounding box center [501, 277] width 27 height 27
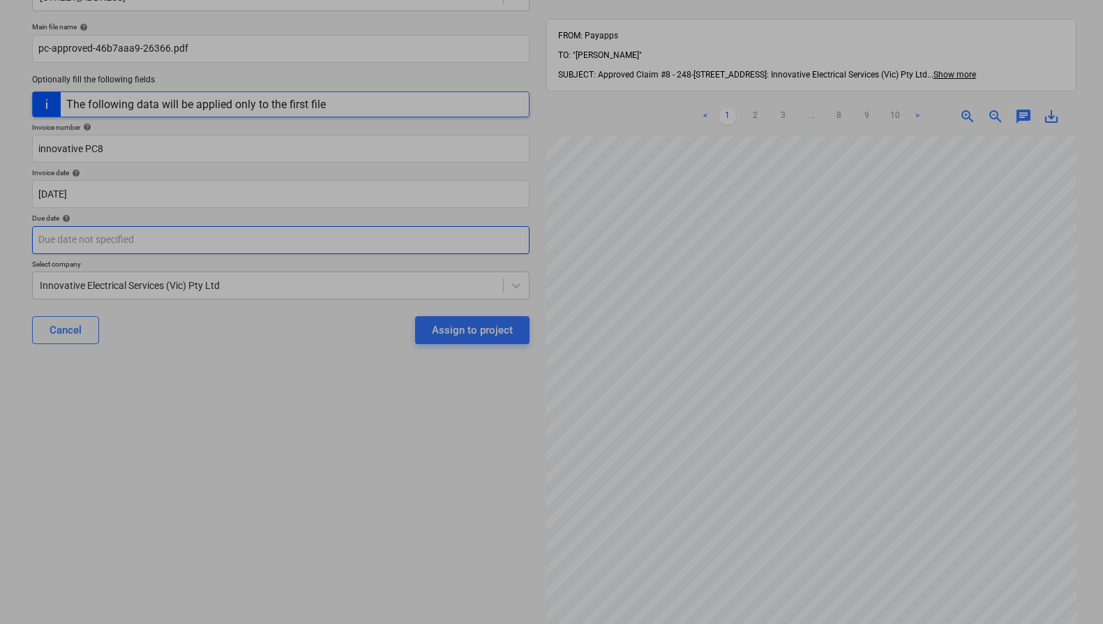
click at [344, 232] on body "Sales Projects Contacts Company Inbox 9+ Approvals format_size keyboard_arrow_d…" at bounding box center [551, 226] width 1103 height 624
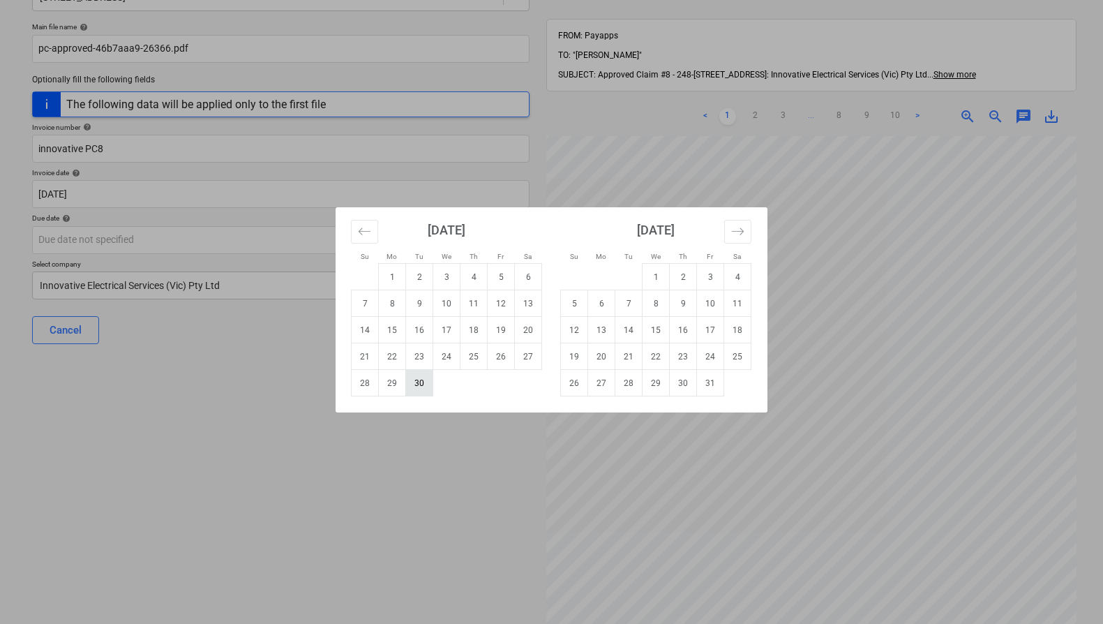
drag, startPoint x: 423, startPoint y: 379, endPoint x: 366, endPoint y: 432, distance: 77.5
click at [423, 379] on td "30" at bounding box center [419, 383] width 27 height 27
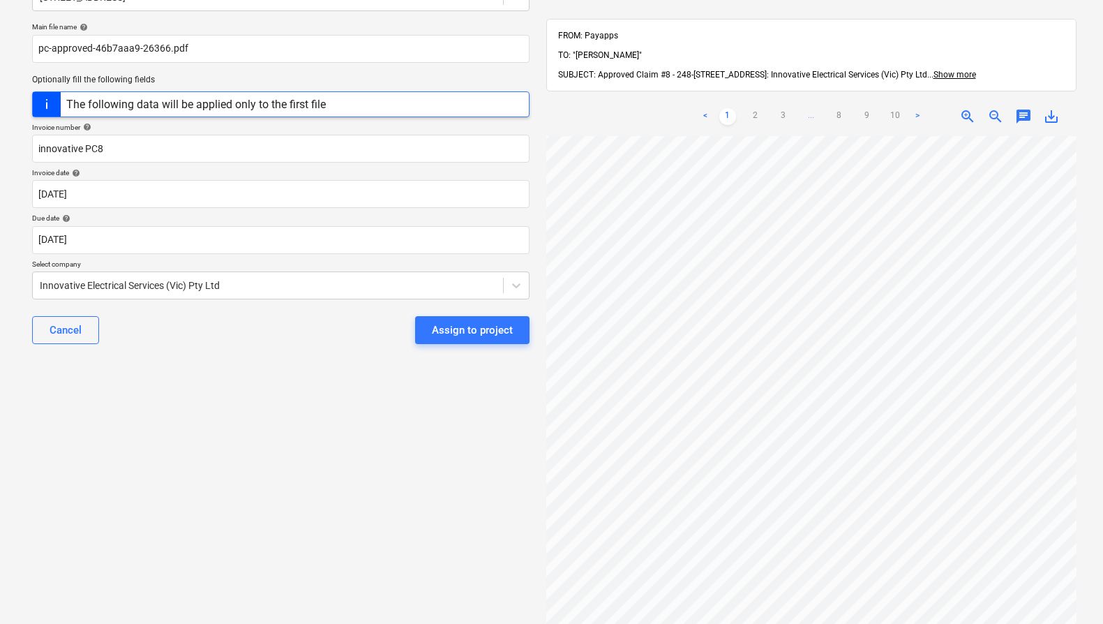
click at [363, 432] on div "Select document type or project help [STREET_ADDRESS] file name help pc-approve…" at bounding box center [281, 333] width 520 height 746
drag, startPoint x: 491, startPoint y: 380, endPoint x: 488, endPoint y: 370, distance: 10.2
click at [491, 380] on div "Select document type or project help [STREET_ADDRESS] file name help pc-approve…" at bounding box center [281, 333] width 520 height 746
click at [474, 325] on div "Assign to project" at bounding box center [472, 330] width 81 height 18
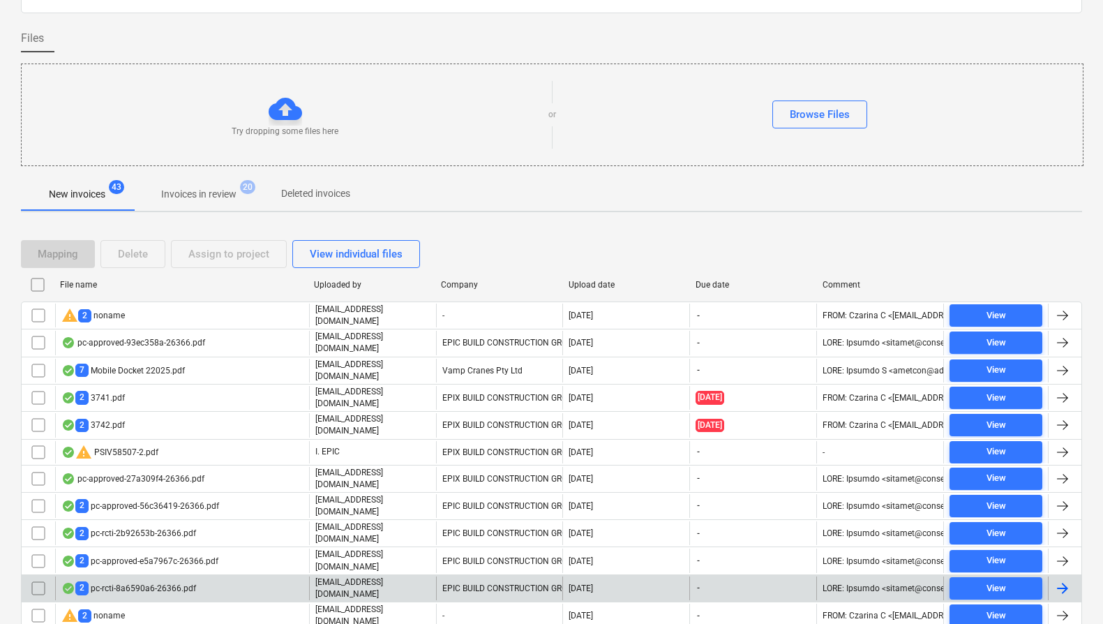
click at [393, 576] on p "[EMAIL_ADDRESS][DOMAIN_NAME]" at bounding box center [372, 588] width 115 height 24
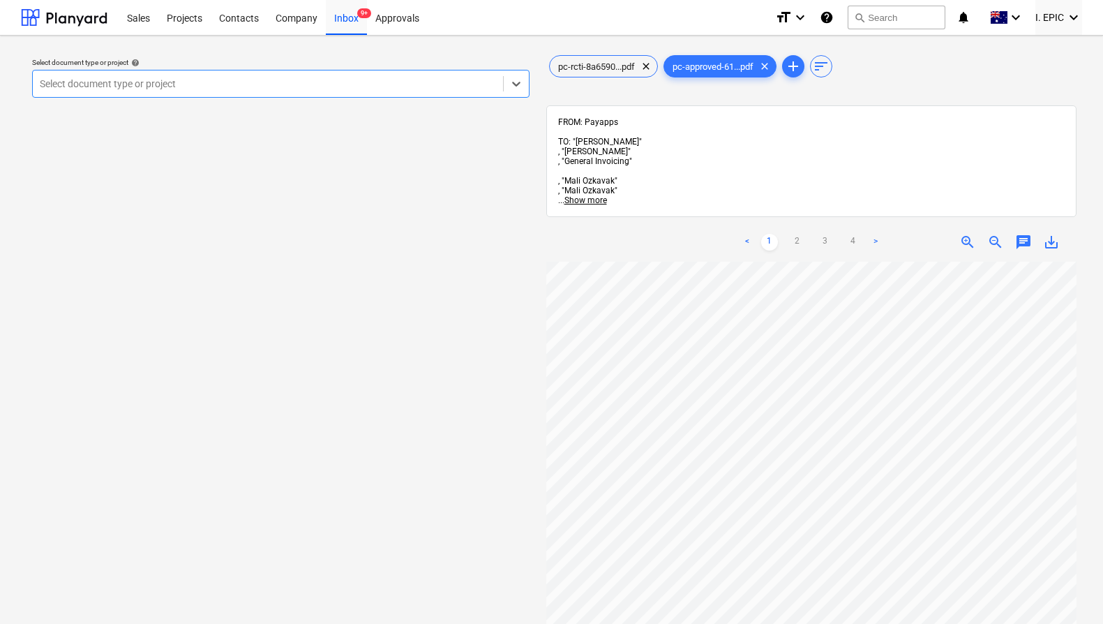
scroll to position [66, 0]
drag, startPoint x: 605, startPoint y: 66, endPoint x: 610, endPoint y: 122, distance: 56.0
click at [605, 66] on span "pc-rcti-8a6590...pdf" at bounding box center [596, 66] width 93 height 10
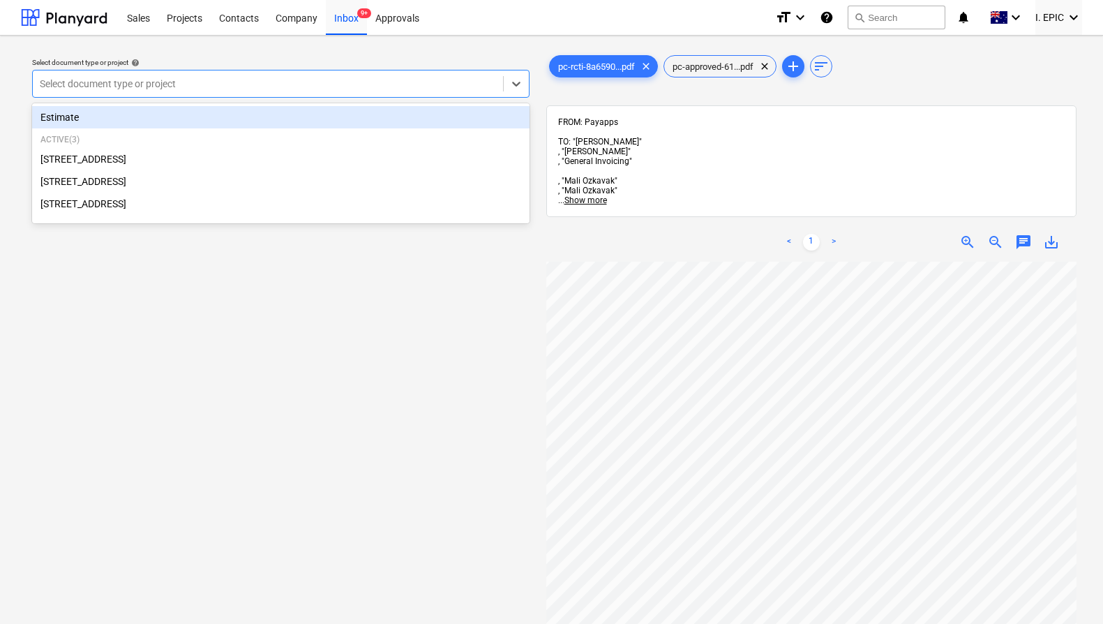
click at [240, 94] on div "Select document type or project" at bounding box center [280, 84] width 497 height 28
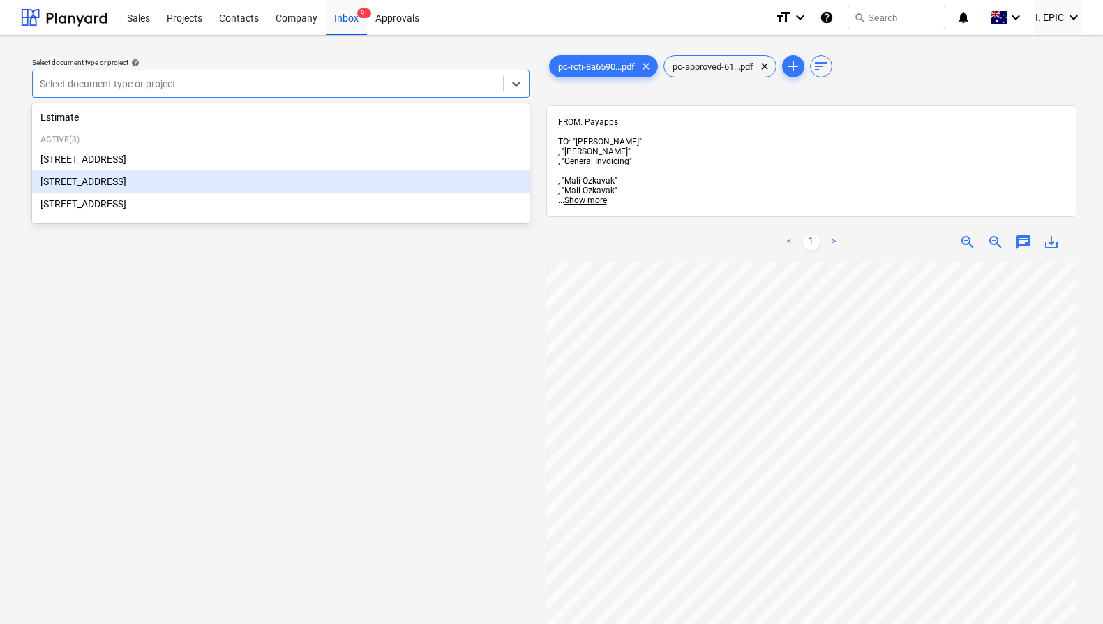
click at [197, 188] on div "[STREET_ADDRESS]" at bounding box center [280, 181] width 497 height 22
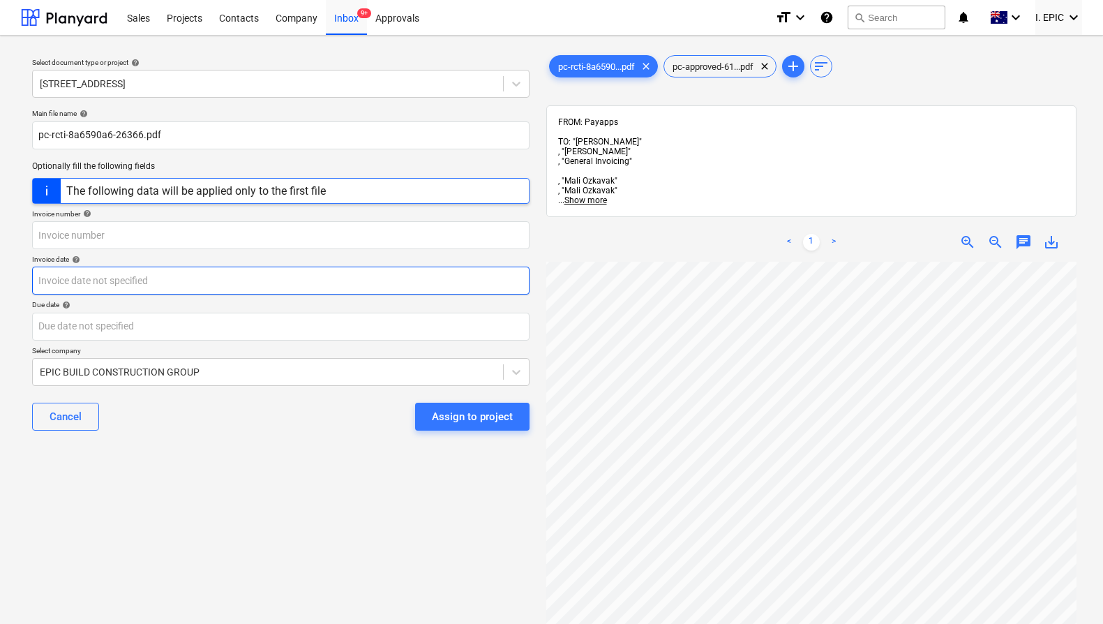
scroll to position [145, 0]
click at [596, 64] on span "pc-rcti-8a6590...pdf" at bounding box center [596, 66] width 93 height 10
click at [727, 65] on span "pc-approved-61...pdf" at bounding box center [713, 66] width 98 height 10
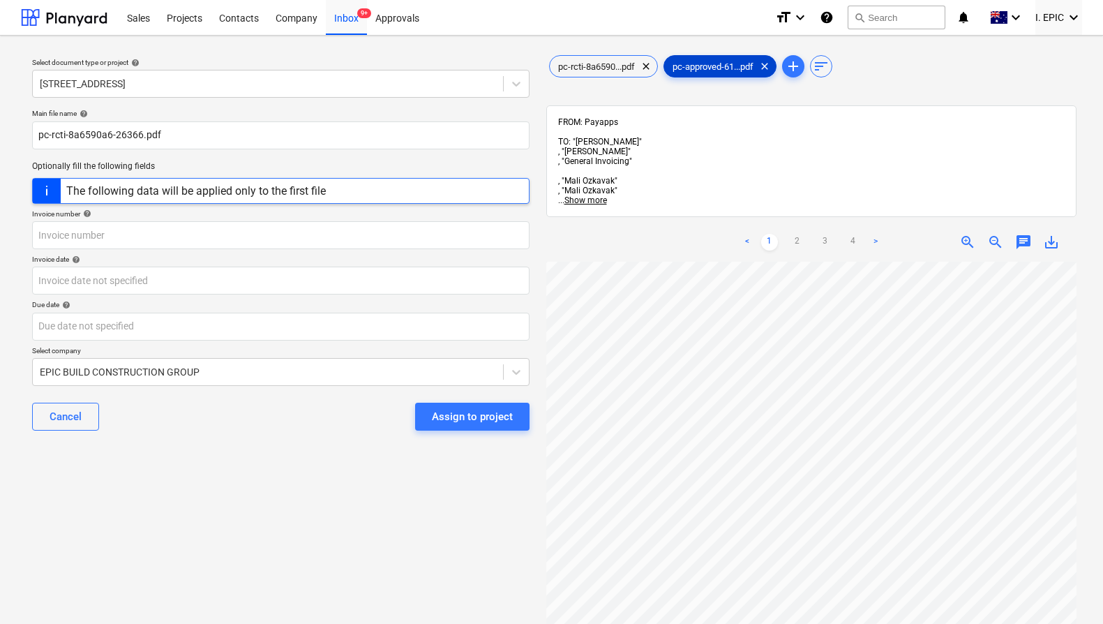
scroll to position [152, 0]
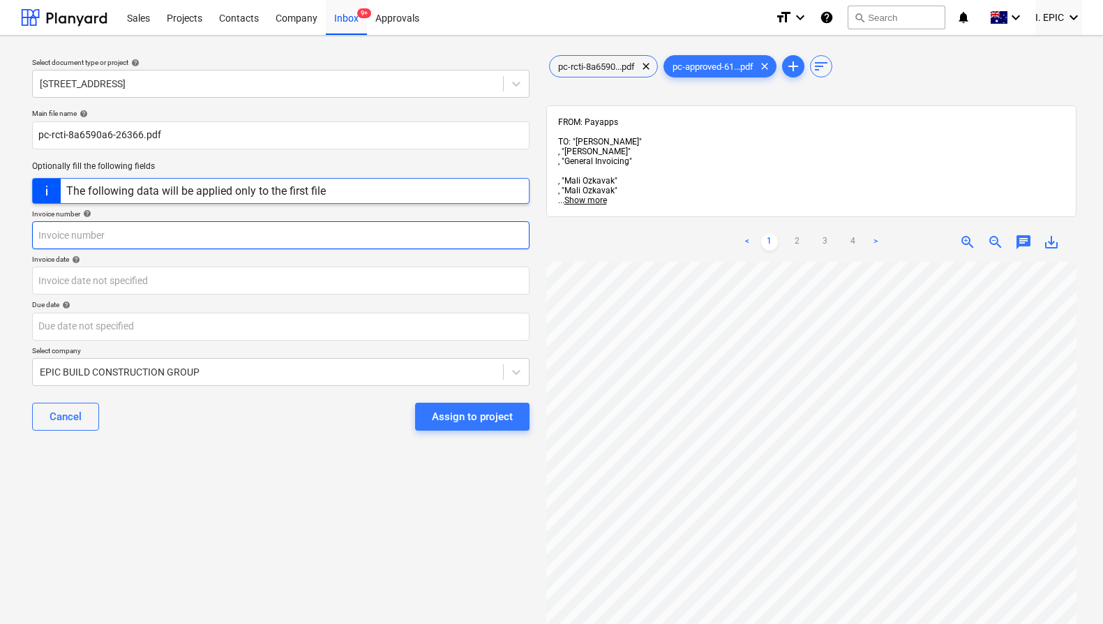
click at [190, 241] on input "text" at bounding box center [280, 235] width 497 height 28
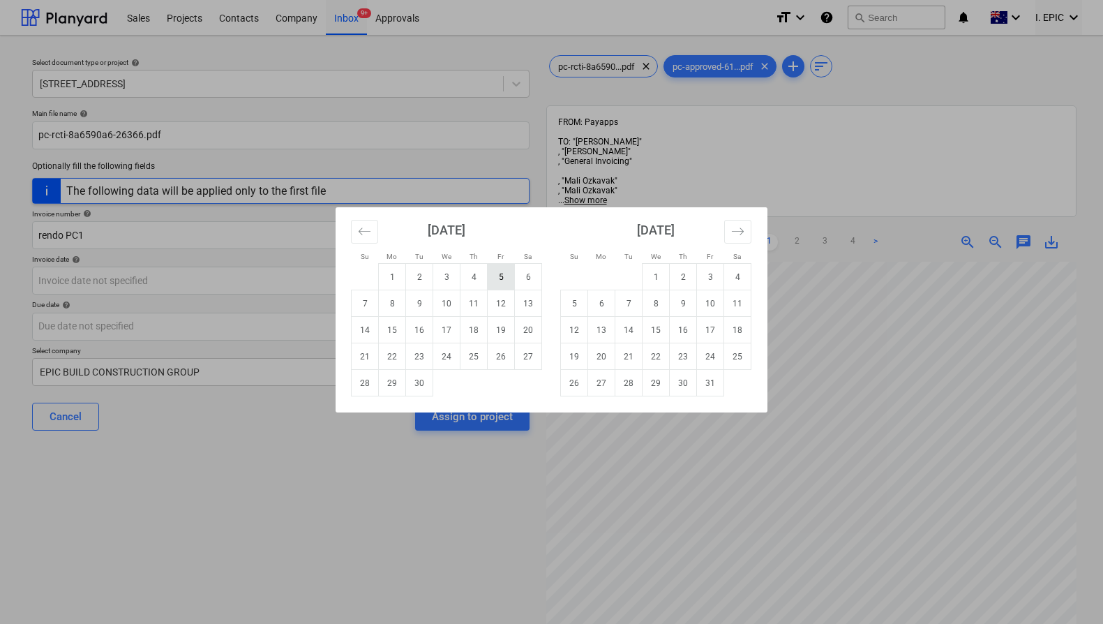
click at [501, 282] on td "5" at bounding box center [501, 277] width 27 height 27
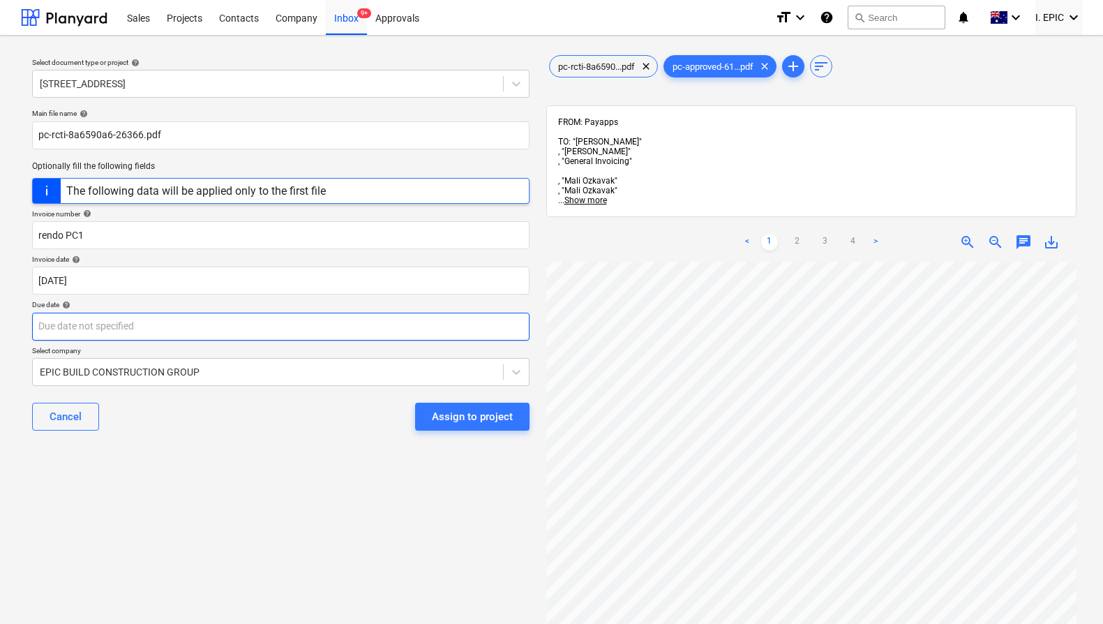
click at [301, 317] on body "Sales Projects Contacts Company Inbox 9+ Approvals format_size keyboard_arrow_d…" at bounding box center [551, 312] width 1103 height 624
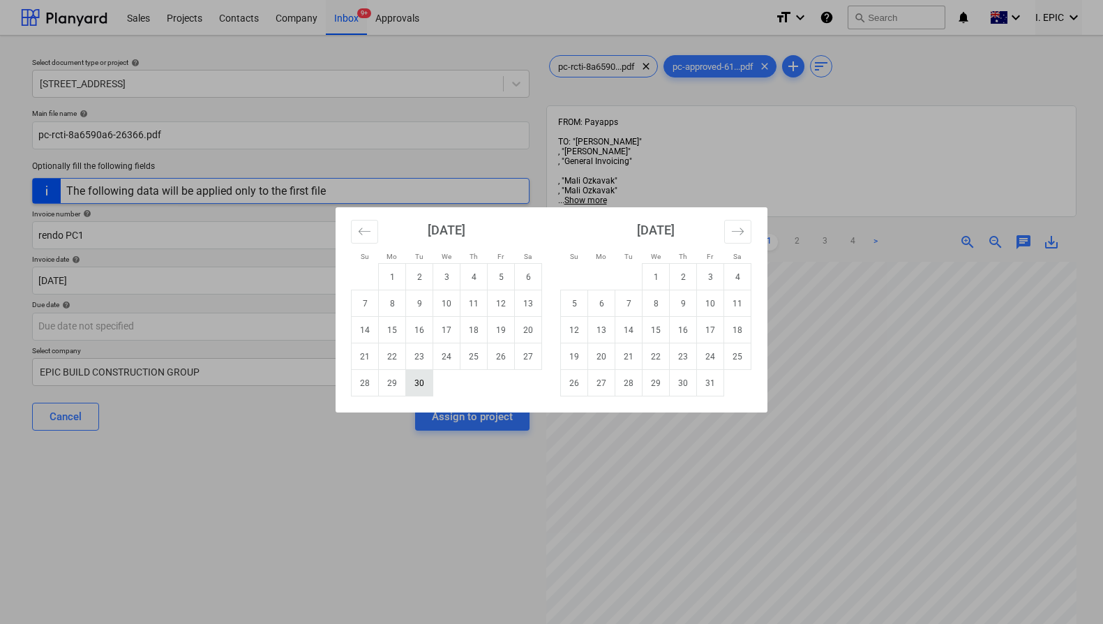
click at [418, 384] on td "30" at bounding box center [419, 383] width 27 height 27
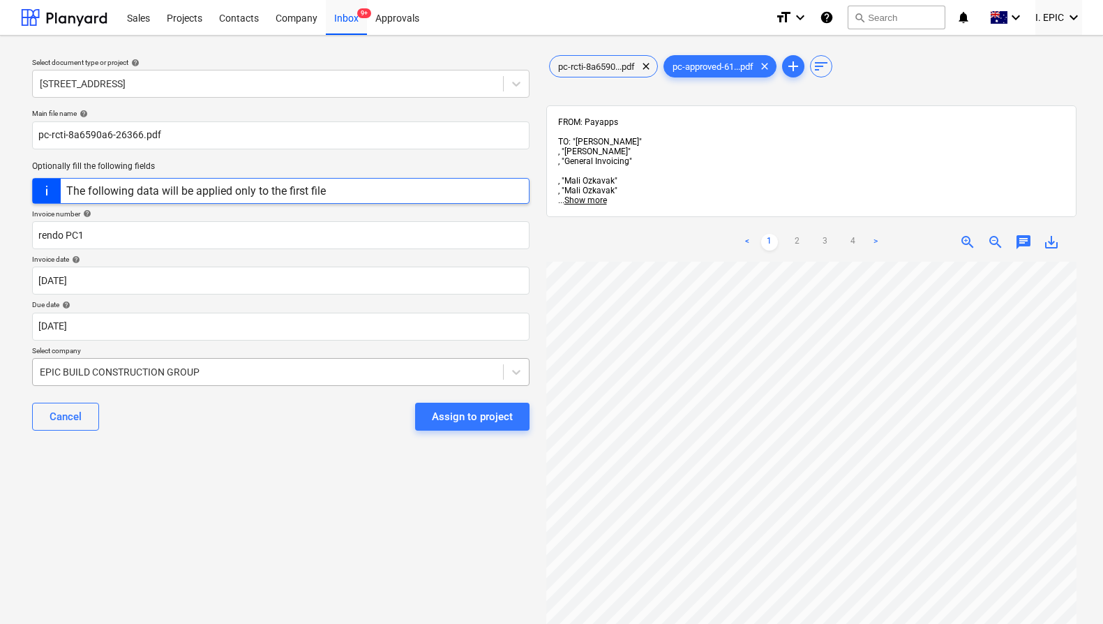
click at [363, 370] on div at bounding box center [268, 372] width 456 height 14
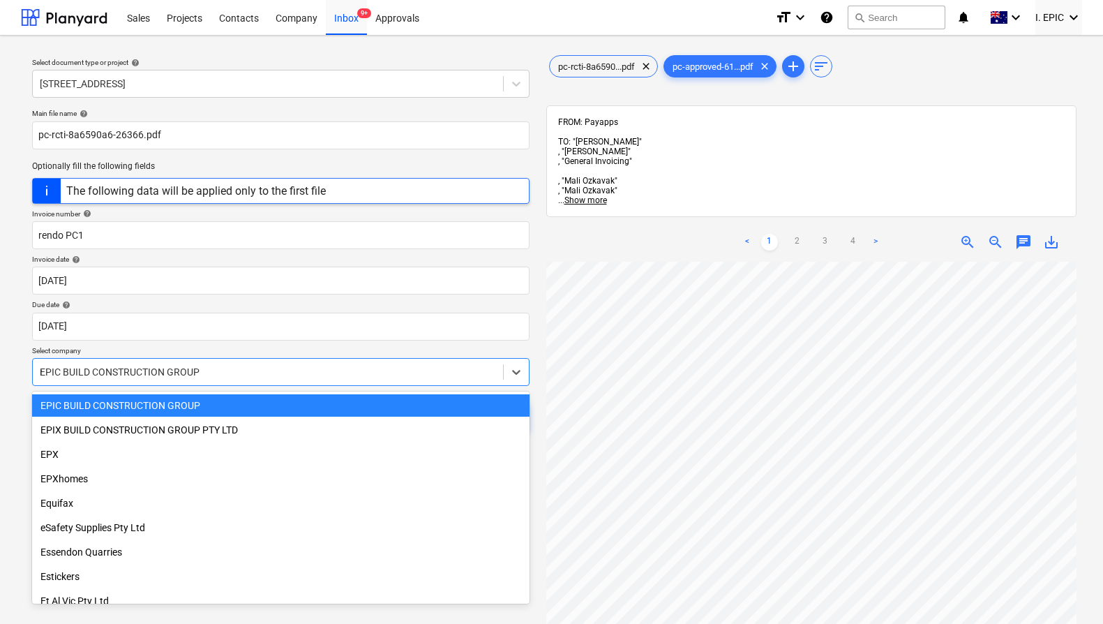
scroll to position [3794, 0]
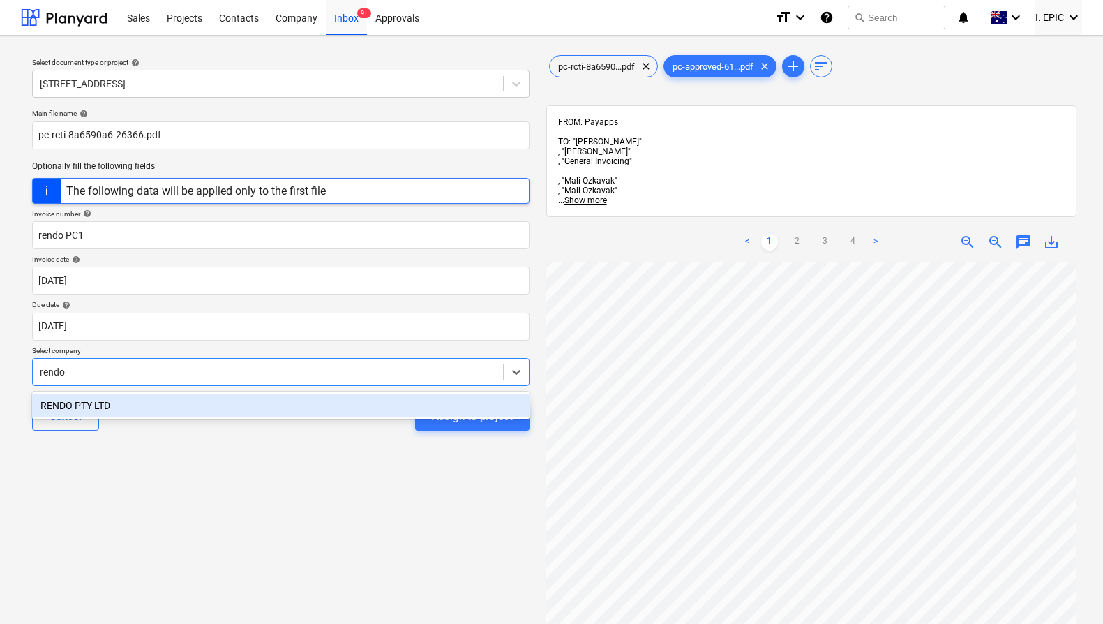
click at [429, 412] on div "RENDO PTY LTD" at bounding box center [280, 405] width 497 height 22
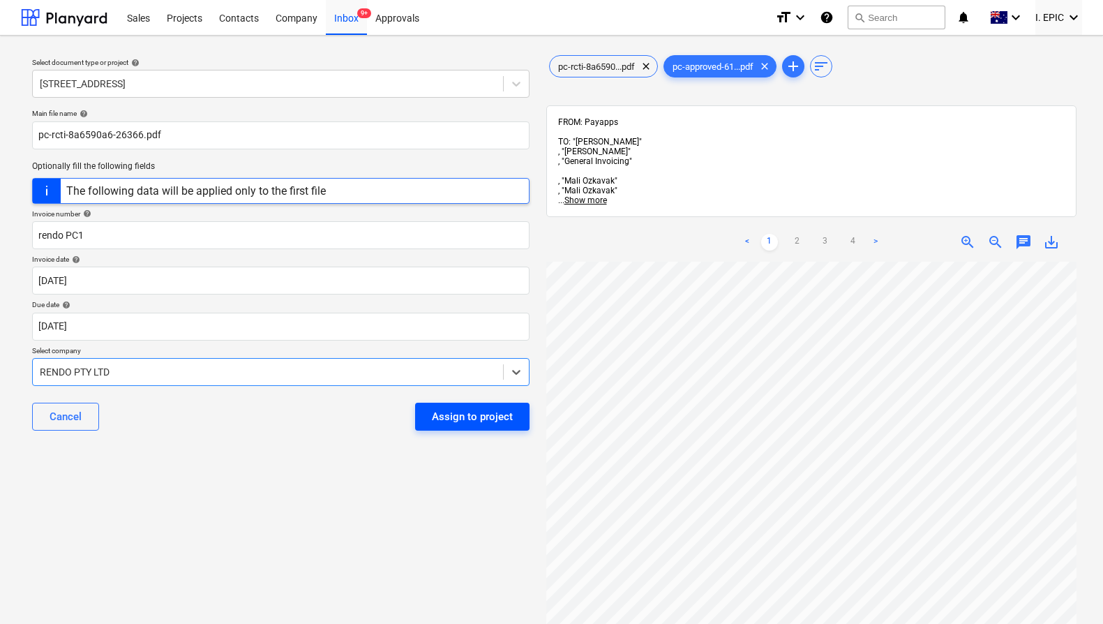
click at [444, 416] on div "Assign to project" at bounding box center [472, 416] width 81 height 18
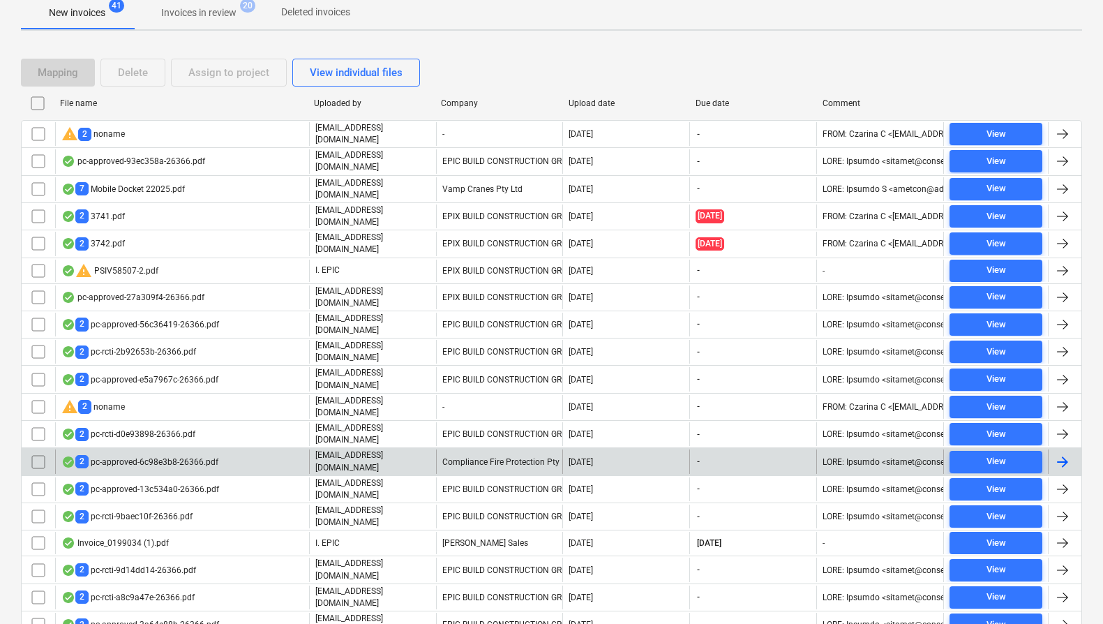
scroll to position [331, 0]
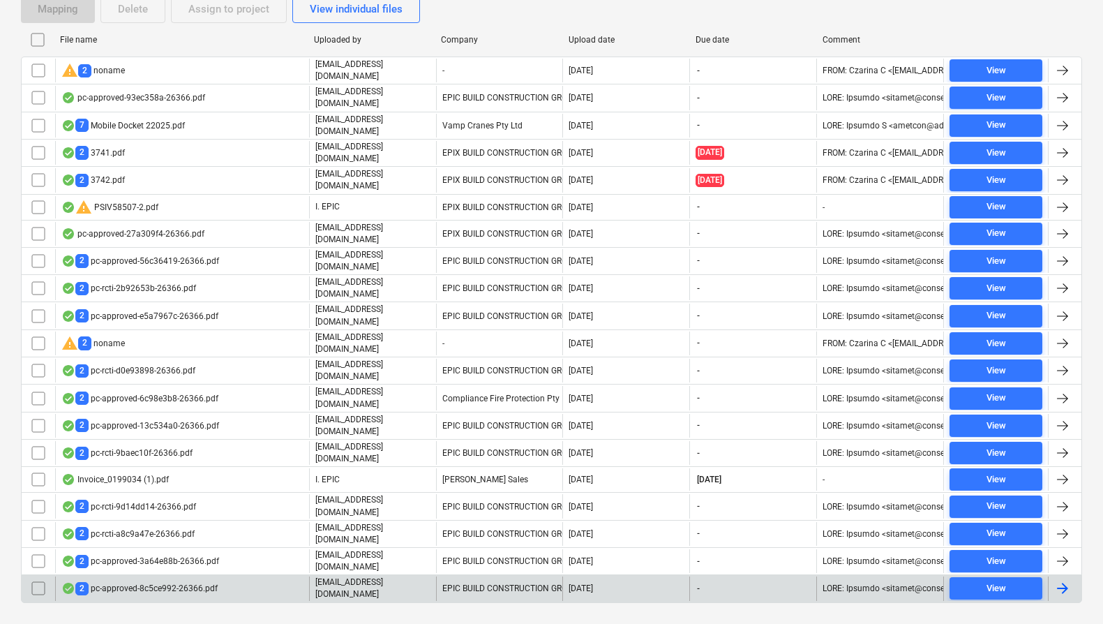
click at [255, 576] on div "2 pc-approved-8c5ce992-26366.pdf" at bounding box center [182, 588] width 254 height 24
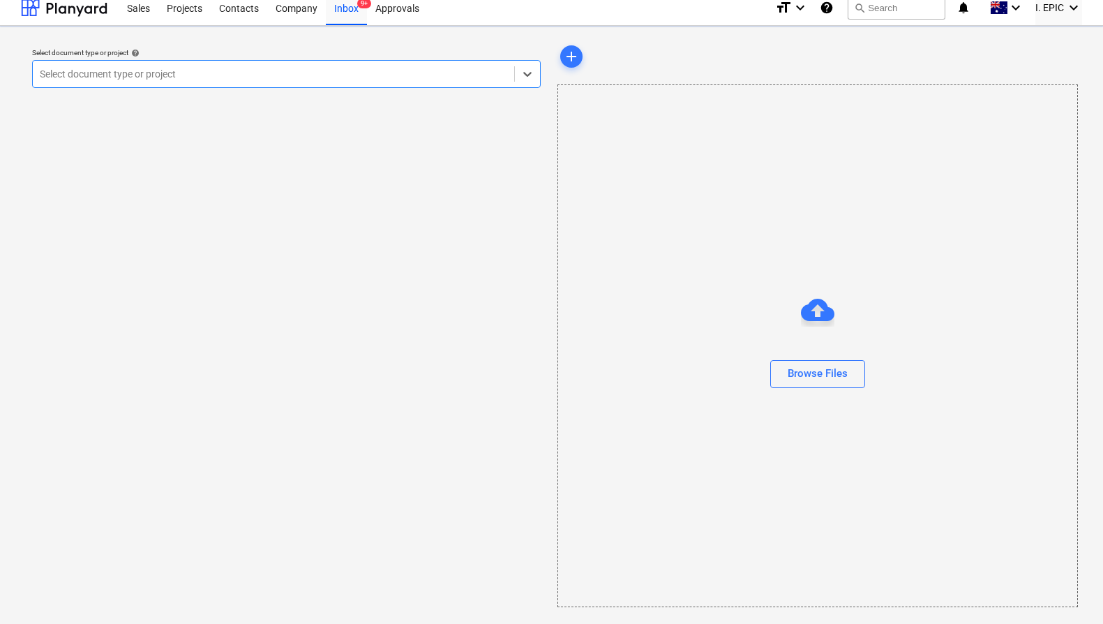
scroll to position [10, 0]
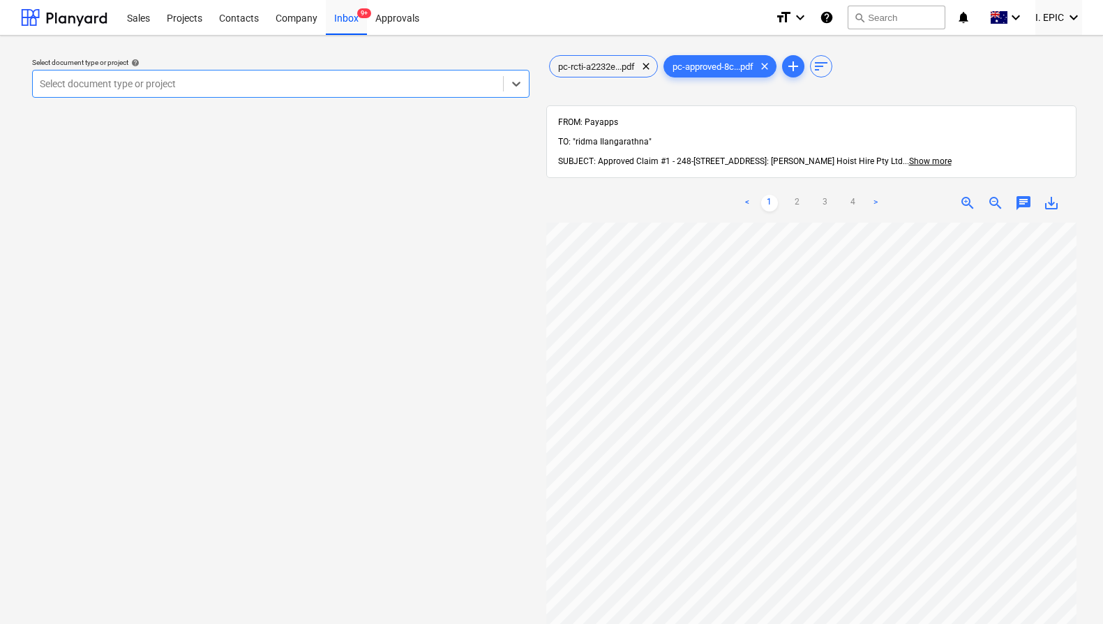
scroll to position [152, 0]
click at [319, 85] on div at bounding box center [268, 84] width 456 height 14
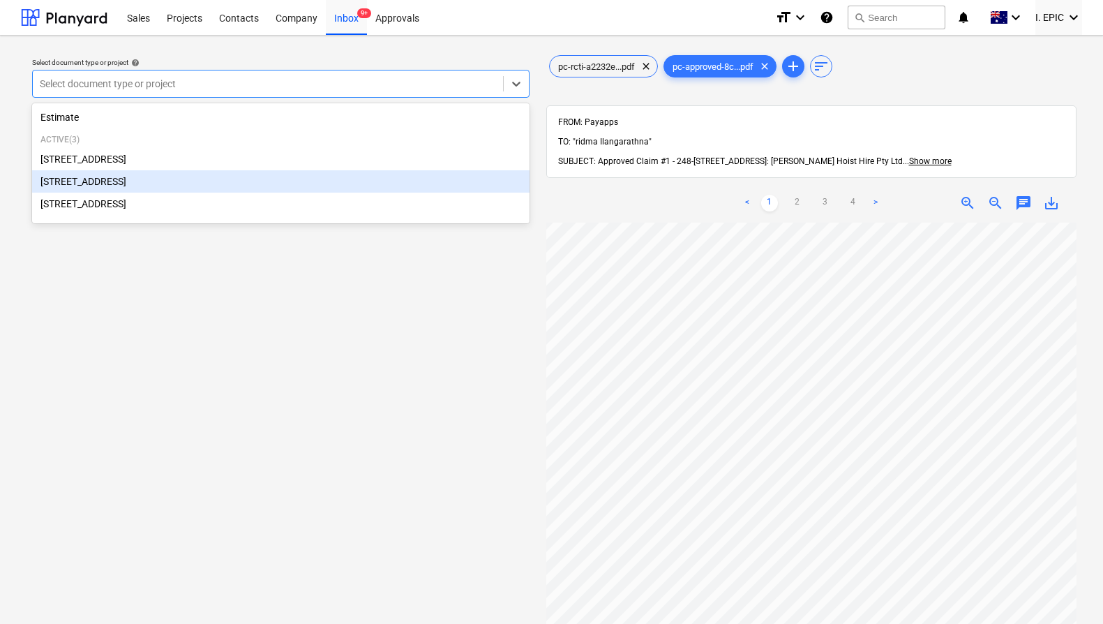
click at [177, 179] on div "[STREET_ADDRESS]" at bounding box center [280, 181] width 497 height 22
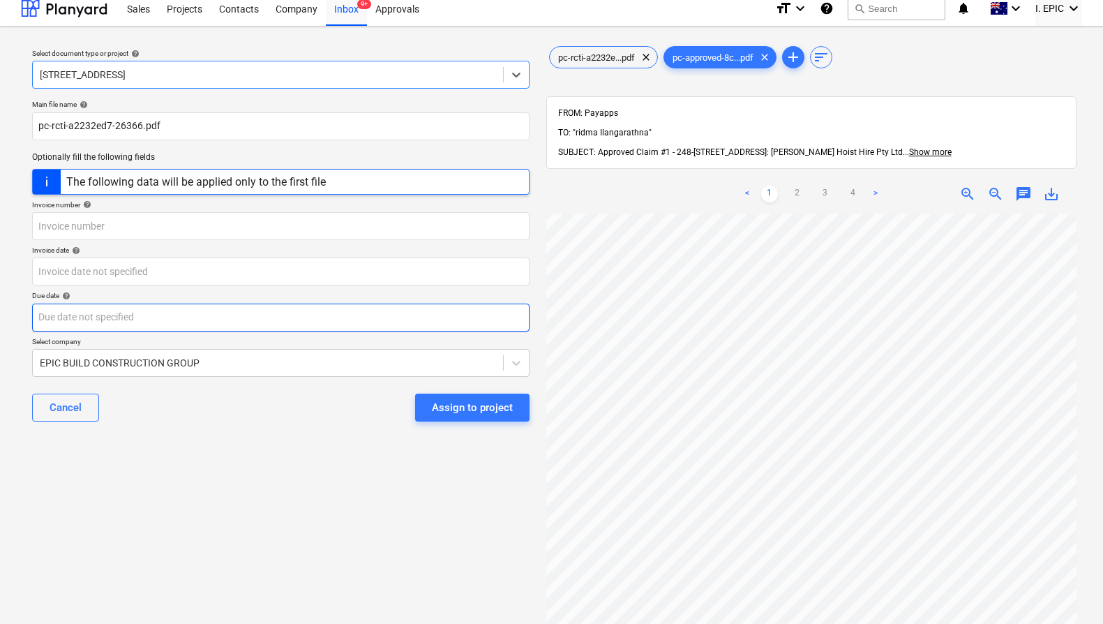
scroll to position [152, 505]
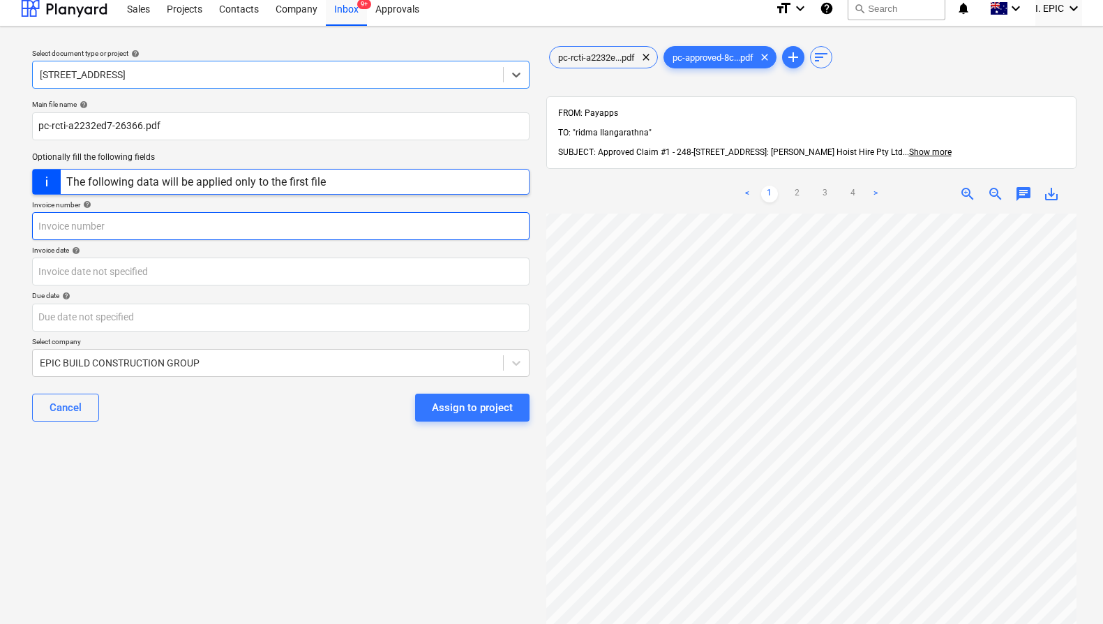
click at [208, 225] on input "text" at bounding box center [280, 226] width 497 height 28
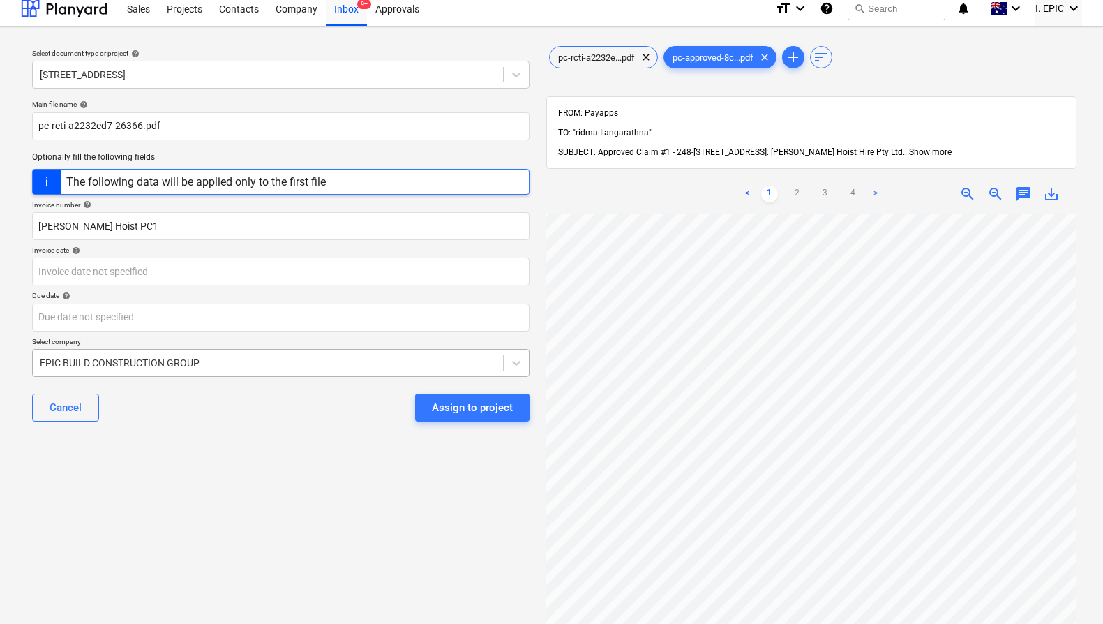
click at [218, 360] on div at bounding box center [268, 363] width 456 height 14
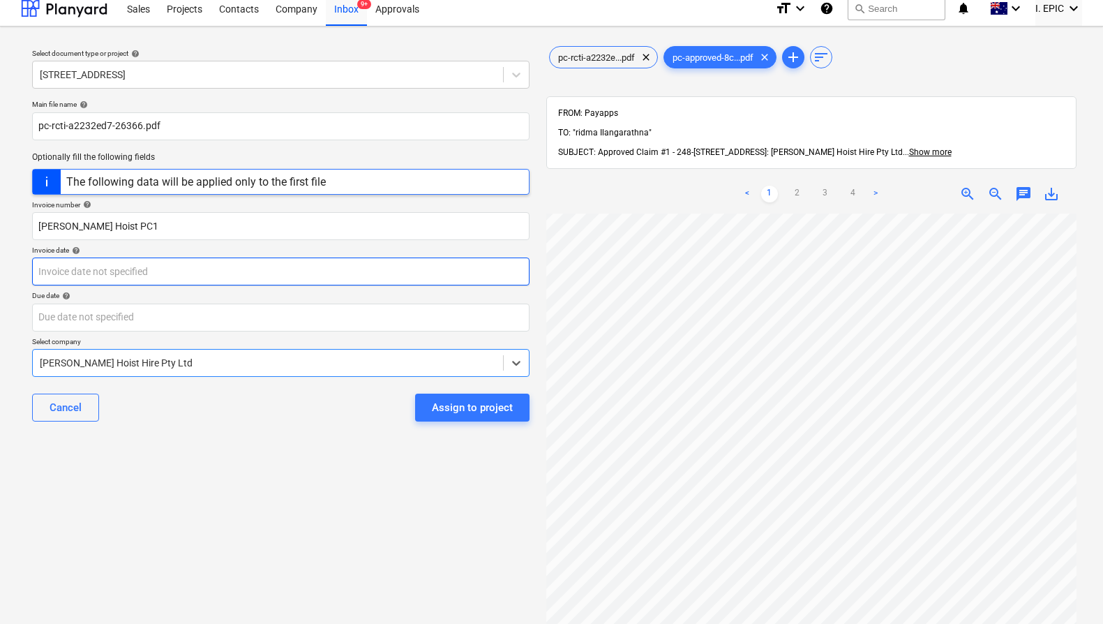
click at [220, 257] on body "Sales Projects Contacts Company Inbox 9+ Approvals format_size keyboard_arrow_d…" at bounding box center [551, 303] width 1103 height 624
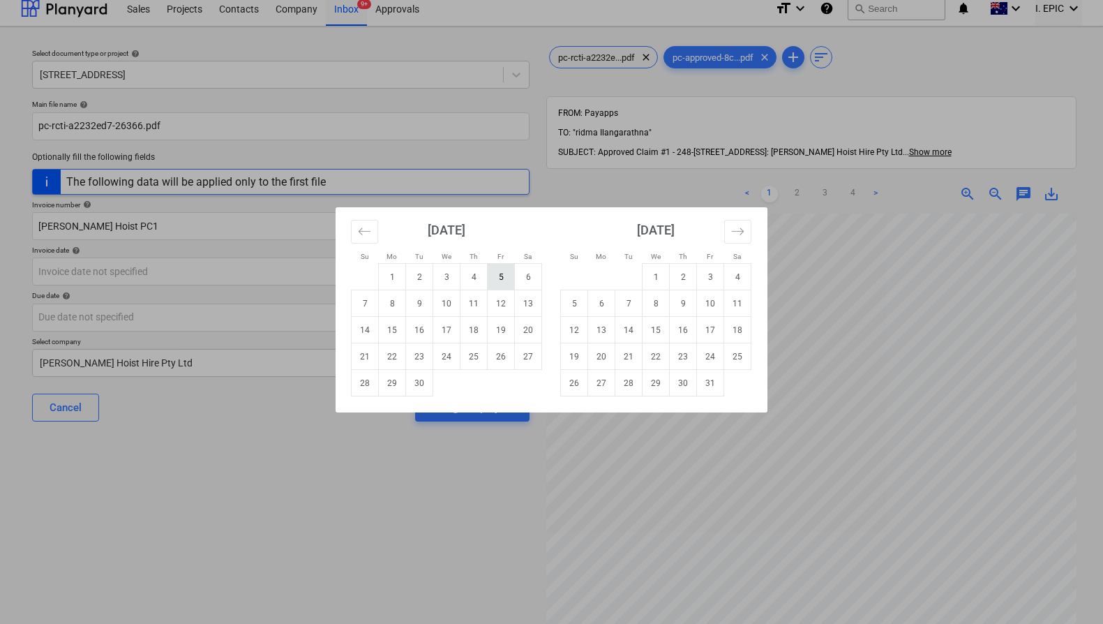
drag, startPoint x: 499, startPoint y: 270, endPoint x: 476, endPoint y: 290, distance: 30.6
click at [499, 270] on td "5" at bounding box center [501, 277] width 27 height 27
click at [326, 313] on body "Sales Projects Contacts Company Inbox 9+ Approvals format_size keyboard_arrow_d…" at bounding box center [551, 303] width 1103 height 624
click at [418, 378] on td "30" at bounding box center [419, 383] width 27 height 27
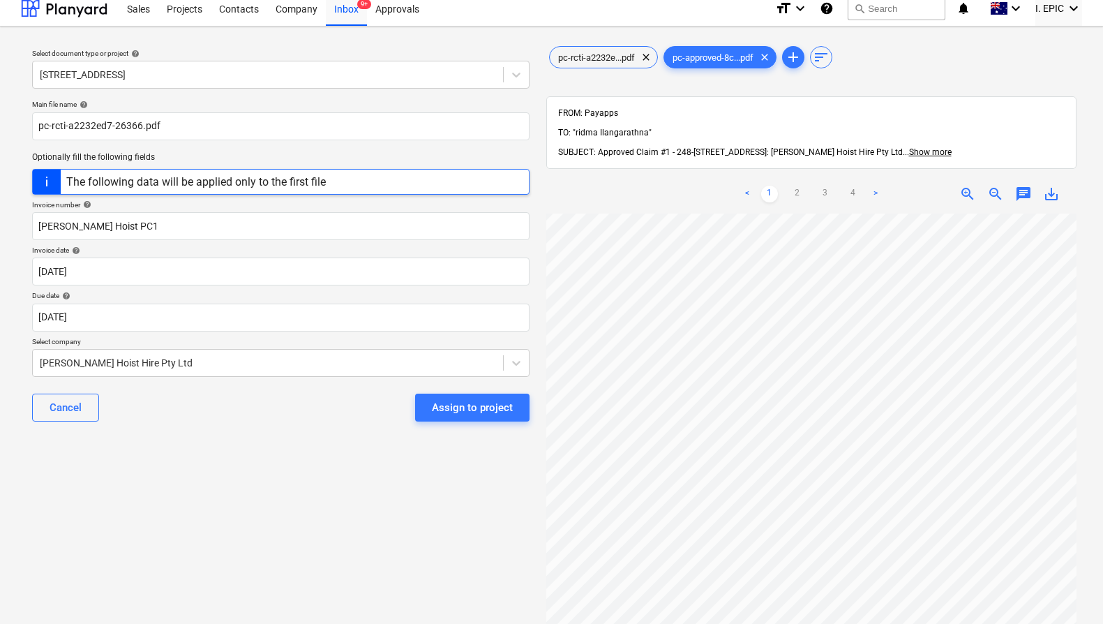
click at [379, 459] on div "Select document type or project help [STREET_ADDRESS] file name help pc-rcti-a2…" at bounding box center [281, 421] width 520 height 766
click at [444, 413] on div "Assign to project" at bounding box center [472, 407] width 81 height 18
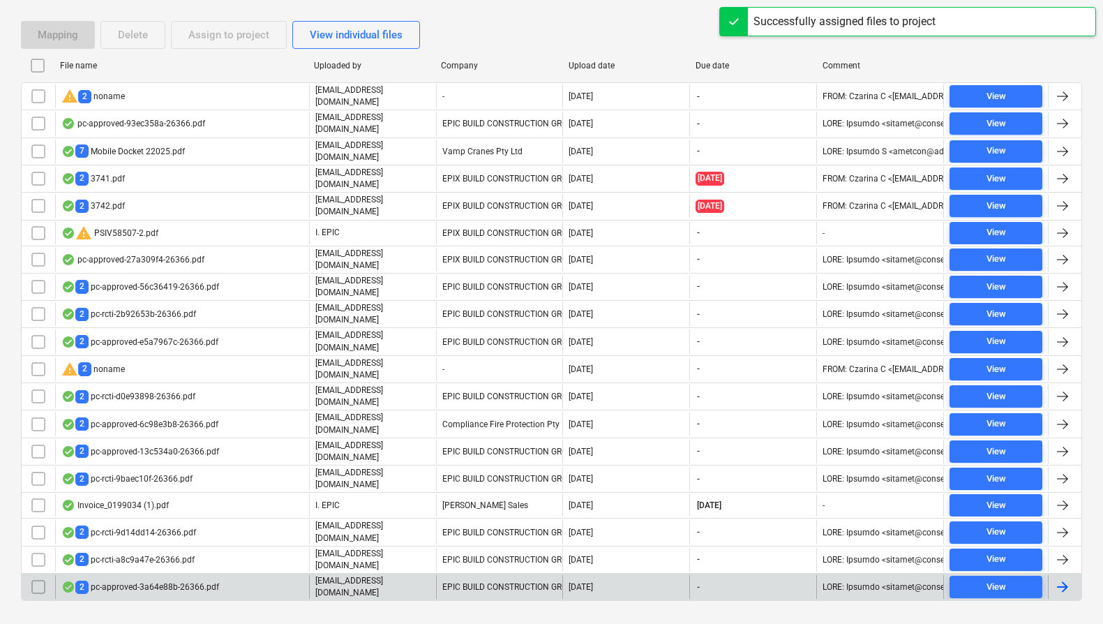
click at [396, 575] on p "[EMAIL_ADDRESS][DOMAIN_NAME]" at bounding box center [372, 587] width 115 height 24
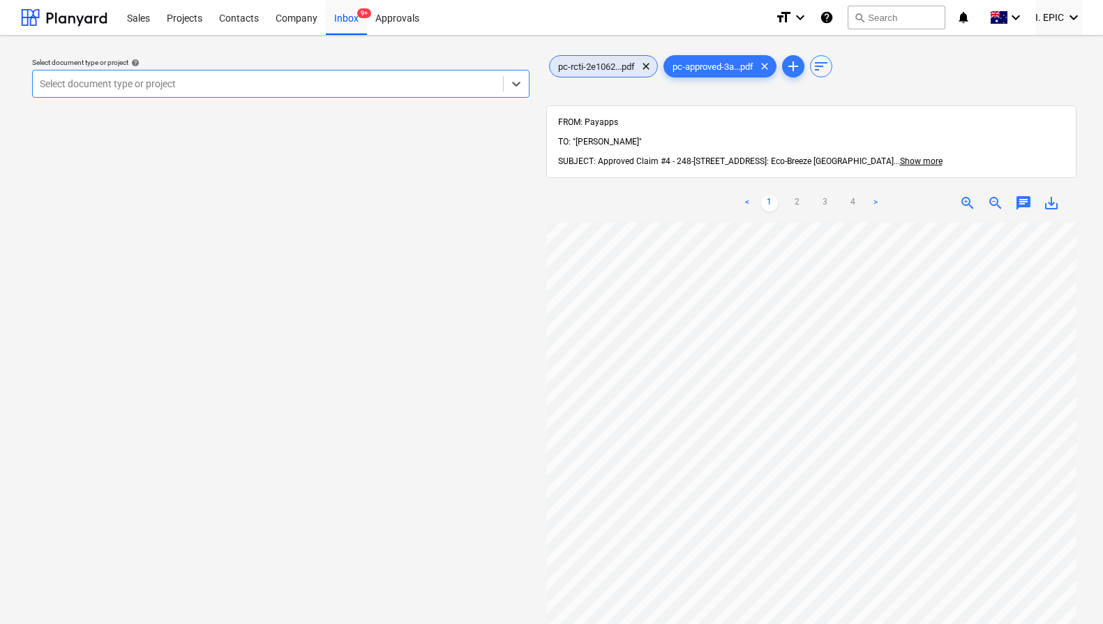
click at [623, 67] on span "pc-rcti-2e1062...pdf" at bounding box center [596, 66] width 93 height 10
click at [283, 89] on div at bounding box center [268, 84] width 456 height 14
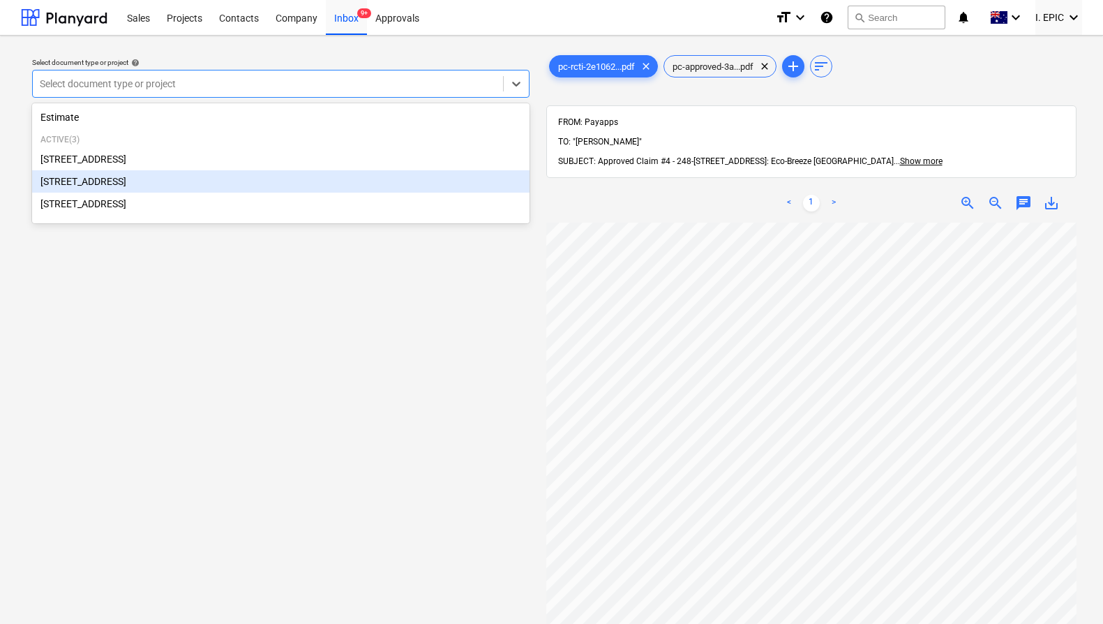
click at [146, 181] on div "[STREET_ADDRESS]" at bounding box center [280, 181] width 497 height 22
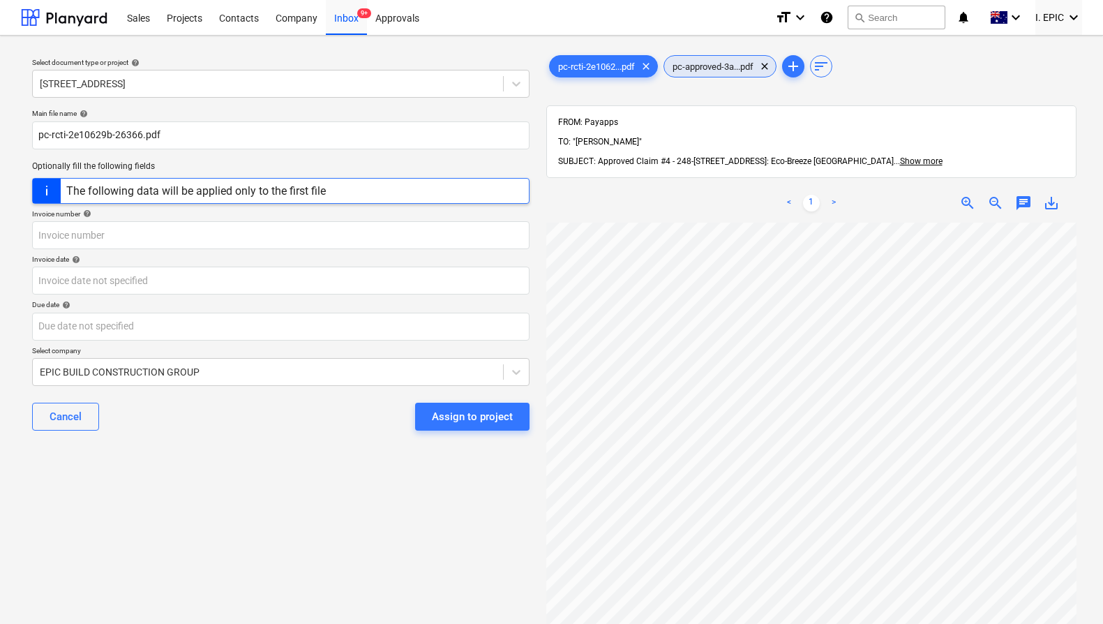
click at [727, 68] on span "pc-approved-3a...pdf" at bounding box center [713, 66] width 98 height 10
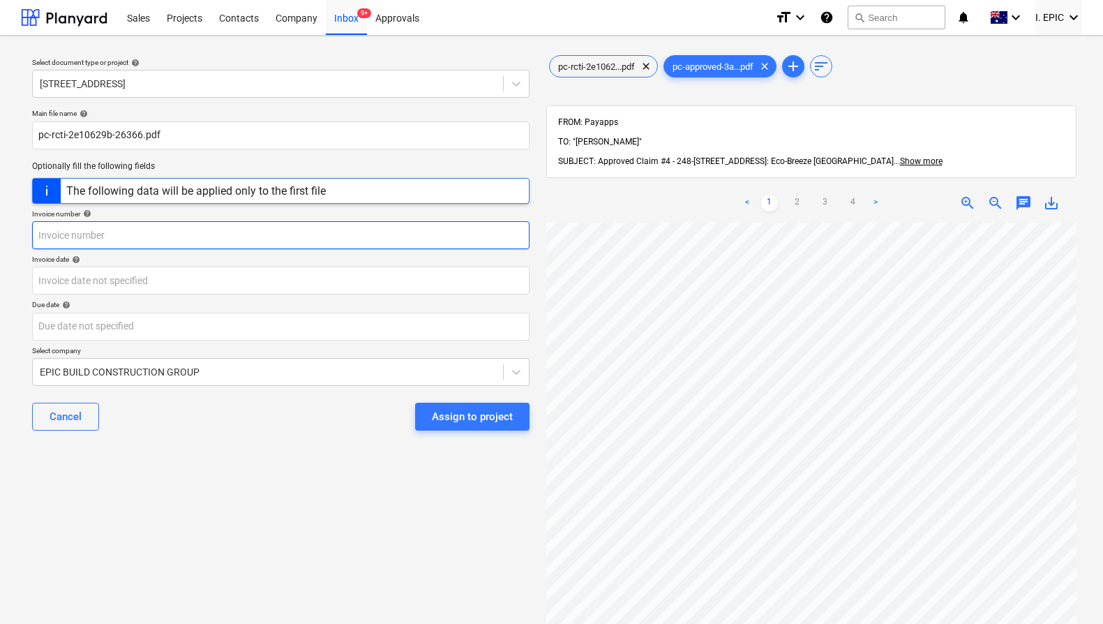
click at [84, 242] on input "text" at bounding box center [280, 235] width 497 height 28
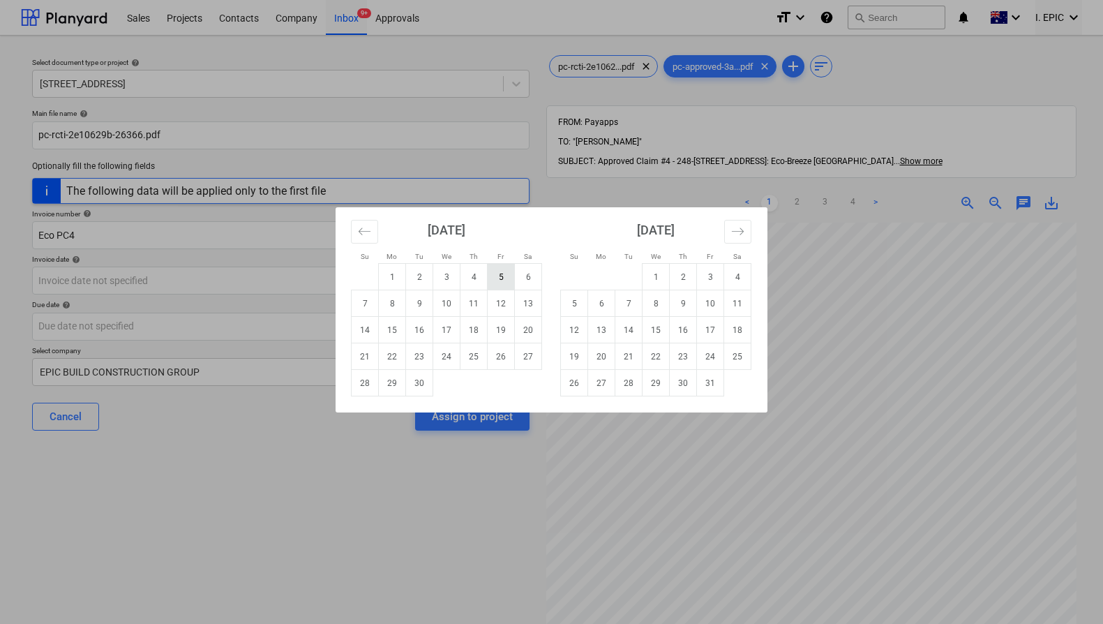
click at [495, 276] on td "5" at bounding box center [501, 277] width 27 height 27
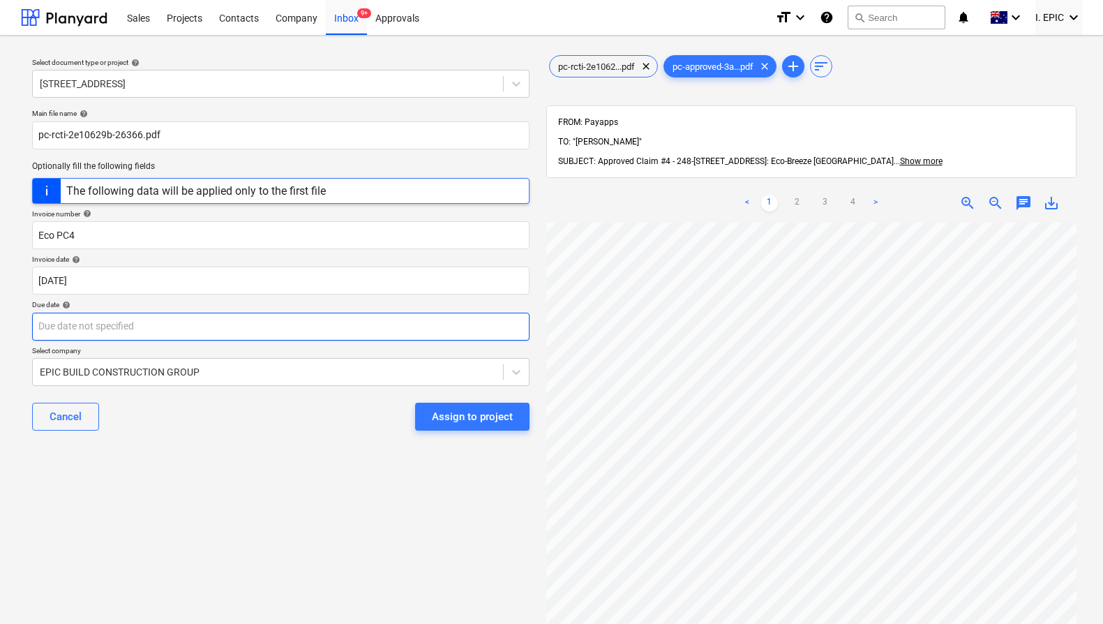
click at [388, 316] on body "Sales Projects Contacts Company Inbox 9+ Approvals format_size keyboard_arrow_d…" at bounding box center [551, 312] width 1103 height 624
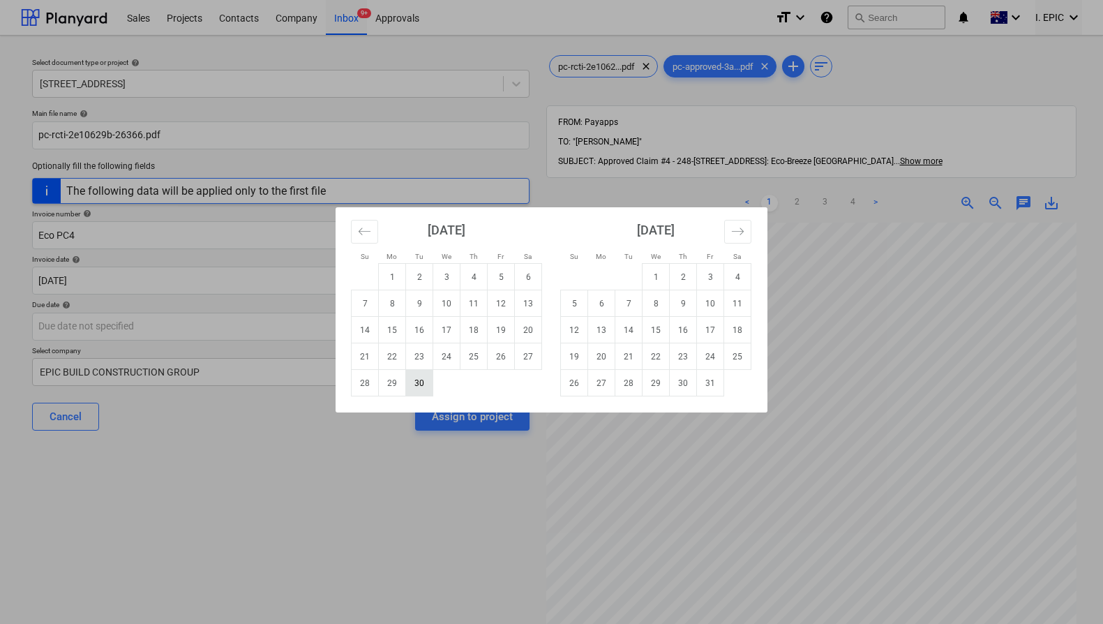
click at [418, 377] on td "30" at bounding box center [419, 383] width 27 height 27
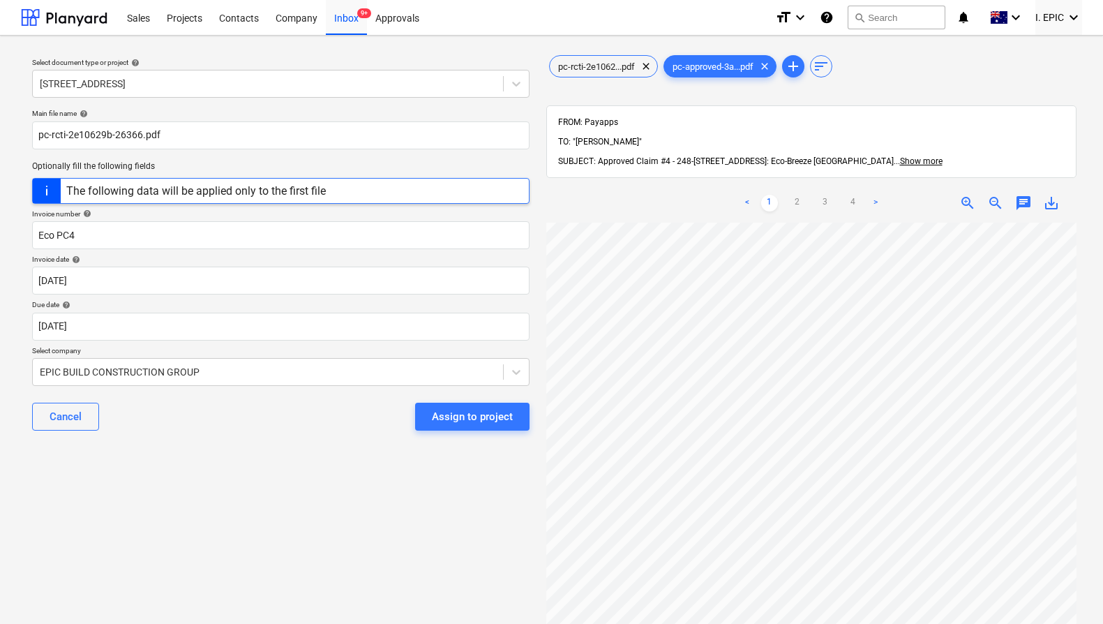
click at [326, 432] on div "Cancel Assign to project" at bounding box center [280, 416] width 497 height 50
click at [310, 369] on div at bounding box center [268, 372] width 456 height 14
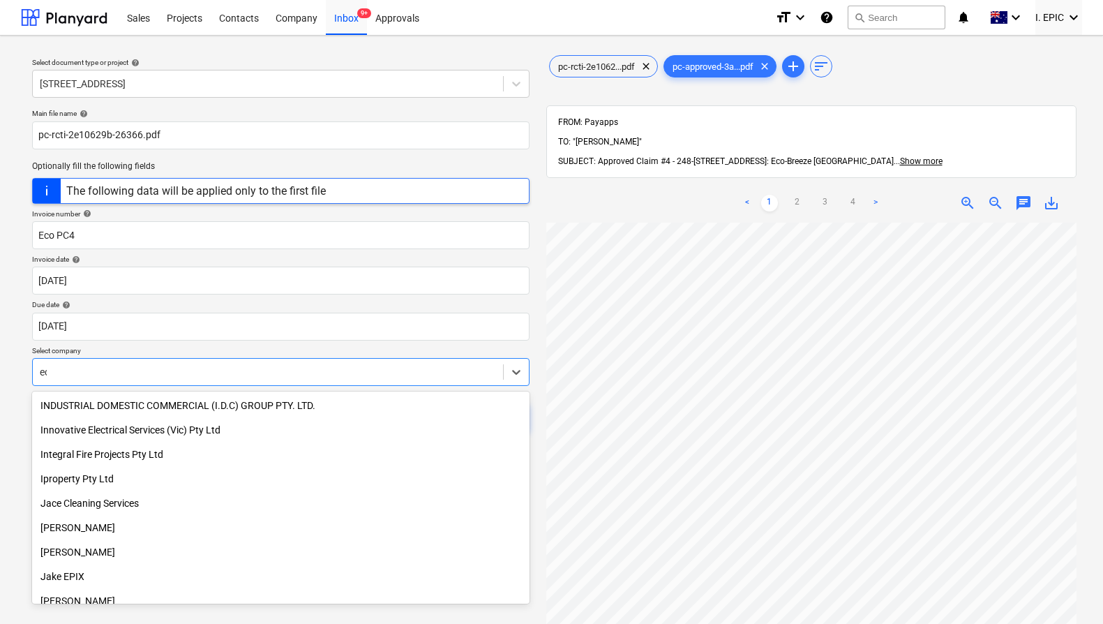
scroll to position [1451, 0]
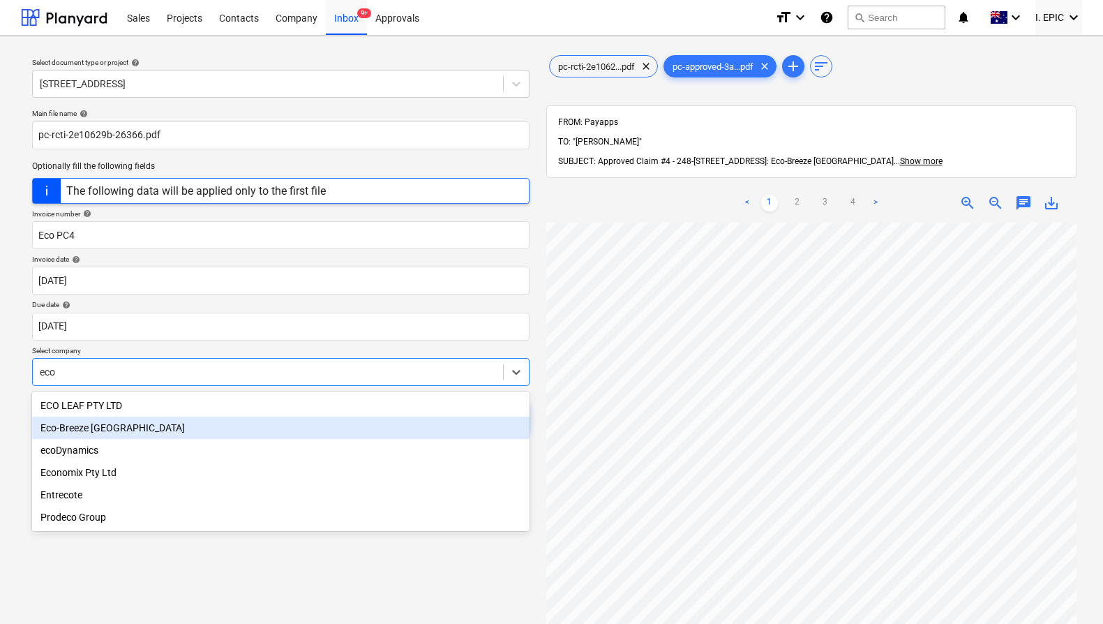
click at [271, 421] on div "Eco-Breeze [GEOGRAPHIC_DATA]" at bounding box center [280, 427] width 497 height 22
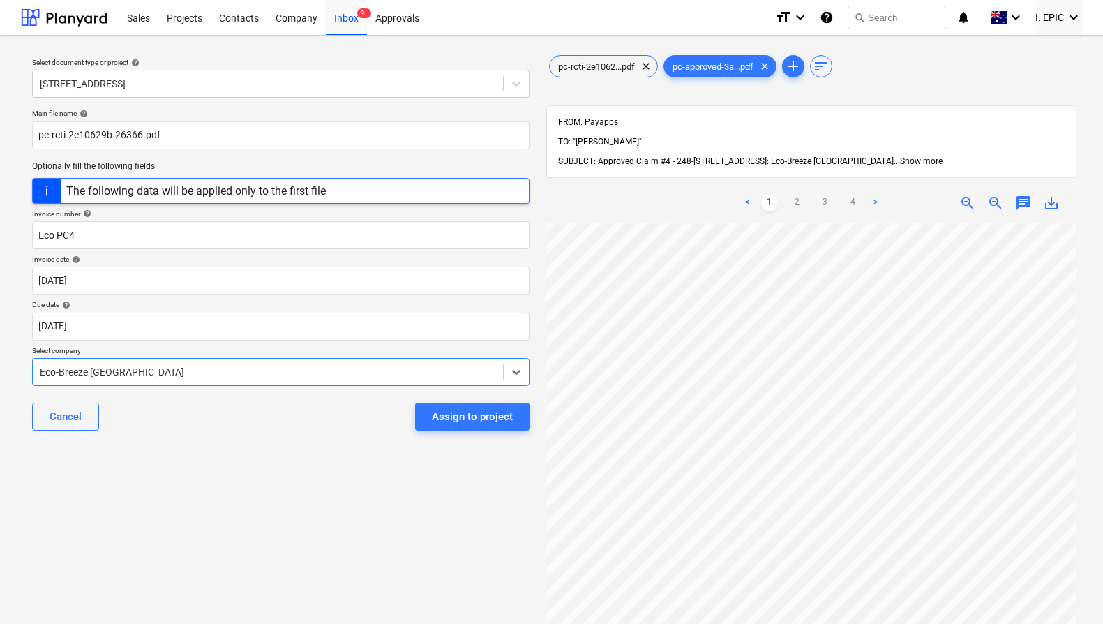
scroll to position [152, 0]
click at [373, 474] on div "Select document type or project help [STREET_ADDRESS] file name help pc-rcti-2e…" at bounding box center [281, 430] width 520 height 766
click at [436, 422] on div "Assign to project" at bounding box center [472, 416] width 81 height 18
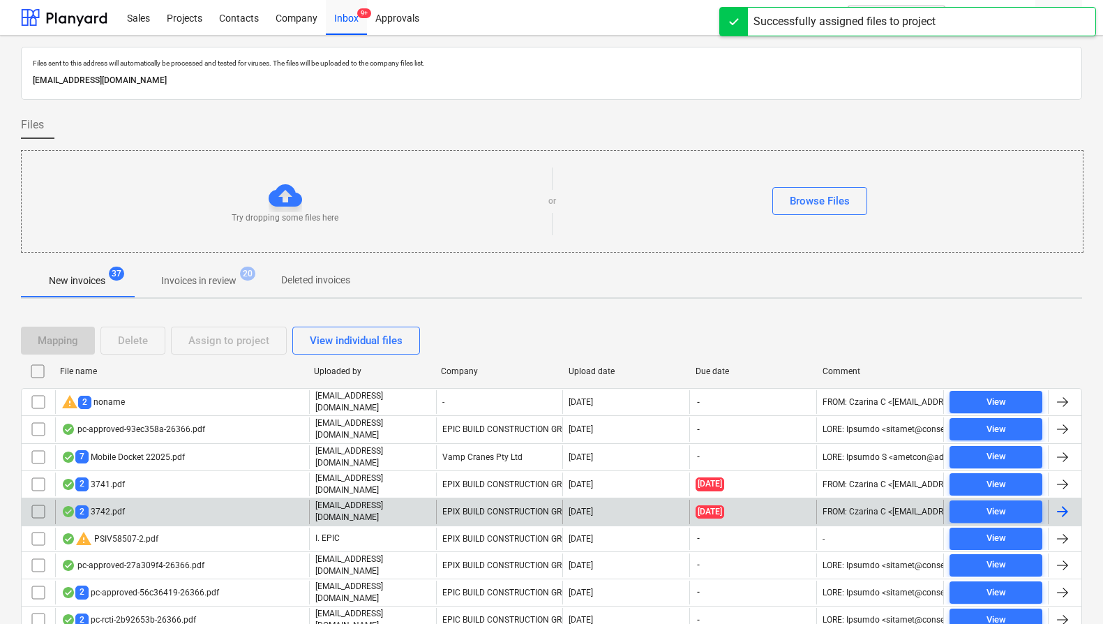
scroll to position [280, 0]
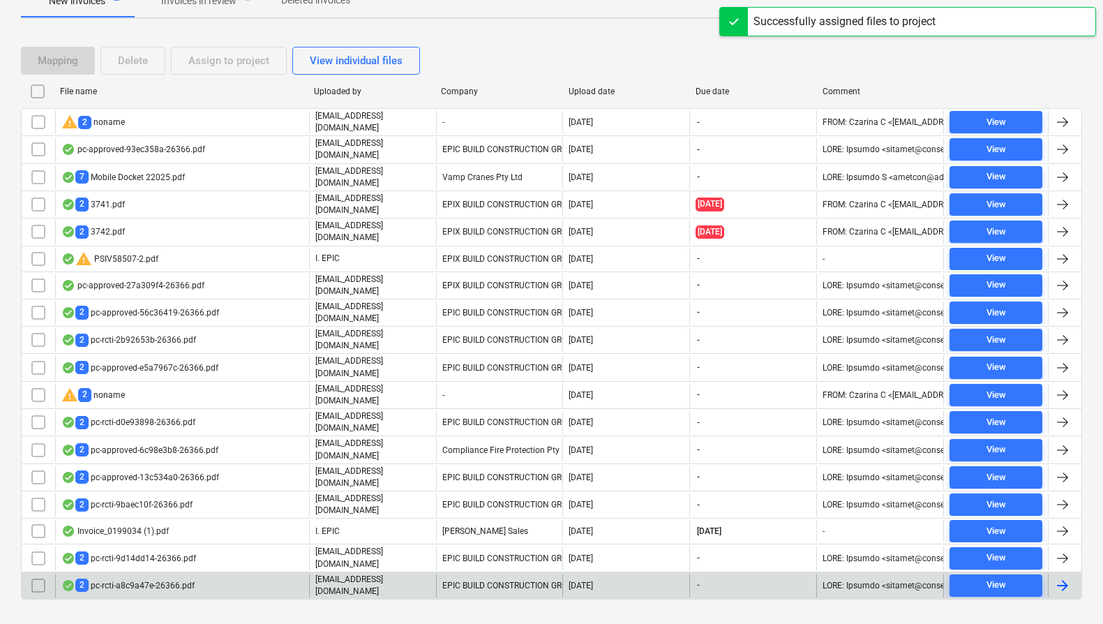
click at [441, 573] on div "EPIC BUILD CONSTRUCTION GROUP" at bounding box center [499, 585] width 127 height 24
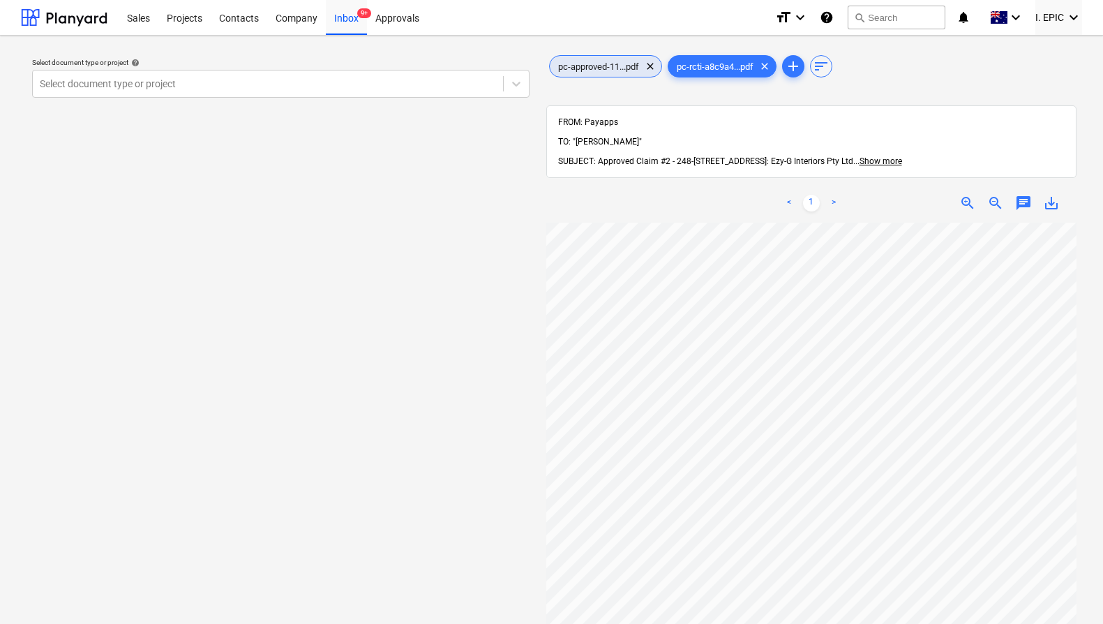
click at [608, 65] on span "pc-approved-11...pdf" at bounding box center [599, 66] width 98 height 10
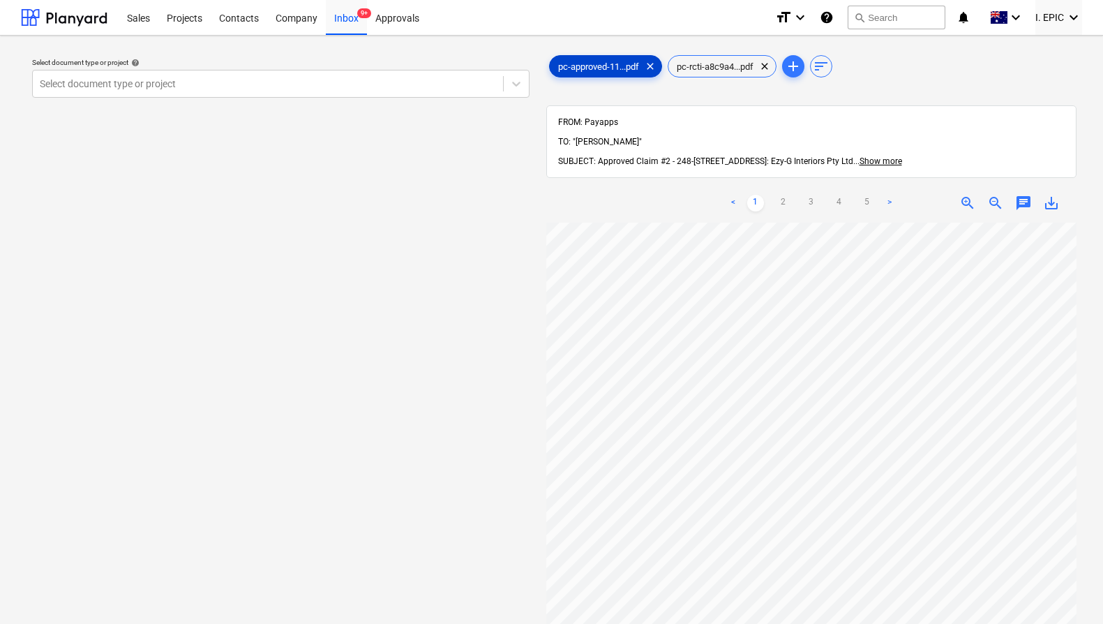
scroll to position [152, 0]
drag, startPoint x: 262, startPoint y: 266, endPoint x: 255, endPoint y: 241, distance: 26.3
click at [262, 264] on div "Select document type or project help Select document type or project" at bounding box center [281, 430] width 520 height 766
click at [225, 82] on div at bounding box center [268, 84] width 456 height 14
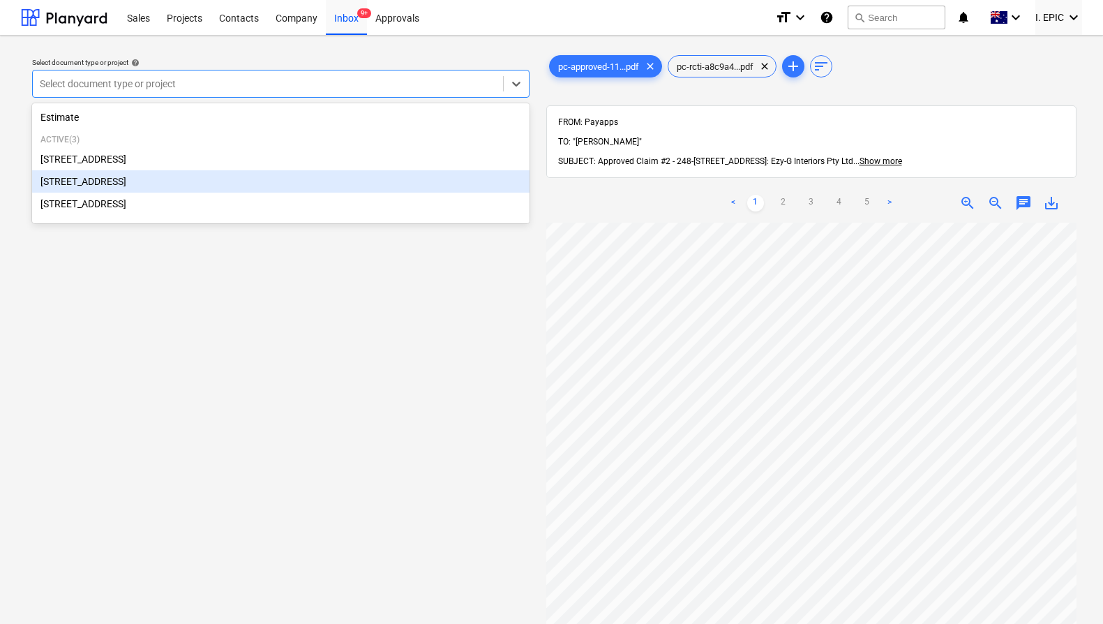
click at [159, 183] on div "[STREET_ADDRESS]" at bounding box center [280, 181] width 497 height 22
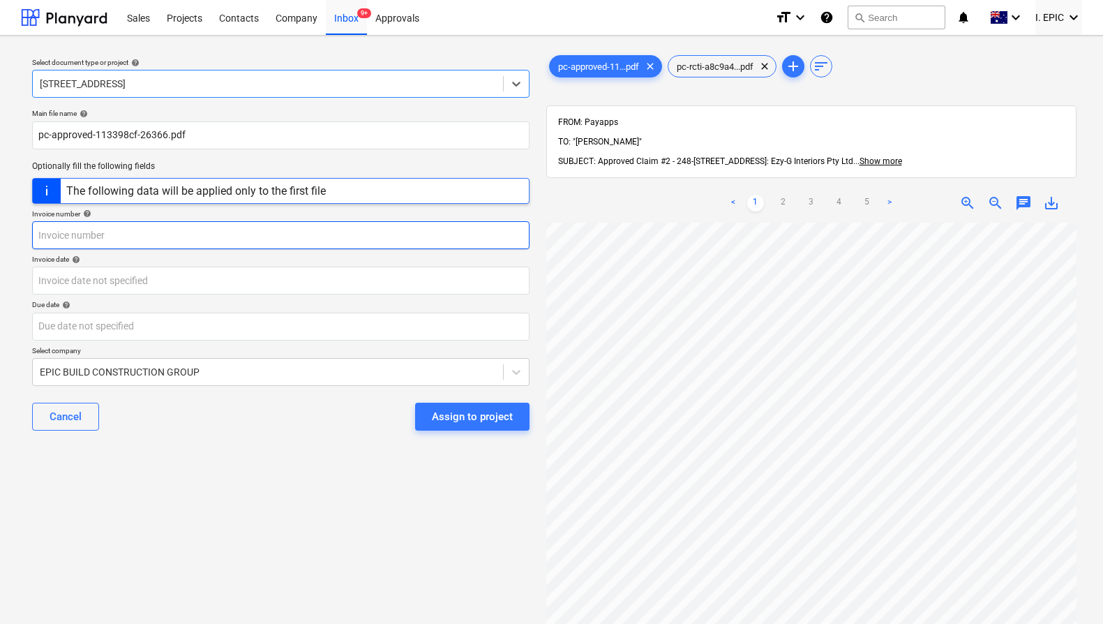
click at [250, 242] on input "text" at bounding box center [280, 235] width 497 height 28
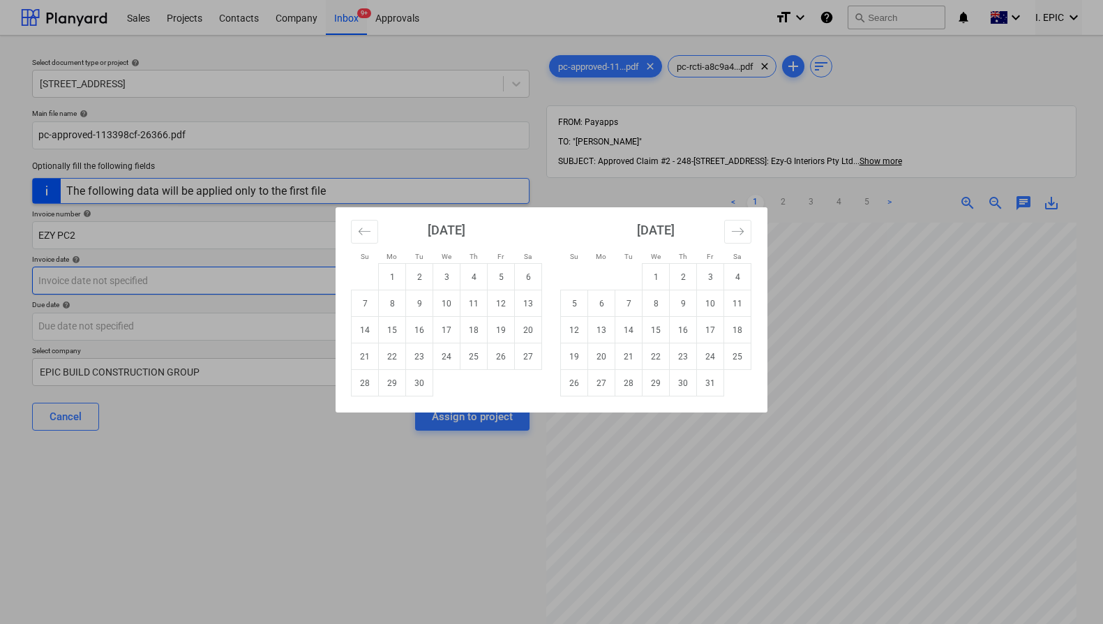
drag, startPoint x: 505, startPoint y: 275, endPoint x: 506, endPoint y: 293, distance: 18.2
click at [505, 275] on td "5" at bounding box center [501, 277] width 27 height 27
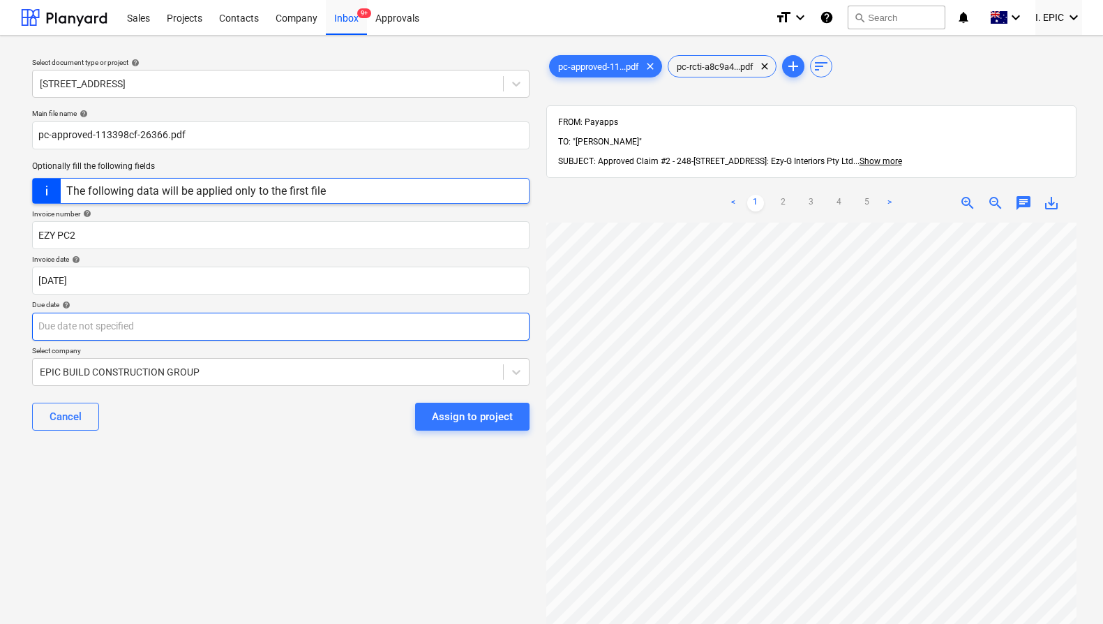
click at [301, 324] on body "Sales Projects Contacts Company Inbox 9+ Approvals format_size keyboard_arrow_d…" at bounding box center [551, 312] width 1103 height 624
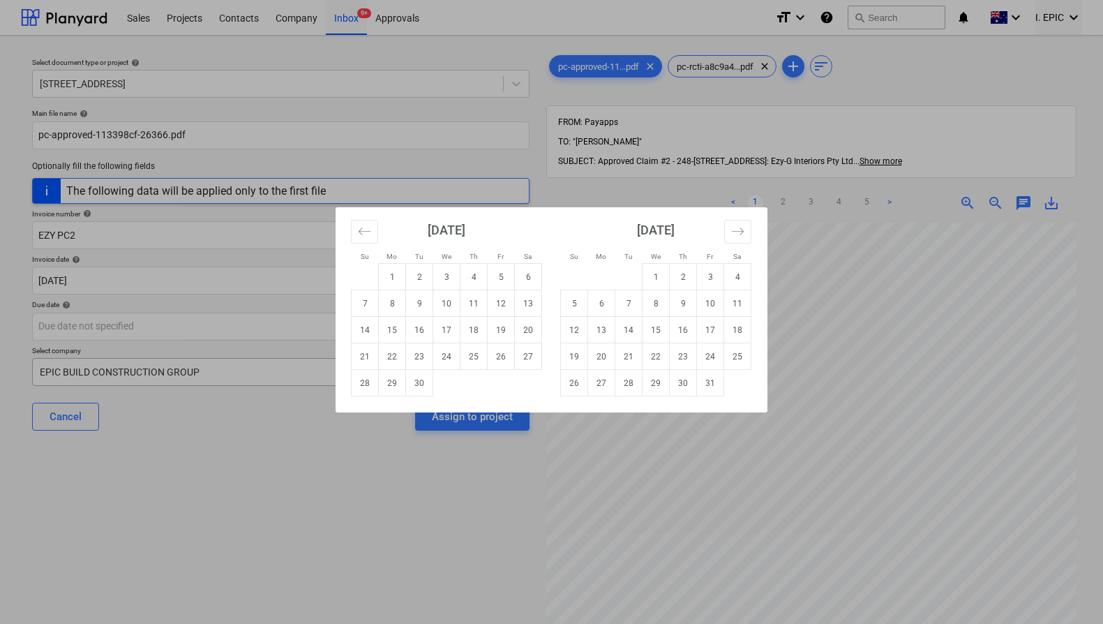
click at [414, 382] on td "30" at bounding box center [419, 383] width 27 height 27
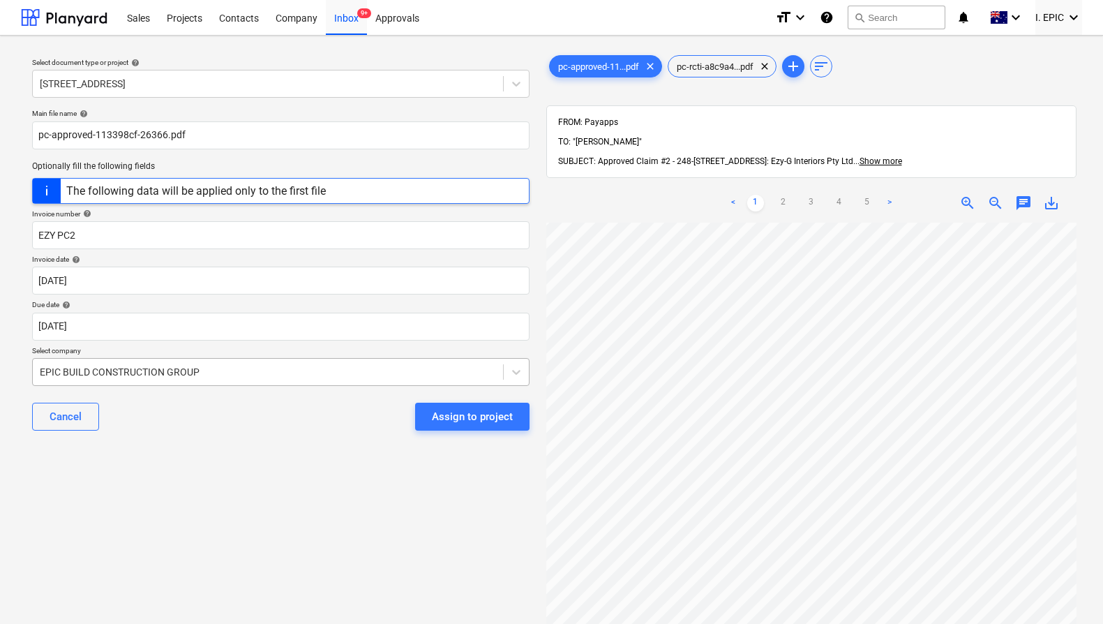
click at [340, 365] on div at bounding box center [268, 372] width 456 height 14
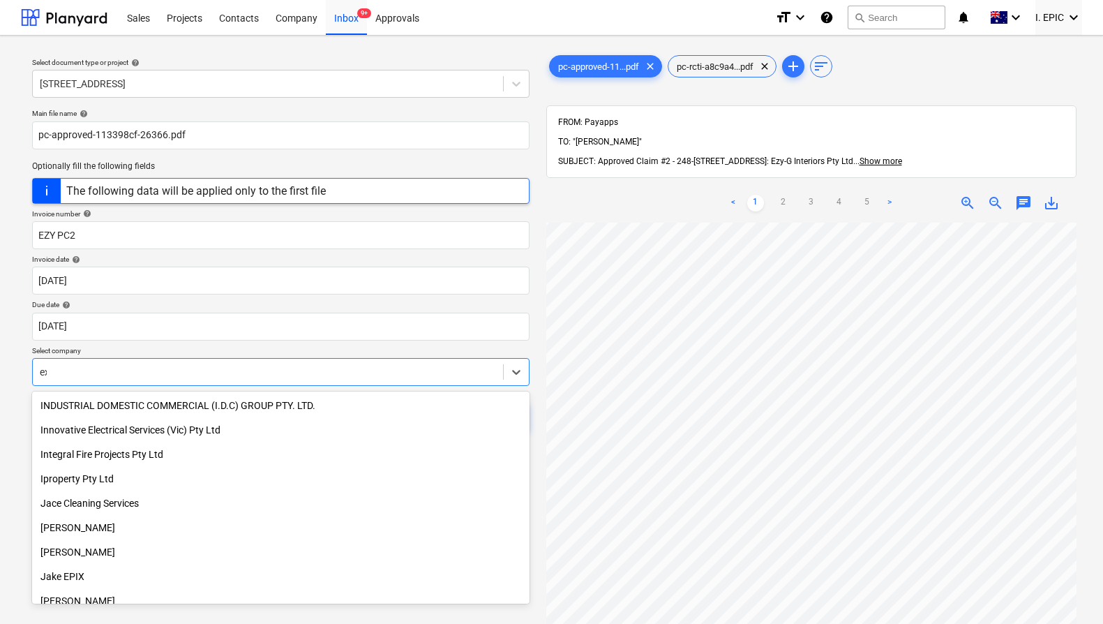
scroll to position [328, 0]
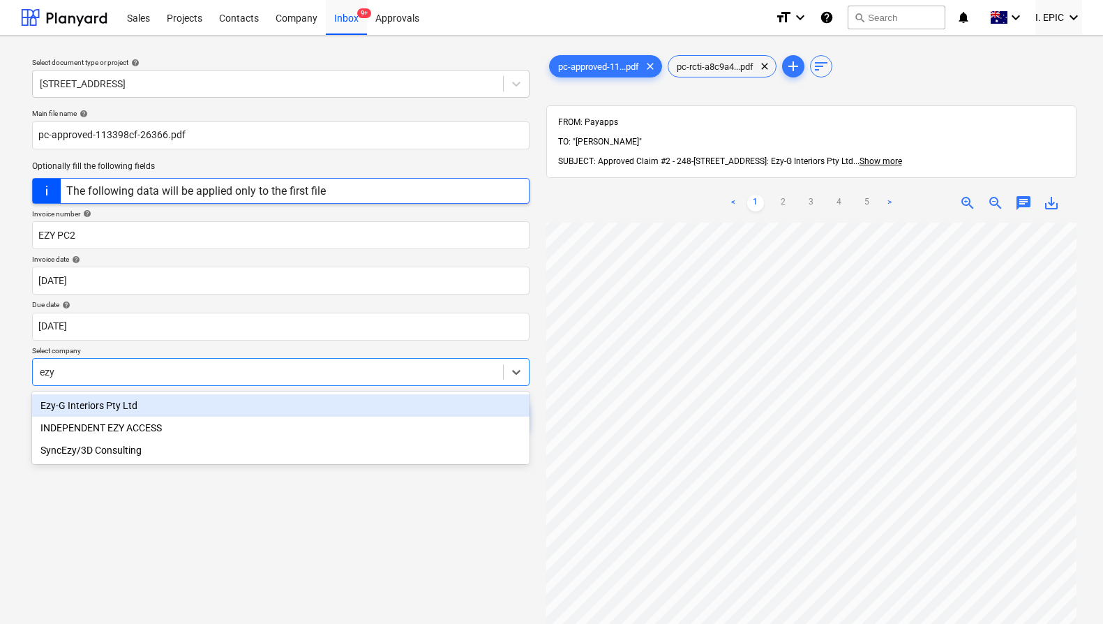
click at [332, 408] on div "Ezy-G Interiors Pty Ltd" at bounding box center [280, 405] width 497 height 22
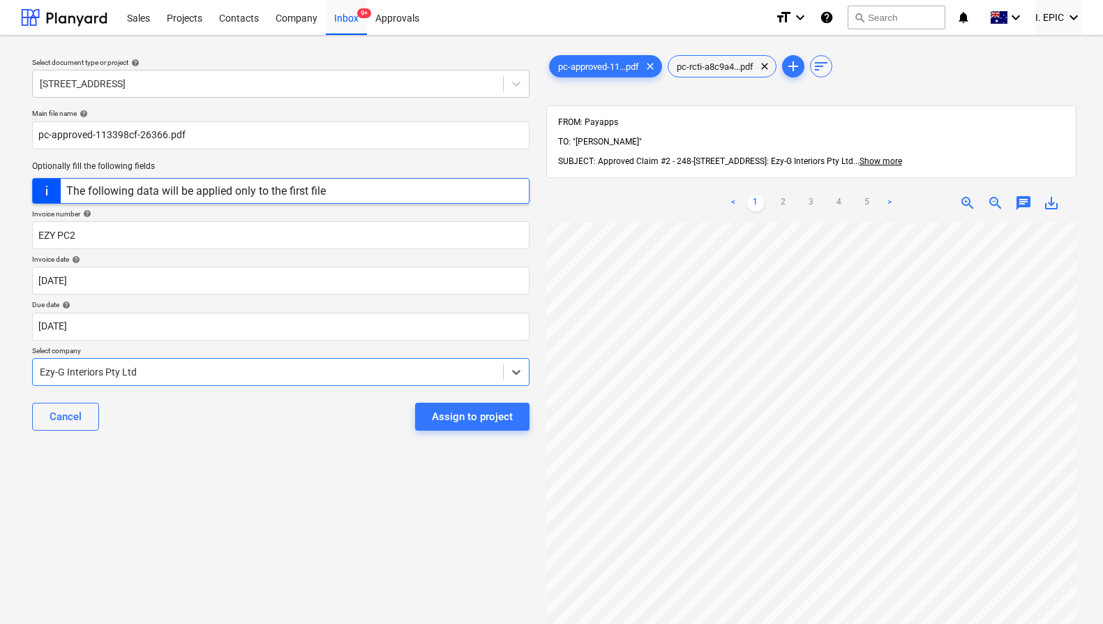
scroll to position [152, 0]
click at [464, 467] on div "Select document type or project help [STREET_ADDRESS] file name help pc-approve…" at bounding box center [281, 430] width 520 height 766
click at [484, 416] on div "Assign to project" at bounding box center [472, 416] width 81 height 18
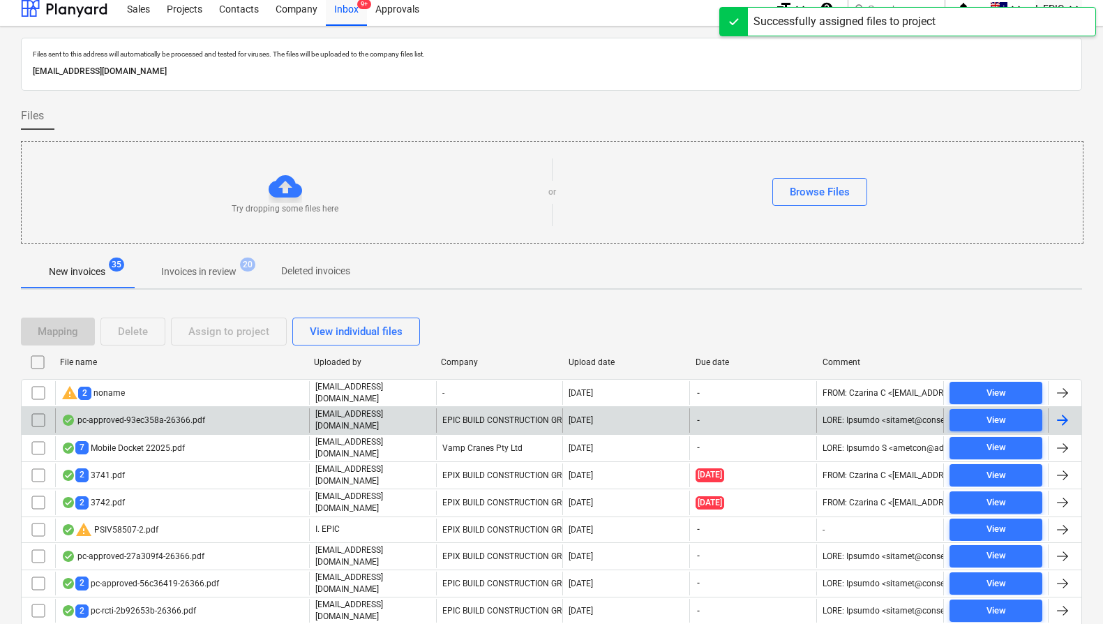
scroll to position [254, 0]
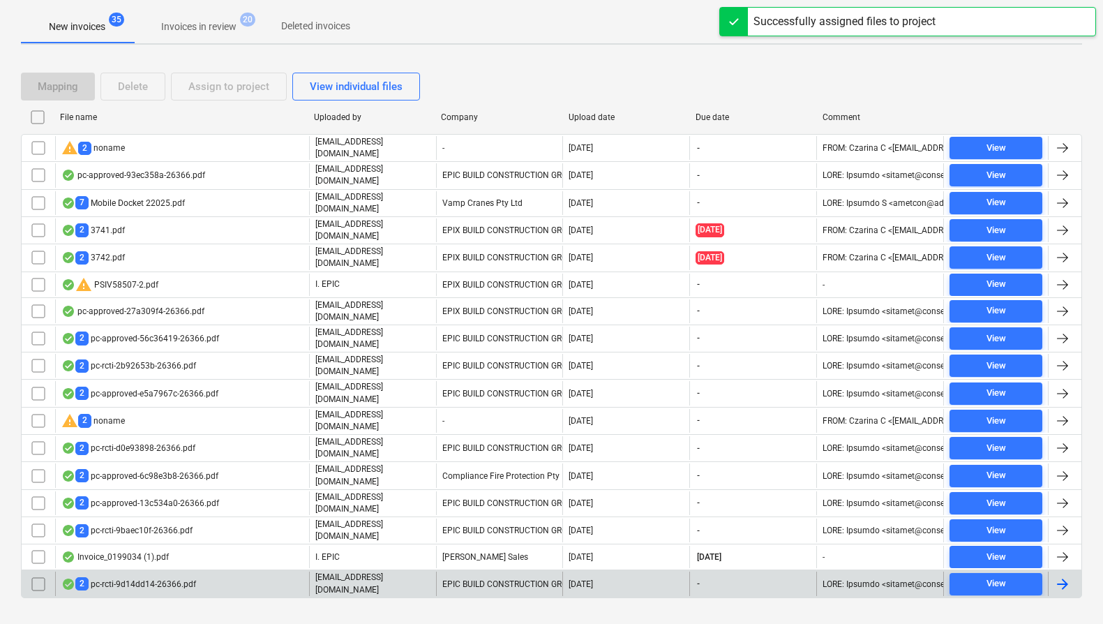
click at [495, 571] on div "EPIC BUILD CONSTRUCTION GROUP" at bounding box center [499, 583] width 127 height 24
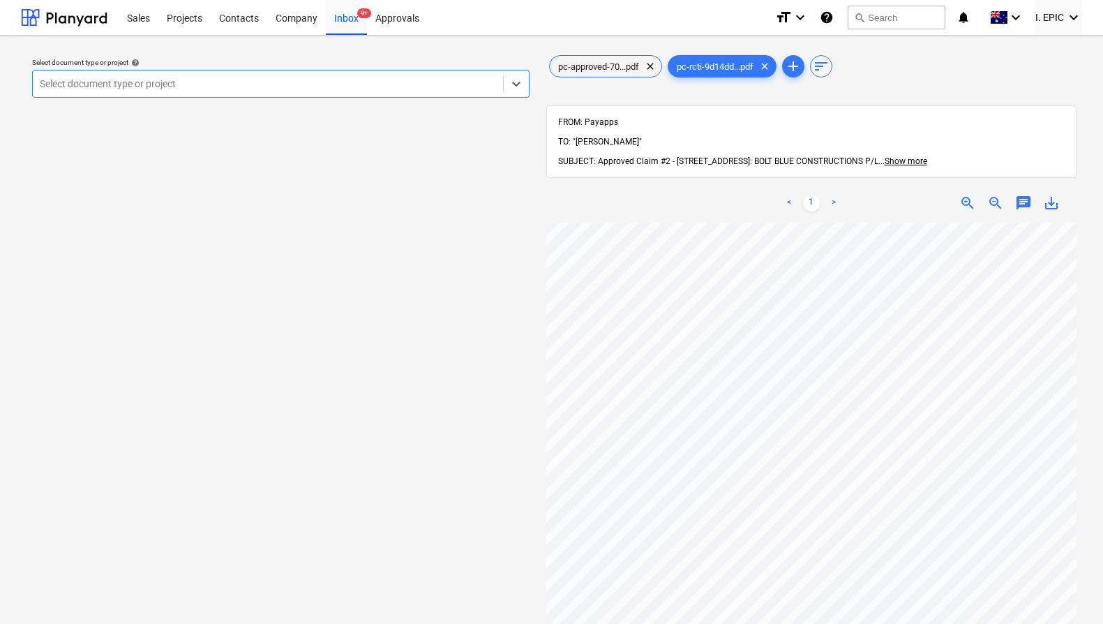
click at [262, 86] on div at bounding box center [268, 84] width 456 height 14
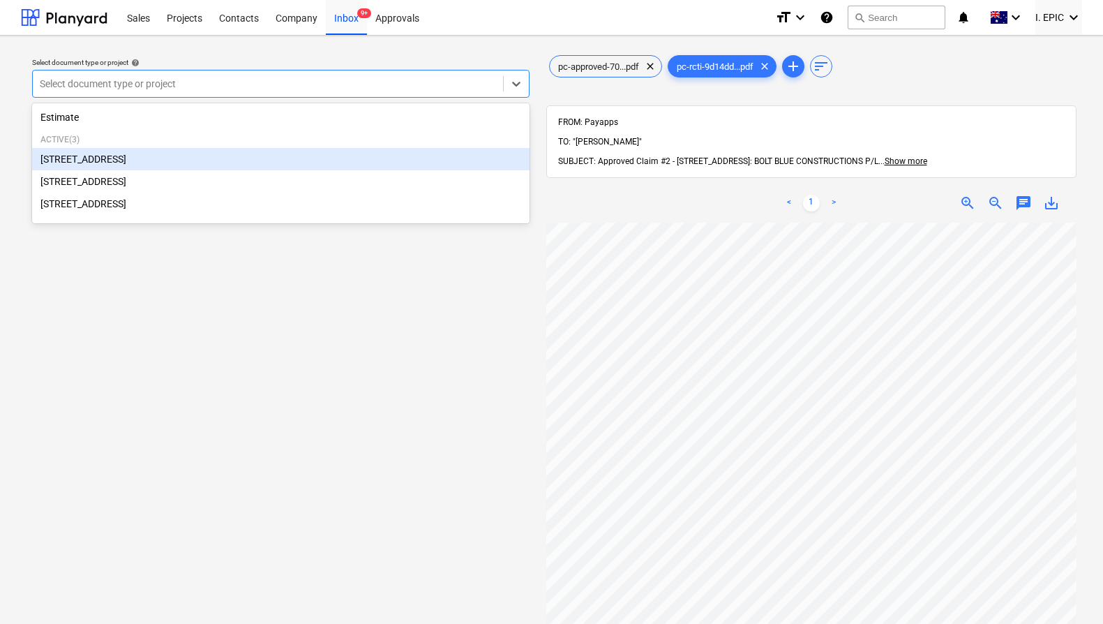
click at [197, 160] on div "[STREET_ADDRESS]" at bounding box center [280, 159] width 497 height 22
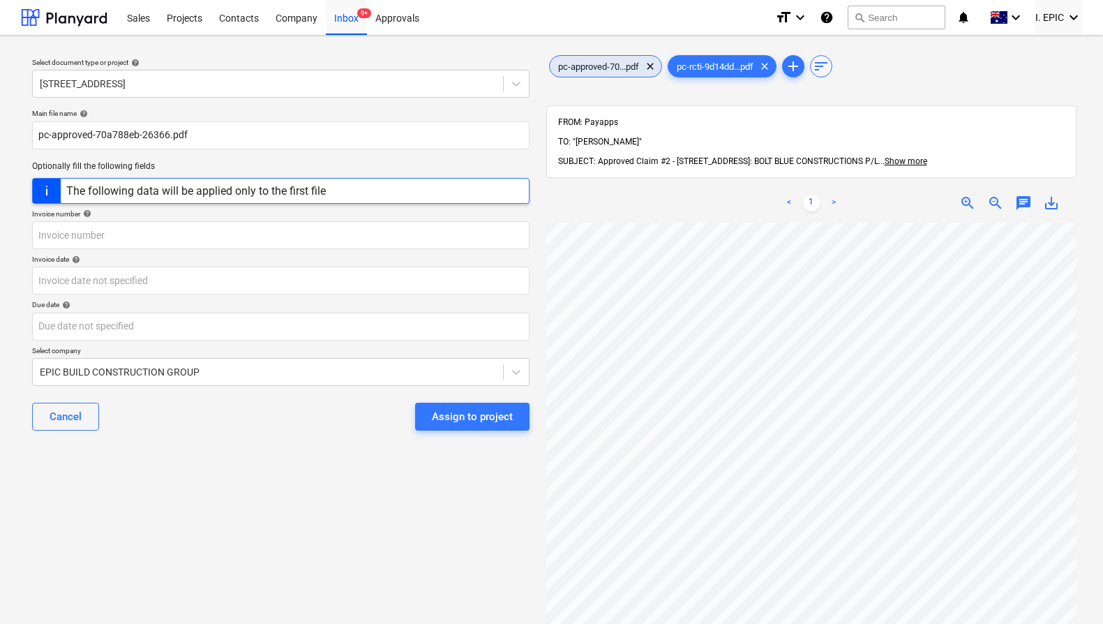
click at [605, 68] on span "pc-approved-70...pdf" at bounding box center [599, 66] width 98 height 10
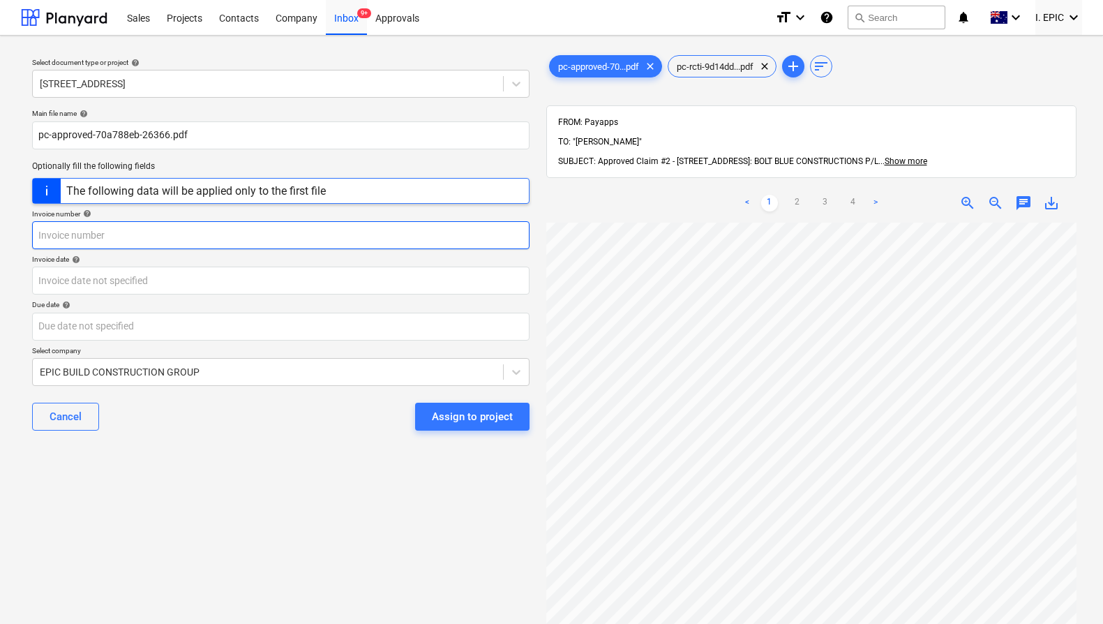
click at [116, 242] on input "text" at bounding box center [280, 235] width 497 height 28
click at [166, 235] on input "Blue Boplt OC" at bounding box center [280, 235] width 497 height 28
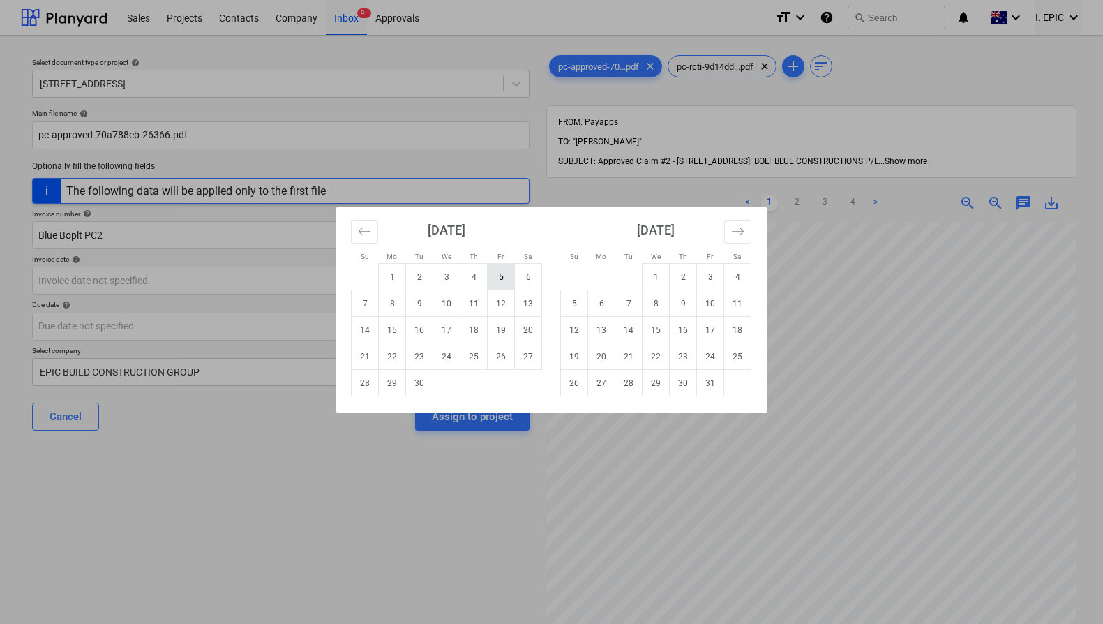
click at [504, 266] on td "5" at bounding box center [501, 277] width 27 height 27
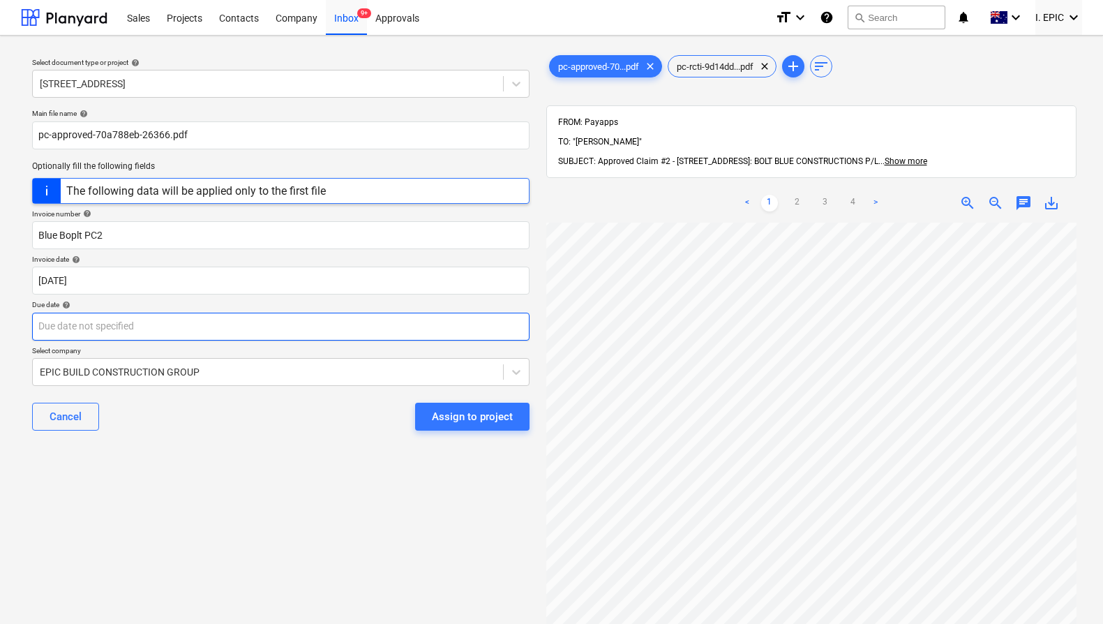
click at [393, 323] on body "Sales Projects Contacts Company Inbox 9+ Approvals format_size keyboard_arrow_d…" at bounding box center [551, 312] width 1103 height 624
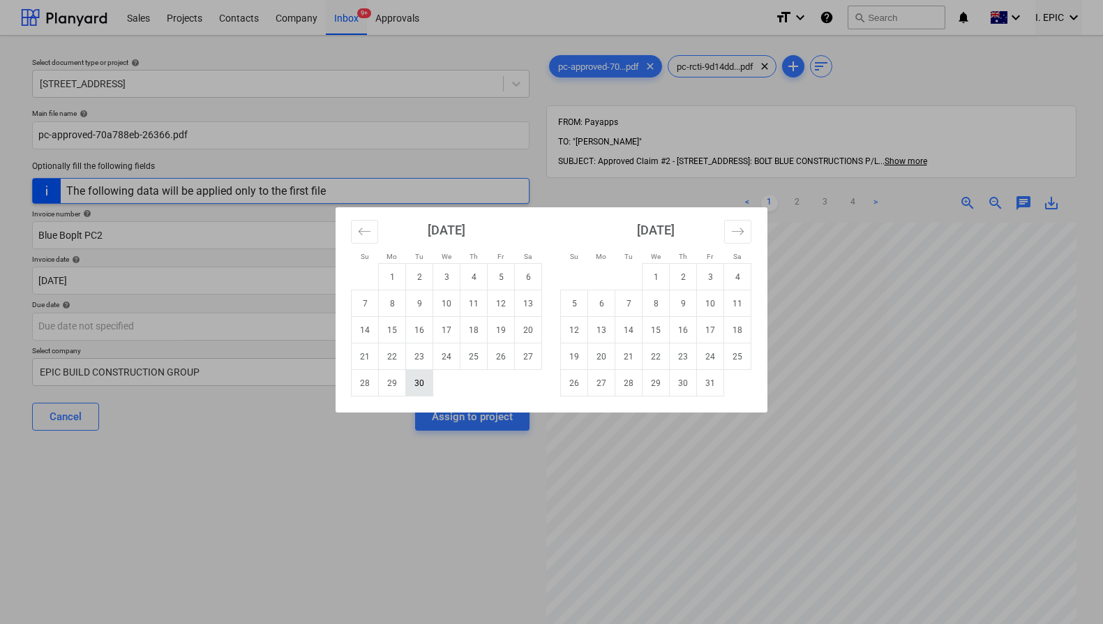
click at [417, 386] on td "30" at bounding box center [419, 383] width 27 height 27
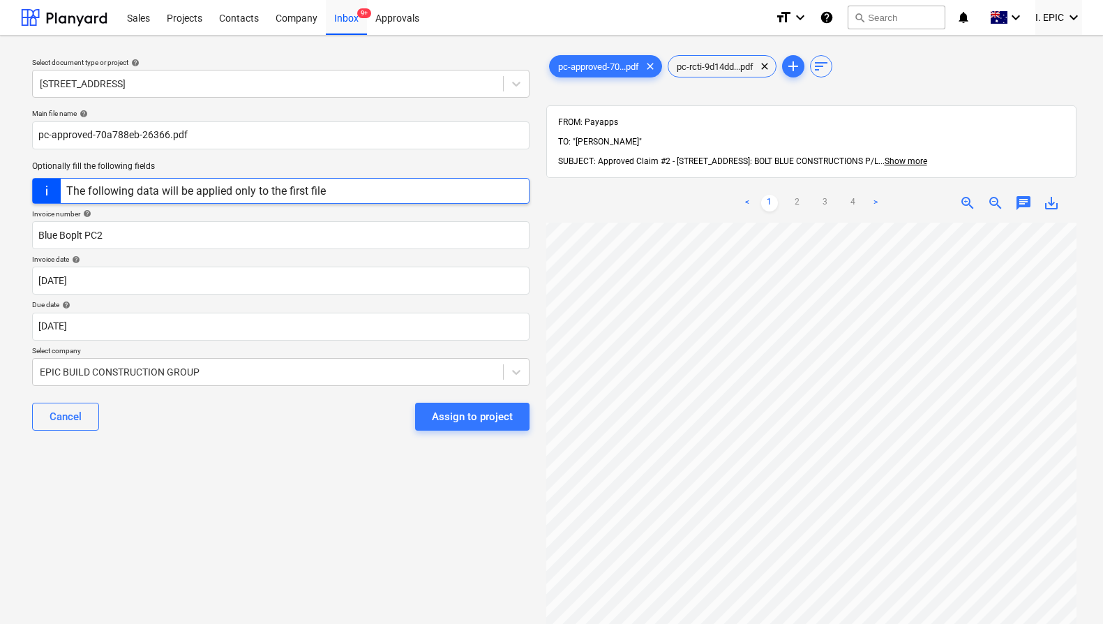
click at [328, 485] on div "Select document type or project help [STREET_ADDRESS] file name help pc-approve…" at bounding box center [281, 430] width 520 height 766
click at [384, 380] on div "EPIC BUILD CONSTRUCTION GROUP" at bounding box center [268, 372] width 470 height 20
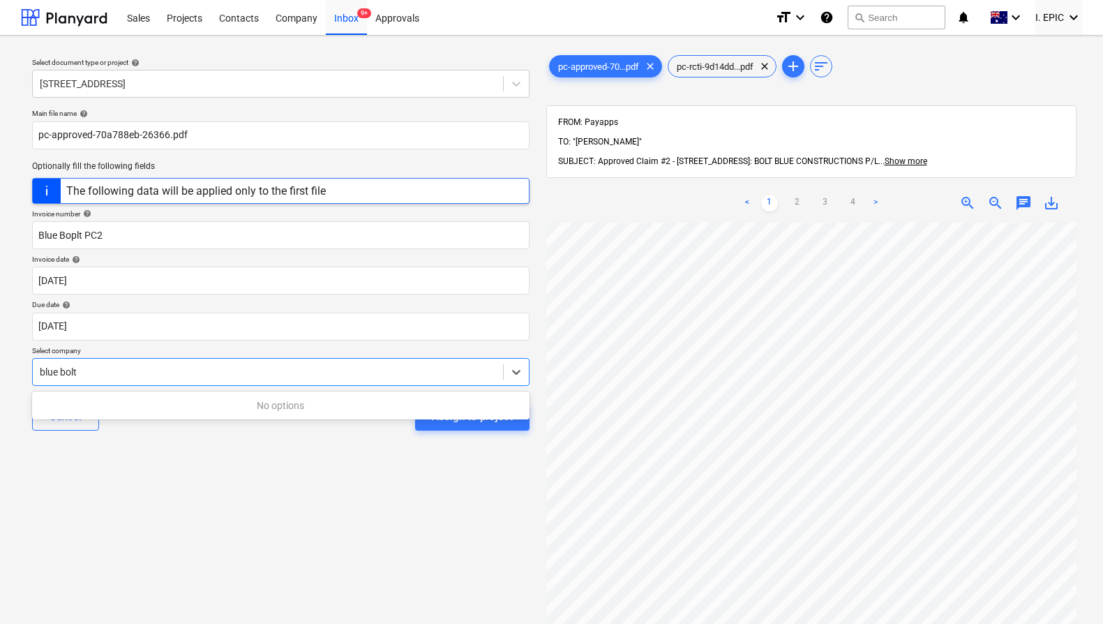
scroll to position [152, 0]
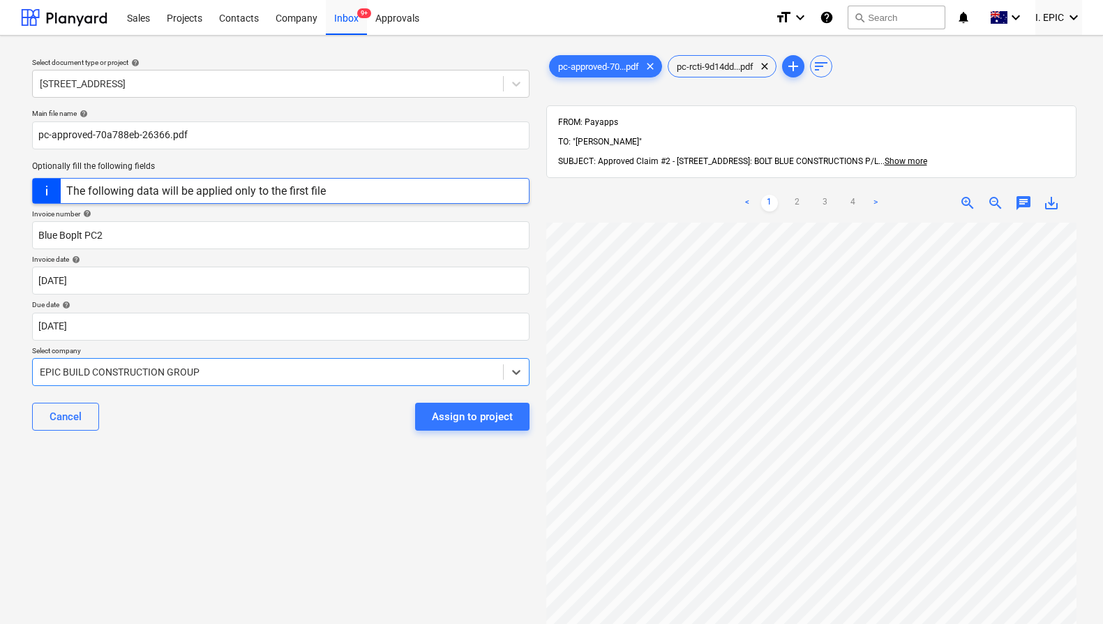
drag, startPoint x: 117, startPoint y: 372, endPoint x: 81, endPoint y: 368, distance: 36.6
click at [81, 368] on div at bounding box center [268, 372] width 456 height 14
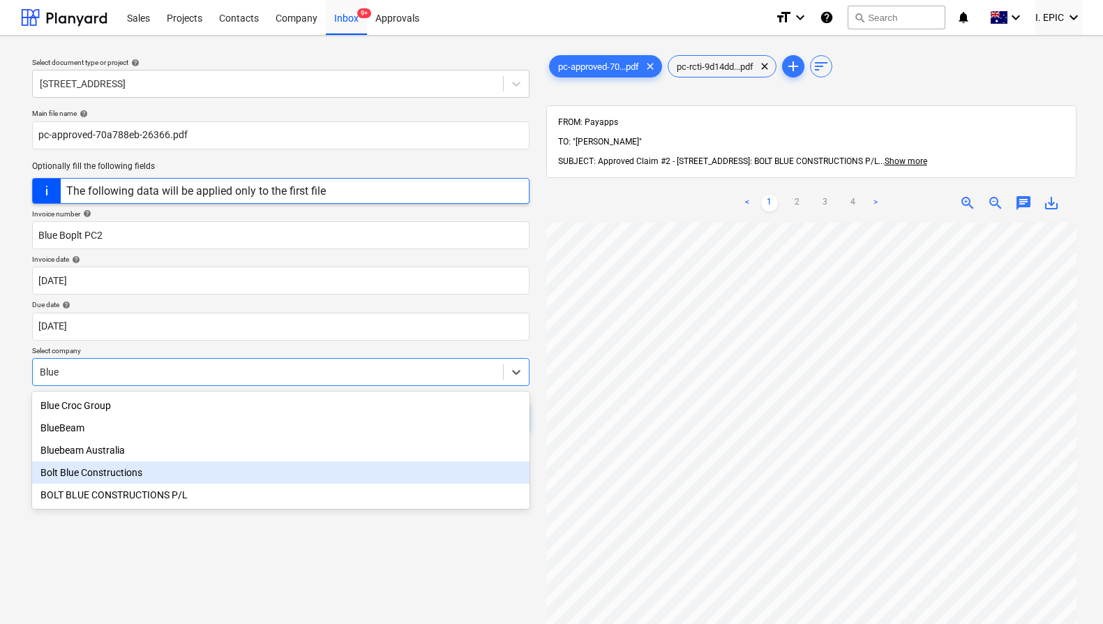
click at [123, 471] on div "Bolt Blue Constructions" at bounding box center [280, 472] width 497 height 22
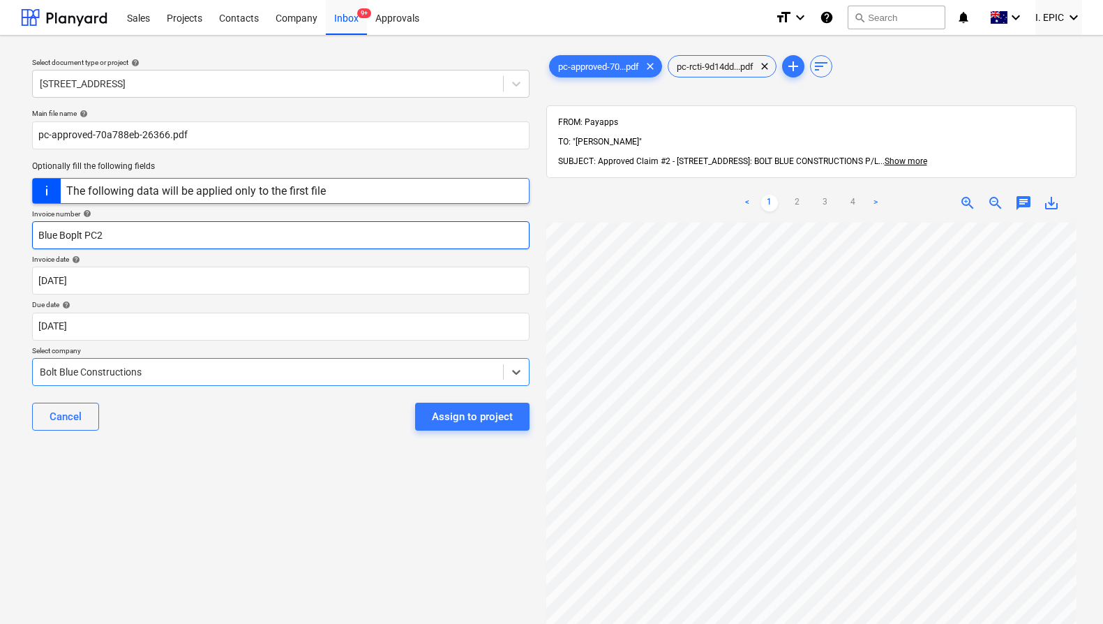
click at [46, 236] on input "Blue Boplt PC2" at bounding box center [280, 235] width 497 height 28
drag, startPoint x: 46, startPoint y: 236, endPoint x: 66, endPoint y: 236, distance: 19.5
click at [66, 236] on input "Blue Boplt PC2" at bounding box center [280, 235] width 497 height 28
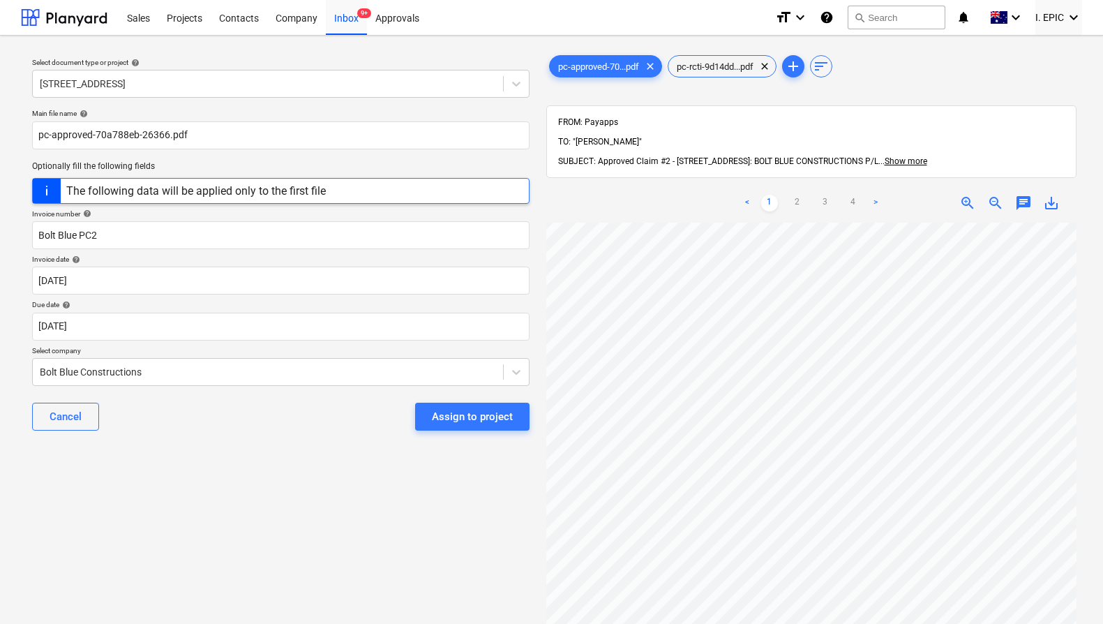
drag, startPoint x: 326, startPoint y: 506, endPoint x: 339, endPoint y: 496, distance: 16.9
click at [326, 506] on div "Select document type or project help [STREET_ADDRESS] file name help pc-approve…" at bounding box center [281, 430] width 520 height 766
click at [449, 421] on div "Assign to project" at bounding box center [472, 416] width 81 height 18
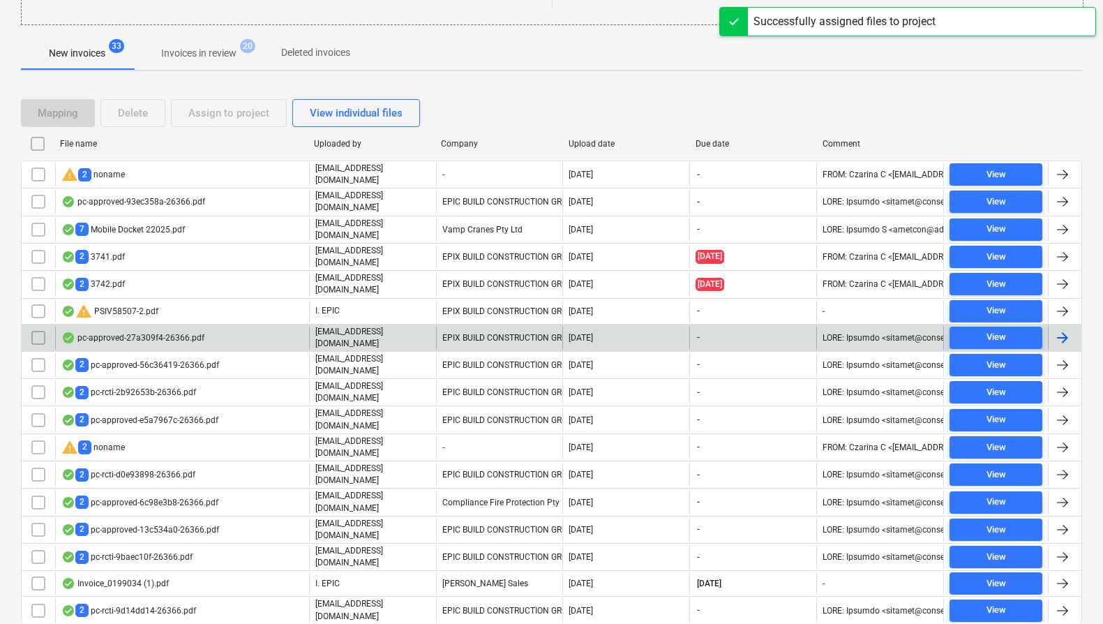
scroll to position [228, 0]
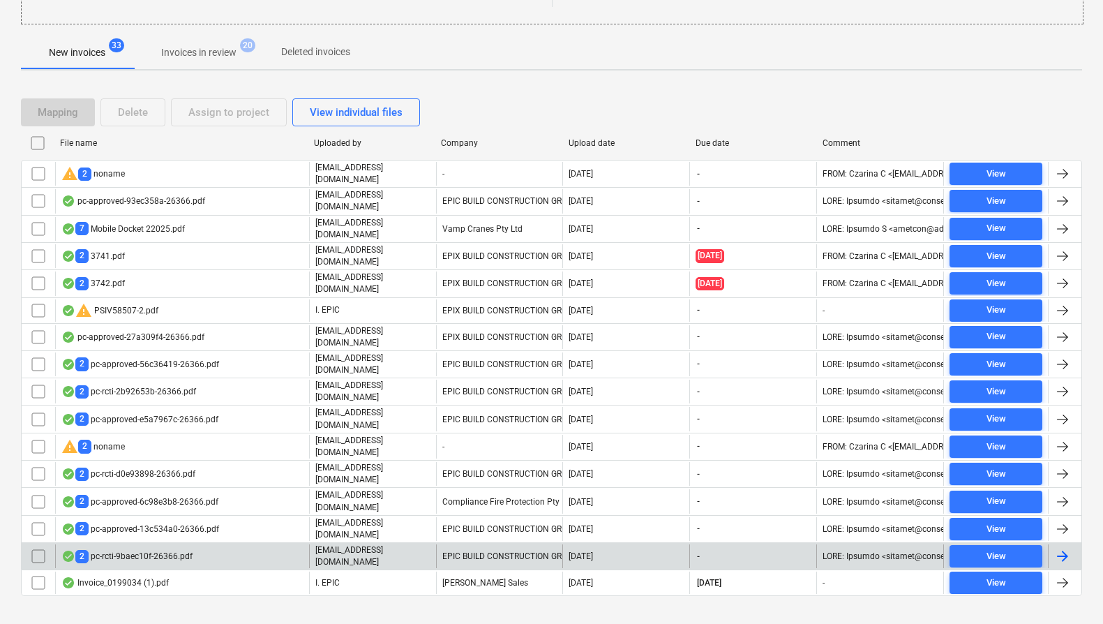
click at [445, 544] on div "EPIC BUILD CONSTRUCTION GROUP" at bounding box center [499, 556] width 127 height 24
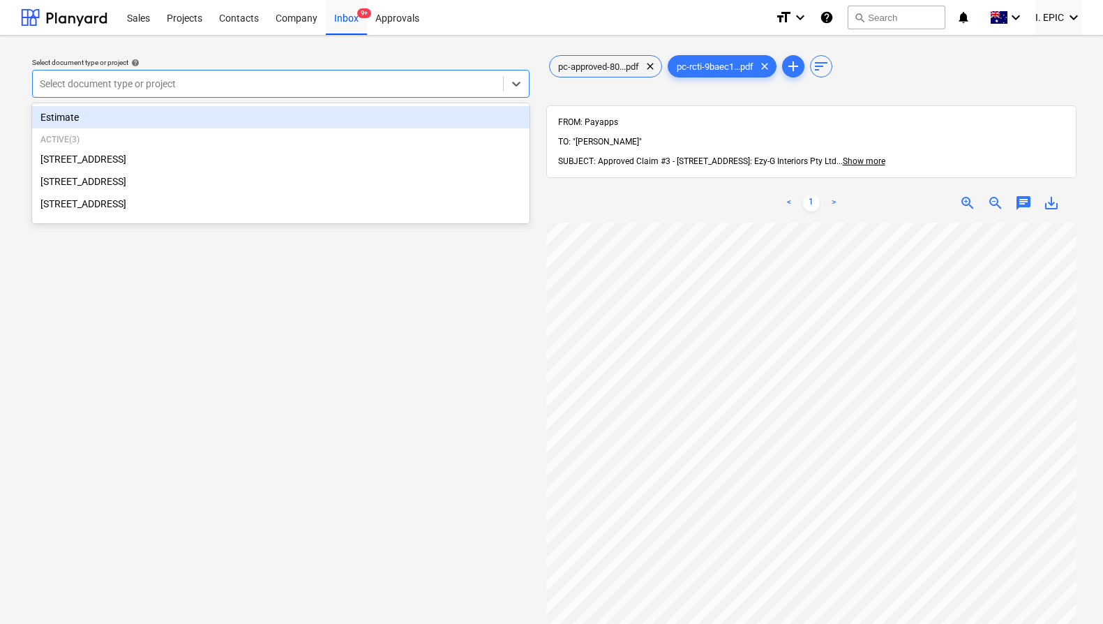
drag, startPoint x: 261, startPoint y: 86, endPoint x: 264, endPoint y: 93, distance: 7.5
click at [260, 86] on div at bounding box center [268, 84] width 456 height 14
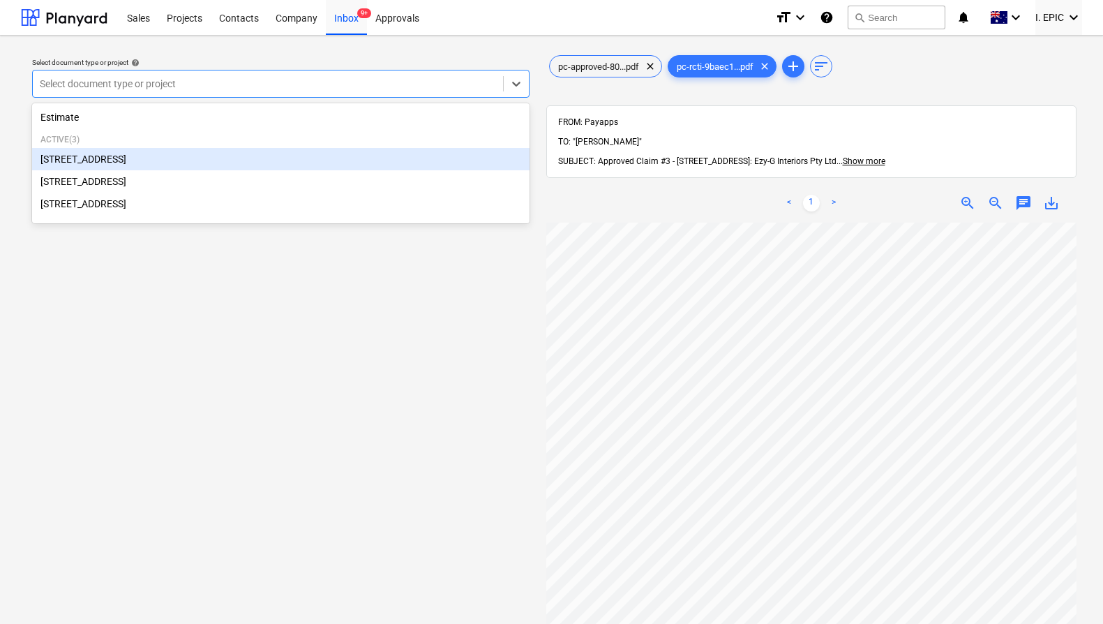
click at [231, 158] on div "[STREET_ADDRESS]" at bounding box center [280, 159] width 497 height 22
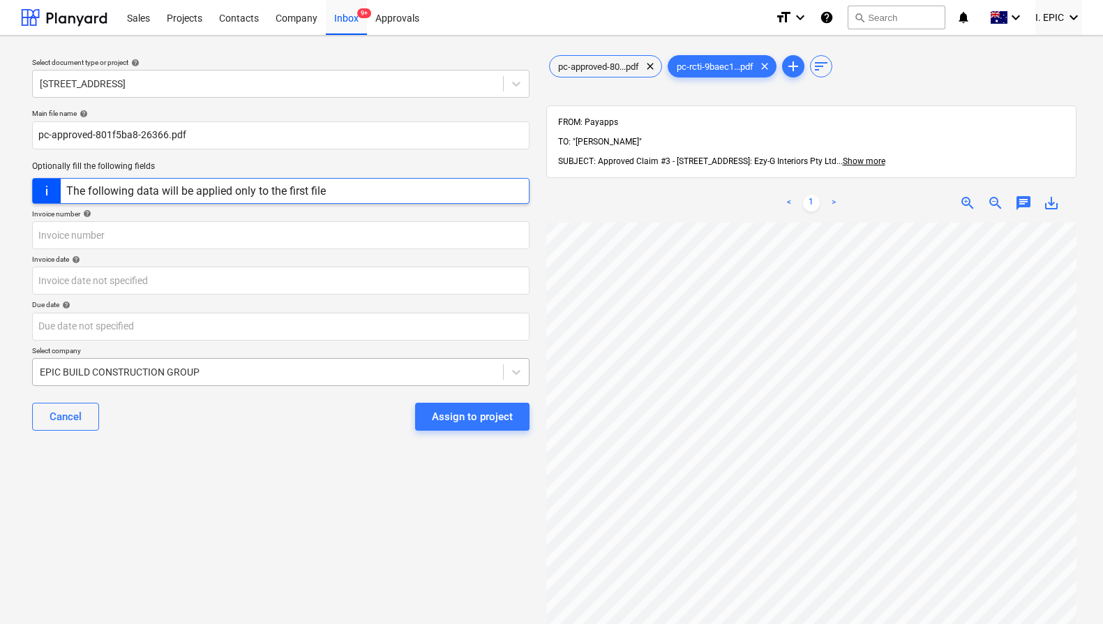
scroll to position [1, 0]
click at [609, 56] on div "pc-approved-80...pdf clear" at bounding box center [605, 66] width 113 height 22
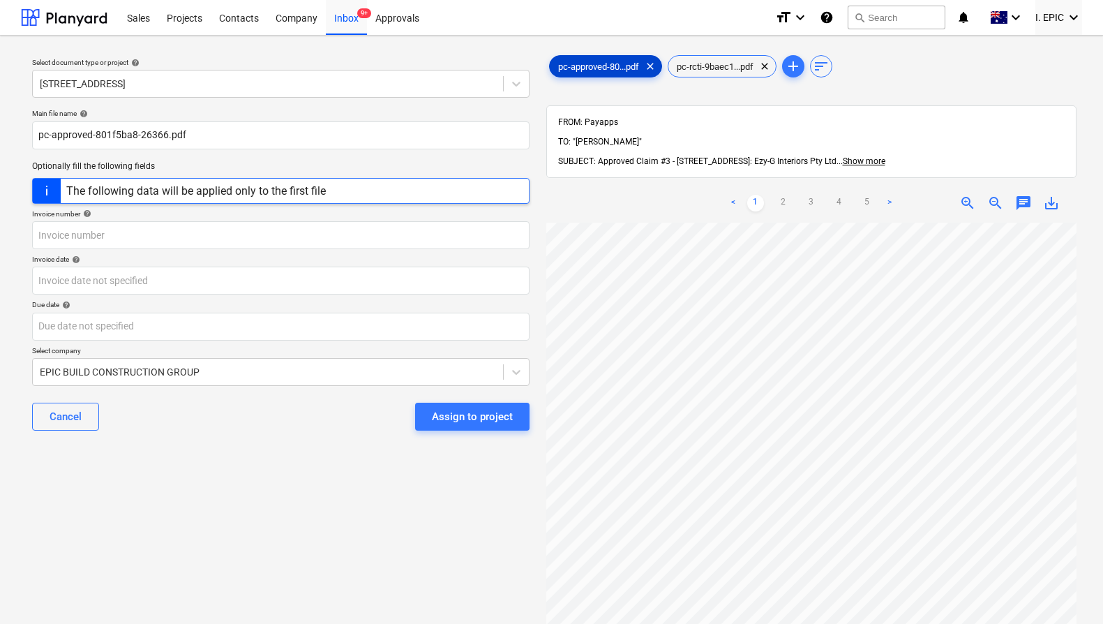
scroll to position [105, 505]
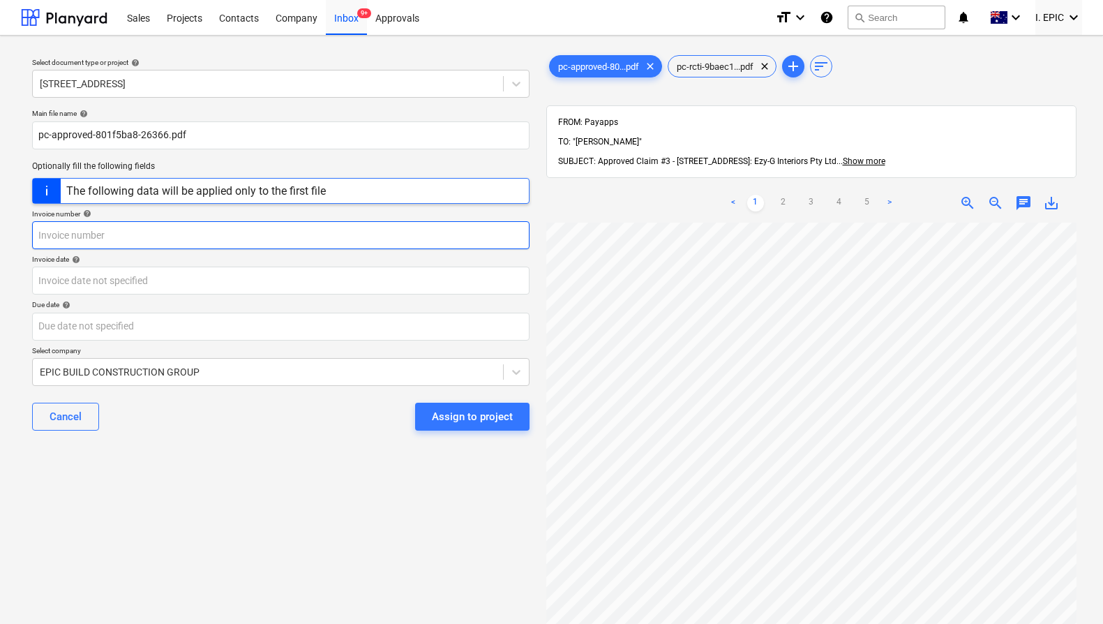
click at [65, 242] on input "text" at bounding box center [280, 235] width 497 height 28
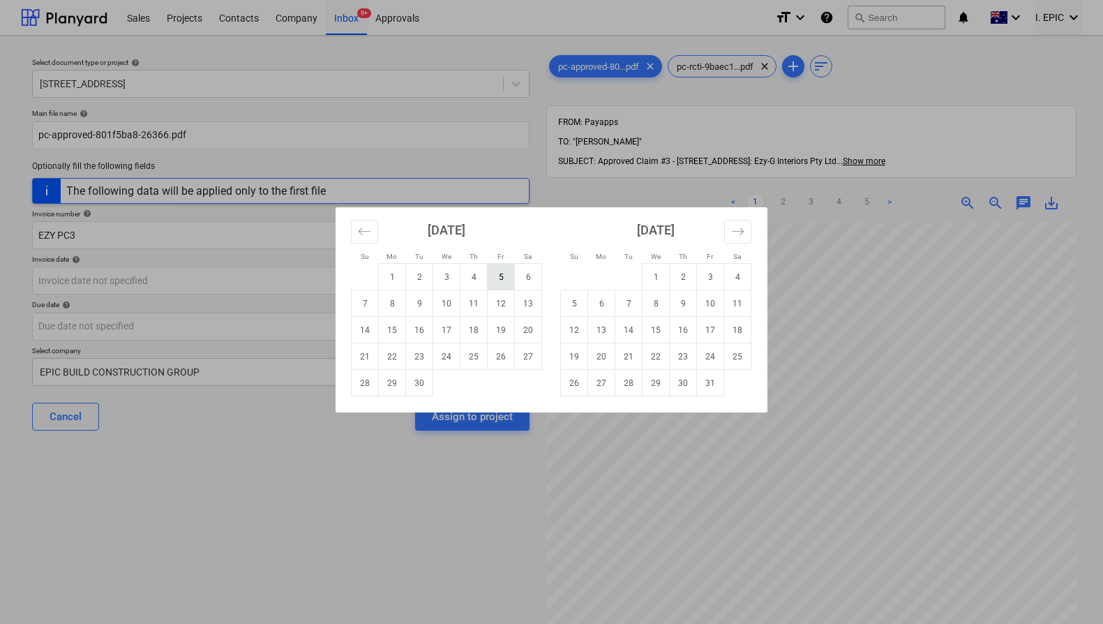
click at [499, 280] on td "5" at bounding box center [501, 277] width 27 height 27
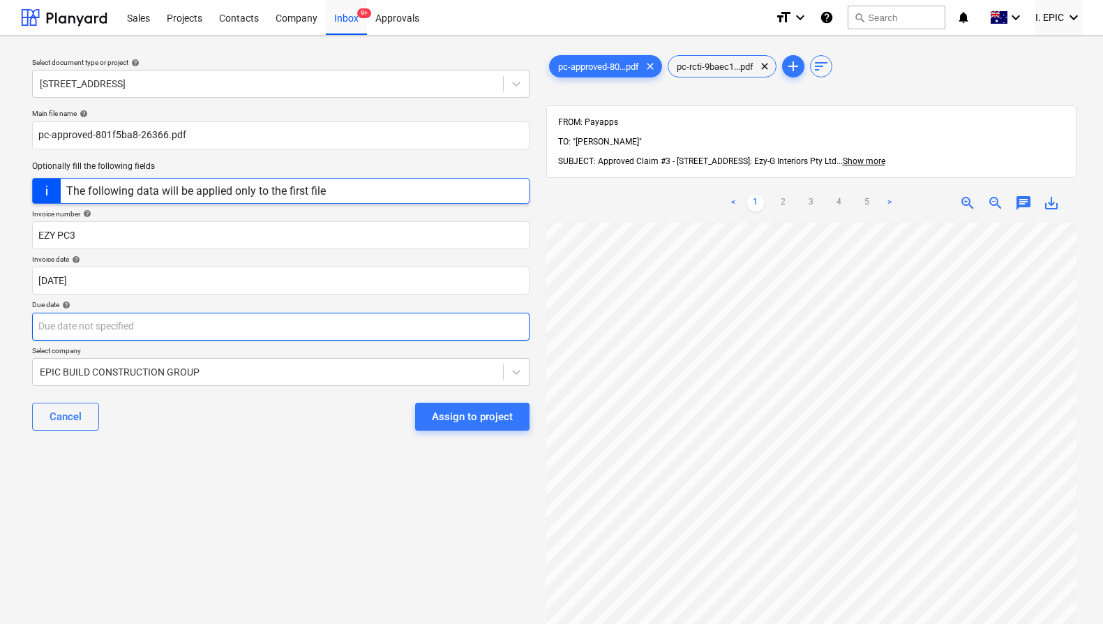
click at [353, 312] on body "Sales Projects Contacts Company Inbox 9+ Approvals format_size keyboard_arrow_d…" at bounding box center [551, 312] width 1103 height 624
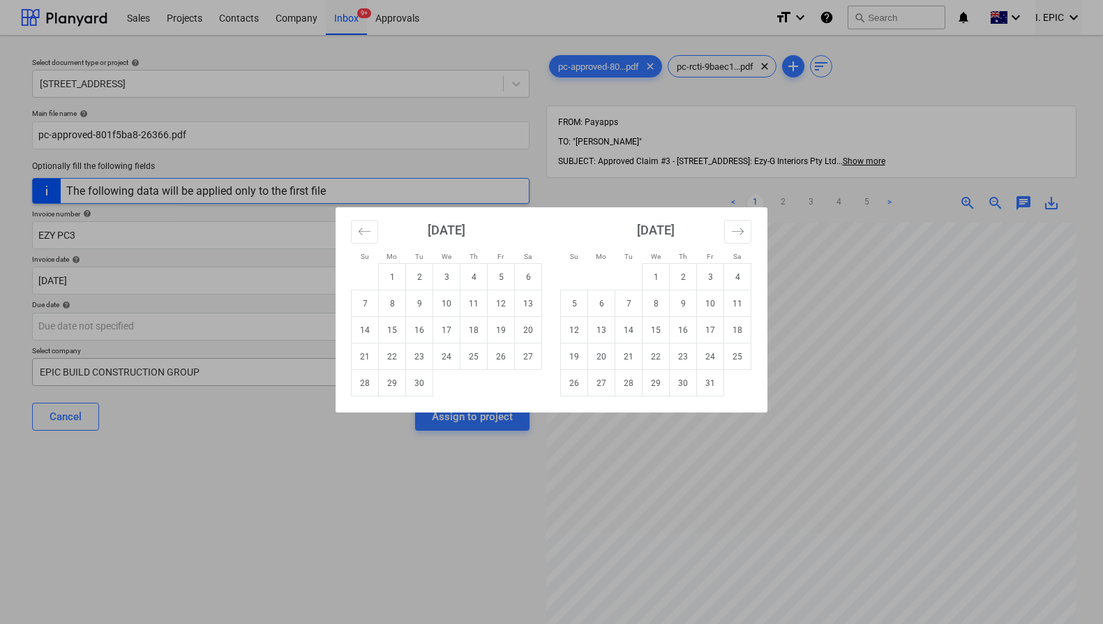
drag, startPoint x: 428, startPoint y: 379, endPoint x: 308, endPoint y: 375, distance: 119.3
click at [428, 378] on td "30" at bounding box center [419, 383] width 27 height 27
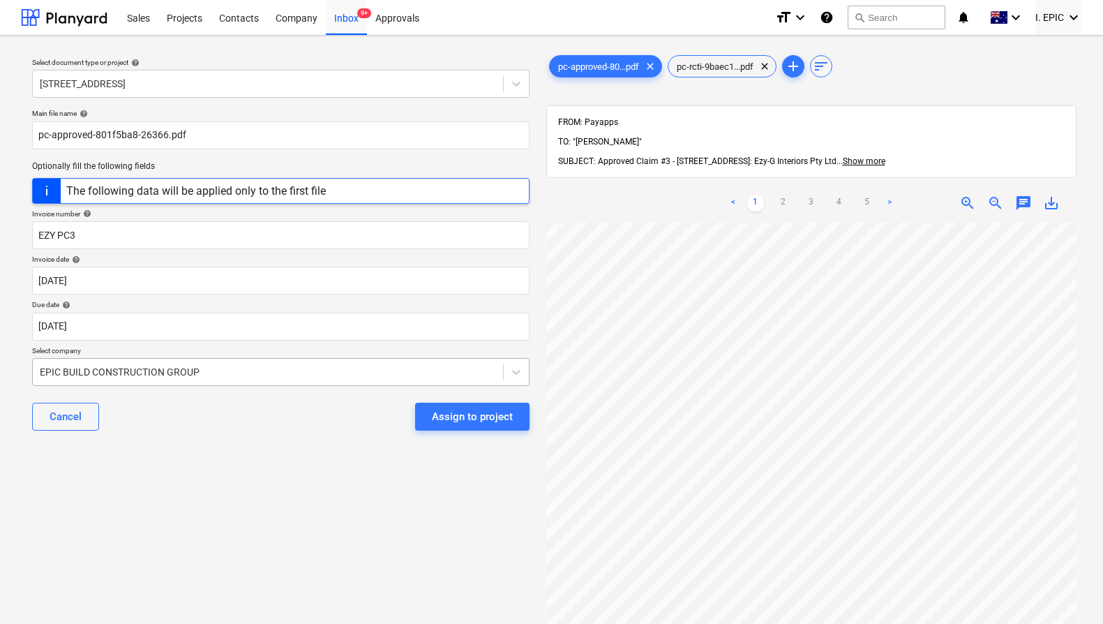
click at [268, 372] on div at bounding box center [268, 372] width 456 height 14
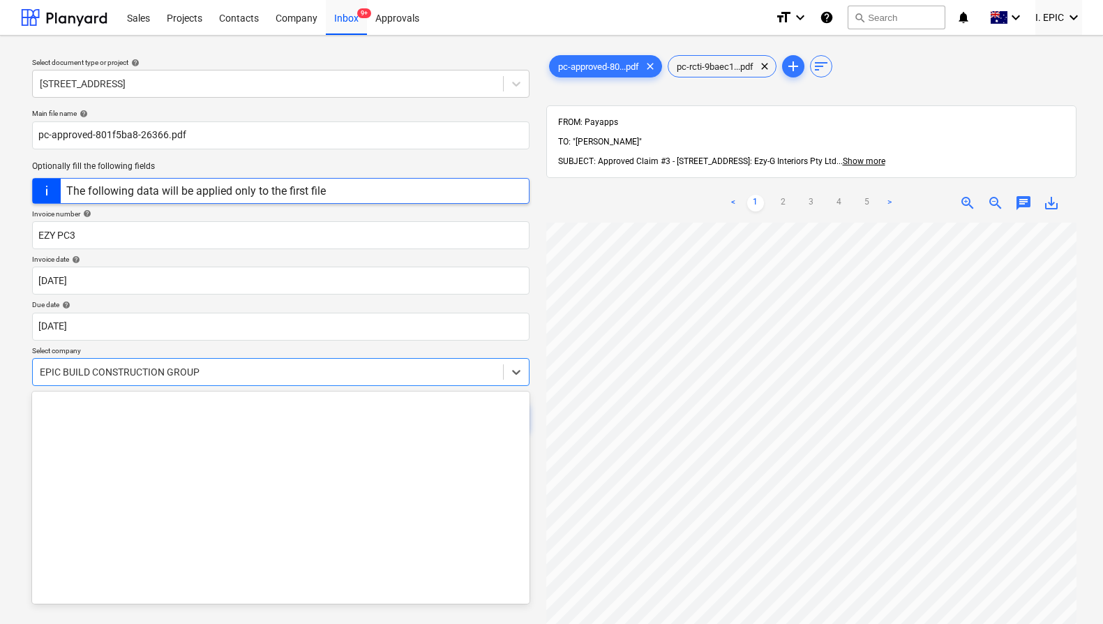
scroll to position [8422, 0]
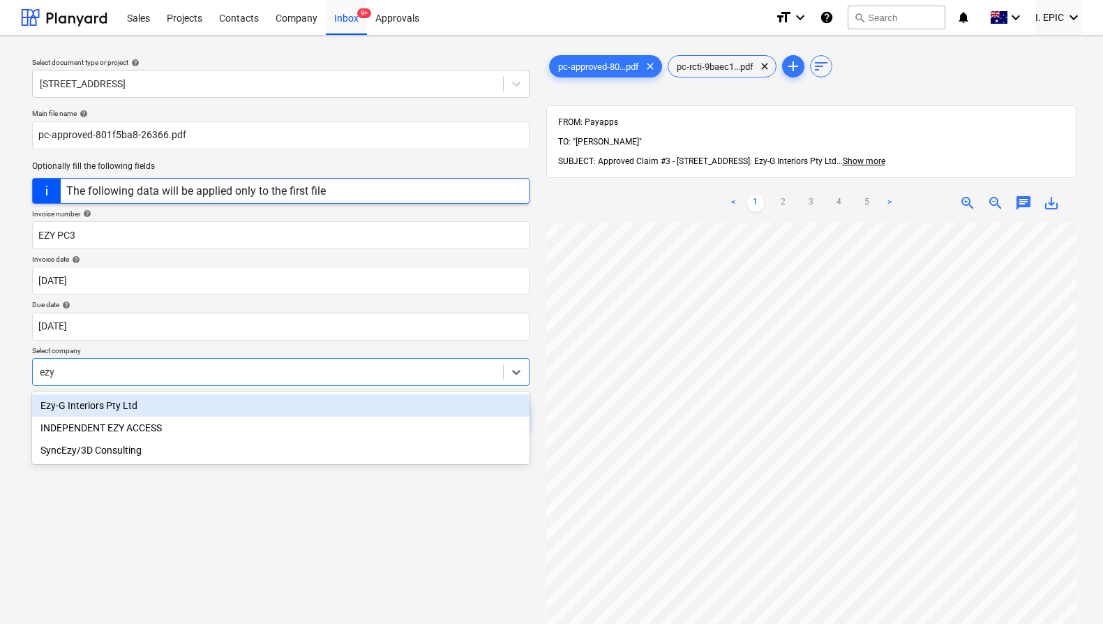
click at [278, 402] on div "Ezy-G Interiors Pty Ltd" at bounding box center [280, 405] width 497 height 22
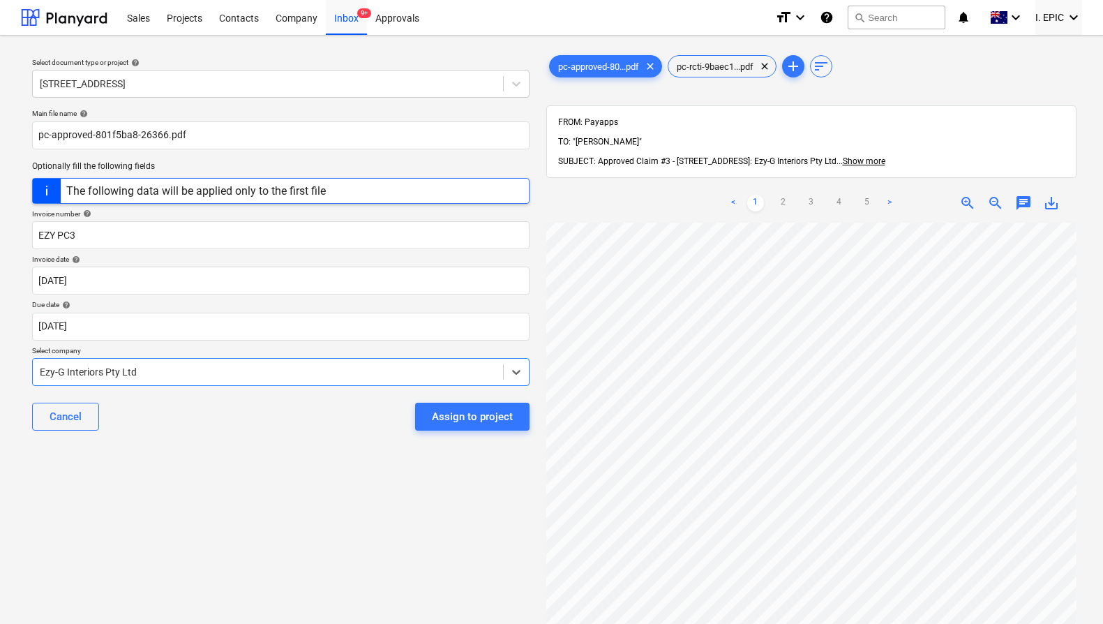
drag, startPoint x: 353, startPoint y: 480, endPoint x: 382, endPoint y: 478, distance: 28.7
click at [354, 480] on div "Select document type or project help [STREET_ADDRESS] file name help pc-approve…" at bounding box center [281, 430] width 520 height 766
click at [474, 426] on button "Assign to project" at bounding box center [472, 416] width 114 height 28
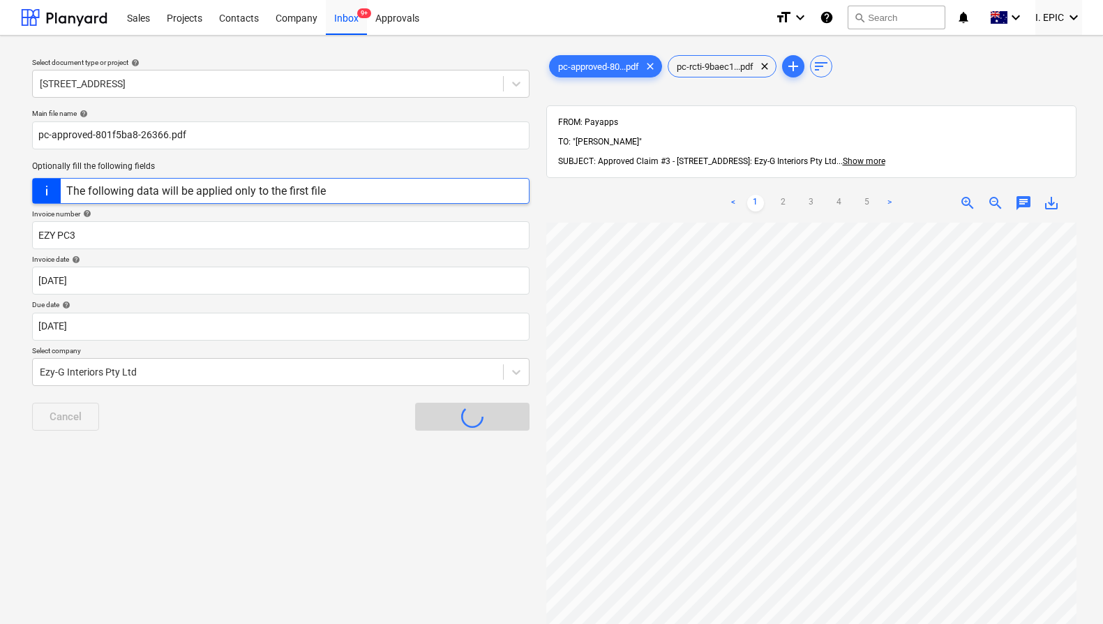
scroll to position [105, 0]
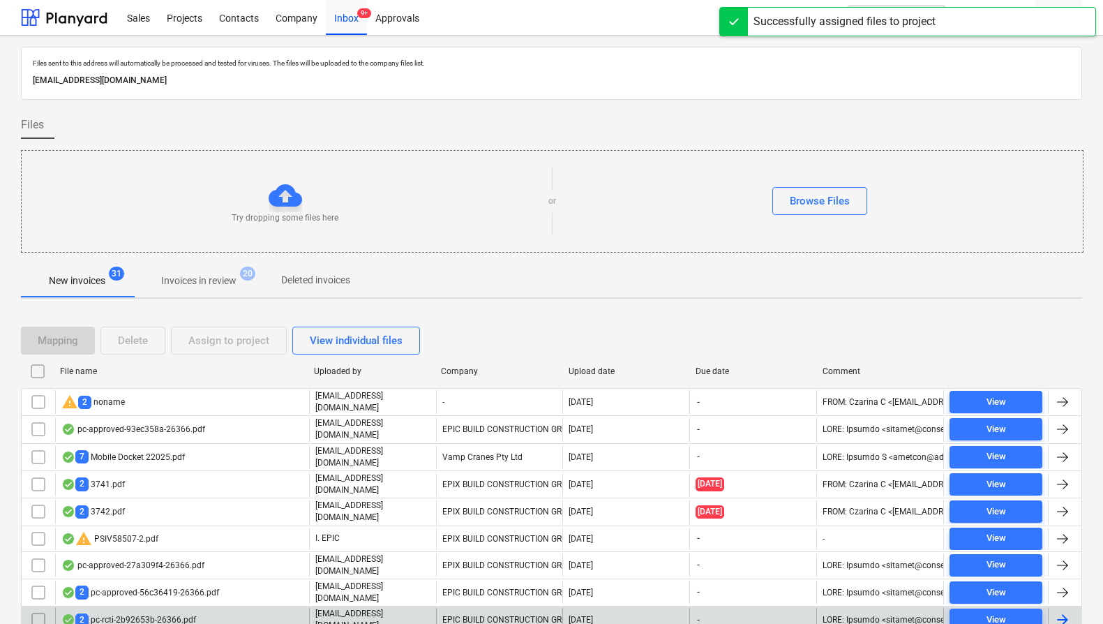
scroll to position [202, 0]
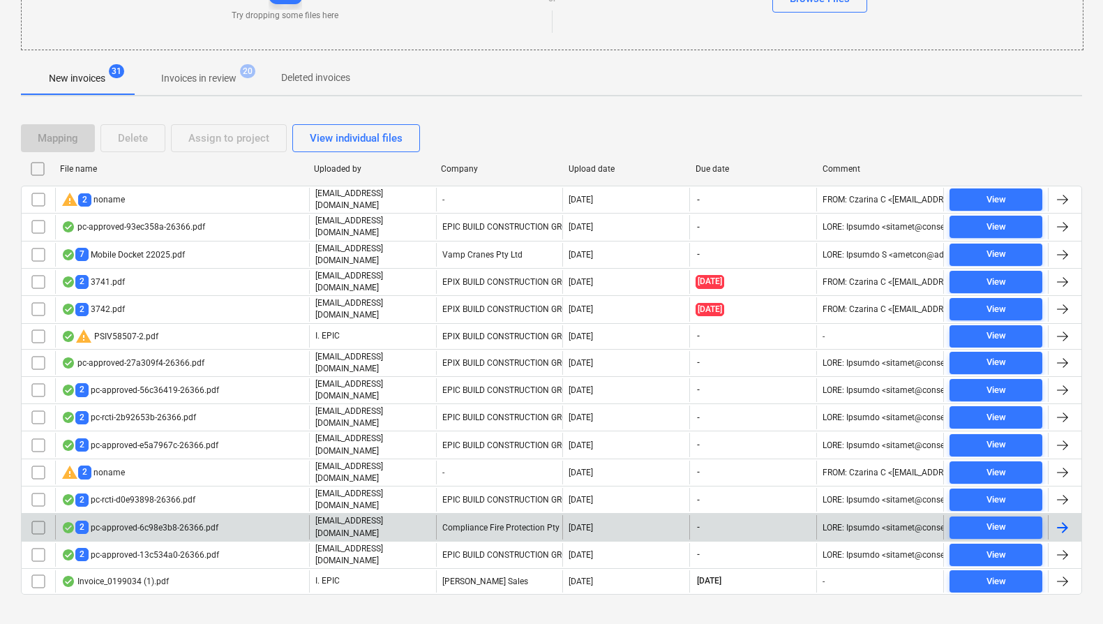
click at [406, 515] on div "[EMAIL_ADDRESS][DOMAIN_NAME]" at bounding box center [372, 527] width 127 height 24
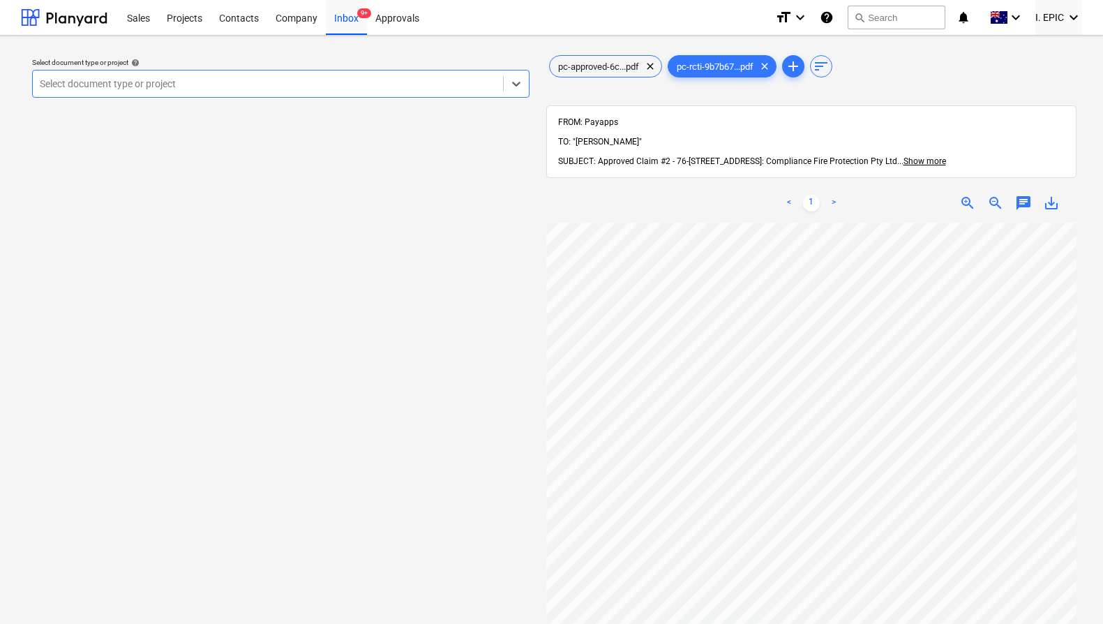
click at [278, 83] on div at bounding box center [268, 84] width 456 height 14
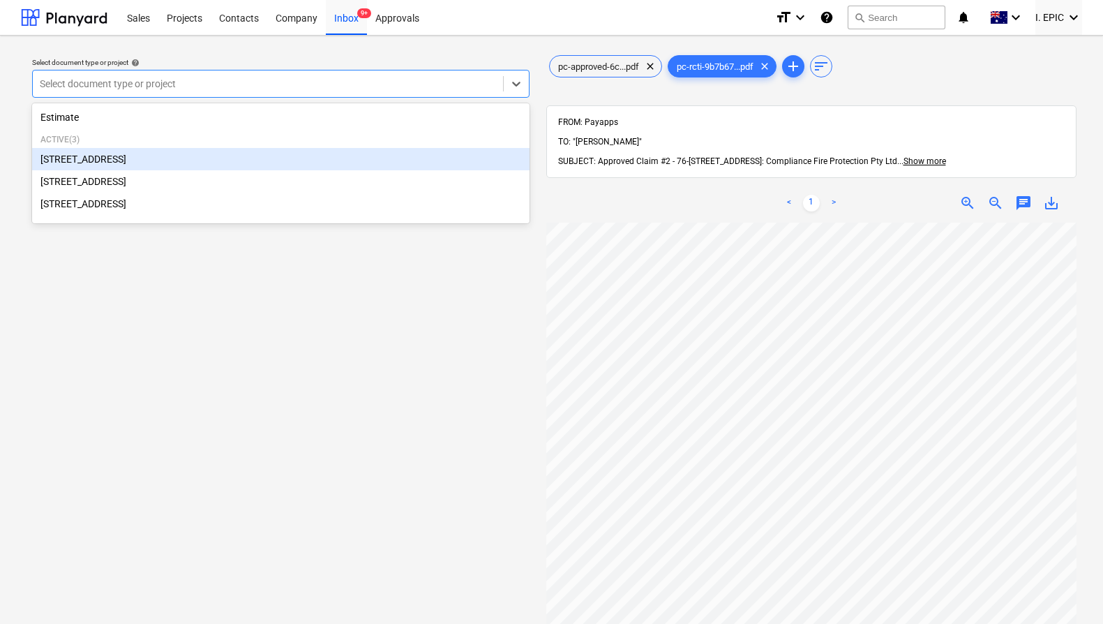
click at [248, 154] on div "[STREET_ADDRESS]" at bounding box center [280, 159] width 497 height 22
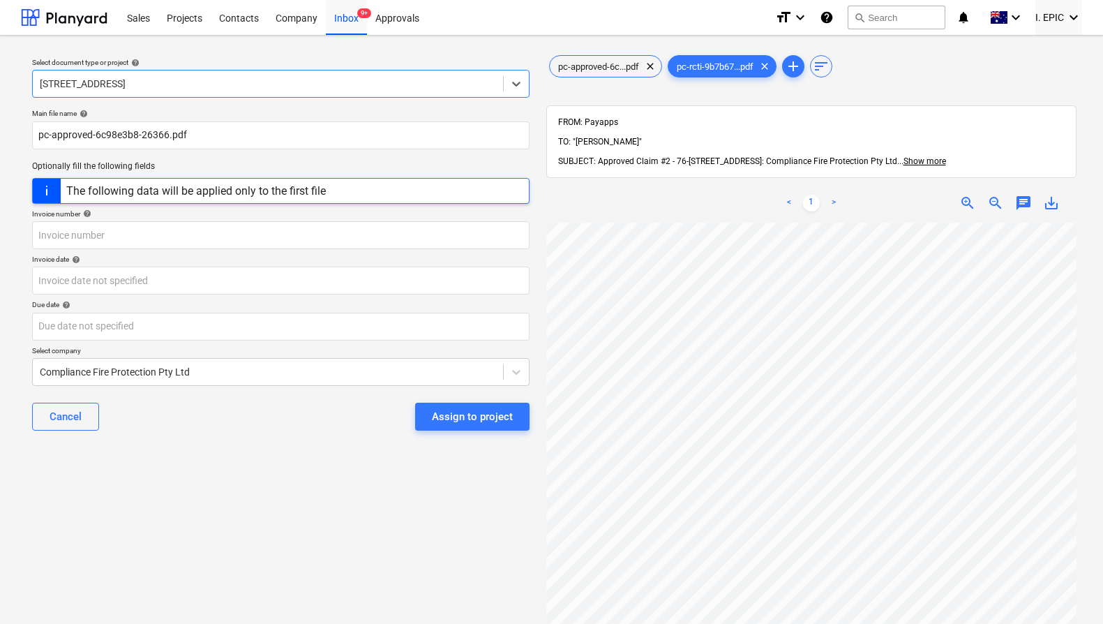
scroll to position [56, 0]
click at [594, 71] on div "pc-approved-6c...pdf clear" at bounding box center [605, 66] width 113 height 22
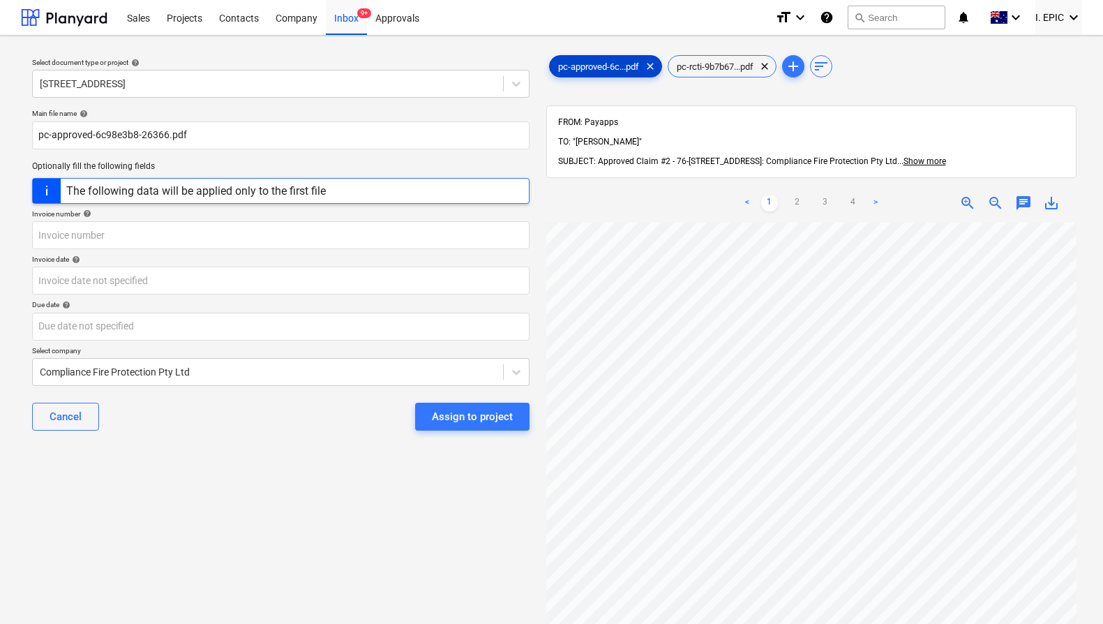
scroll to position [152, 0]
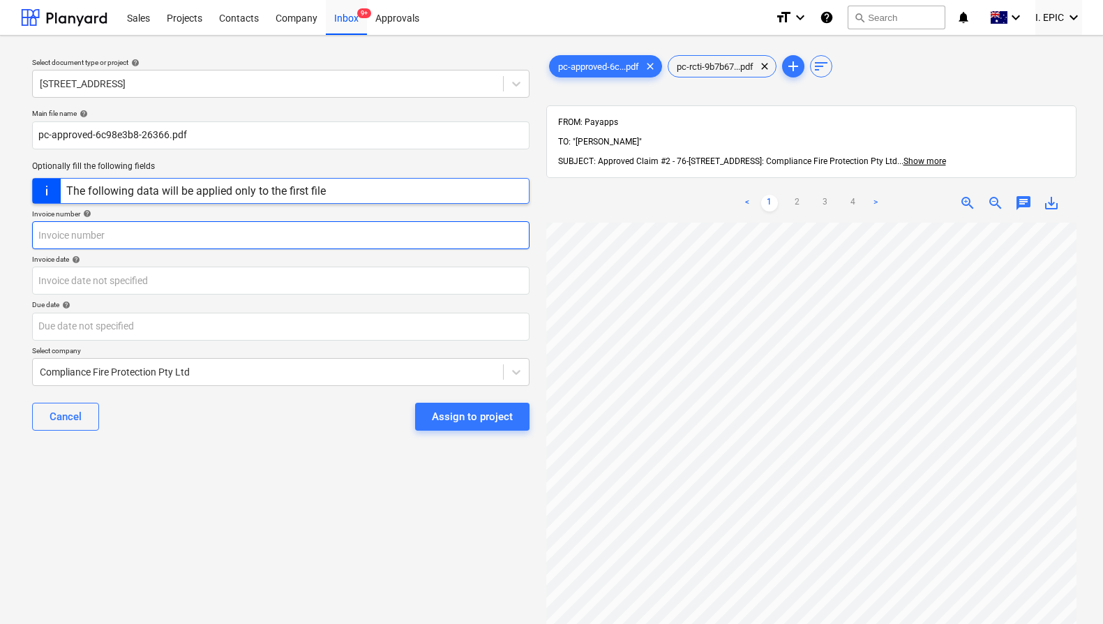
click at [137, 233] on input "text" at bounding box center [280, 235] width 497 height 28
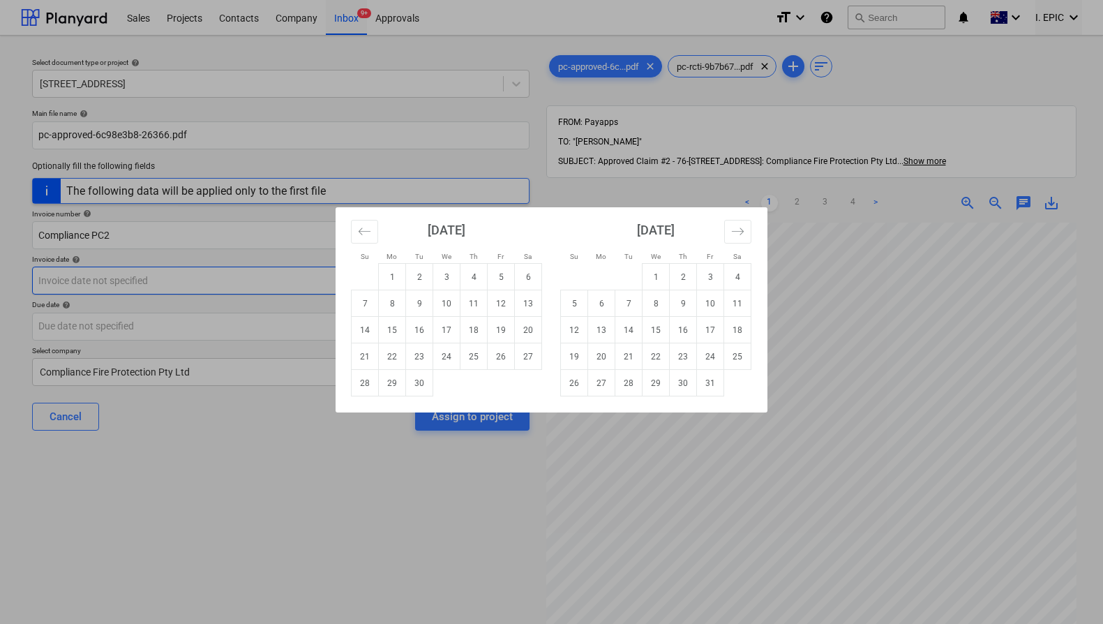
click at [508, 271] on td "5" at bounding box center [501, 277] width 27 height 27
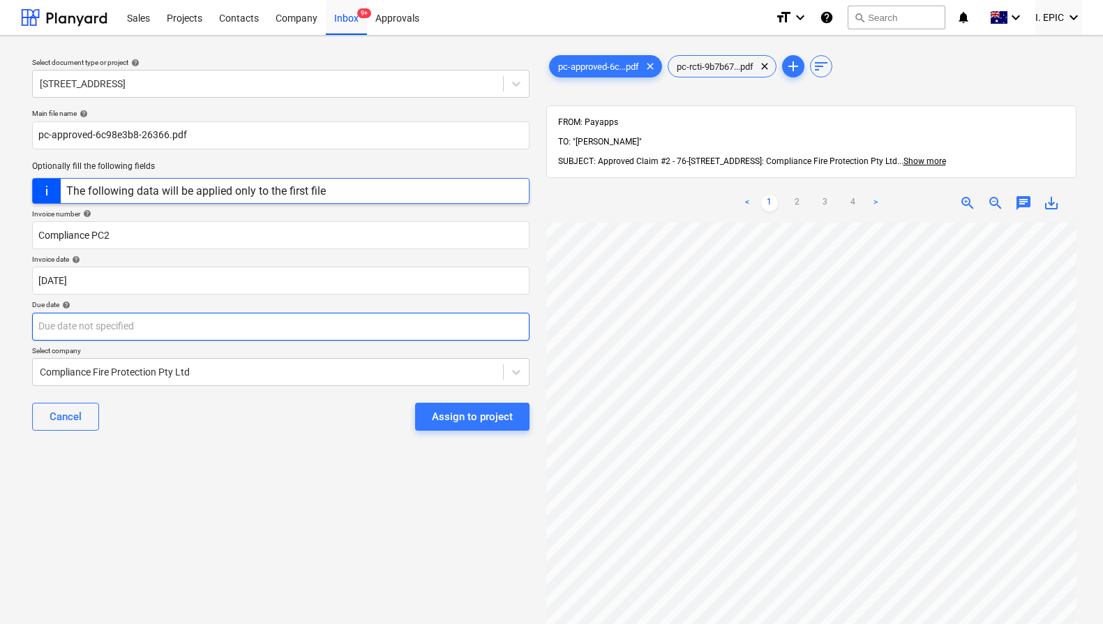
click at [402, 319] on body "Sales Projects Contacts Company Inbox 9+ Approvals format_size keyboard_arrow_d…" at bounding box center [551, 312] width 1103 height 624
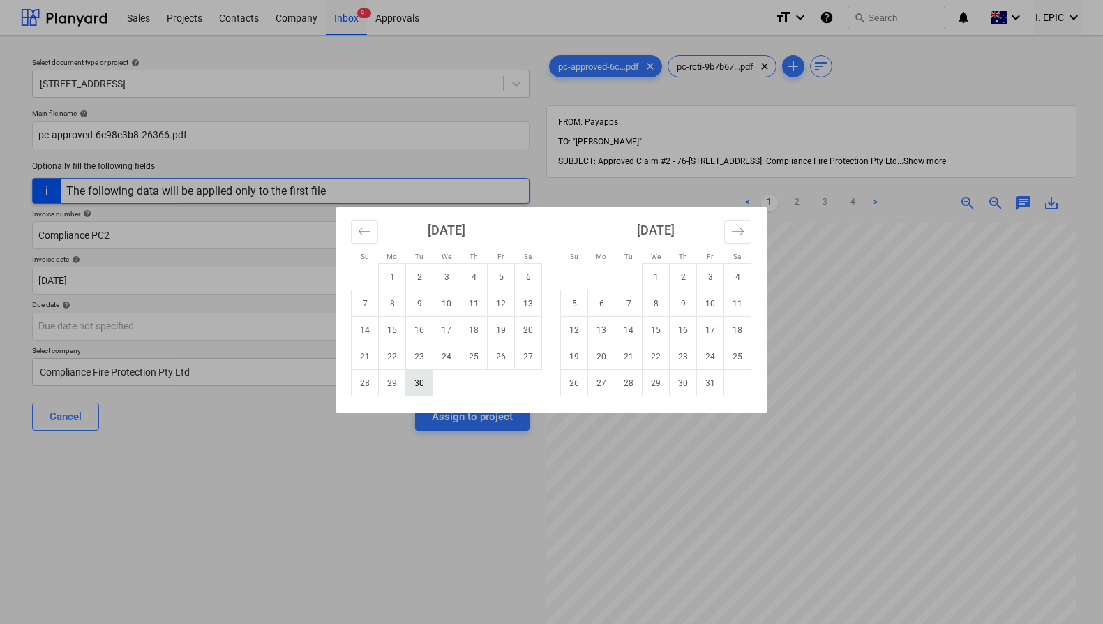
click at [418, 382] on td "30" at bounding box center [419, 383] width 27 height 27
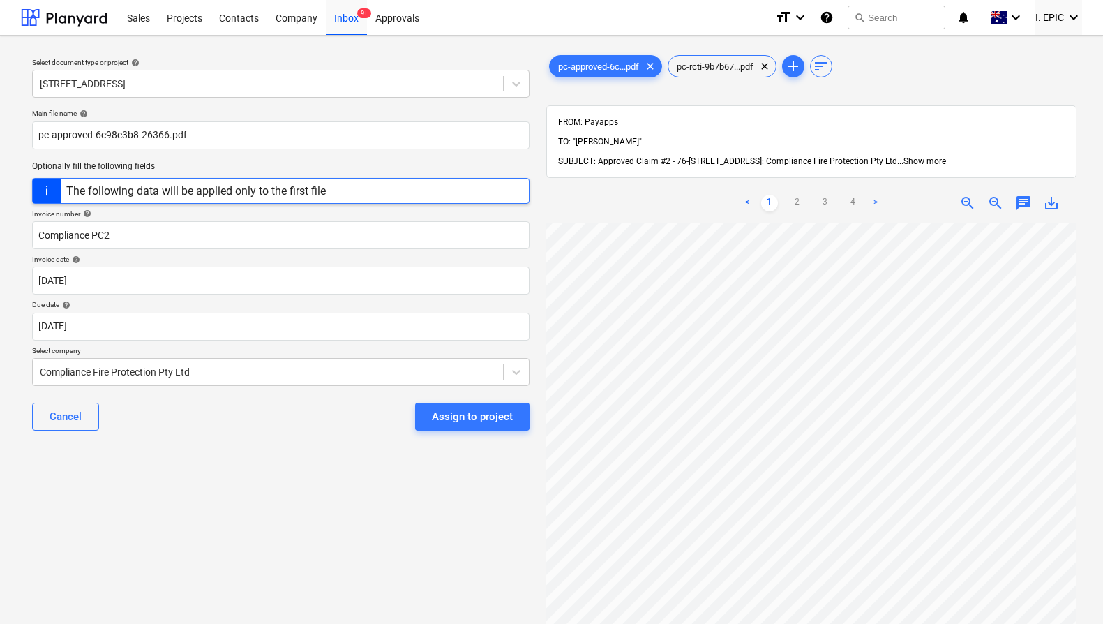
click at [287, 454] on div "Select document type or project help [STREET_ADDRESS] file name help pc-approve…" at bounding box center [281, 430] width 520 height 766
click at [447, 419] on div "Assign to project" at bounding box center [472, 416] width 81 height 18
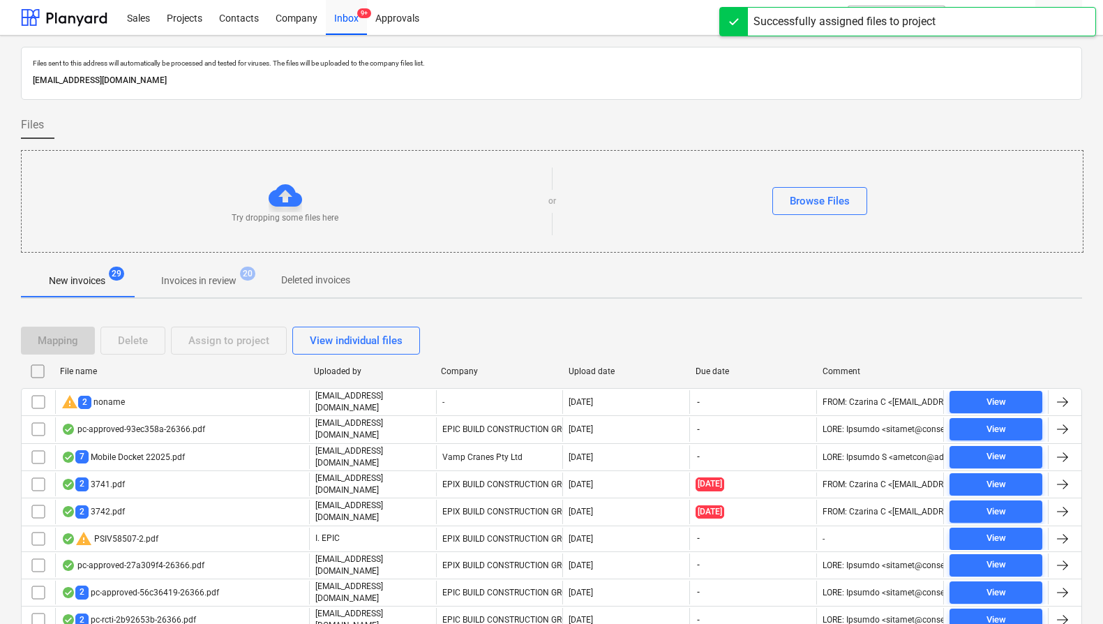
scroll to position [176, 0]
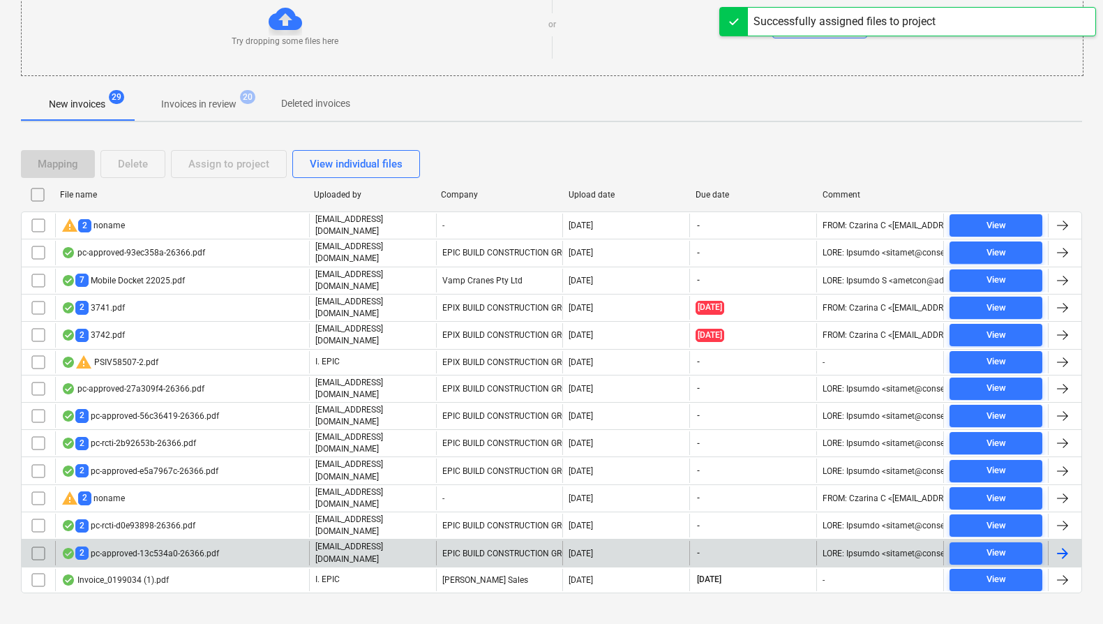
click at [335, 541] on p "[EMAIL_ADDRESS][DOMAIN_NAME]" at bounding box center [372, 553] width 115 height 24
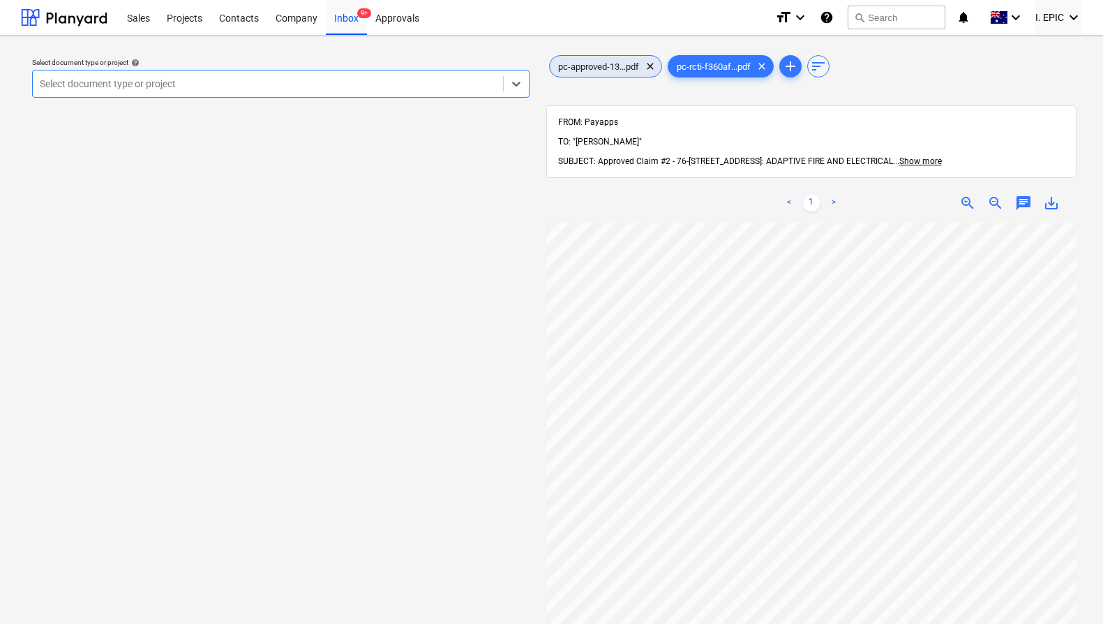
click at [607, 66] on span "pc-approved-13...pdf" at bounding box center [599, 66] width 98 height 10
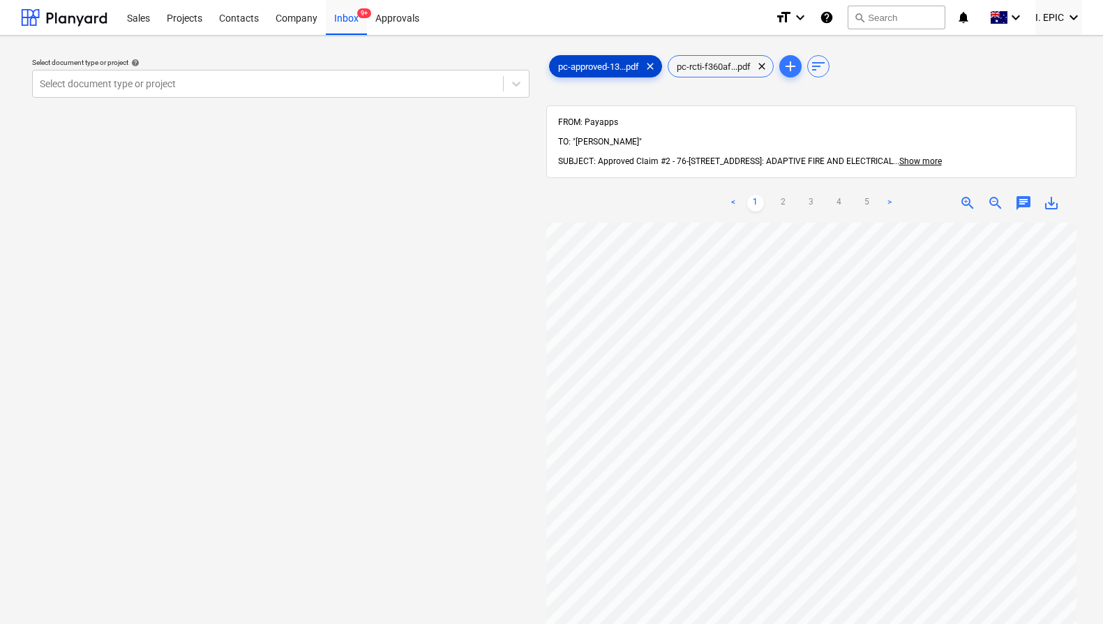
scroll to position [152, 0]
click at [278, 250] on div "Select document type or project help Select document type or project" at bounding box center [281, 430] width 520 height 766
click at [218, 84] on div at bounding box center [268, 84] width 456 height 14
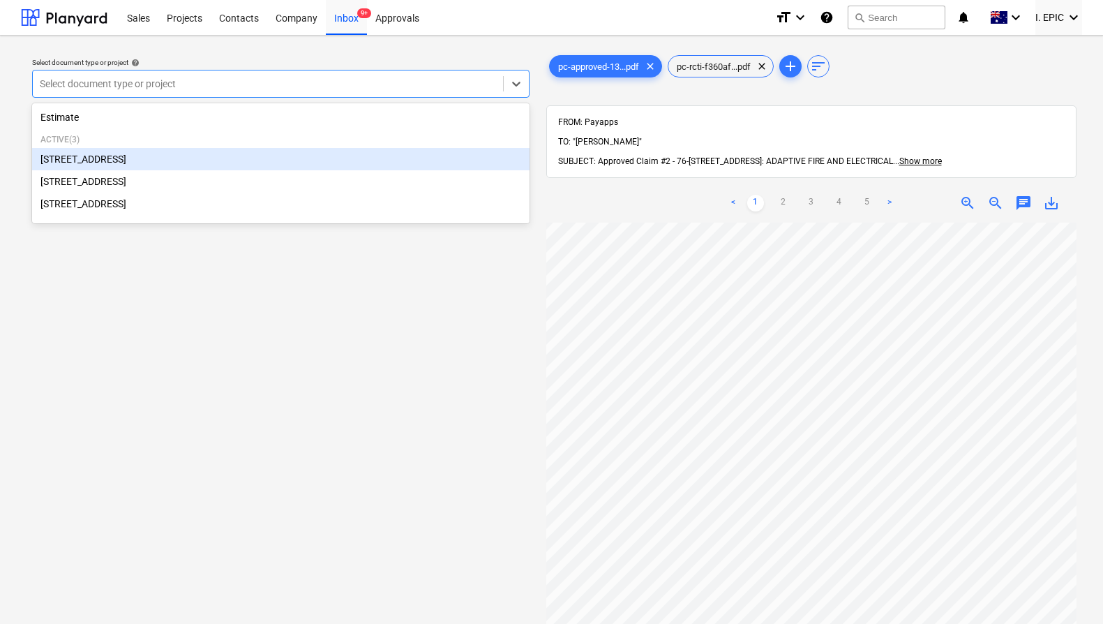
click at [190, 163] on div "[STREET_ADDRESS]" at bounding box center [280, 159] width 497 height 22
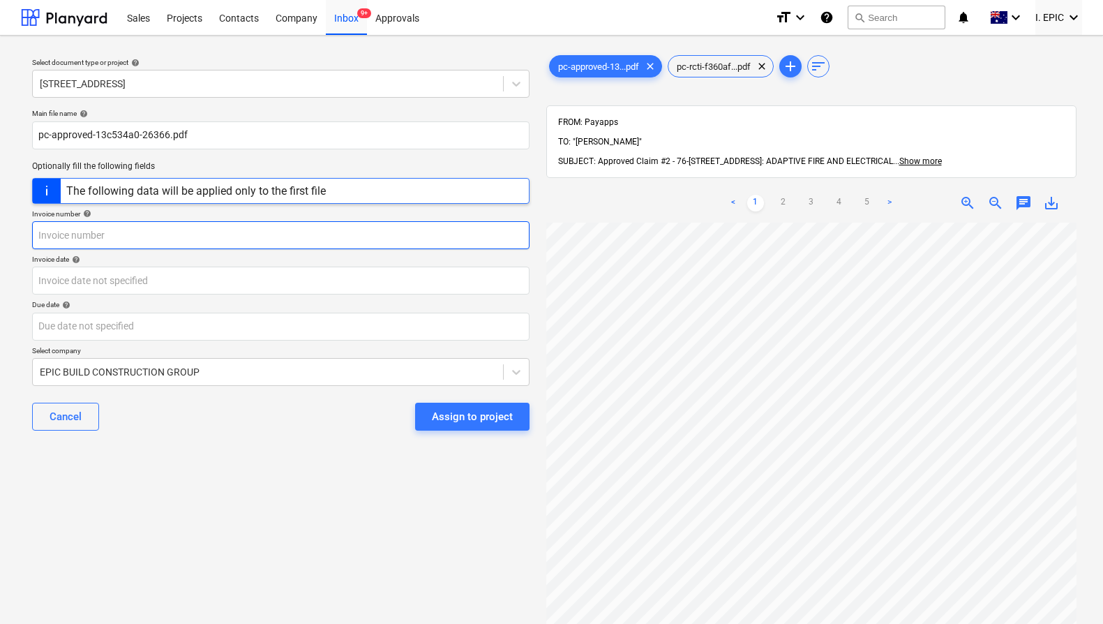
click at [131, 239] on input "text" at bounding box center [280, 235] width 497 height 28
click at [138, 235] on input "adaptive PC" at bounding box center [280, 235] width 497 height 28
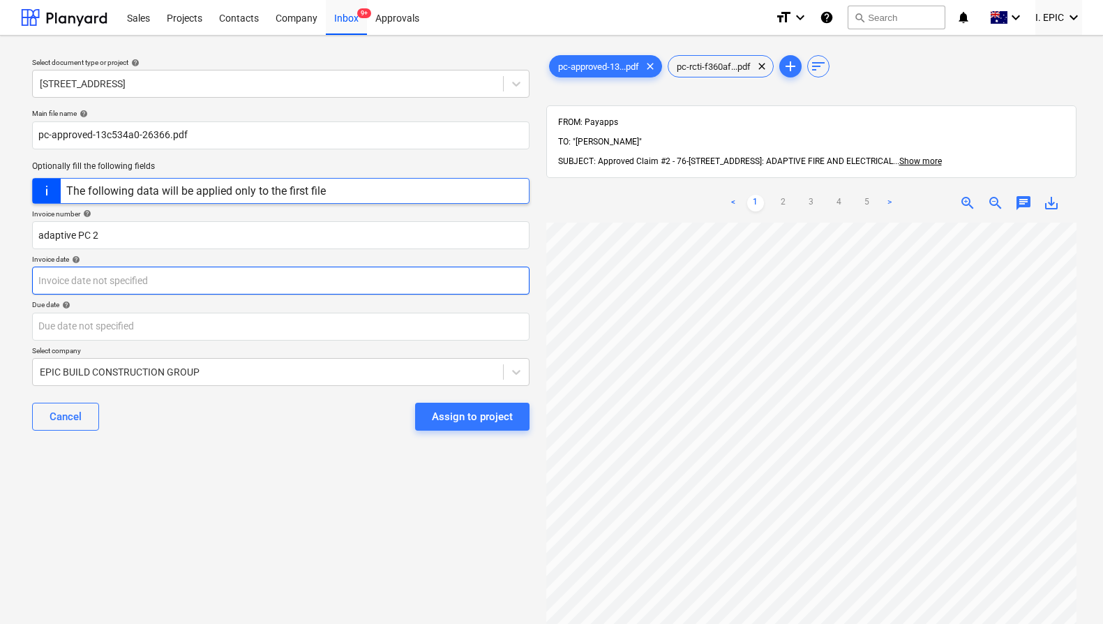
click at [114, 279] on body "Sales Projects Contacts Company Inbox 9+ Approvals format_size keyboard_arrow_d…" at bounding box center [551, 312] width 1103 height 624
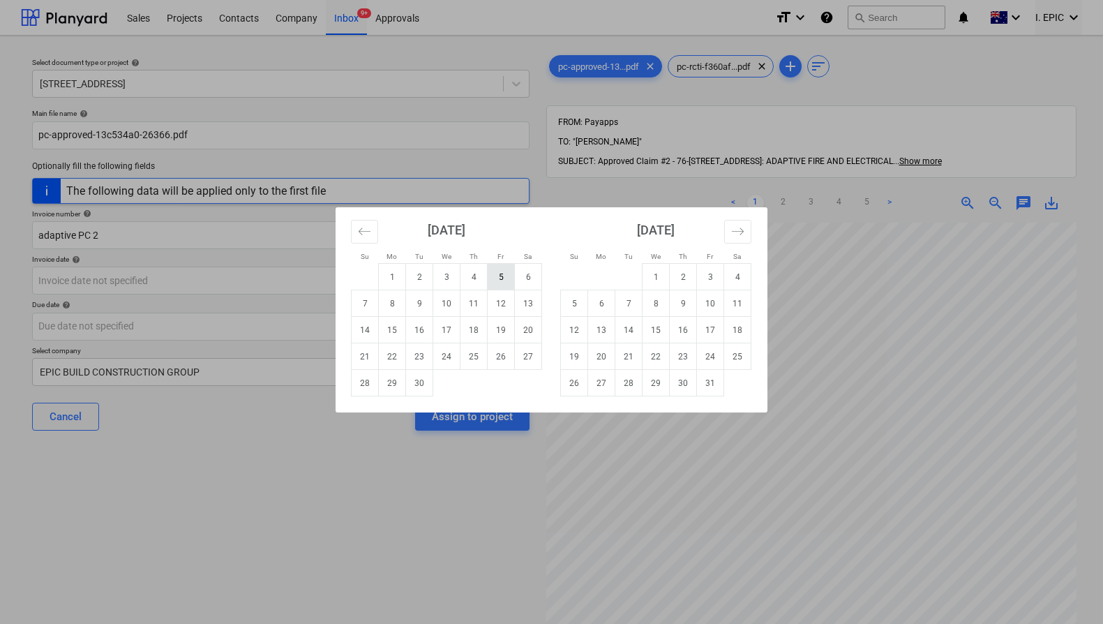
click at [508, 271] on td "5" at bounding box center [501, 277] width 27 height 27
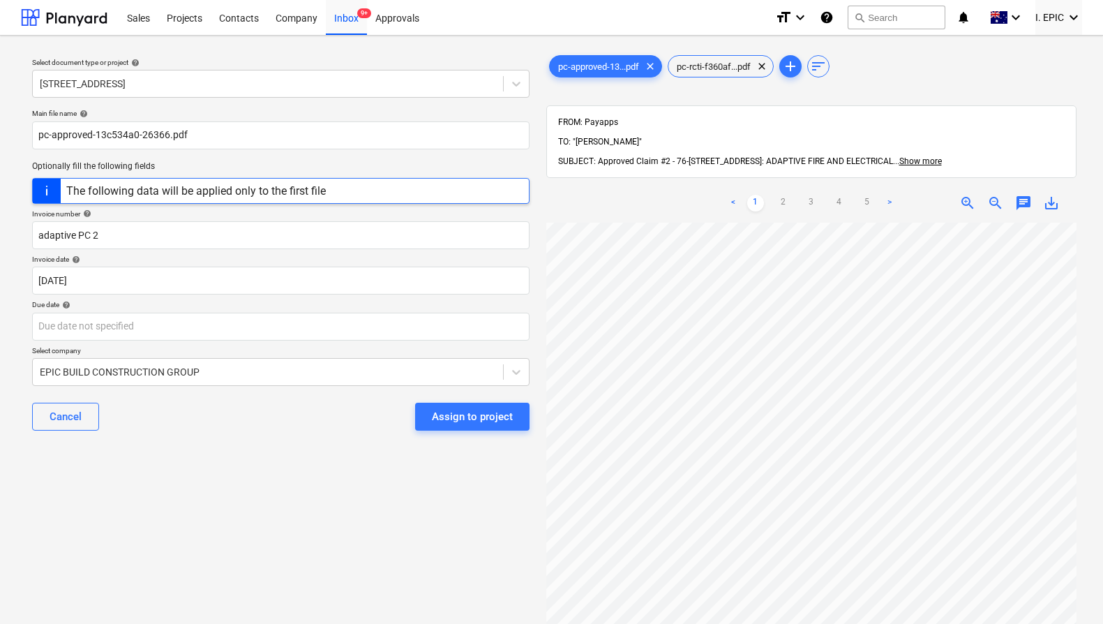
drag, startPoint x: 383, startPoint y: 304, endPoint x: 384, endPoint y: 311, distance: 7.0
click at [383, 304] on div "Due date help" at bounding box center [280, 304] width 497 height 9
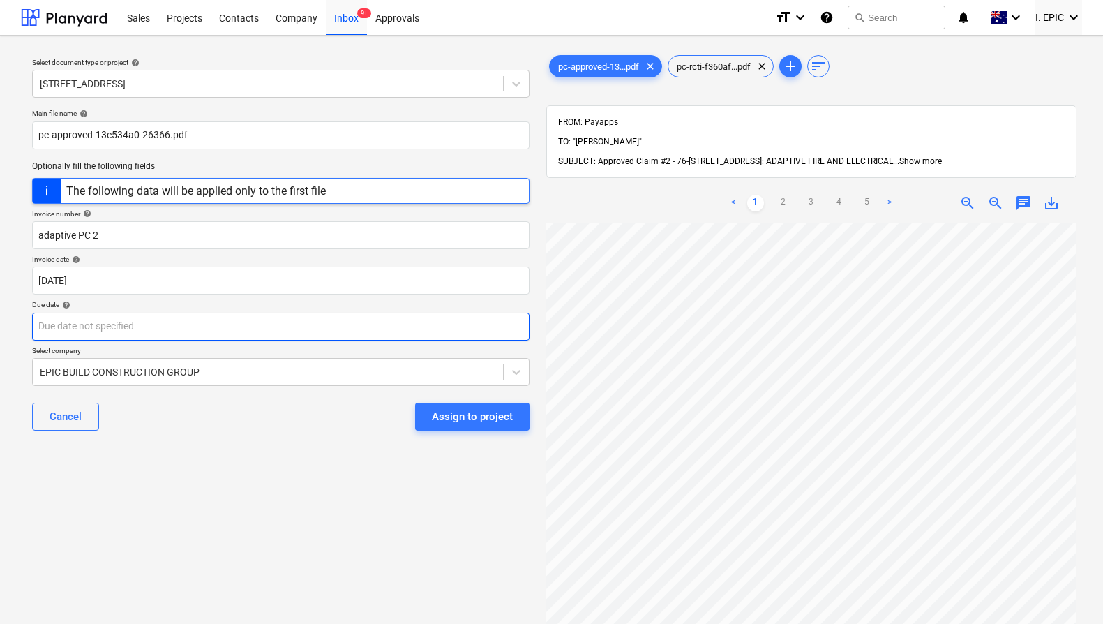
click at [383, 329] on body "Sales Projects Contacts Company Inbox 9+ Approvals format_size keyboard_arrow_d…" at bounding box center [551, 312] width 1103 height 624
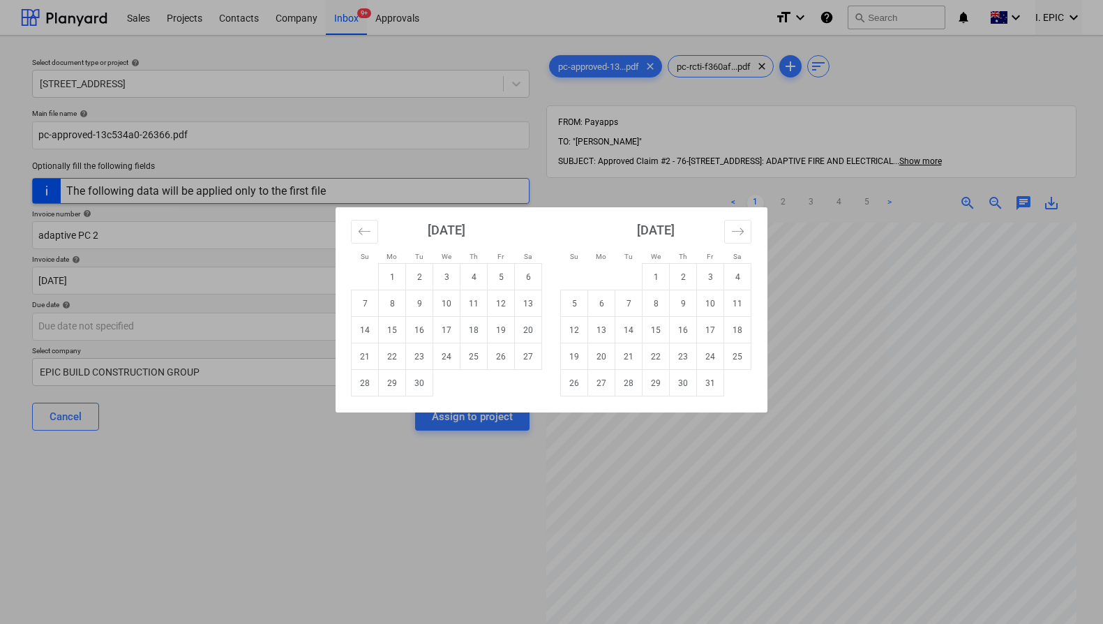
drag, startPoint x: 423, startPoint y: 381, endPoint x: 416, endPoint y: 387, distance: 8.9
click at [423, 382] on td "30" at bounding box center [419, 383] width 27 height 27
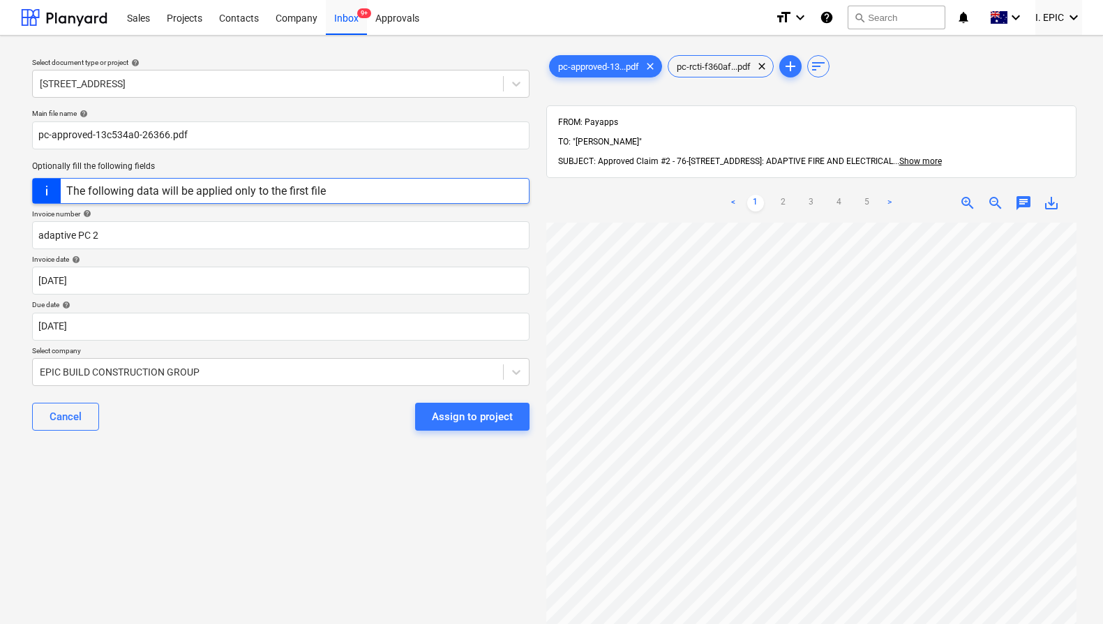
drag, startPoint x: 307, startPoint y: 453, endPoint x: 304, endPoint y: 396, distance: 56.6
click at [307, 453] on div "Select document type or project help [STREET_ADDRESS] file name help pc-approve…" at bounding box center [281, 430] width 520 height 766
click at [307, 373] on div at bounding box center [268, 372] width 456 height 14
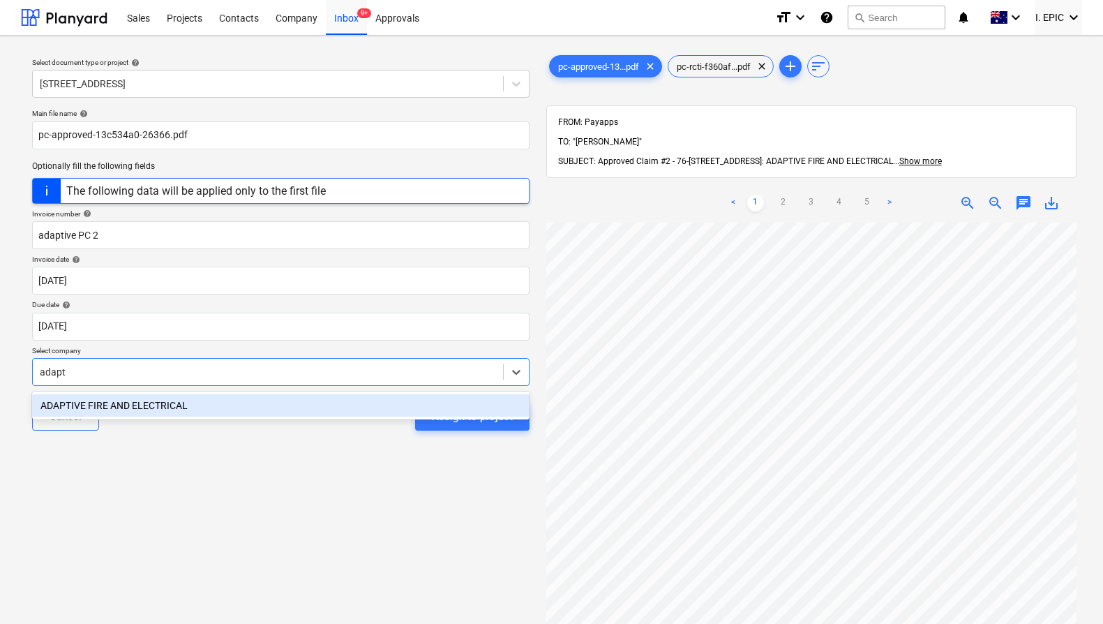
scroll to position [152, 45]
click at [322, 406] on div "ADAPTIVE FIRE AND ELECTRICAL" at bounding box center [280, 405] width 497 height 22
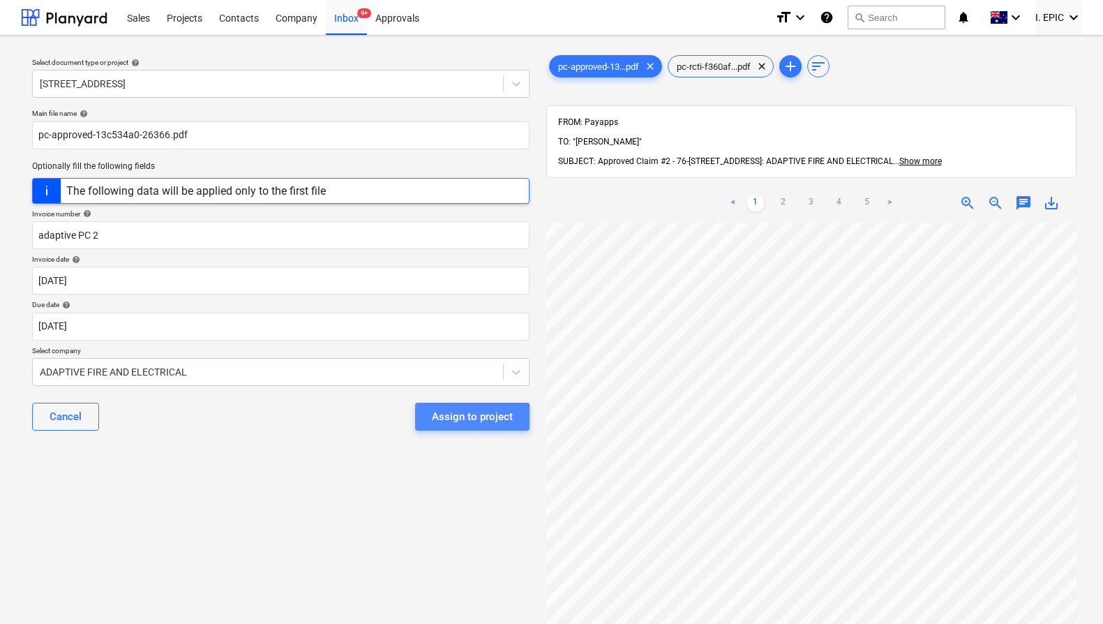
click at [436, 424] on div "Assign to project" at bounding box center [472, 416] width 81 height 18
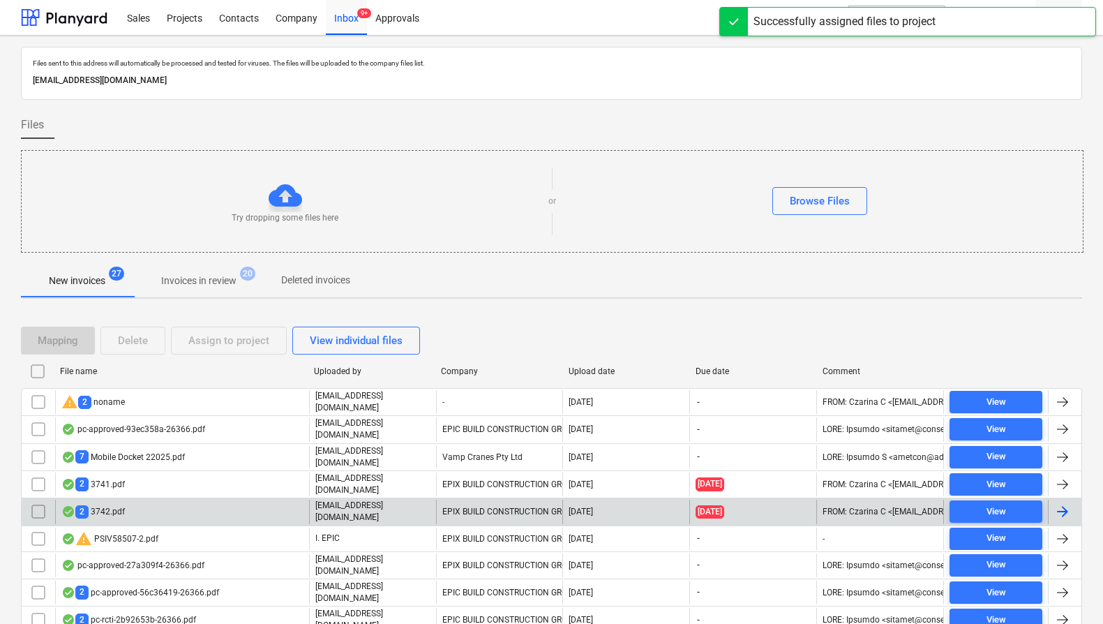
scroll to position [151, 0]
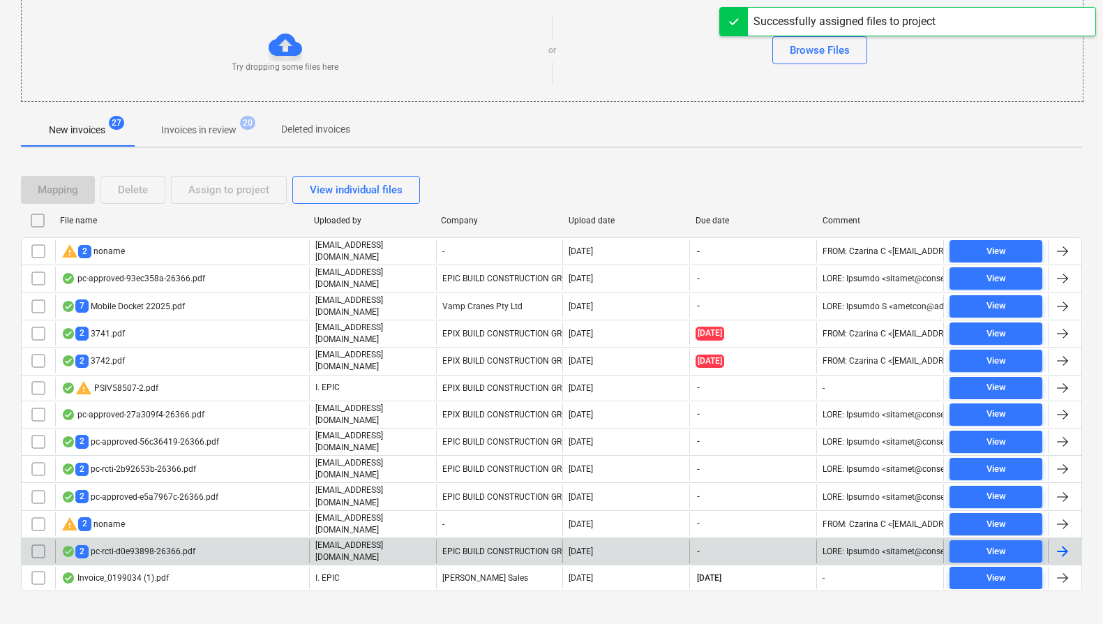
click at [518, 539] on div "EPIC BUILD CONSTRUCTION GROUP" at bounding box center [499, 551] width 127 height 24
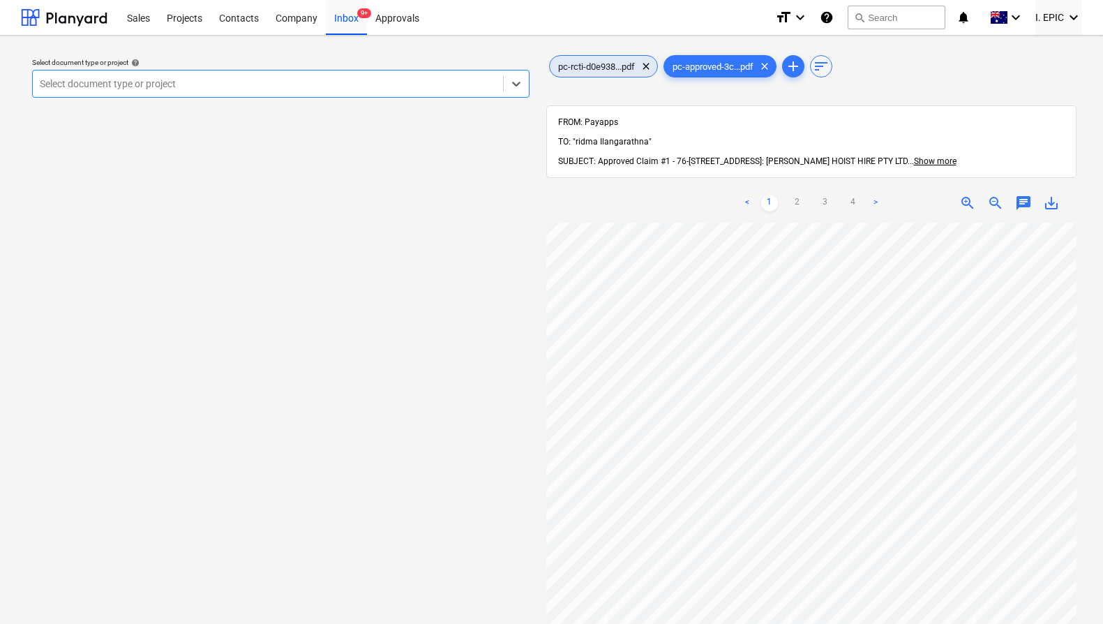
click at [599, 70] on span "pc-rcti-d0e938...pdf" at bounding box center [596, 66] width 93 height 10
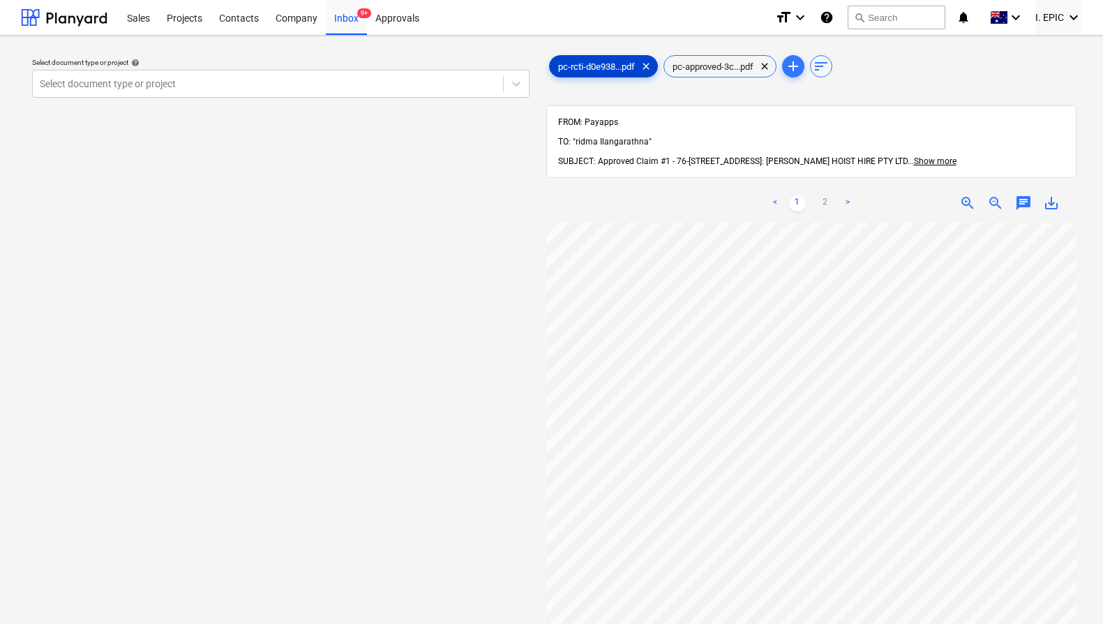
scroll to position [258, 0]
click at [734, 66] on span "pc-approved-3c...pdf" at bounding box center [713, 66] width 98 height 10
drag, startPoint x: 282, startPoint y: 243, endPoint x: 255, endPoint y: 209, distance: 43.7
click at [282, 243] on div "Select document type or project help Select document type or project" at bounding box center [281, 430] width 520 height 766
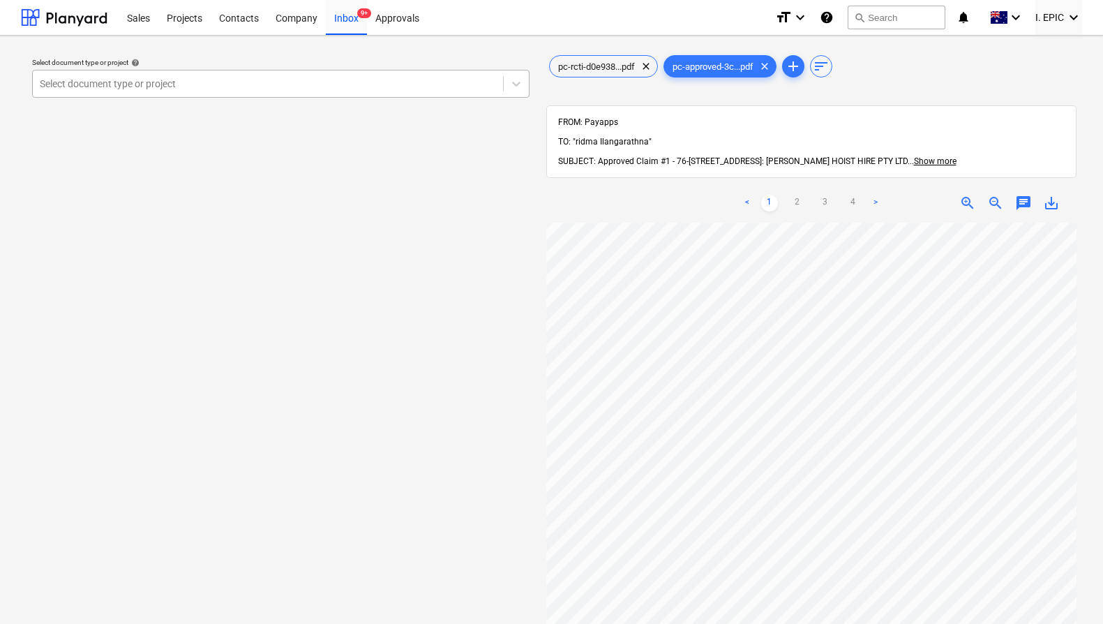
click at [233, 81] on div at bounding box center [268, 84] width 456 height 14
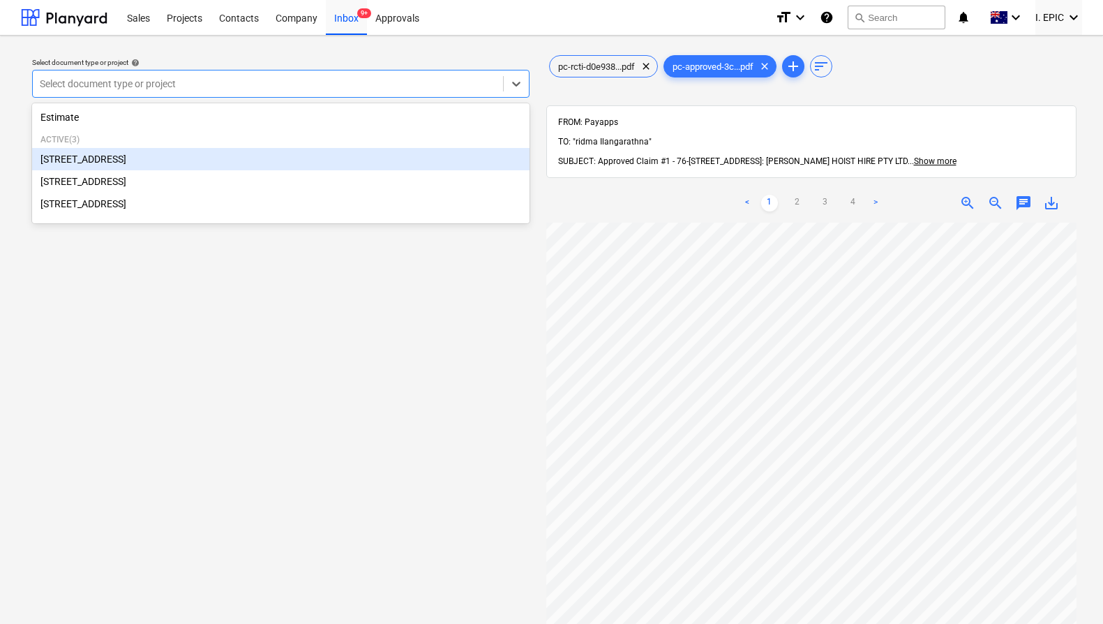
click at [179, 157] on div "[STREET_ADDRESS]" at bounding box center [280, 159] width 497 height 22
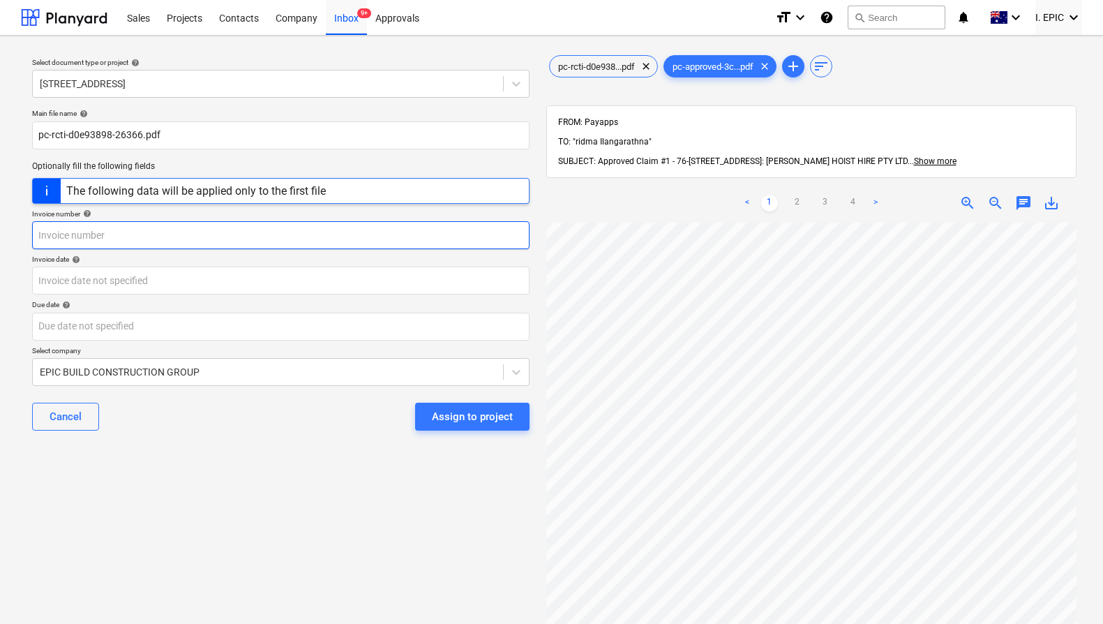
click at [167, 237] on input "text" at bounding box center [280, 235] width 497 height 28
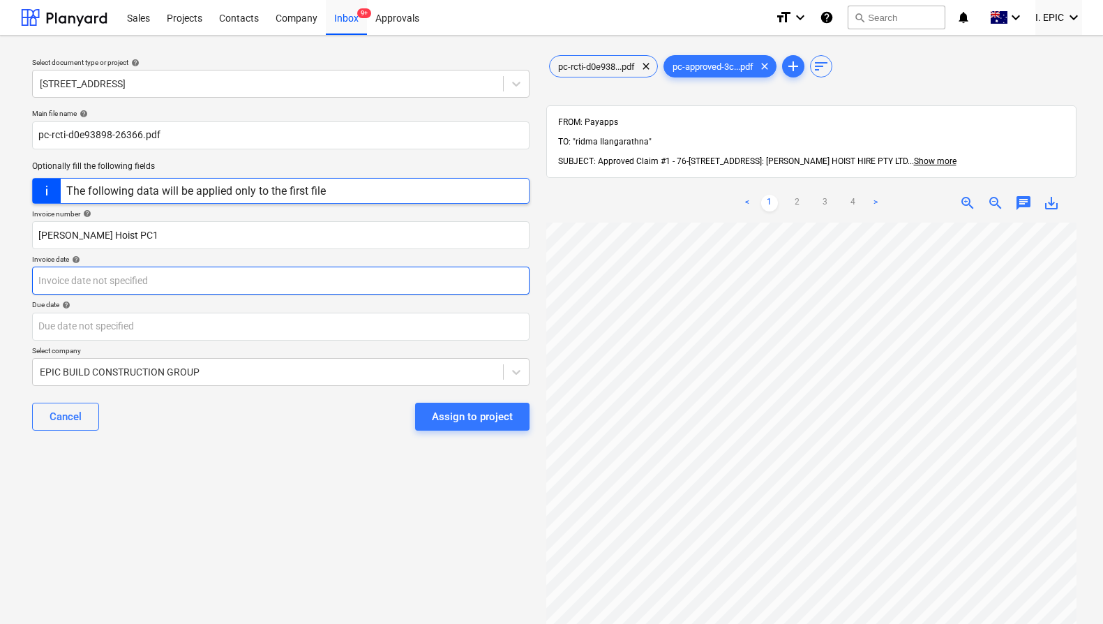
click at [300, 285] on body "Sales Projects Contacts Company Inbox 9+ Approvals format_size keyboard_arrow_d…" at bounding box center [551, 312] width 1103 height 624
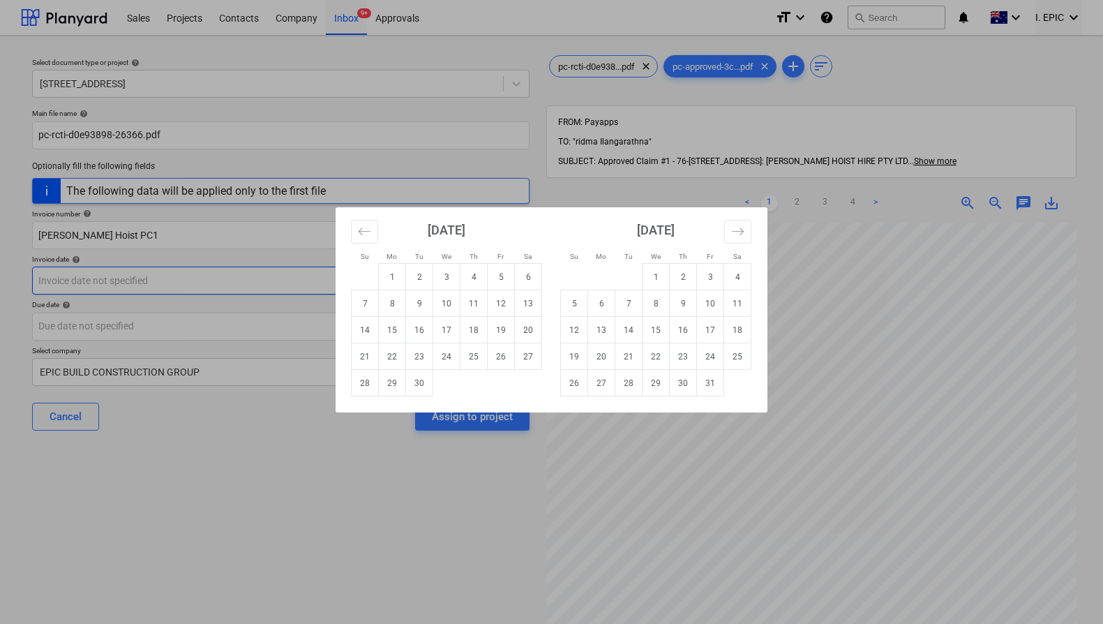
click at [504, 275] on td "5" at bounding box center [501, 277] width 27 height 27
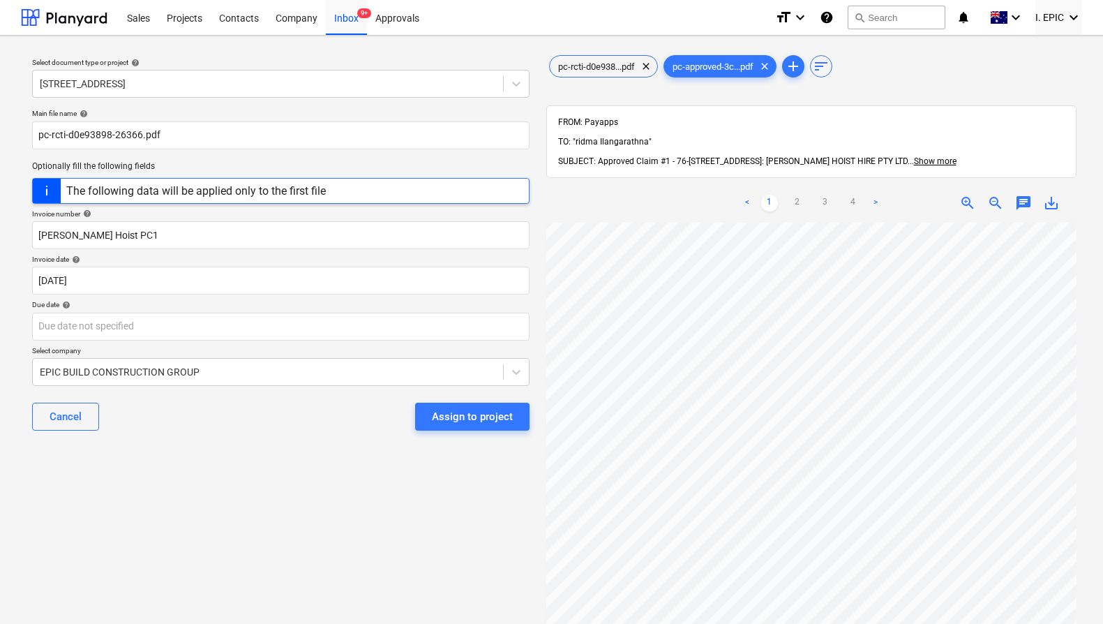
click at [400, 310] on p "Due date help" at bounding box center [280, 306] width 497 height 12
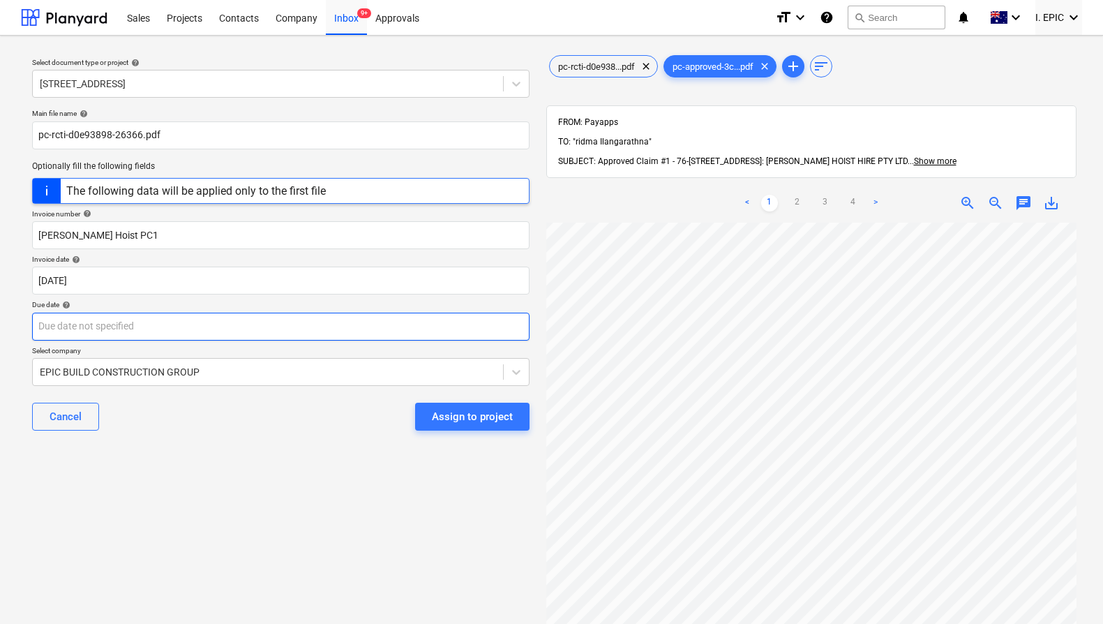
click at [420, 319] on body "Sales Projects Contacts Company Inbox 9+ Approvals format_size keyboard_arrow_d…" at bounding box center [551, 312] width 1103 height 624
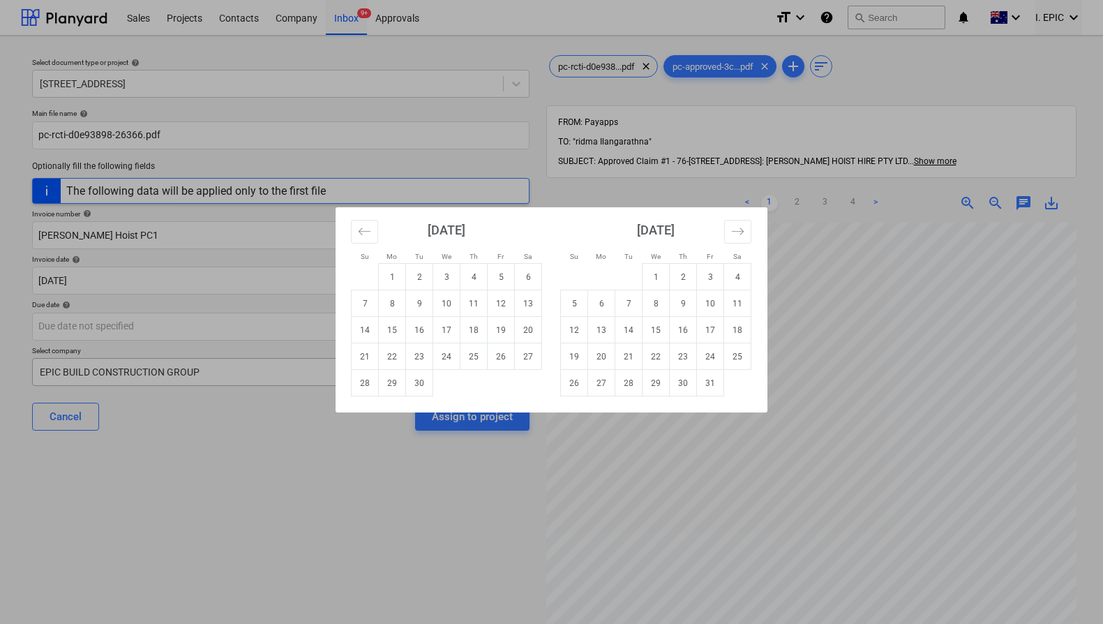
click at [416, 385] on td "30" at bounding box center [419, 383] width 27 height 27
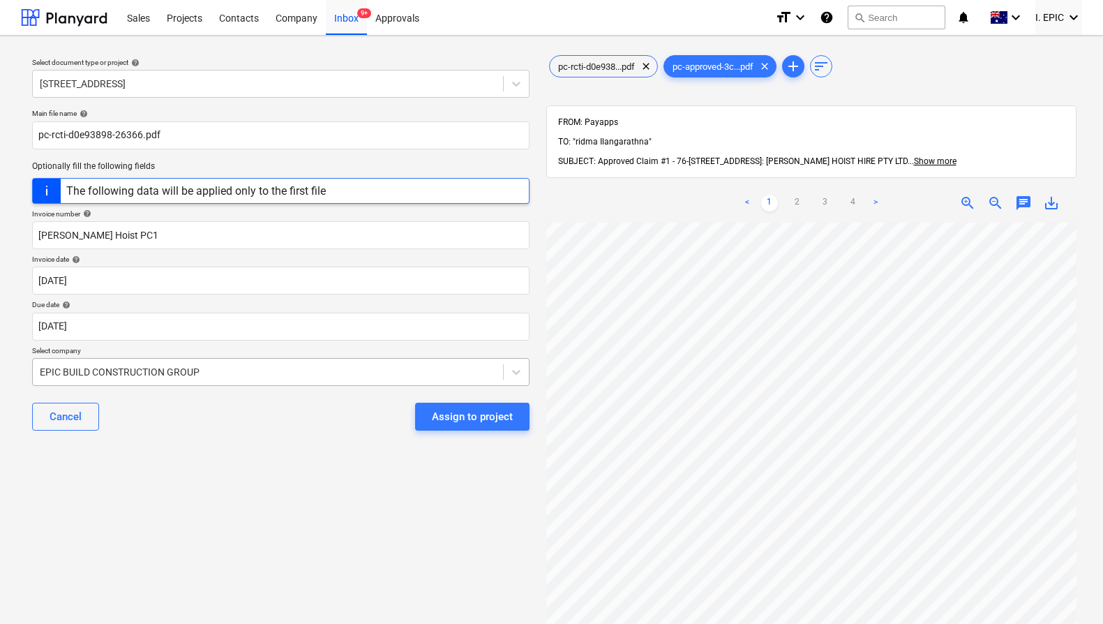
click at [225, 368] on div at bounding box center [268, 372] width 456 height 14
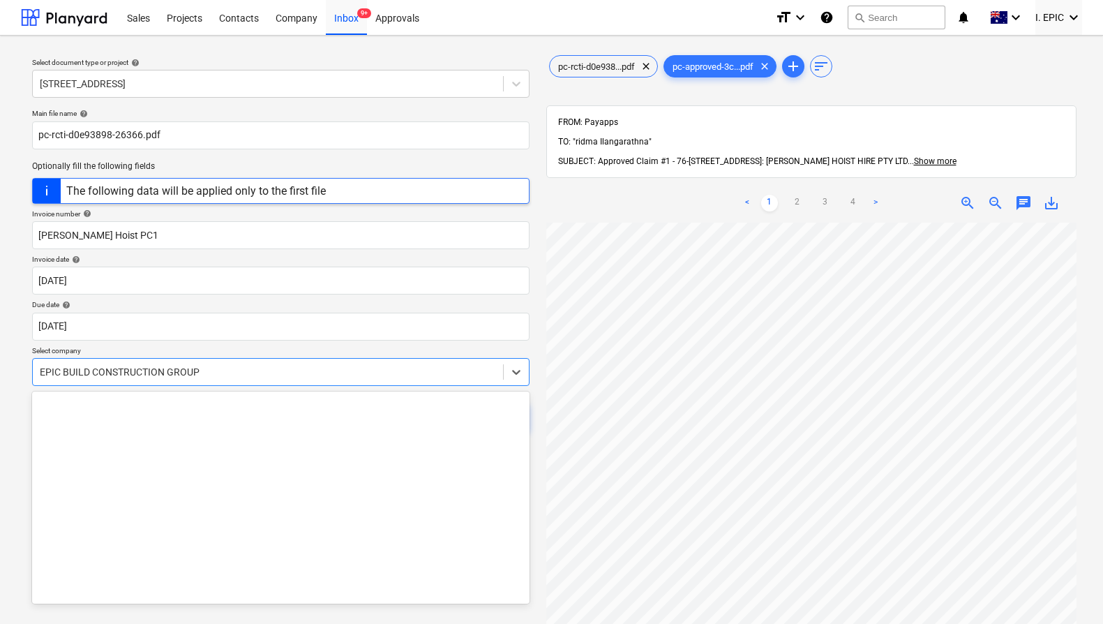
scroll to position [8422, 0]
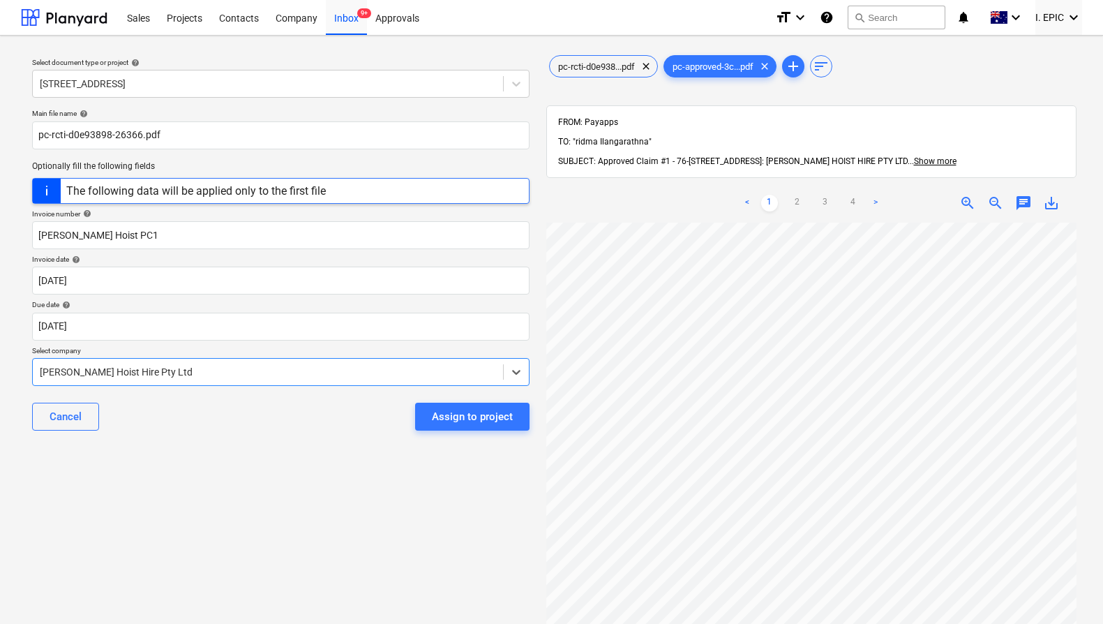
drag, startPoint x: 411, startPoint y: 458, endPoint x: 465, endPoint y: 425, distance: 63.9
click at [411, 458] on div "Select document type or project help [STREET_ADDRESS] file name help pc-rcti-d0…" at bounding box center [281, 430] width 520 height 766
click at [467, 416] on div "Assign to project" at bounding box center [472, 416] width 81 height 18
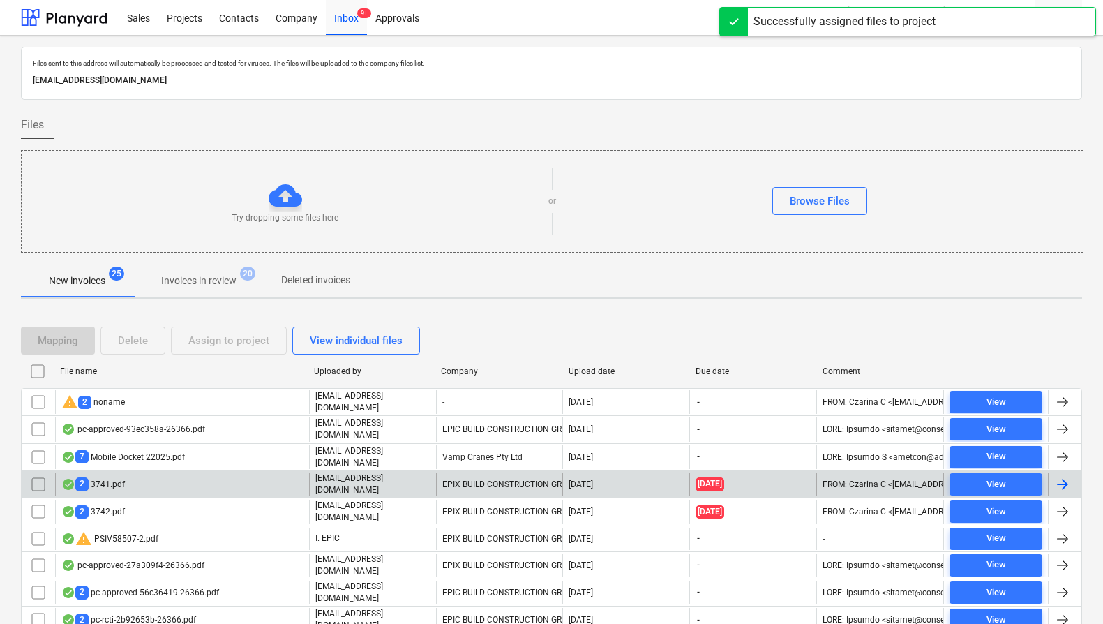
scroll to position [125, 0]
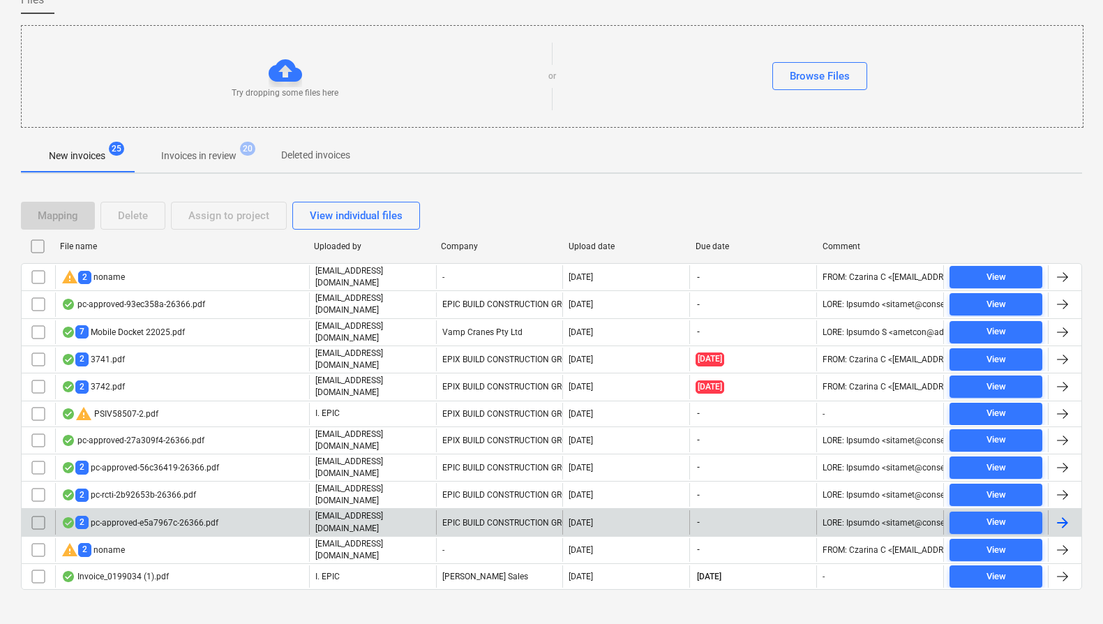
click at [372, 510] on p "[EMAIL_ADDRESS][DOMAIN_NAME]" at bounding box center [372, 522] width 115 height 24
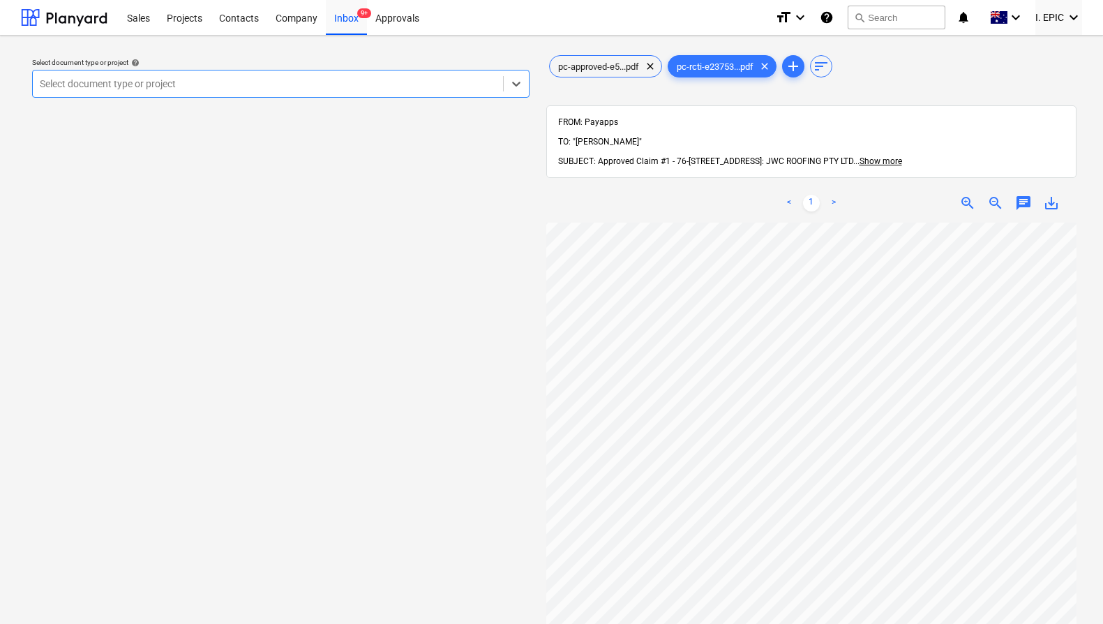
scroll to position [200, 0]
drag, startPoint x: 610, startPoint y: 59, endPoint x: 609, endPoint y: 67, distance: 7.8
click at [610, 59] on div "pc-approved-e5...pdf clear" at bounding box center [605, 66] width 113 height 22
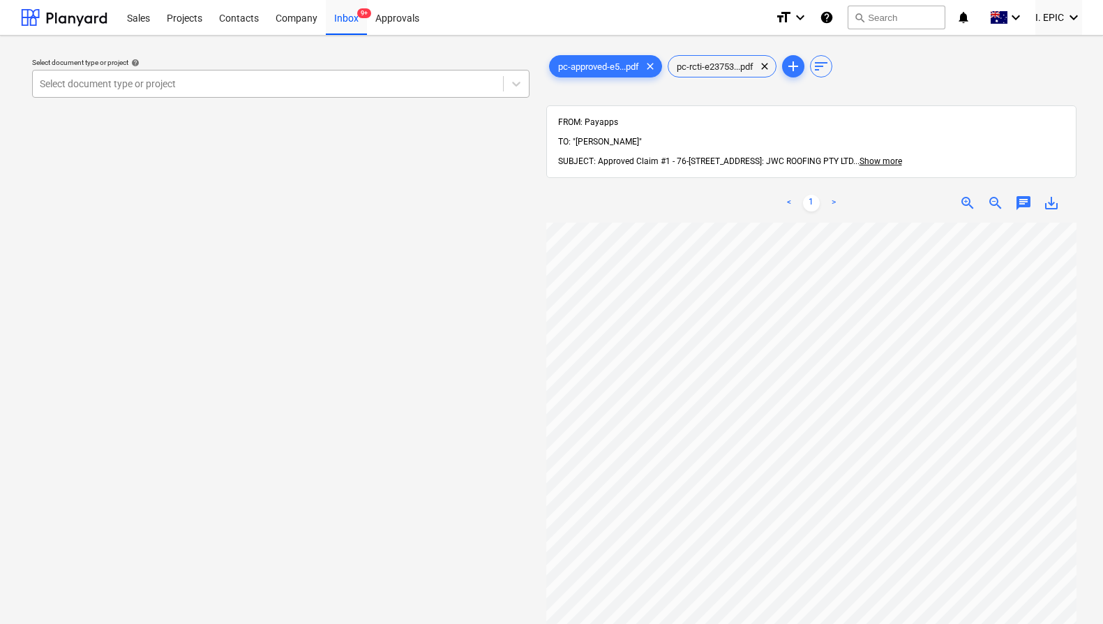
click at [311, 70] on div "Select document type or project" at bounding box center [280, 84] width 497 height 28
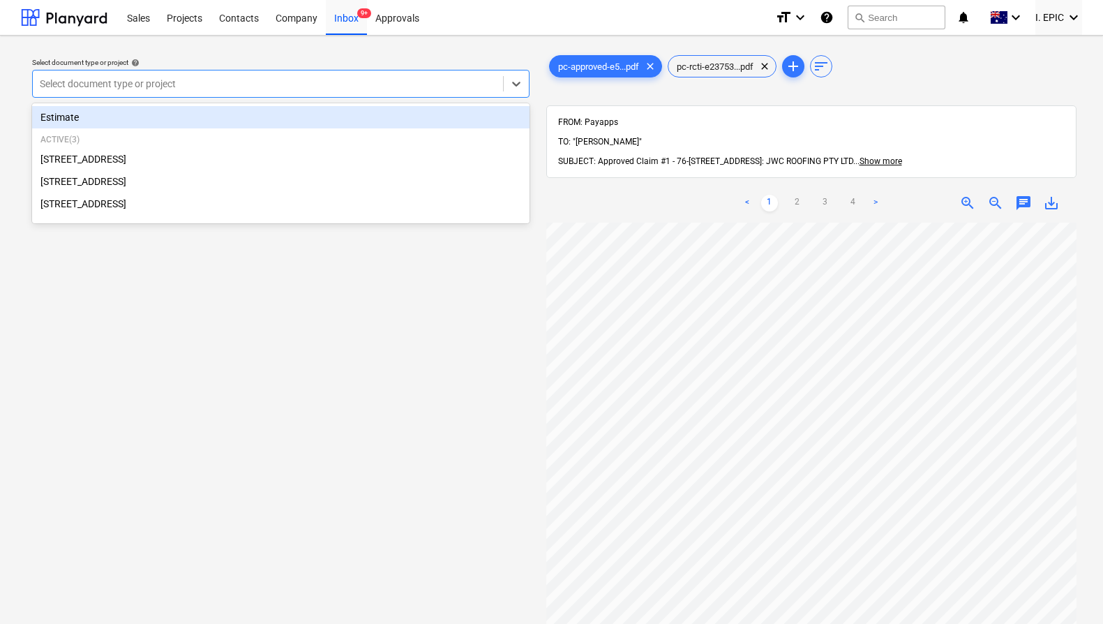
scroll to position [152, 0]
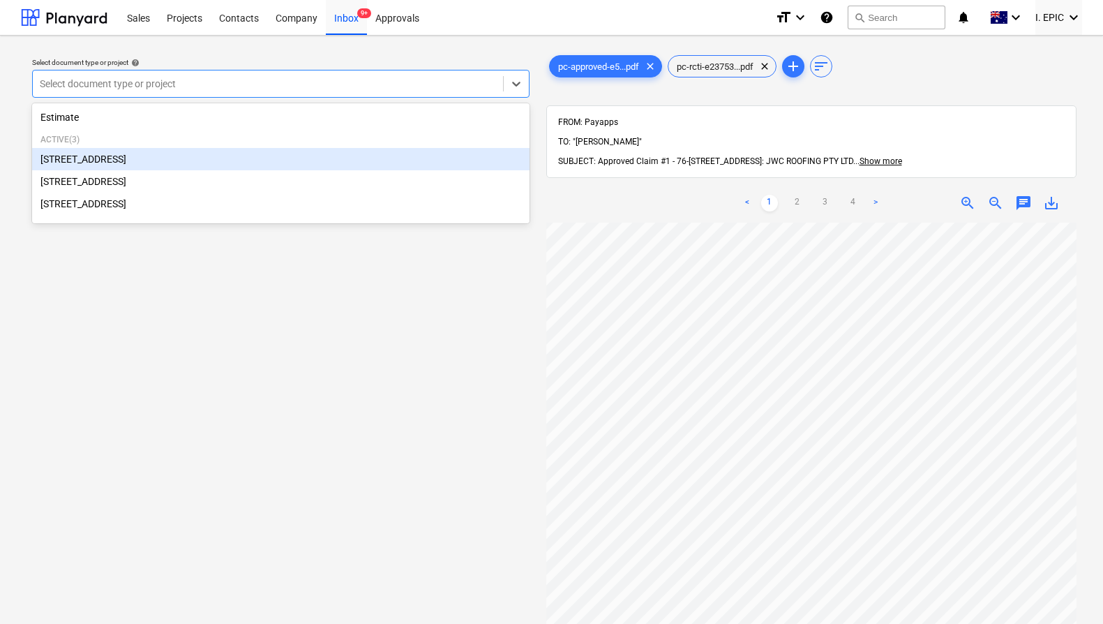
click at [234, 164] on div "[STREET_ADDRESS]" at bounding box center [280, 159] width 497 height 22
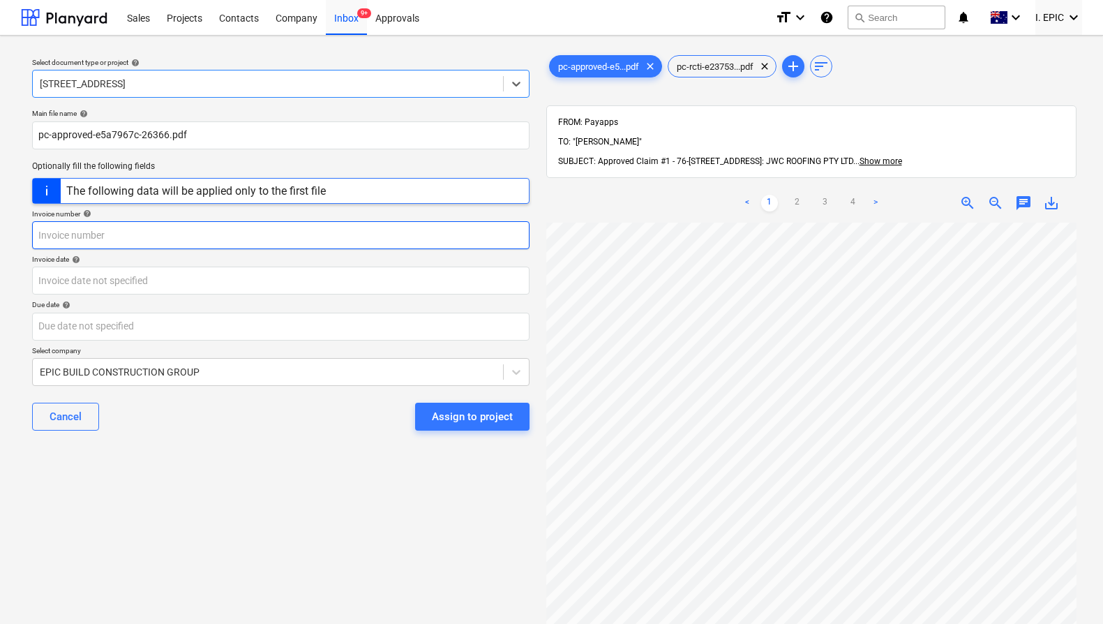
click at [218, 238] on input "text" at bounding box center [280, 235] width 497 height 28
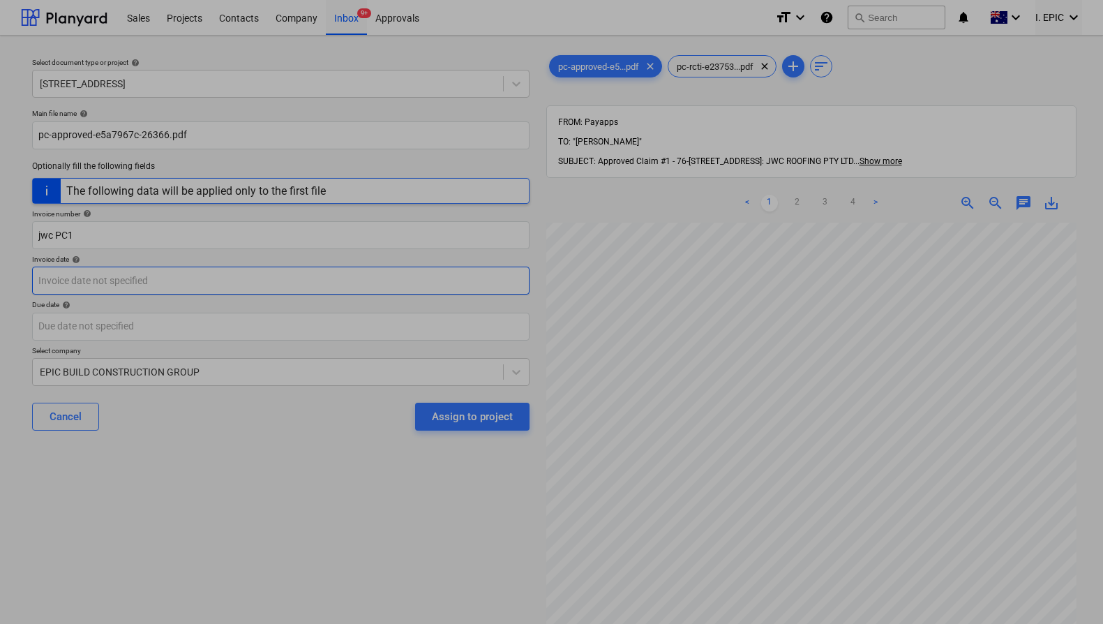
click at [177, 281] on body "Sales Projects Contacts Company Inbox 9+ Approvals format_size keyboard_arrow_d…" at bounding box center [551, 312] width 1103 height 624
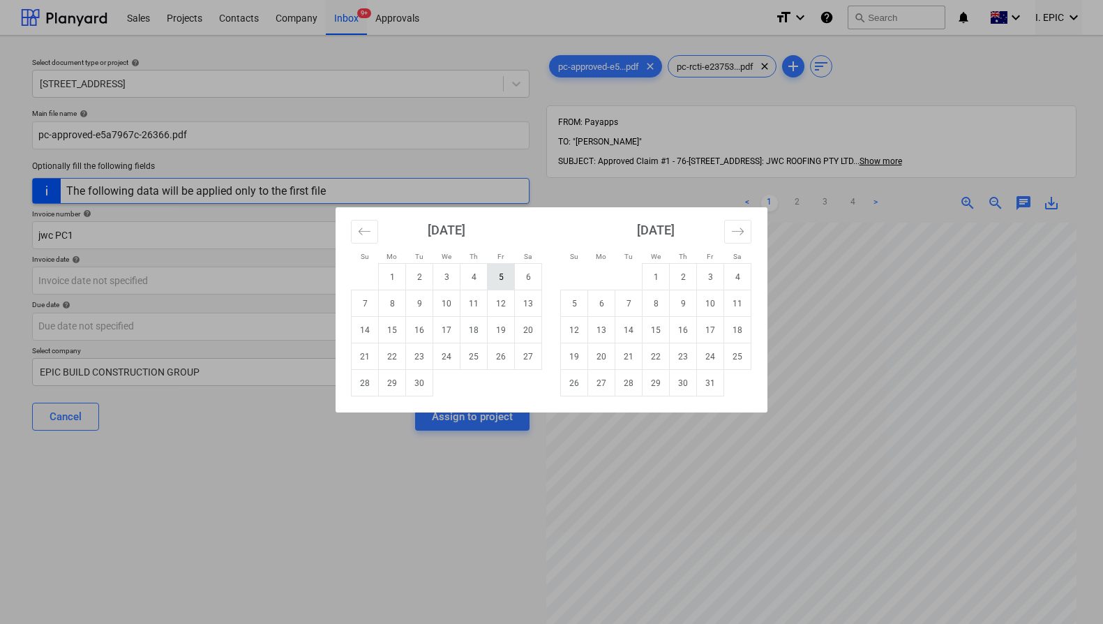
drag, startPoint x: 496, startPoint y: 275, endPoint x: 474, endPoint y: 304, distance: 36.8
click at [496, 275] on td "5" at bounding box center [501, 277] width 27 height 27
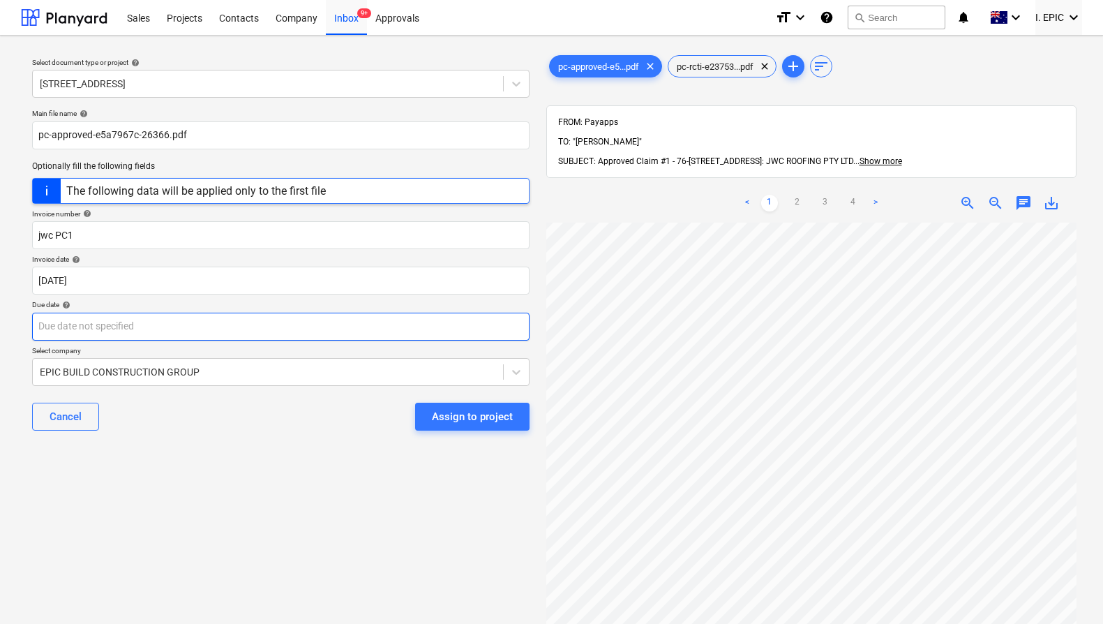
click at [400, 321] on body "Sales Projects Contacts Company Inbox 9+ Approvals format_size keyboard_arrow_d…" at bounding box center [551, 312] width 1103 height 624
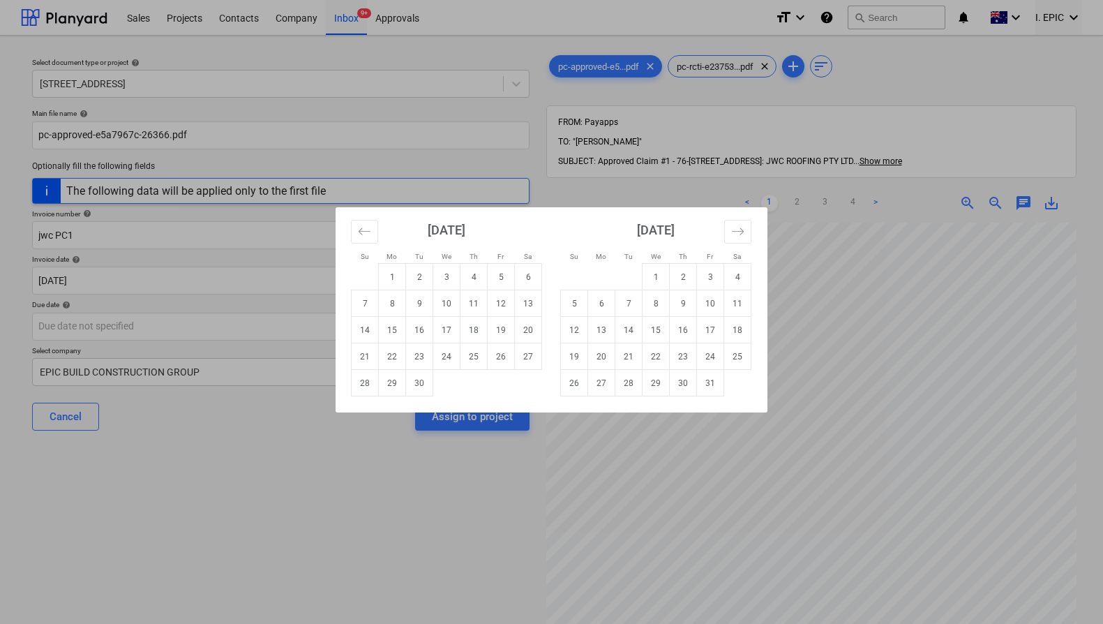
click at [414, 389] on td "30" at bounding box center [419, 383] width 27 height 27
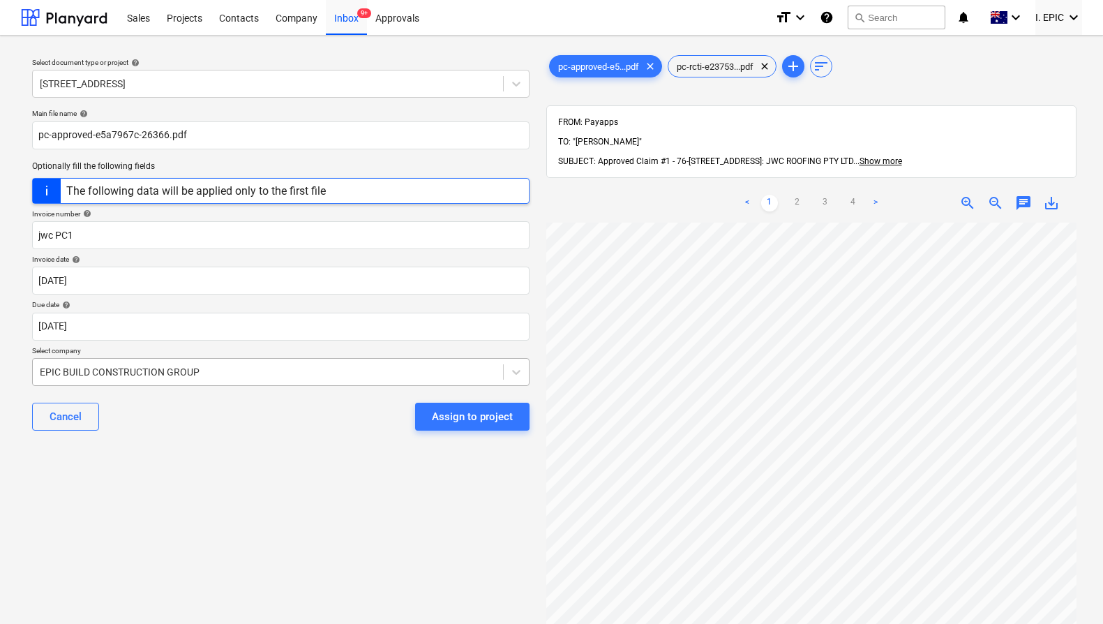
click at [290, 377] on div at bounding box center [268, 372] width 456 height 14
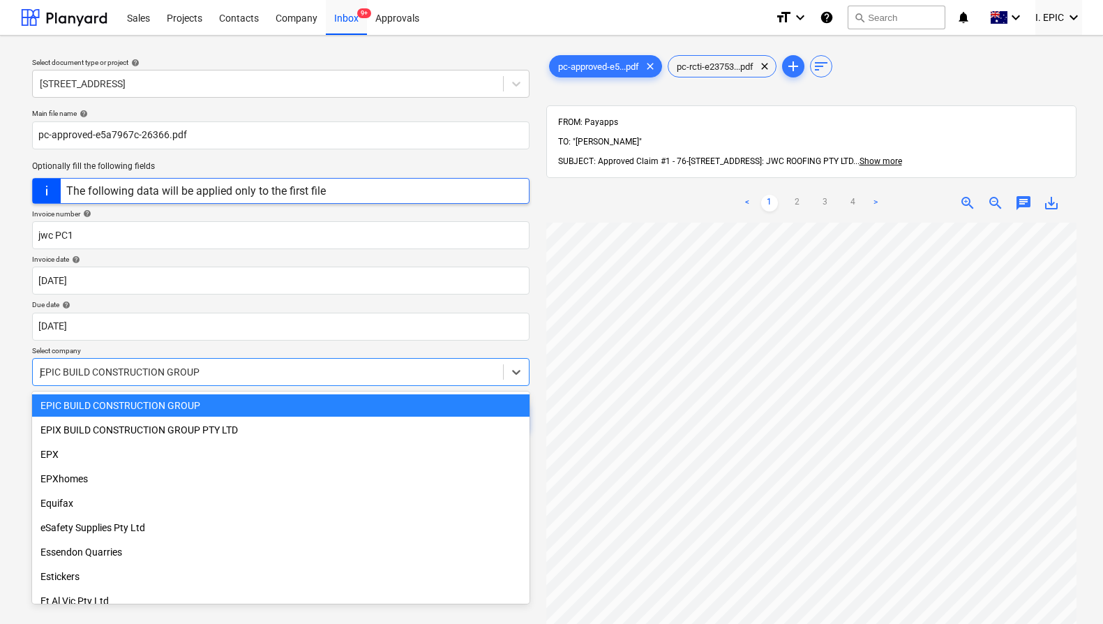
scroll to position [1182, 0]
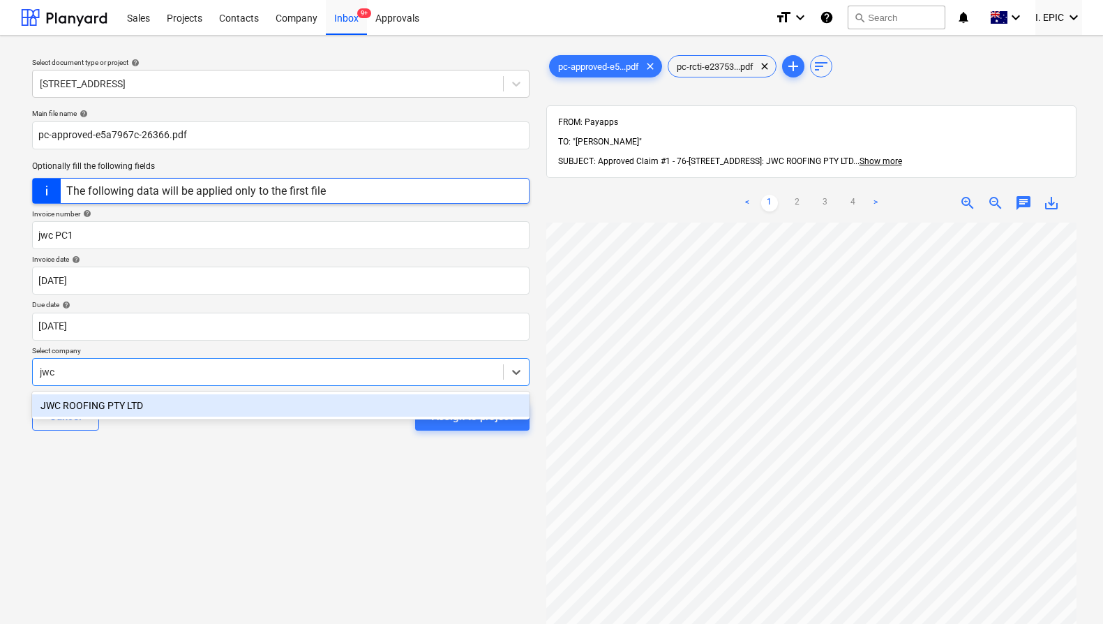
click at [306, 405] on div "JWC ROOFING PTY LTD" at bounding box center [280, 405] width 497 height 22
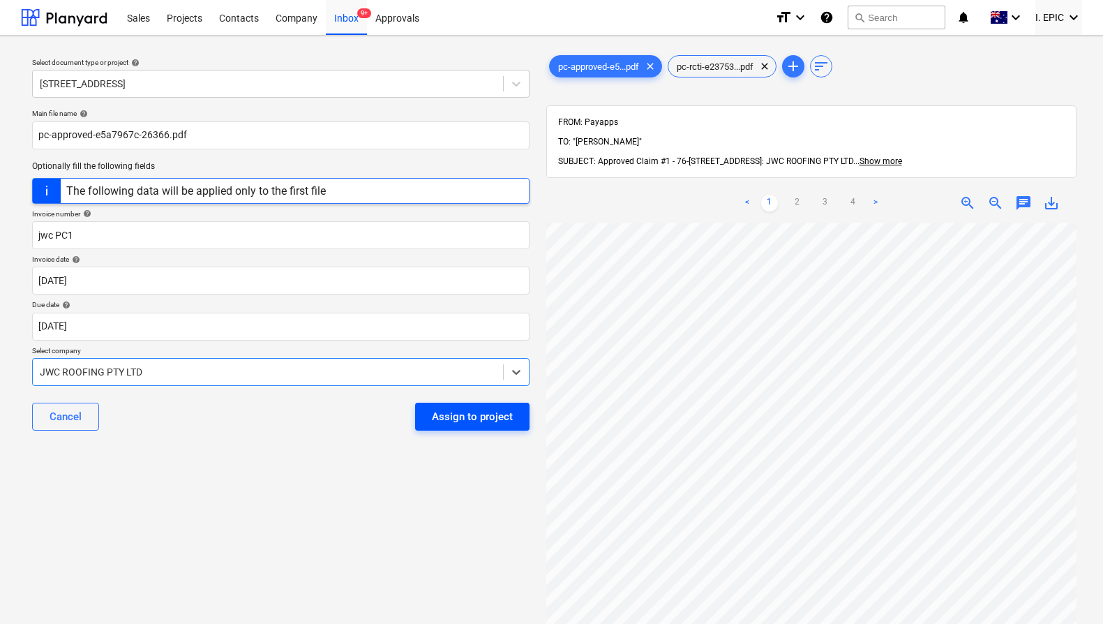
click at [432, 414] on div "Assign to project" at bounding box center [472, 416] width 81 height 18
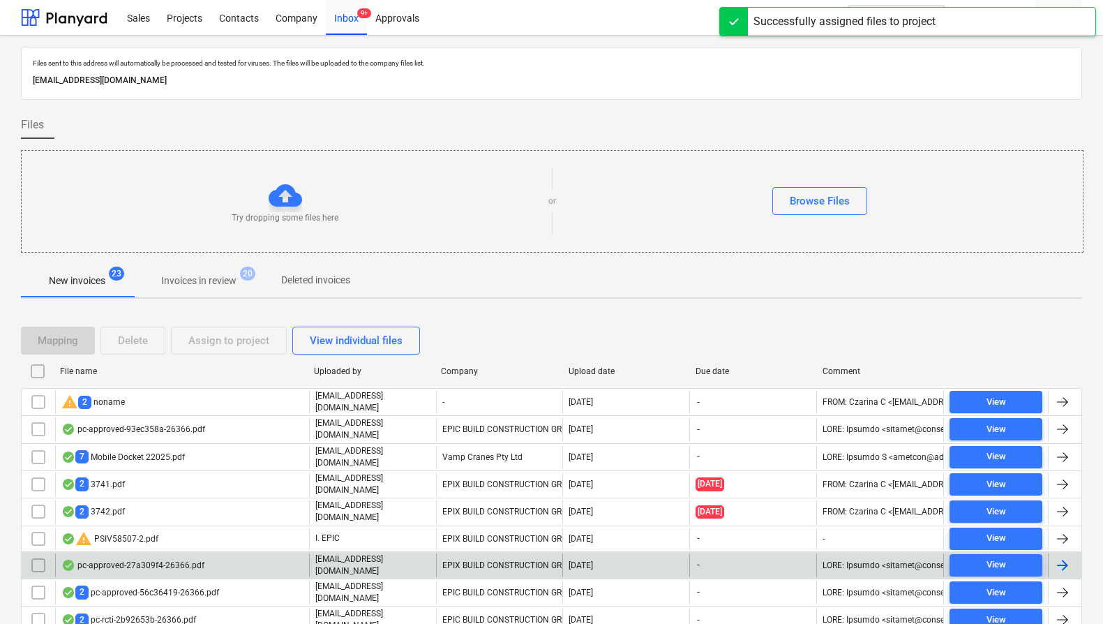
scroll to position [99, 0]
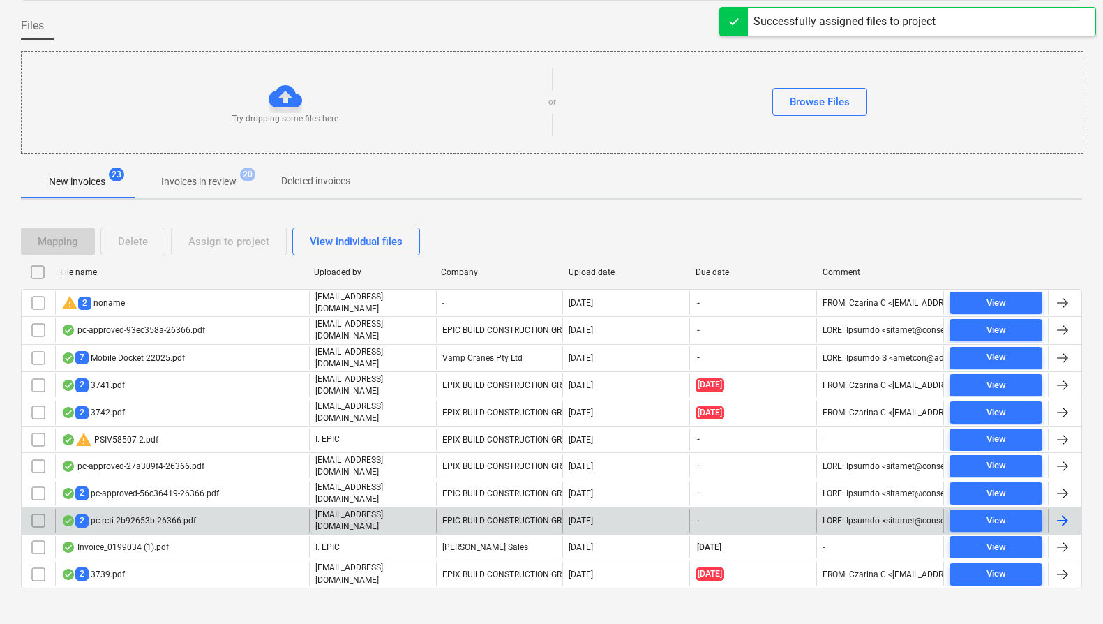
click at [362, 508] on p "[EMAIL_ADDRESS][DOMAIN_NAME]" at bounding box center [372, 520] width 115 height 24
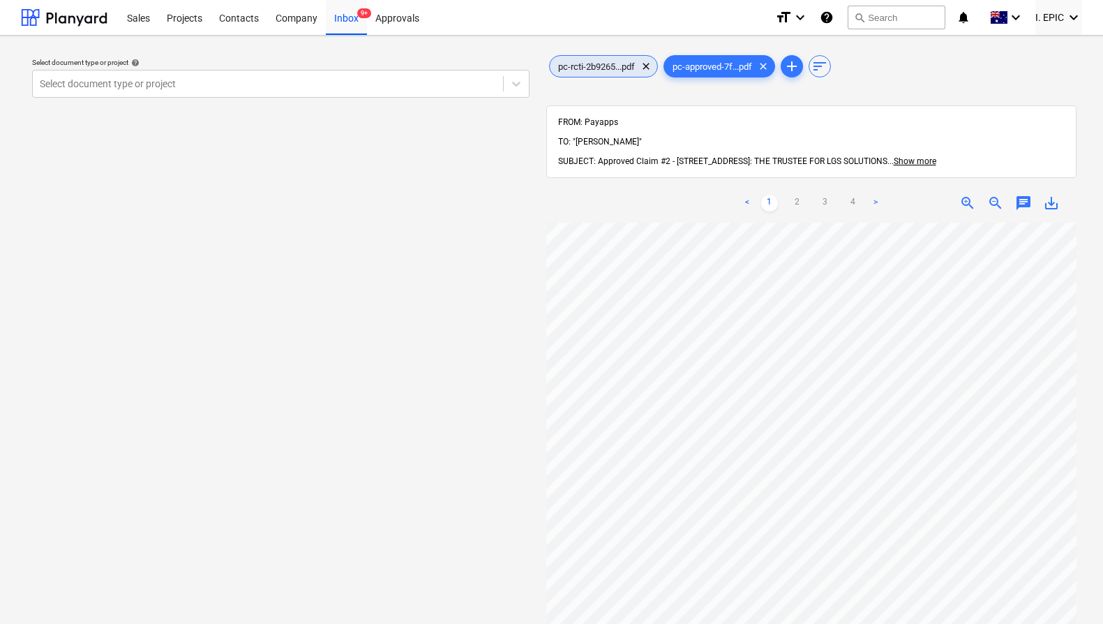
click at [614, 61] on span "pc-rcti-2b9265...pdf" at bounding box center [596, 66] width 93 height 10
click at [717, 65] on span "pc-approved-7f...pdf" at bounding box center [712, 66] width 96 height 10
click at [614, 65] on span "pc-rcti-2b9265...pdf" at bounding box center [596, 66] width 93 height 10
click at [730, 61] on span "pc-approved-7f...pdf" at bounding box center [712, 66] width 96 height 10
click at [250, 86] on div at bounding box center [268, 84] width 456 height 14
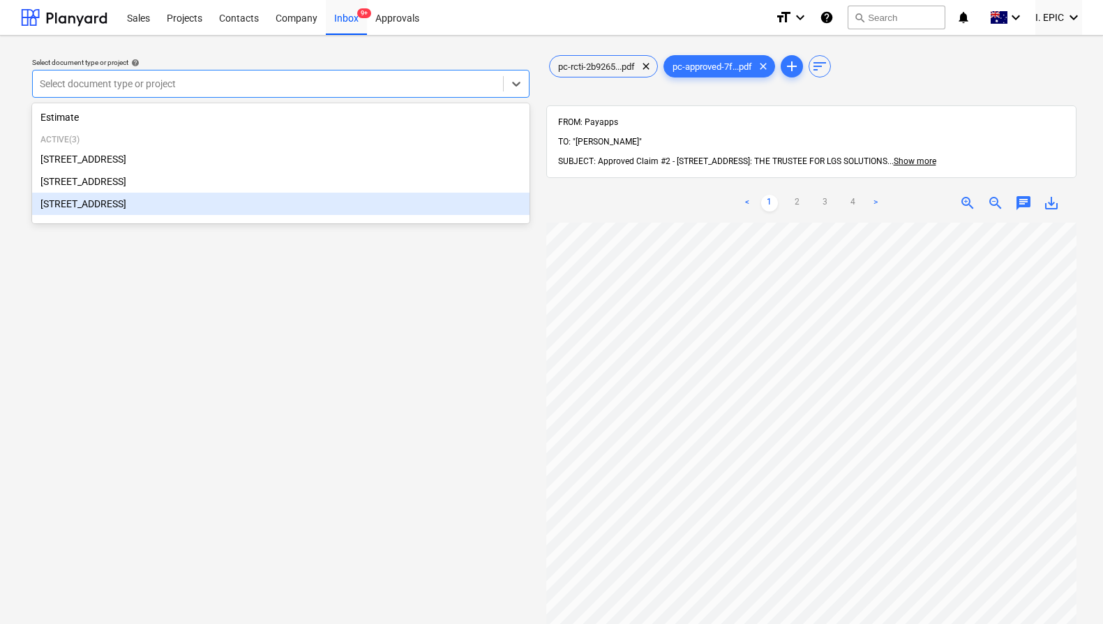
scroll to position [152, 0]
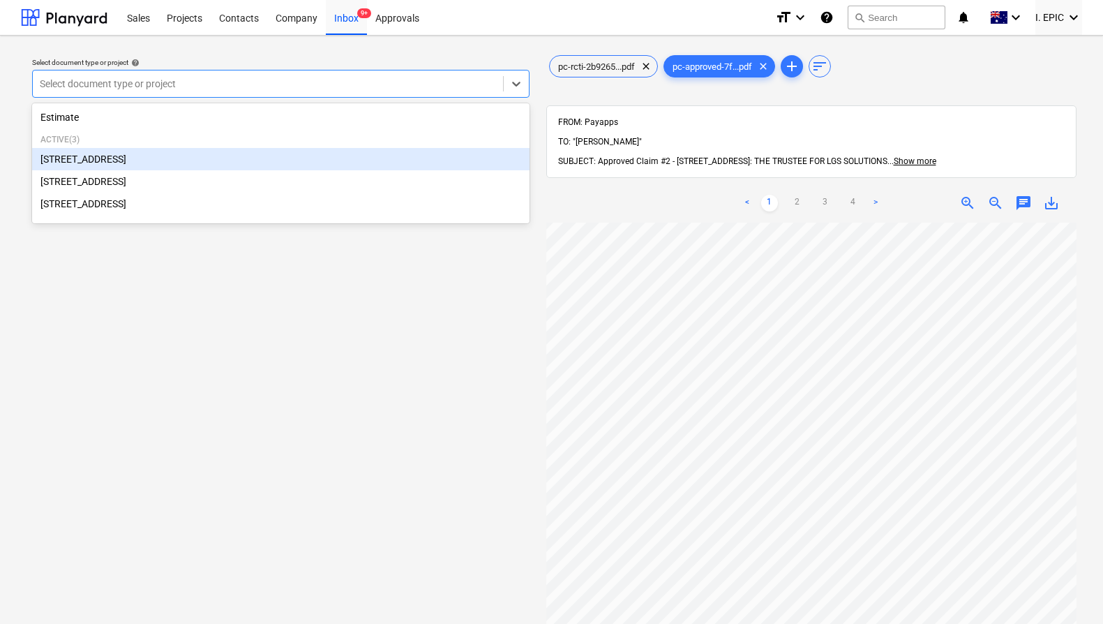
click at [179, 160] on div "[STREET_ADDRESS]" at bounding box center [280, 159] width 497 height 22
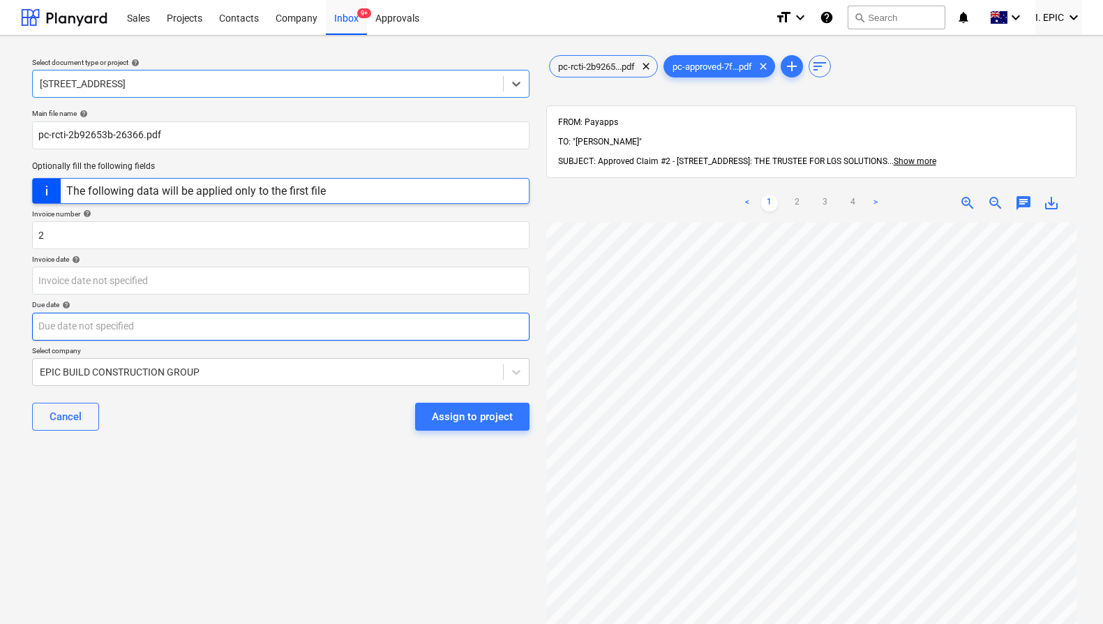
scroll to position [152, 505]
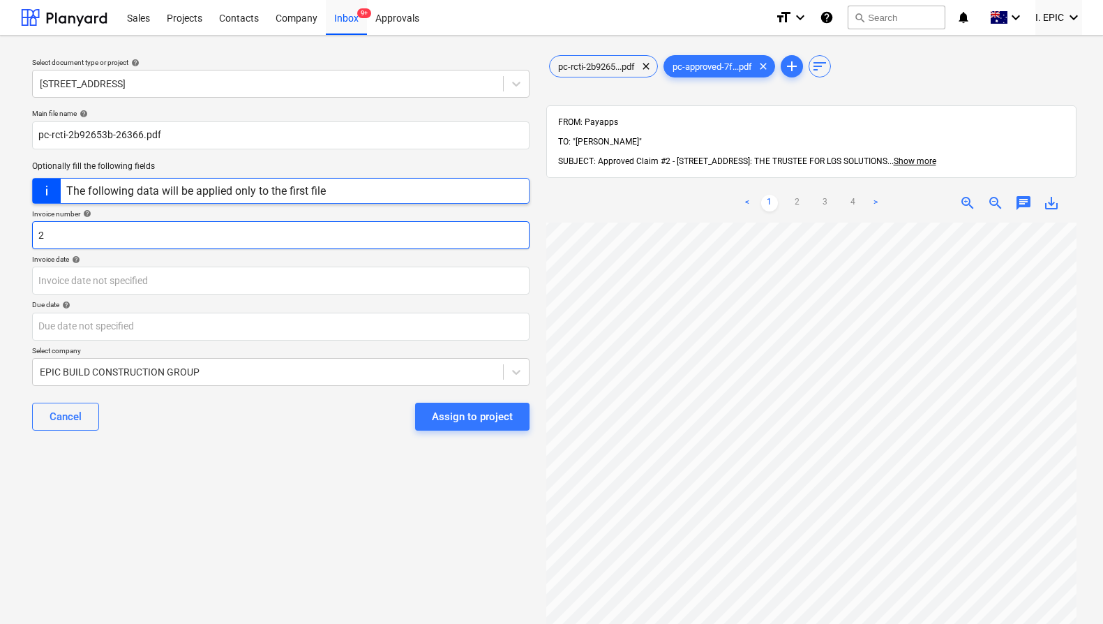
click at [39, 229] on input "2" at bounding box center [280, 235] width 497 height 28
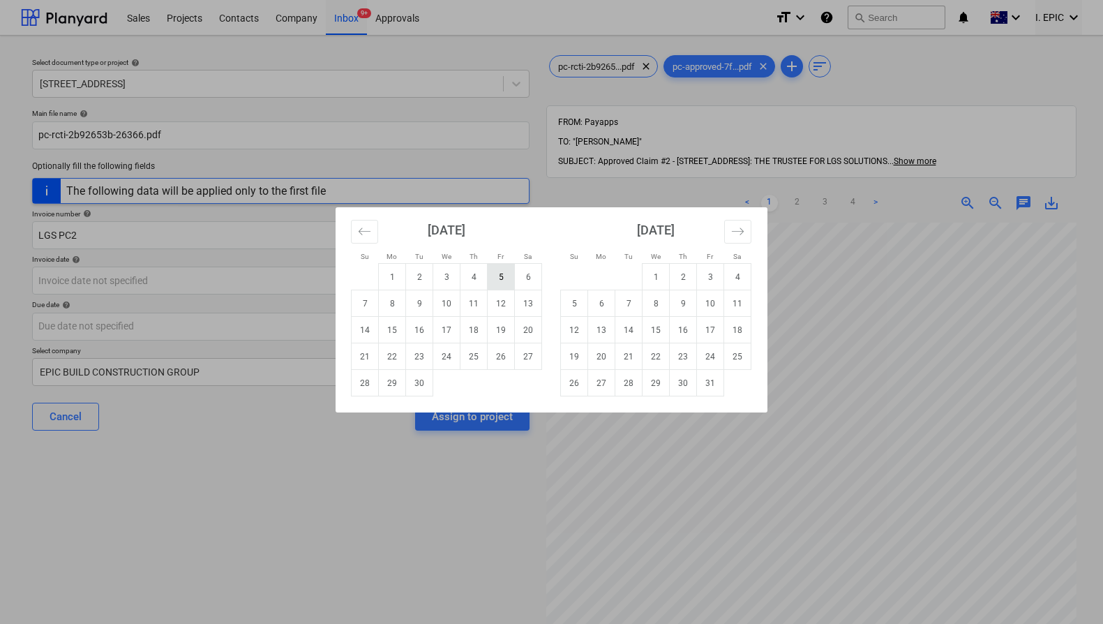
click at [501, 270] on td "5" at bounding box center [501, 277] width 27 height 27
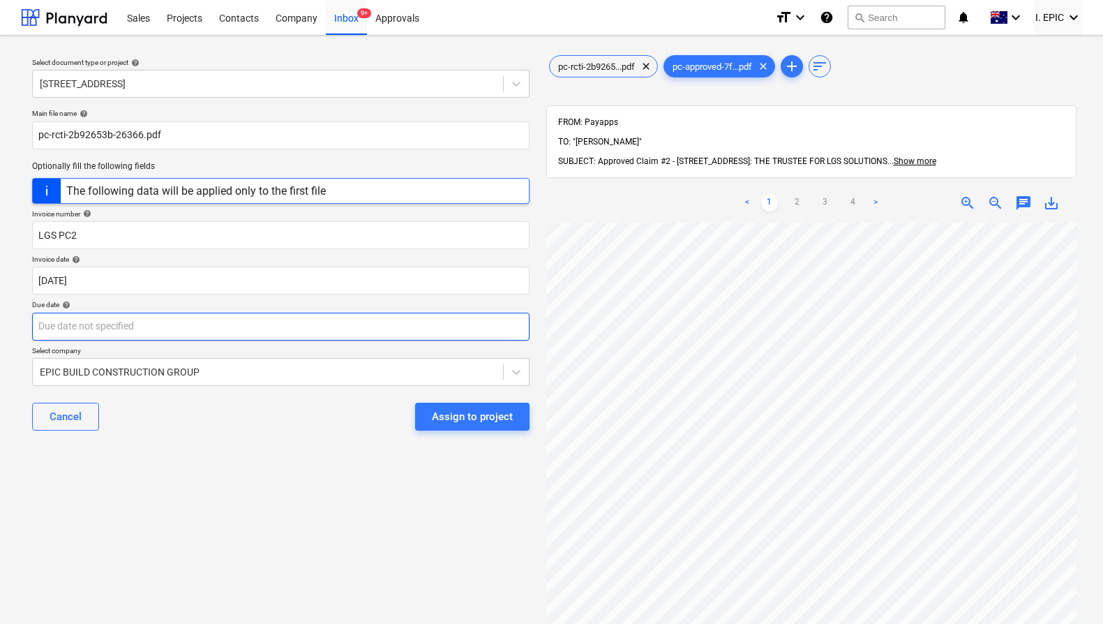
click at [425, 326] on body "Sales Projects Contacts Company Inbox 9+ Approvals format_size keyboard_arrow_d…" at bounding box center [551, 312] width 1103 height 624
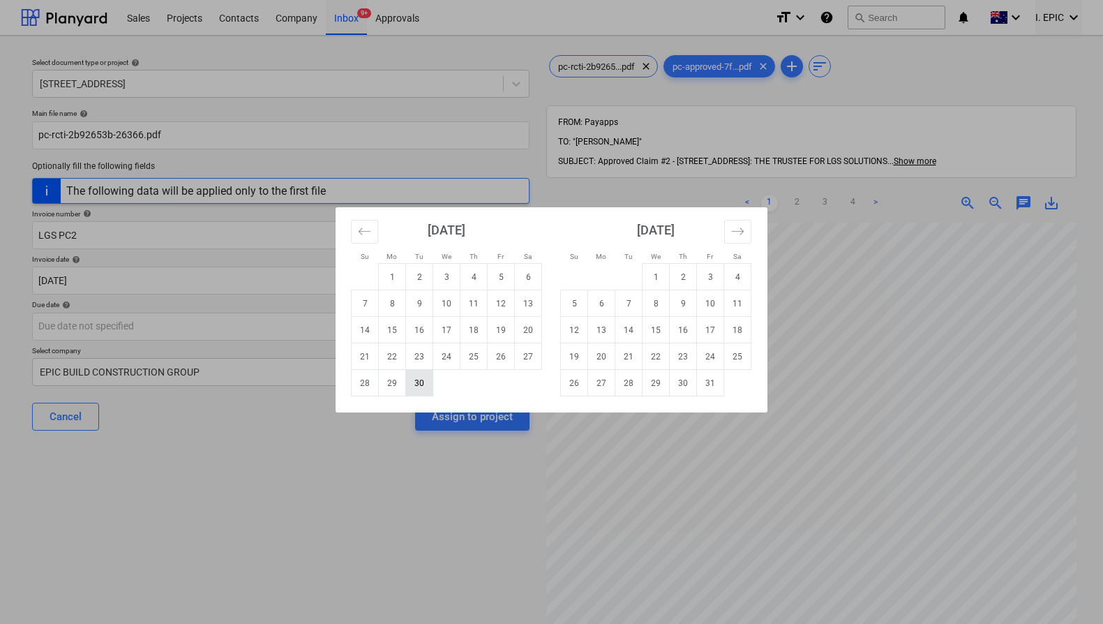
click at [414, 376] on td "30" at bounding box center [419, 383] width 27 height 27
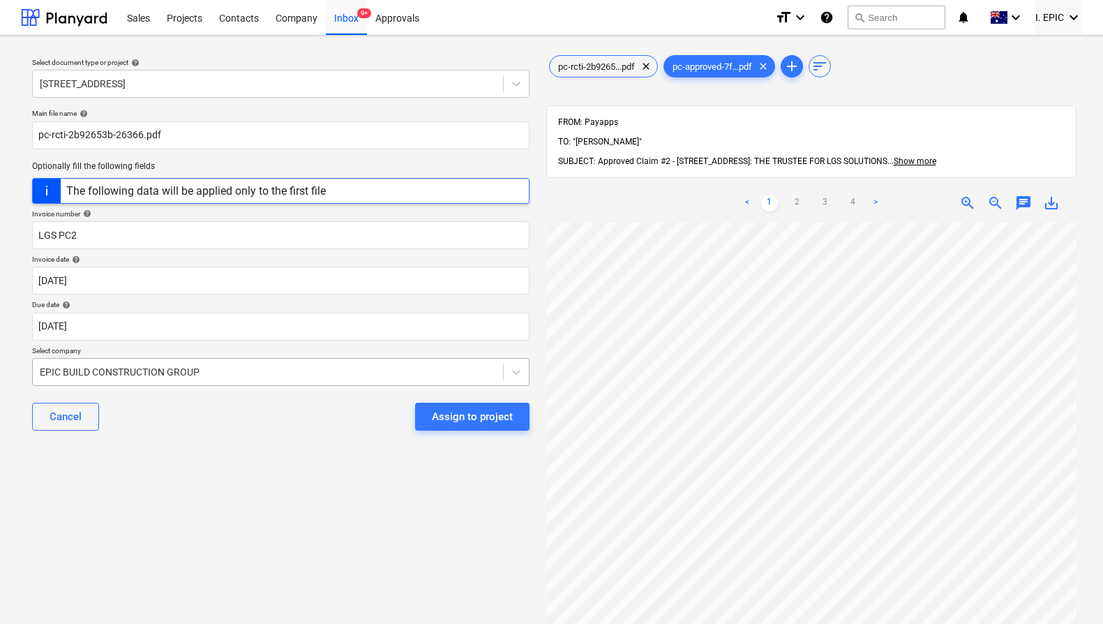
click at [312, 378] on div at bounding box center [268, 372] width 456 height 14
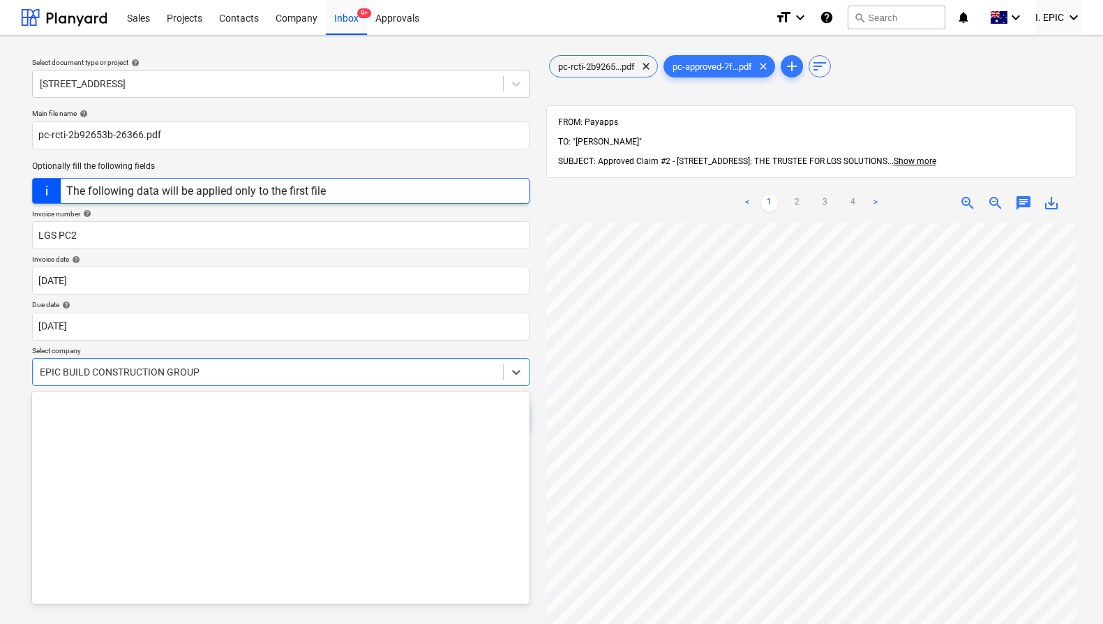
scroll to position [8422, 0]
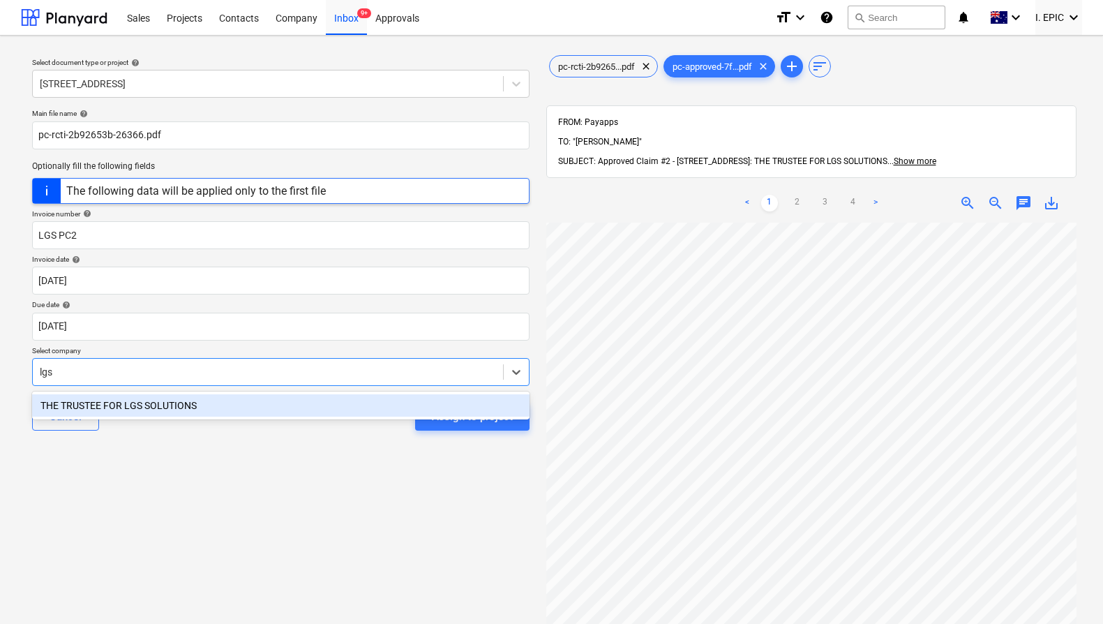
click at [303, 401] on div "THE TRUSTEE FOR LGS SOLUTIONS" at bounding box center [280, 405] width 497 height 22
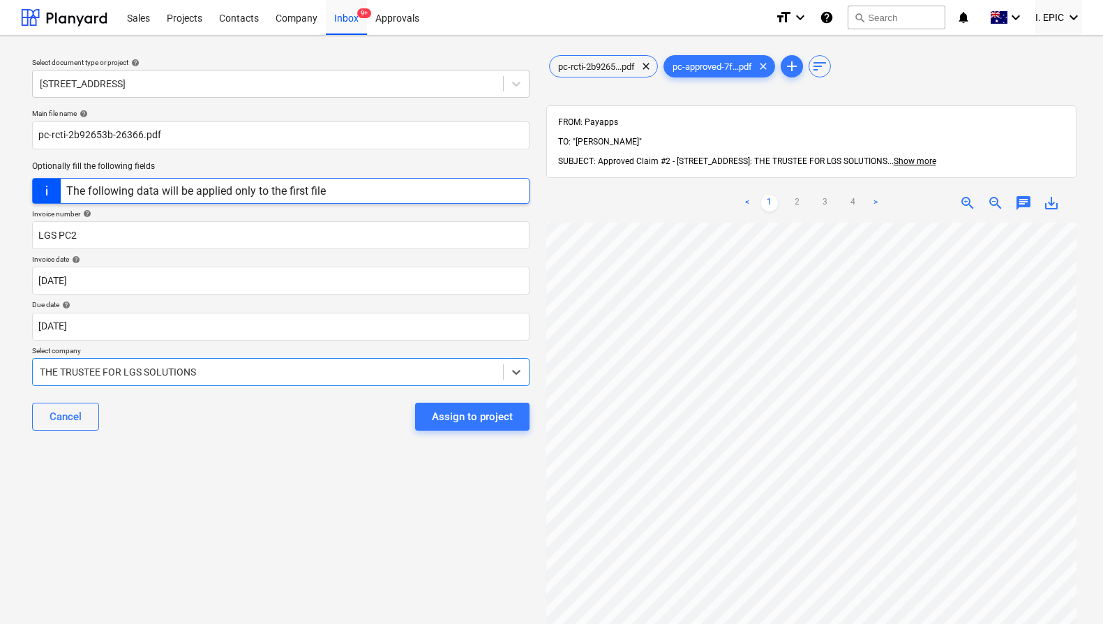
drag, startPoint x: 331, startPoint y: 483, endPoint x: 391, endPoint y: 473, distance: 60.9
click at [331, 483] on div "Select document type or project help [STREET_ADDRESS] file name help pc-rcti-2b…" at bounding box center [281, 430] width 520 height 766
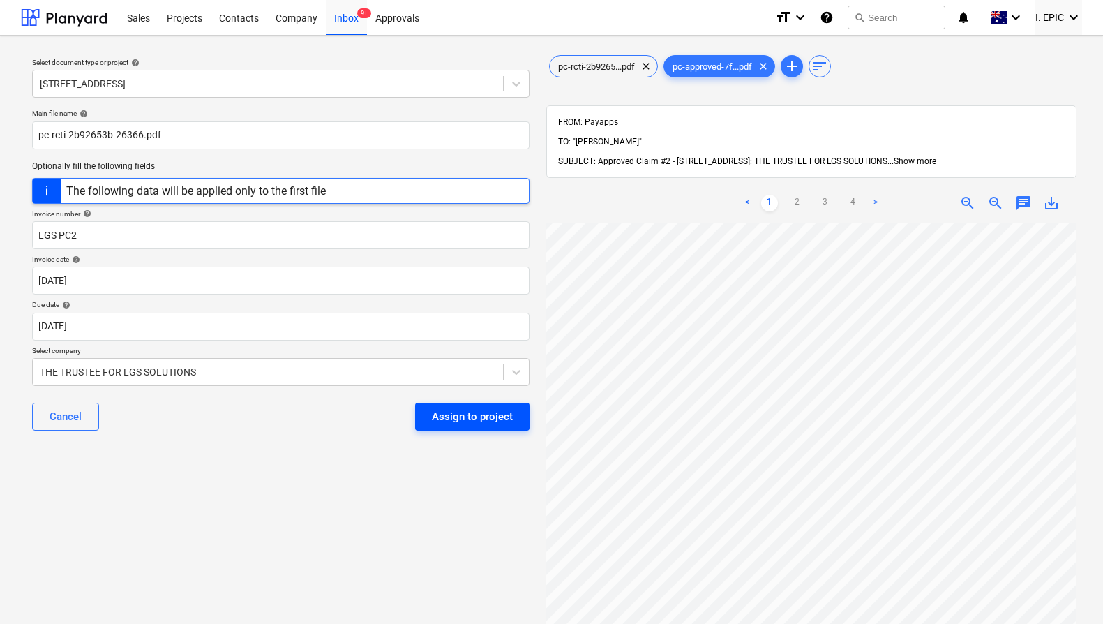
drag, startPoint x: 256, startPoint y: 457, endPoint x: 480, endPoint y: 419, distance: 227.0
click at [257, 458] on div "Select document type or project help [STREET_ADDRESS] file name help pc-rcti-2b…" at bounding box center [281, 430] width 520 height 766
click at [483, 416] on div "Assign to project" at bounding box center [472, 416] width 81 height 18
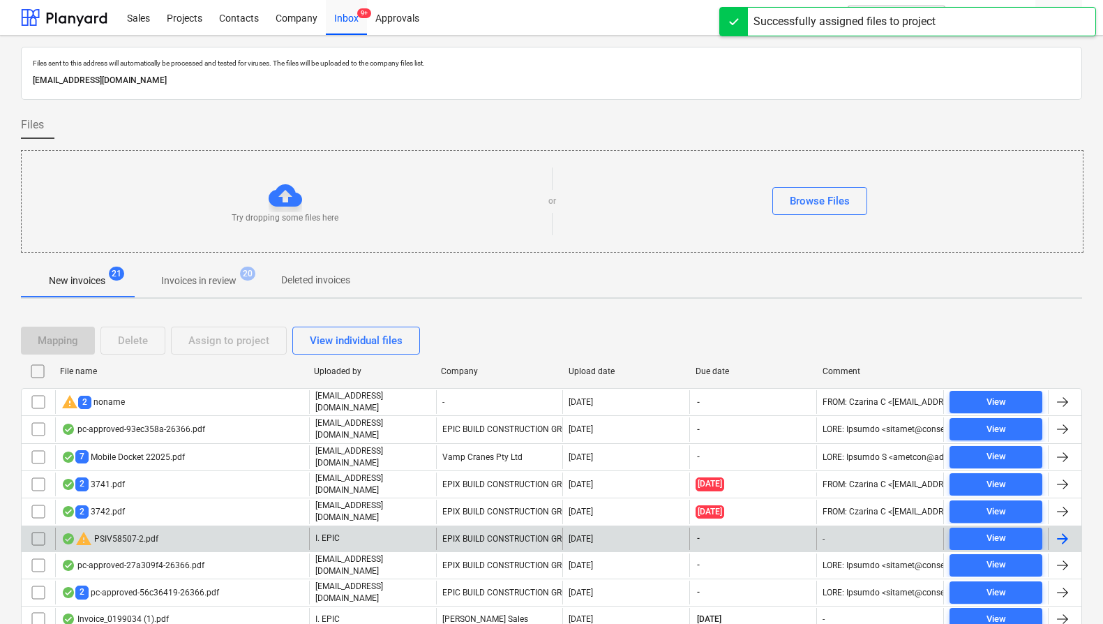
scroll to position [73, 0]
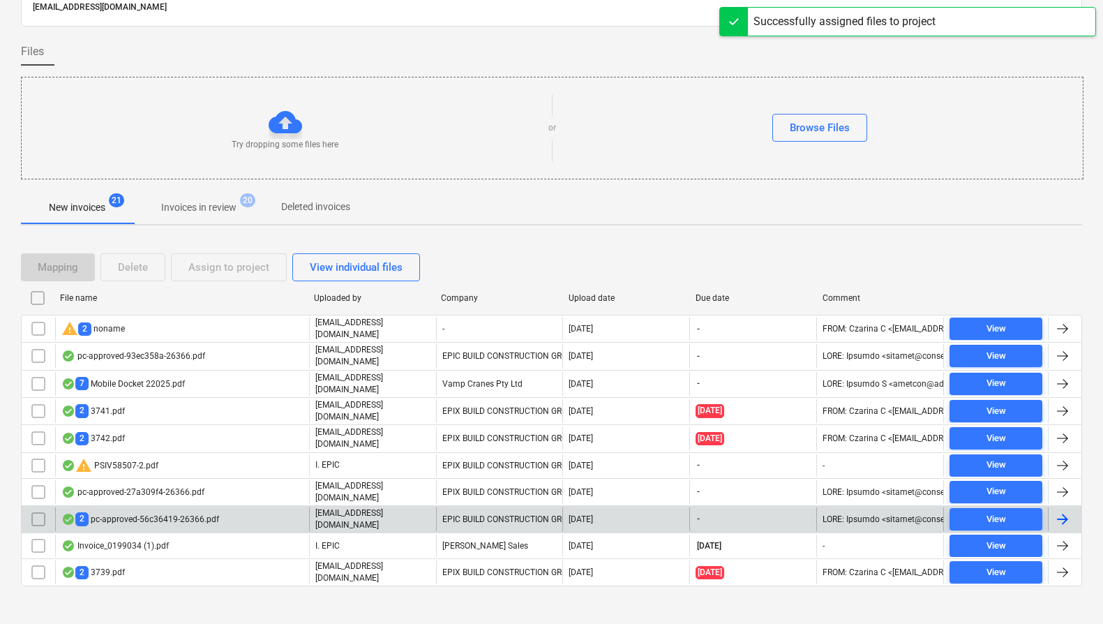
click at [225, 509] on div "2 pc-approved-56c36419-26366.pdf" at bounding box center [182, 519] width 254 height 24
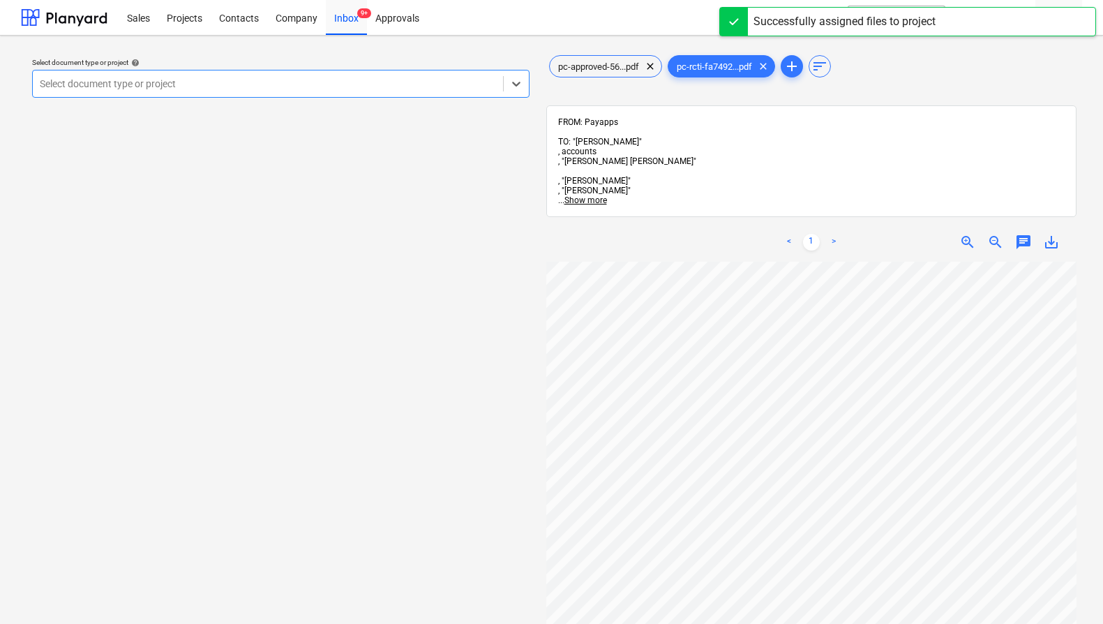
click at [368, 320] on div "Select document type or project help Select is focused ,type to refine list, pr…" at bounding box center [281, 449] width 520 height 805
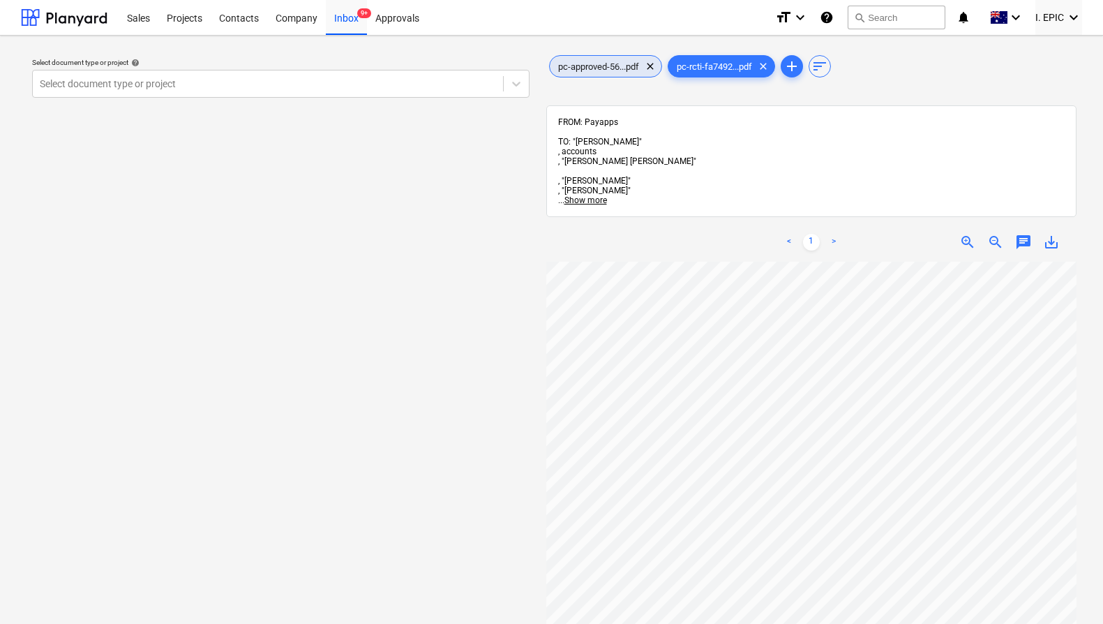
click at [588, 59] on div "pc-approved-56...pdf clear" at bounding box center [605, 66] width 113 height 22
click at [711, 71] on div "pc-rcti-fa7492...pdf clear" at bounding box center [720, 66] width 107 height 22
drag, startPoint x: 605, startPoint y: 67, endPoint x: 610, endPoint y: 80, distance: 13.2
click at [605, 67] on span "pc-approved-56...pdf" at bounding box center [599, 66] width 98 height 10
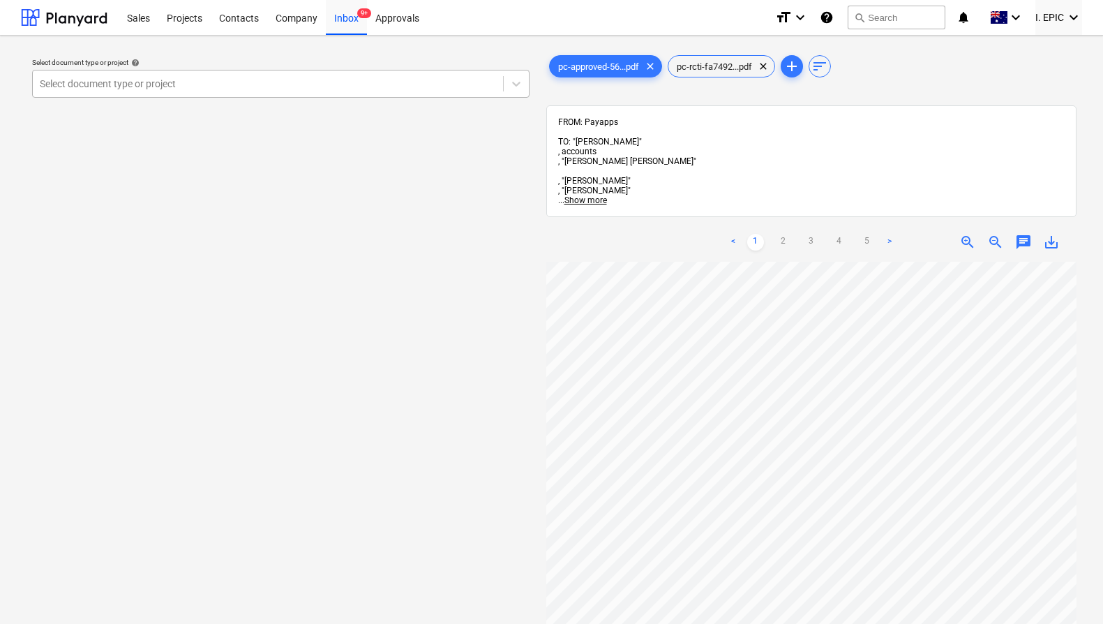
click at [275, 81] on div at bounding box center [268, 84] width 456 height 14
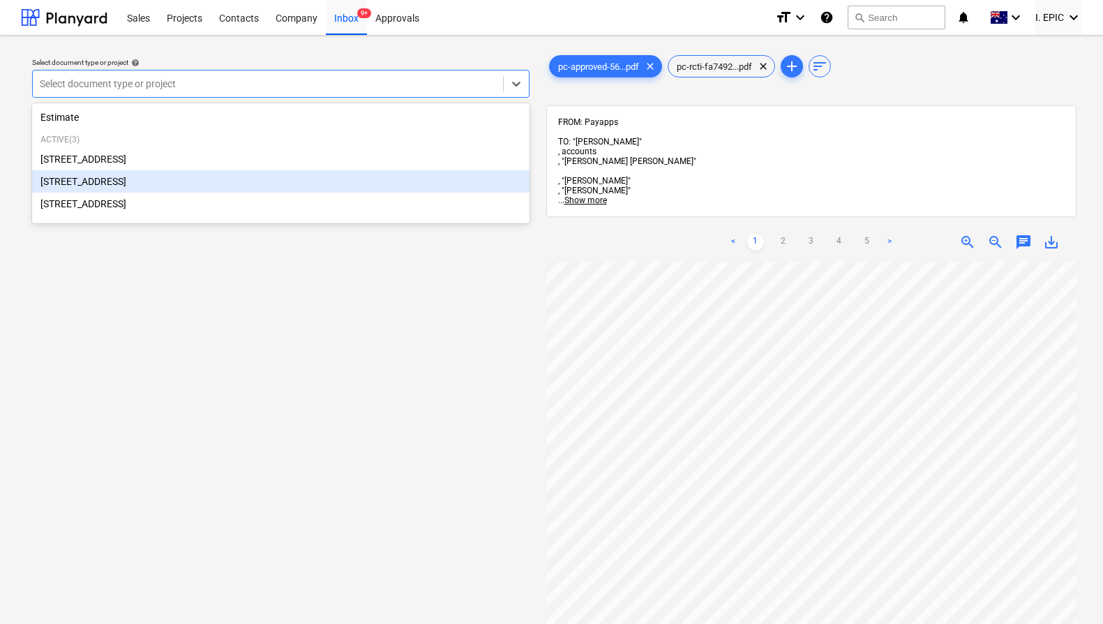
click at [199, 175] on div "[STREET_ADDRESS]" at bounding box center [280, 181] width 497 height 22
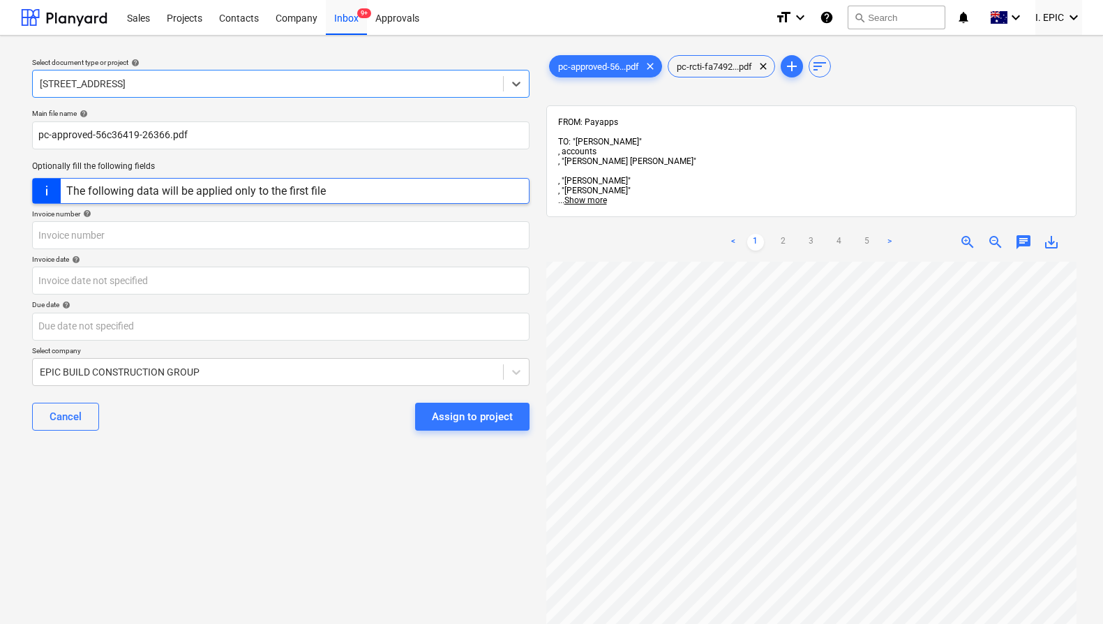
scroll to position [18, 0]
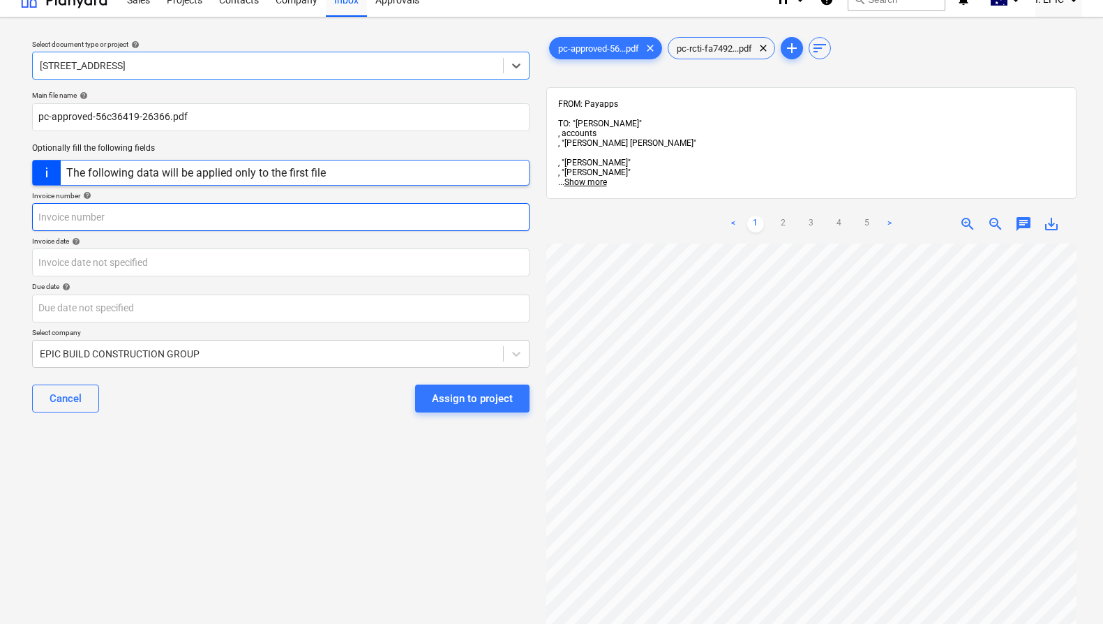
click at [209, 229] on input "text" at bounding box center [280, 217] width 497 height 28
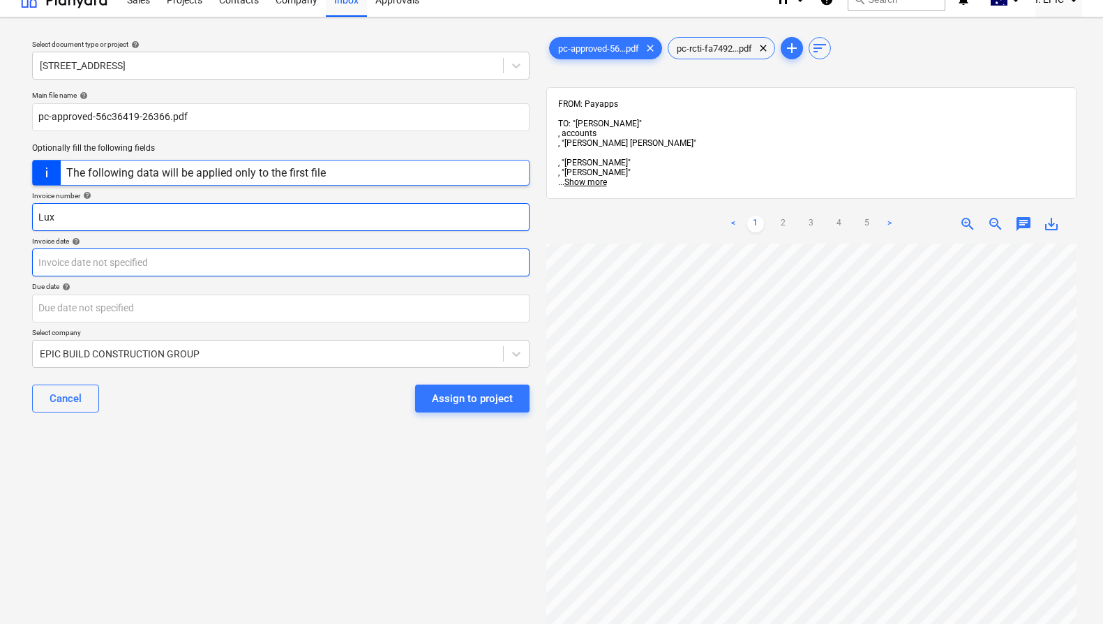
scroll to position [152, 0]
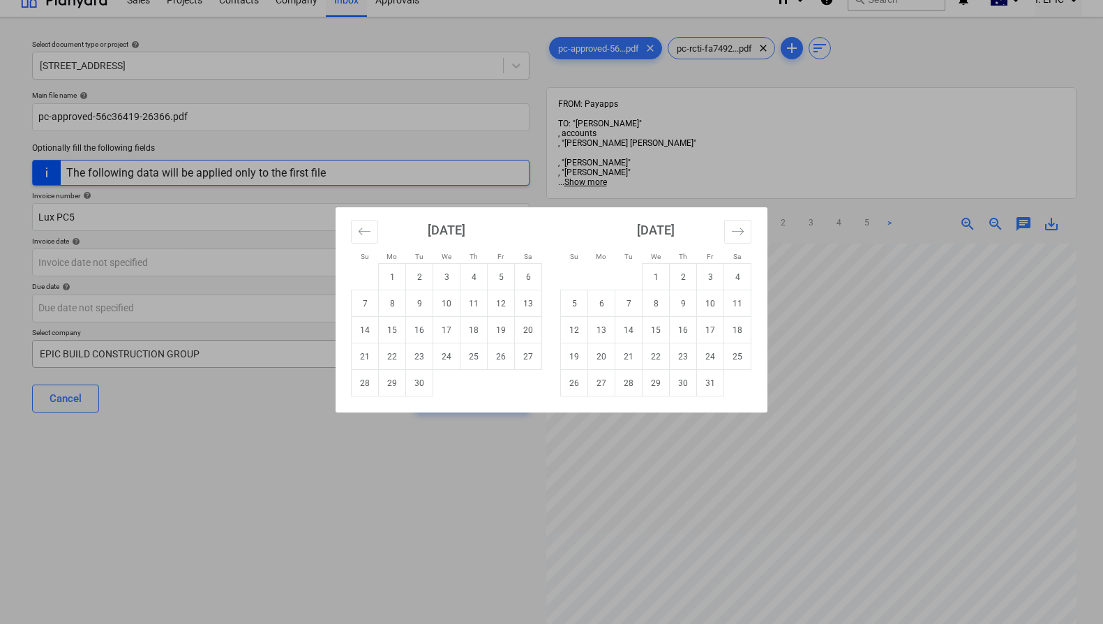
drag, startPoint x: 502, startPoint y: 278, endPoint x: 409, endPoint y: 352, distance: 119.2
click at [502, 277] on td "5" at bounding box center [501, 277] width 27 height 27
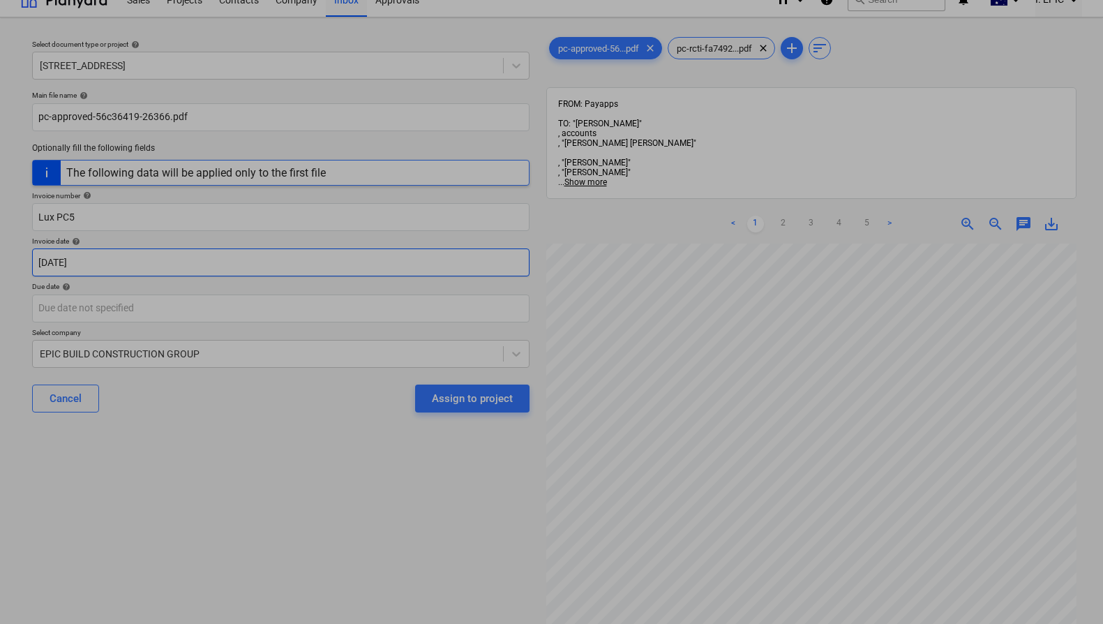
click at [397, 268] on body "Sales Projects Contacts Company Inbox 9+ Approvals format_size keyboard_arrow_d…" at bounding box center [551, 294] width 1103 height 624
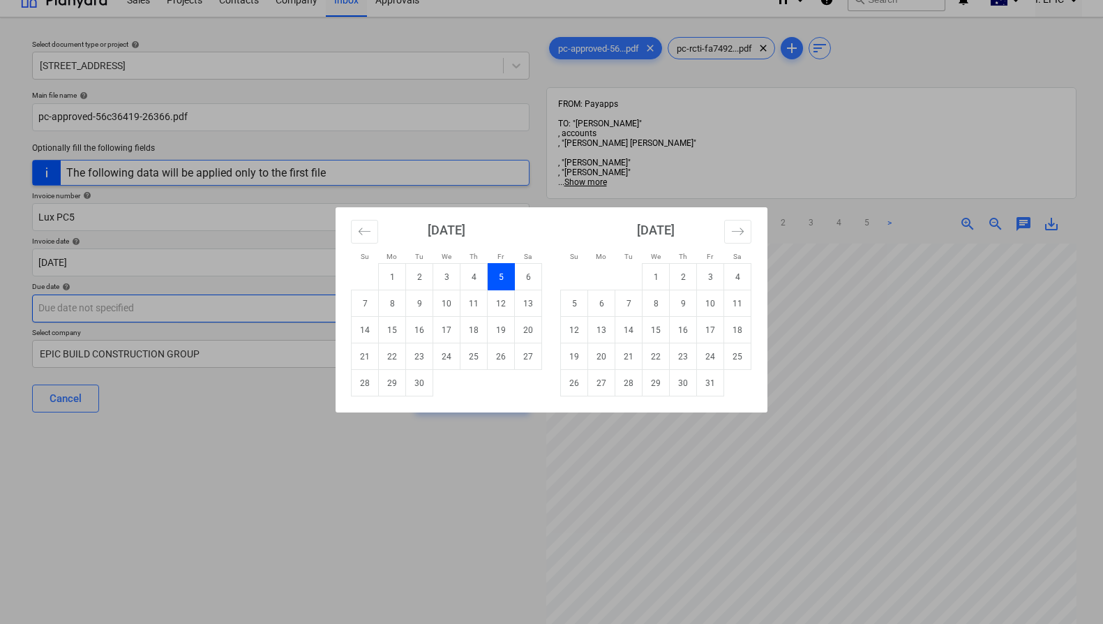
click at [278, 309] on div "Su Mo Tu We Th Fr Sa Su Mo Tu We Th Fr Sa [DATE] 1 2 3 4 5 6 7 8 9 10 11 12 13 …" at bounding box center [551, 312] width 1103 height 624
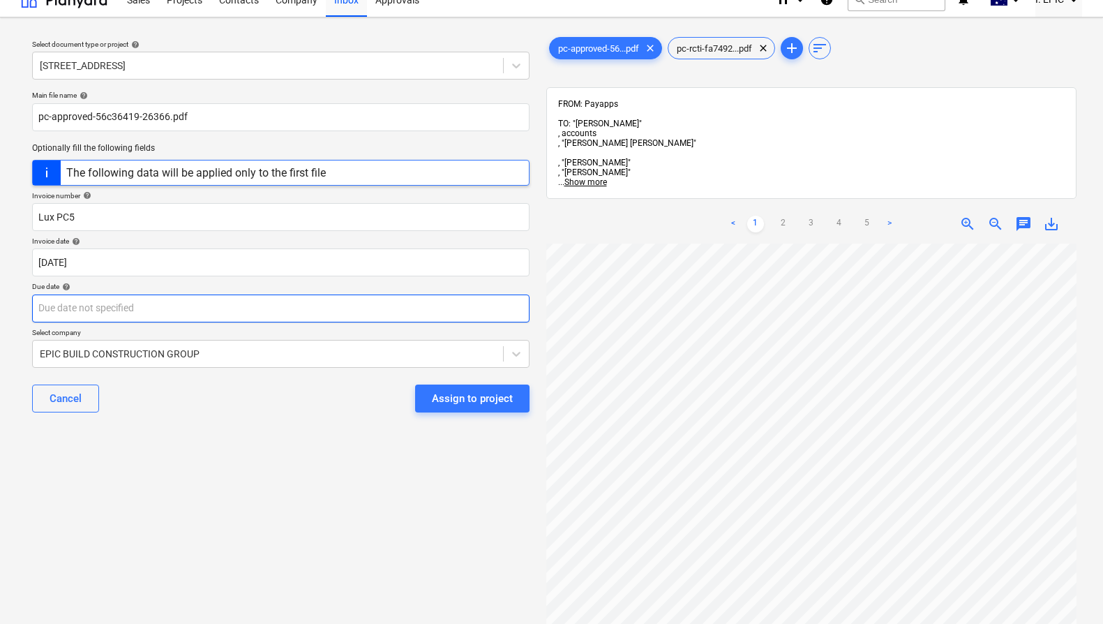
click at [269, 308] on body "Sales Projects Contacts Company Inbox 9+ Approvals format_size keyboard_arrow_d…" at bounding box center [551, 294] width 1103 height 624
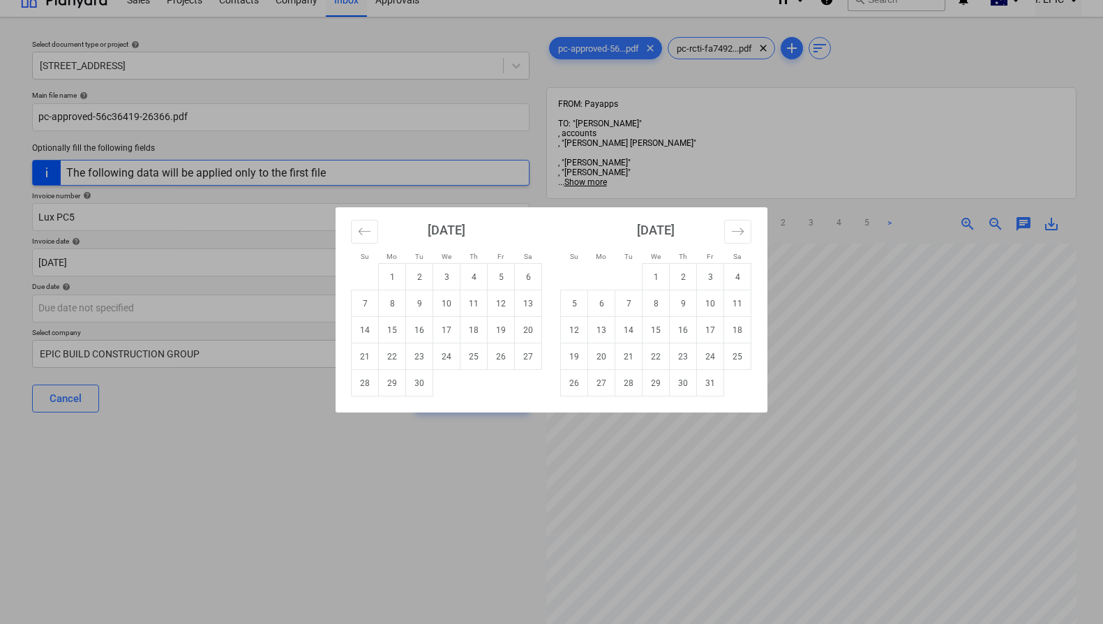
click at [420, 383] on td "30" at bounding box center [419, 383] width 27 height 27
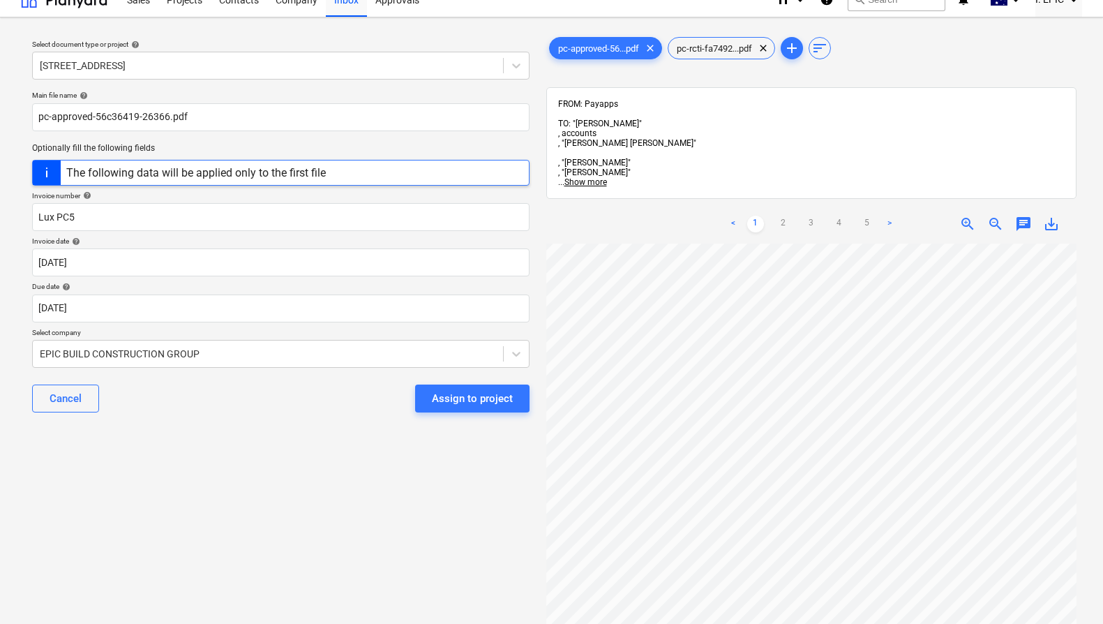
click at [287, 368] on div "Main file name help pc-approved-56c36419-26366.pdf Optionally fill the followin…" at bounding box center [281, 257] width 508 height 344
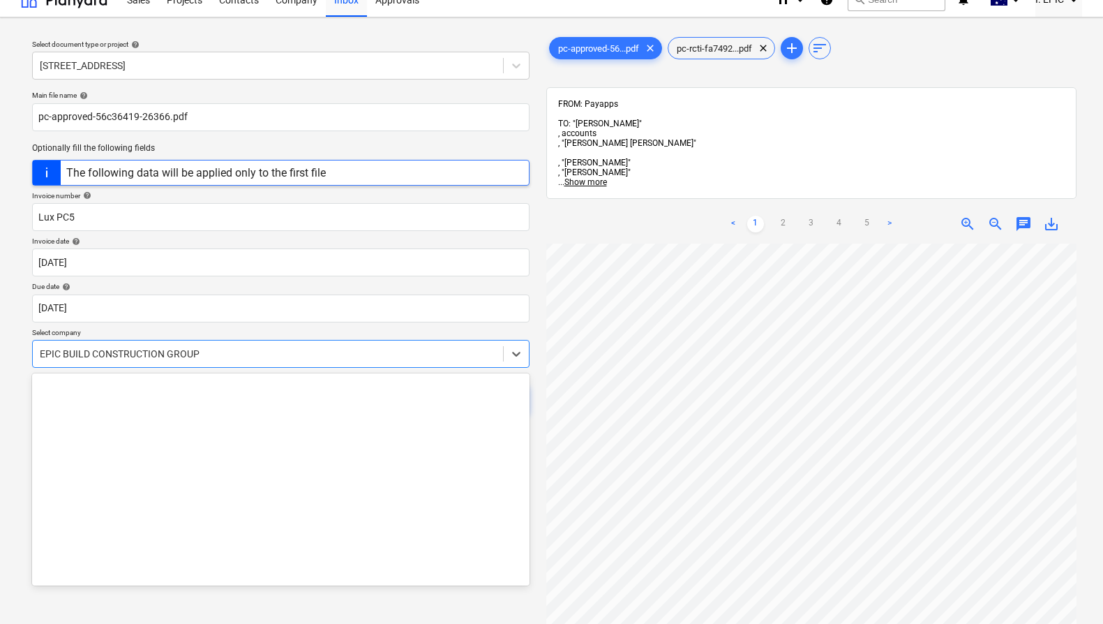
click at [280, 362] on div "EPIC BUILD CONSTRUCTION GROUP" at bounding box center [268, 354] width 470 height 20
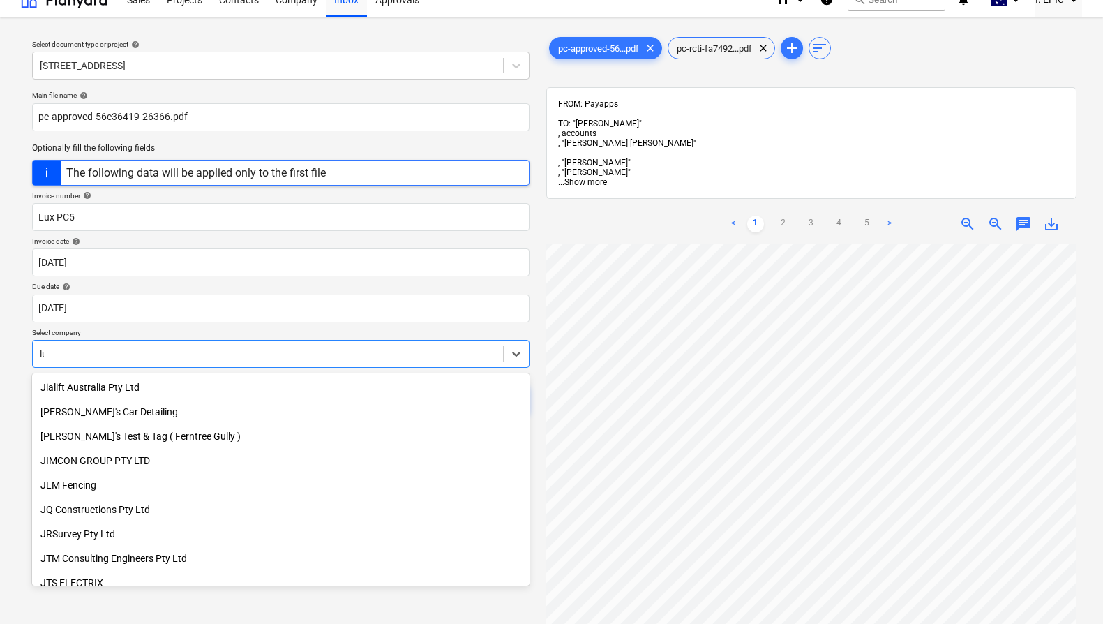
scroll to position [987, 0]
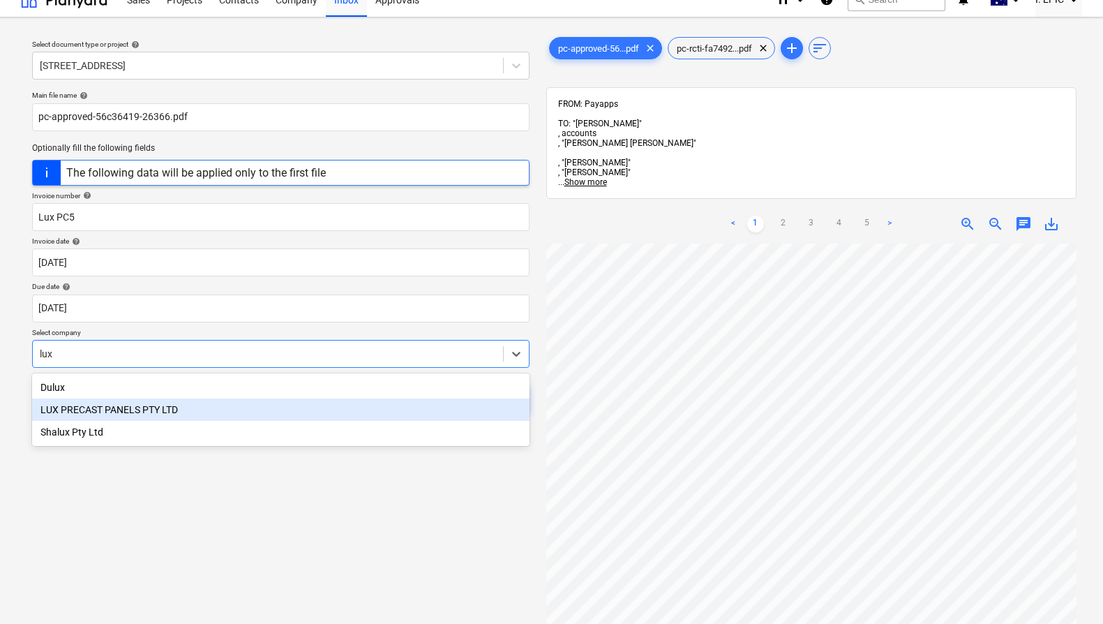
click at [269, 408] on div "LUX PRECAST PANELS PTY LTD" at bounding box center [280, 409] width 497 height 22
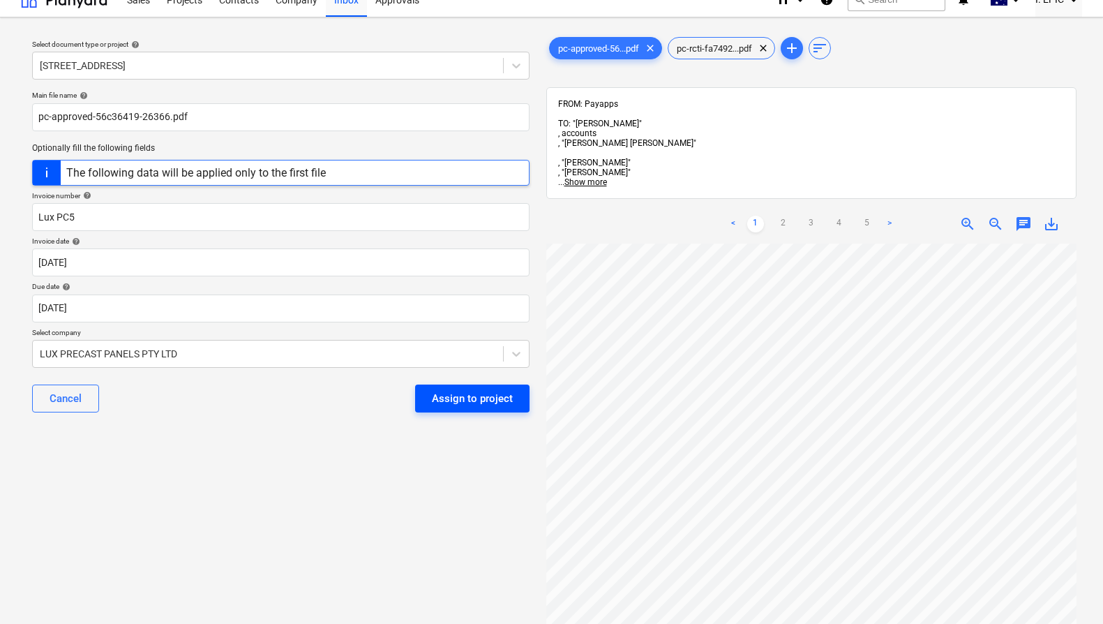
drag, startPoint x: 362, startPoint y: 459, endPoint x: 439, endPoint y: 404, distance: 94.5
click at [363, 460] on div "Select document type or project help [STREET_ADDRESS] file name help pc-approve…" at bounding box center [281, 431] width 520 height 805
click at [441, 401] on div "Assign to project" at bounding box center [472, 398] width 81 height 18
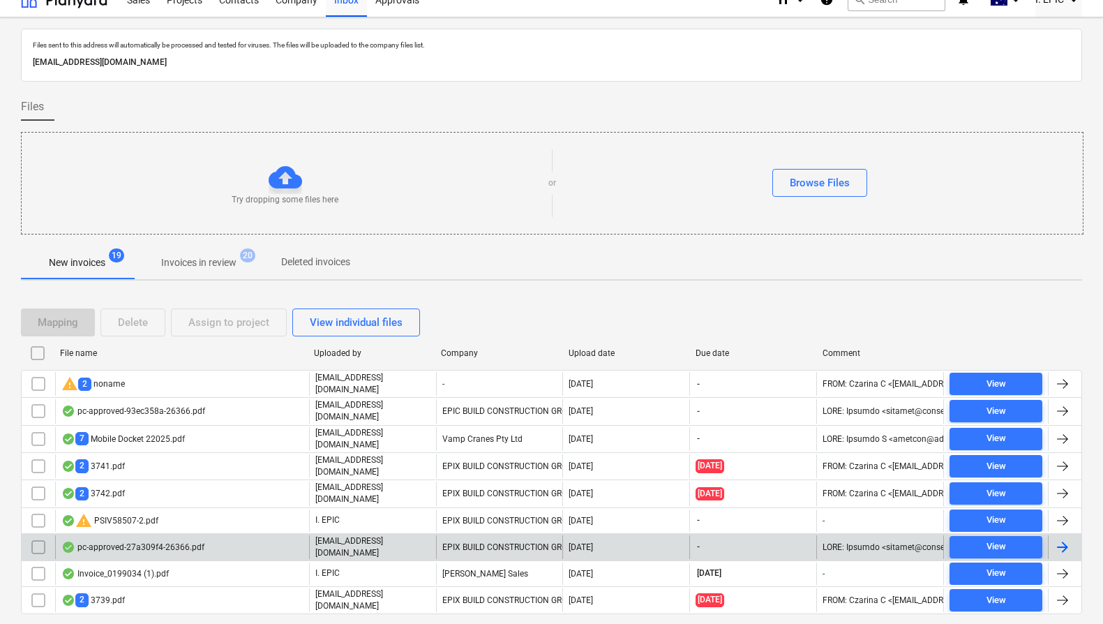
click at [476, 535] on div "EPIX BUILD CONSTRUCTION GROUP PTY LTD" at bounding box center [499, 547] width 127 height 24
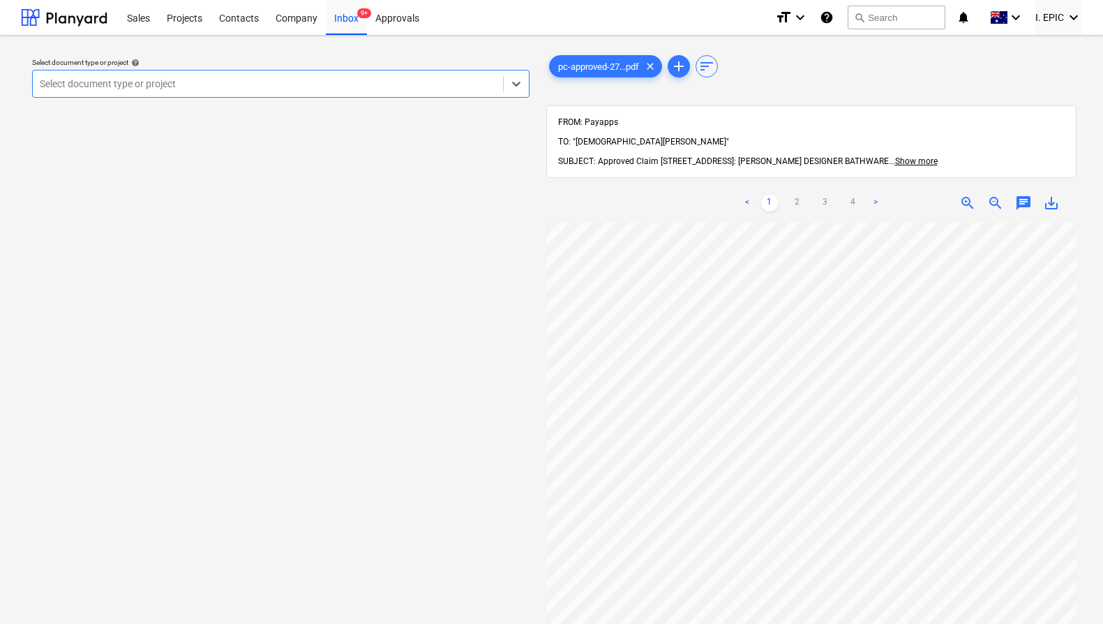
scroll to position [152, 0]
click at [420, 326] on div "Select document type or project help Select is focused ,type to refine list, pr…" at bounding box center [281, 430] width 520 height 766
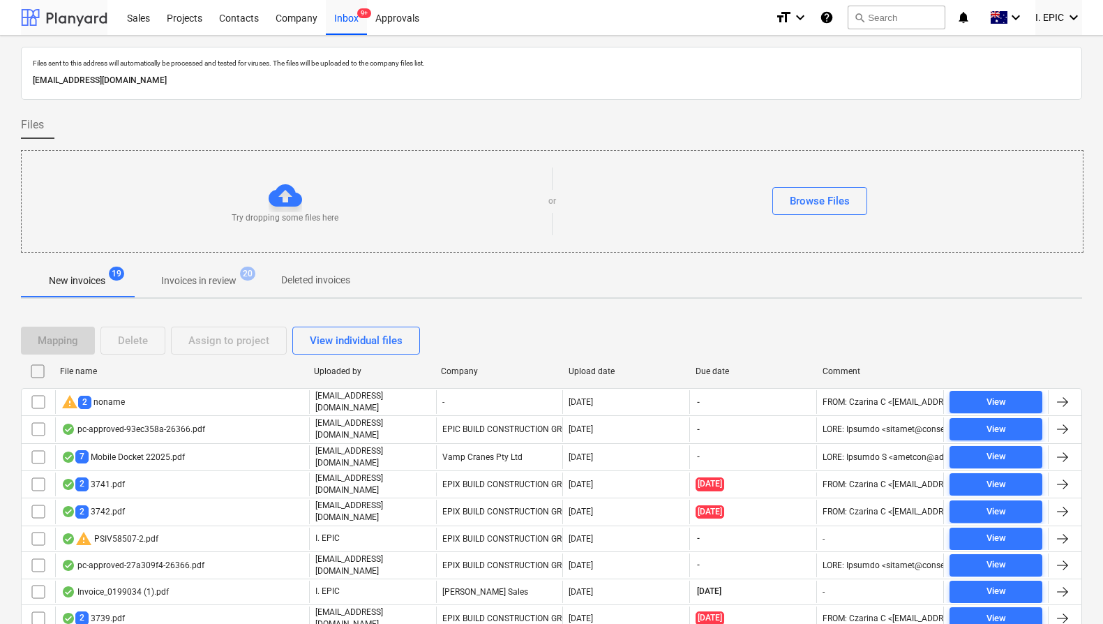
scroll to position [18, 0]
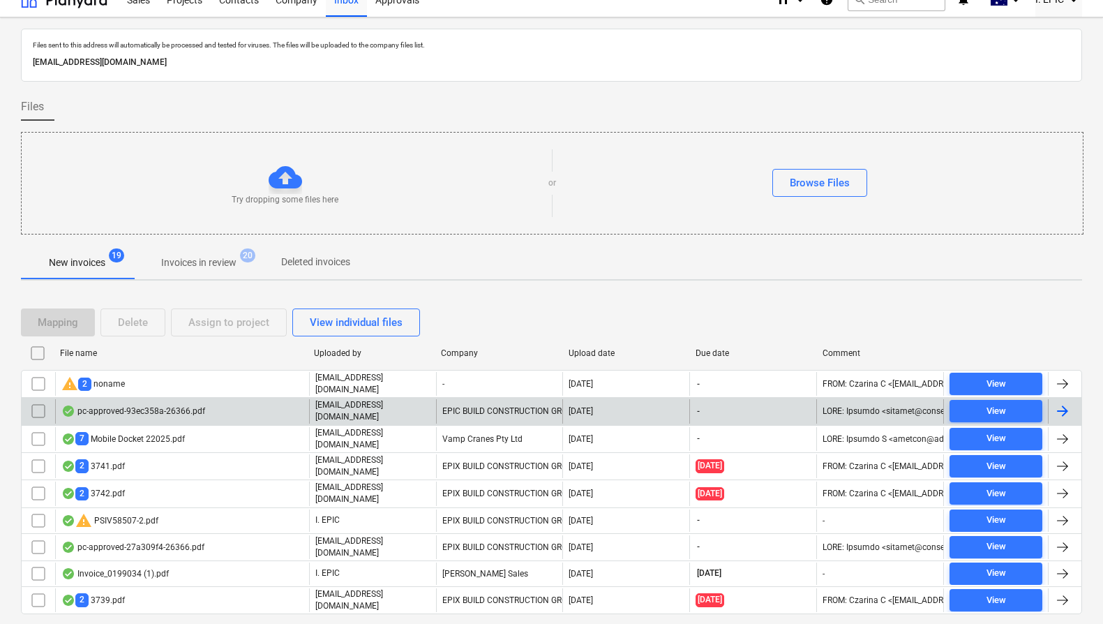
click at [376, 414] on p "[EMAIL_ADDRESS][DOMAIN_NAME]" at bounding box center [372, 411] width 115 height 24
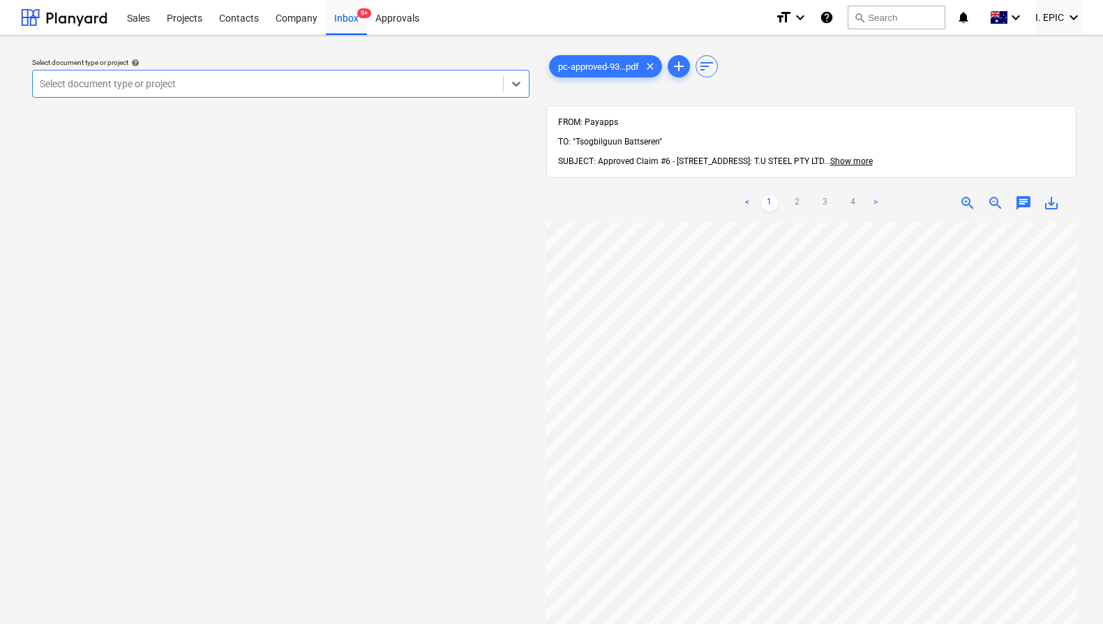
scroll to position [152, 0]
click at [260, 122] on div "Select document type or project help option , selected. Select is focused ,type…" at bounding box center [281, 430] width 520 height 766
click at [234, 81] on div at bounding box center [268, 84] width 456 height 14
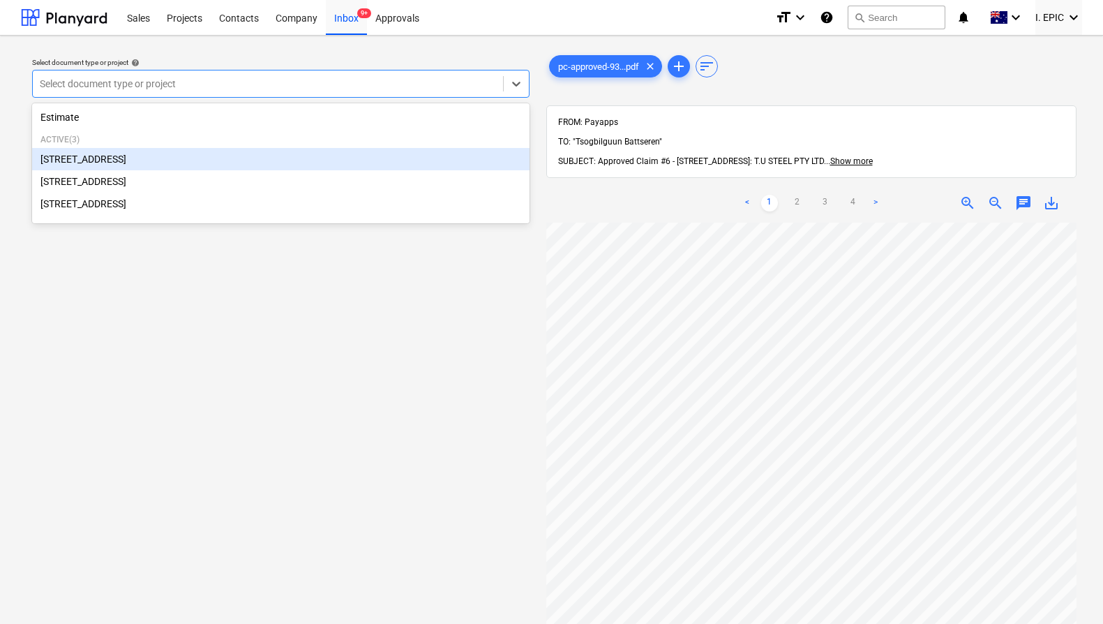
click at [158, 156] on div "[STREET_ADDRESS]" at bounding box center [280, 159] width 497 height 22
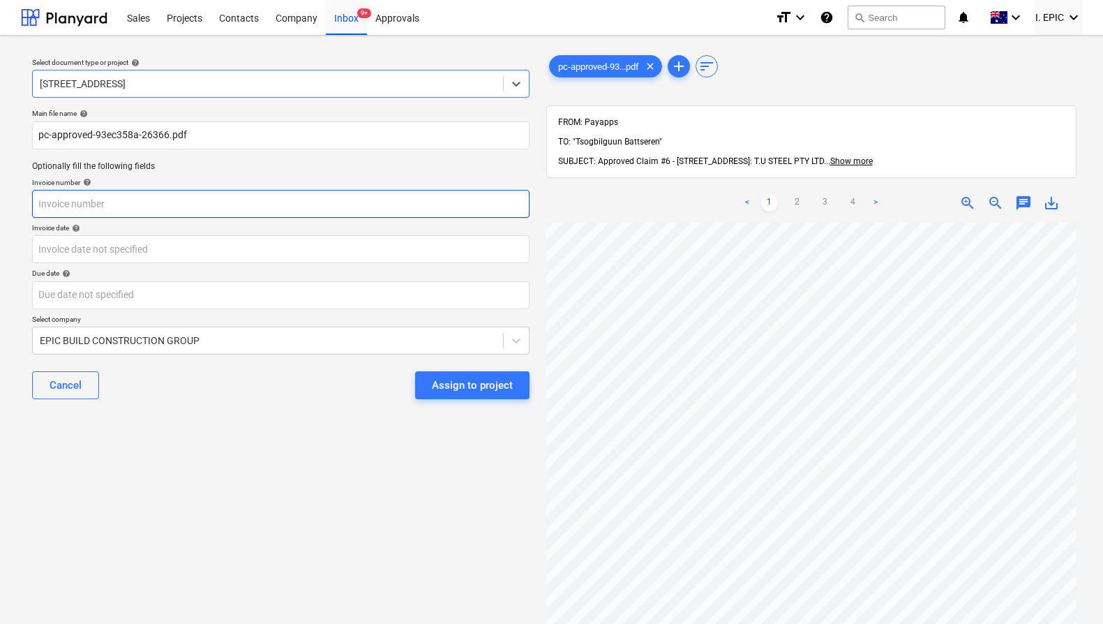
click at [126, 202] on input "text" at bounding box center [280, 204] width 497 height 28
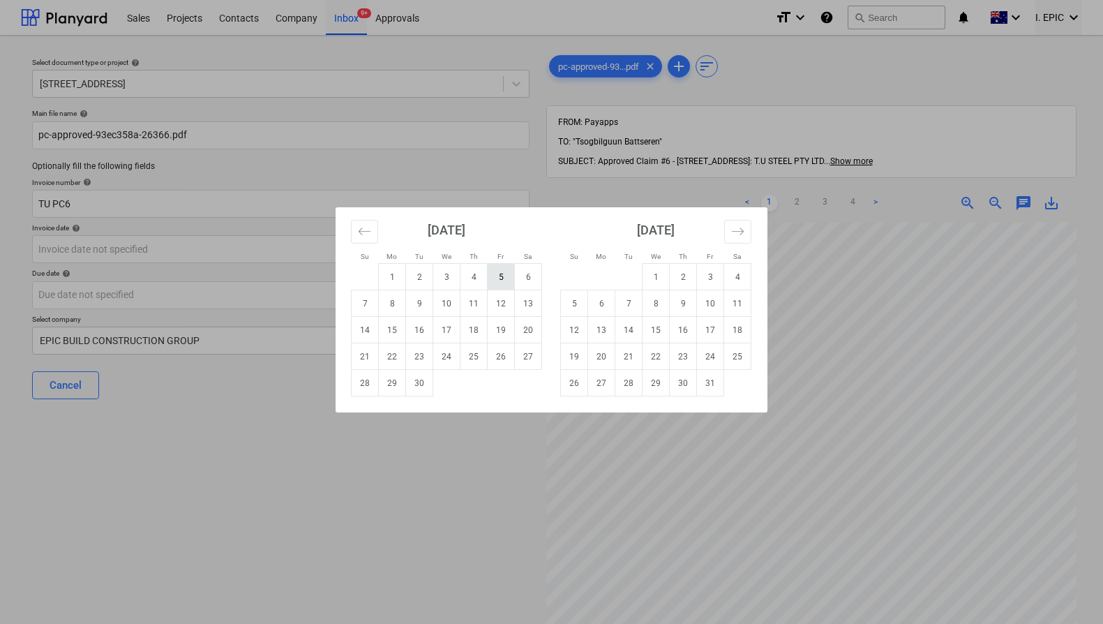
click at [502, 269] on td "5" at bounding box center [501, 277] width 27 height 27
click at [358, 296] on body "Sales Projects Contacts Company Inbox 9+ Approvals format_size keyboard_arrow_d…" at bounding box center [551, 312] width 1103 height 624
click at [413, 377] on td "30" at bounding box center [419, 383] width 27 height 27
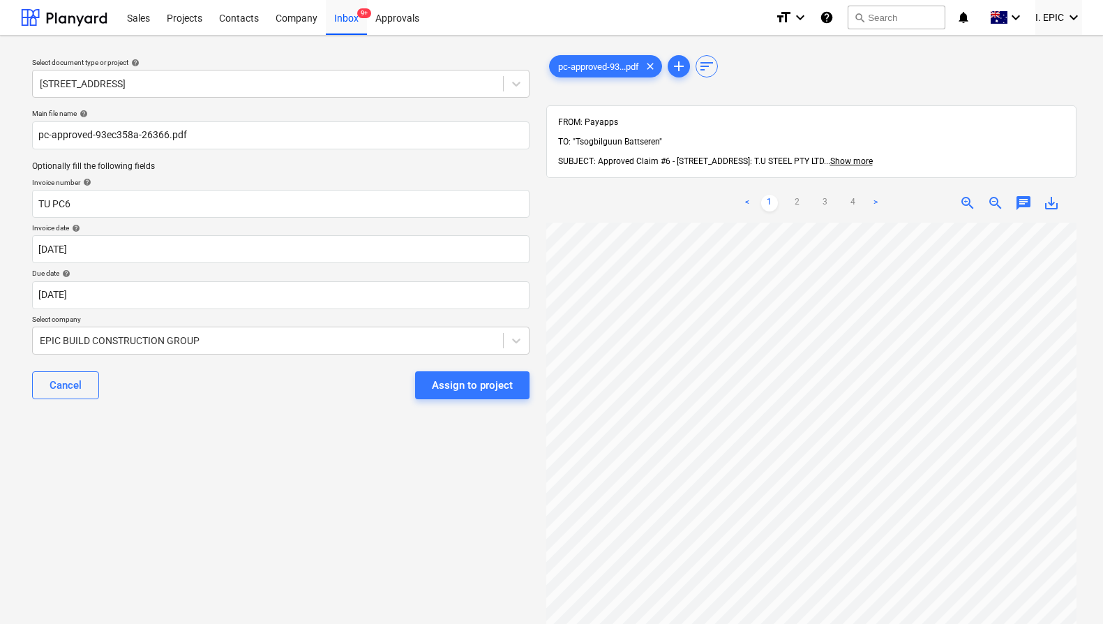
click at [370, 446] on div "Select document type or project help [STREET_ADDRESS] file name help pc-approve…" at bounding box center [281, 430] width 520 height 766
click at [331, 338] on div at bounding box center [268, 340] width 456 height 14
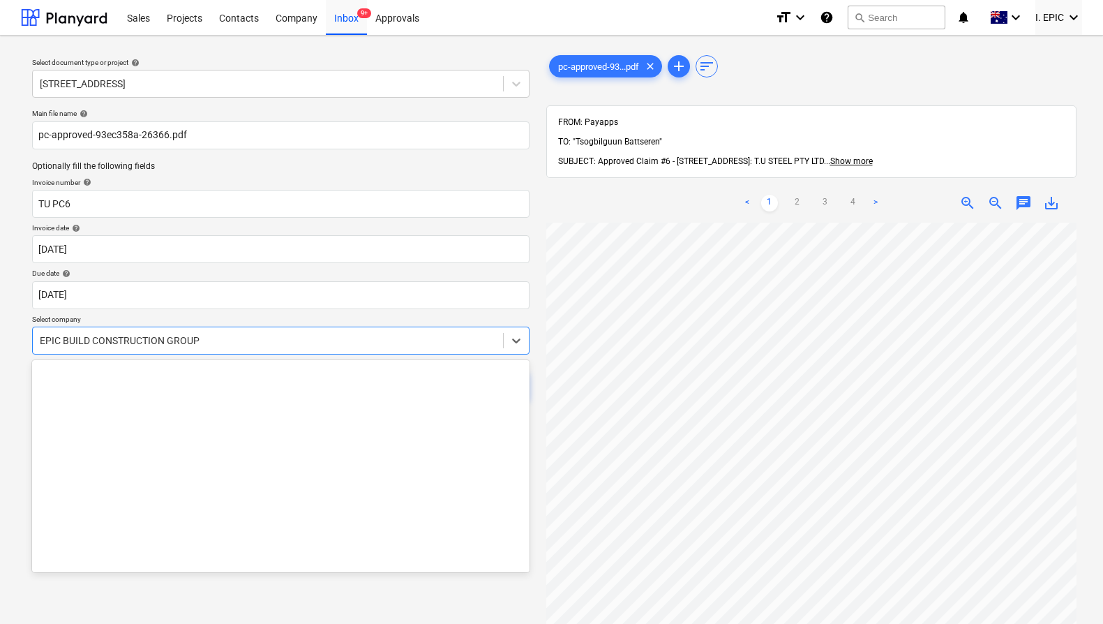
scroll to position [8422, 0]
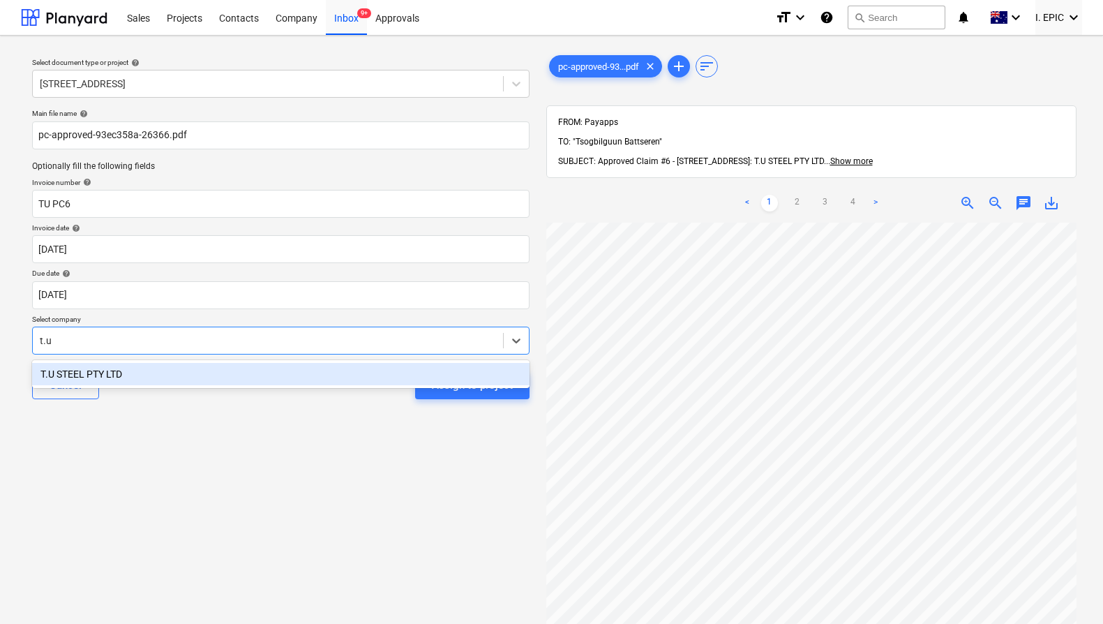
click at [375, 368] on div "T.U STEEL PTY LTD" at bounding box center [280, 374] width 497 height 22
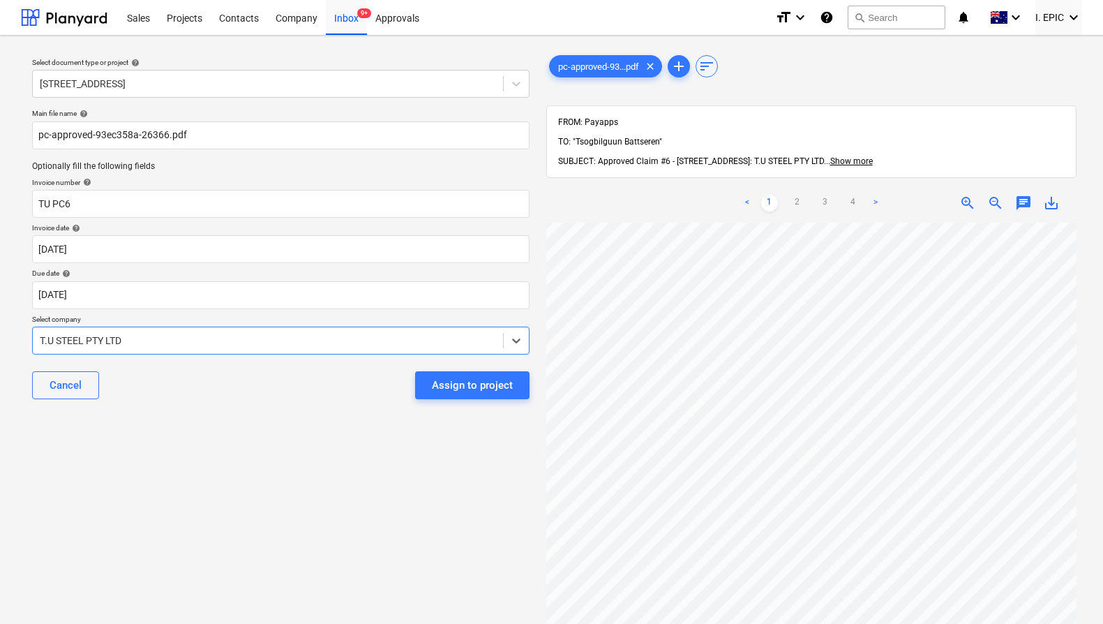
click at [345, 450] on div "Select document type or project help [STREET_ADDRESS] file name help pc-approve…" at bounding box center [281, 430] width 520 height 766
click at [451, 385] on div "Assign to project" at bounding box center [472, 385] width 81 height 18
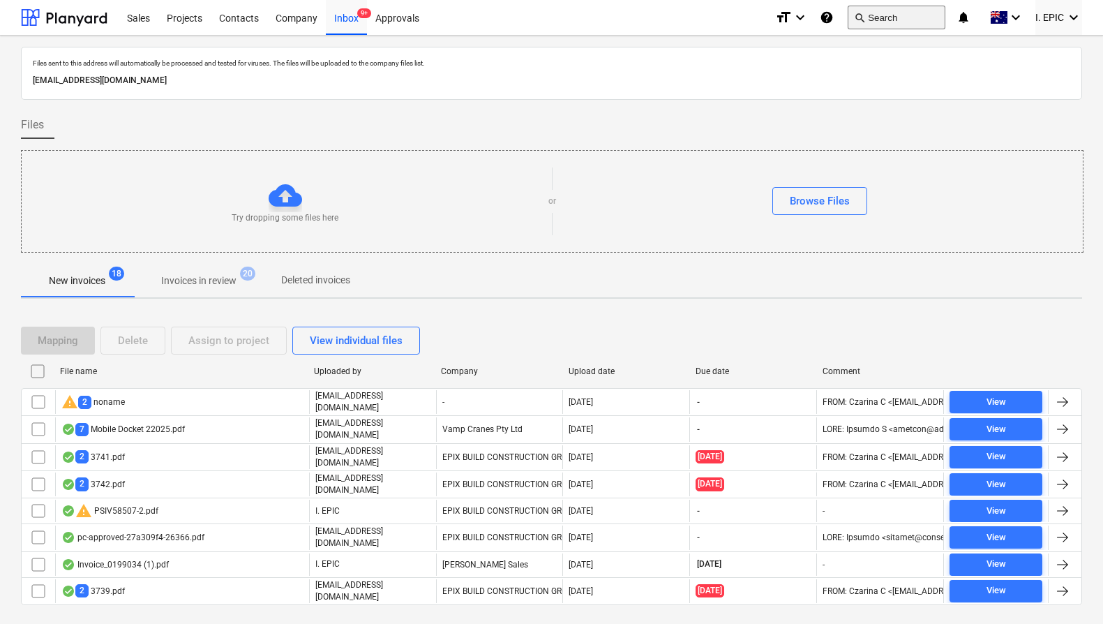
click at [880, 15] on button "search Search" at bounding box center [896, 18] width 98 height 24
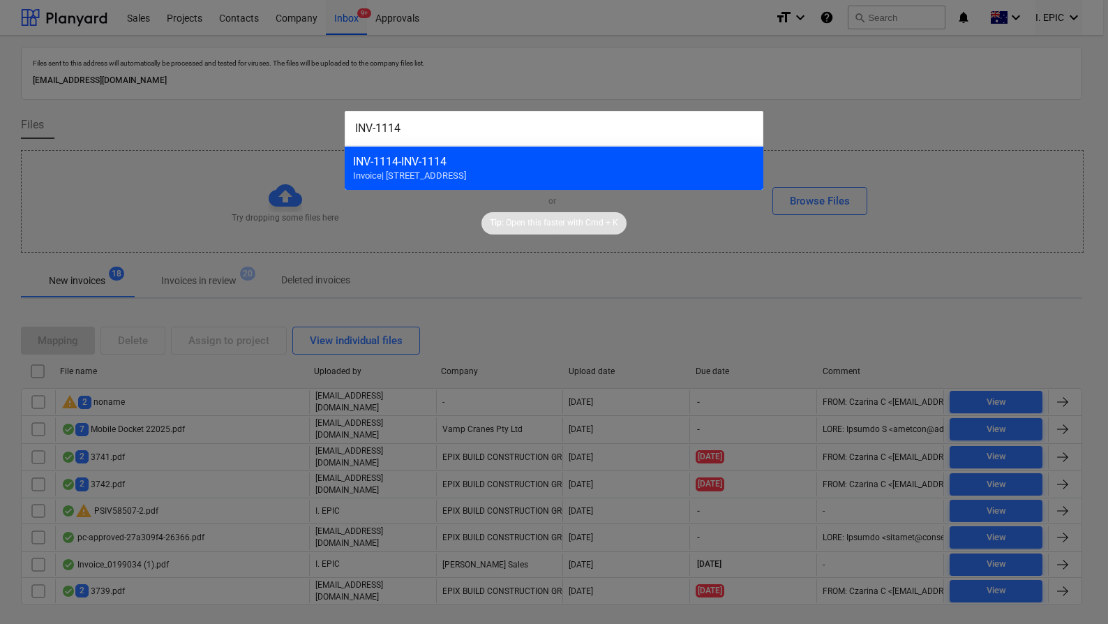
click at [441, 185] on div "INV-1114 - INV-1114 Invoice | [STREET_ADDRESS]" at bounding box center [554, 168] width 418 height 44
